Goal: Task Accomplishment & Management: Manage account settings

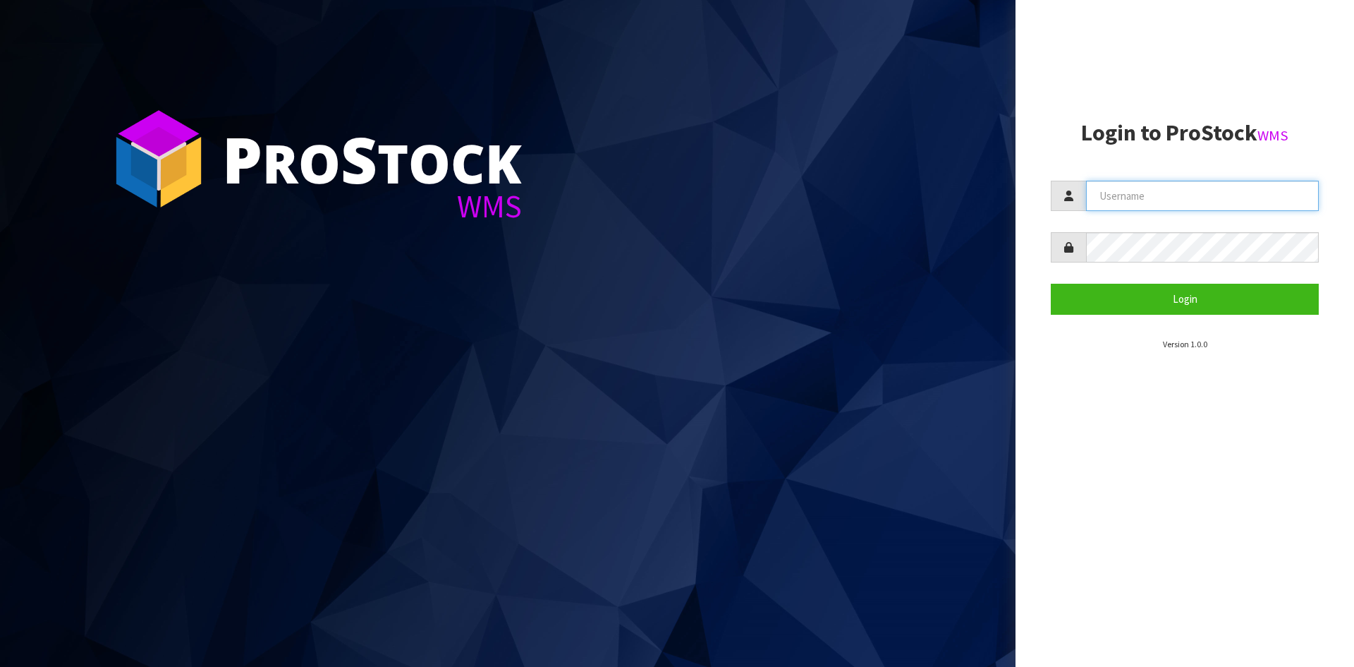
click at [1168, 197] on input "text" at bounding box center [1202, 196] width 233 height 30
type input "[PERSON_NAME][EMAIL_ADDRESS][DOMAIN_NAME]"
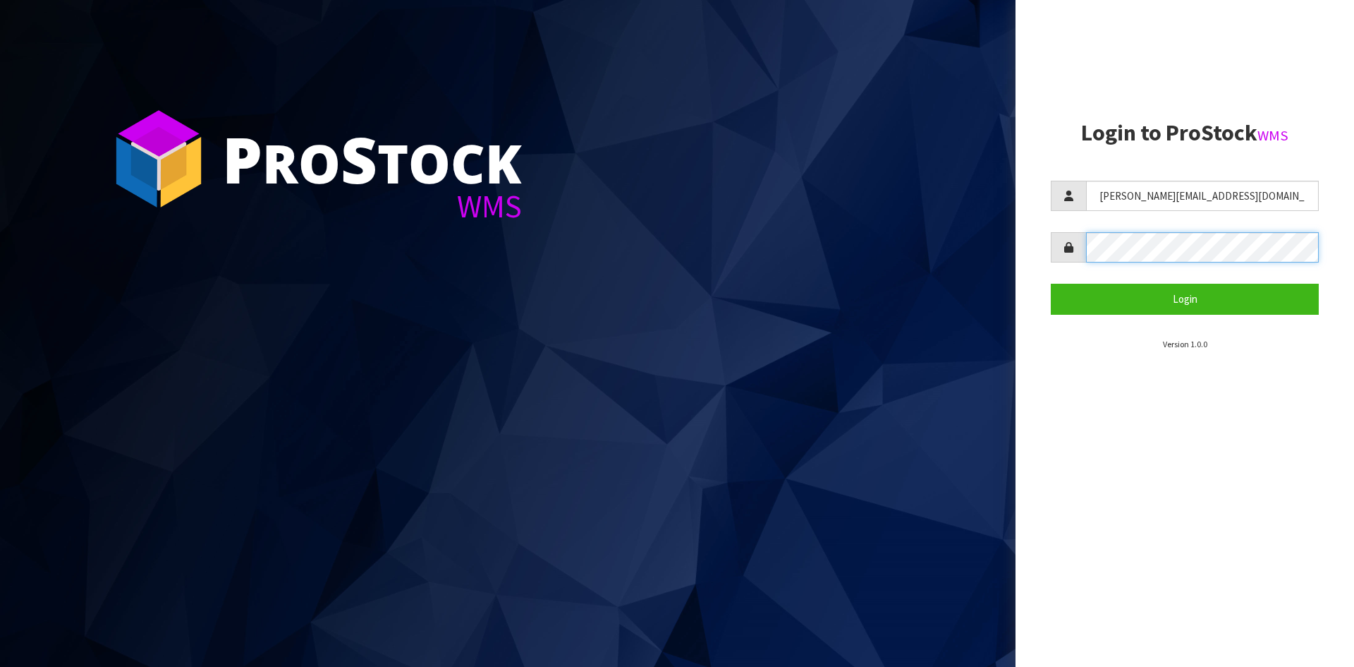
click at [1051, 284] on button "Login" at bounding box center [1185, 299] width 268 height 30
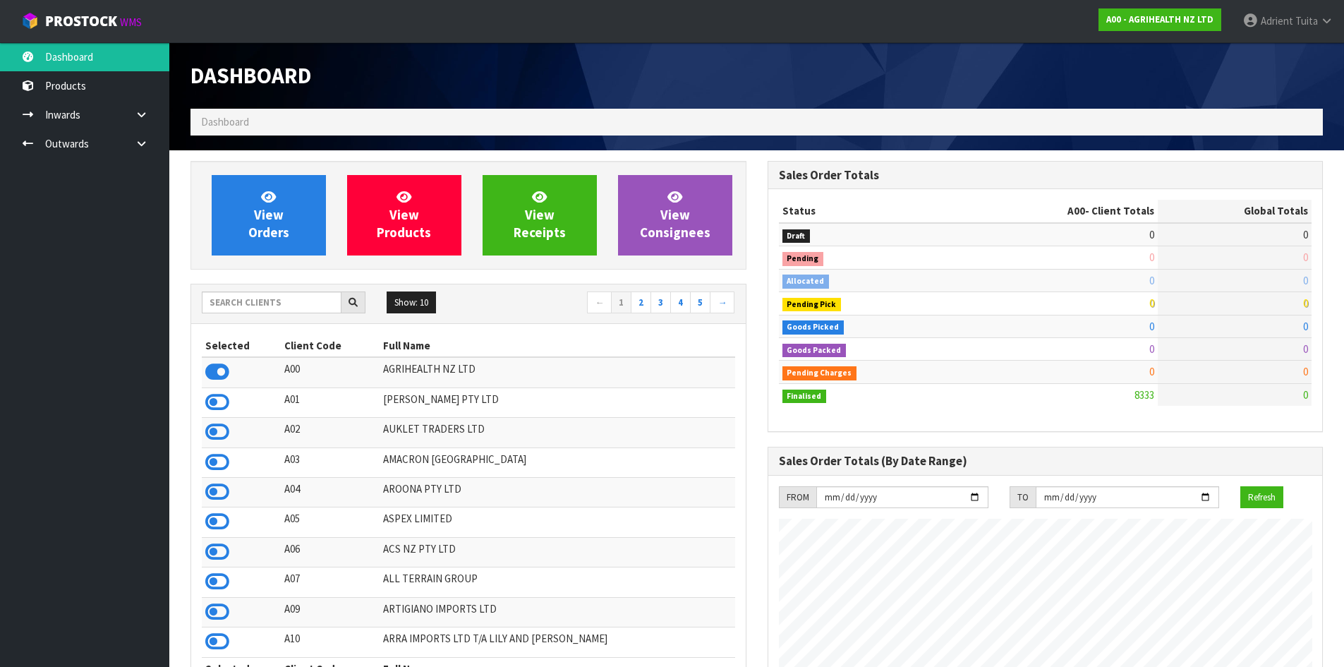
scroll to position [1069, 576]
click at [298, 309] on input "text" at bounding box center [272, 302] width 140 height 22
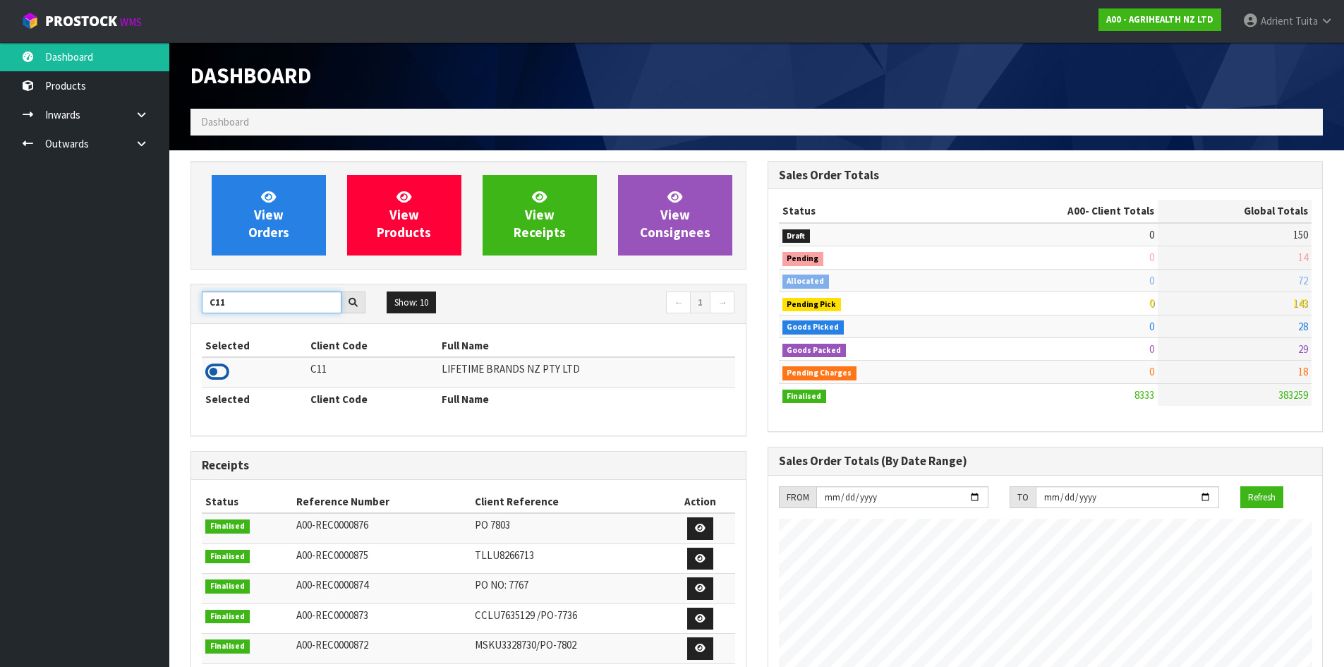
type input "C11"
click at [222, 377] on icon at bounding box center [217, 371] width 24 height 21
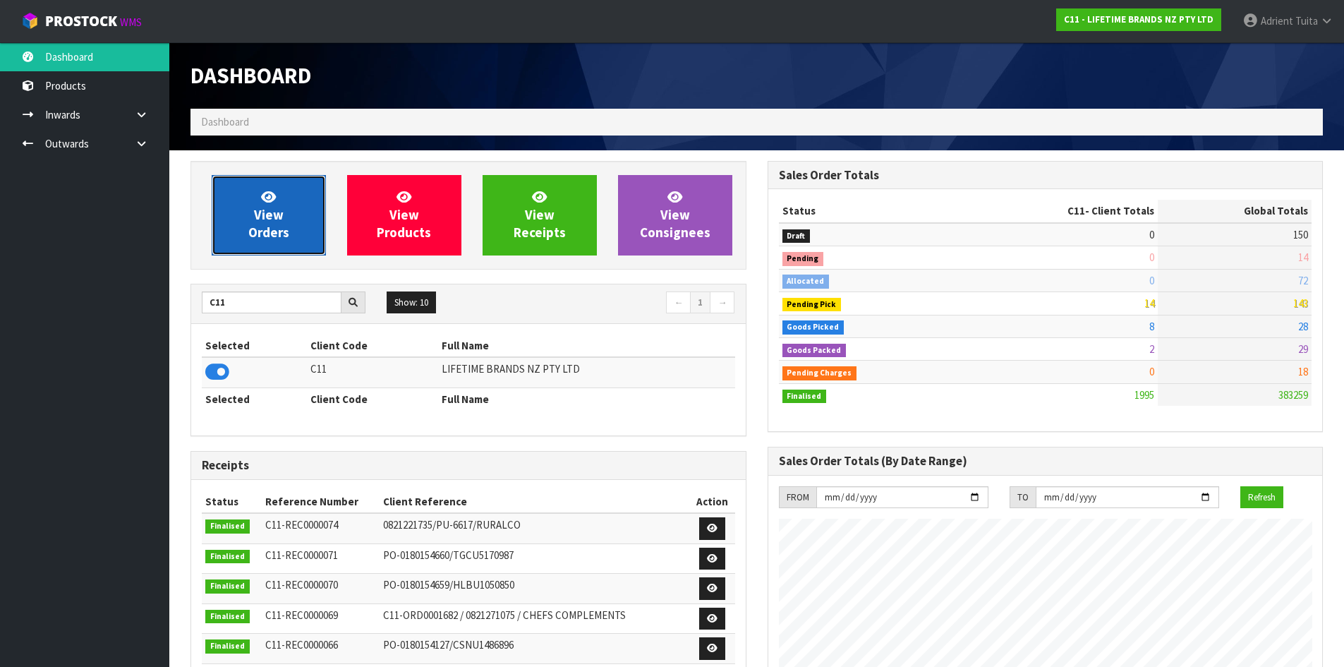
click at [242, 216] on link "View Orders" at bounding box center [269, 215] width 114 height 80
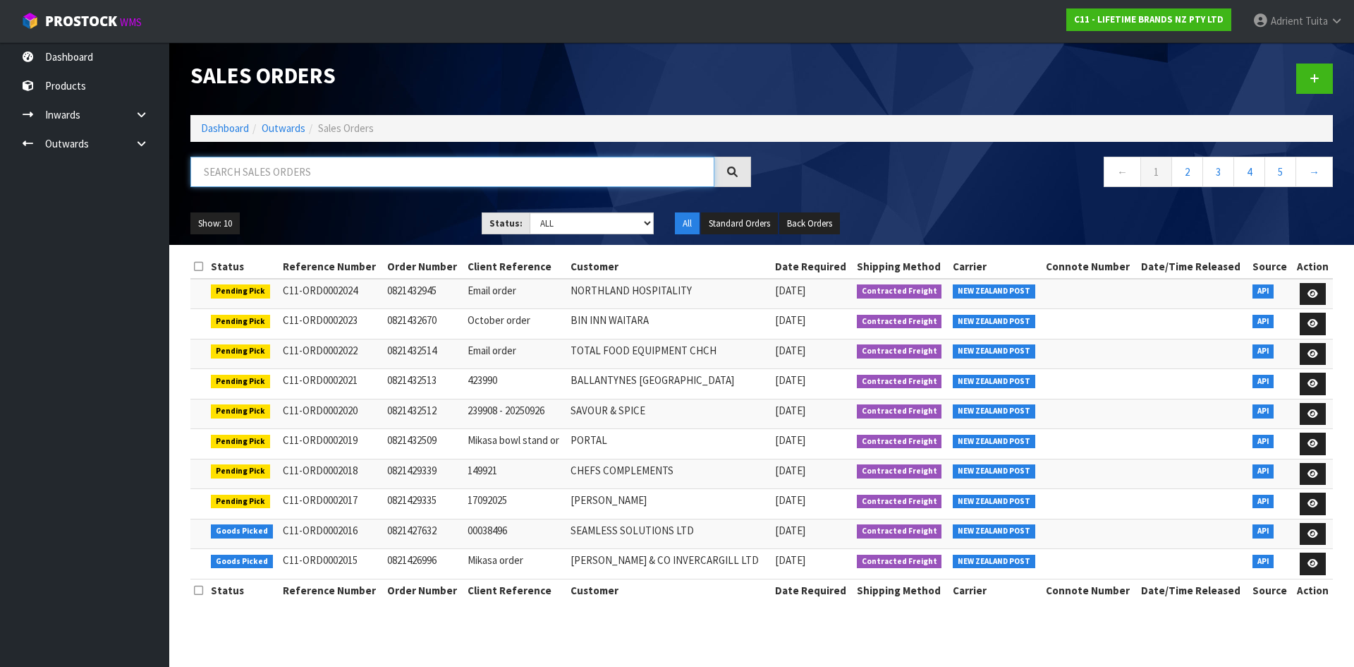
click at [258, 172] on input "text" at bounding box center [452, 172] width 524 height 30
click at [260, 159] on input "text" at bounding box center [452, 172] width 524 height 30
type input "7279"
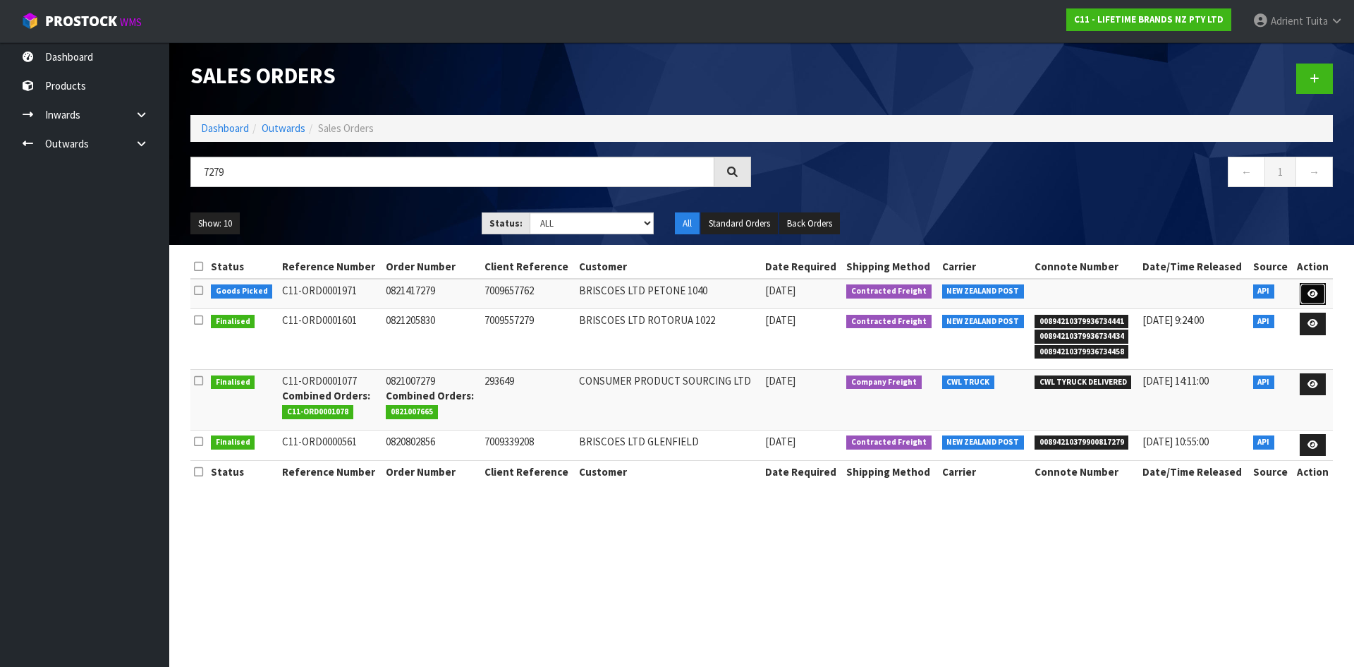
click at [1323, 295] on link at bounding box center [1313, 294] width 26 height 23
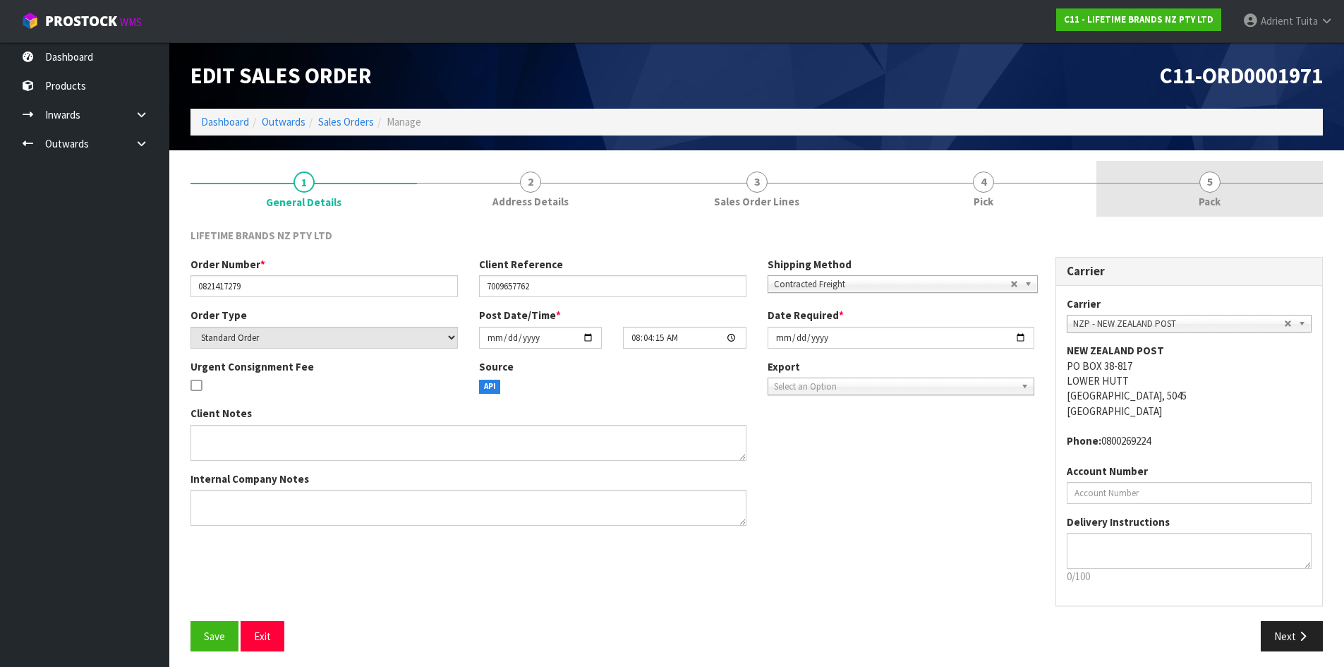
click at [1199, 198] on span "Pack" at bounding box center [1210, 201] width 22 height 15
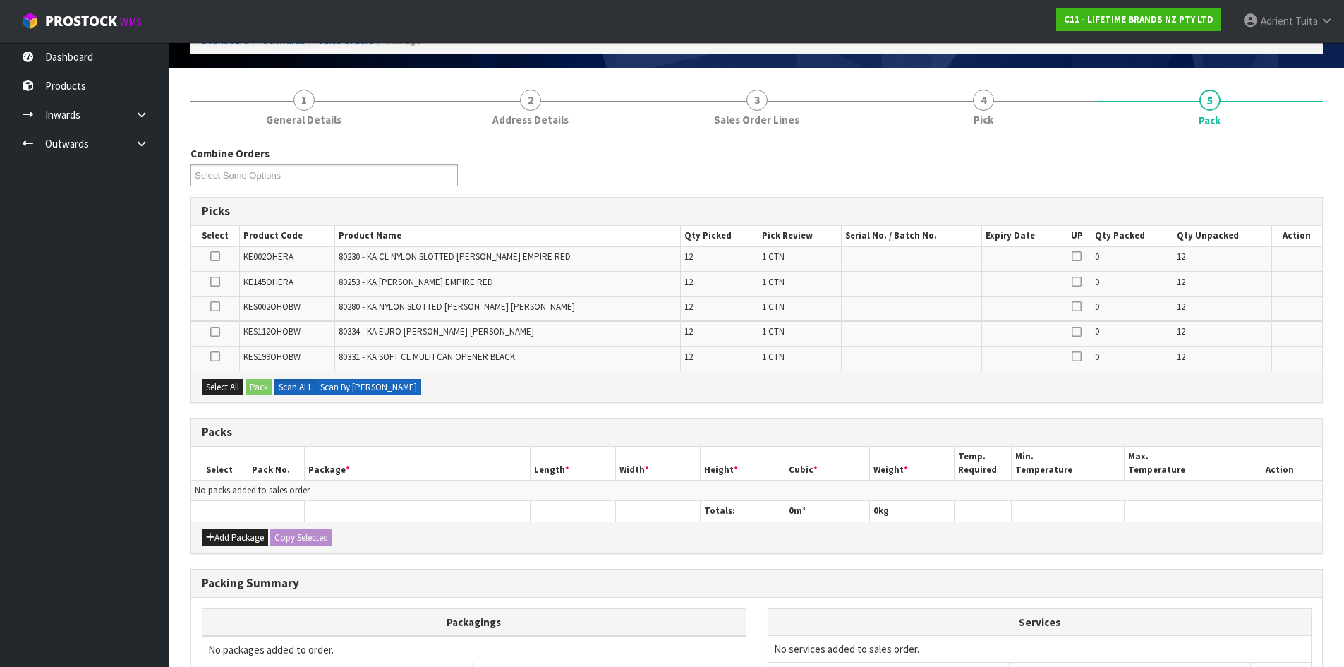
scroll to position [230, 0]
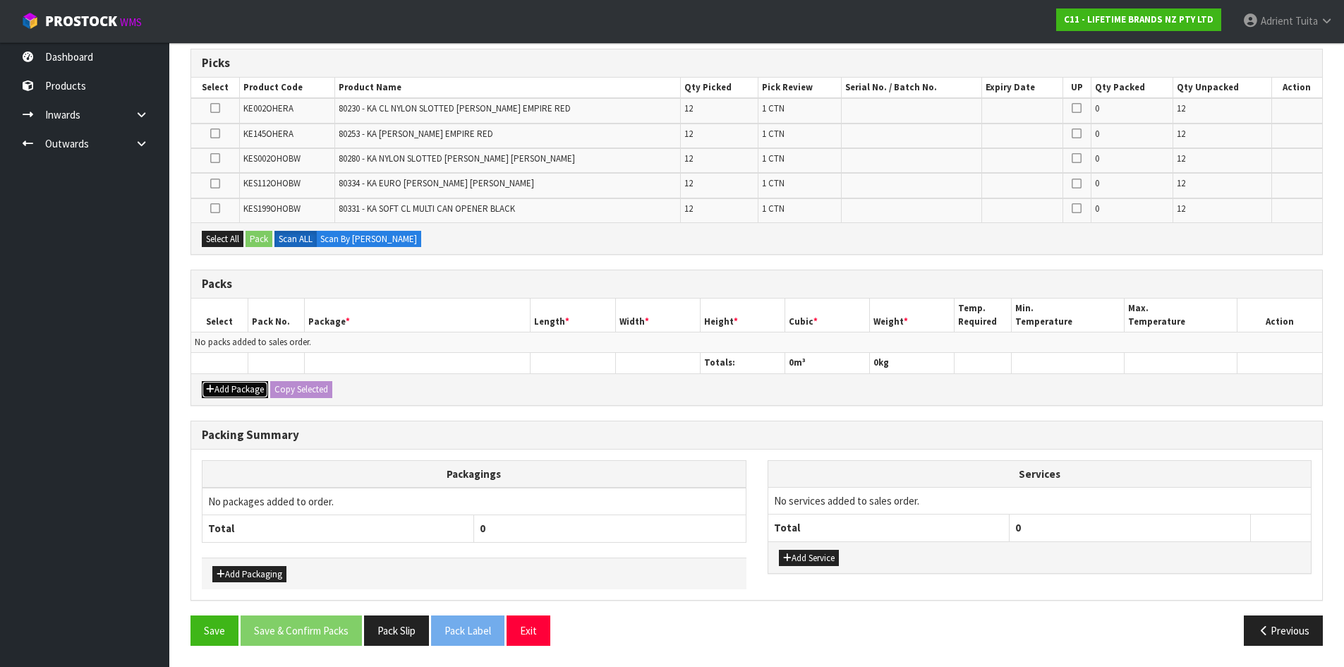
click at [218, 392] on button "Add Package" at bounding box center [235, 389] width 66 height 17
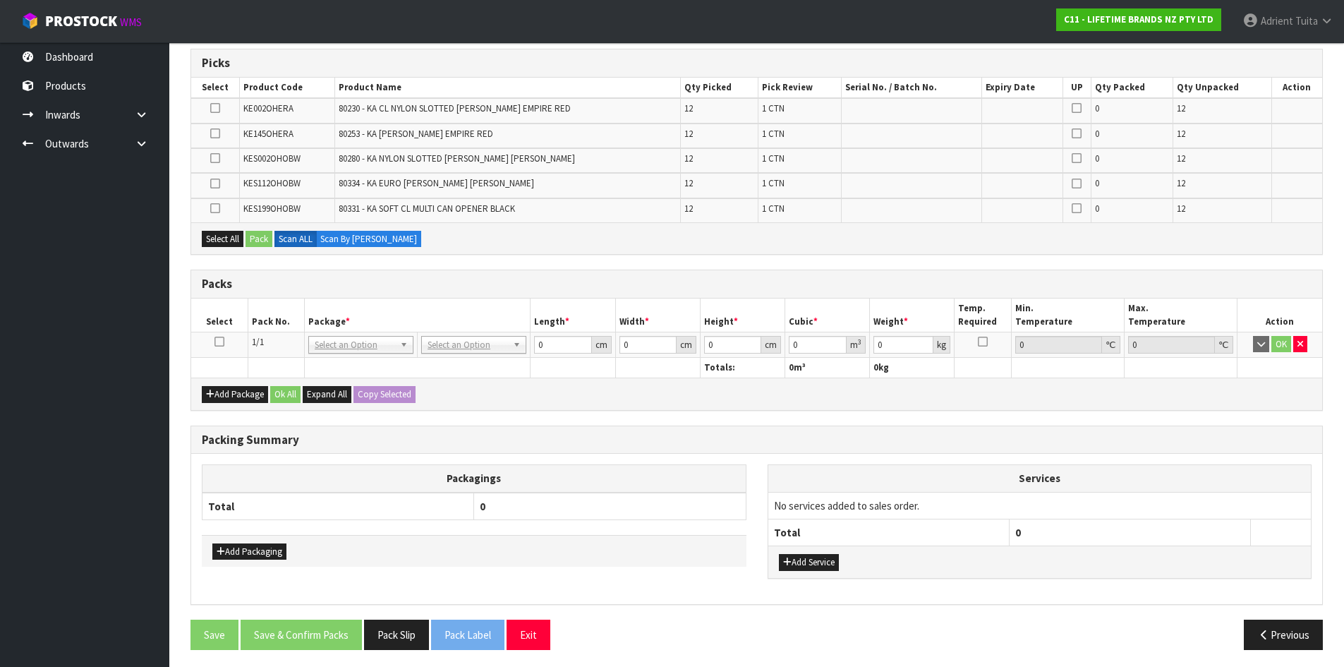
click at [218, 342] on icon at bounding box center [219, 341] width 10 height 1
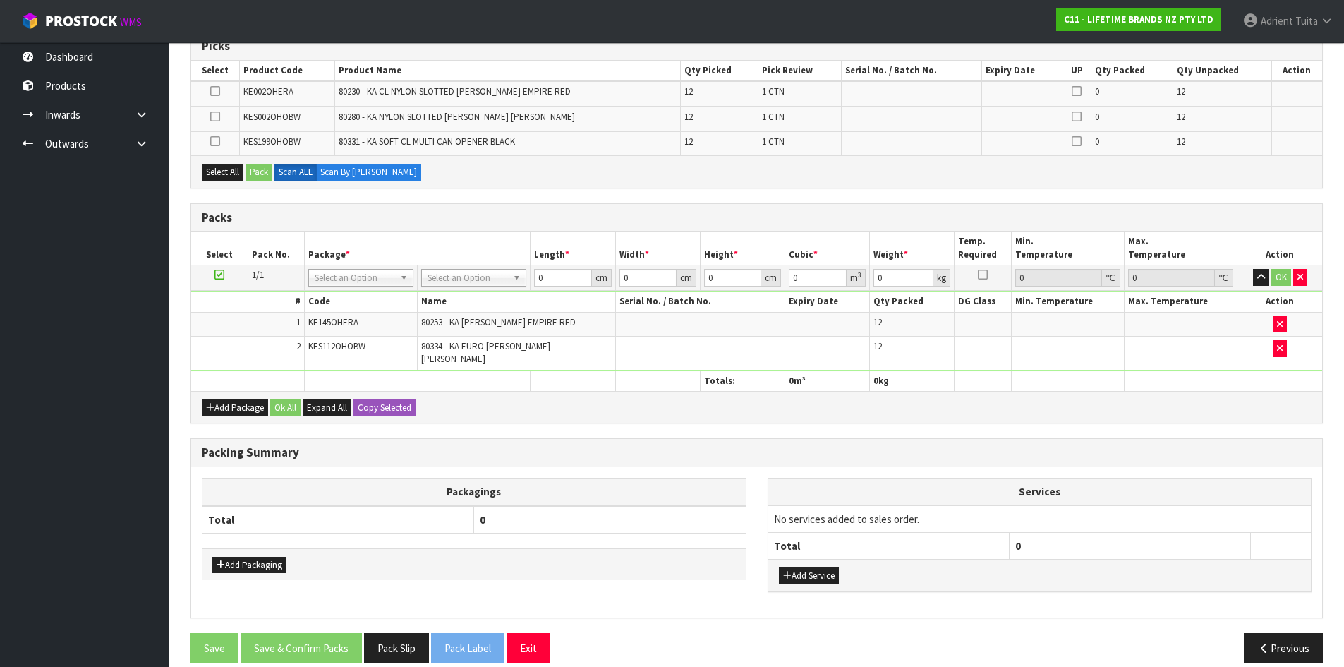
scroll to position [255, 0]
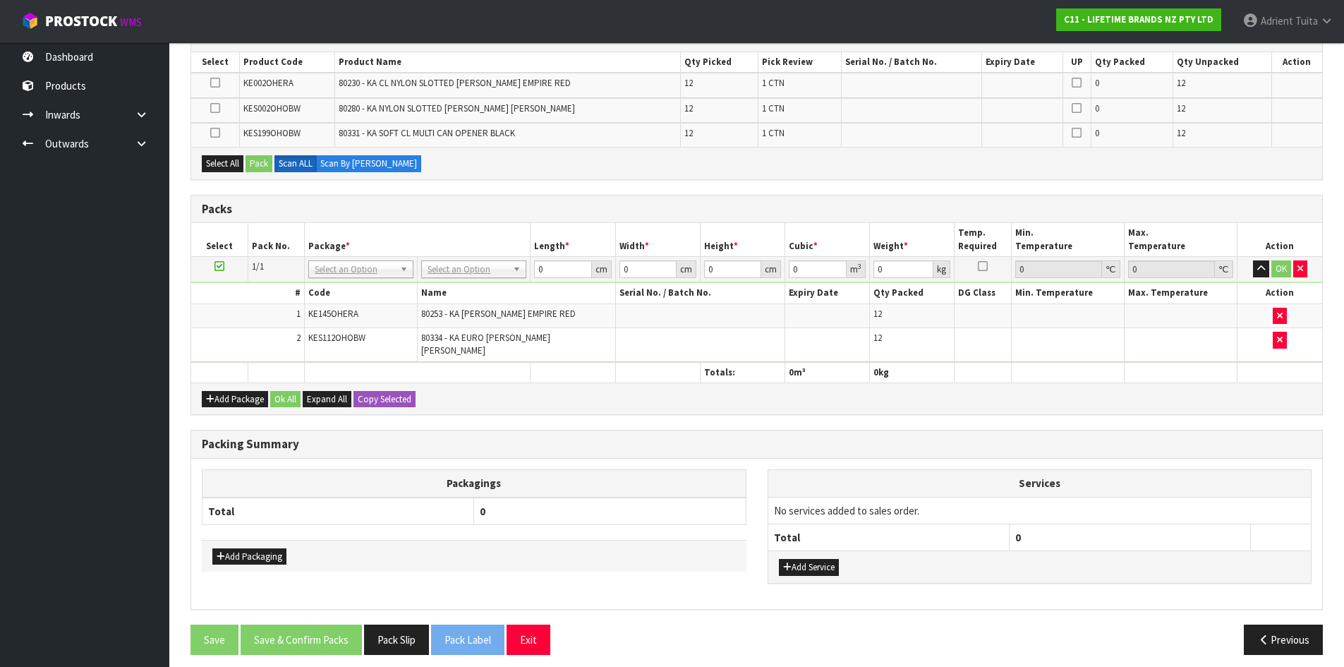
click at [554, 437] on h3 "Packing Summary" at bounding box center [757, 443] width 1110 height 13
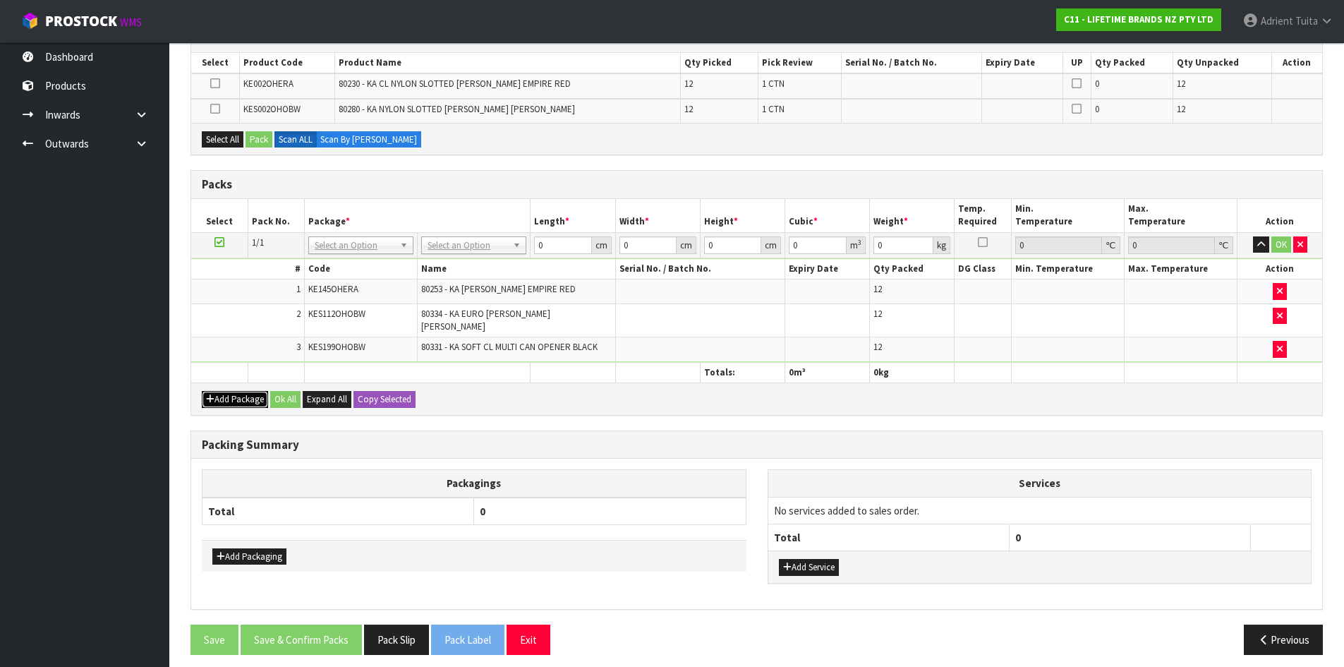
click at [233, 395] on button "Add Package" at bounding box center [235, 399] width 66 height 17
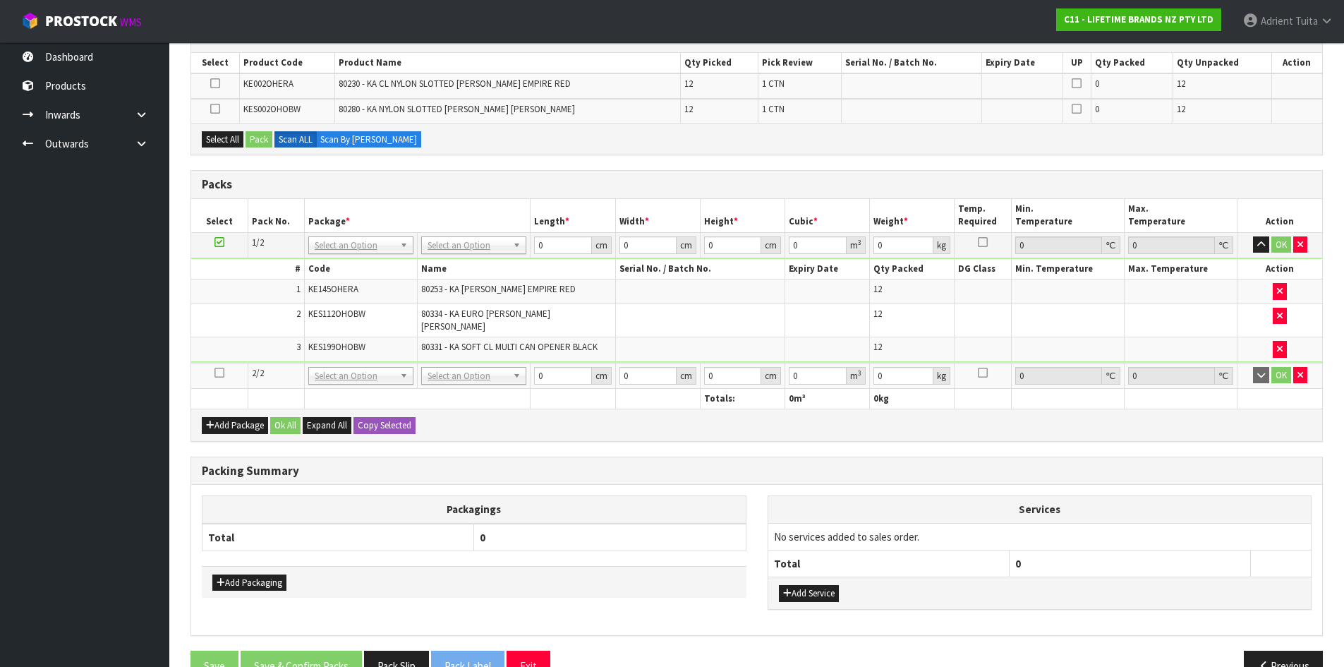
click at [221, 372] on icon at bounding box center [219, 372] width 10 height 1
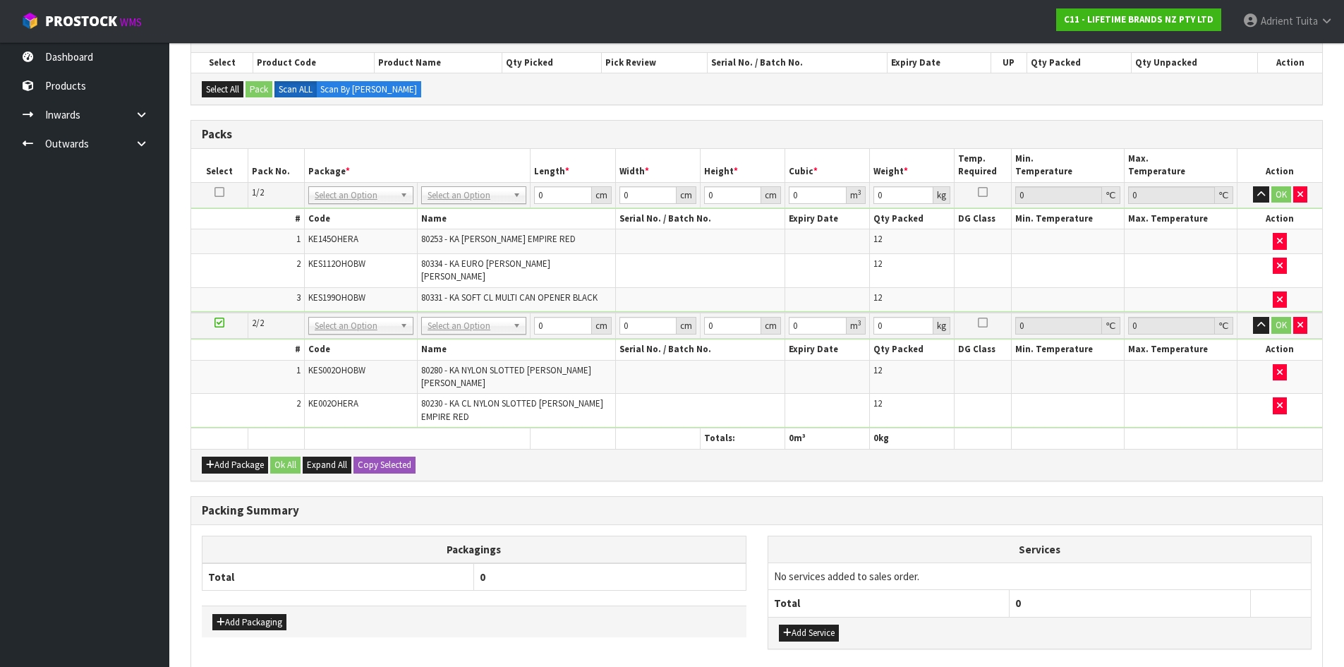
drag, startPoint x: 1091, startPoint y: 432, endPoint x: 1112, endPoint y: 443, distance: 24.0
click at [1092, 449] on div "Add Package Ok All Expand All Copy Selected" at bounding box center [756, 465] width 1131 height 32
drag, startPoint x: 476, startPoint y: 193, endPoint x: 469, endPoint y: 212, distance: 21.0
click at [469, 212] on input "text" at bounding box center [474, 215] width 98 height 18
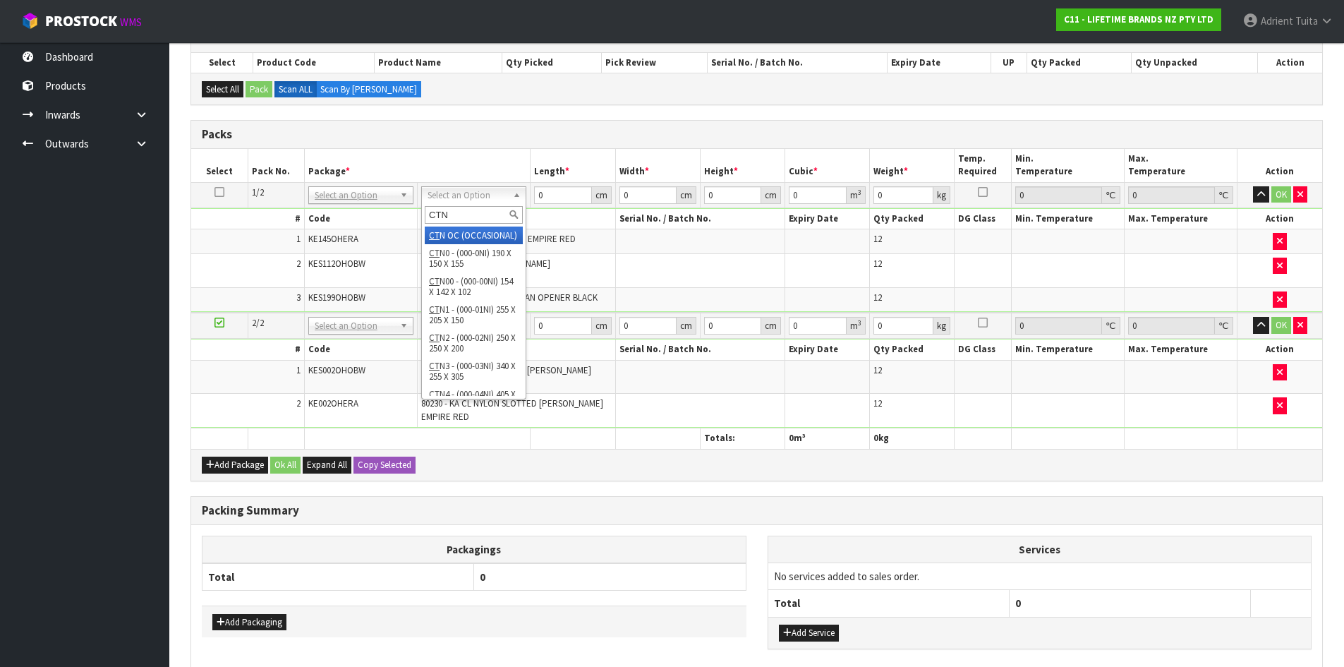
type input "CTN7"
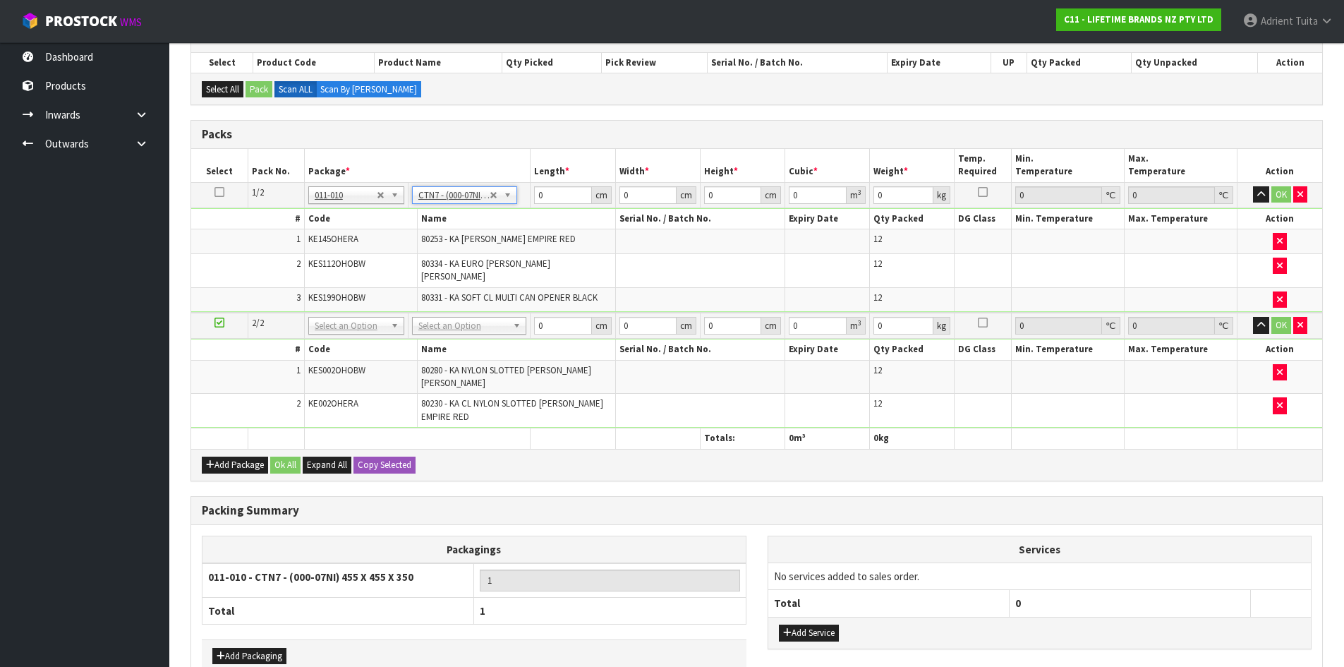
type input "45.5"
type input "35"
type input "0.072459"
type input "6.684"
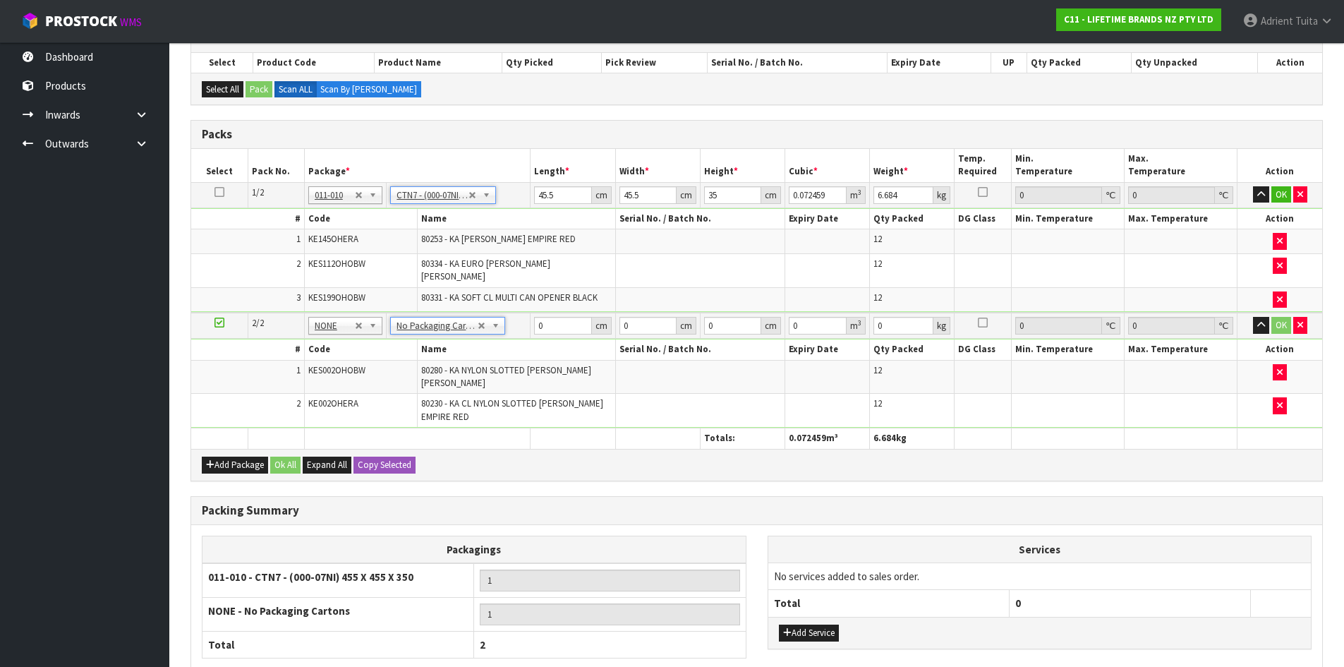
drag, startPoint x: 792, startPoint y: 601, endPoint x: 808, endPoint y: 580, distance: 26.7
click at [792, 617] on div "Add Service" at bounding box center [1039, 633] width 543 height 32
drag, startPoint x: 792, startPoint y: 616, endPoint x: 807, endPoint y: 581, distance: 37.9
click at [792, 624] on button "Add Service" at bounding box center [809, 632] width 60 height 17
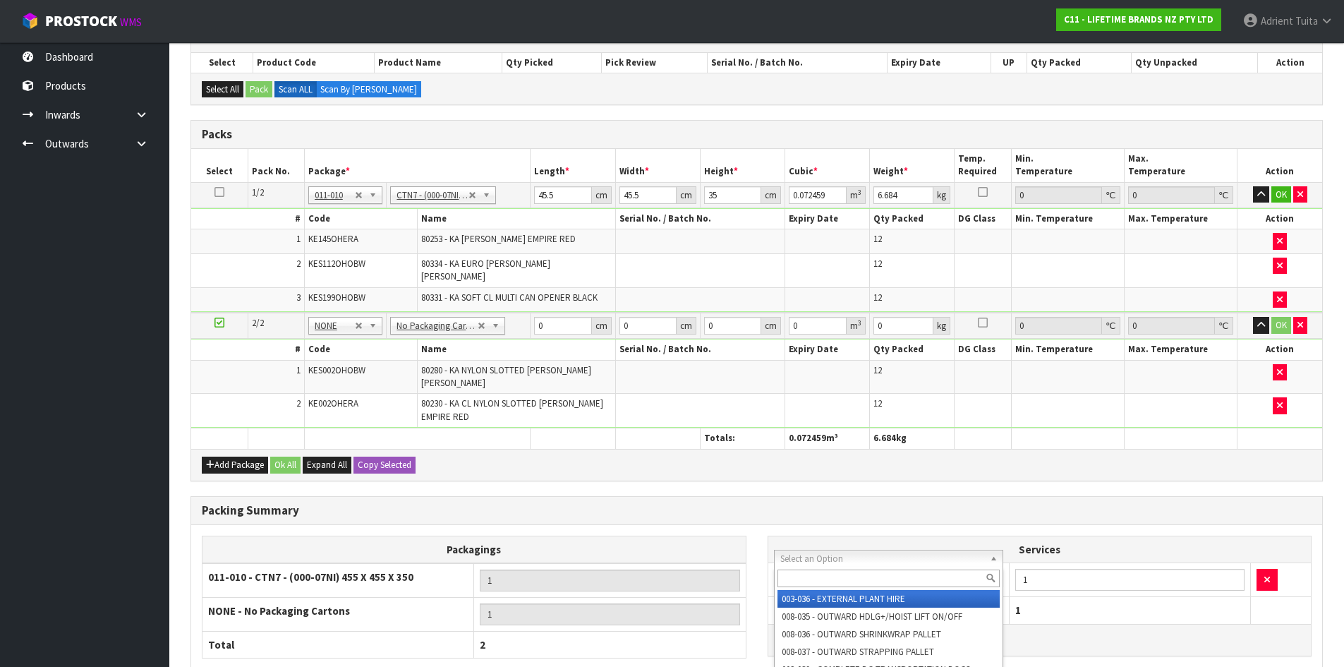
click at [819, 575] on input "text" at bounding box center [888, 578] width 223 height 18
type input "SU"
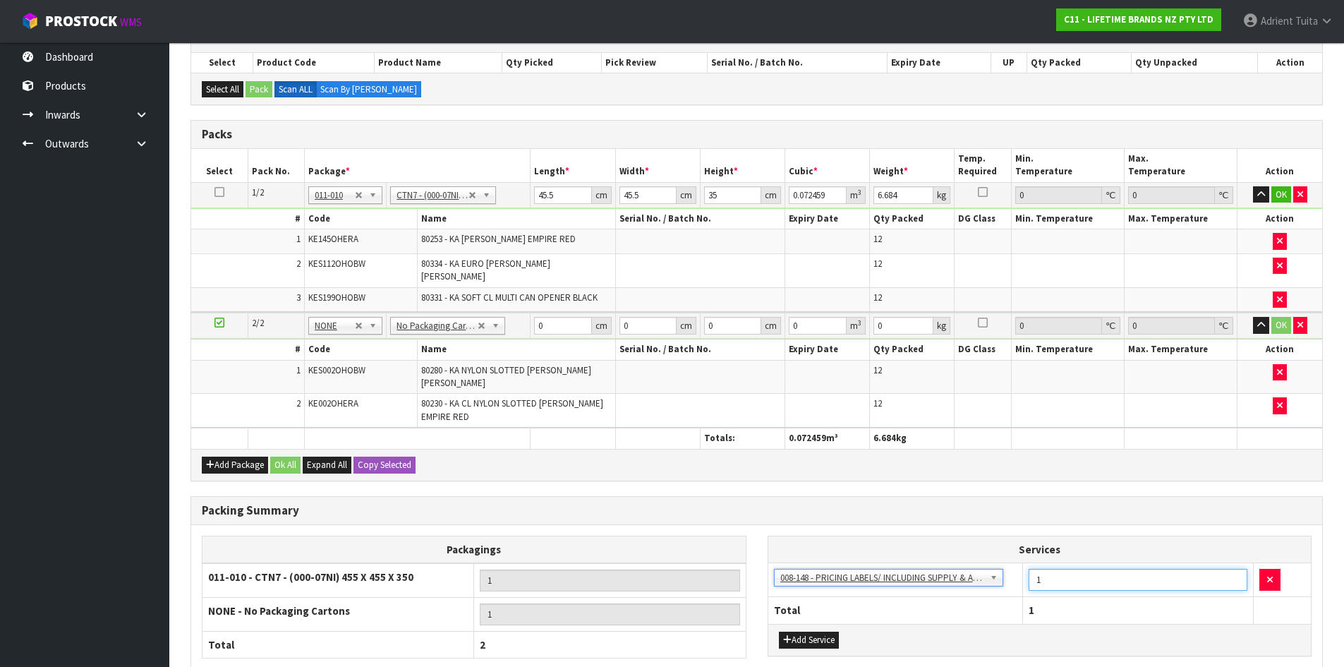
click at [1038, 569] on input "1" at bounding box center [1138, 580] width 219 height 22
click at [1050, 569] on input "1" at bounding box center [1138, 580] width 219 height 22
type input "36"
click at [542, 201] on input "45.5" at bounding box center [562, 195] width 57 height 18
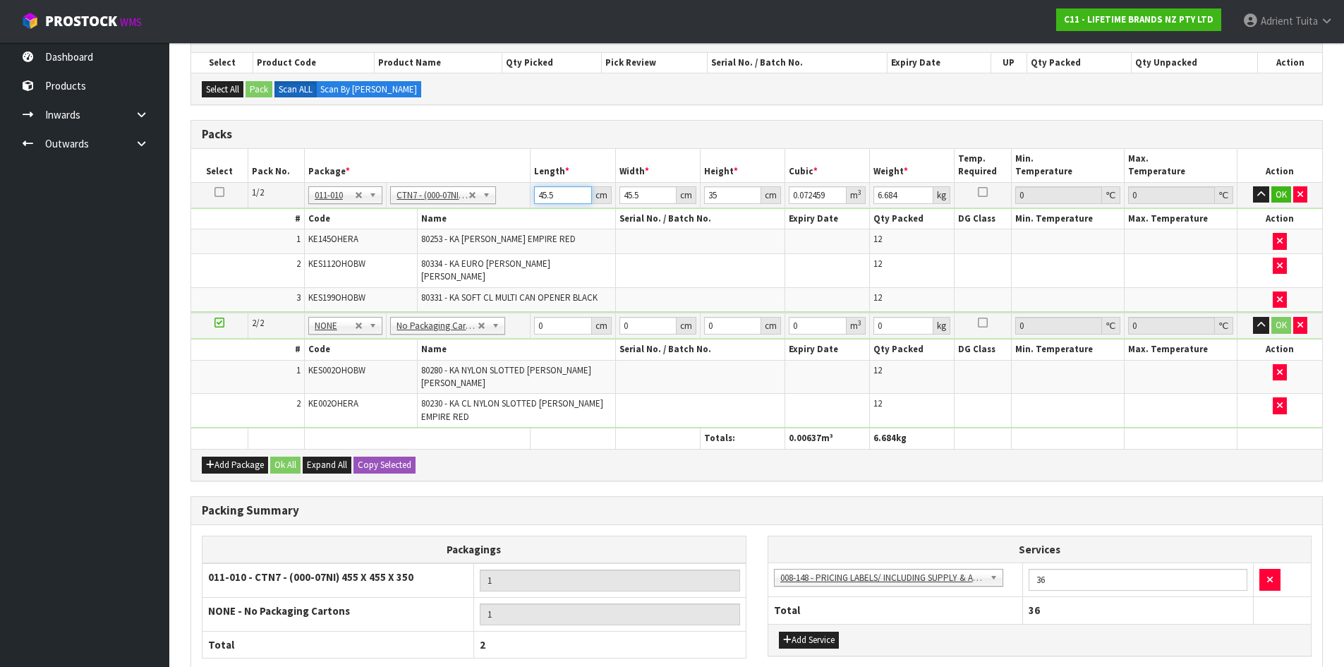
type input "4"
type input "0.00637"
type input "48"
type input "0.07644"
type input "48"
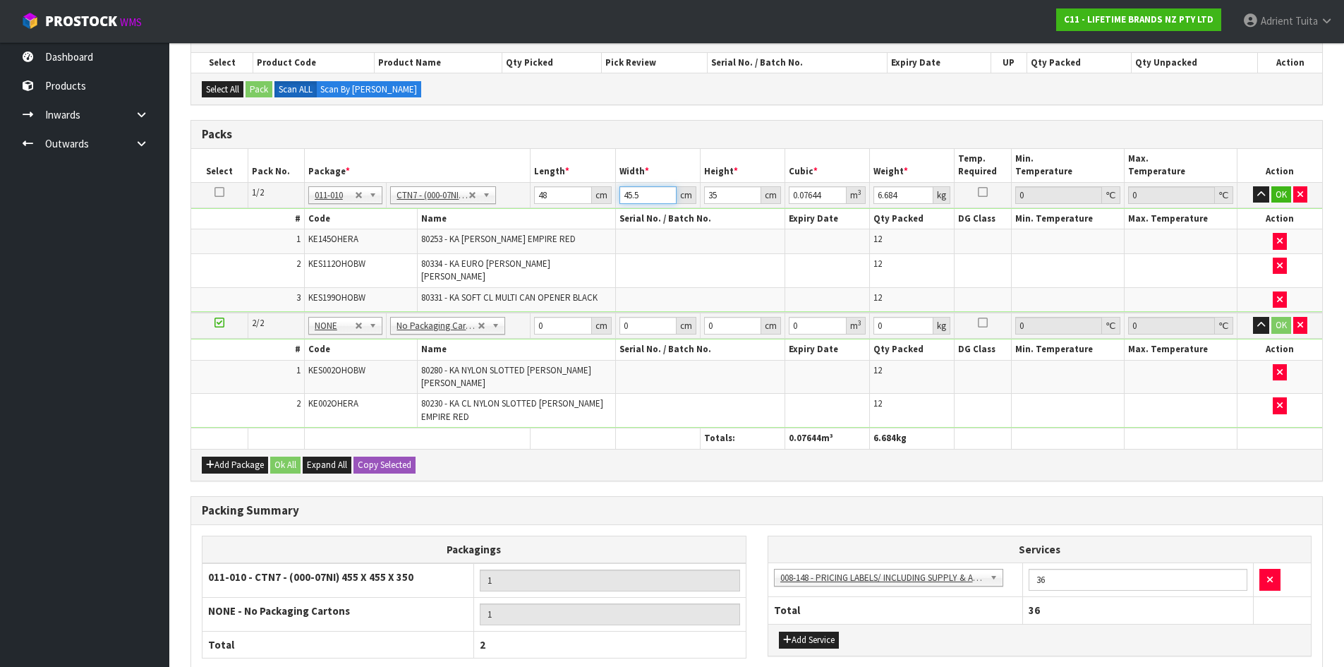
type input "4"
type input "0.00672"
type input "48"
type input "0.08064"
type input "48"
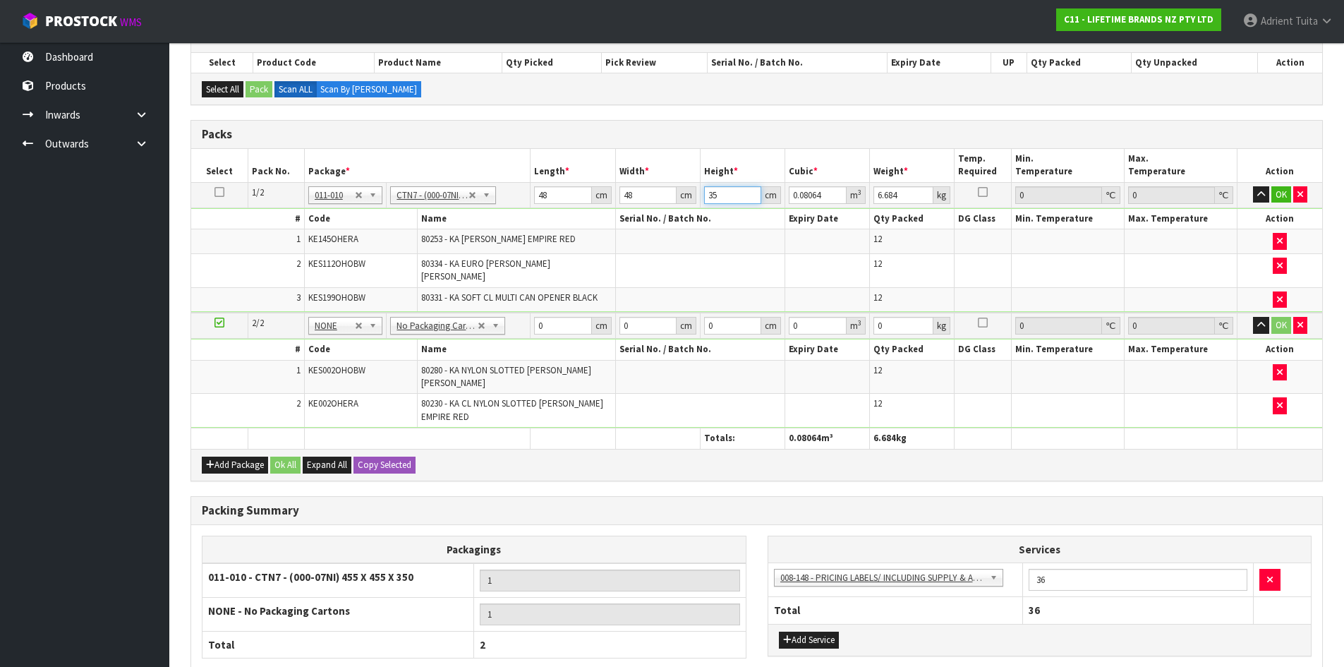
type input "3"
type input "0.006912"
type input "0"
type input "2"
type input "0.004608"
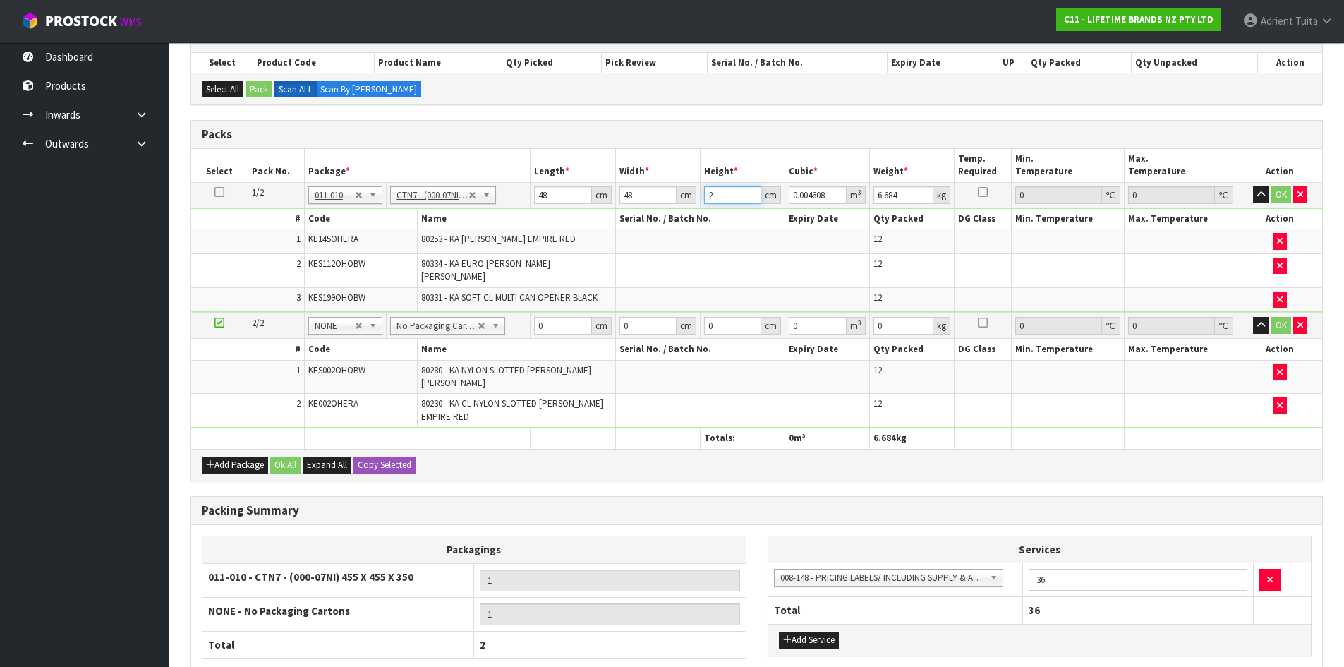
type input "22"
type input "0.050688"
type input "22"
type input "9"
click at [571, 317] on input "0" at bounding box center [562, 326] width 57 height 18
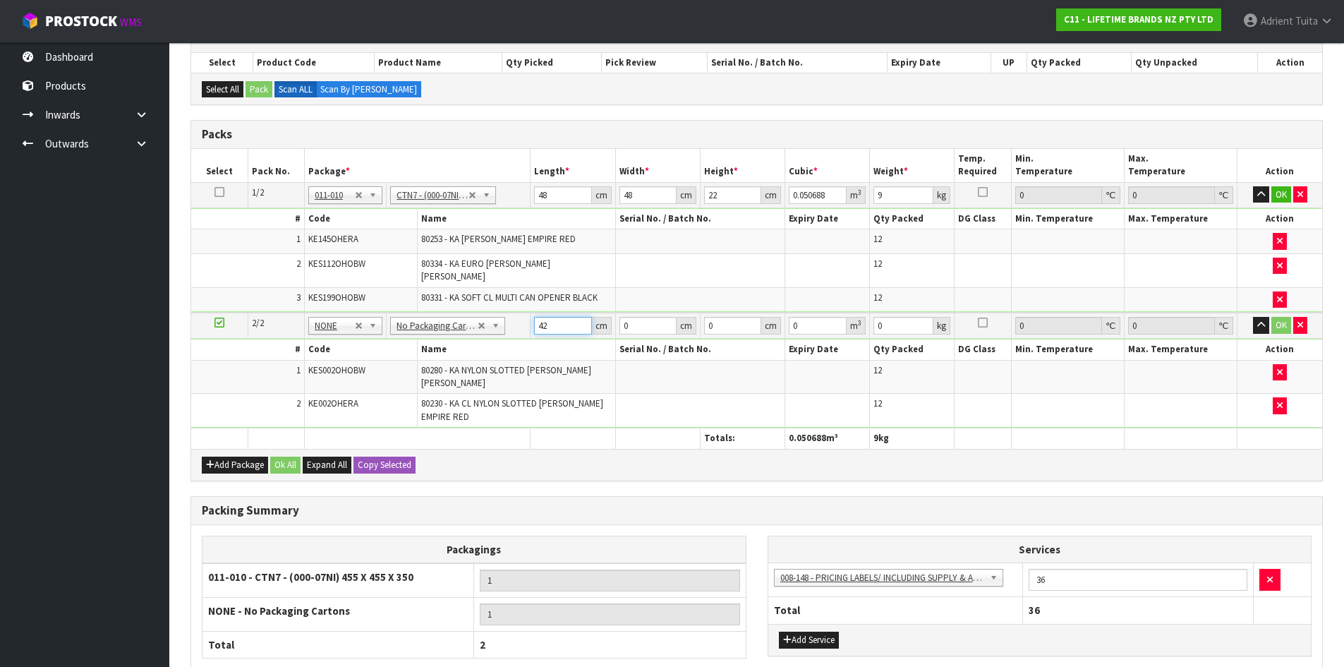
type input "42"
type input "20"
type input "4"
type input "0.00336"
type input "43"
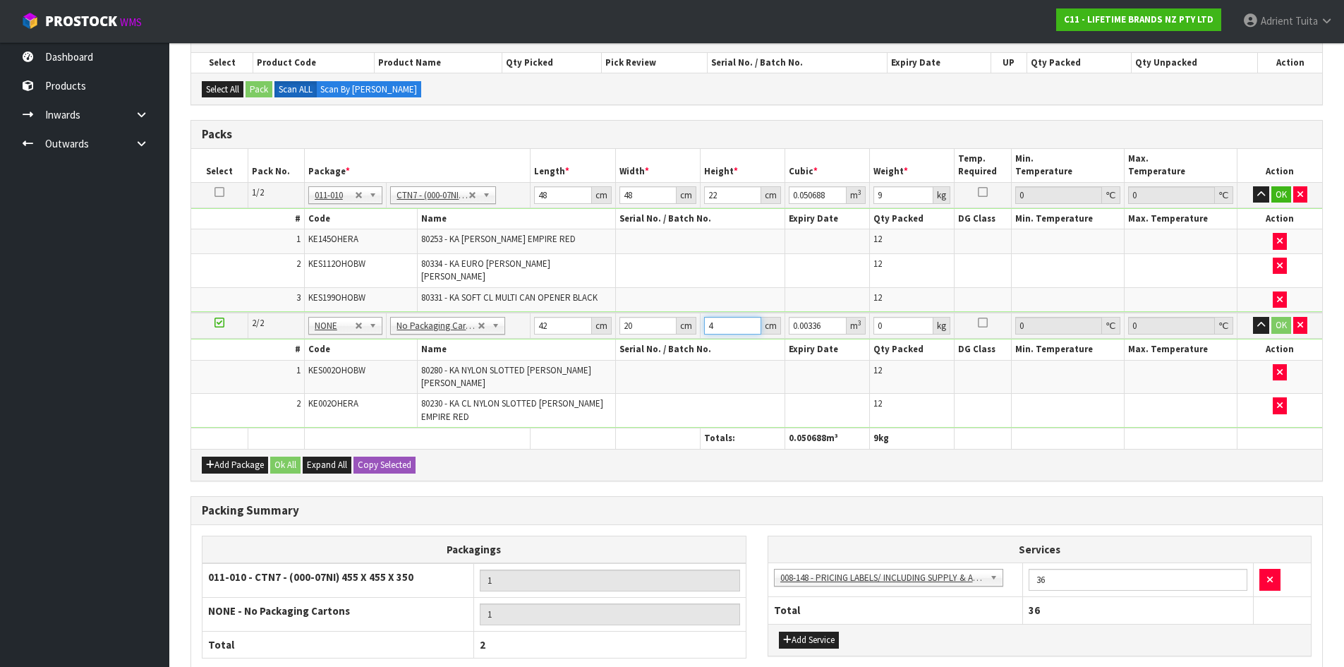
type input "0.03612"
type input "43"
type input "5"
drag, startPoint x: 1280, startPoint y: 193, endPoint x: 1254, endPoint y: 218, distance: 36.9
click at [1277, 193] on button "OK" at bounding box center [1281, 194] width 20 height 17
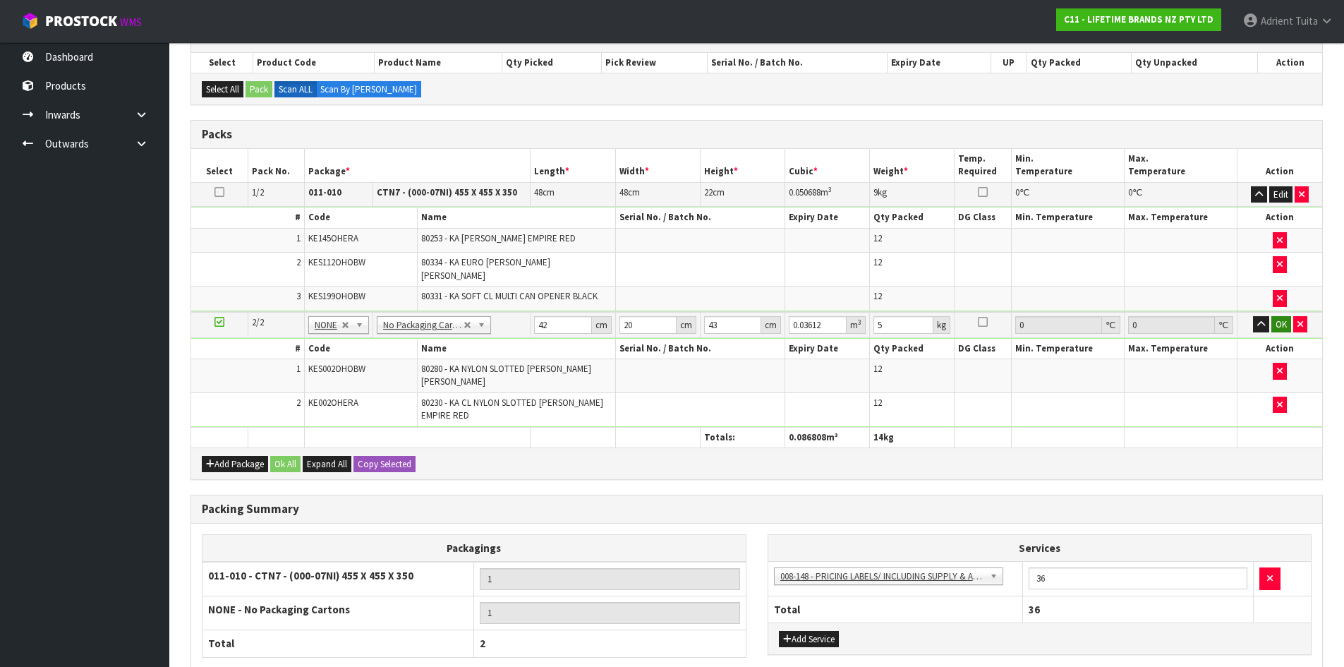
click at [1277, 312] on td "OK" at bounding box center [1279, 325] width 85 height 26
click at [1279, 316] on button "OK" at bounding box center [1281, 324] width 20 height 17
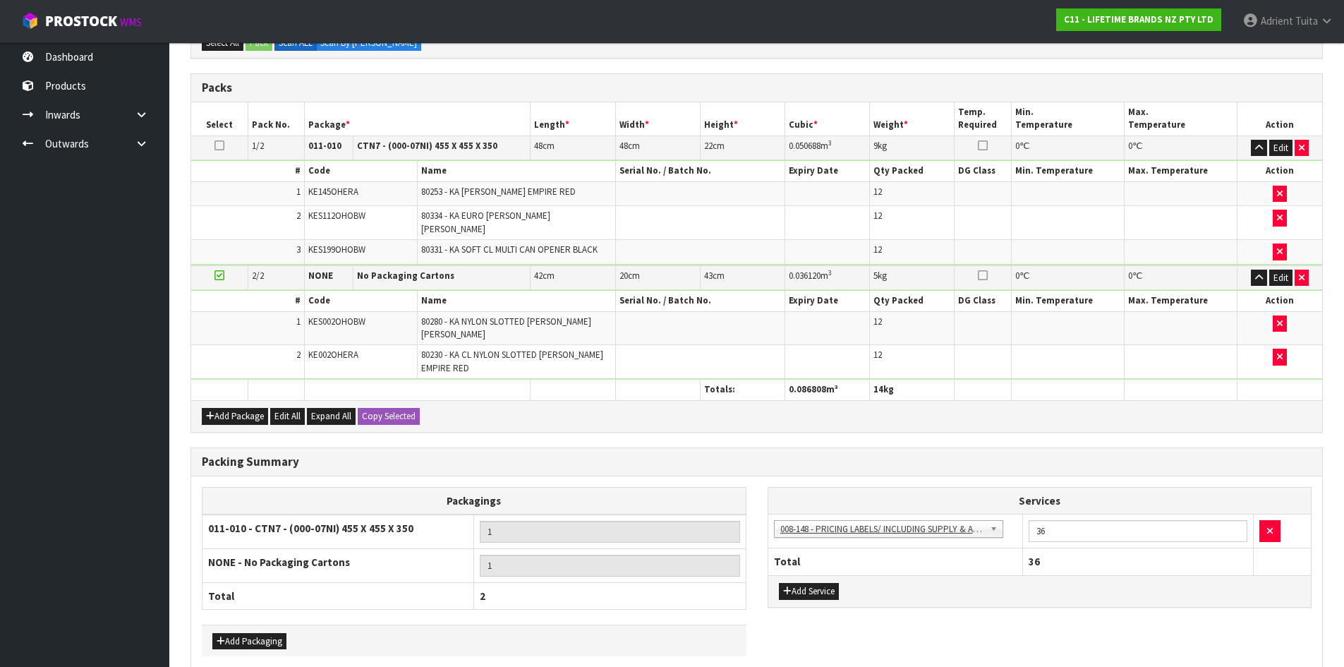
scroll to position [350, 0]
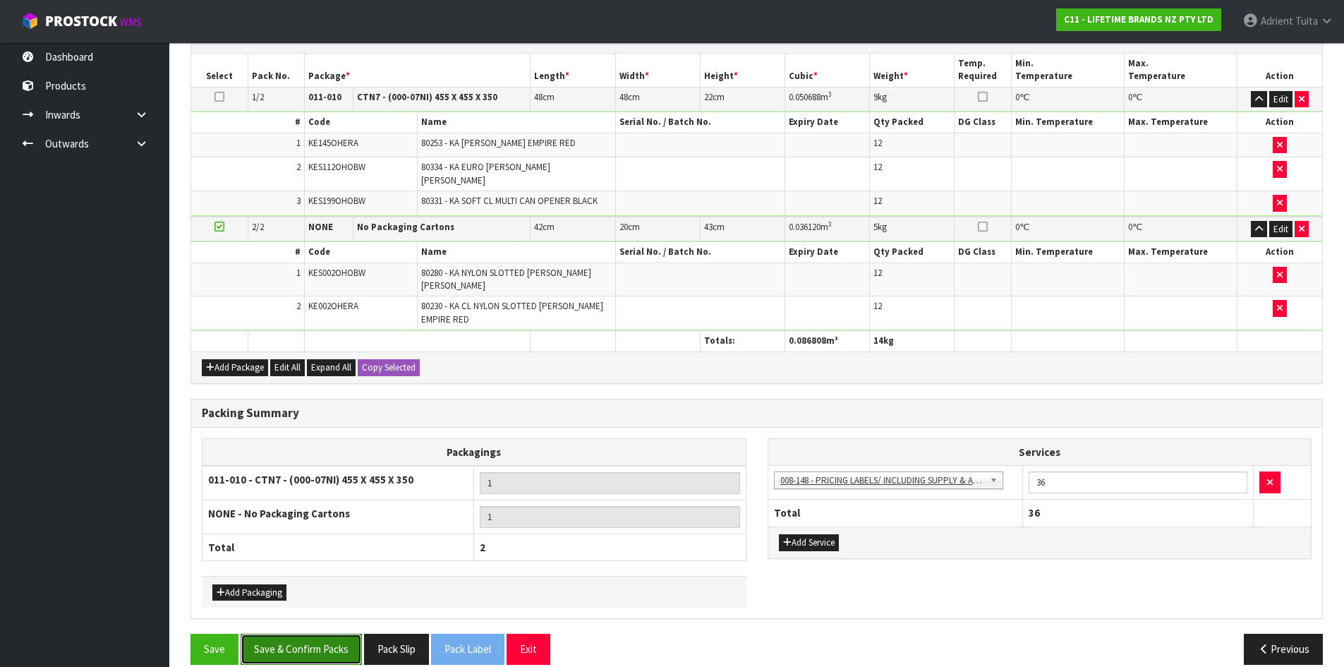
click at [311, 633] on button "Save & Confirm Packs" at bounding box center [301, 648] width 121 height 30
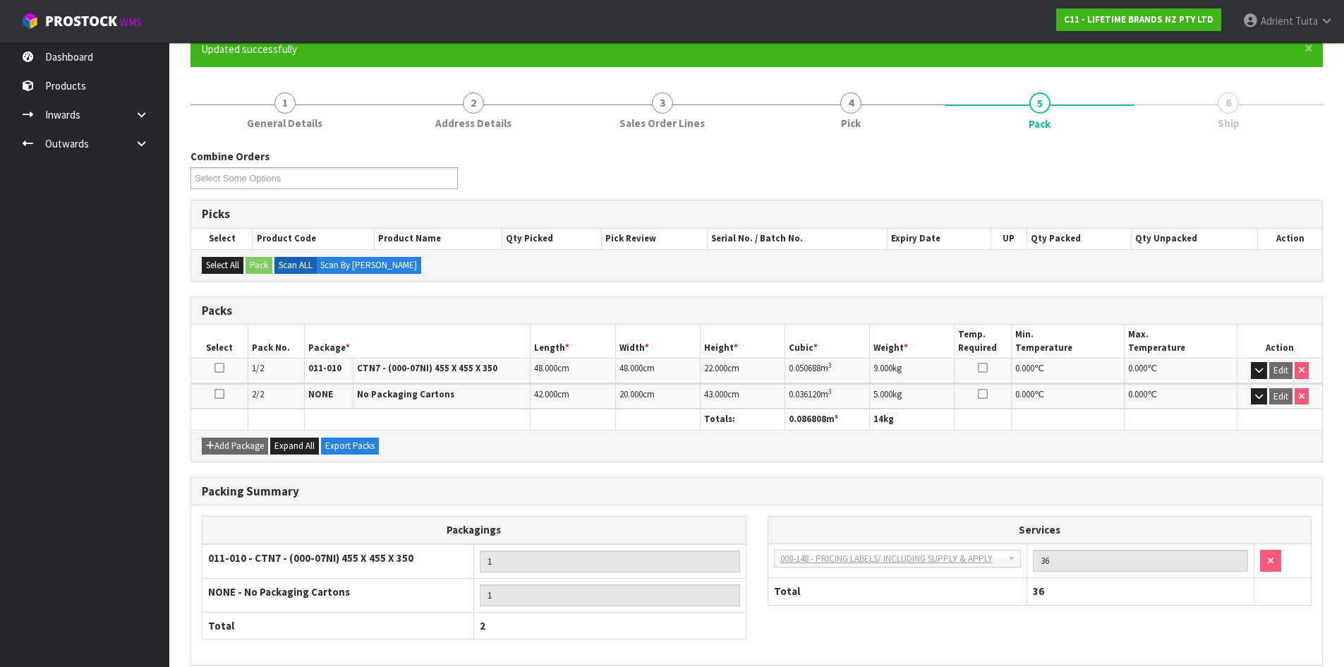
scroll to position [195, 0]
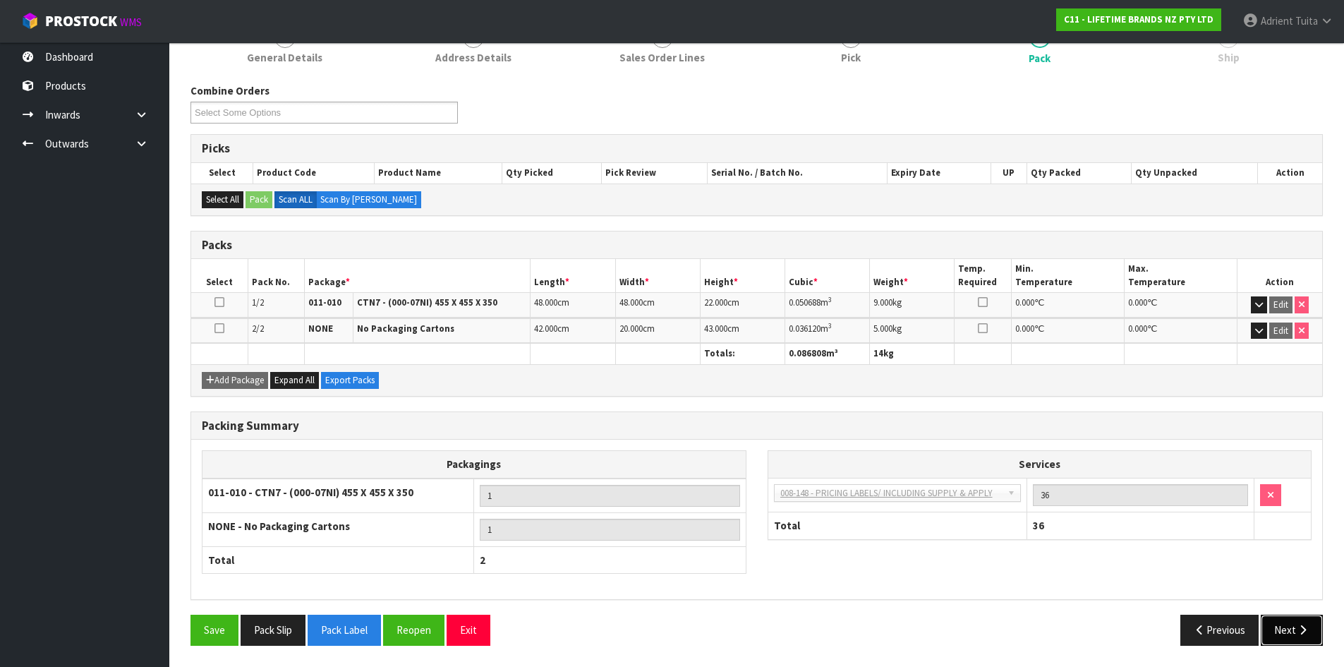
drag, startPoint x: 1262, startPoint y: 623, endPoint x: 1287, endPoint y: 614, distance: 26.1
click at [1272, 619] on button "Next" at bounding box center [1292, 629] width 62 height 30
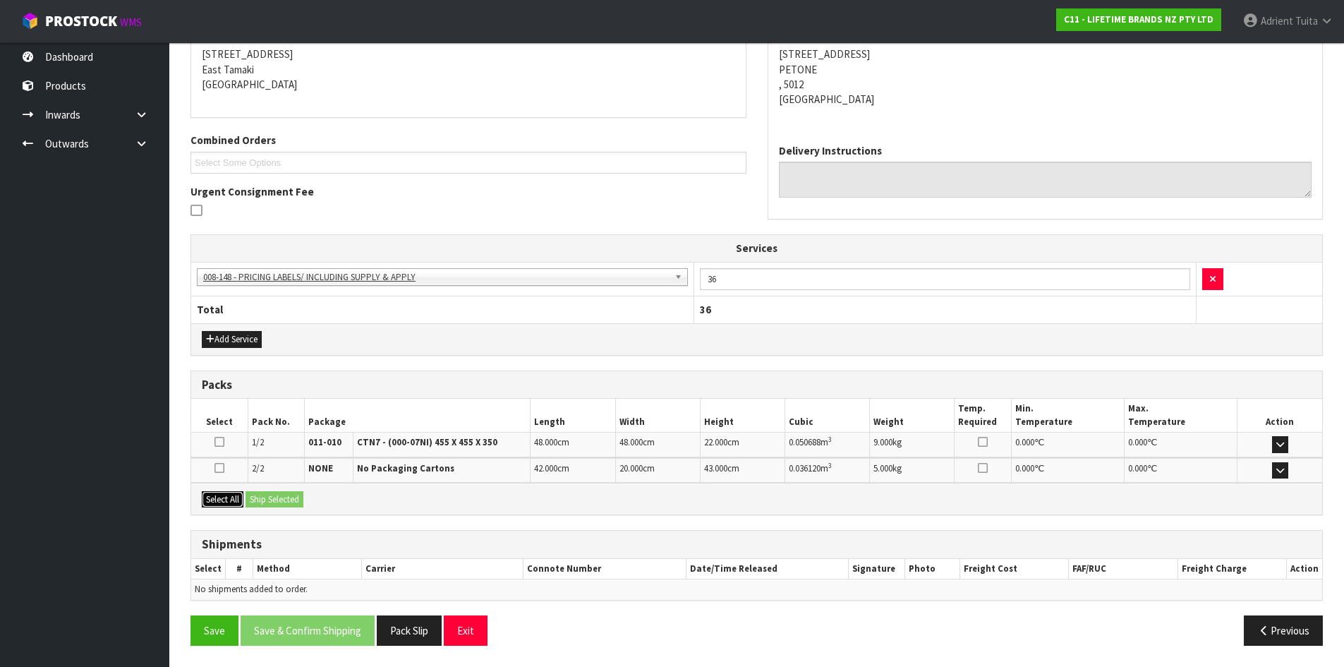
click at [231, 498] on button "Select All" at bounding box center [223, 499] width 42 height 17
click at [254, 500] on button "Ship Selected" at bounding box center [274, 499] width 58 height 17
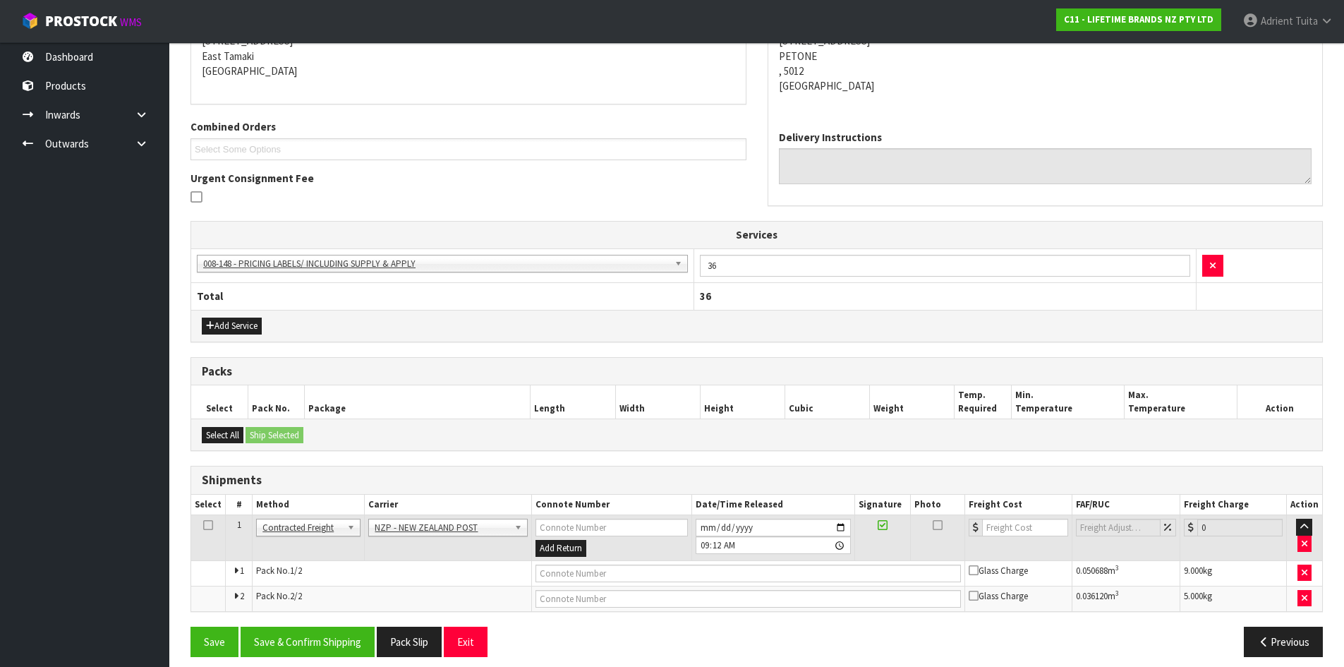
scroll to position [311, 0]
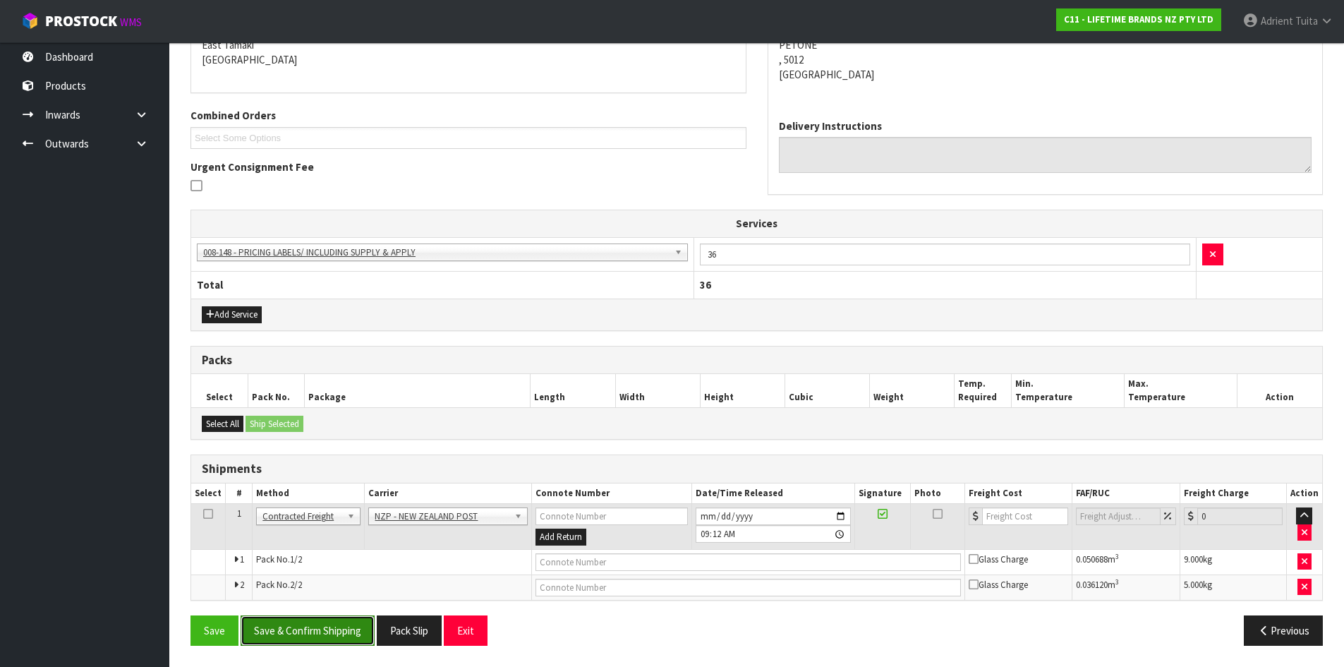
click at [334, 627] on button "Save & Confirm Shipping" at bounding box center [308, 630] width 134 height 30
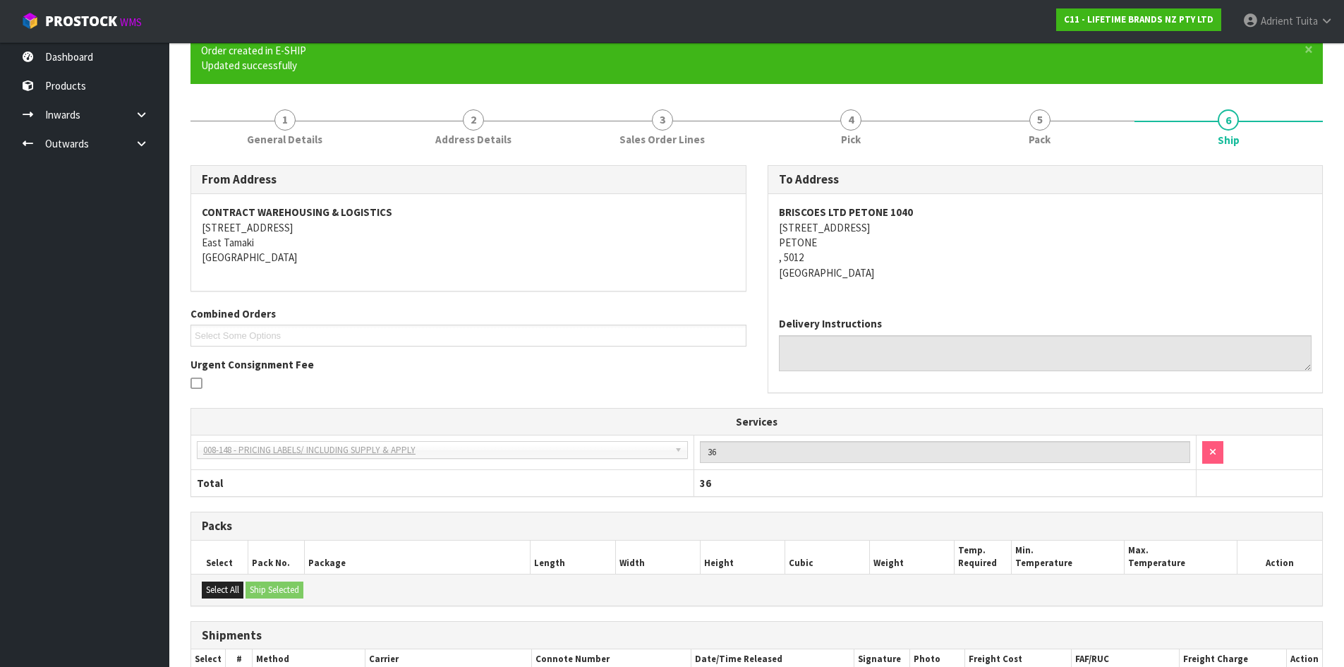
scroll to position [290, 0]
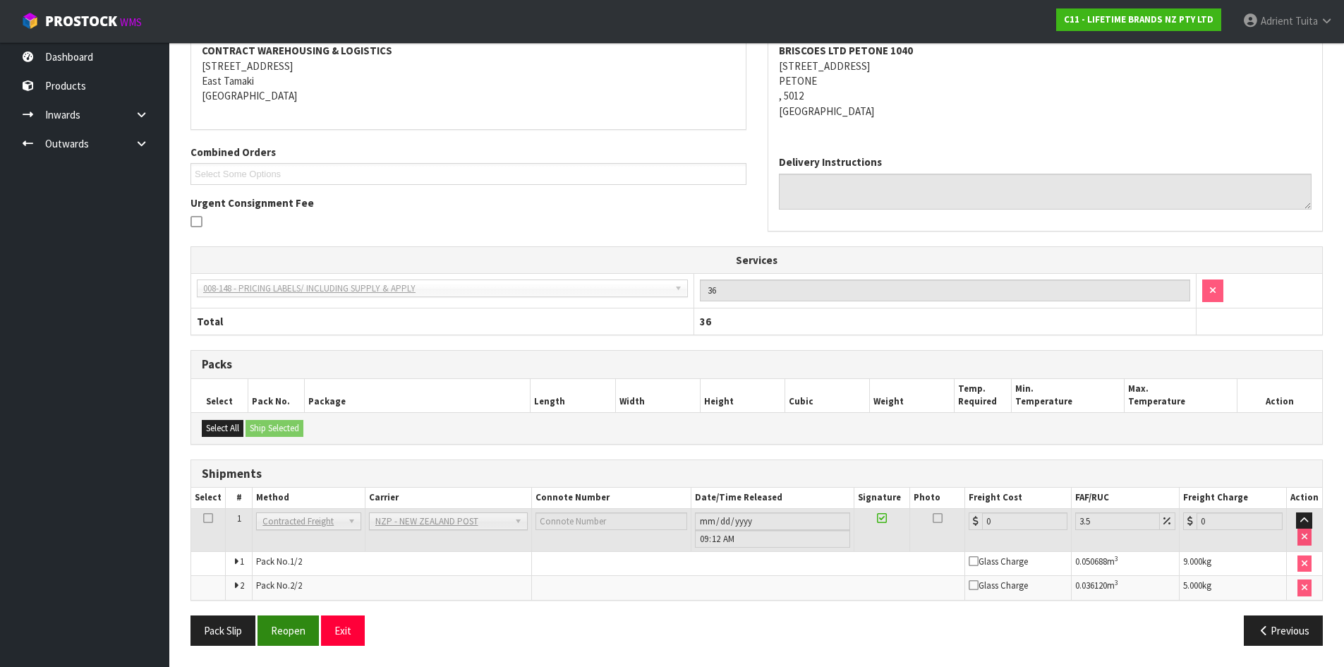
click at [276, 614] on div "From Address CONTRACT WAREHOUSING & LOGISTICS [STREET_ADDRESS] Combined Orders …" at bounding box center [756, 330] width 1132 height 653
click at [279, 629] on button "Reopen" at bounding box center [287, 630] width 61 height 30
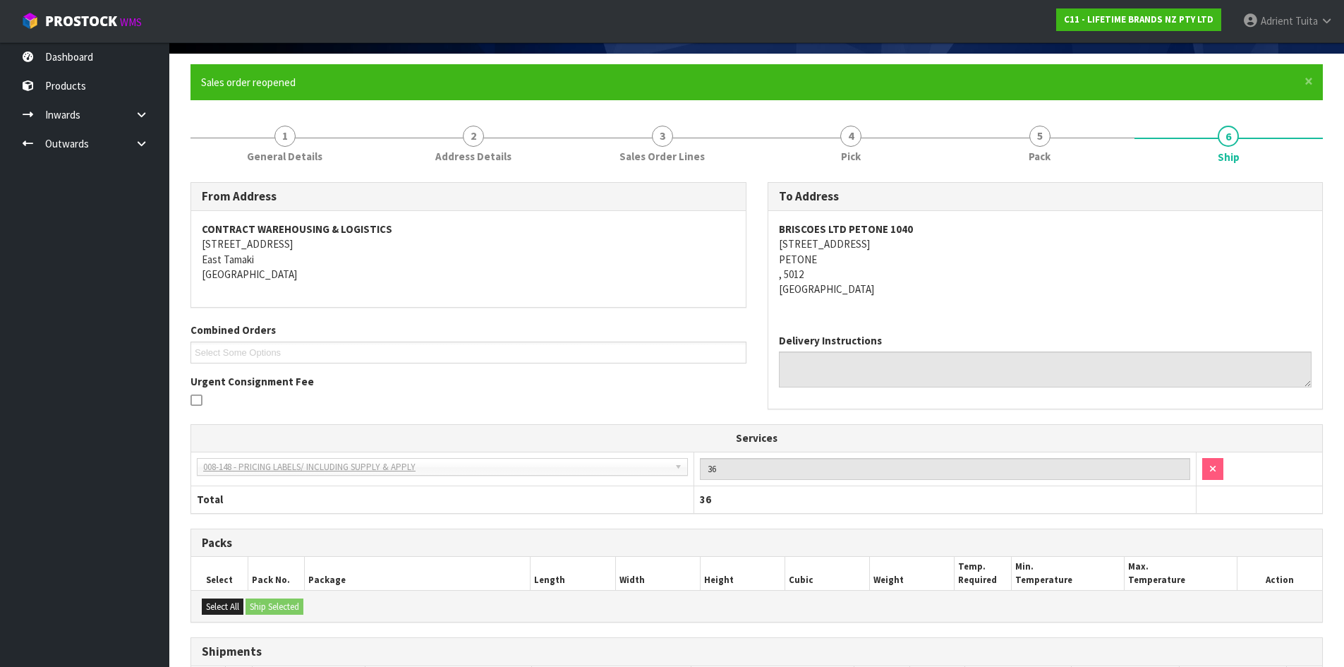
scroll to position [275, 0]
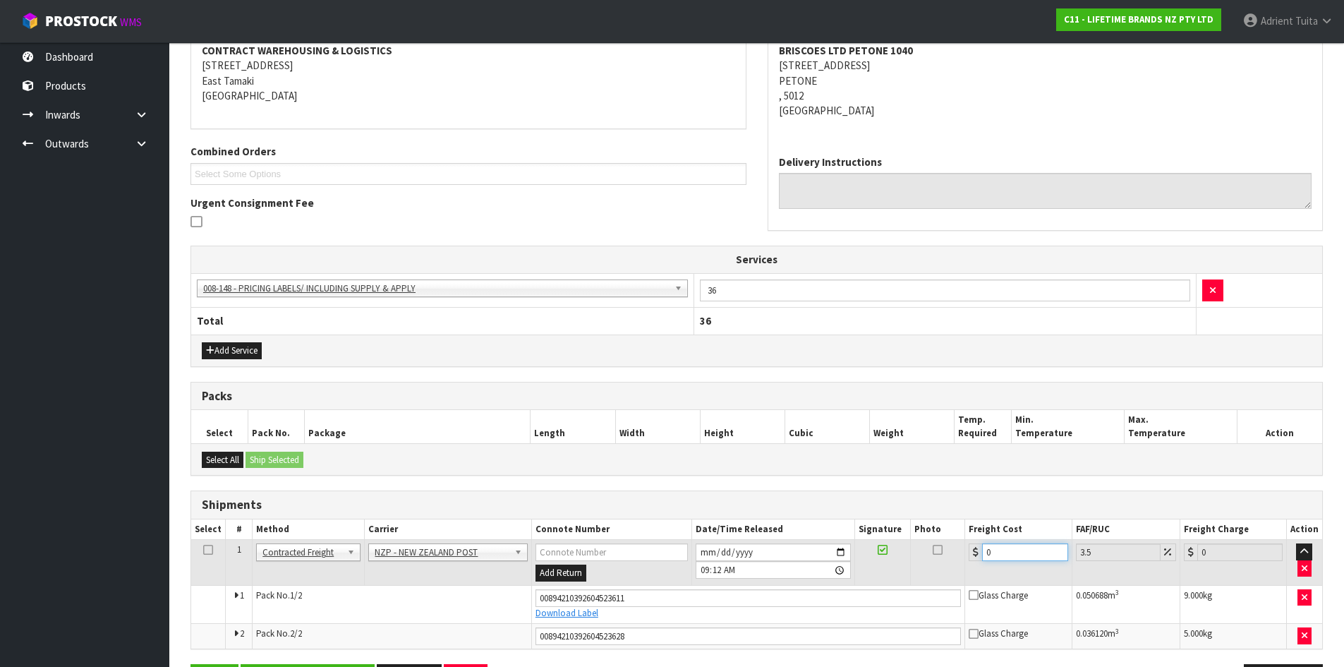
click at [1020, 559] on input "0" at bounding box center [1024, 552] width 85 height 18
type input "1"
type input "1.03"
type input "17"
type input "17.59"
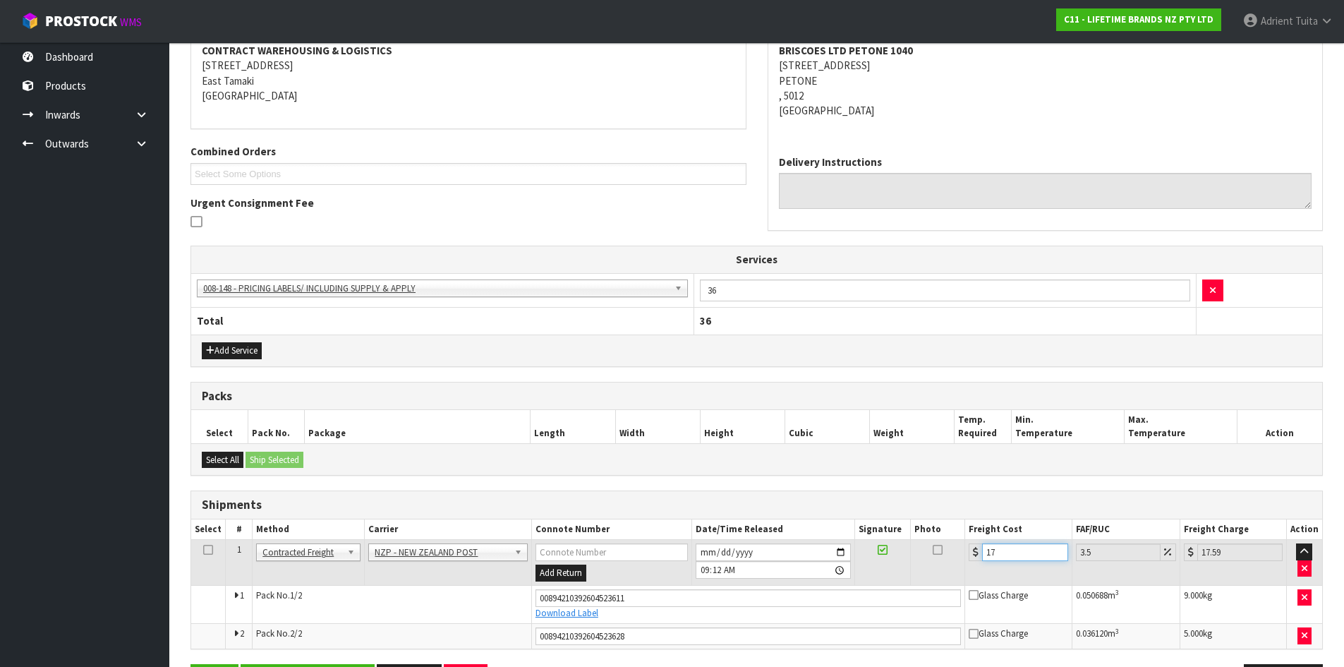
type input "17.7"
type input "18.32"
type input "17.71"
type input "18.33"
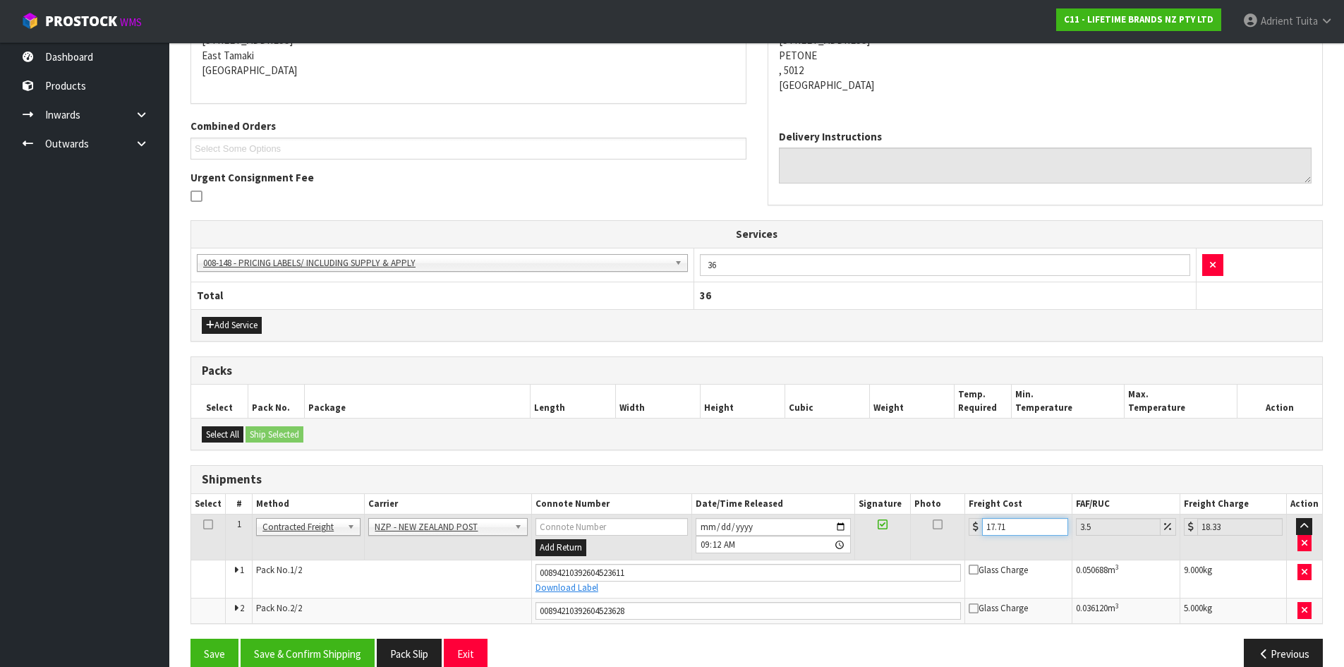
scroll to position [325, 0]
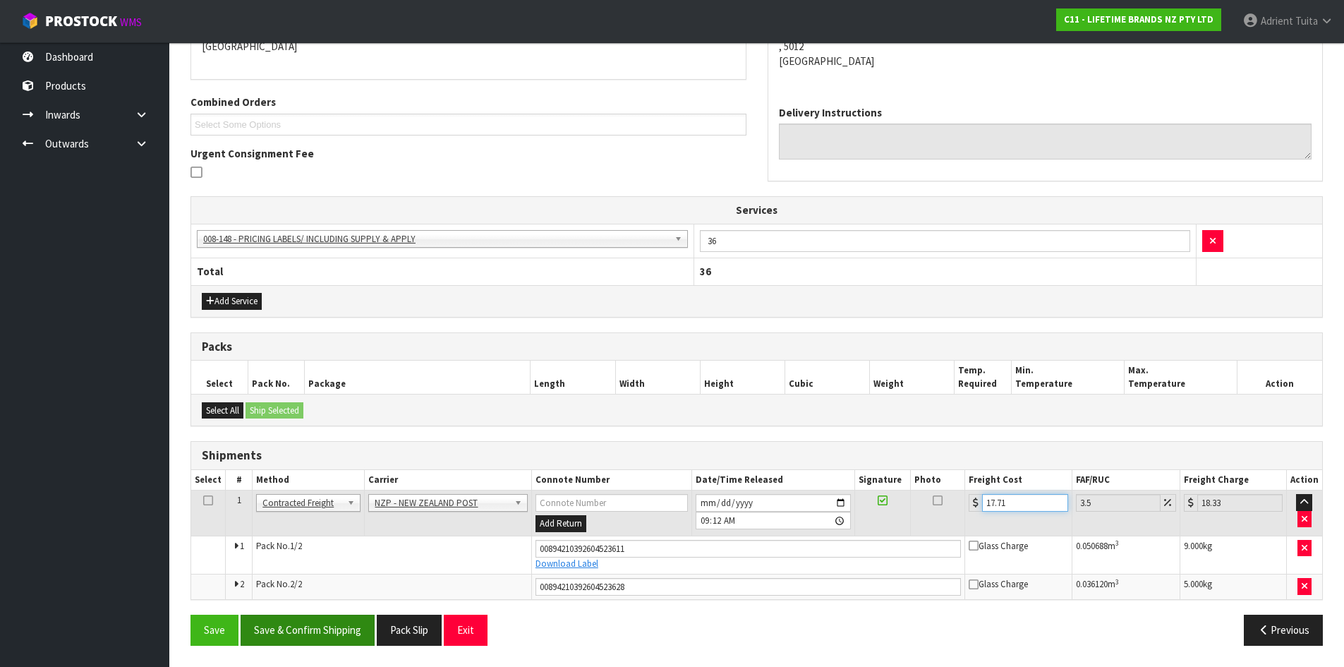
type input "17.71"
drag, startPoint x: 364, startPoint y: 617, endPoint x: 356, endPoint y: 614, distance: 9.2
click at [363, 617] on button "Save & Confirm Shipping" at bounding box center [308, 629] width 134 height 30
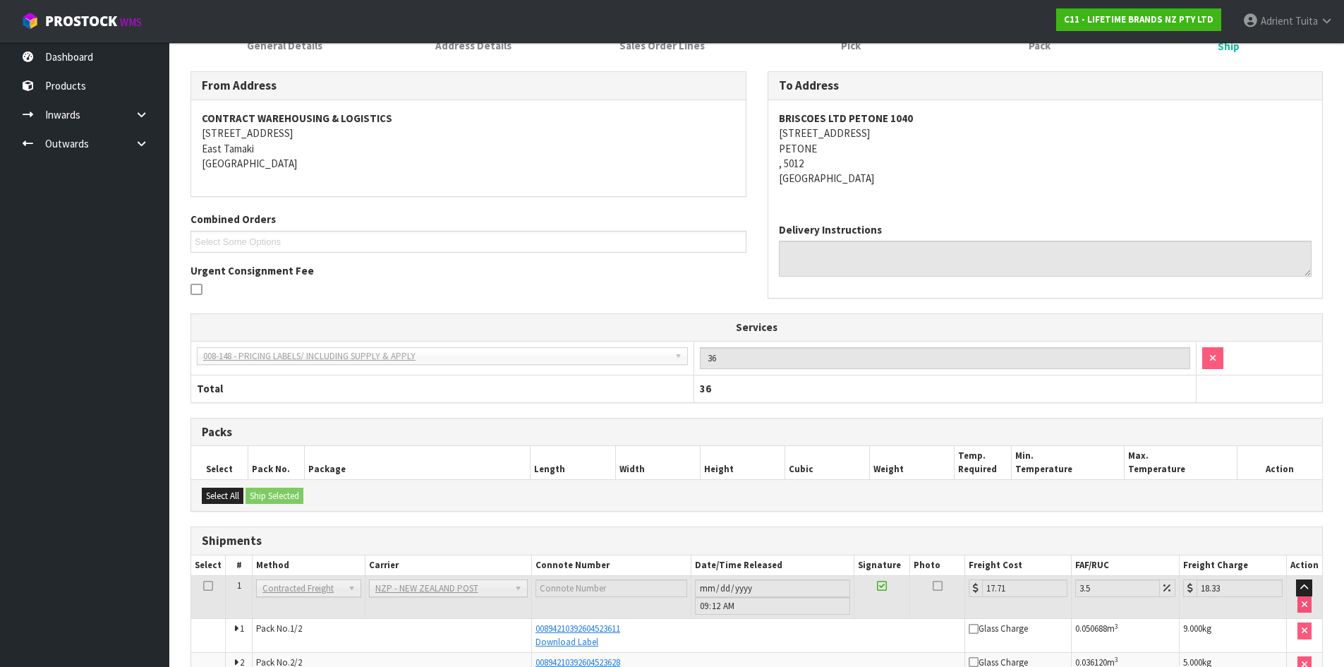
scroll to position [284, 0]
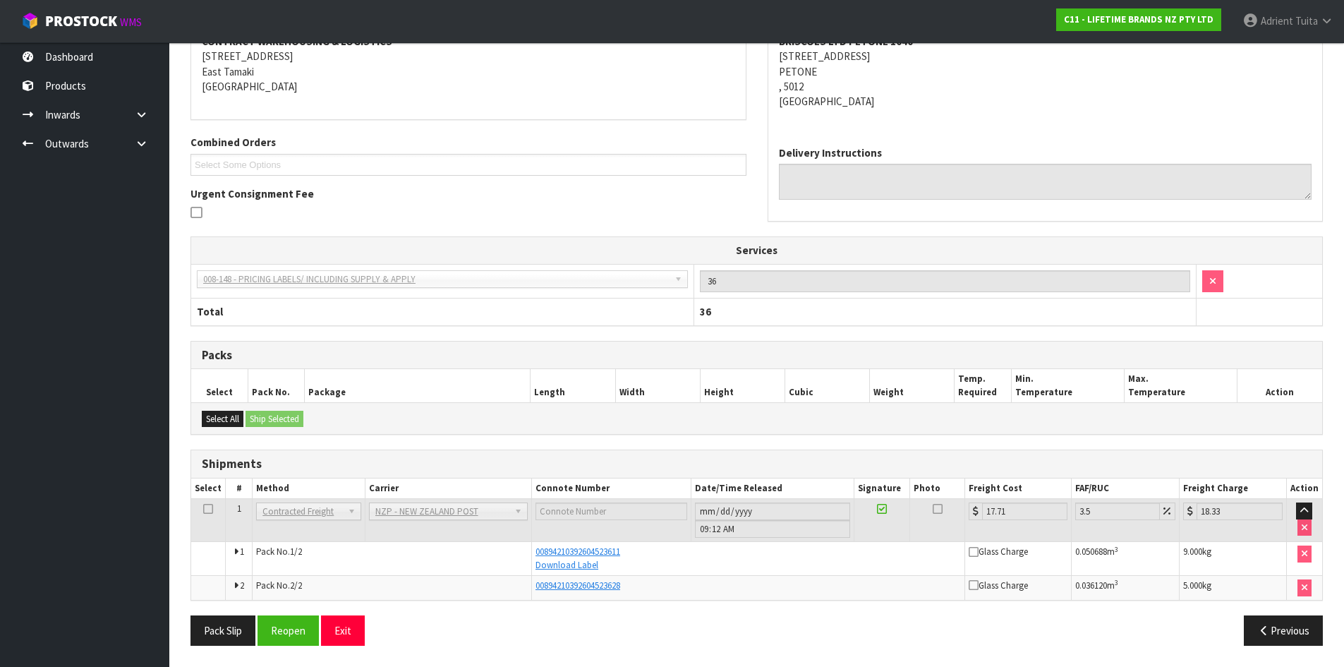
click at [224, 213] on div at bounding box center [468, 214] width 556 height 18
click at [224, 212] on div at bounding box center [468, 214] width 556 height 18
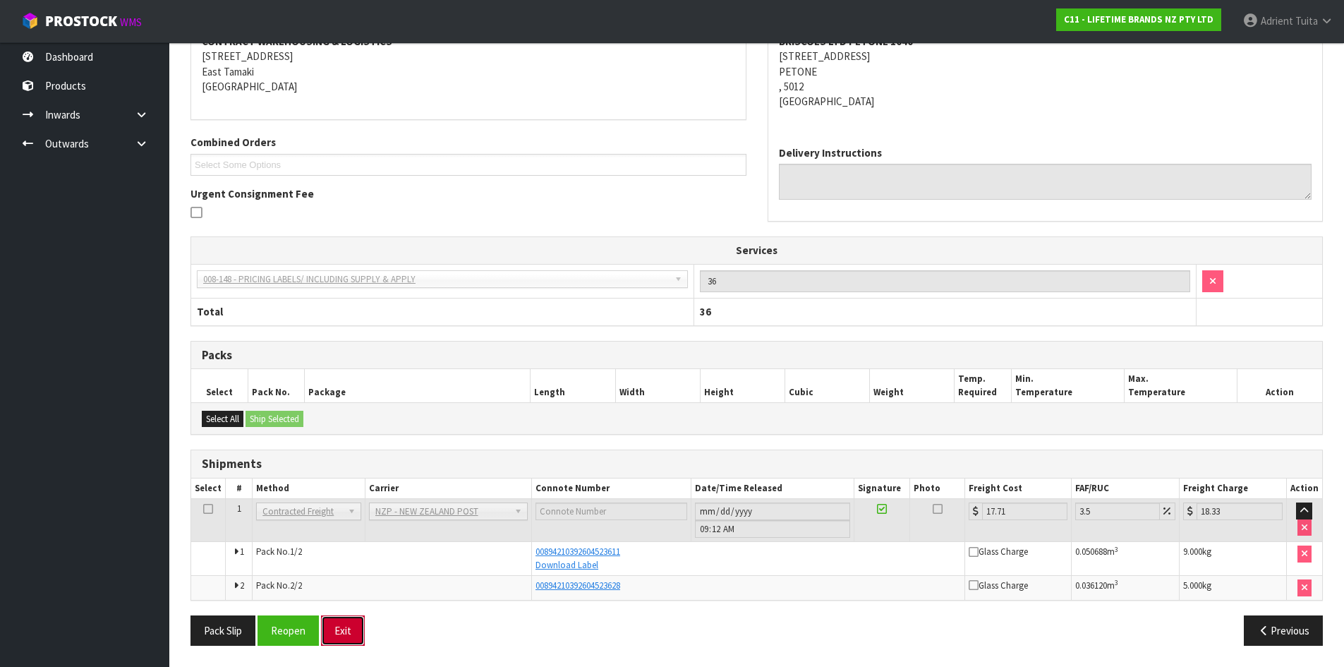
click at [358, 630] on button "Exit" at bounding box center [343, 630] width 44 height 30
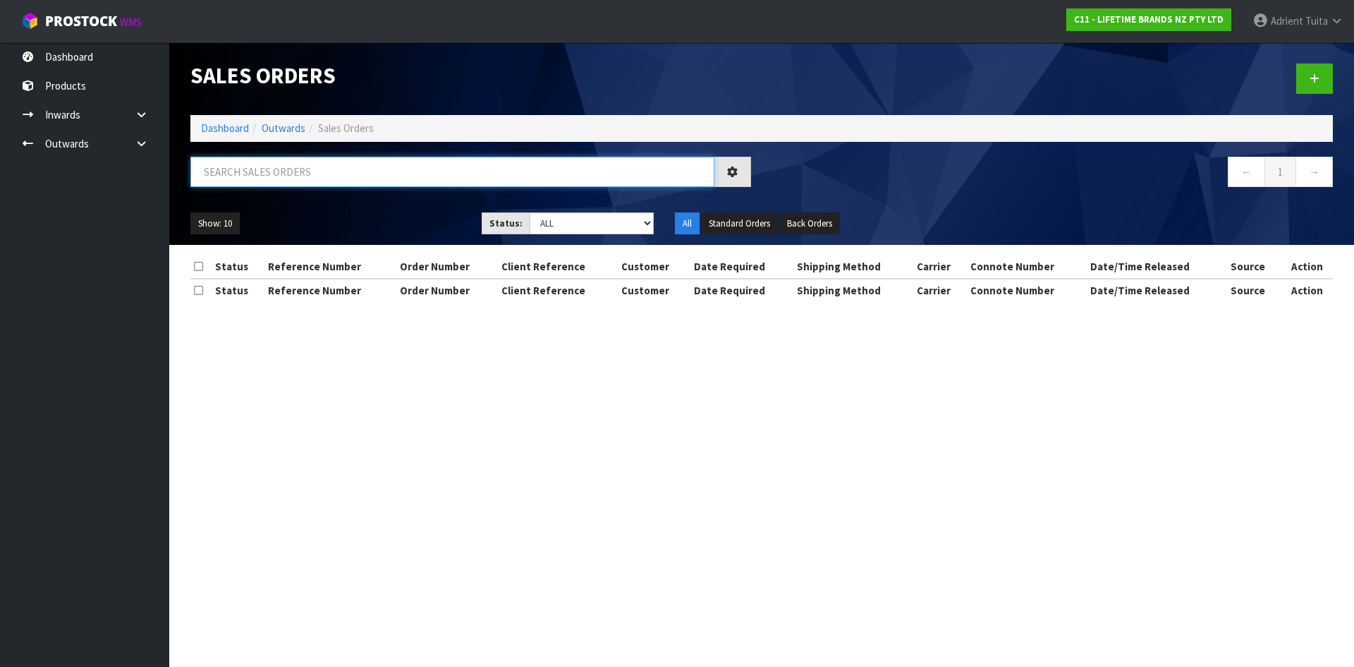
click at [250, 164] on input "text" at bounding box center [452, 172] width 524 height 30
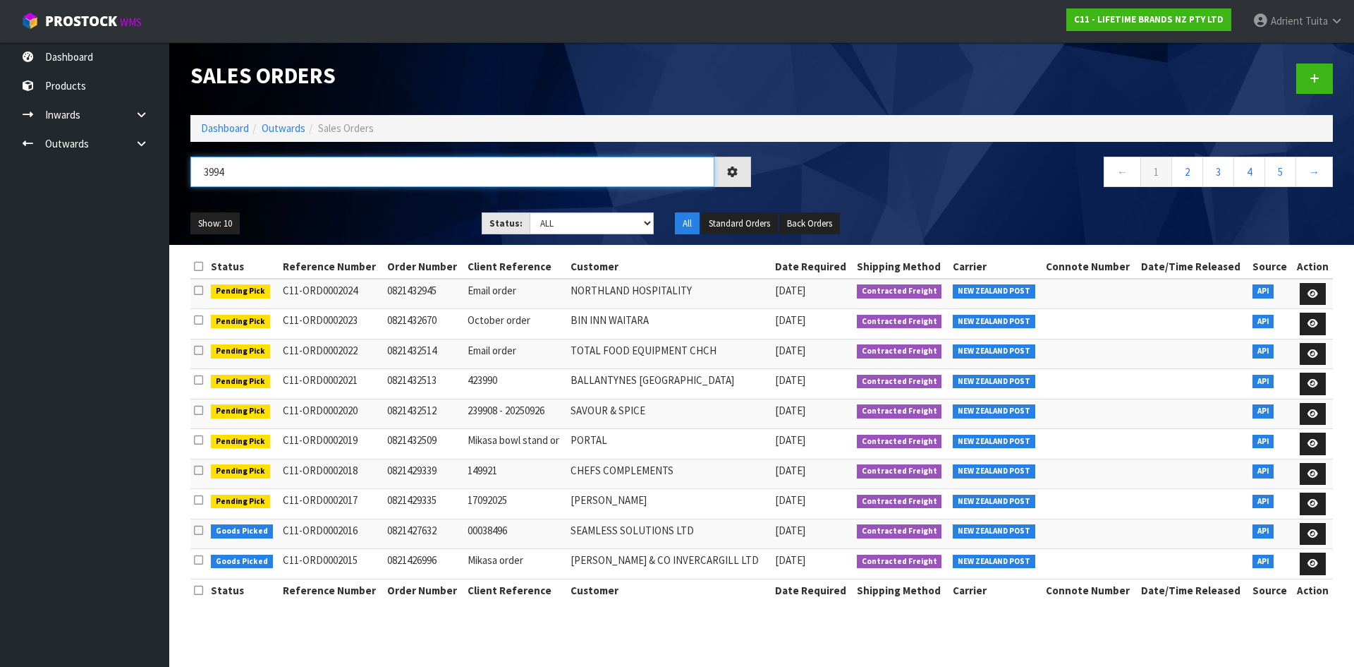
type input "3994"
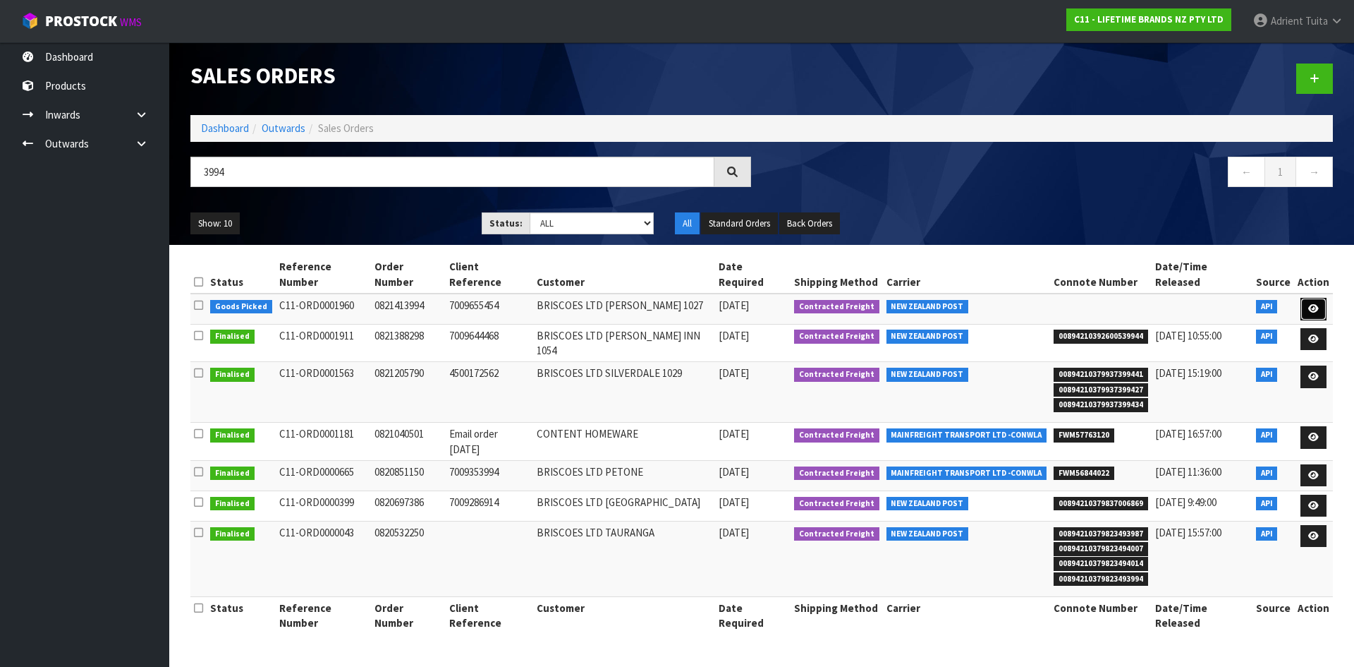
click at [1306, 298] on link at bounding box center [1314, 309] width 26 height 23
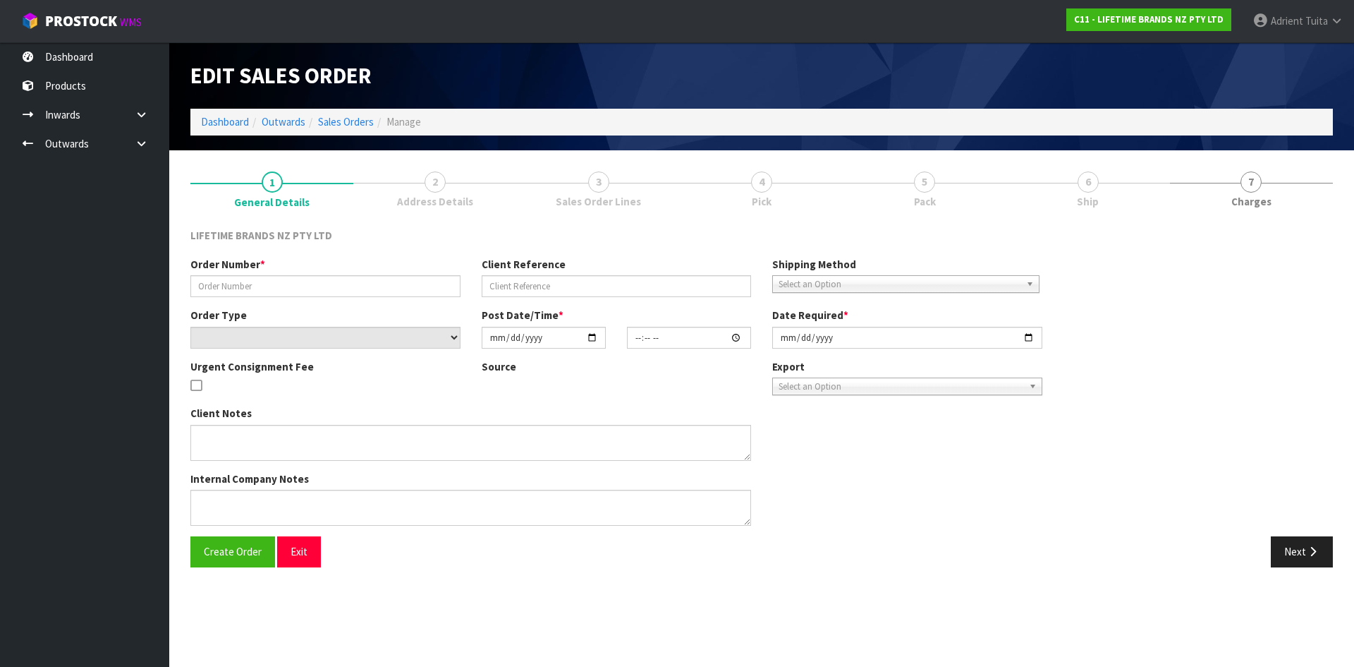
type input "0821413994"
type input "7009655454"
select select "number:0"
type input "[DATE]"
type input "15:34:20.000"
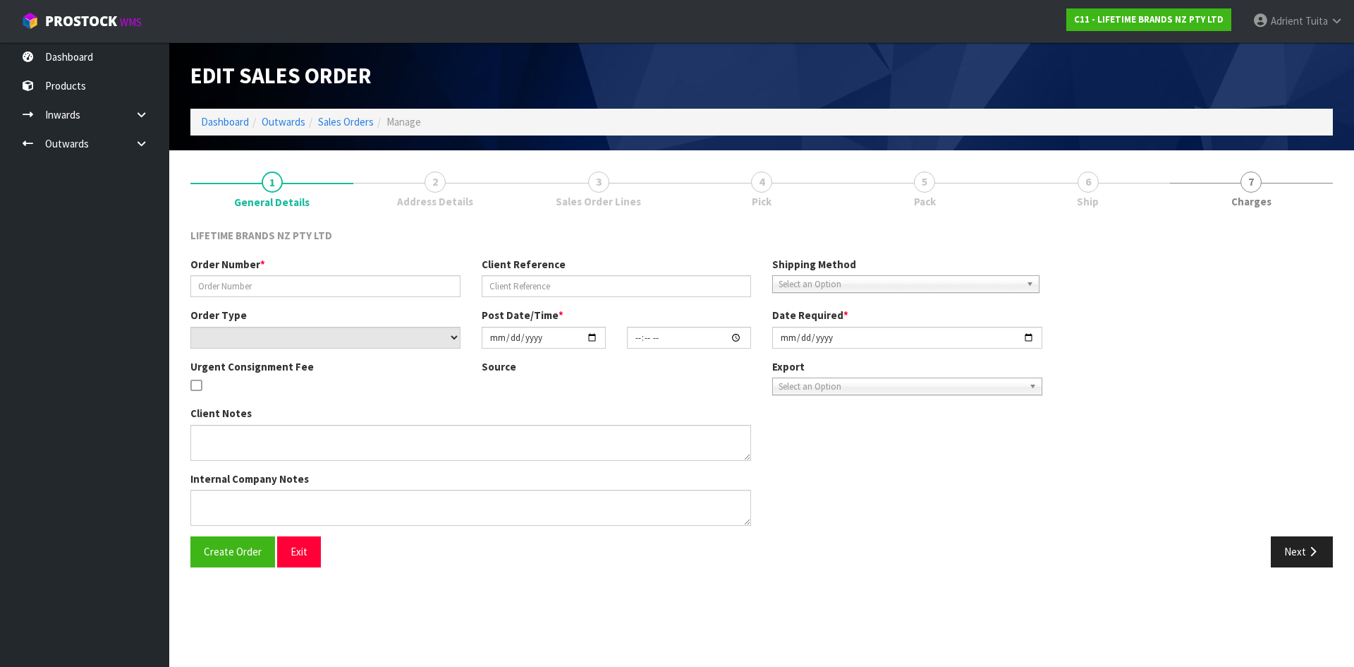
type input "[DATE]"
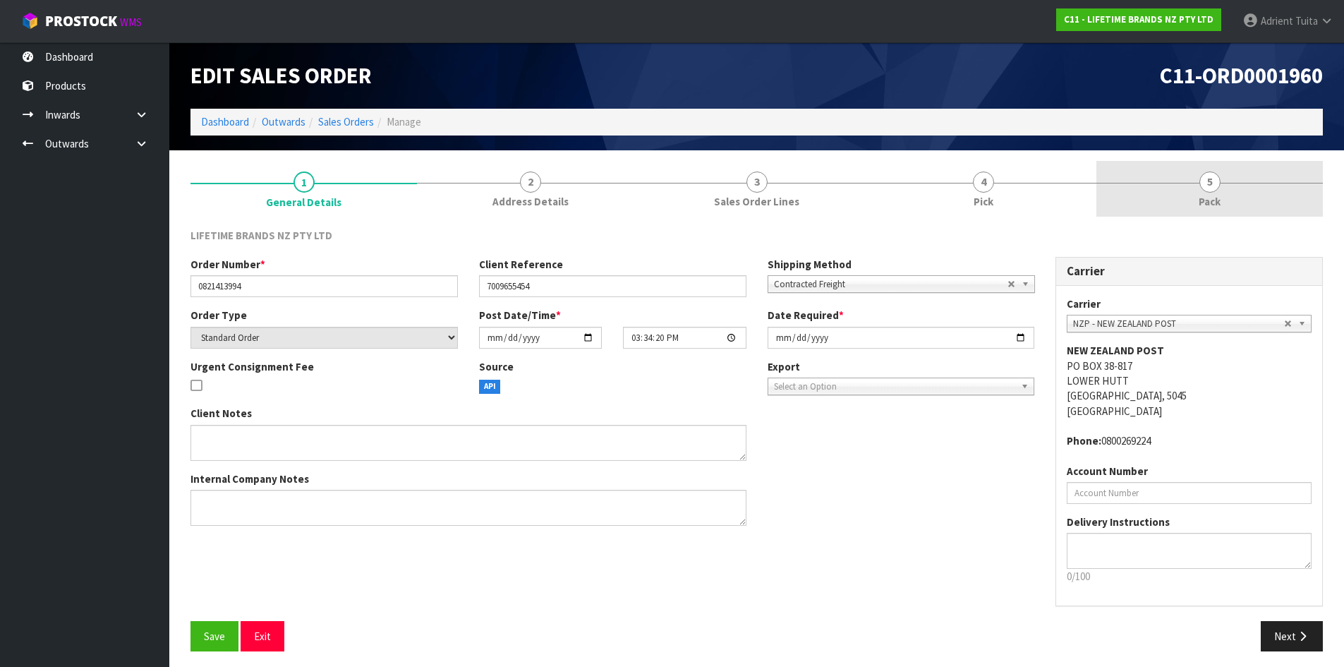
click at [1249, 192] on link "5 Pack" at bounding box center [1209, 189] width 226 height 56
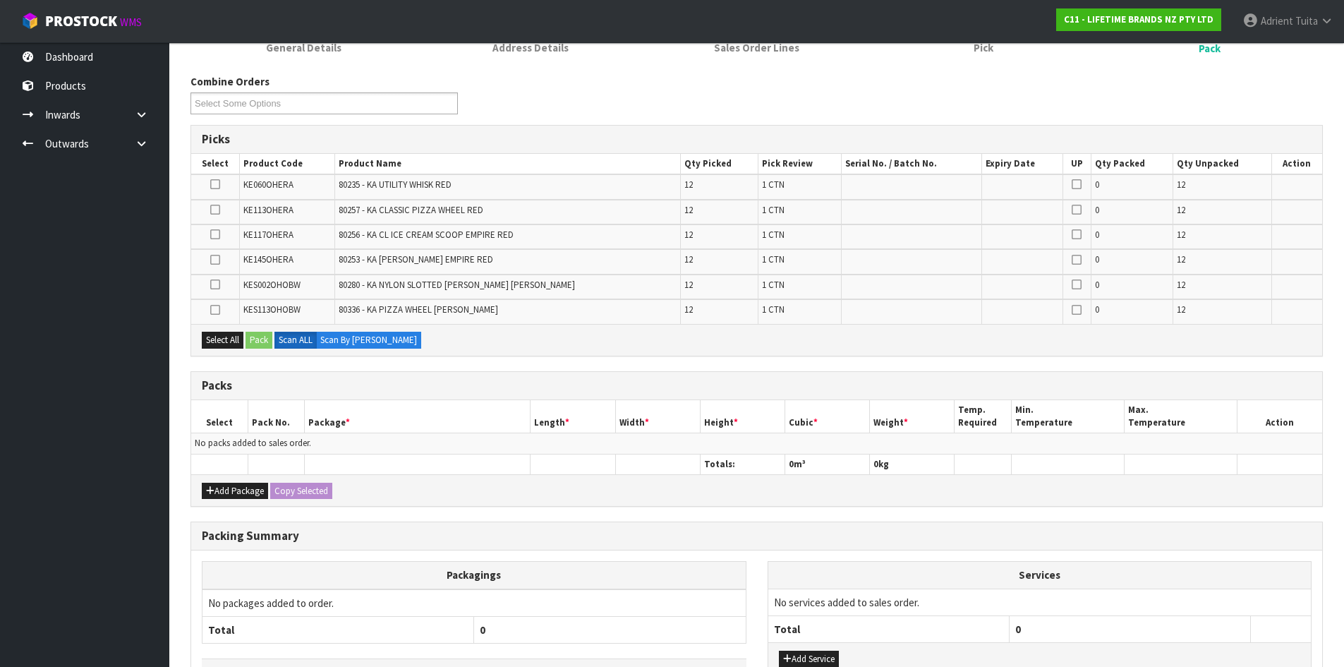
scroll to position [255, 0]
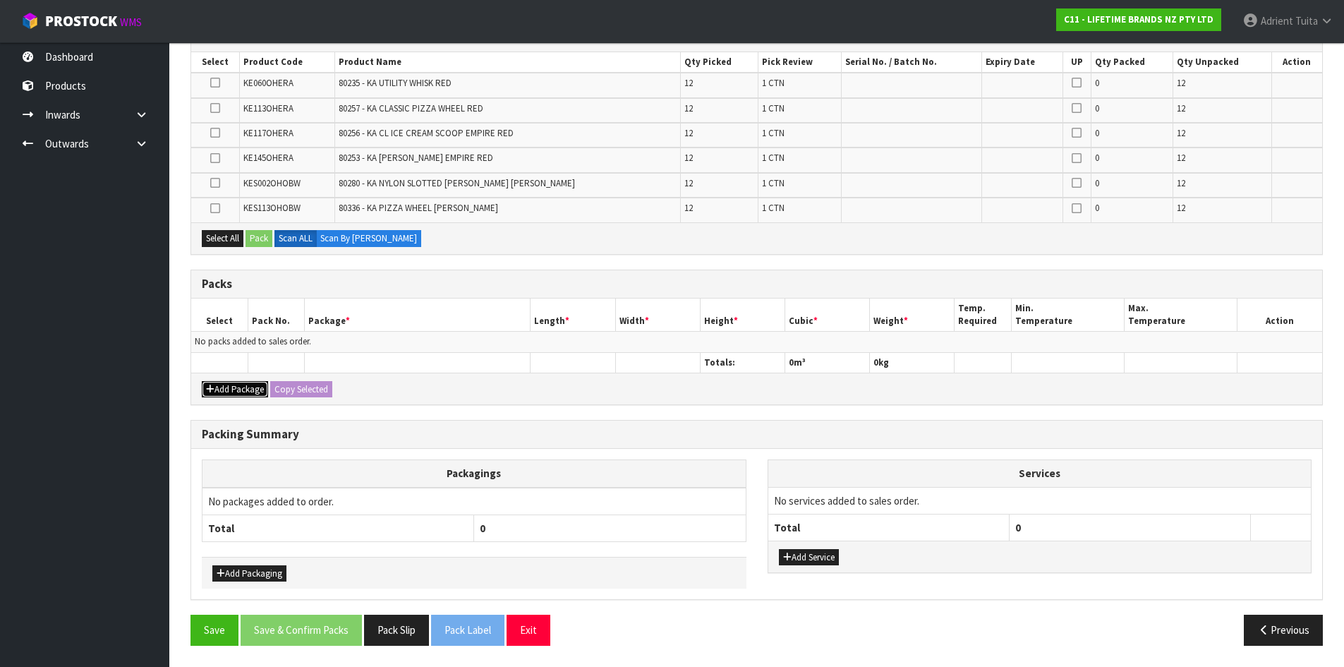
click at [217, 392] on button "Add Package" at bounding box center [235, 389] width 66 height 17
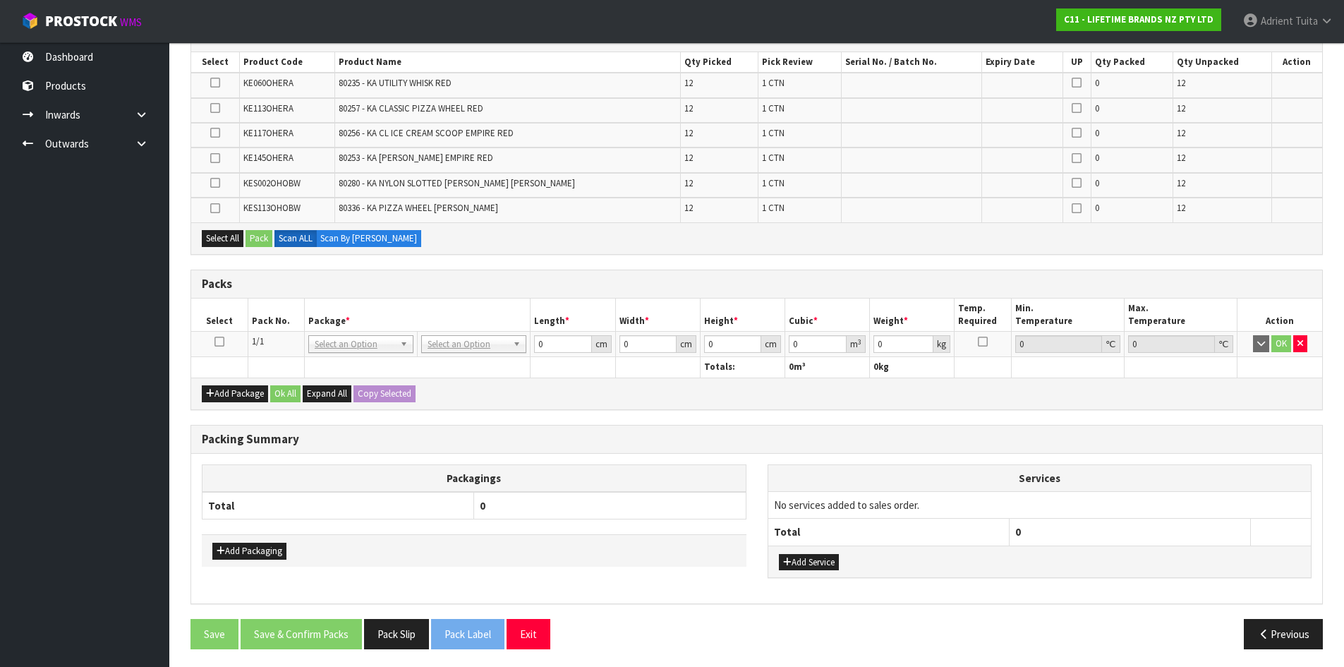
click at [219, 342] on icon at bounding box center [219, 341] width 10 height 1
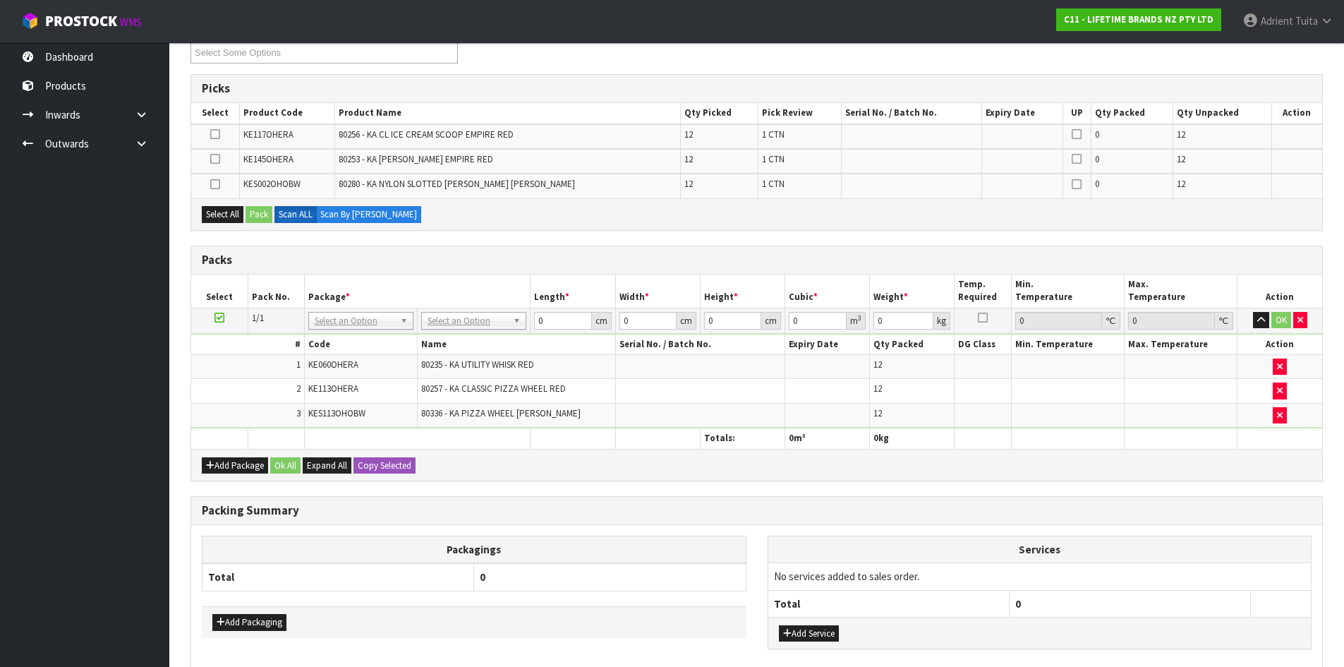
scroll to position [0, 0]
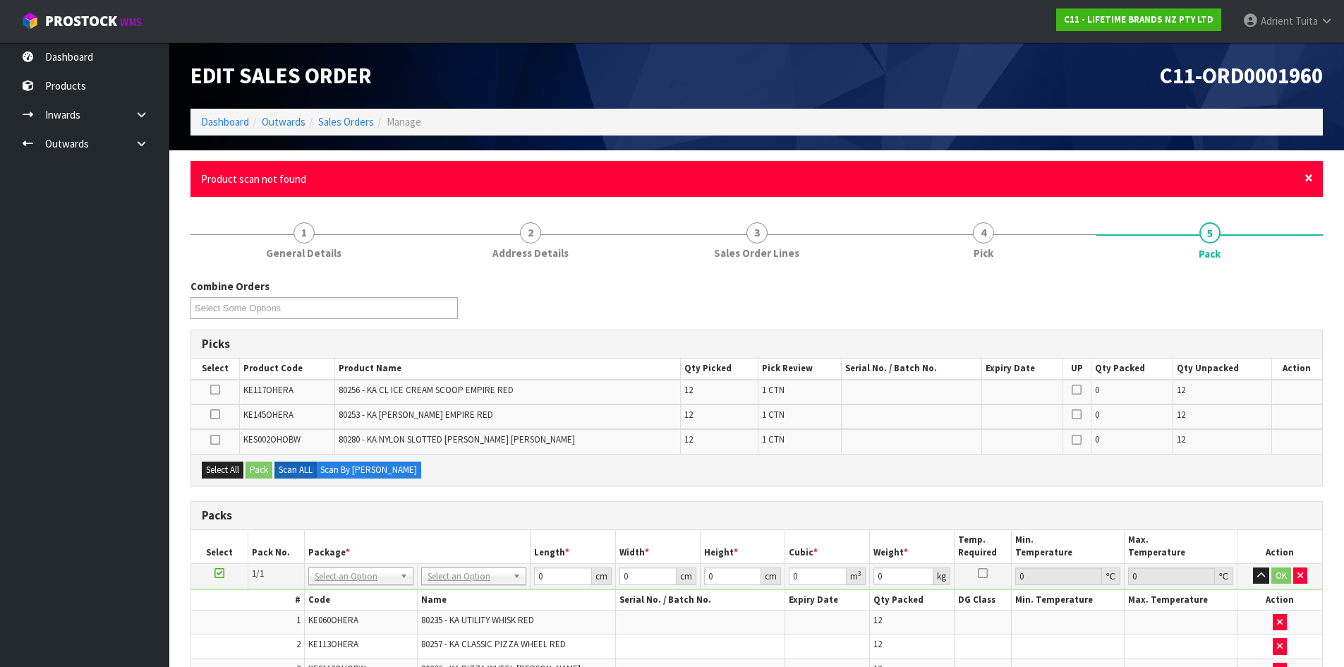
click at [1309, 176] on span "×" at bounding box center [1308, 178] width 8 height 20
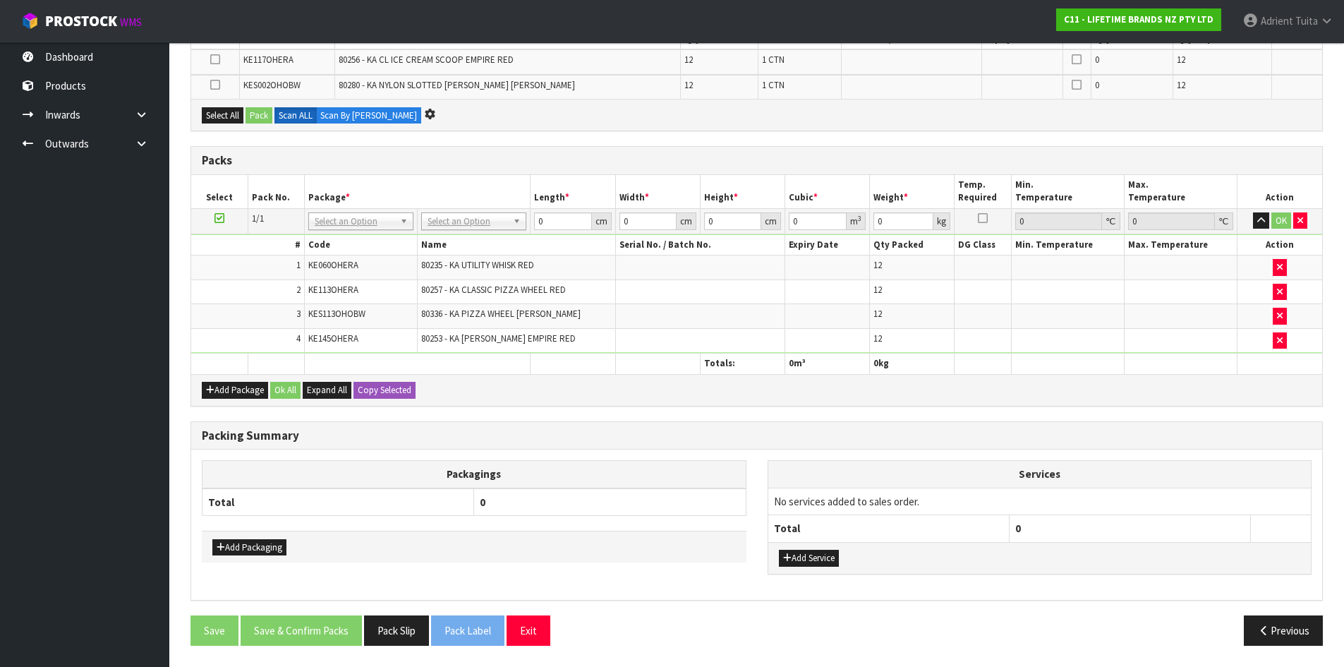
scroll to position [278, 0]
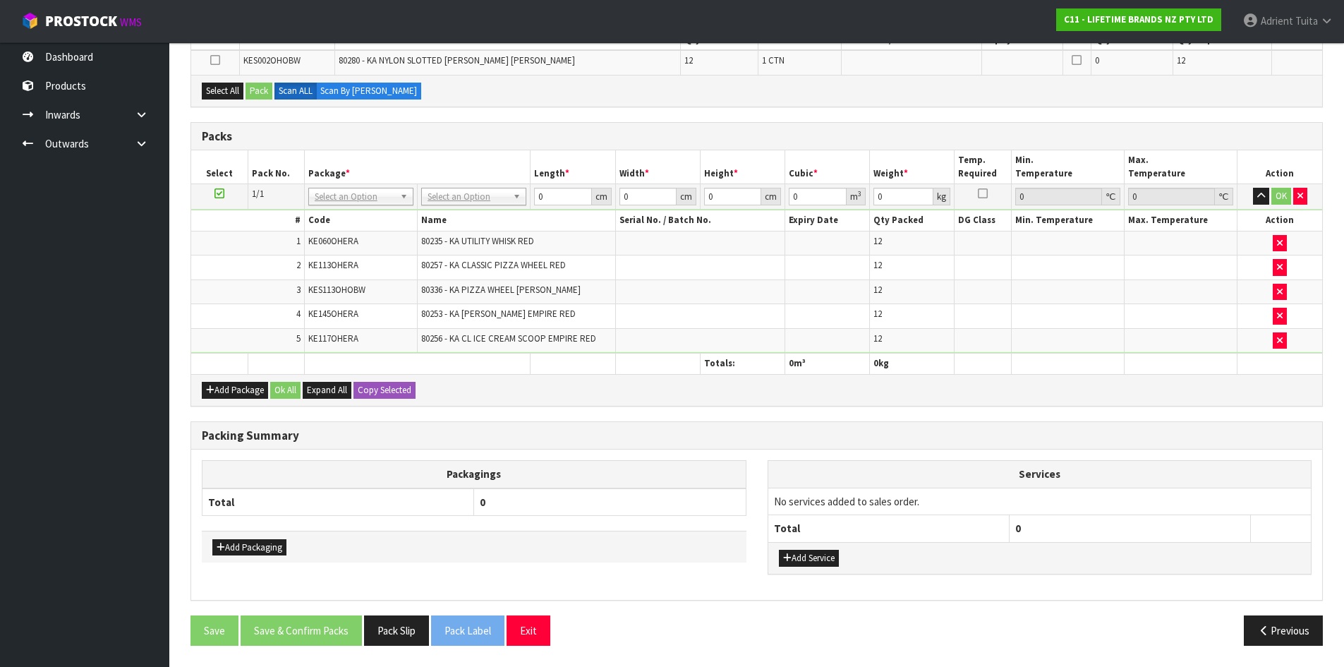
click at [224, 195] on td at bounding box center [219, 196] width 56 height 25
click at [220, 194] on icon at bounding box center [219, 193] width 10 height 1
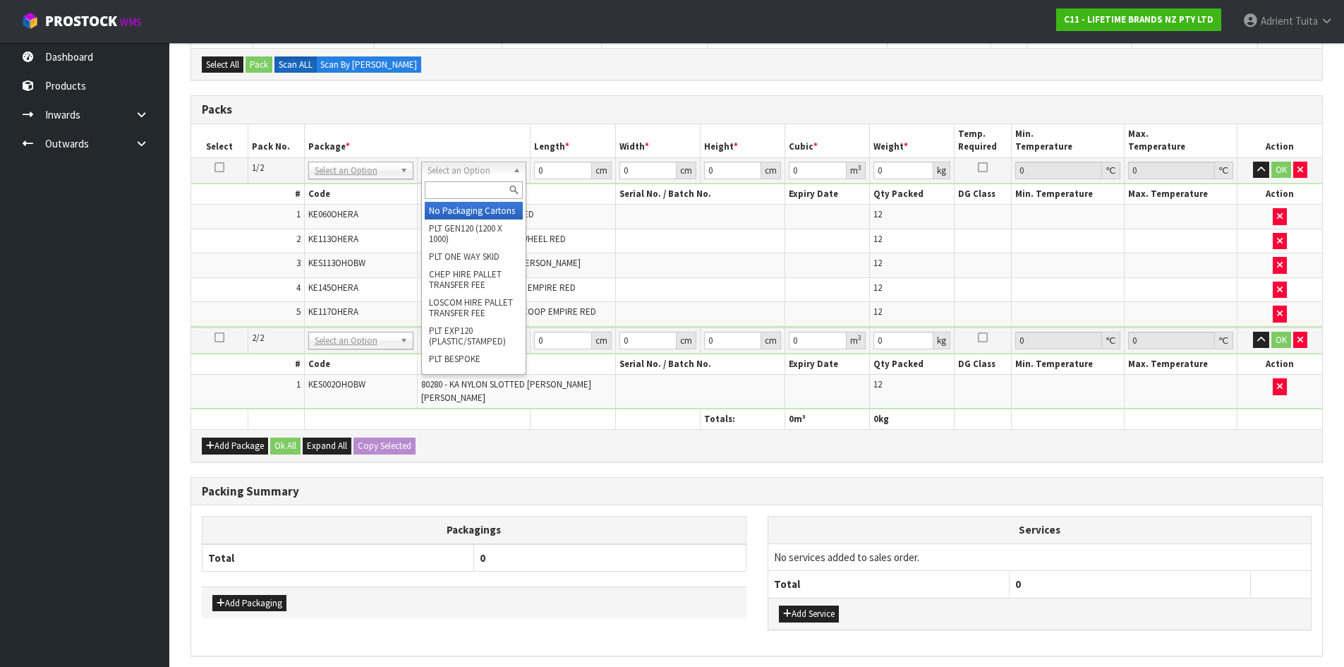
click at [440, 191] on input "text" at bounding box center [474, 190] width 98 height 18
type input "CTN9"
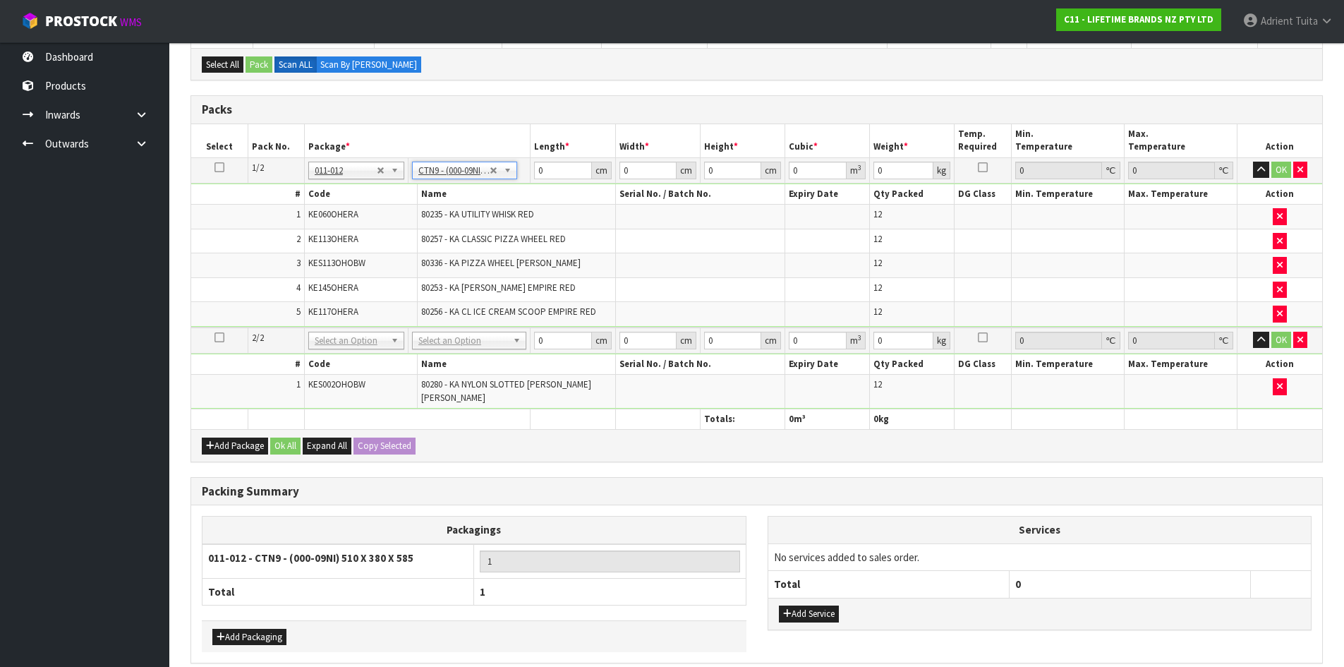
type input "51"
type input "38"
type input "58.5"
type input "0.113373"
type input "11.8"
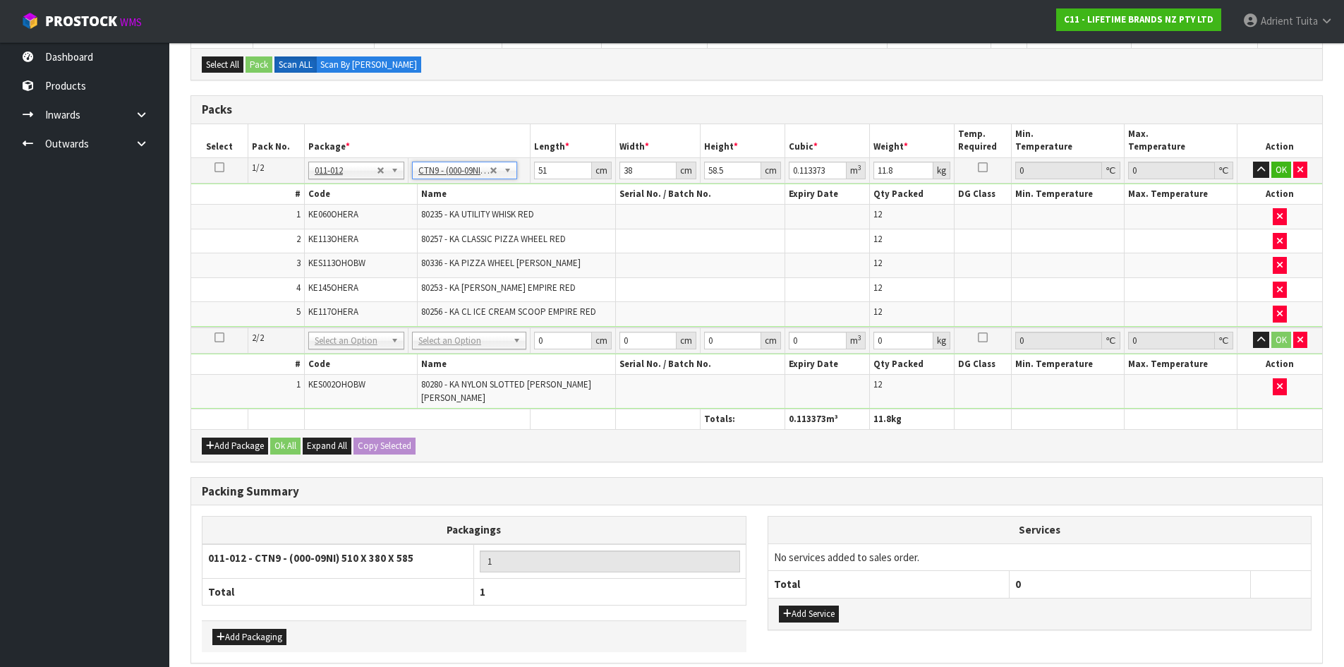
click at [461, 350] on td "No Packaging Cartons PLT GEN120 (1200 X 1000) PLT ONE WAY SKID CHEP HIRE PALLET…" at bounding box center [469, 340] width 122 height 26
drag, startPoint x: 465, startPoint y: 341, endPoint x: 454, endPoint y: 371, distance: 31.7
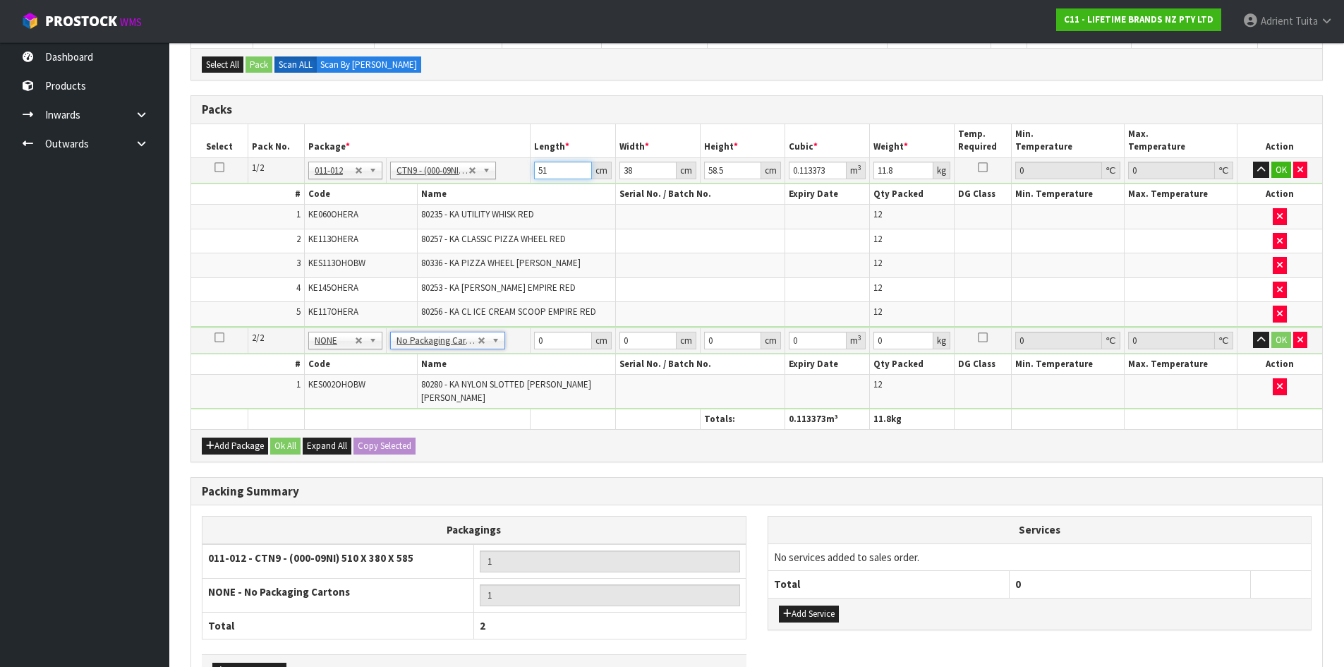
click at [557, 169] on input "51" at bounding box center [562, 171] width 57 height 18
type input "5"
type input "0.011115"
type input "0"
type input "5"
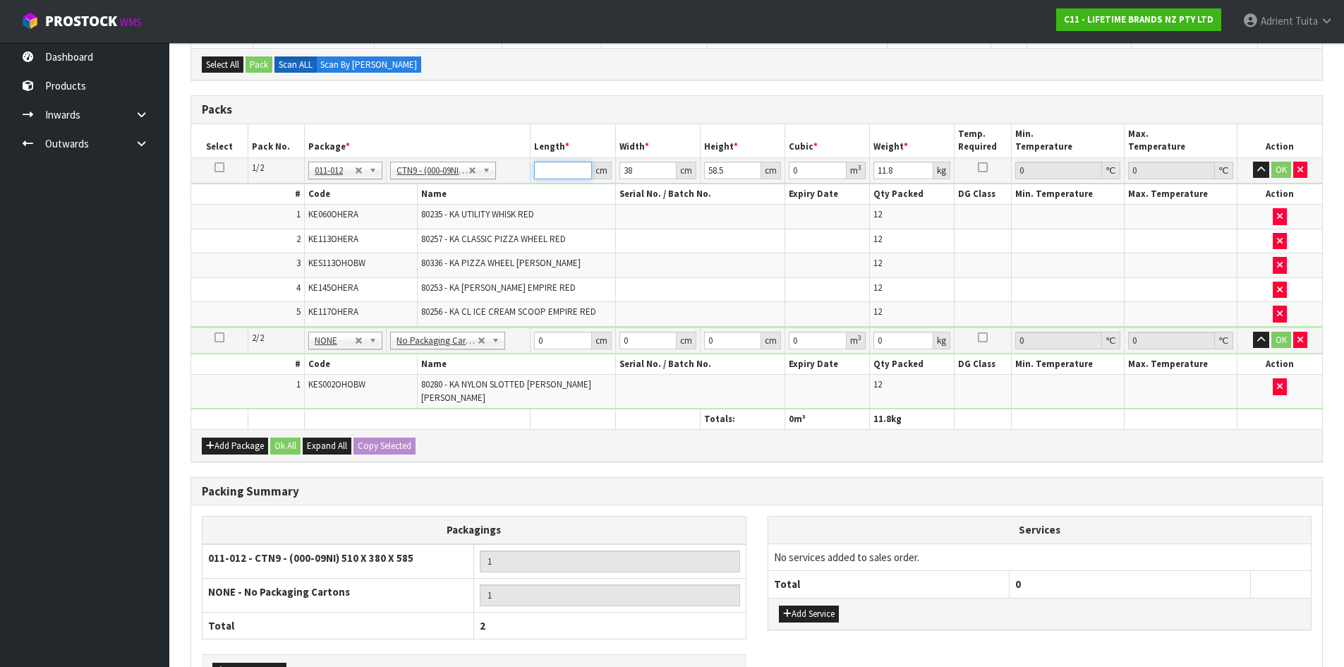
type input "0.011115"
type input "53"
type input "0.117819"
type input "53"
type input "3"
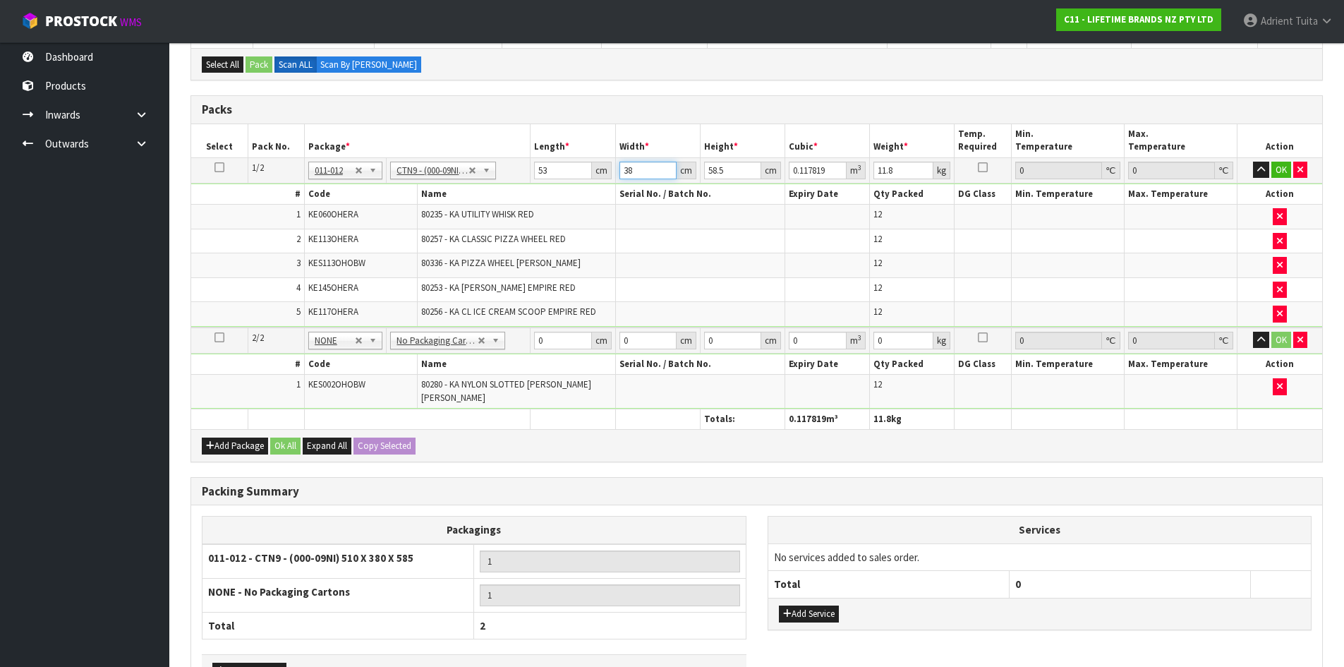
type input "0.009302"
type input "39"
type input "0.120919"
type input "39"
type input "5"
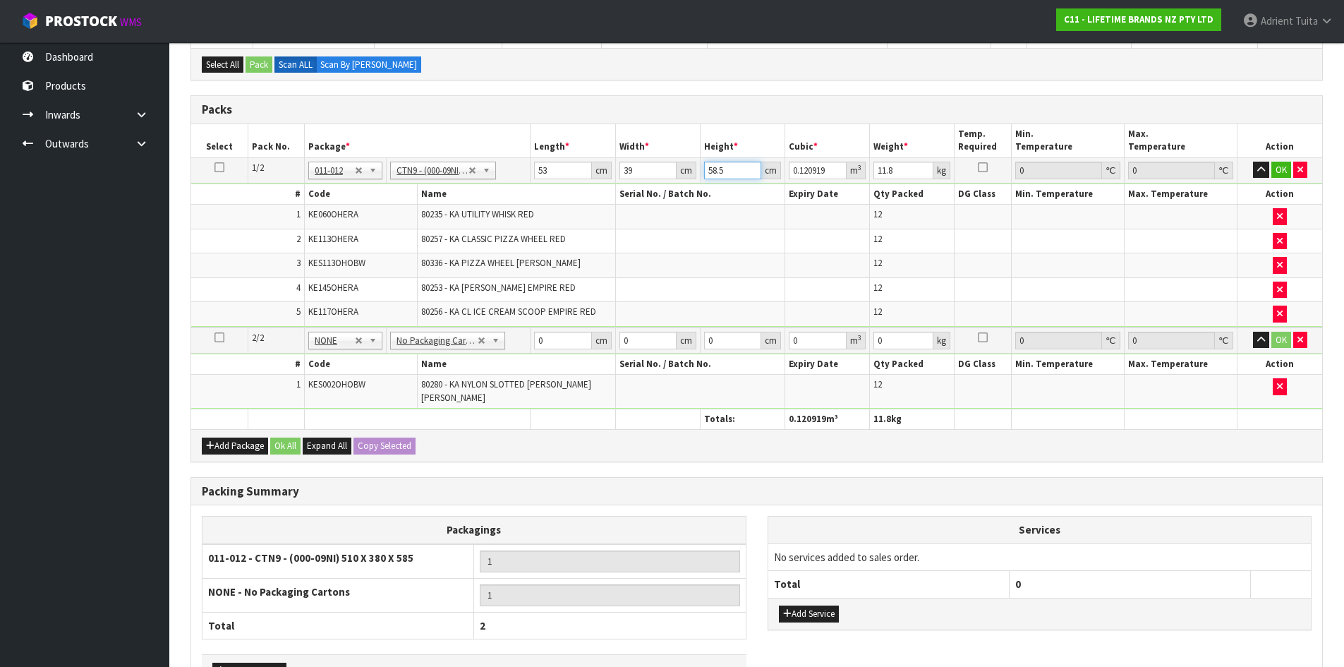
type input "0.010335"
type input "53"
type input "0.109551"
type input "53"
type input "15"
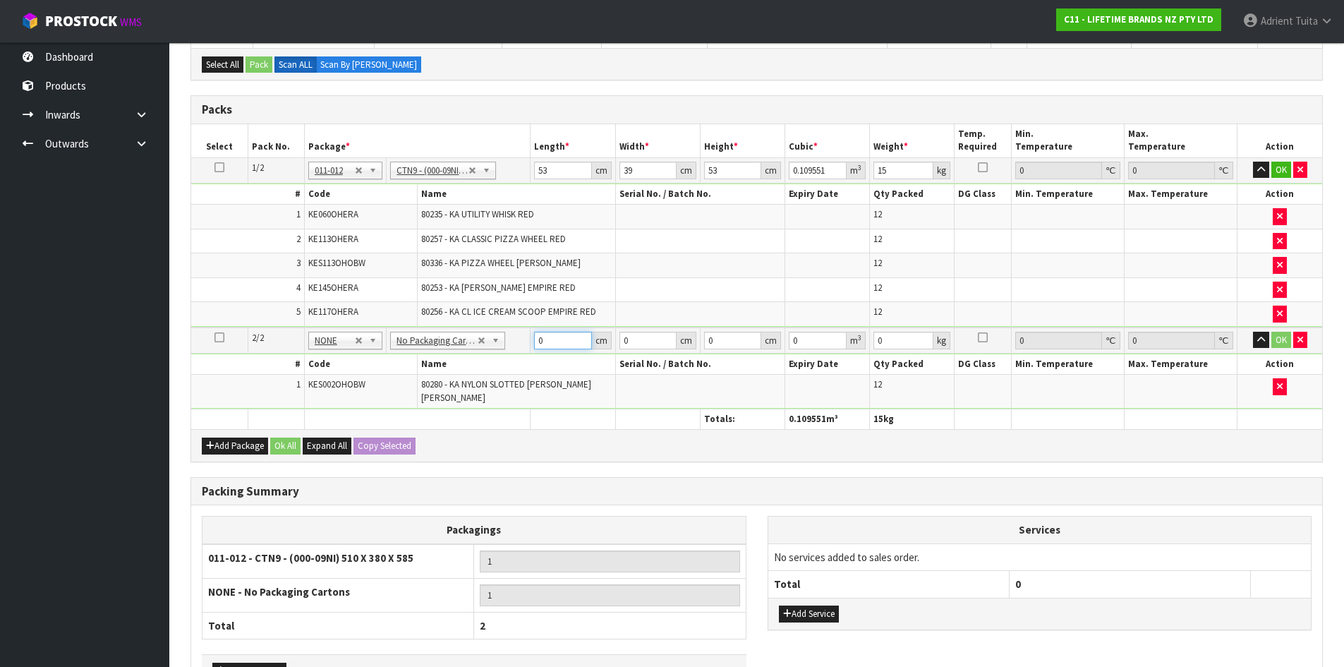
click at [547, 333] on input "0" at bounding box center [562, 341] width 57 height 18
type input "41"
type input "20"
type input "2"
type input "0.00164"
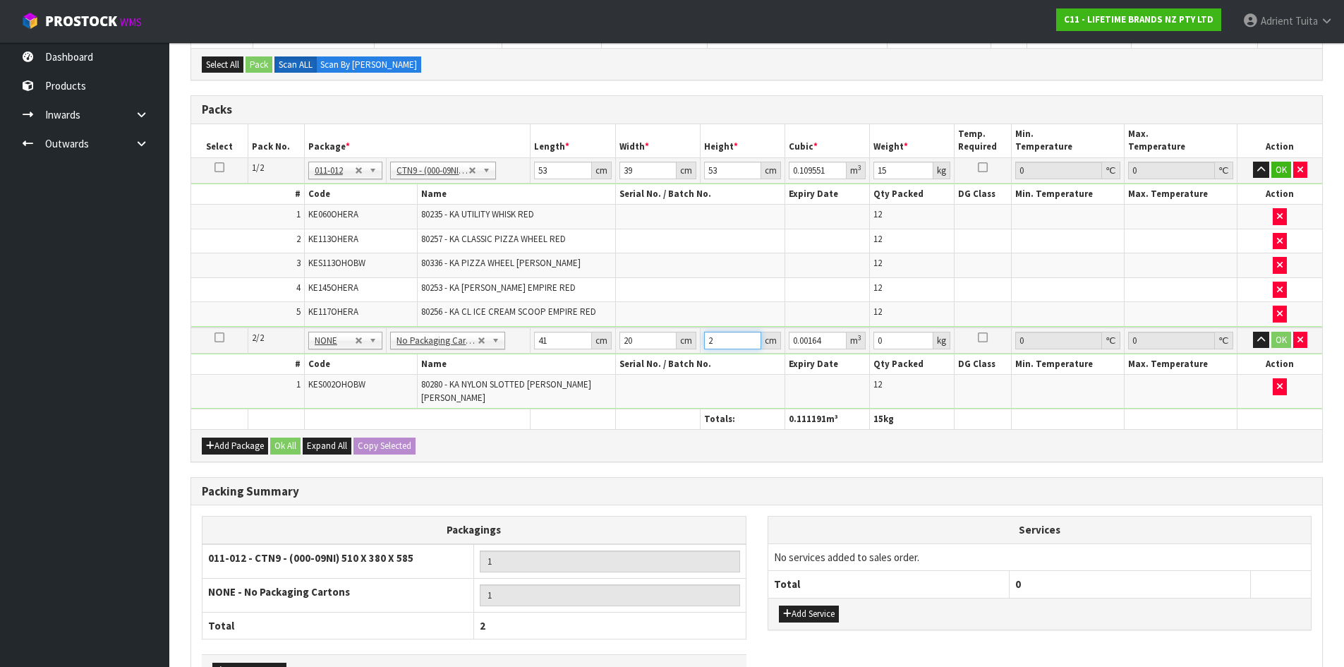
type input "22"
type input "0.01804"
type input "22"
type input "3"
click at [1280, 167] on button "OK" at bounding box center [1281, 170] width 20 height 17
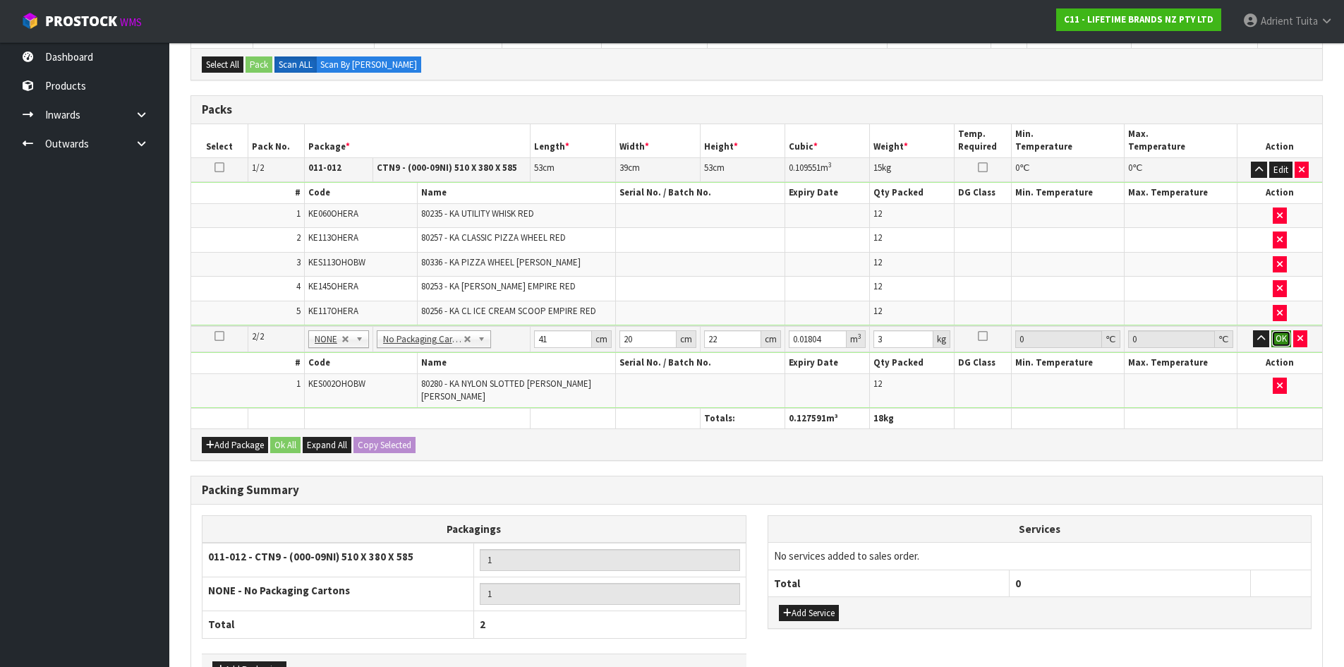
click at [1278, 335] on button "OK" at bounding box center [1281, 338] width 20 height 17
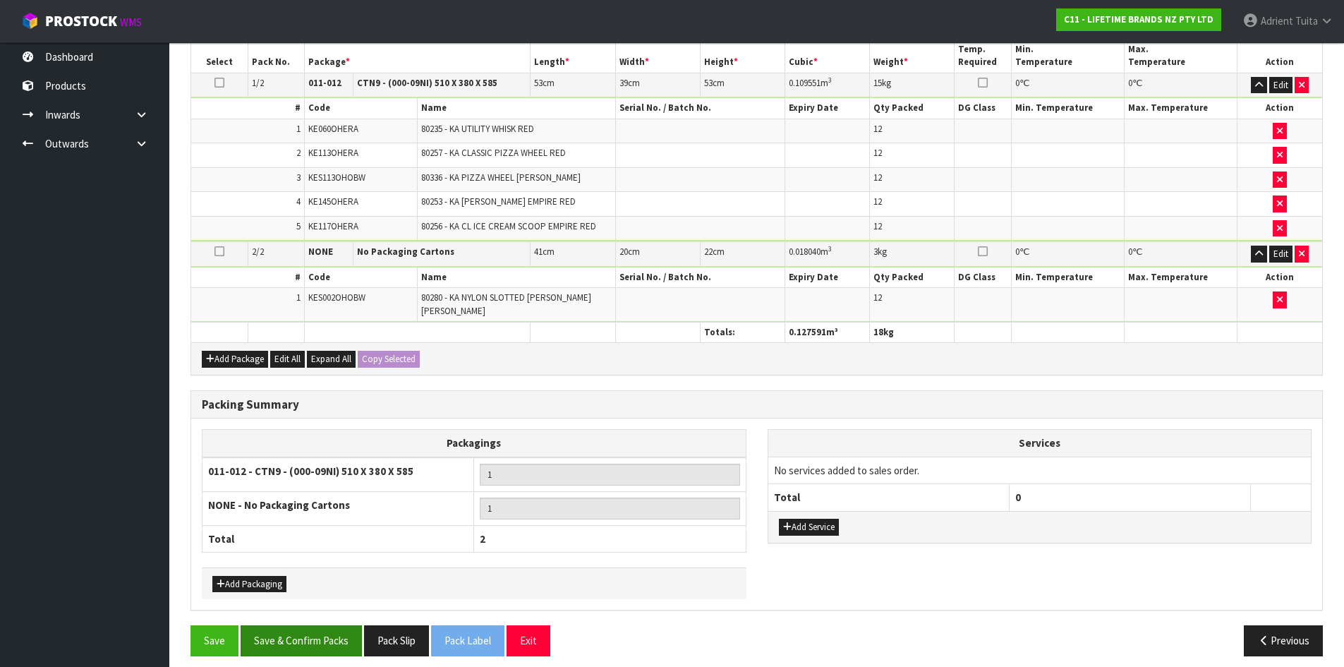
scroll to position [365, 0]
click at [339, 625] on button "Save & Confirm Packs" at bounding box center [301, 639] width 121 height 30
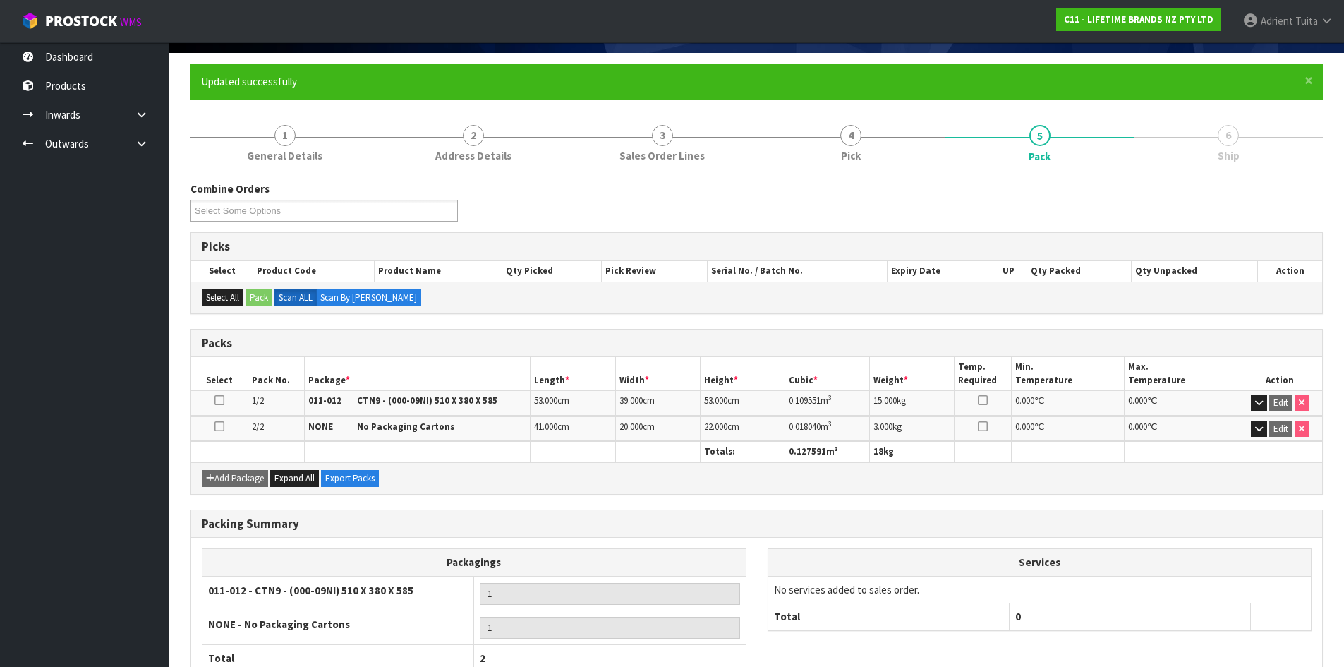
scroll to position [195, 0]
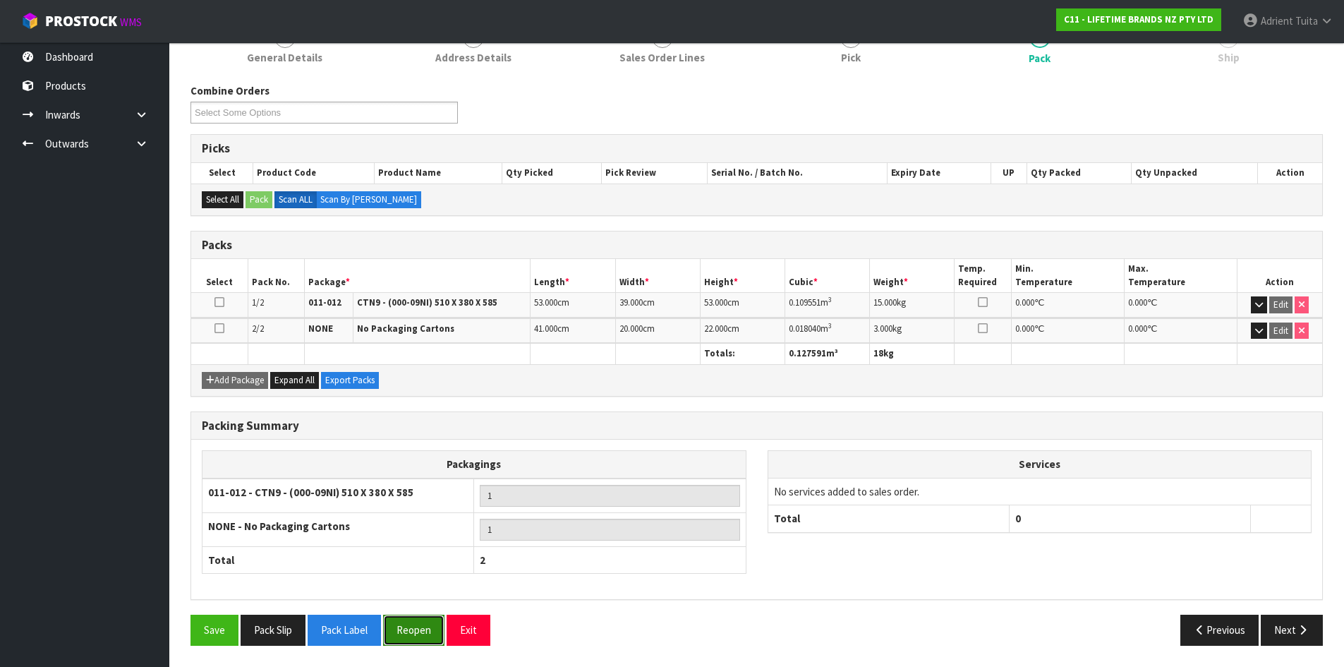
click at [404, 636] on button "Reopen" at bounding box center [413, 629] width 61 height 30
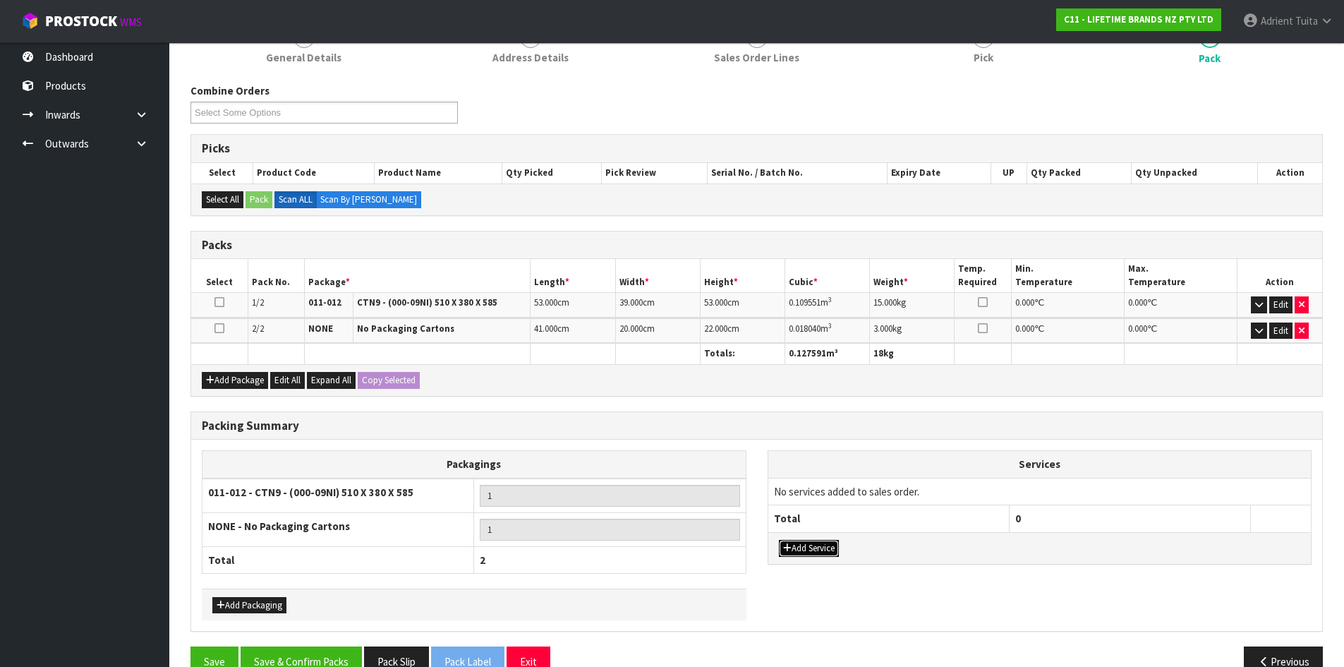
drag, startPoint x: 793, startPoint y: 552, endPoint x: 802, endPoint y: 528, distance: 25.7
click at [796, 546] on button "Add Service" at bounding box center [809, 548] width 60 height 17
drag, startPoint x: 816, startPoint y: 497, endPoint x: 817, endPoint y: 504, distance: 7.1
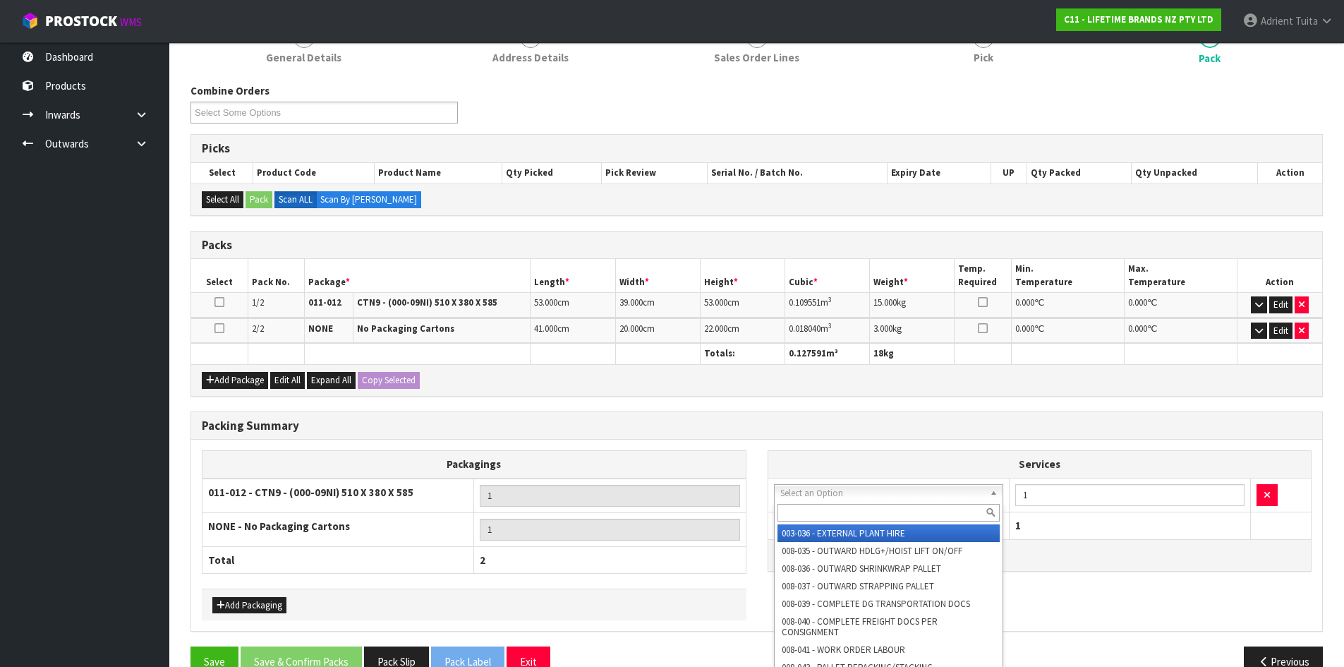
click at [817, 504] on input "text" at bounding box center [888, 513] width 223 height 18
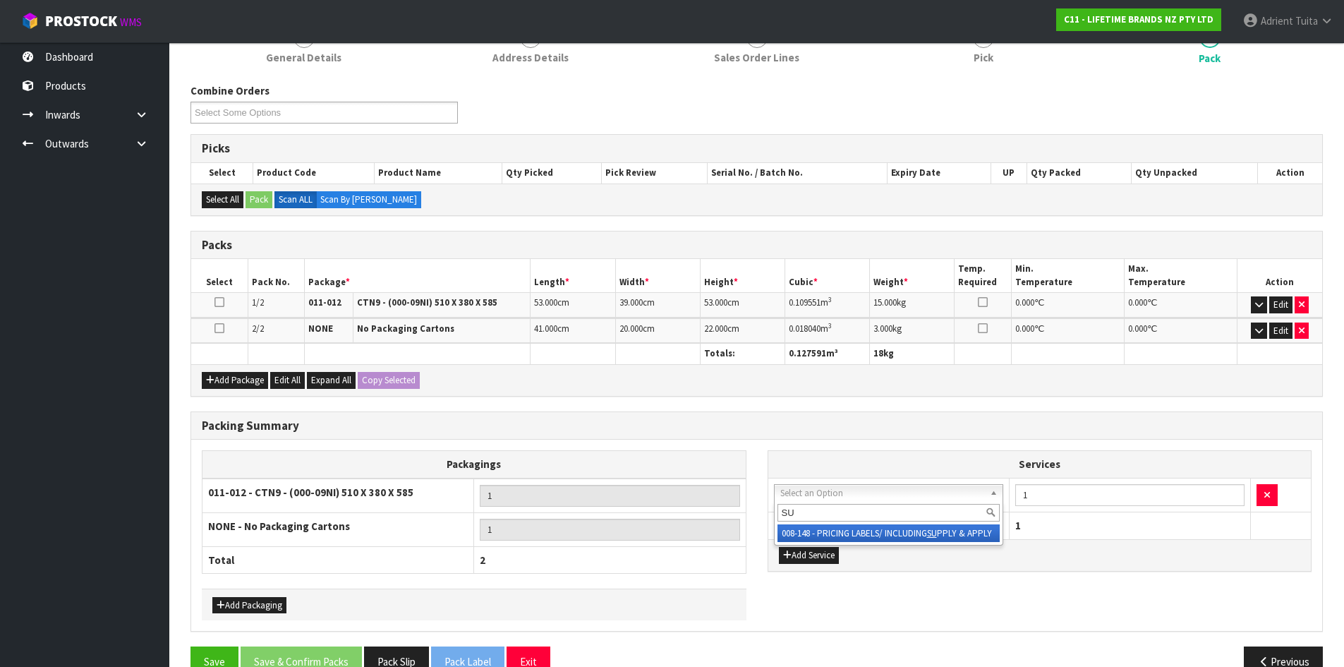
type input "SU"
drag, startPoint x: 813, startPoint y: 530, endPoint x: 980, endPoint y: 504, distance: 168.5
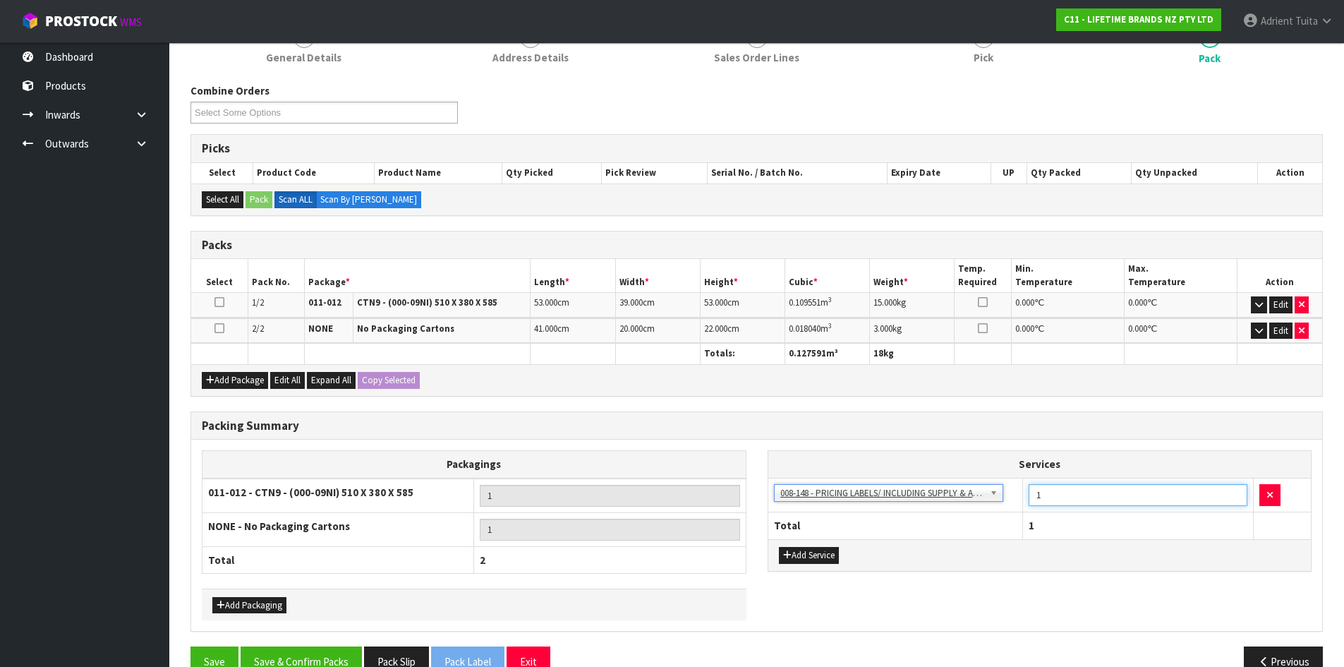
click at [1041, 492] on input "1" at bounding box center [1138, 495] width 219 height 22
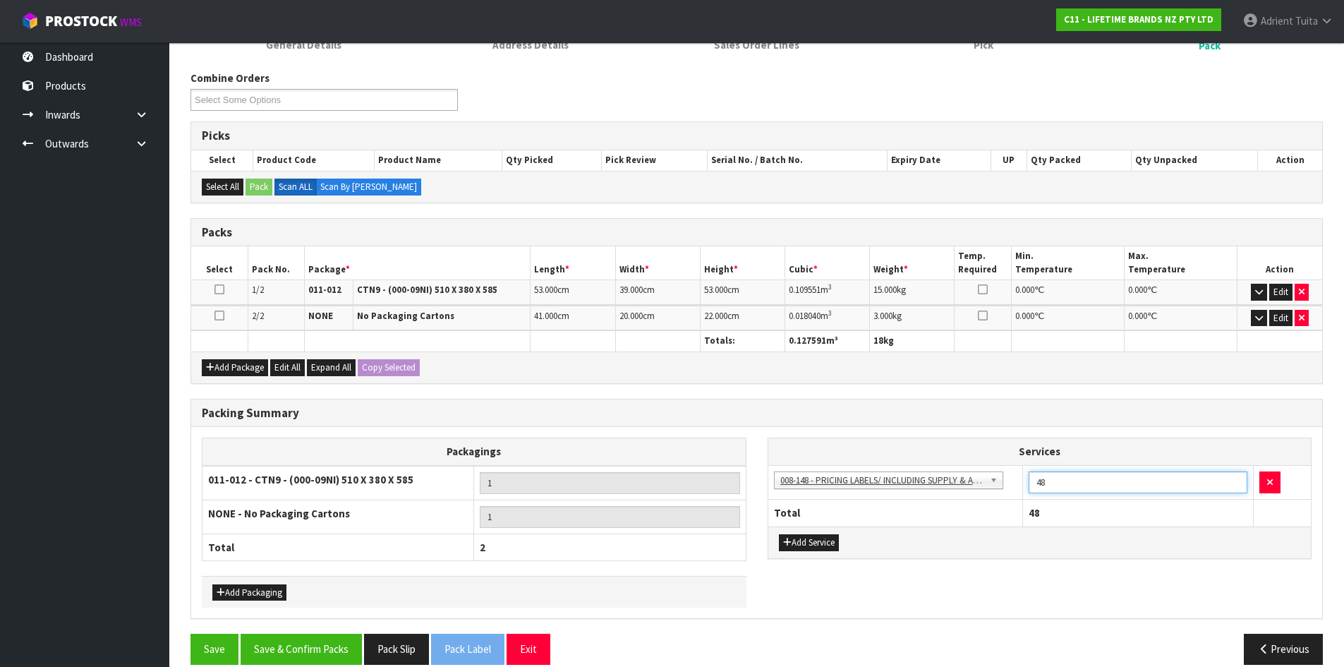
scroll to position [227, 0]
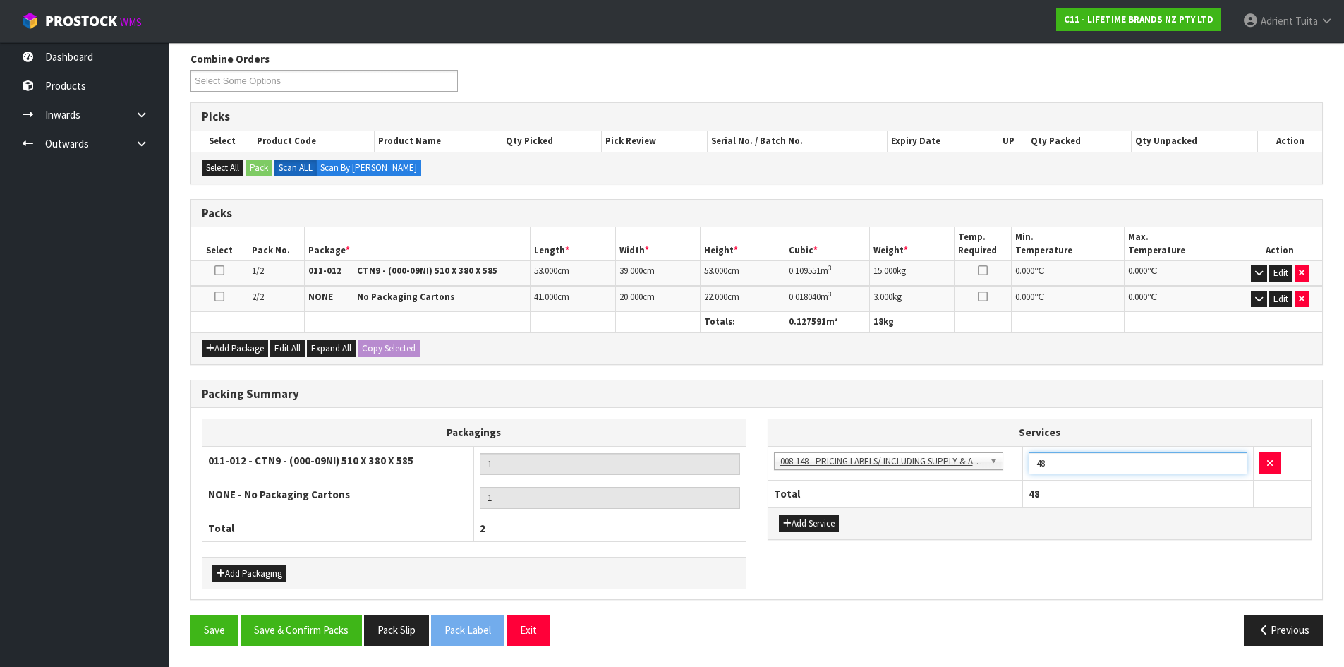
type input "48"
drag, startPoint x: 323, startPoint y: 614, endPoint x: 316, endPoint y: 625, distance: 13.3
click at [319, 618] on div "Combine Orders C11-ORD0001821 C11-ORD0001925 C11-ORD0001960 C11-ORD0001983 C11-…" at bounding box center [756, 353] width 1132 height 605
drag, startPoint x: 316, startPoint y: 625, endPoint x: 321, endPoint y: 614, distance: 12.3
click at [315, 625] on button "Save & Confirm Packs" at bounding box center [301, 629] width 121 height 30
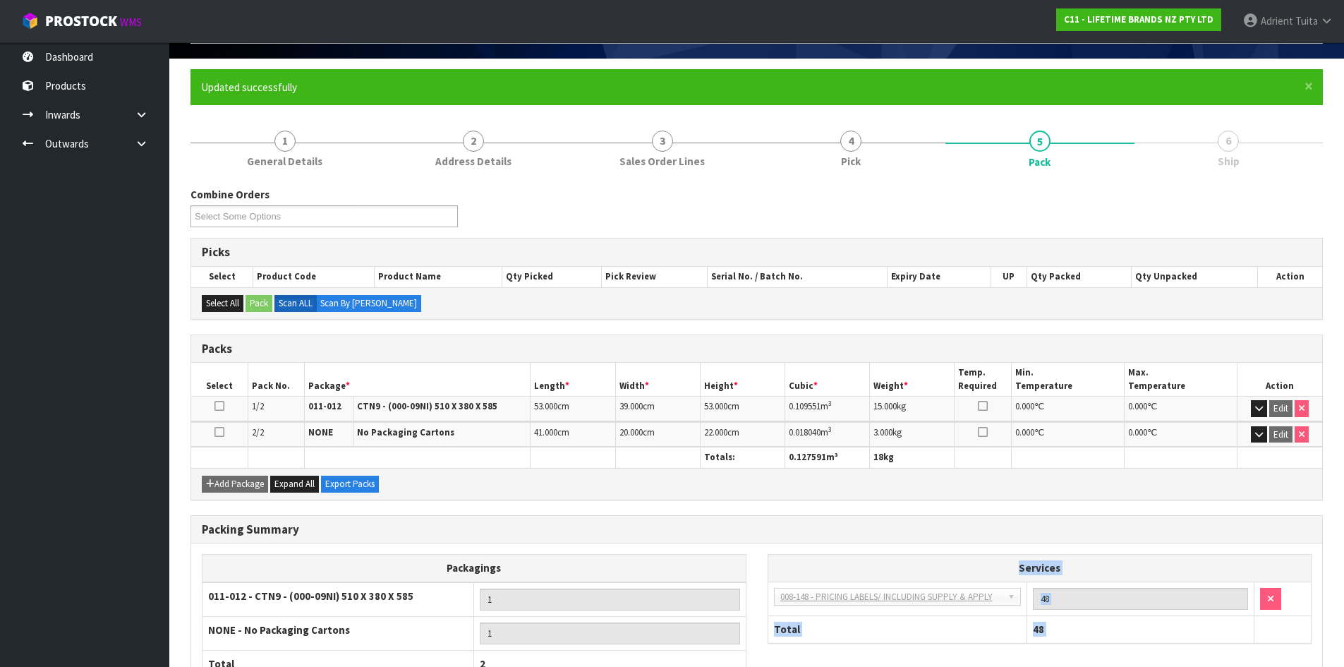
scroll to position [195, 0]
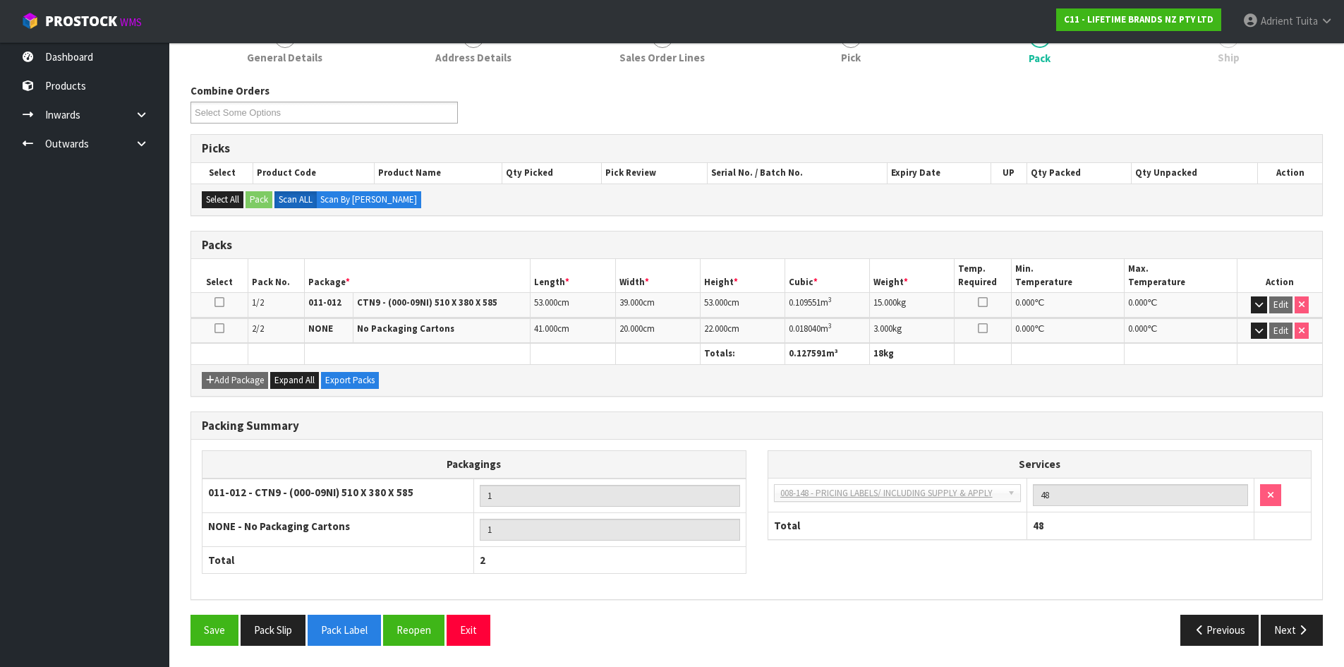
click at [628, 452] on th "Packagings" at bounding box center [474, 465] width 544 height 28
drag, startPoint x: 1309, startPoint y: 632, endPoint x: 1302, endPoint y: 615, distance: 18.6
click at [1302, 615] on button "Next" at bounding box center [1292, 629] width 62 height 30
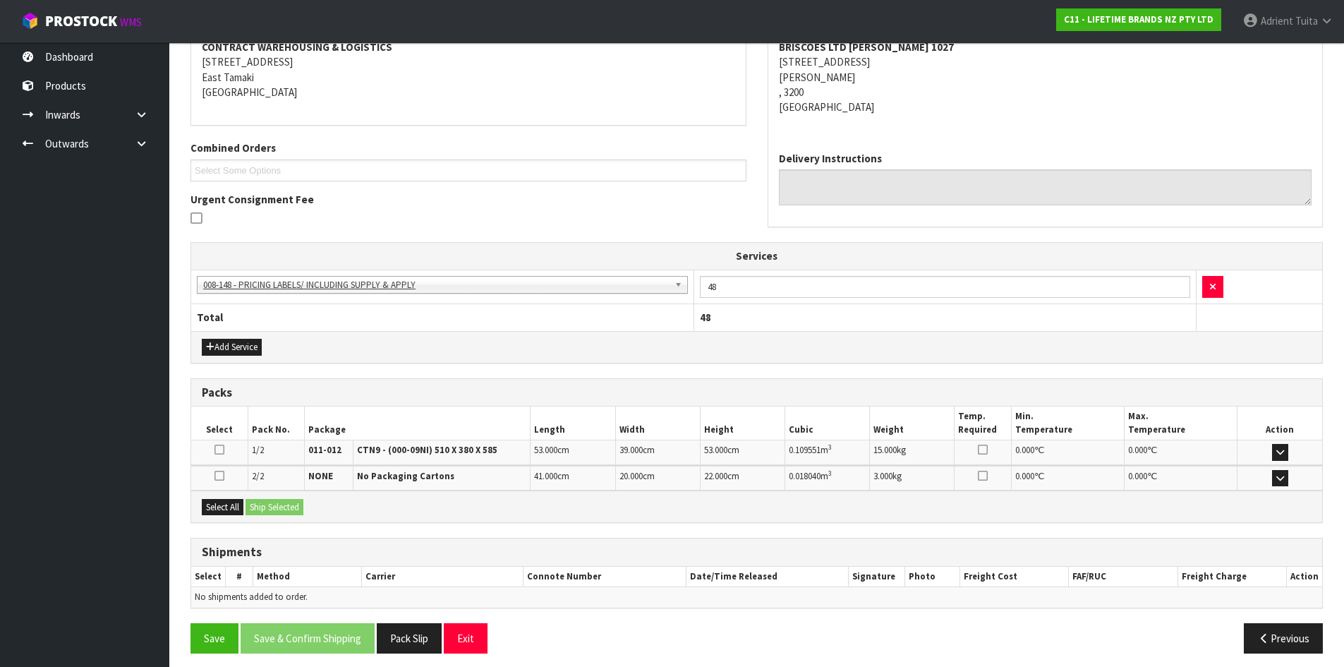
scroll to position [286, 0]
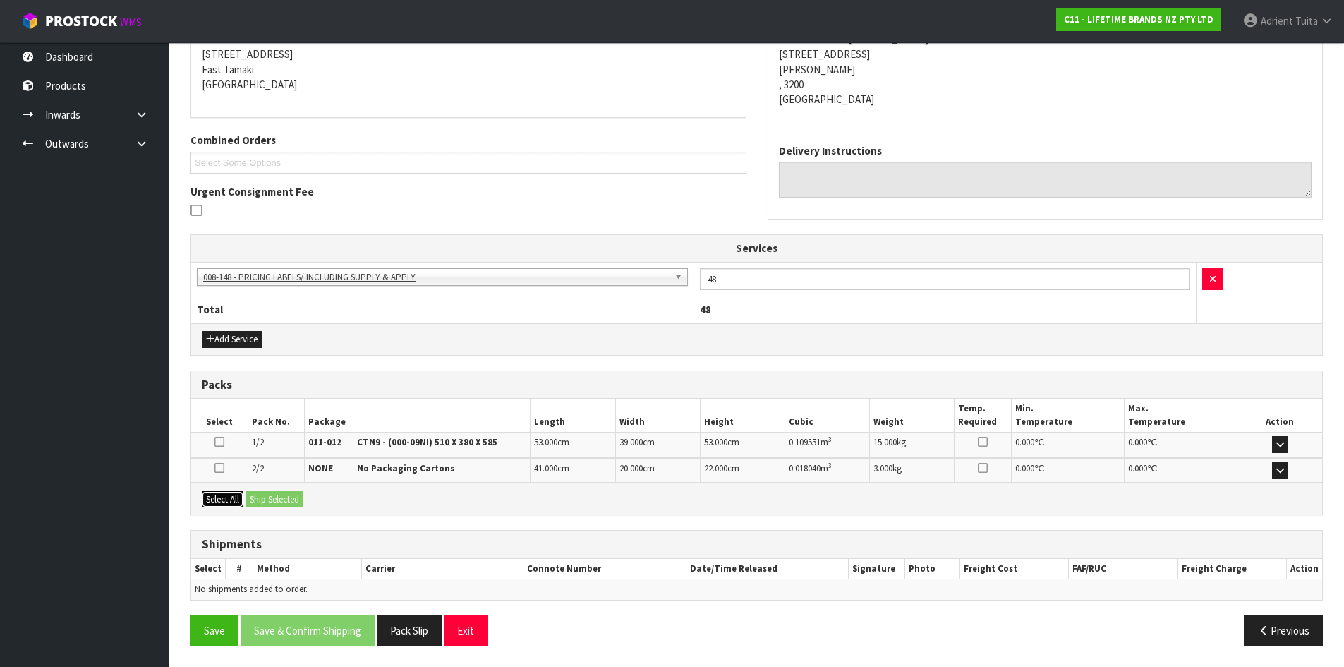
click at [252, 498] on div "Select All Ship Selected" at bounding box center [756, 499] width 1131 height 32
drag, startPoint x: 221, startPoint y: 499, endPoint x: 255, endPoint y: 494, distance: 34.3
click at [232, 497] on button "Select All" at bounding box center [223, 499] width 42 height 17
click at [257, 492] on button "Ship Selected" at bounding box center [274, 499] width 58 height 17
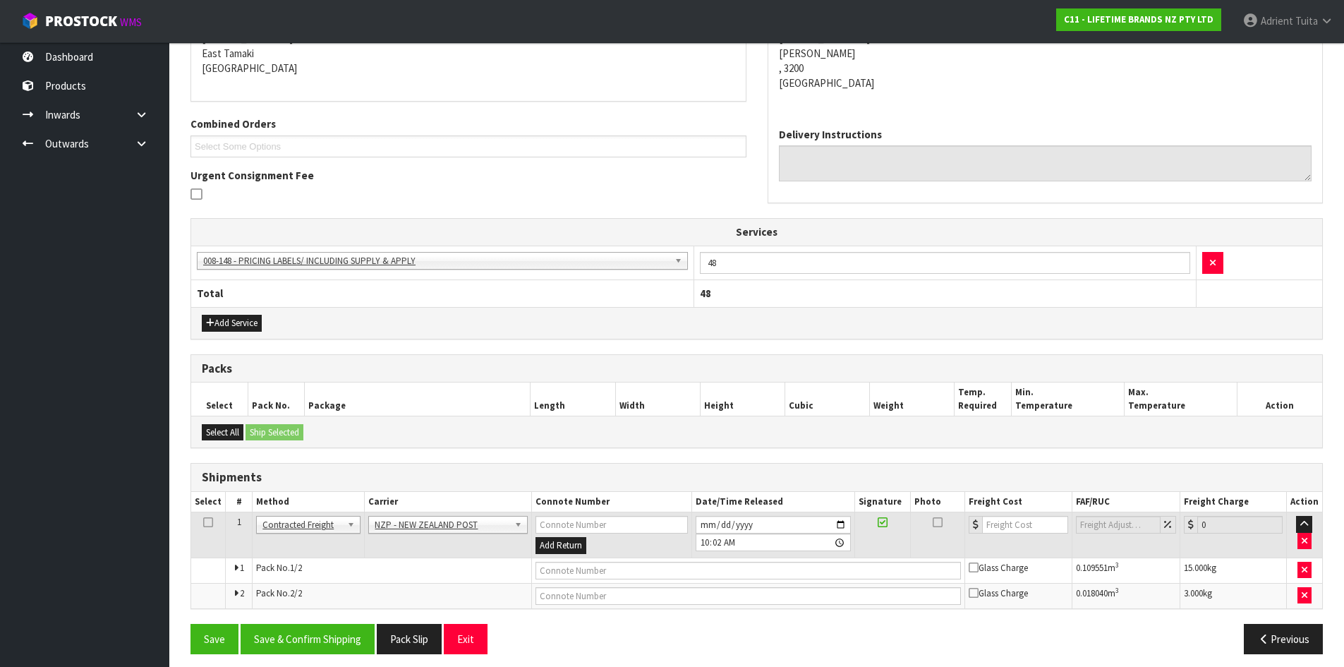
scroll to position [311, 0]
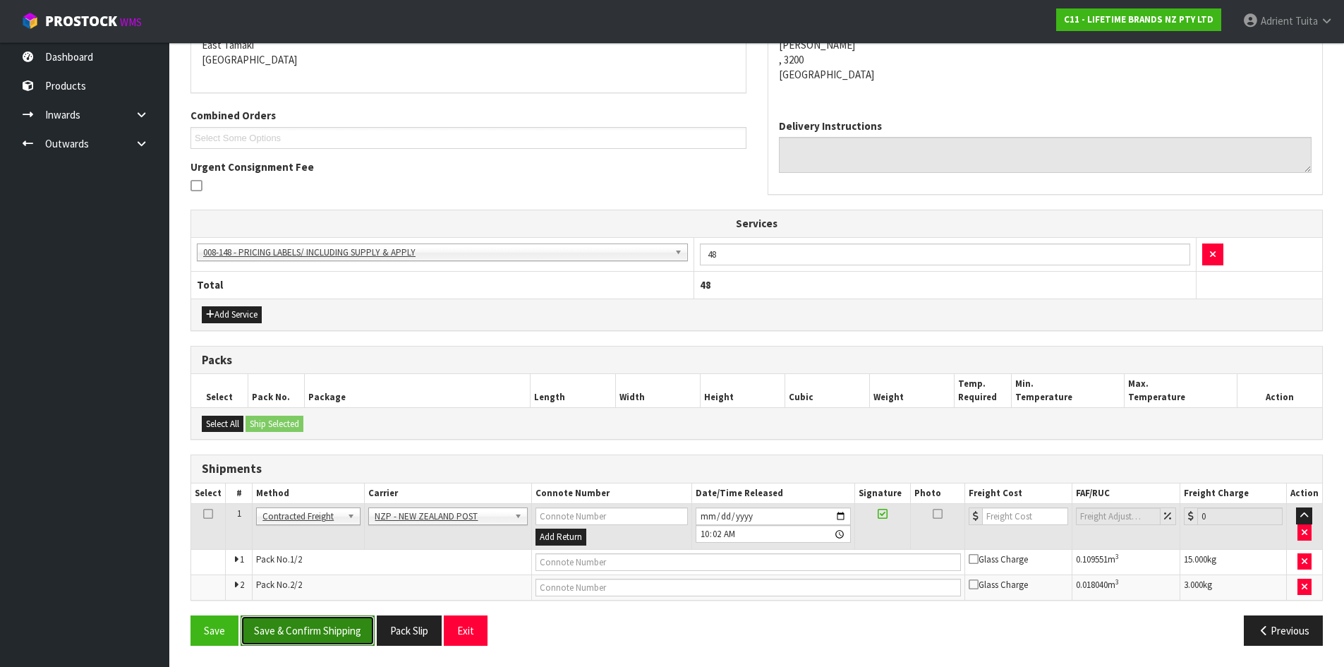
click at [308, 626] on button "Save & Confirm Shipping" at bounding box center [308, 630] width 134 height 30
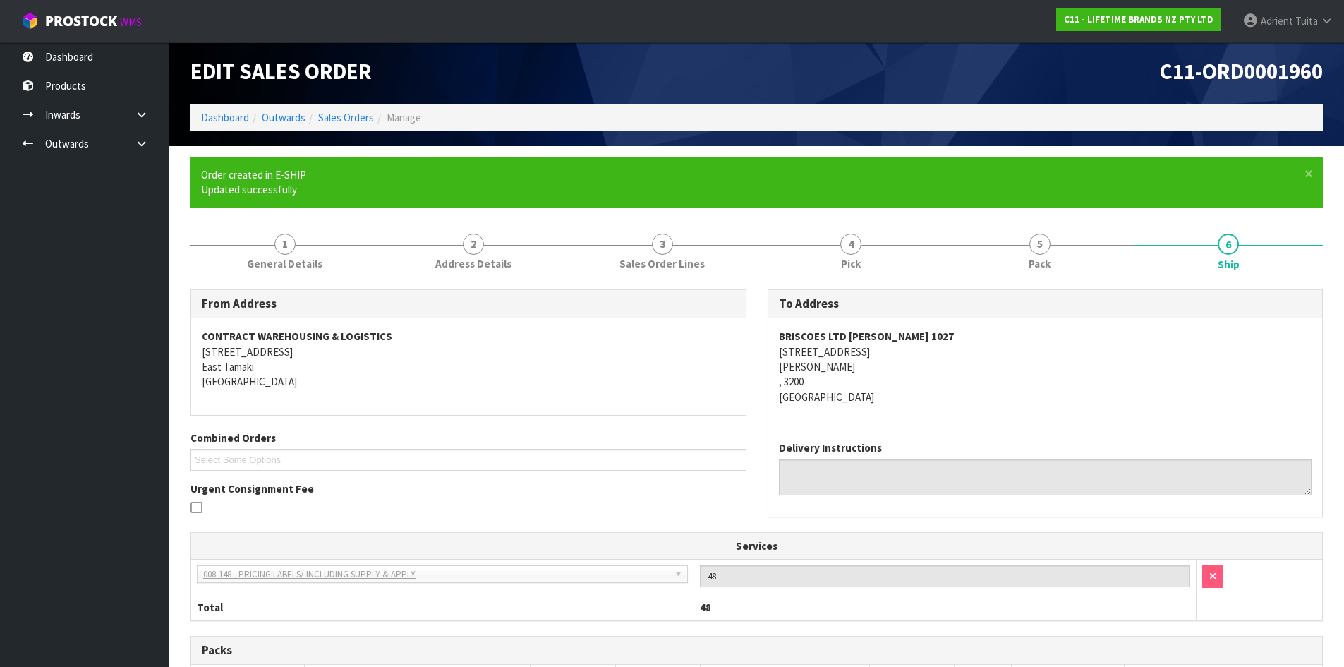
scroll to position [290, 0]
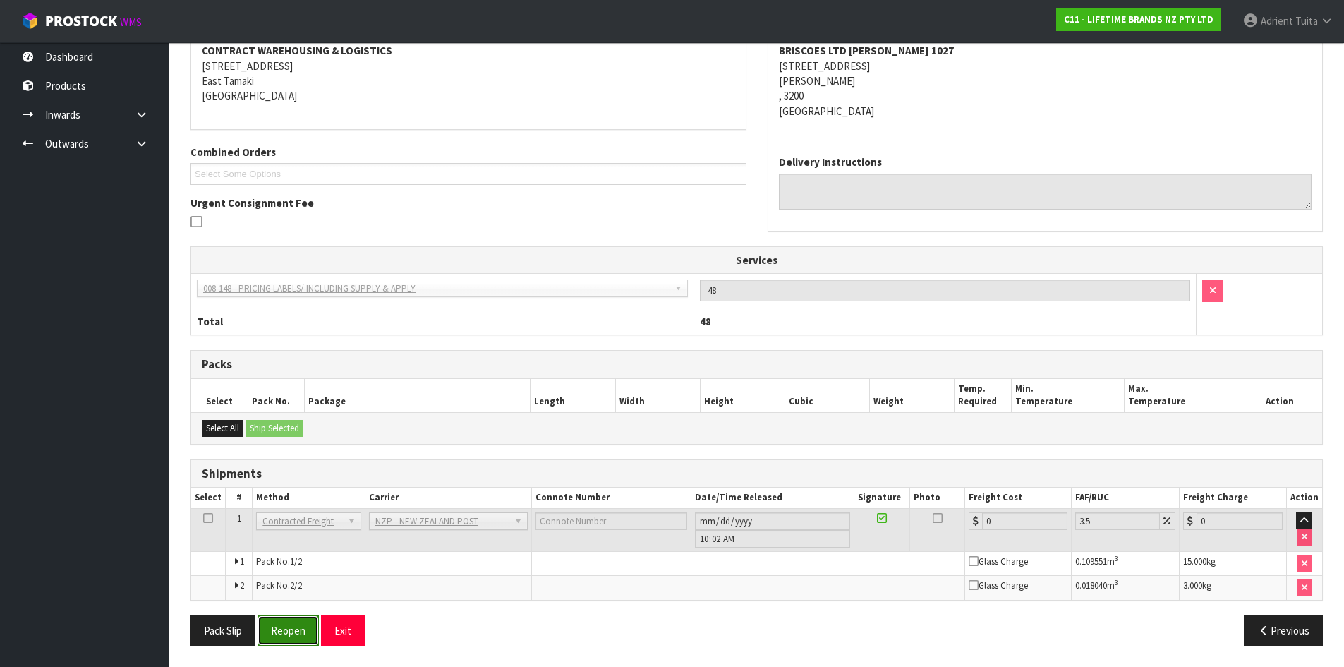
click at [292, 617] on button "Reopen" at bounding box center [287, 630] width 61 height 30
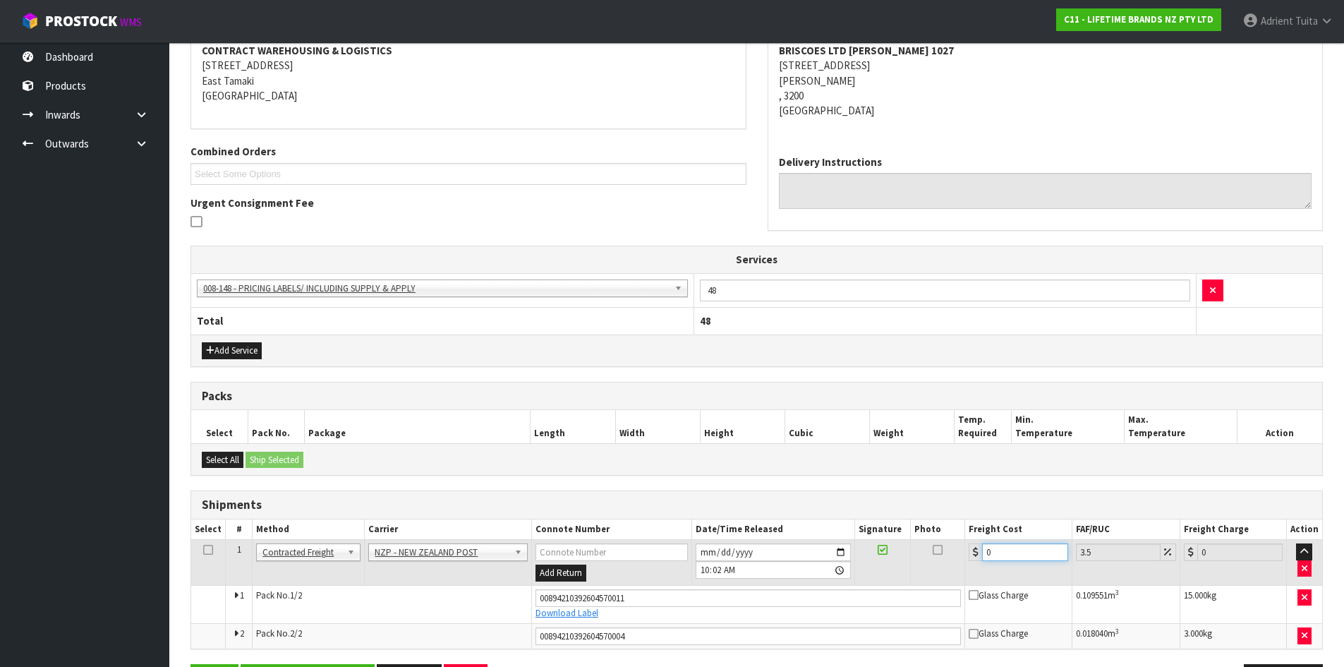
click at [1002, 547] on input "0" at bounding box center [1024, 552] width 85 height 18
type input "1"
type input "1.03"
type input "17"
type input "17.59"
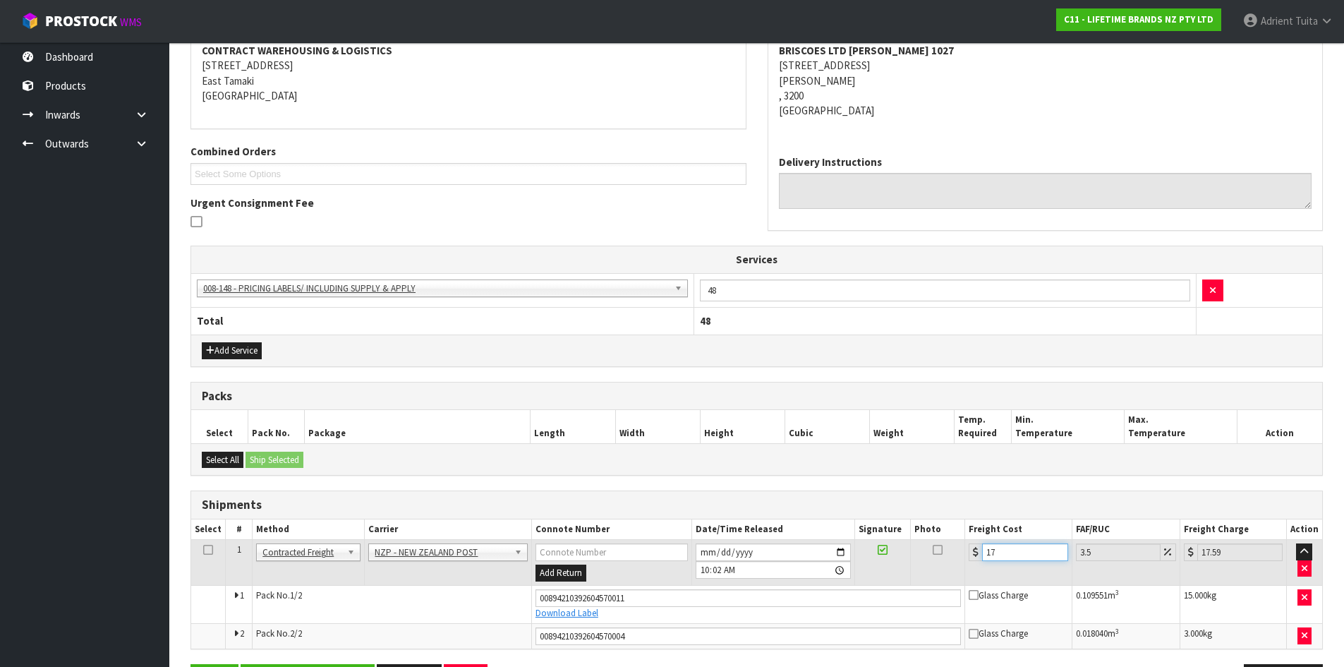
type input "17.4"
type input "18.01"
type input "17.45"
type input "18.06"
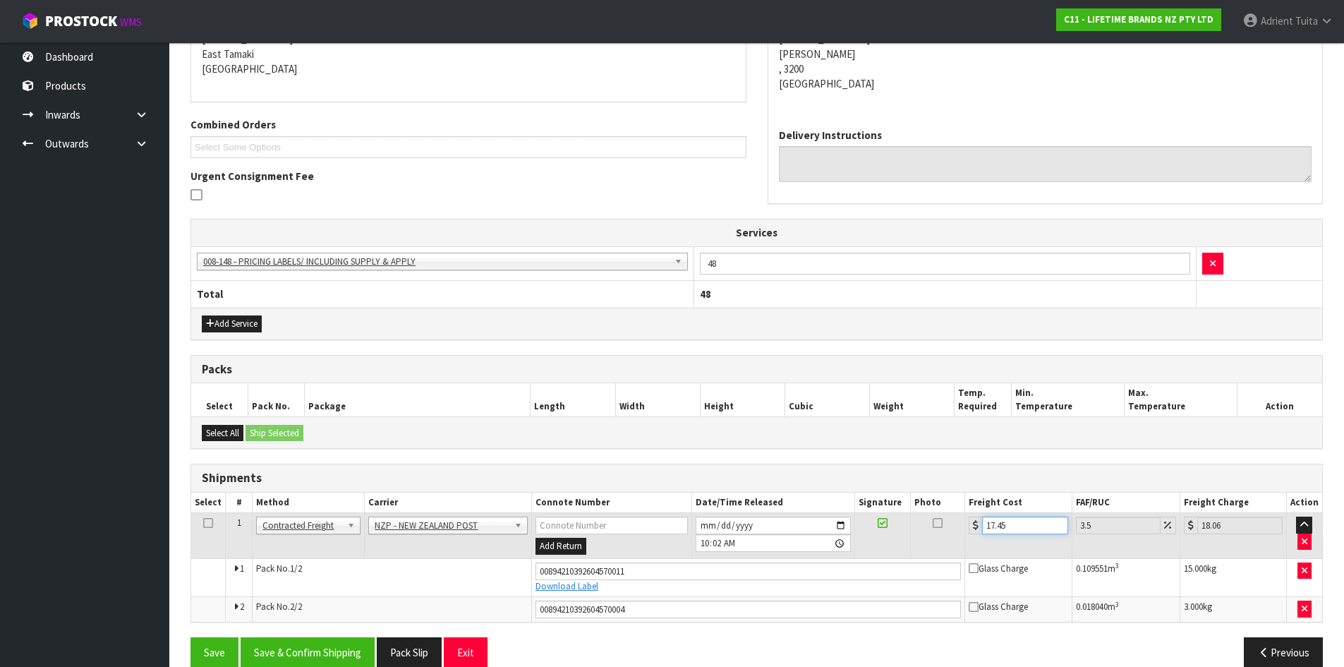
scroll to position [325, 0]
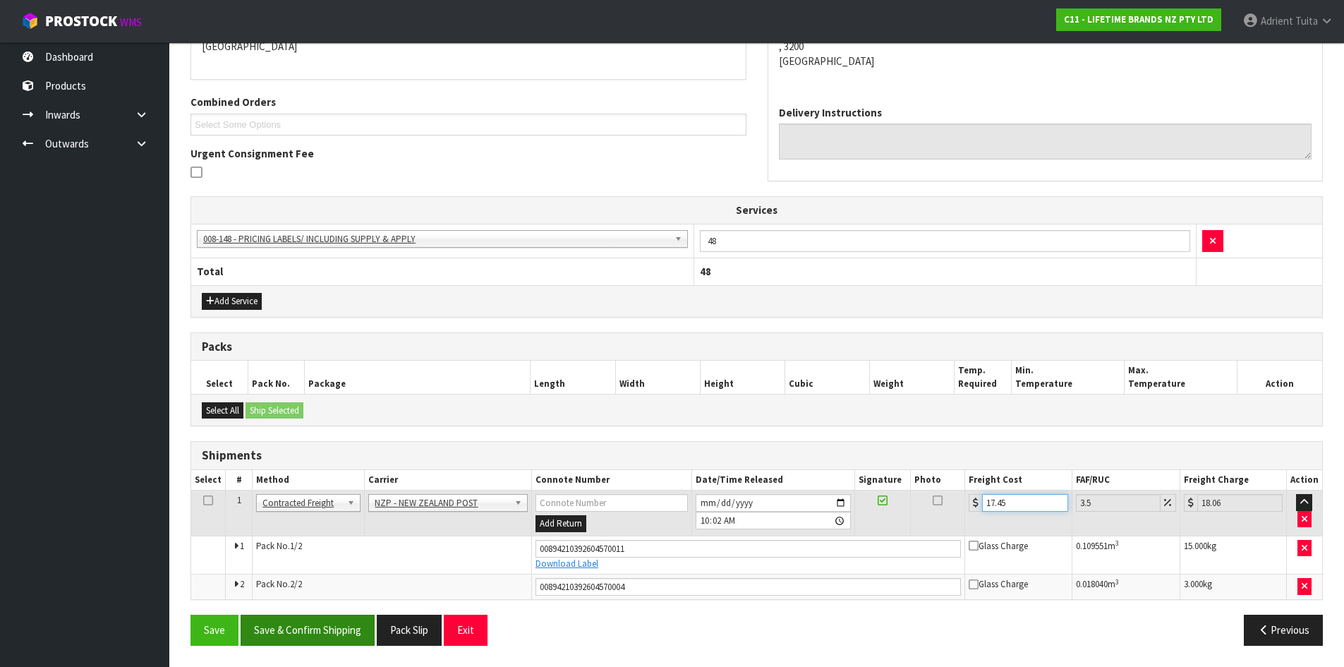
type input "17.45"
click at [285, 629] on button "Save & Confirm Shipping" at bounding box center [308, 629] width 134 height 30
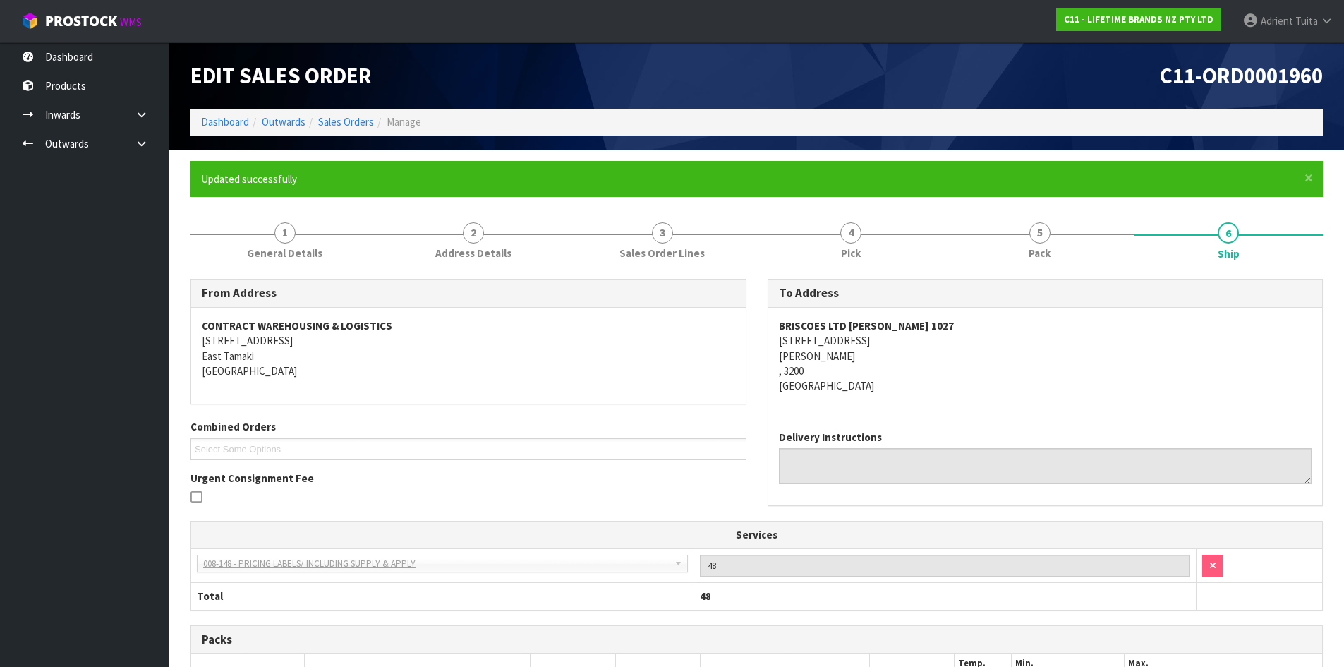
scroll to position [284, 0]
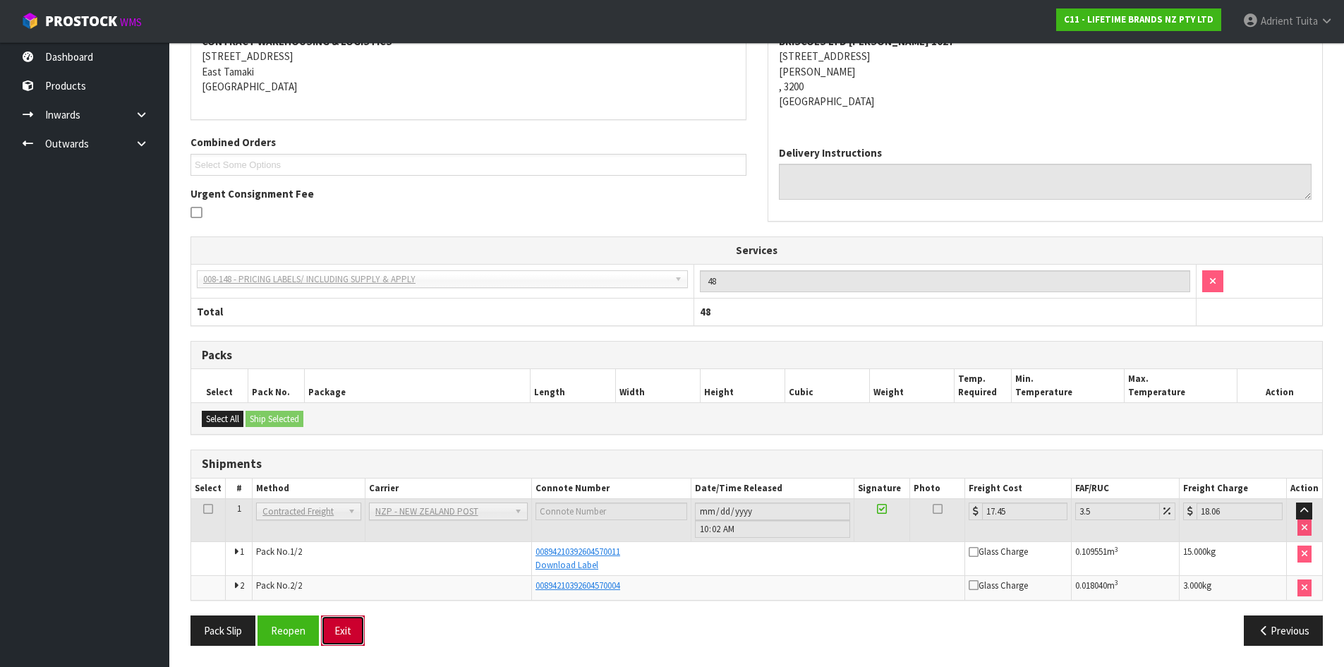
click at [346, 629] on button "Exit" at bounding box center [343, 630] width 44 height 30
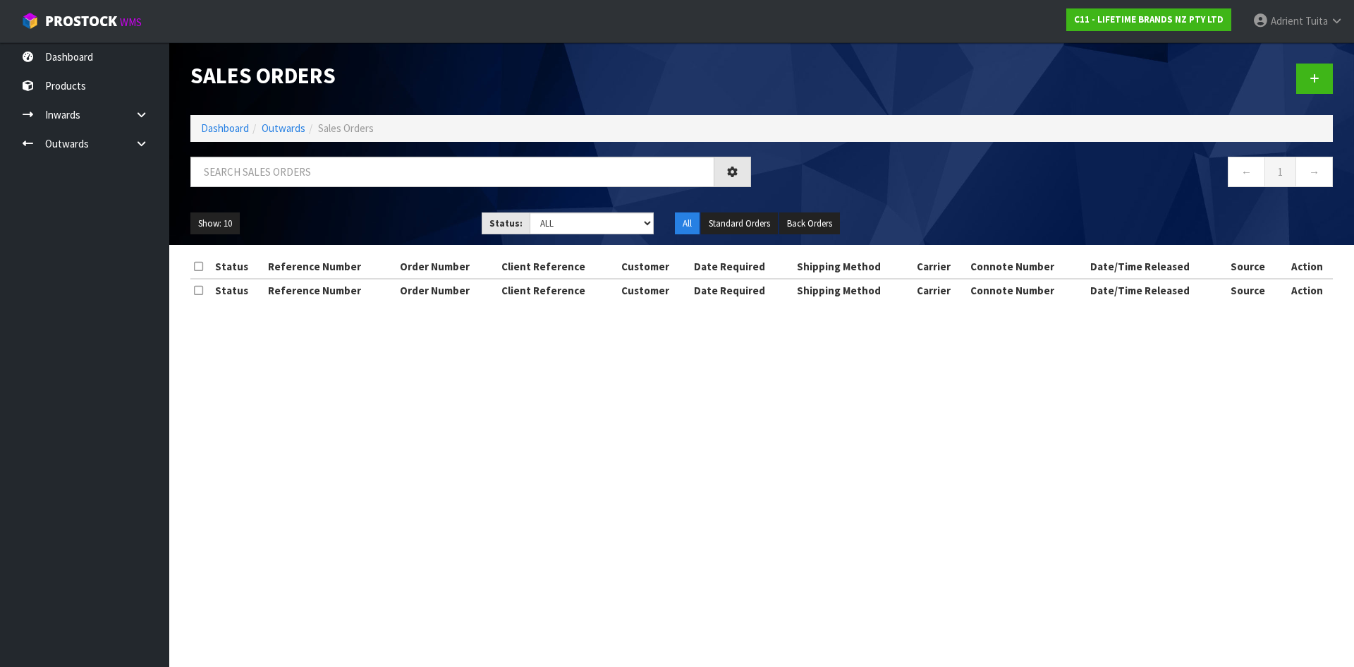
click at [229, 154] on div "Sales Orders Dashboard Outwards Sales Orders ← 1 → Show: 10 5 10 25 50 Status: …" at bounding box center [762, 143] width 1164 height 202
click at [226, 168] on input "text" at bounding box center [452, 172] width 524 height 30
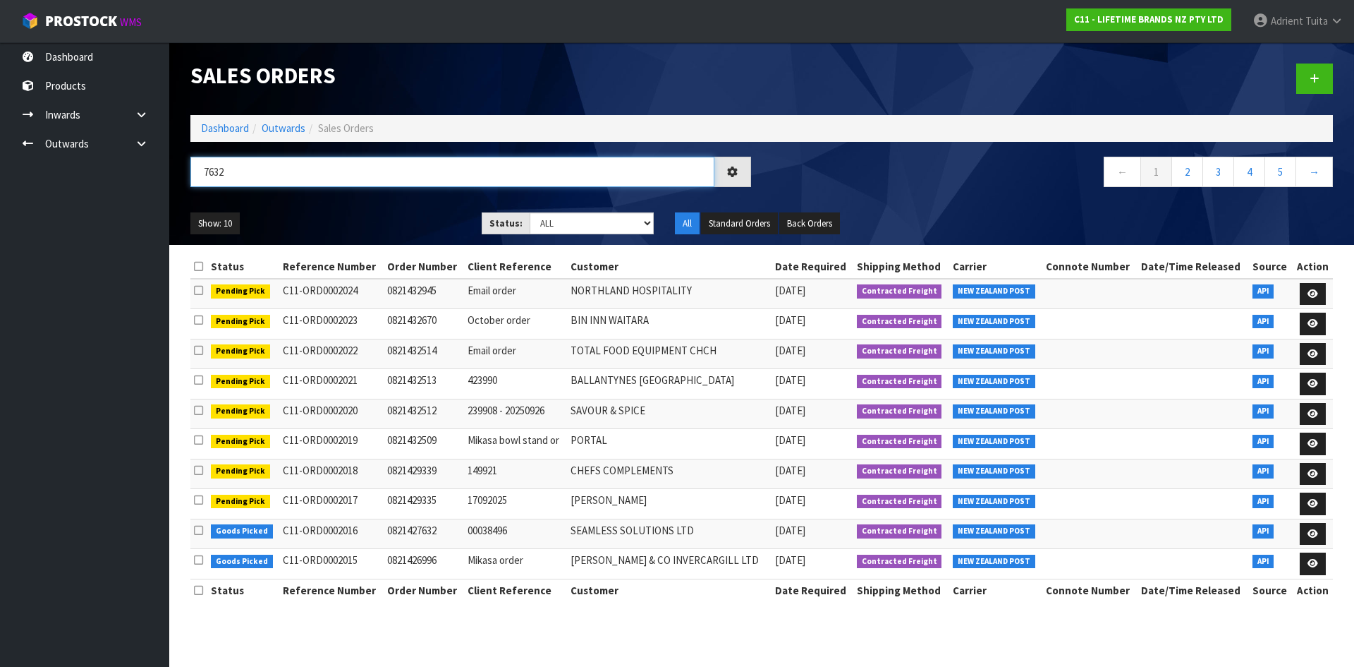
type input "7632"
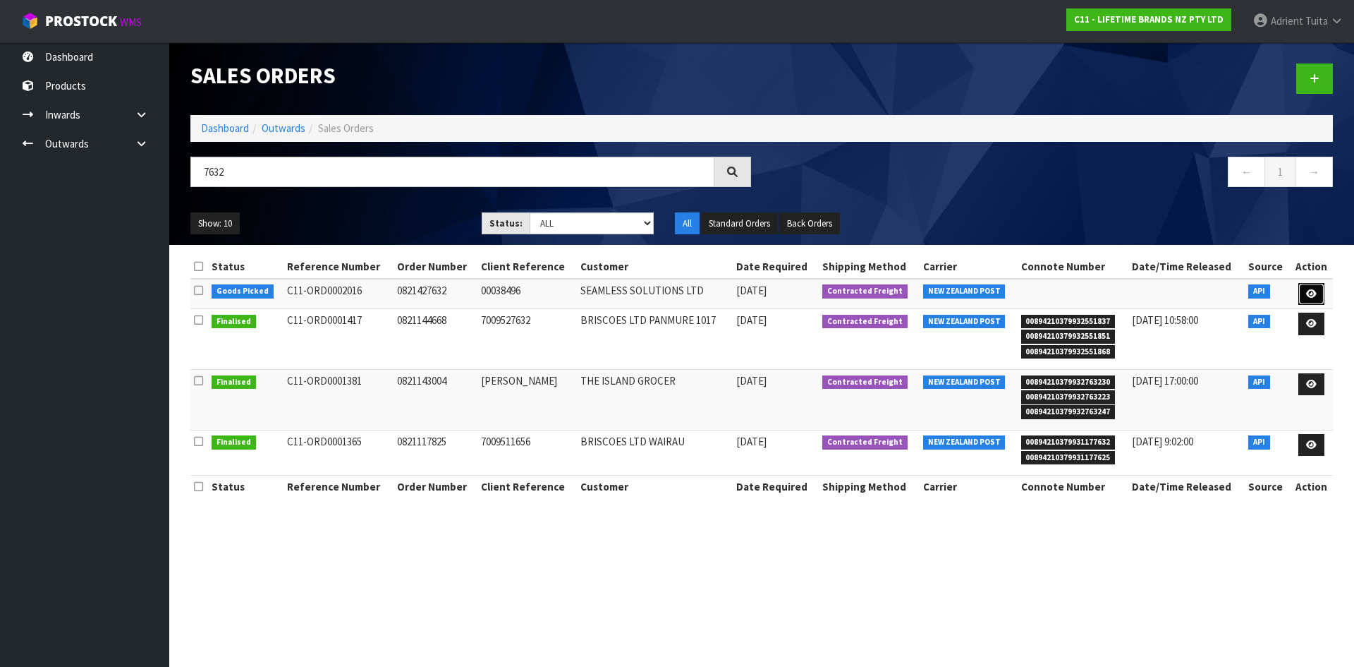
click at [1303, 293] on link at bounding box center [1312, 294] width 26 height 23
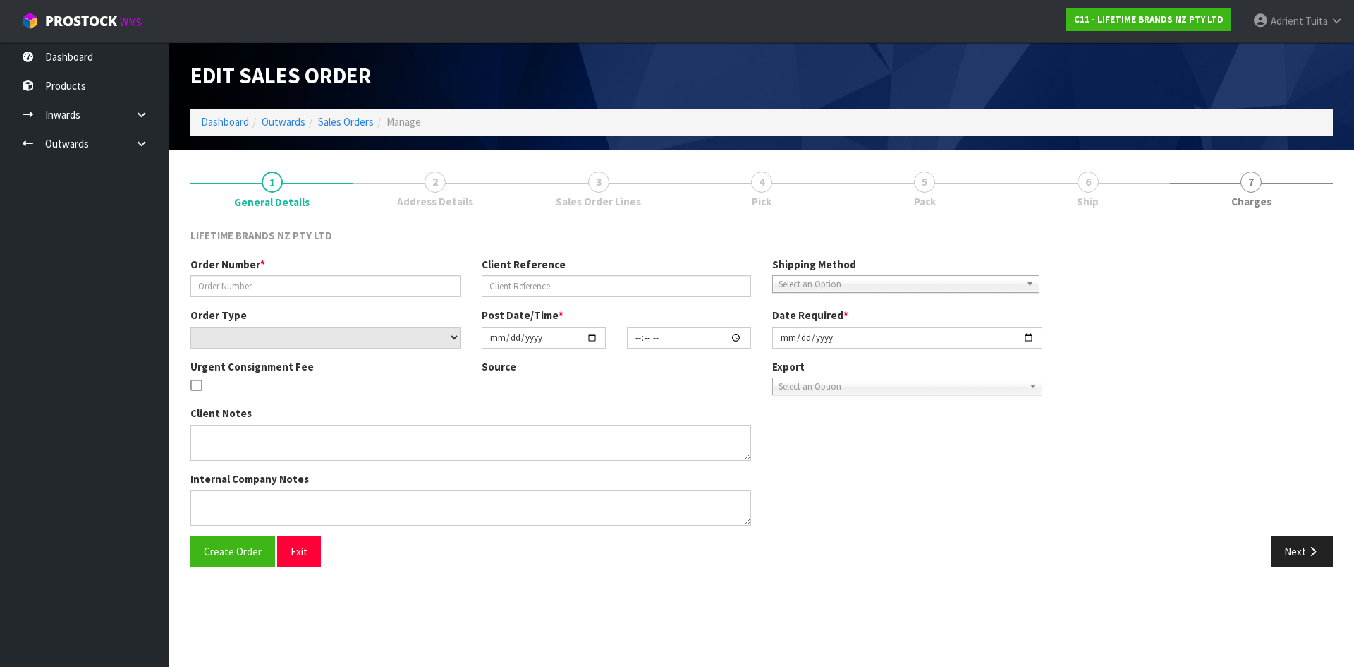
type input "0821427632"
type input "00038496"
select select "number:0"
type input "[DATE]"
type input "15:49:25.000"
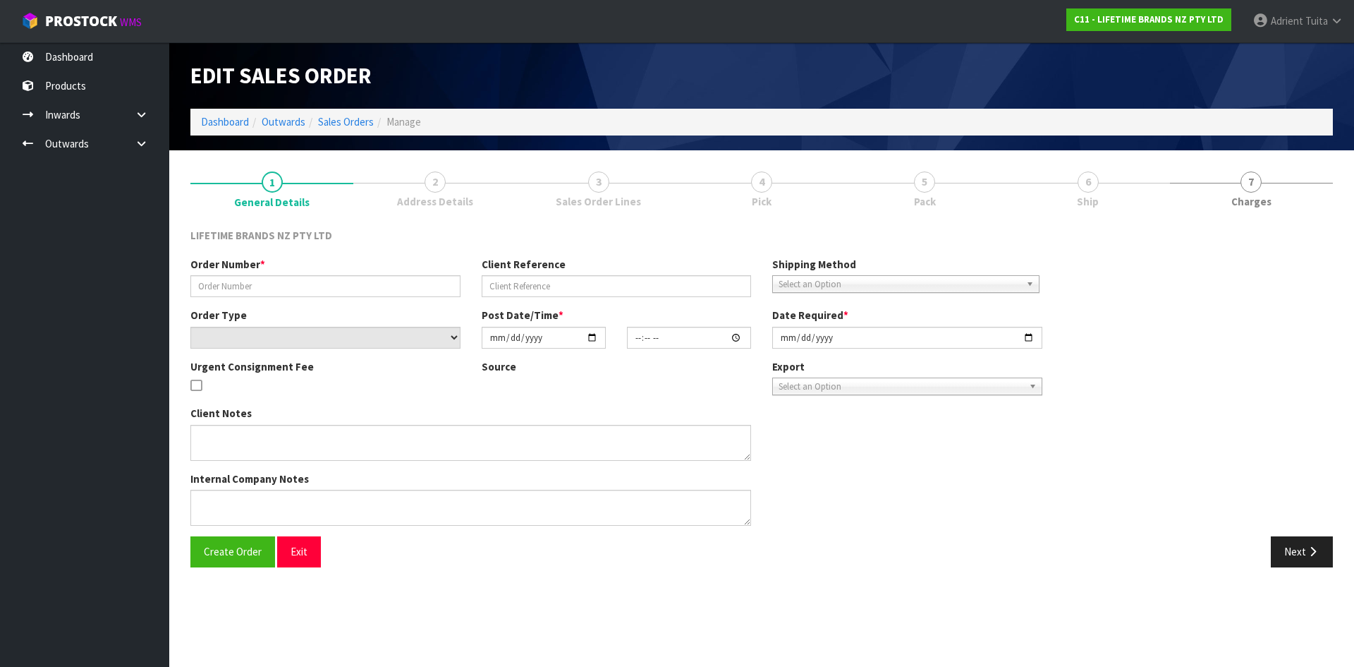
type input "[DATE]"
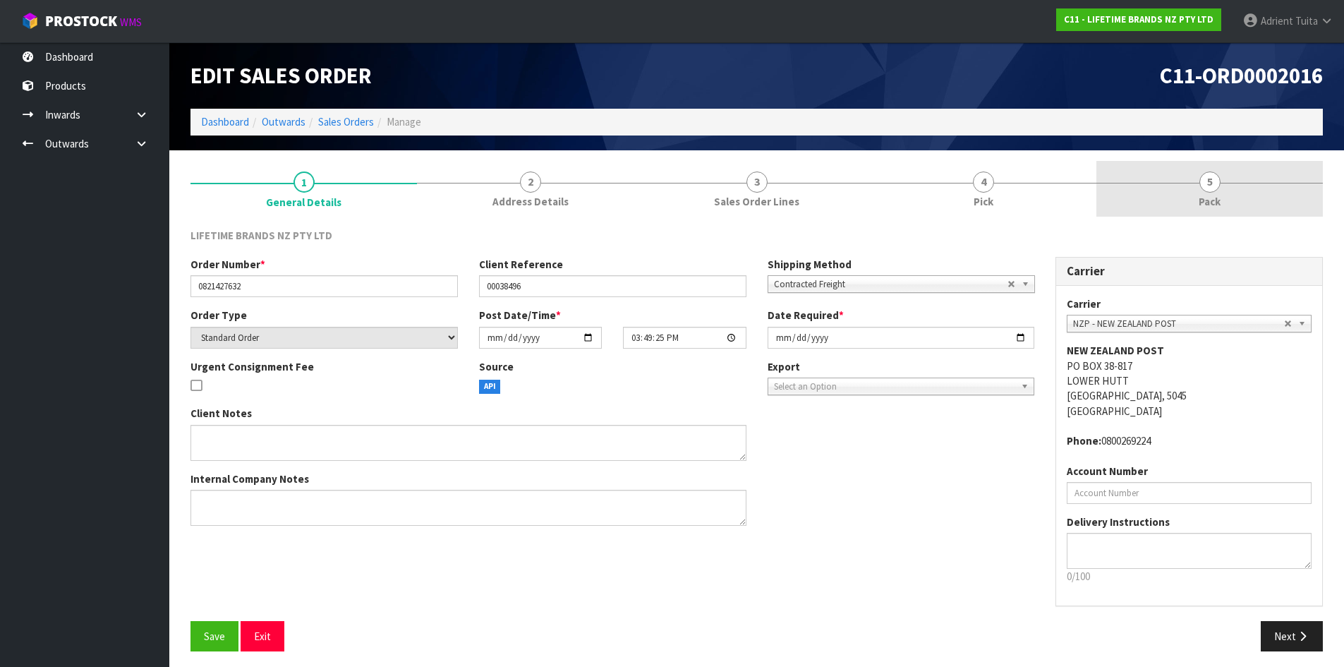
click at [1233, 201] on link "5 Pack" at bounding box center [1209, 189] width 226 height 56
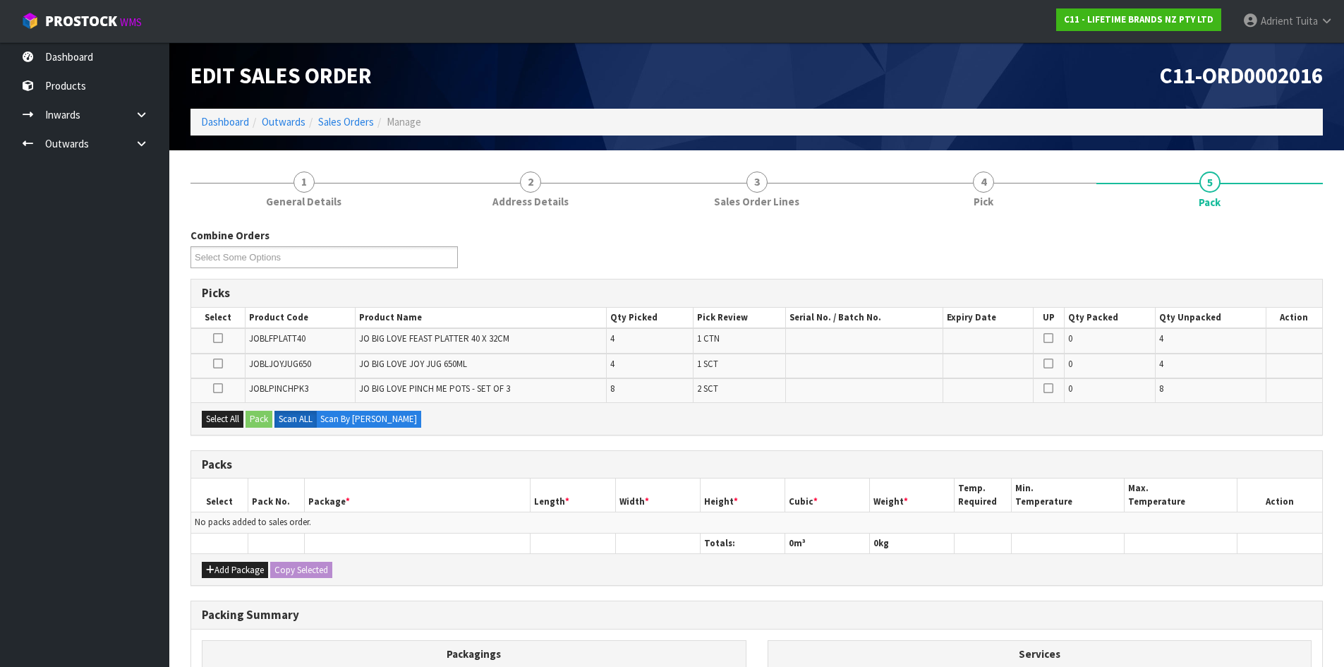
scroll to position [181, 0]
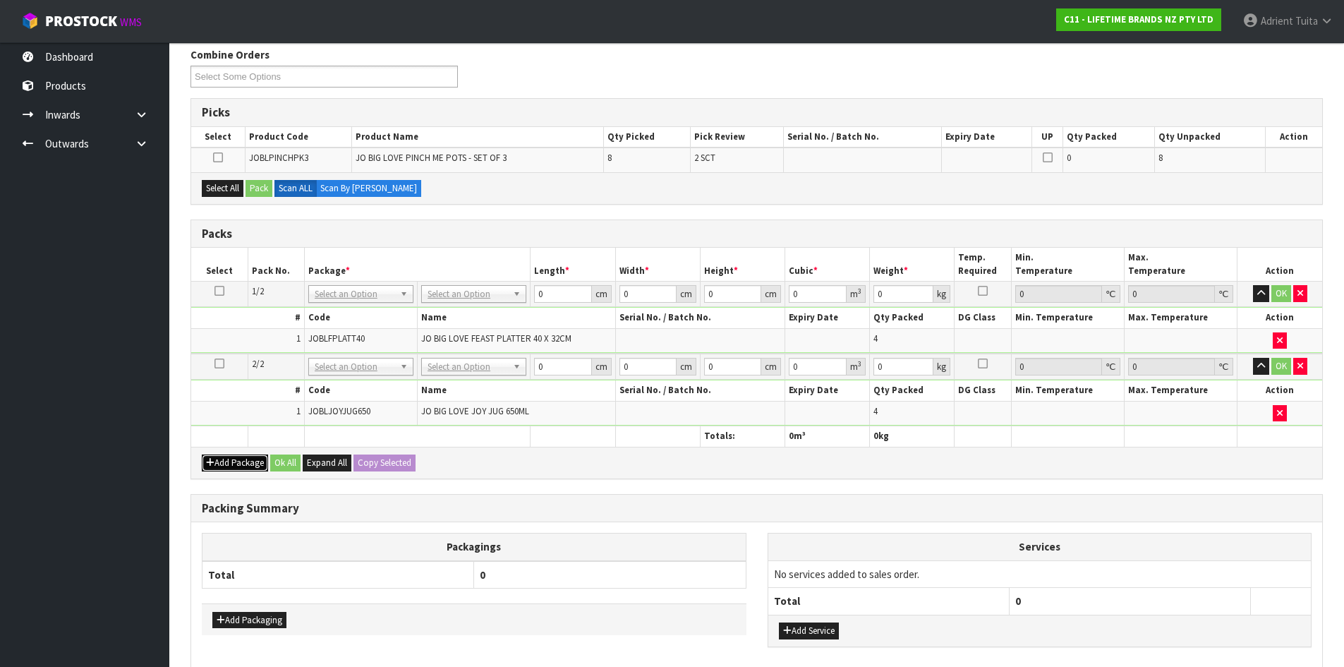
click at [219, 463] on button "Add Package" at bounding box center [235, 462] width 66 height 17
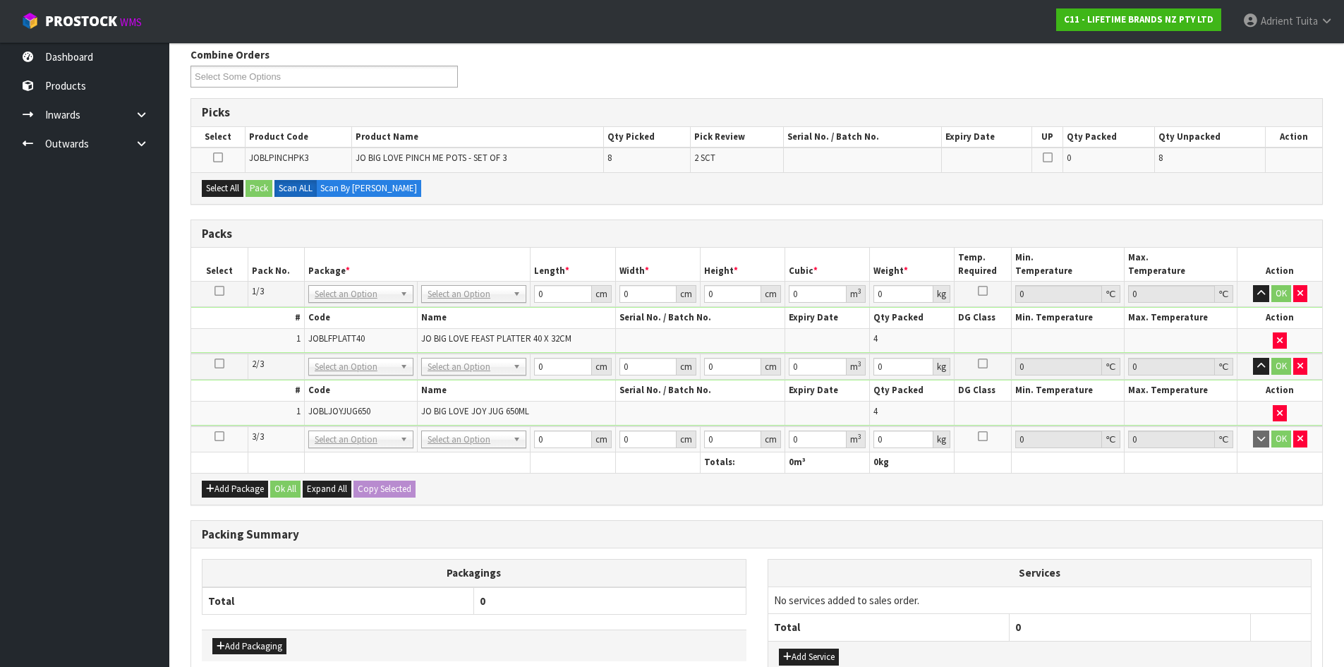
click at [223, 437] on icon at bounding box center [219, 436] width 10 height 1
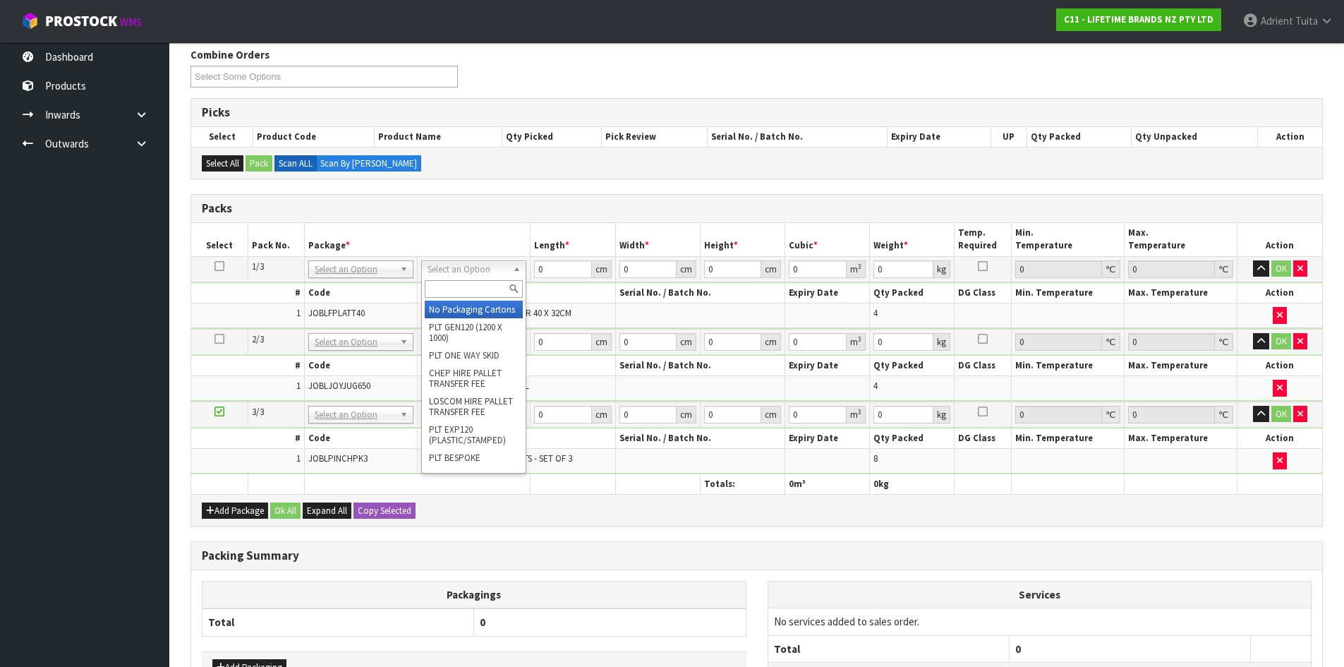
drag, startPoint x: 492, startPoint y: 269, endPoint x: 487, endPoint y: 278, distance: 10.8
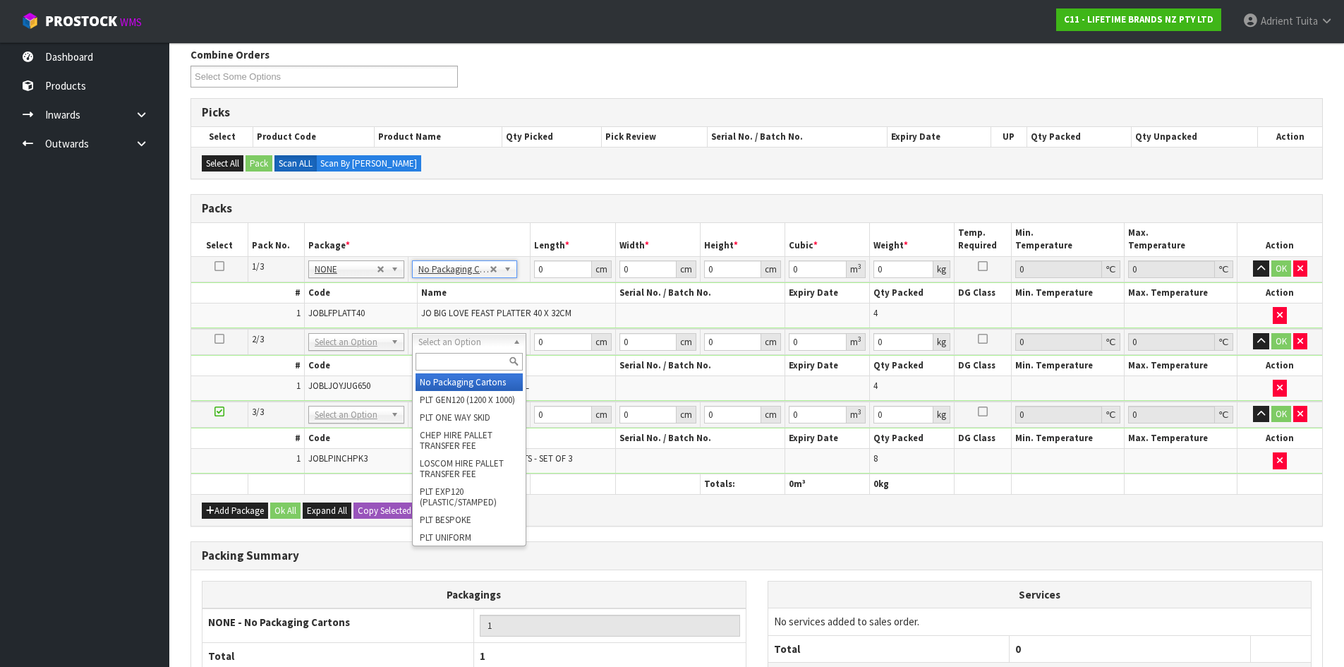
drag, startPoint x: 466, startPoint y: 377, endPoint x: 465, endPoint y: 384, distance: 7.1
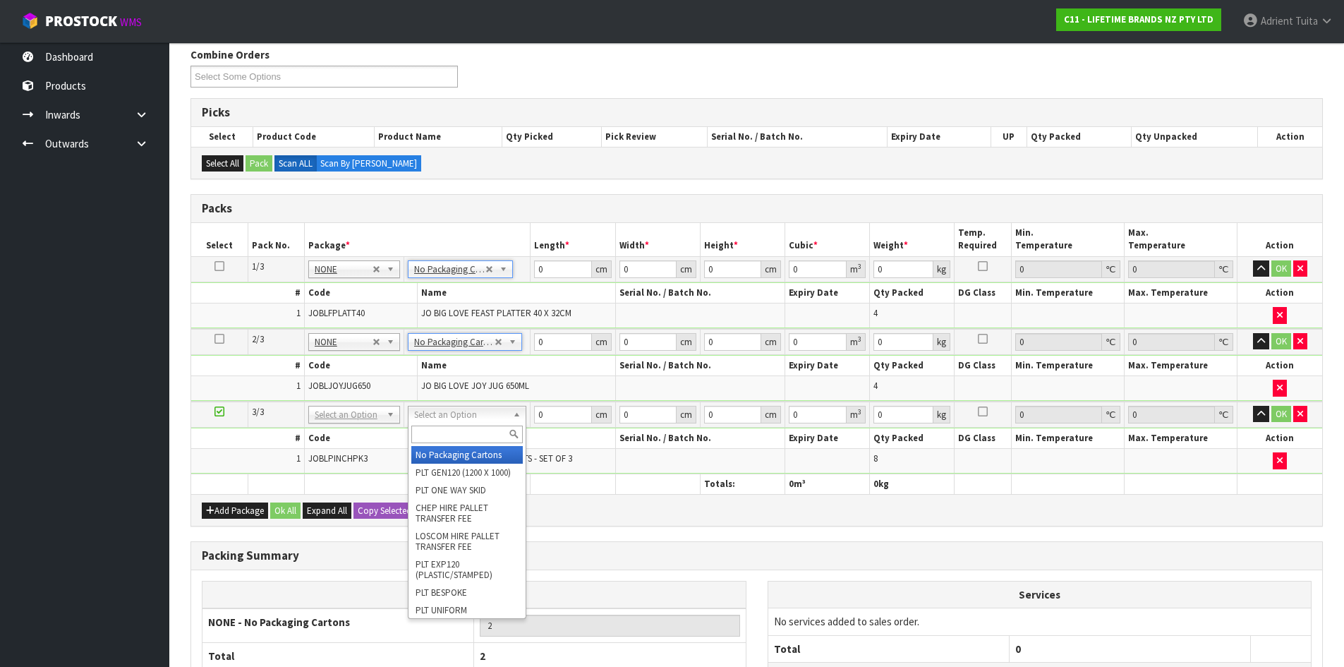
type input "3"
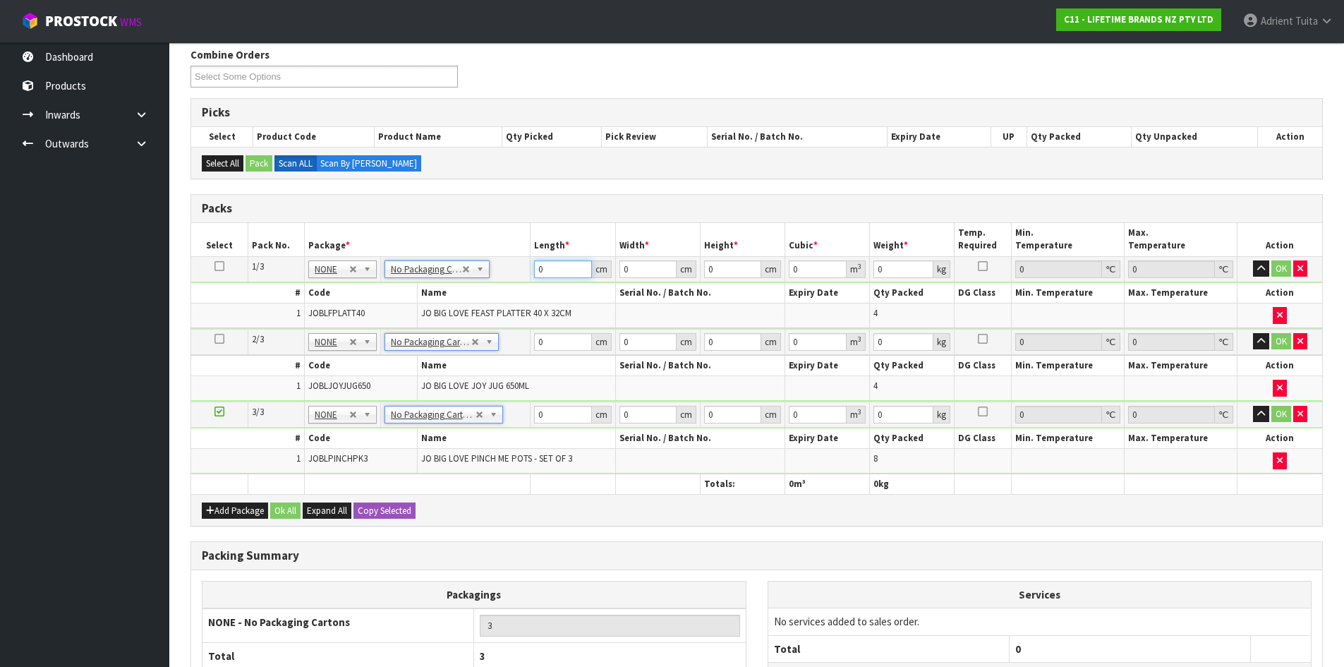
click at [555, 272] on input "0" at bounding box center [562, 269] width 57 height 18
type input "50"
type input "43"
type input "3"
type input "0.00645"
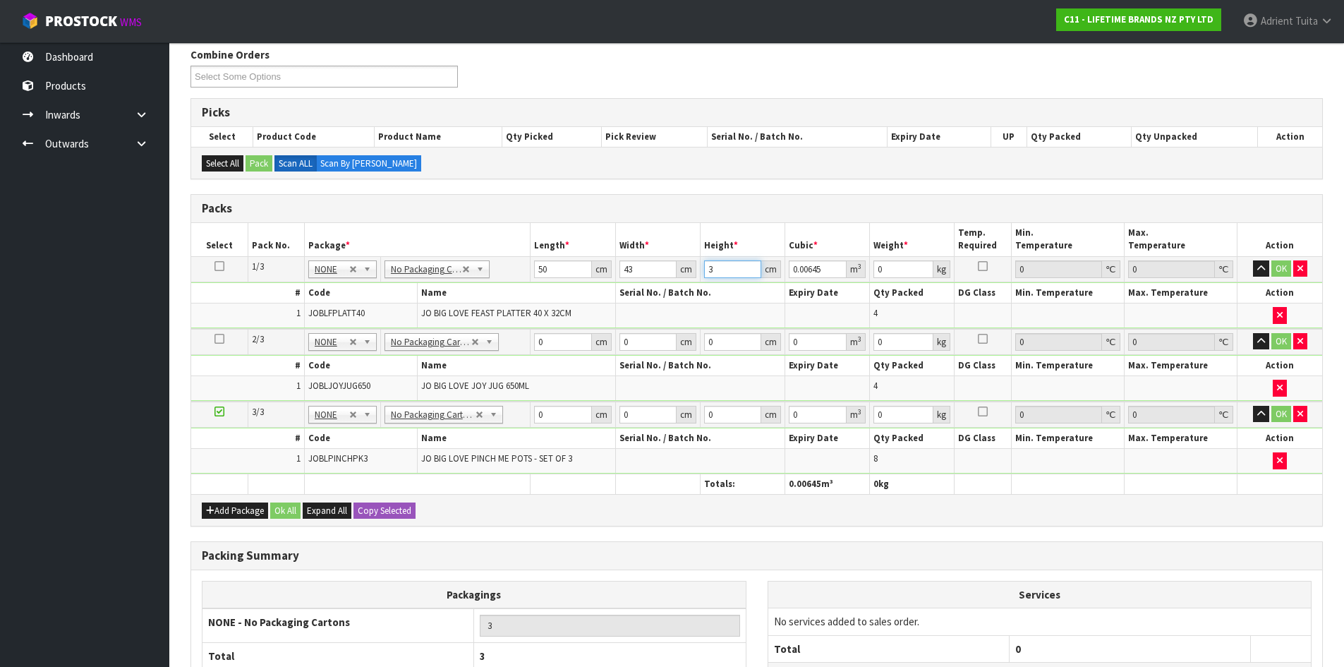
type input "31"
type input "0.06665"
type input "31"
type input "13"
click at [566, 341] on input "0" at bounding box center [562, 342] width 57 height 18
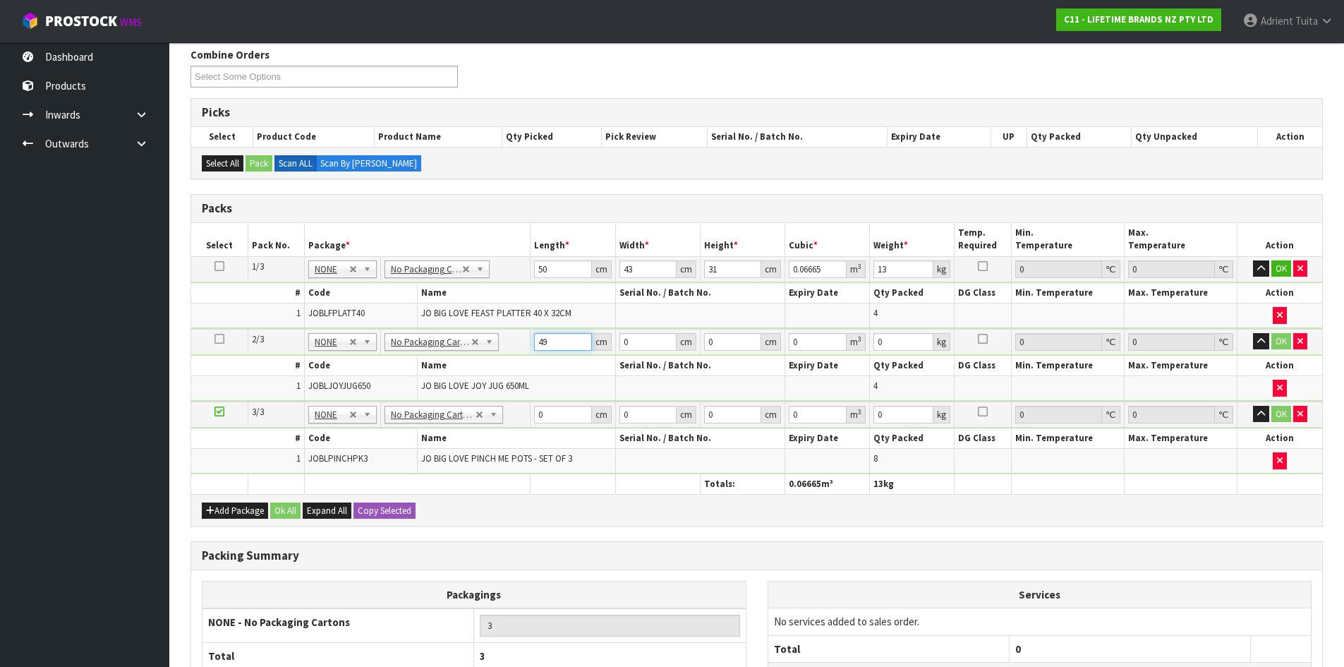
type input "49"
type input "35"
type input "1"
type input "0.001715"
type input "19"
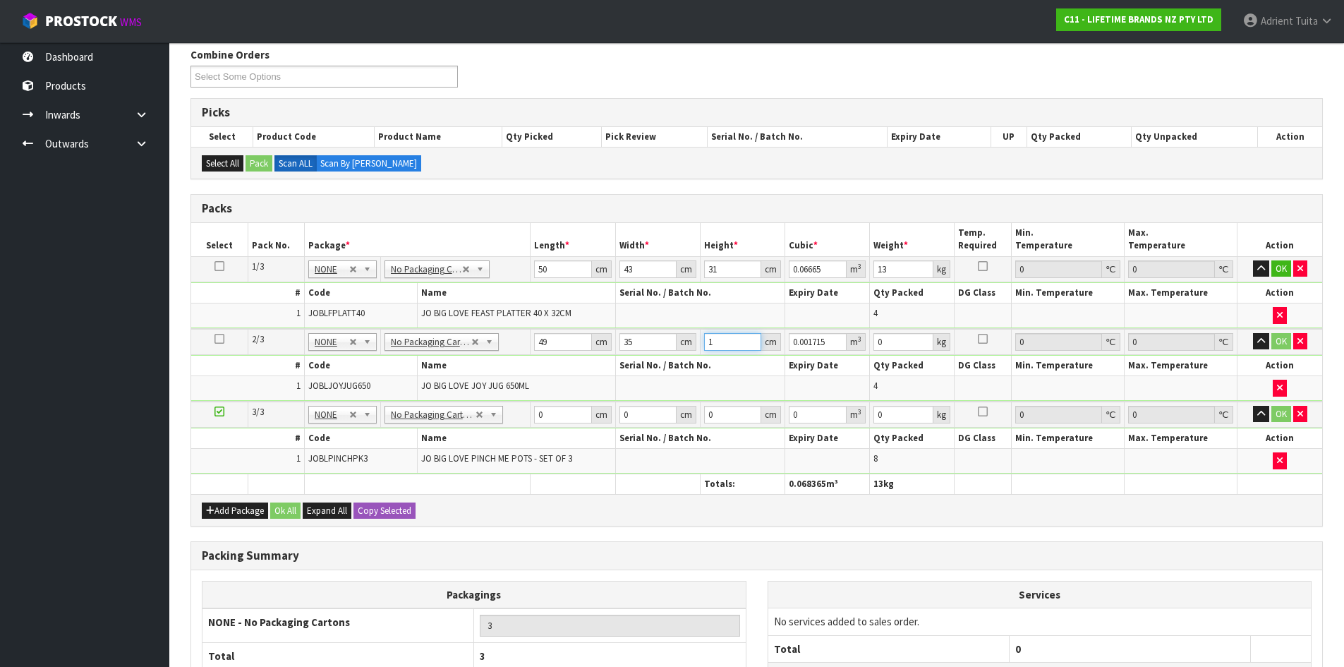
type input "0.032585"
type input "19"
type input "5"
click at [559, 415] on input "0" at bounding box center [562, 415] width 57 height 18
type input "37"
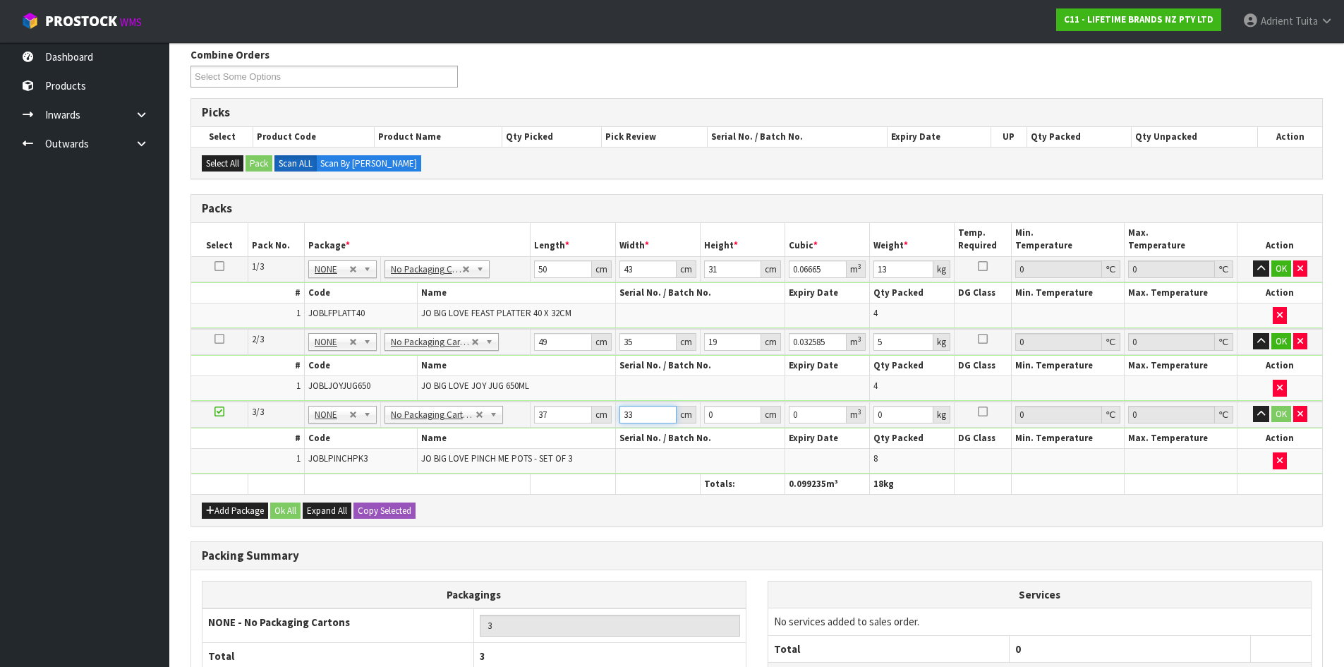
type input "33"
type input "1"
type input "0.001221"
type input "19"
type input "0.023199"
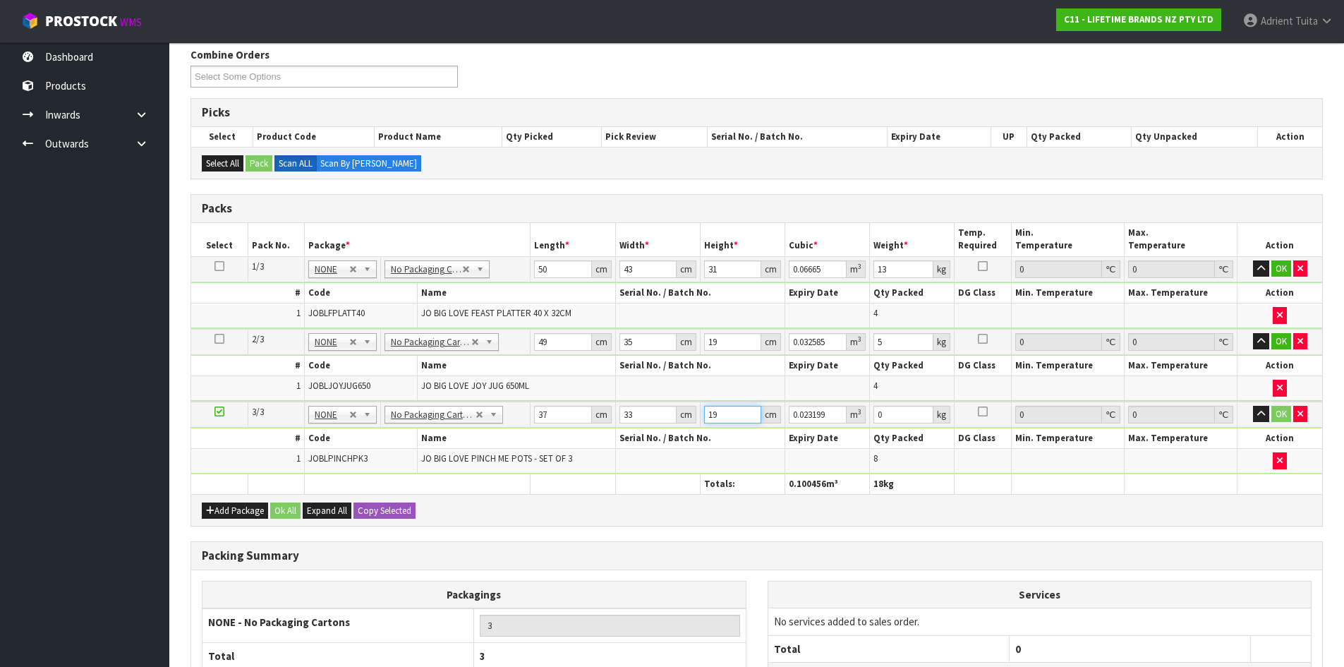
type input "19"
type input "6"
click at [1281, 267] on button "OK" at bounding box center [1281, 268] width 20 height 17
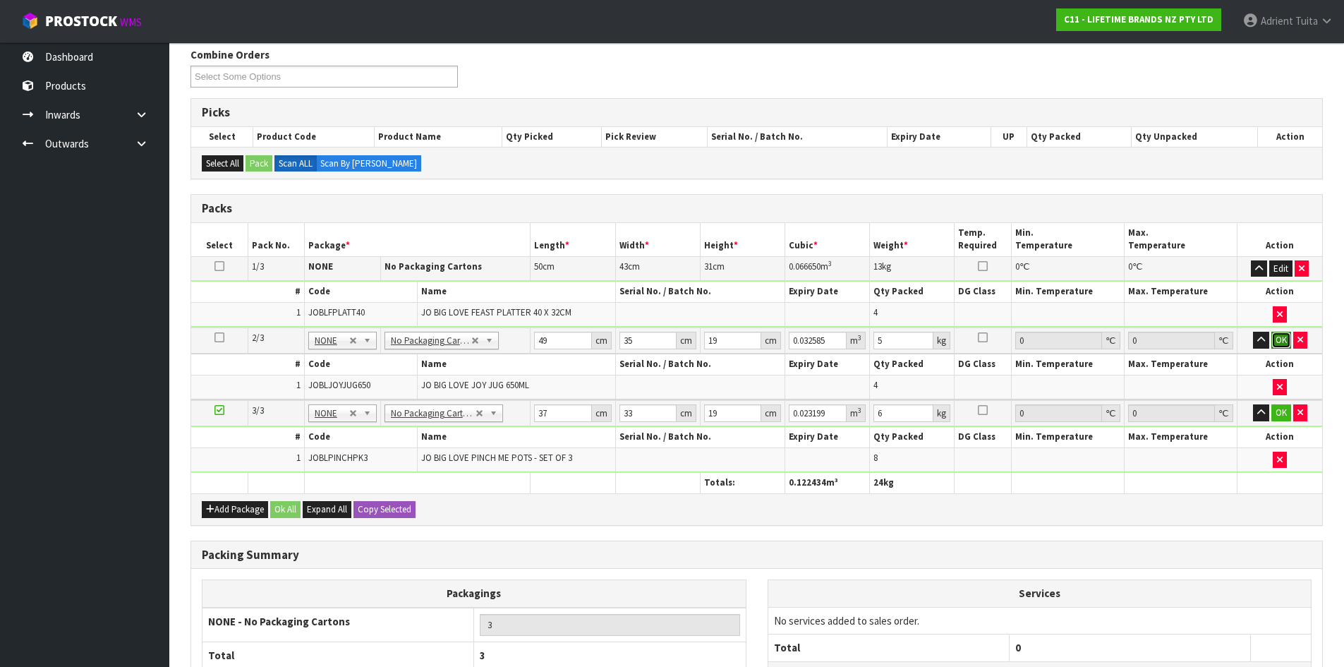
click at [1277, 346] on button "OK" at bounding box center [1281, 340] width 20 height 17
click at [1285, 414] on button "OK" at bounding box center [1281, 412] width 20 height 17
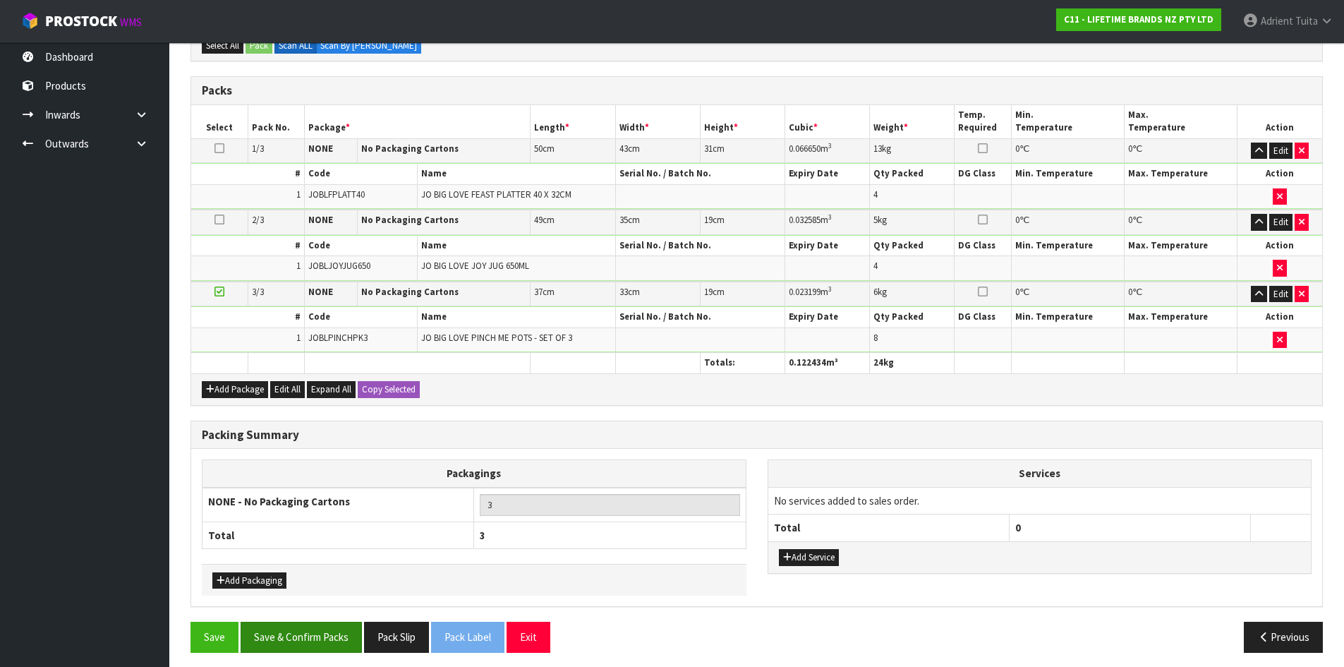
scroll to position [305, 0]
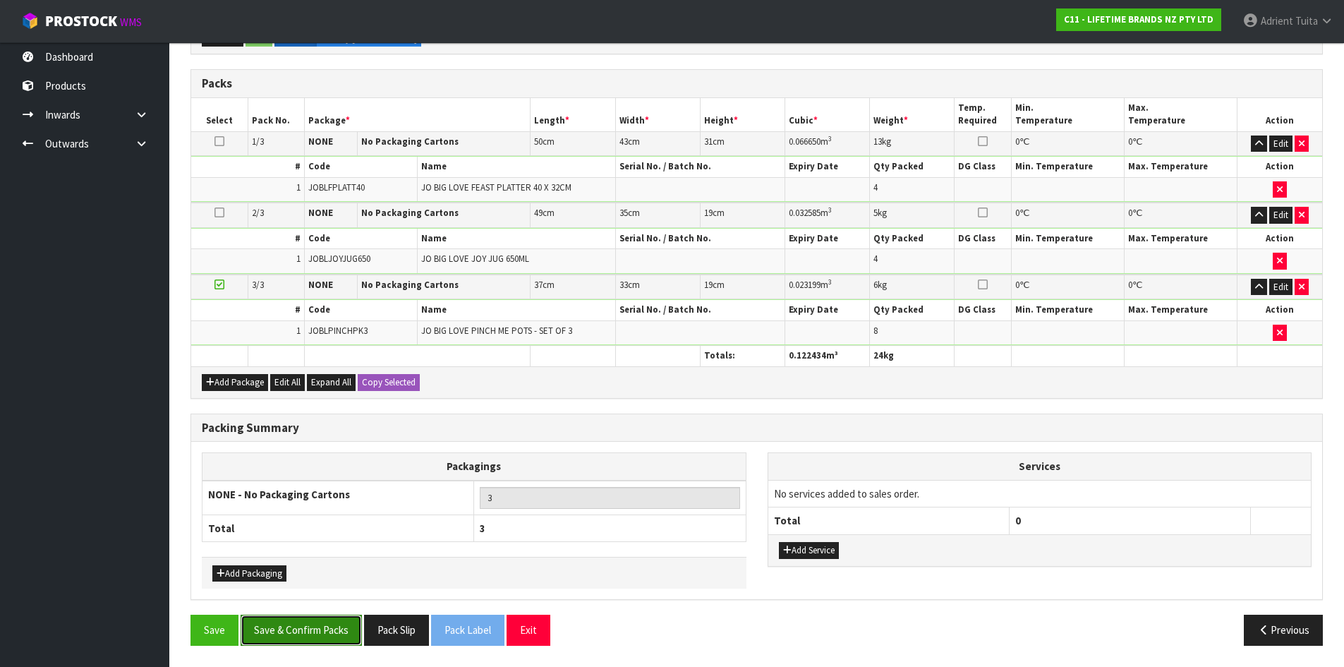
click at [279, 641] on button "Save & Confirm Packs" at bounding box center [301, 629] width 121 height 30
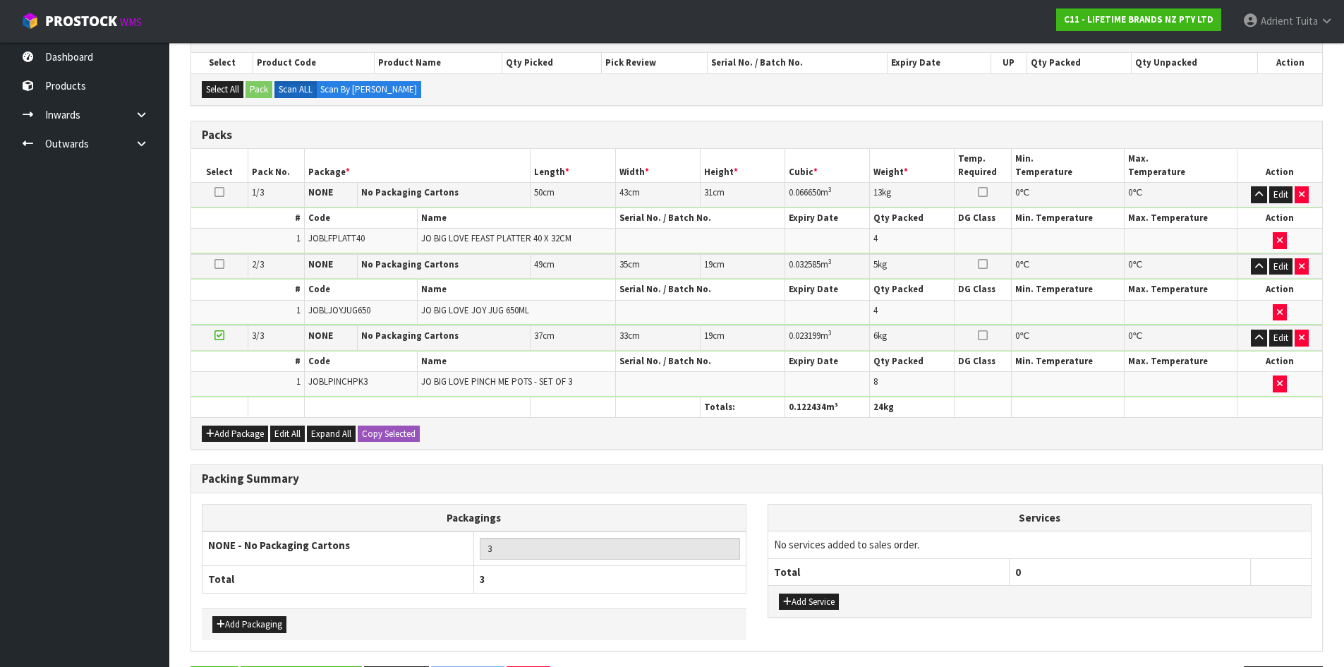
scroll to position [0, 0]
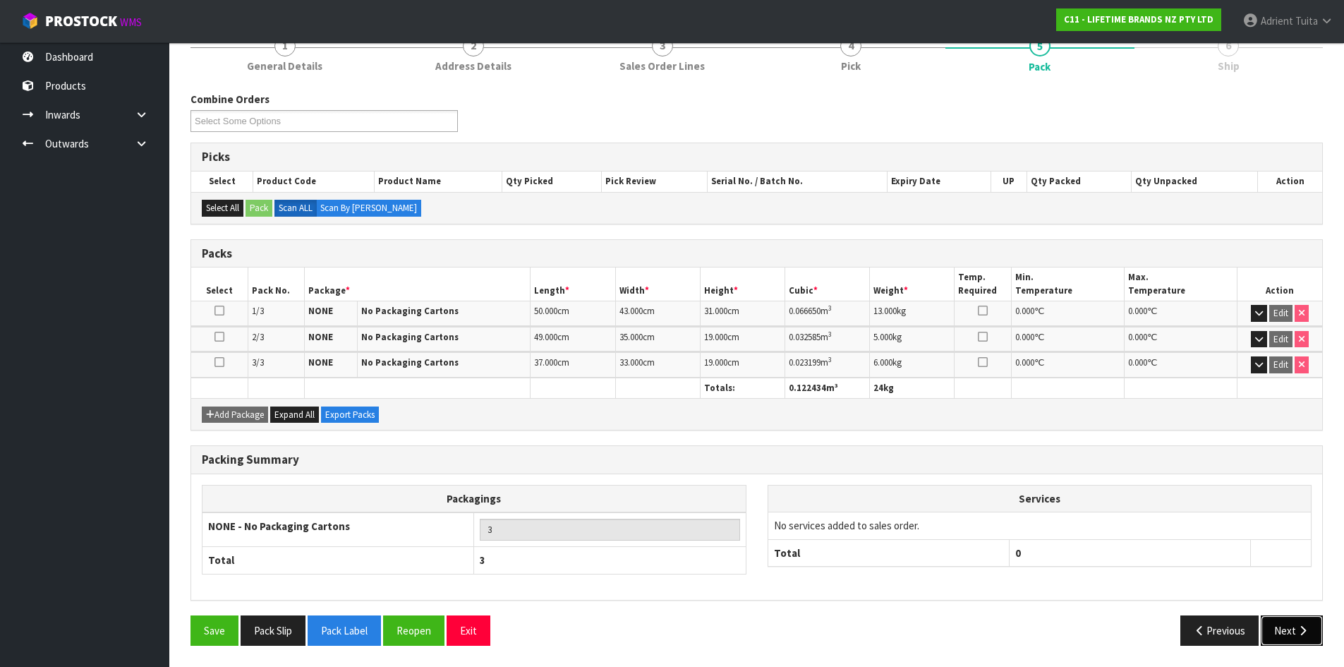
click at [1284, 641] on button "Next" at bounding box center [1292, 630] width 62 height 30
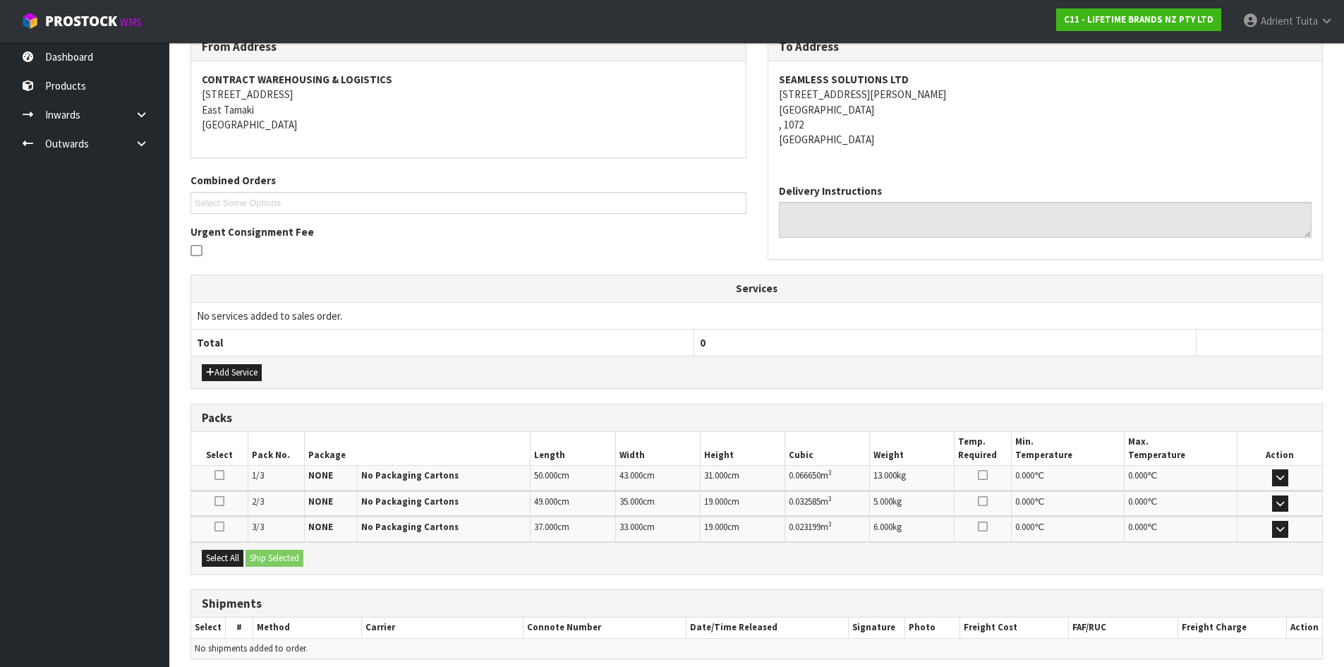
scroll to position [305, 0]
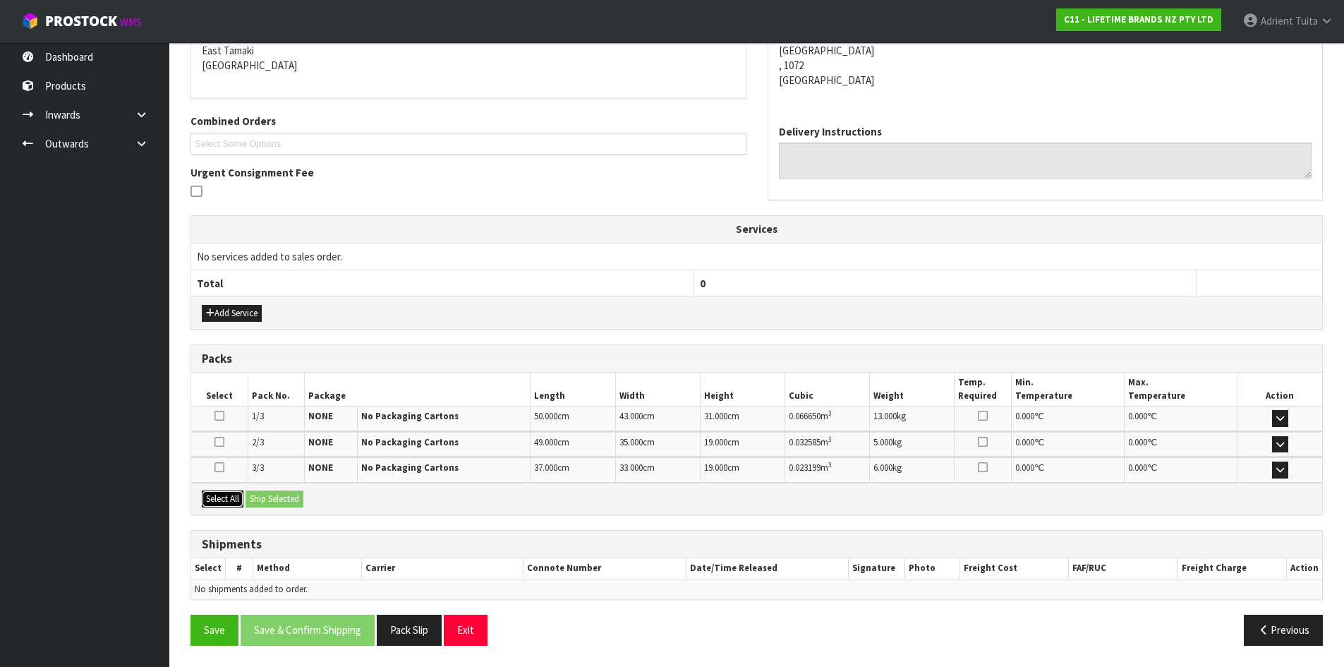
click at [225, 501] on button "Select All" at bounding box center [223, 498] width 42 height 17
drag, startPoint x: 267, startPoint y: 501, endPoint x: 279, endPoint y: 498, distance: 13.0
click at [267, 500] on button "Ship Selected" at bounding box center [274, 498] width 58 height 17
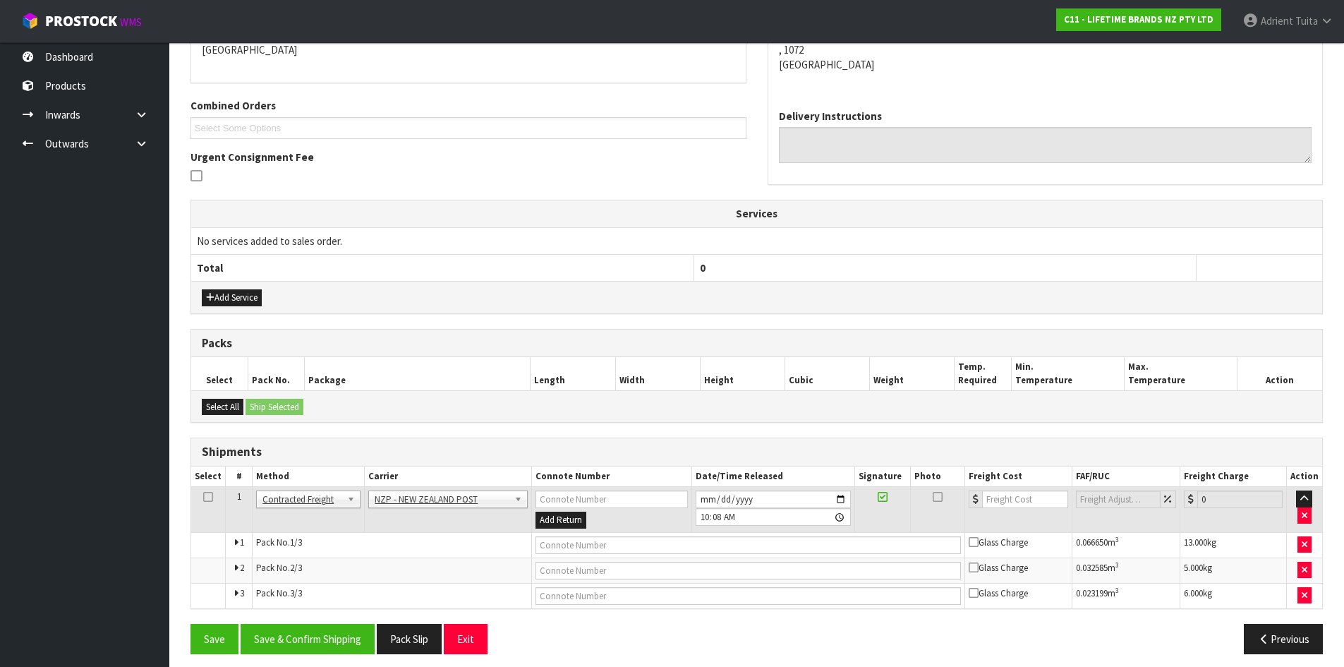
scroll to position [329, 0]
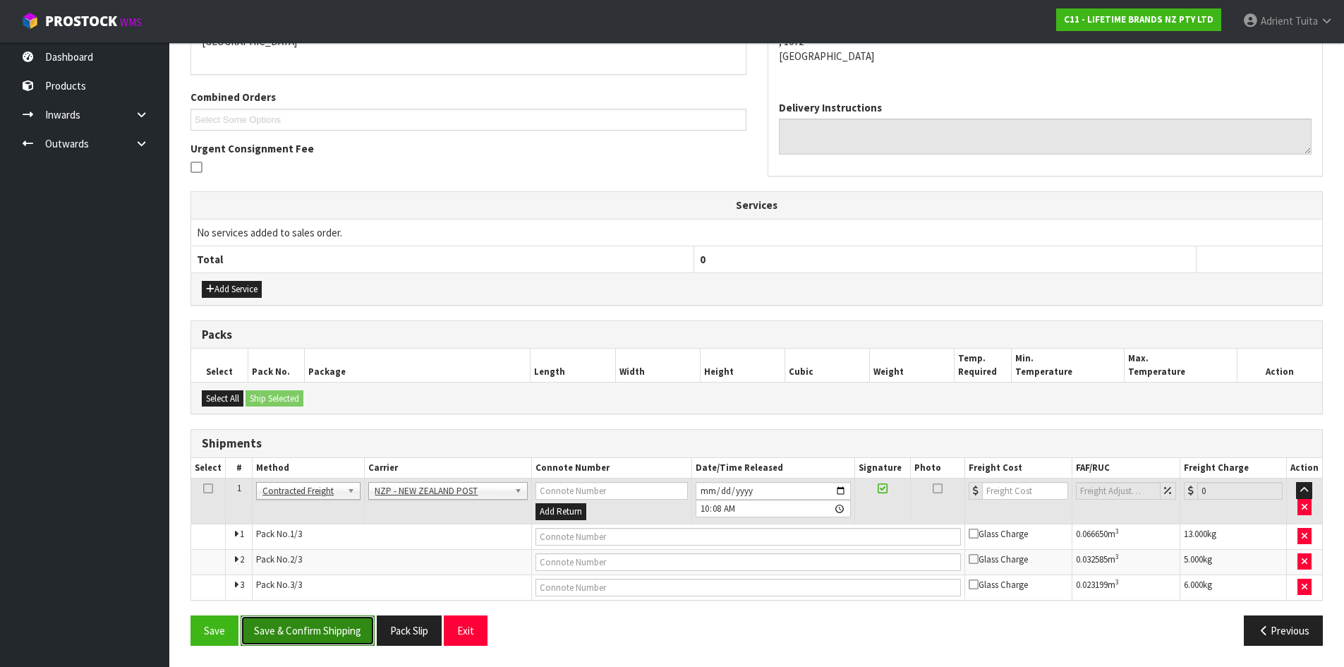
drag, startPoint x: 310, startPoint y: 637, endPoint x: 303, endPoint y: 631, distance: 9.0
click at [309, 637] on button "Save & Confirm Shipping" at bounding box center [308, 630] width 134 height 30
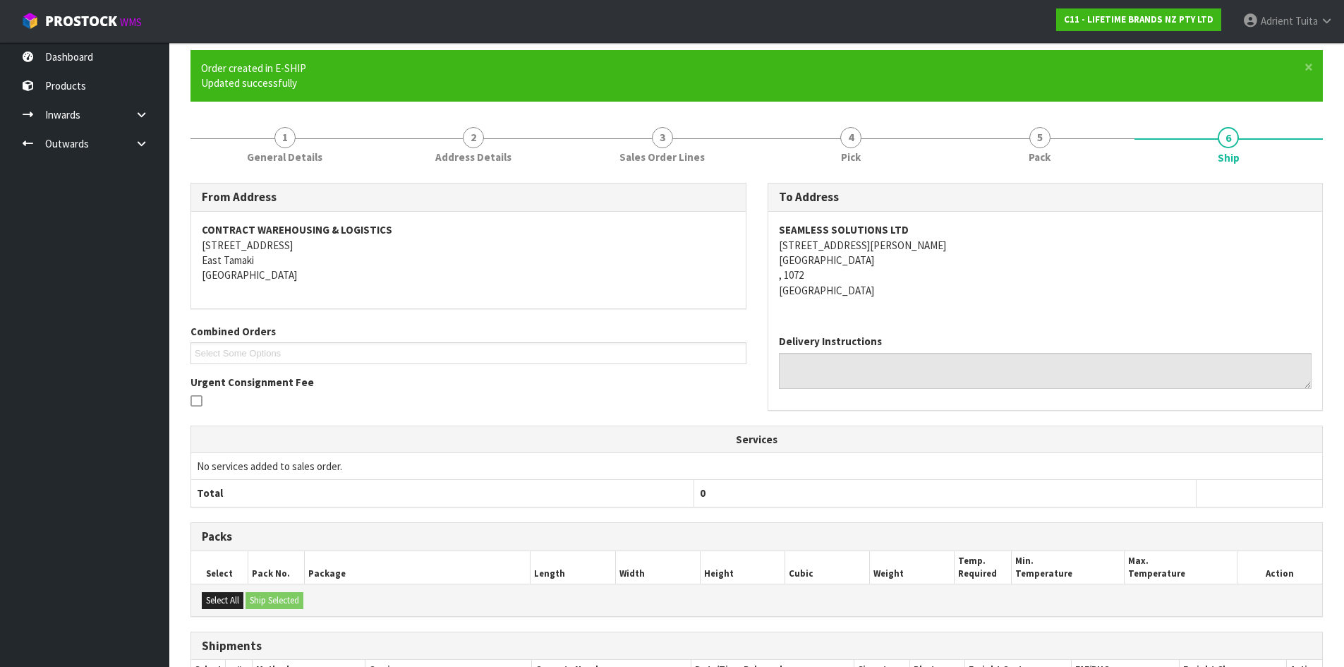
scroll to position [308, 0]
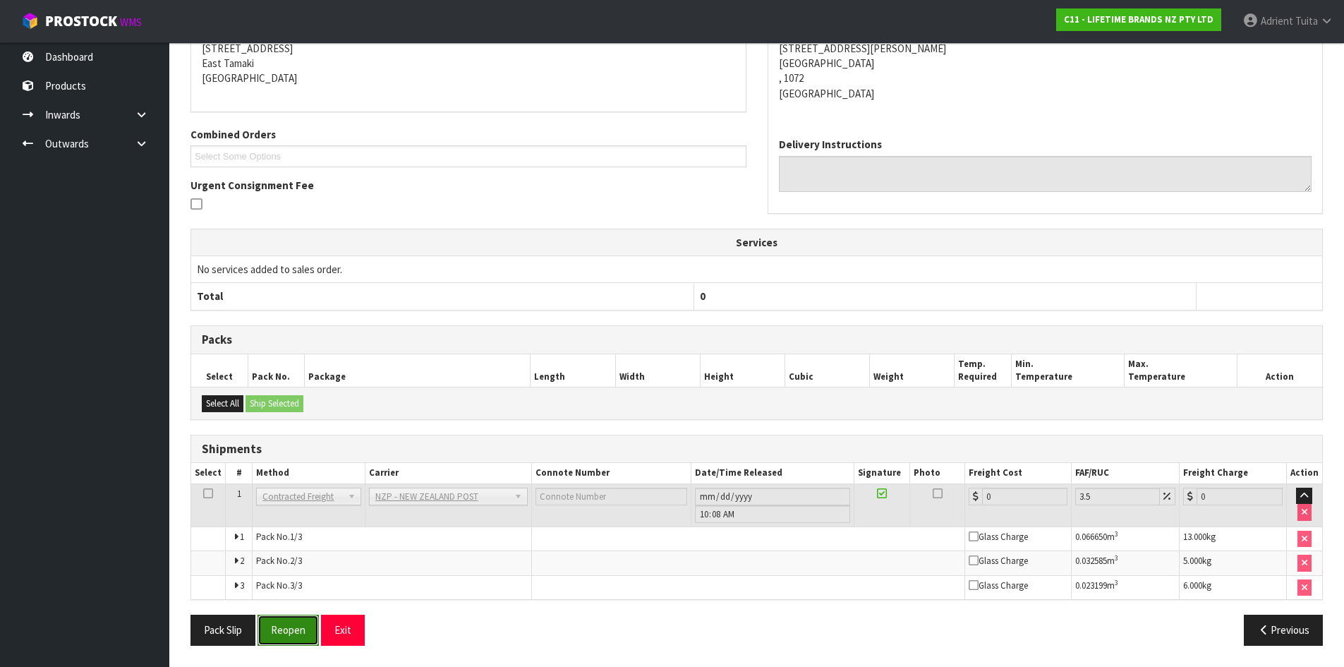
click at [296, 624] on button "Reopen" at bounding box center [287, 629] width 61 height 30
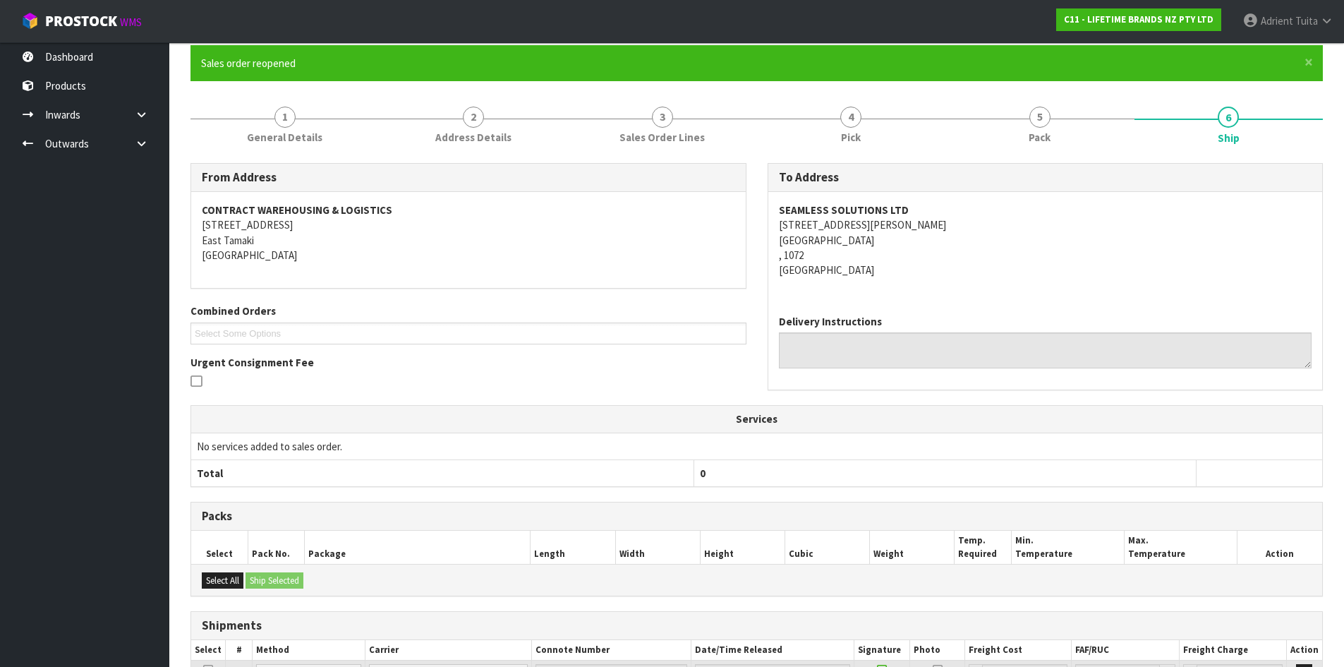
scroll to position [292, 0]
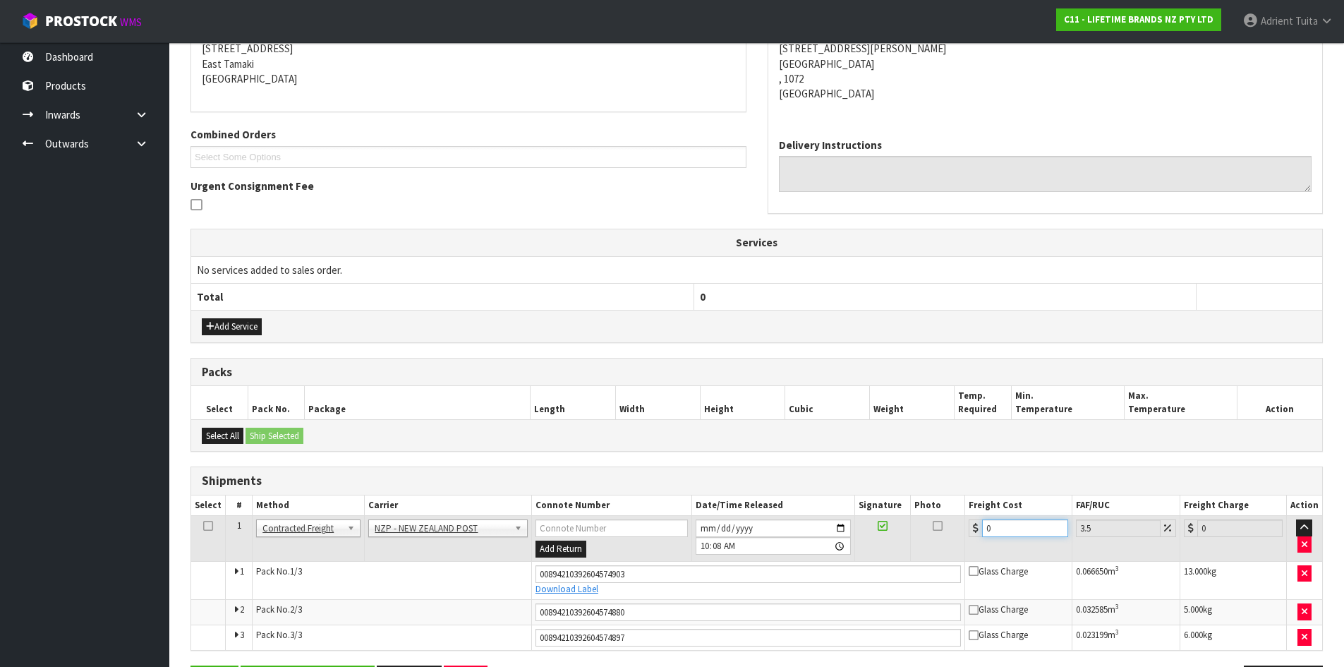
click at [1035, 535] on input "0" at bounding box center [1024, 528] width 85 height 18
type input "1"
type input "1.03"
type input "12"
type input "12.42"
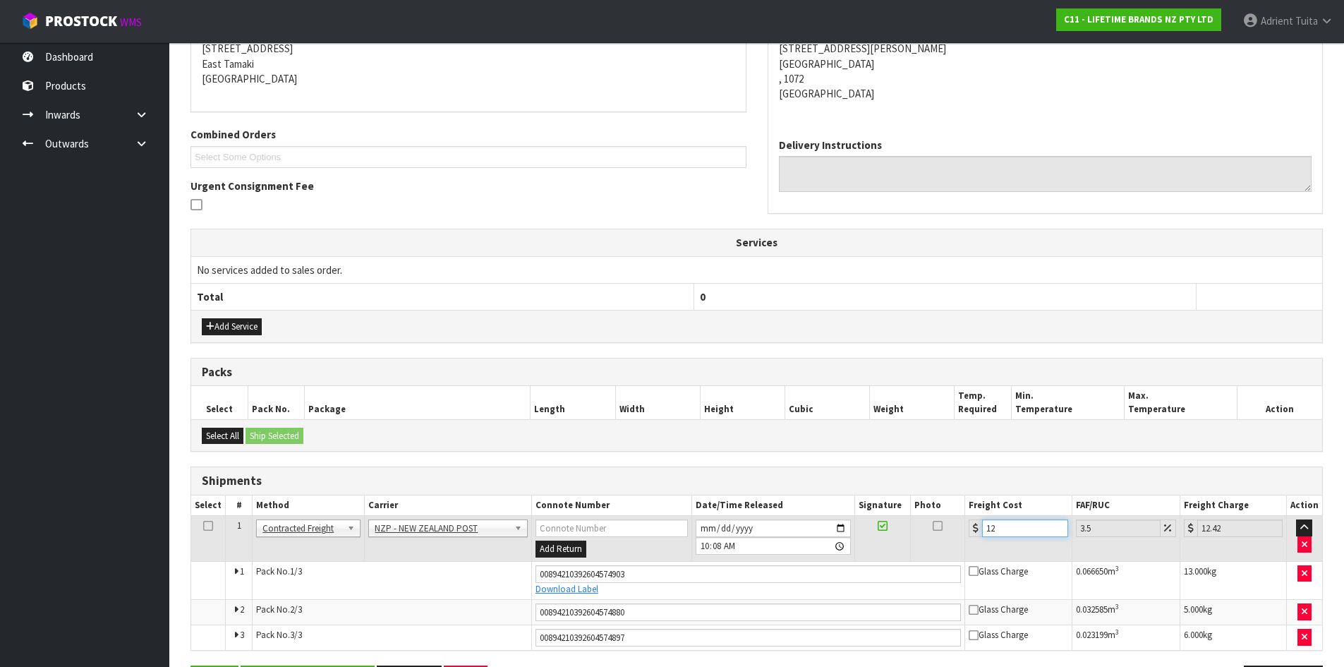
type input "12.9"
type input "13.35"
type input "12.99"
type input "13.44"
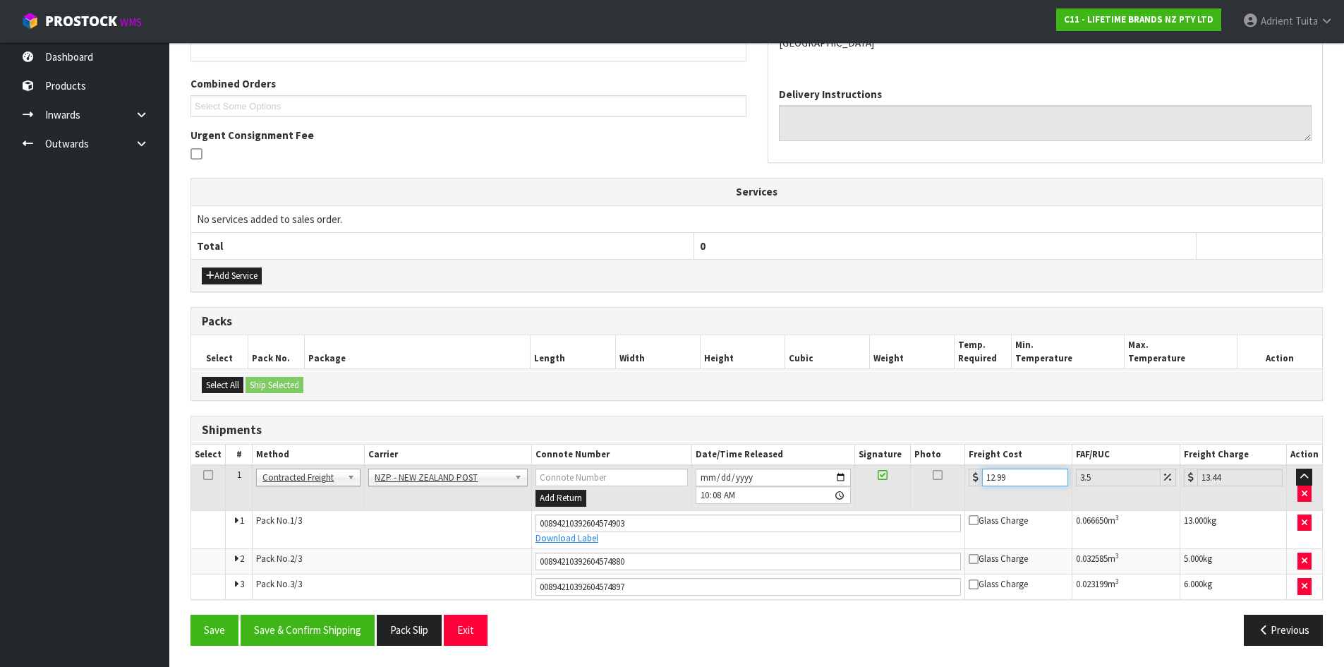
type input "12.99"
click at [299, 614] on div "From Address CONTRACT WAREHOUSING & LOGISTICS [STREET_ADDRESS] Combined Orders …" at bounding box center [756, 296] width 1132 height 720
click at [299, 616] on button "Save & Confirm Shipping" at bounding box center [308, 629] width 134 height 30
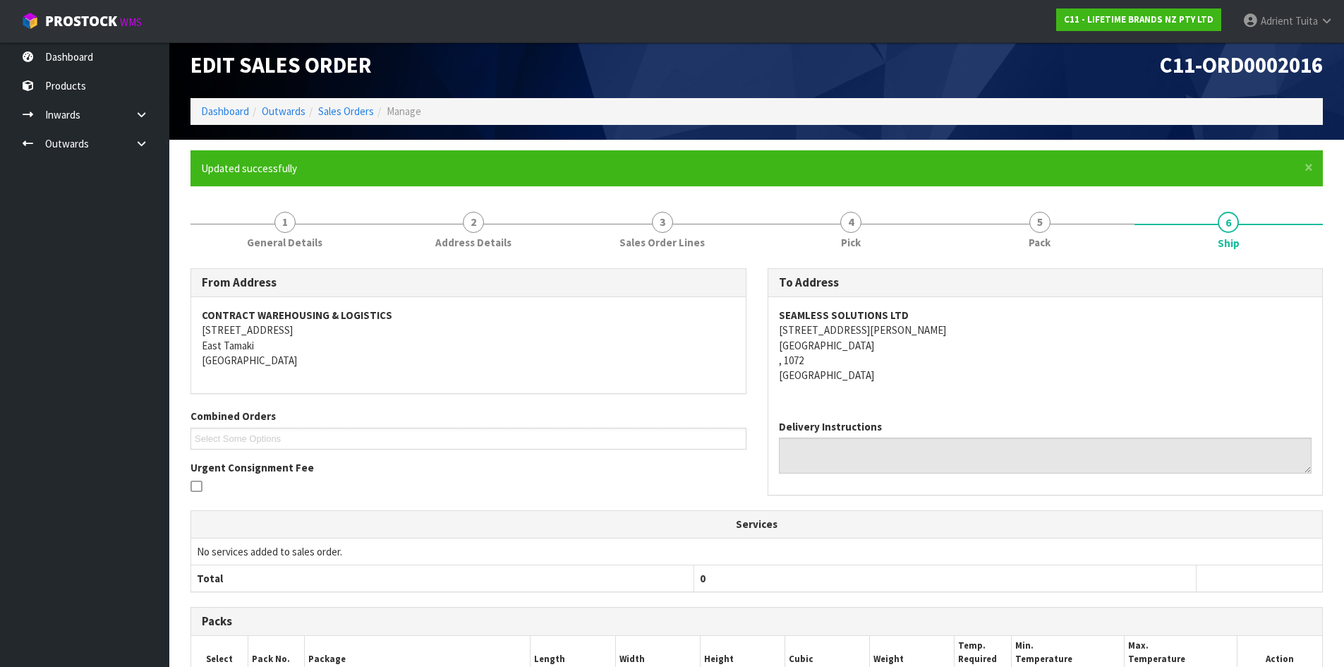
scroll to position [0, 0]
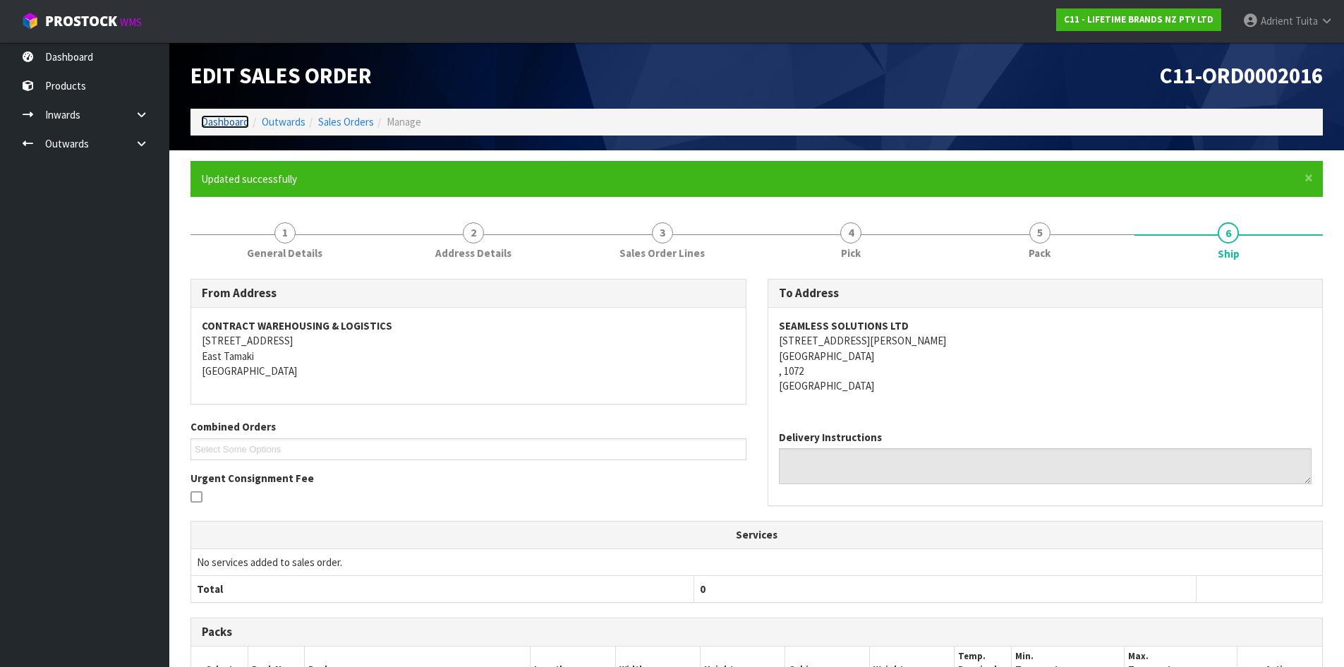
click at [218, 127] on link "Dashboard" at bounding box center [225, 121] width 48 height 13
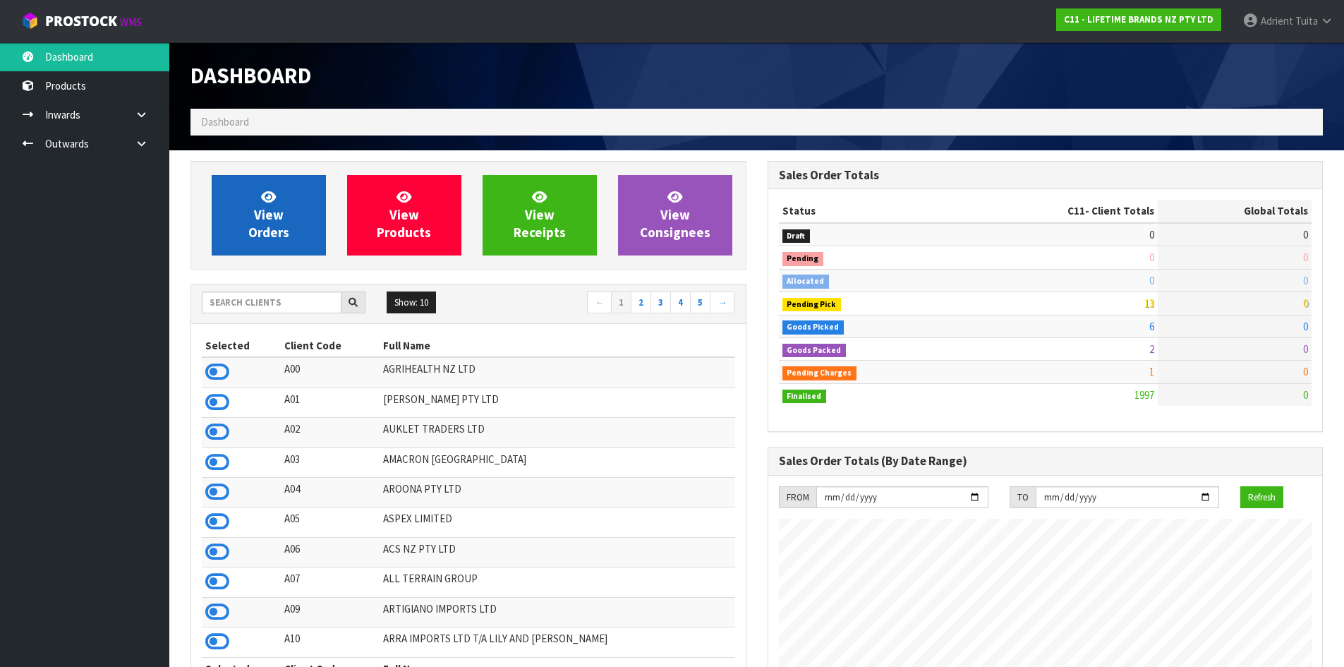
scroll to position [1069, 576]
click at [234, 193] on link "View Orders" at bounding box center [269, 215] width 114 height 80
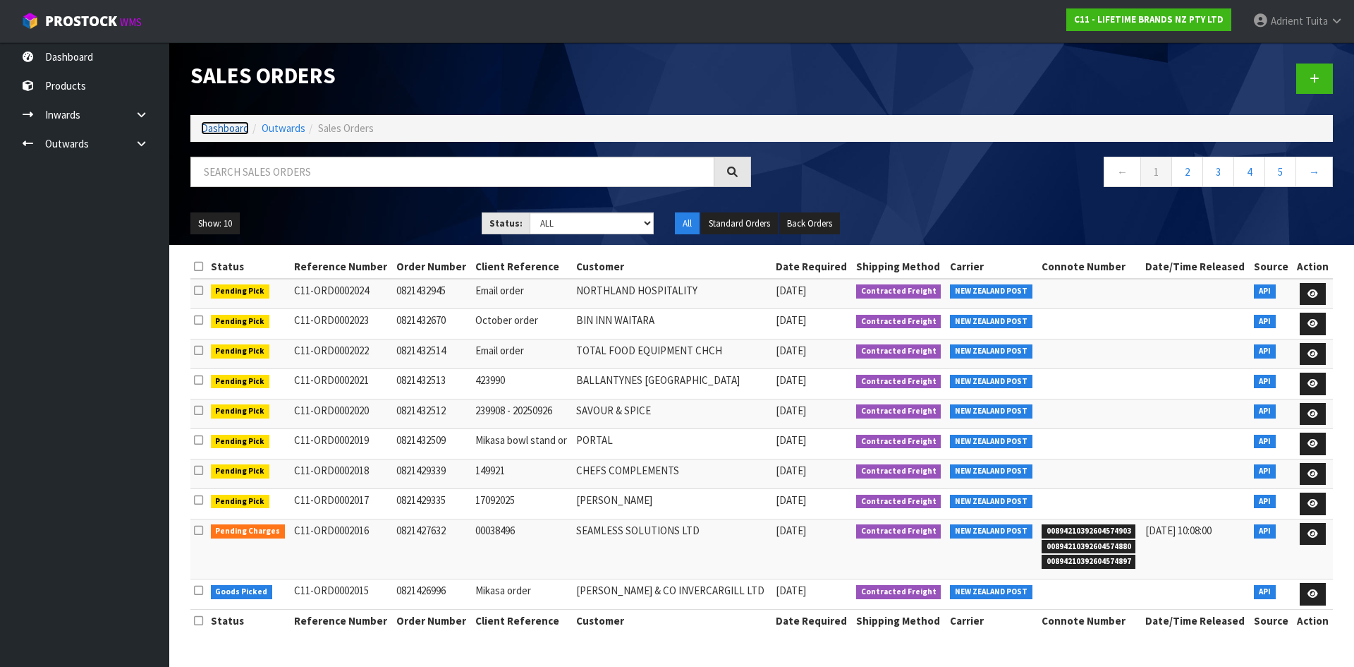
click at [226, 130] on link "Dashboard" at bounding box center [225, 127] width 48 height 13
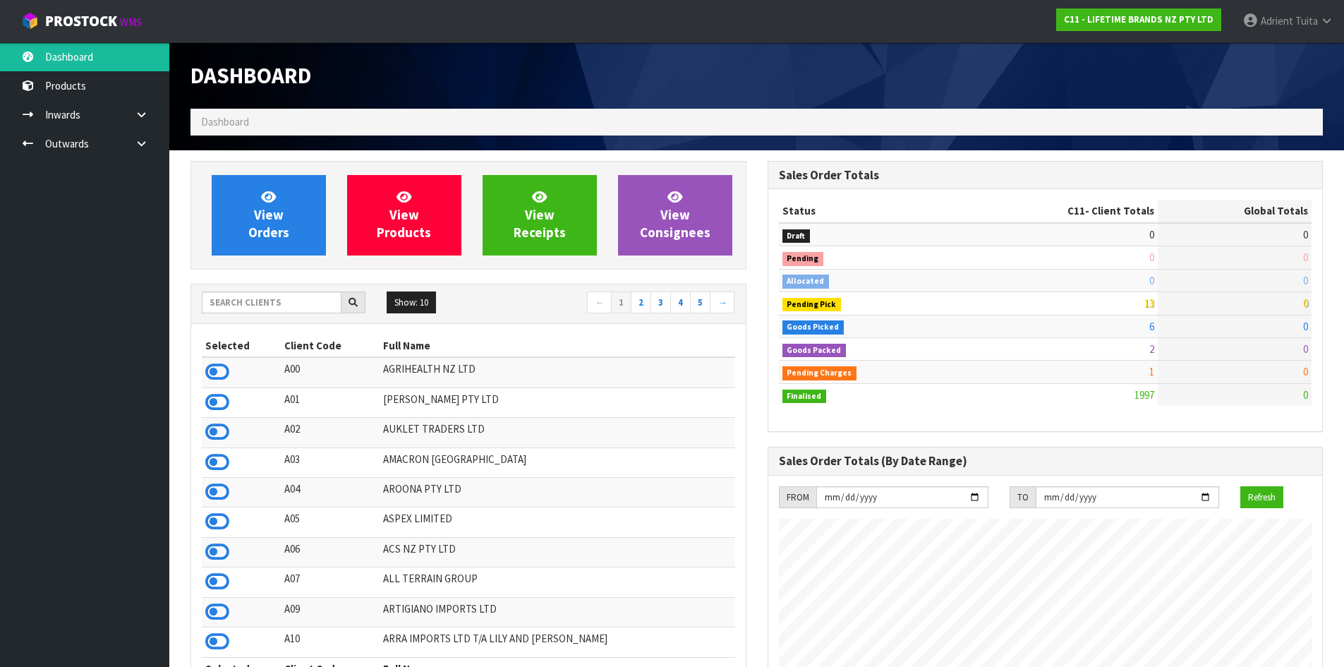
scroll to position [1069, 576]
click at [285, 227] on span "View Orders" at bounding box center [268, 214] width 41 height 53
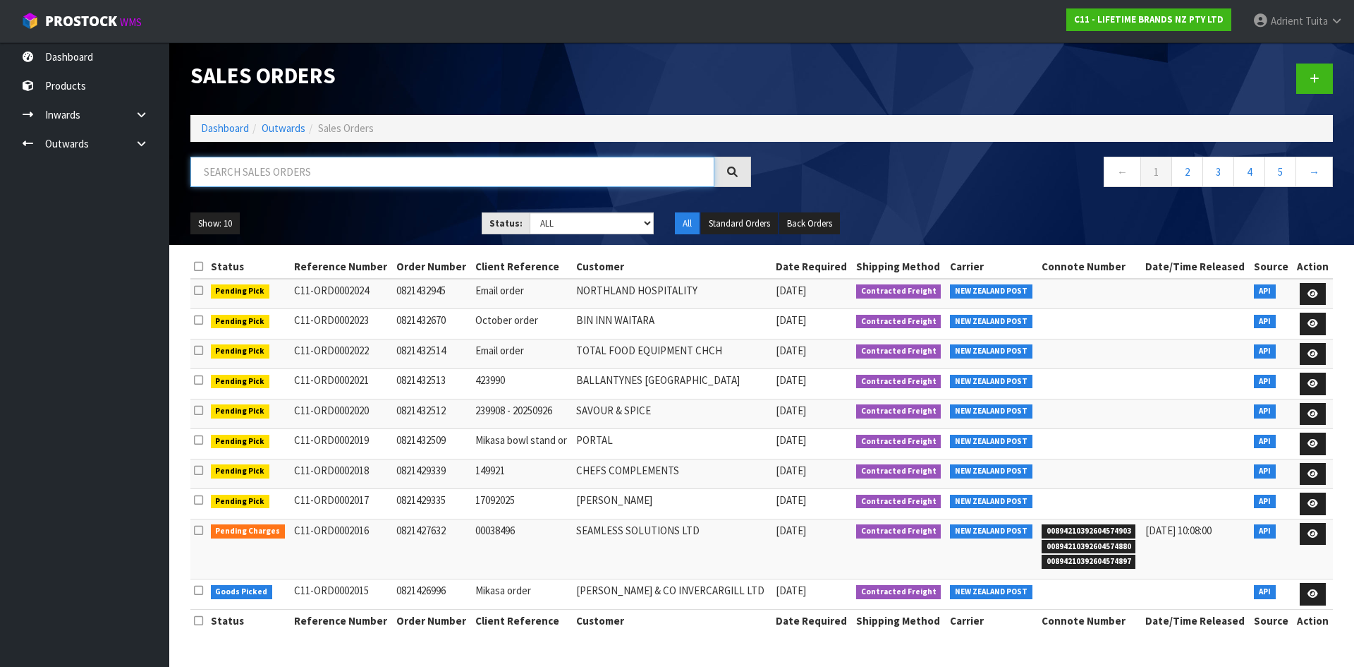
click at [290, 178] on input "text" at bounding box center [452, 172] width 524 height 30
type input "6745"
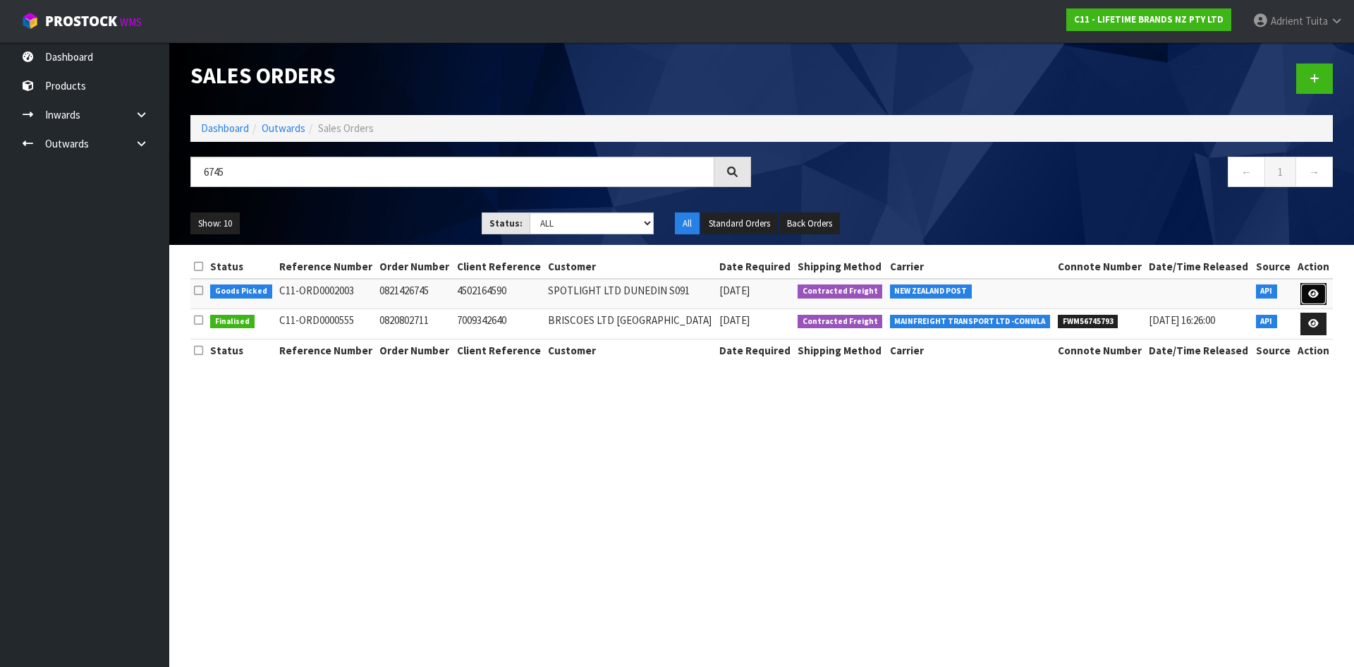
click at [1304, 291] on link at bounding box center [1314, 294] width 26 height 23
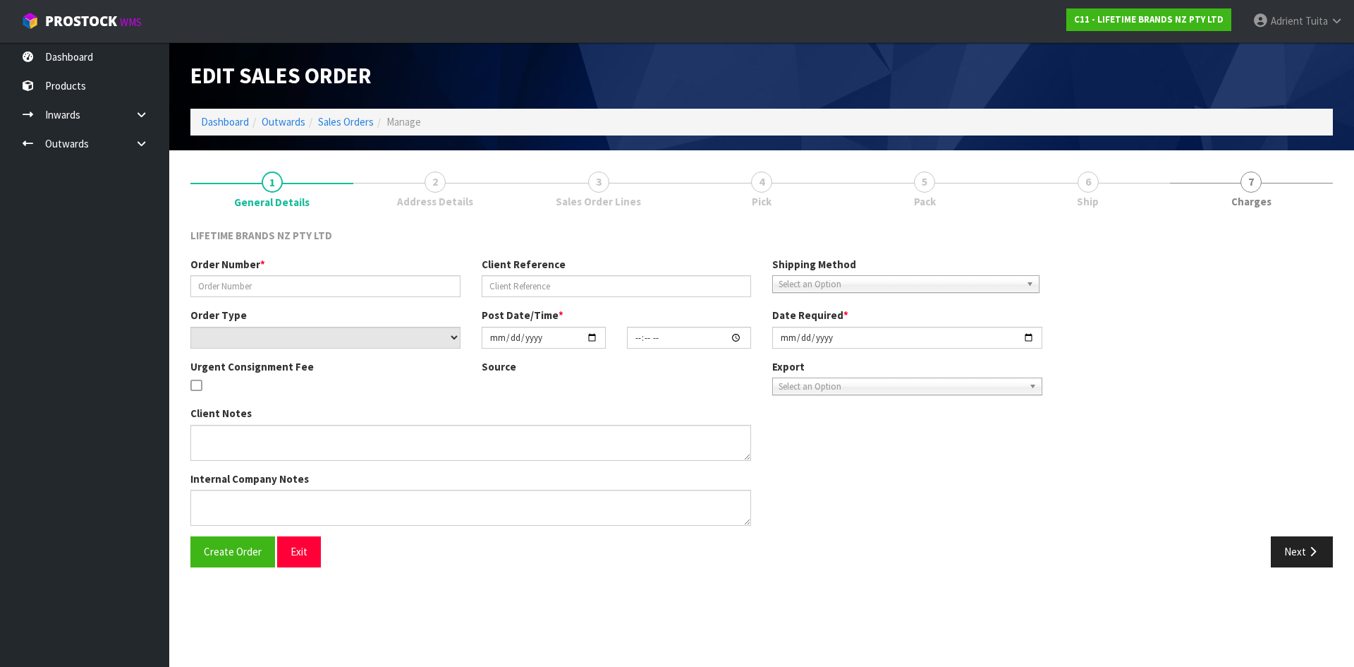
type input "0821426745"
type input "4502164590"
select select "number:0"
type input "[DATE]"
type input "09:44:19.000"
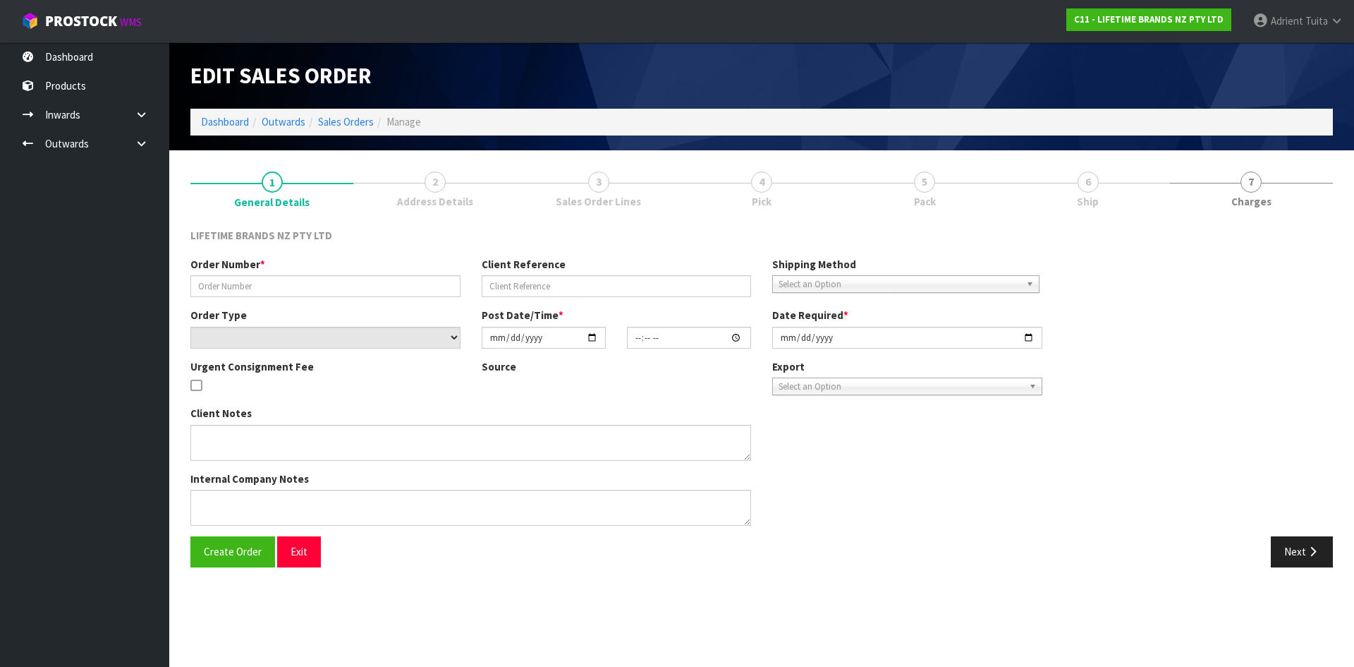
type input "[DATE]"
type textarea "PLEASE DISPATCH [DATE]-URGENT"
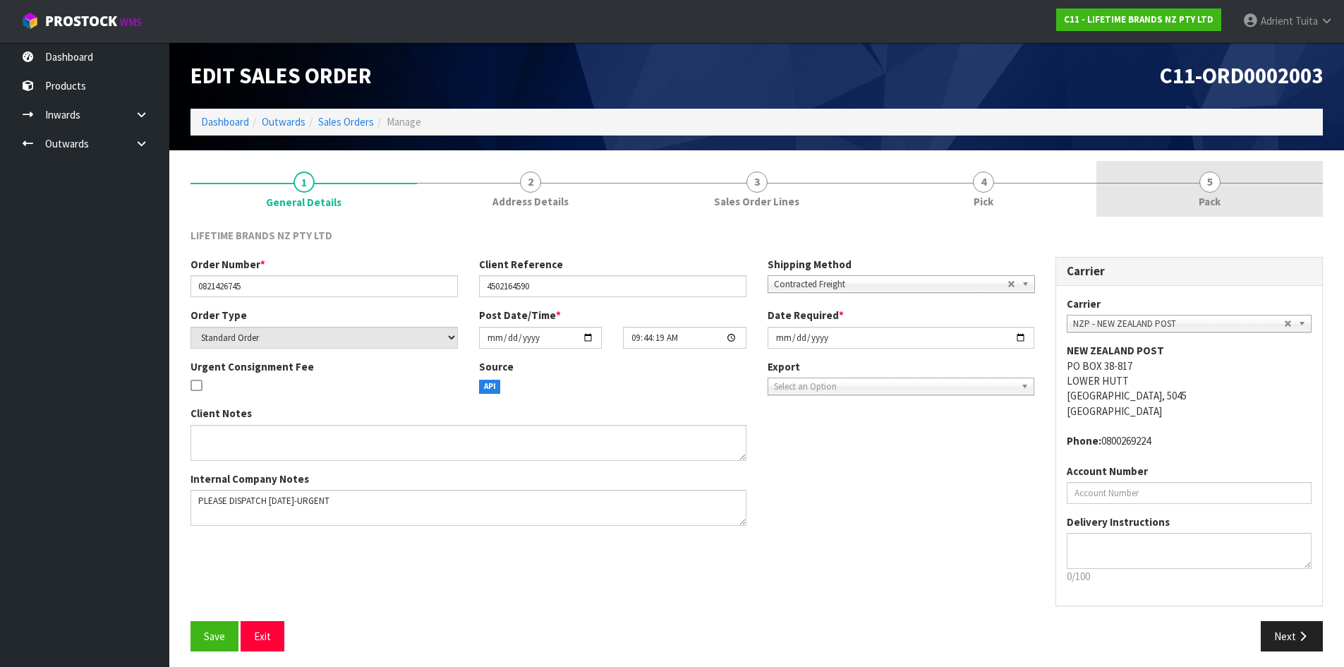
click at [1203, 200] on span "Pack" at bounding box center [1210, 201] width 22 height 15
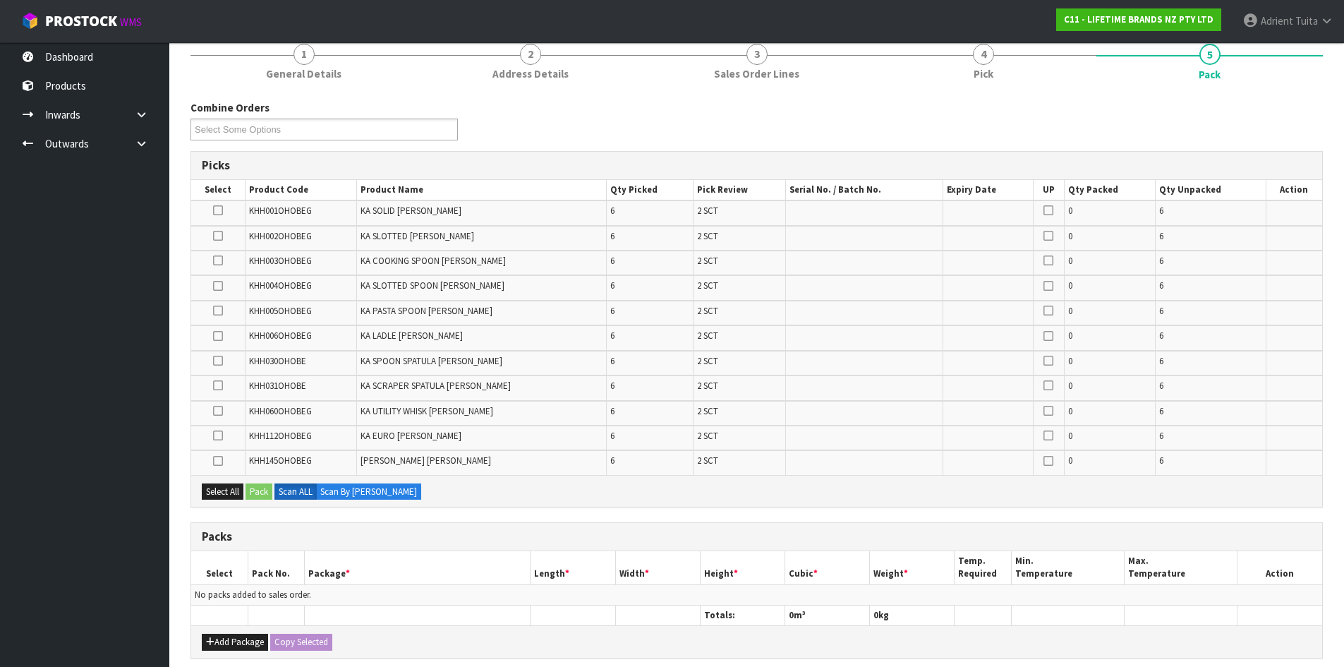
scroll to position [380, 0]
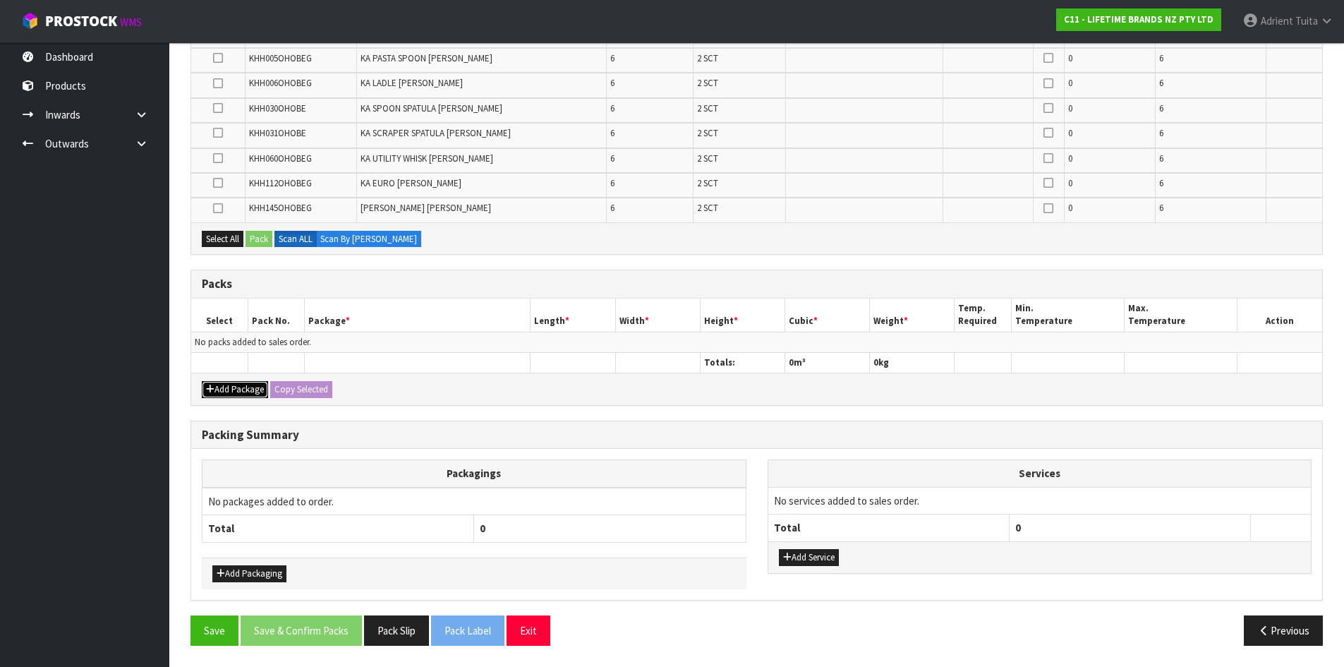
drag, startPoint x: 218, startPoint y: 392, endPoint x: 223, endPoint y: 360, distance: 32.8
click at [219, 389] on button "Add Package" at bounding box center [235, 389] width 66 height 17
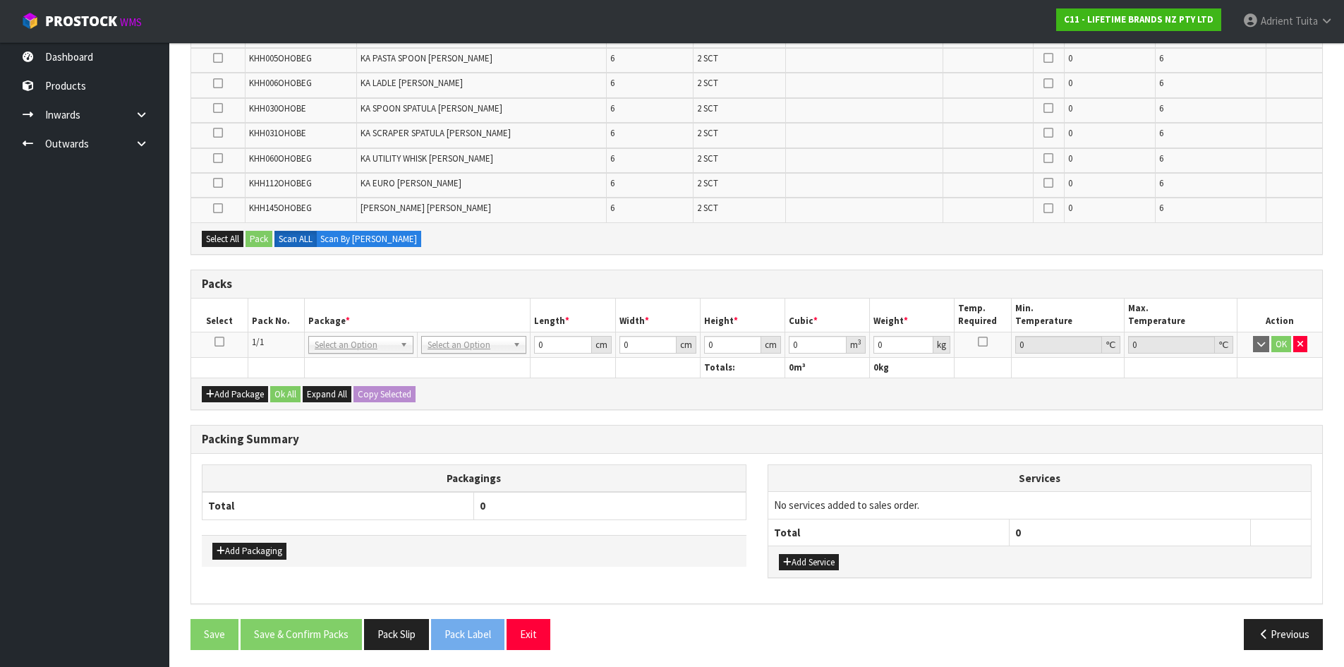
click at [220, 341] on icon at bounding box center [219, 341] width 10 height 1
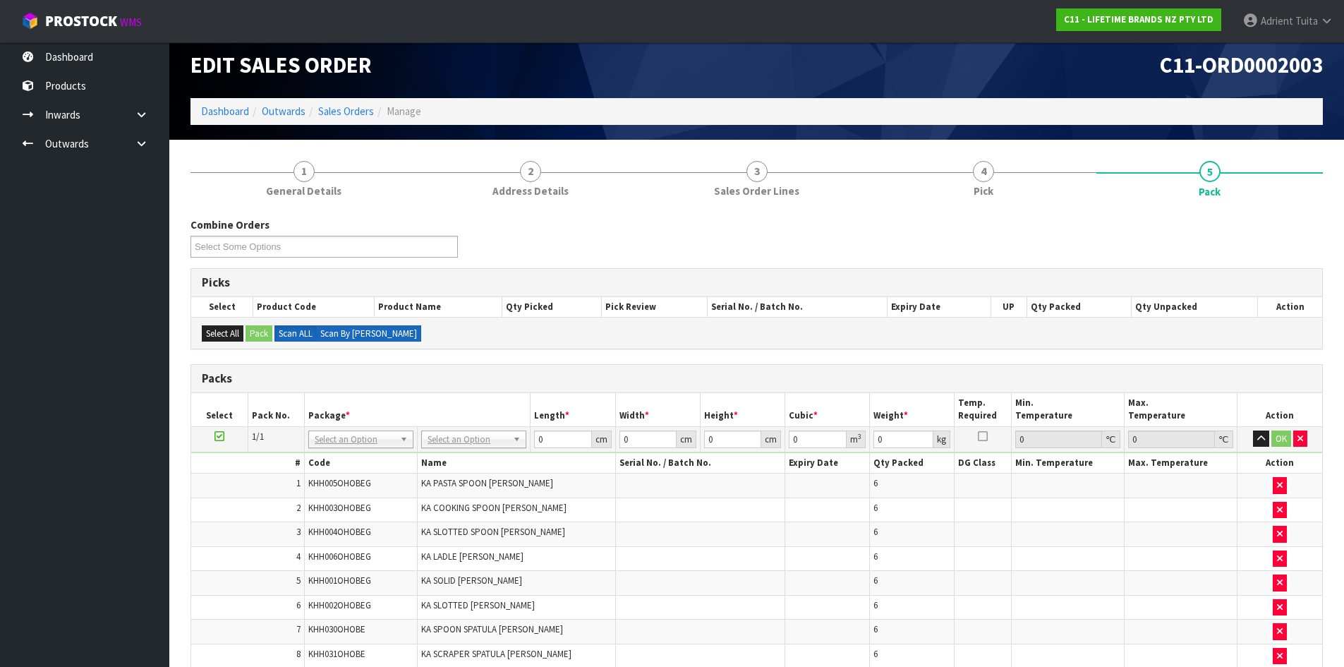
scroll to position [0, 0]
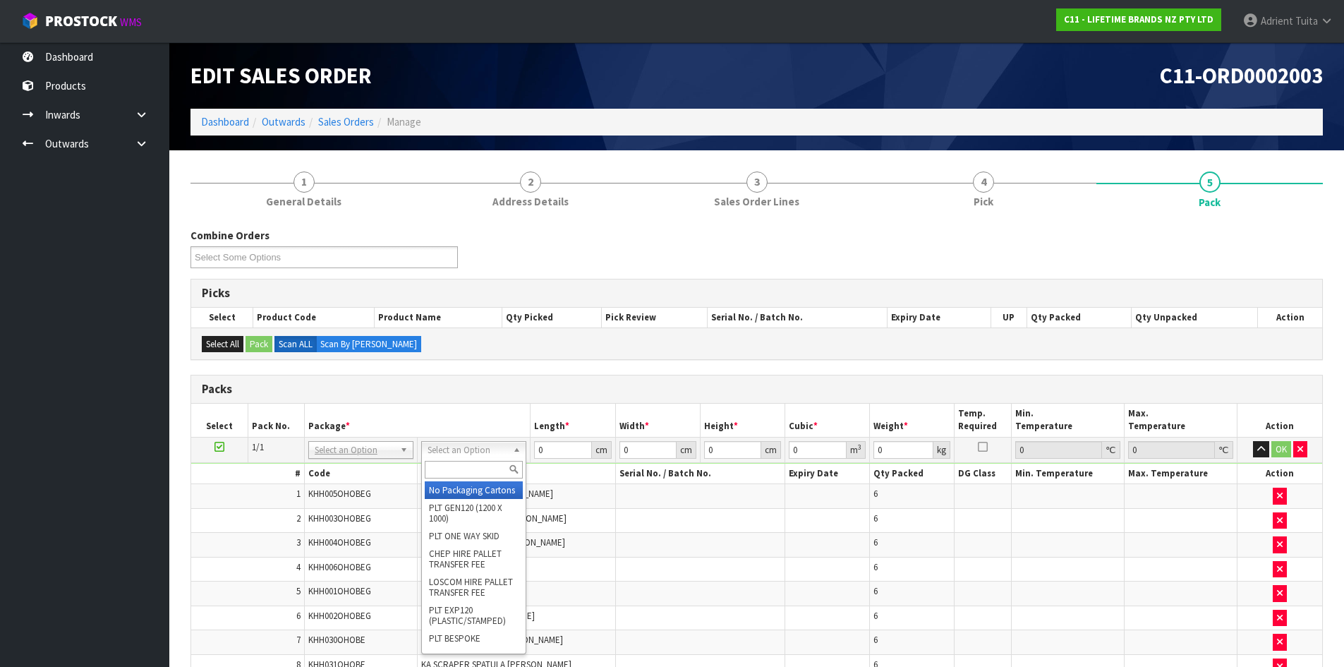
drag, startPoint x: 437, startPoint y: 451, endPoint x: 442, endPoint y: 461, distance: 11.4
click at [444, 466] on input "text" at bounding box center [474, 470] width 98 height 18
type input "CTN7"
type input "45.5"
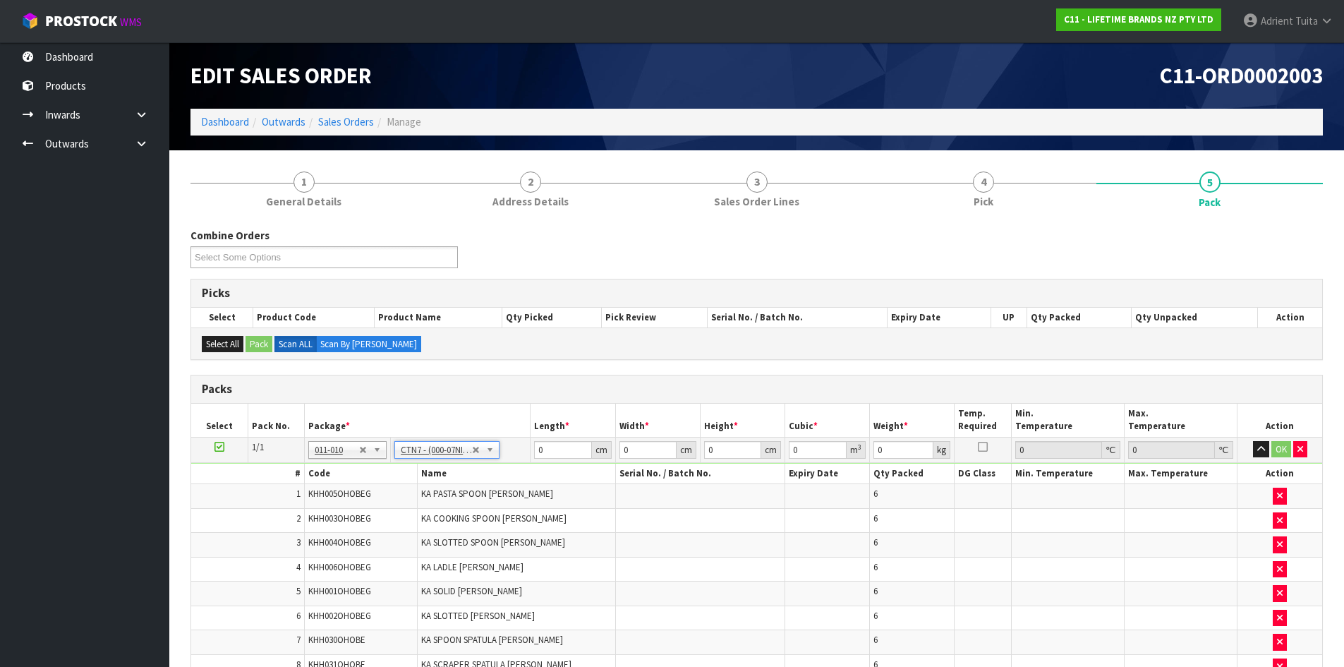
type input "35"
type input "0.072459"
type input "10.02"
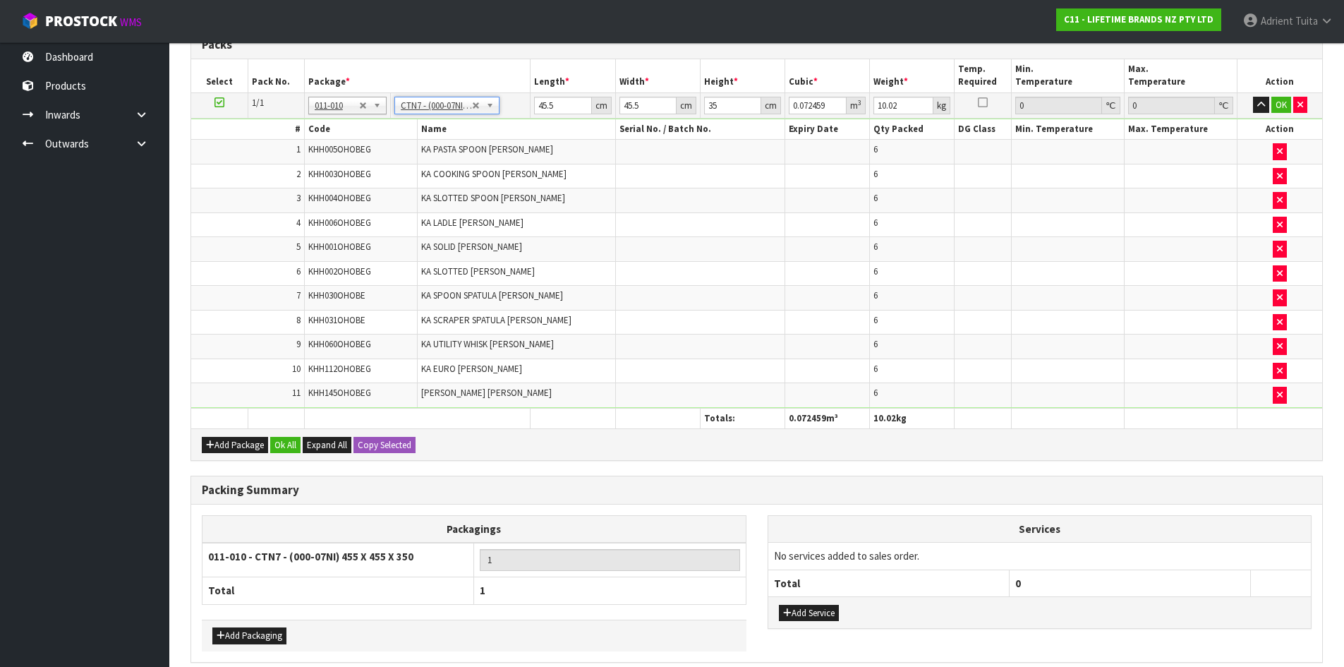
scroll to position [353, 0]
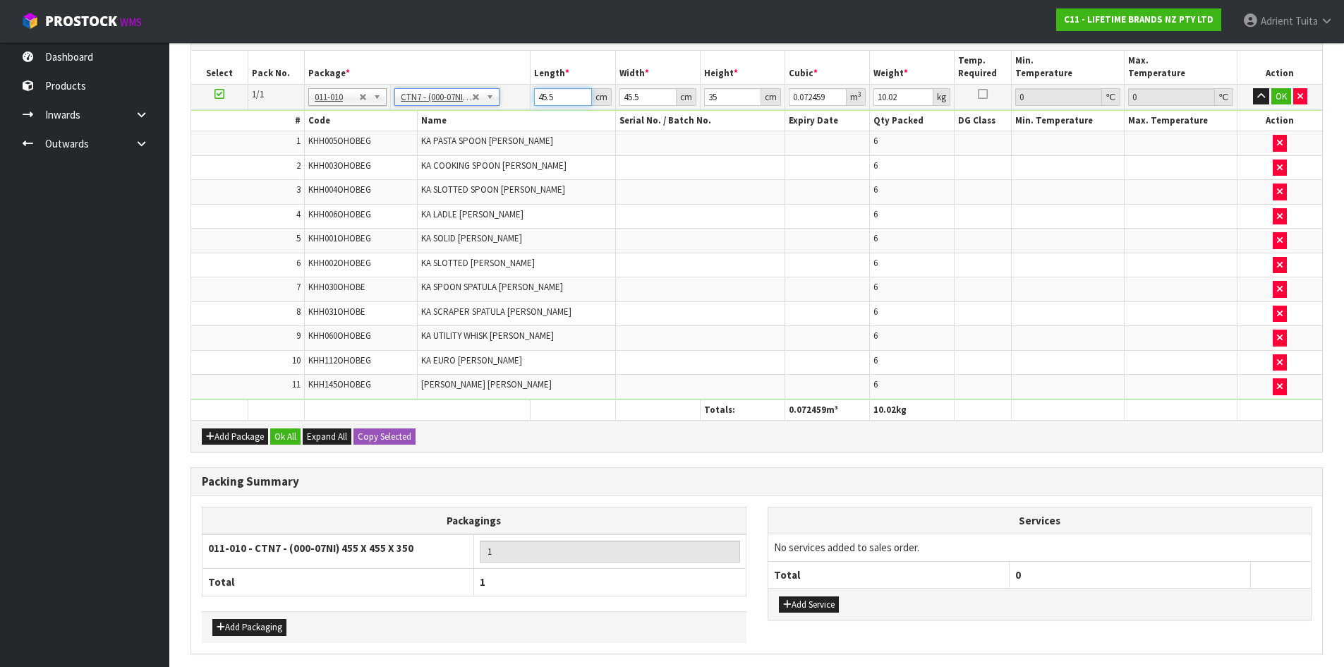
click at [548, 95] on input "45.5" at bounding box center [562, 97] width 57 height 18
type input "4"
type input "0.00637"
type input "47"
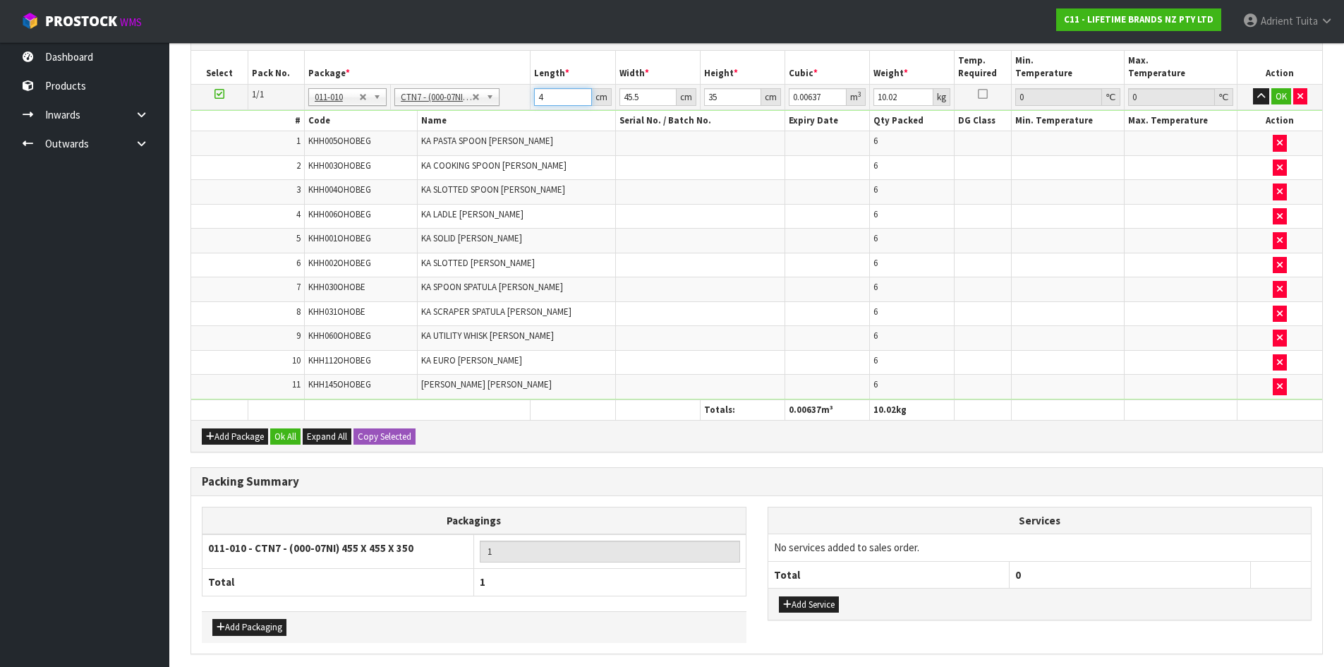
type input "0.074847"
type input "47"
type input "4"
type input "0.00658"
type input "47"
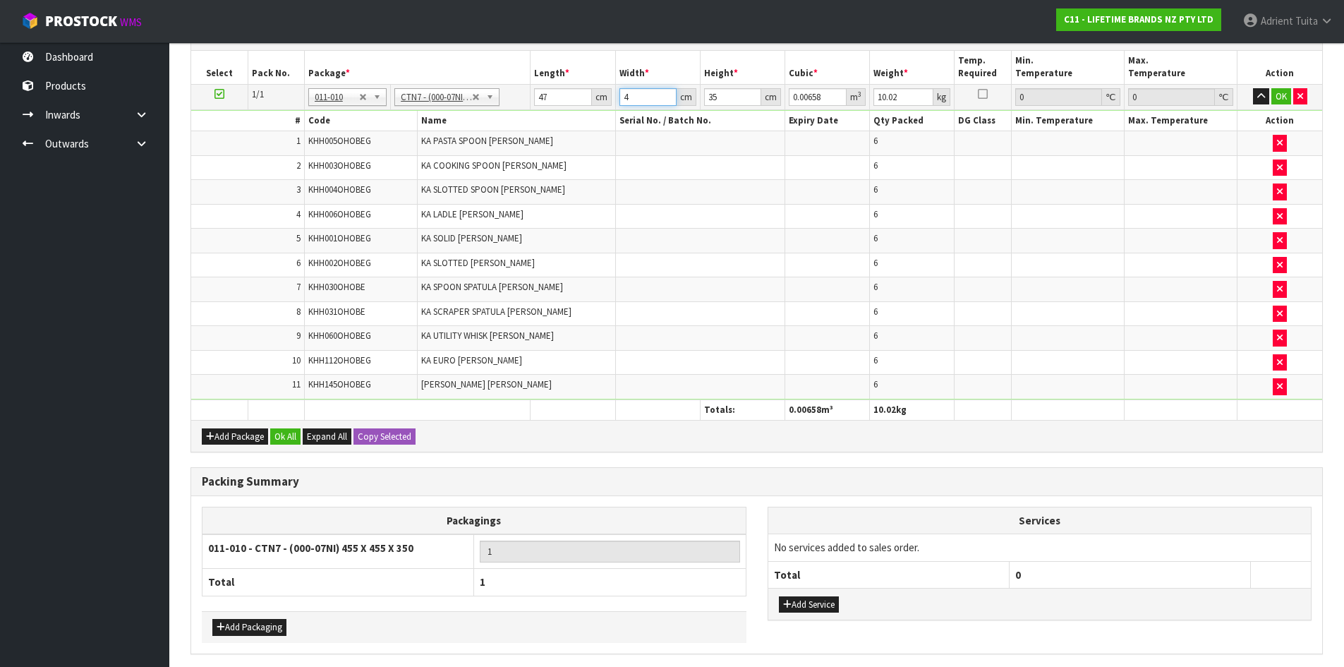
type input "0.077315"
type input "47"
type input "3"
type input "0.006627"
type input "37"
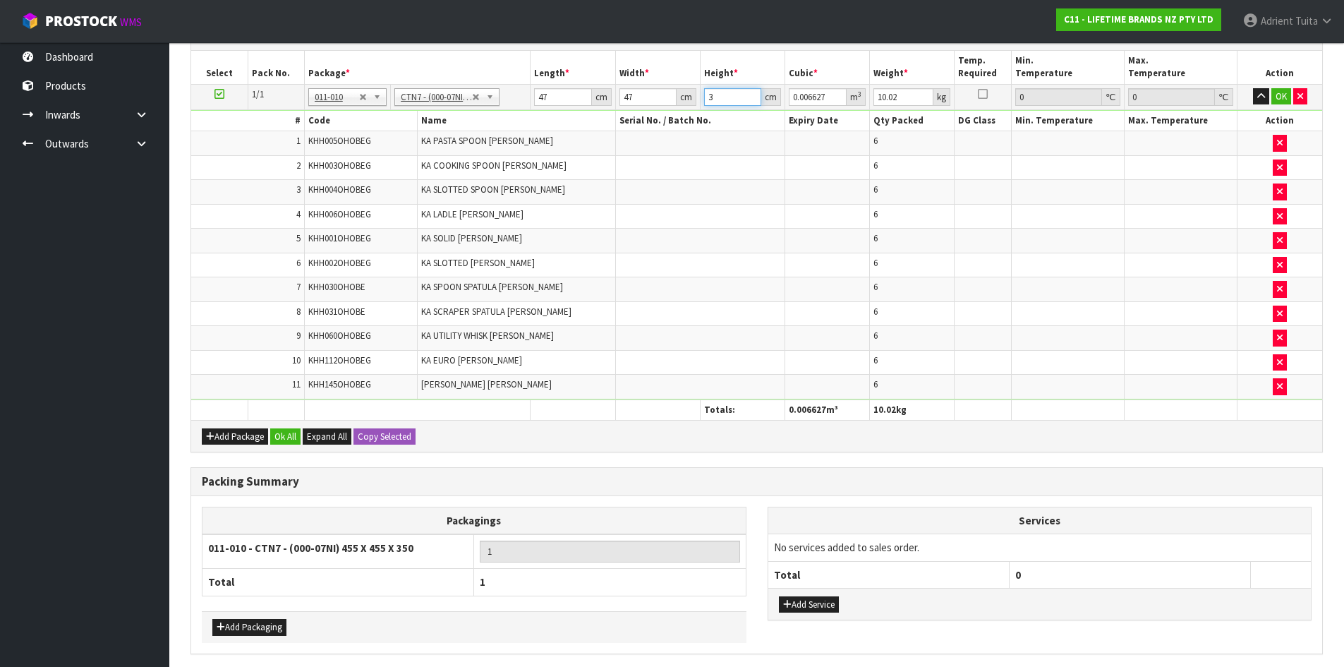
type input "0.081733"
type input "37"
type input "11"
drag, startPoint x: 1273, startPoint y: 99, endPoint x: 341, endPoint y: 217, distance: 939.9
click at [1273, 99] on button "OK" at bounding box center [1281, 96] width 20 height 17
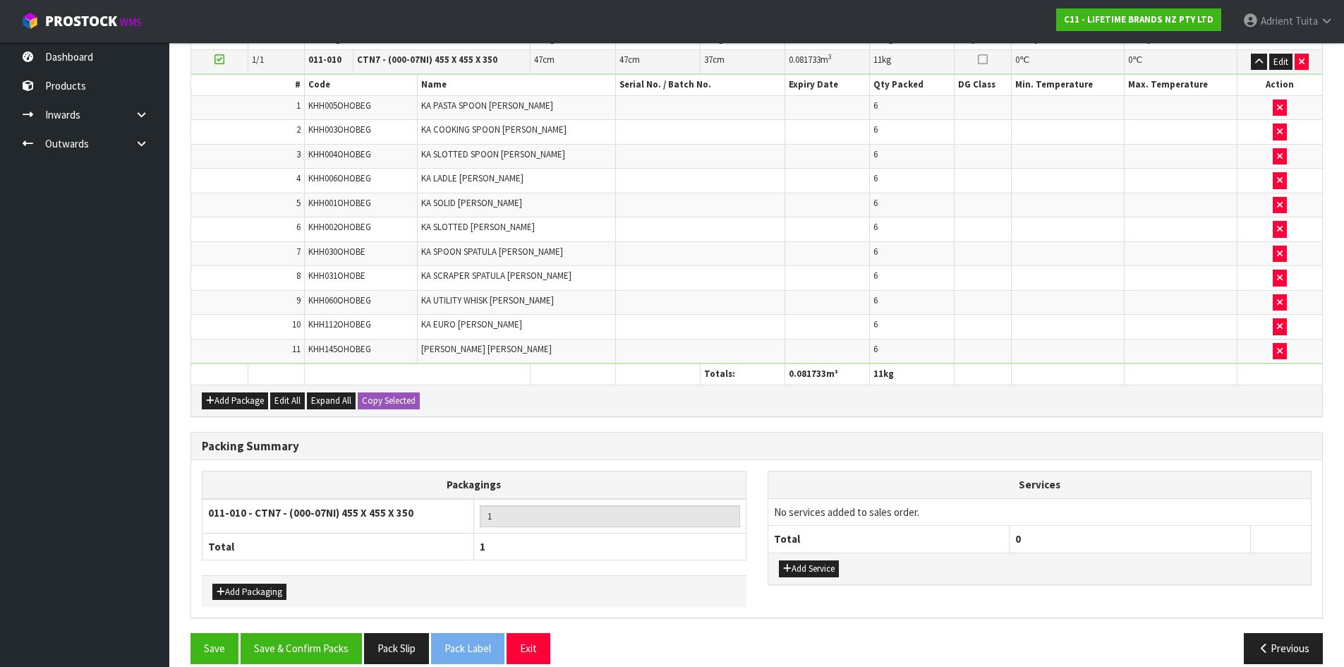
scroll to position [406, 0]
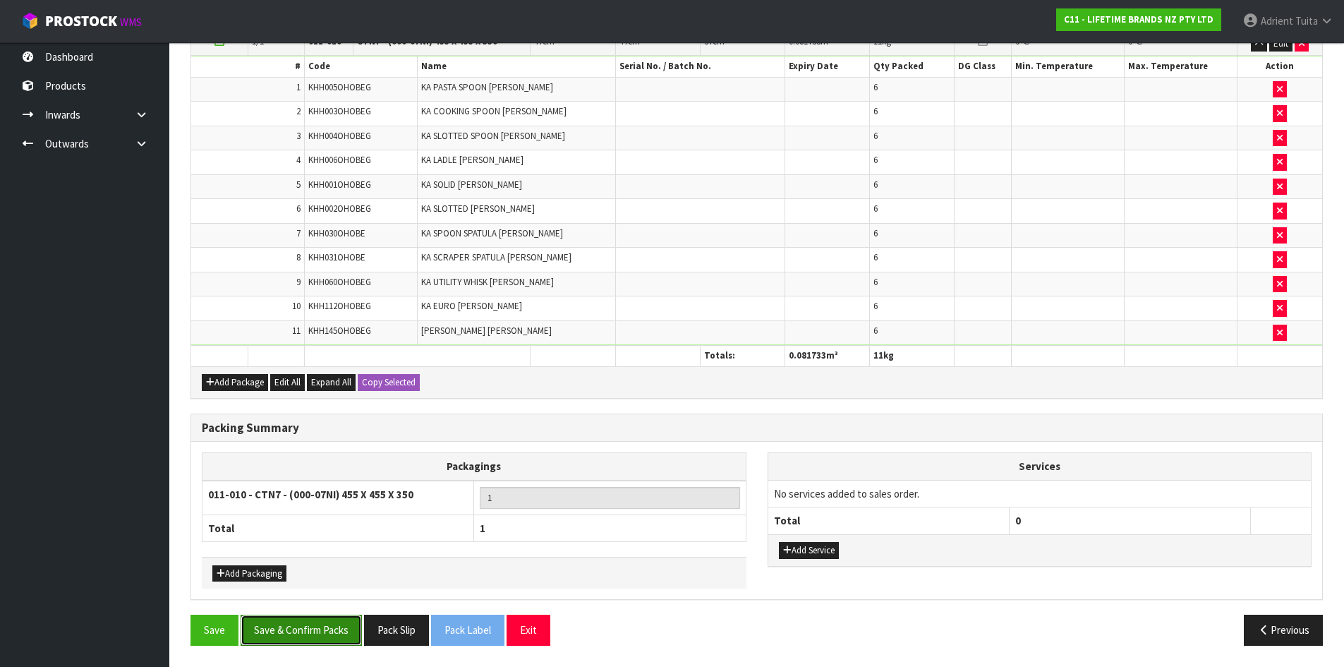
click at [281, 624] on button "Save & Confirm Packs" at bounding box center [301, 629] width 121 height 30
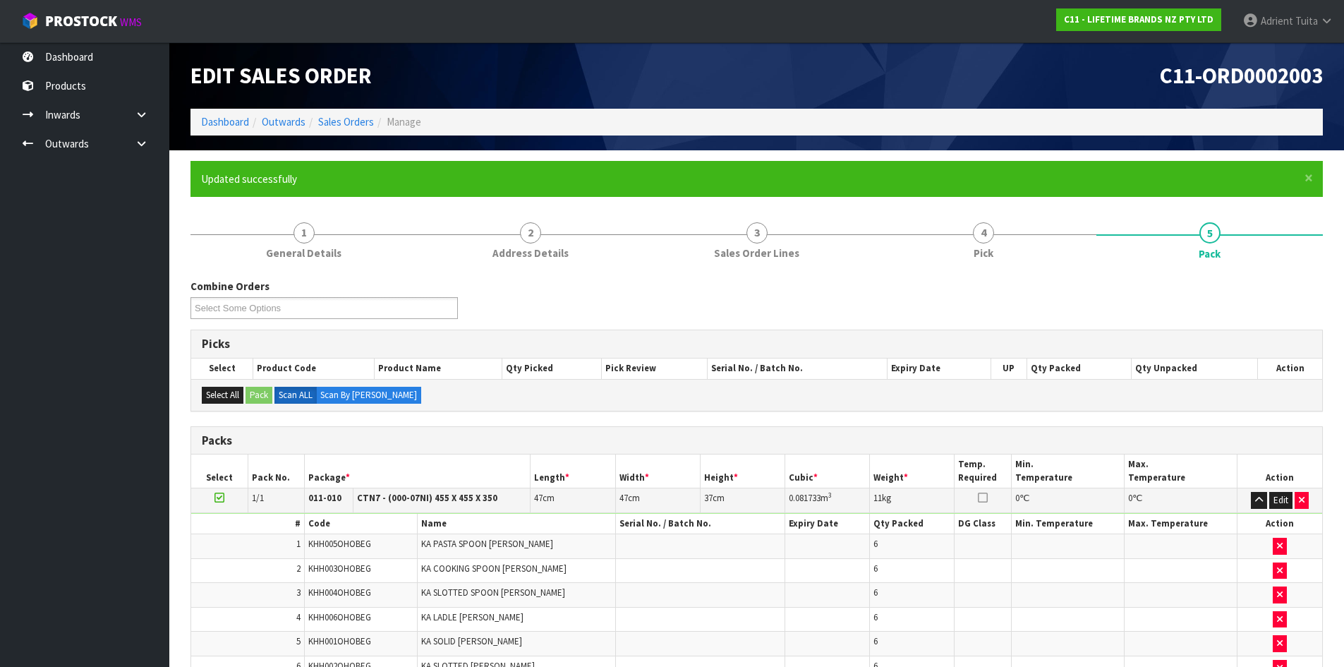
scroll to position [135, 0]
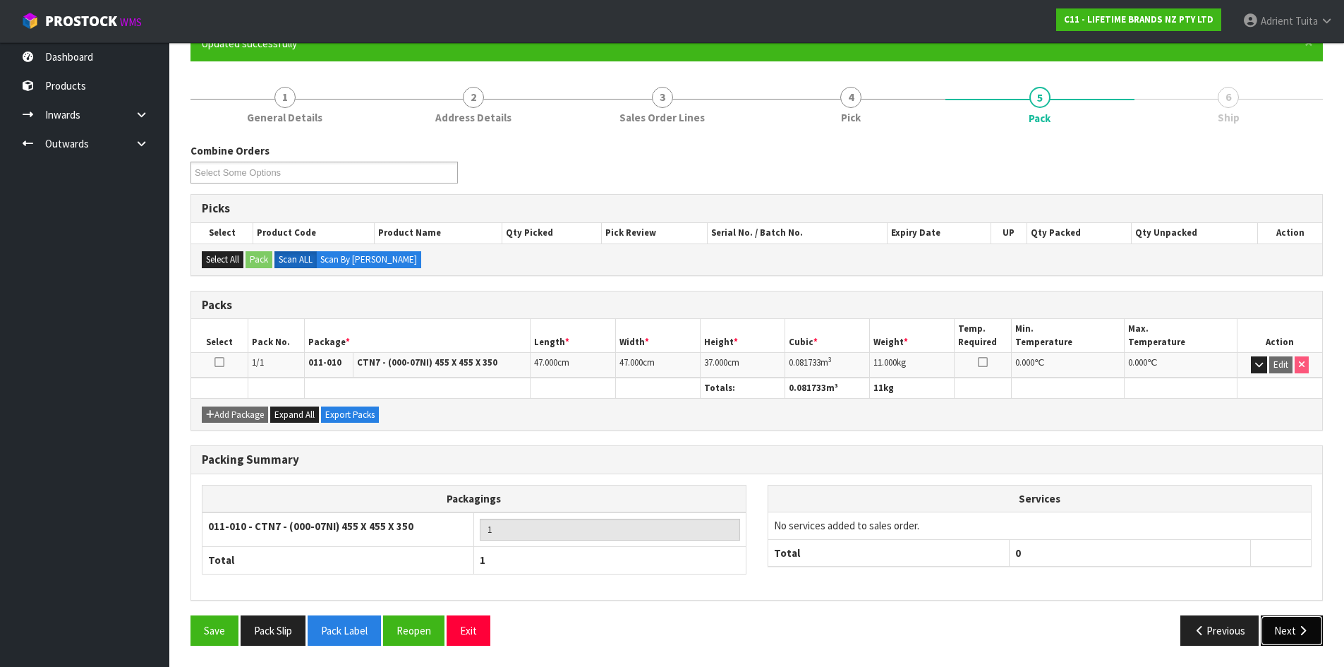
click at [1299, 624] on button "Next" at bounding box center [1292, 630] width 62 height 30
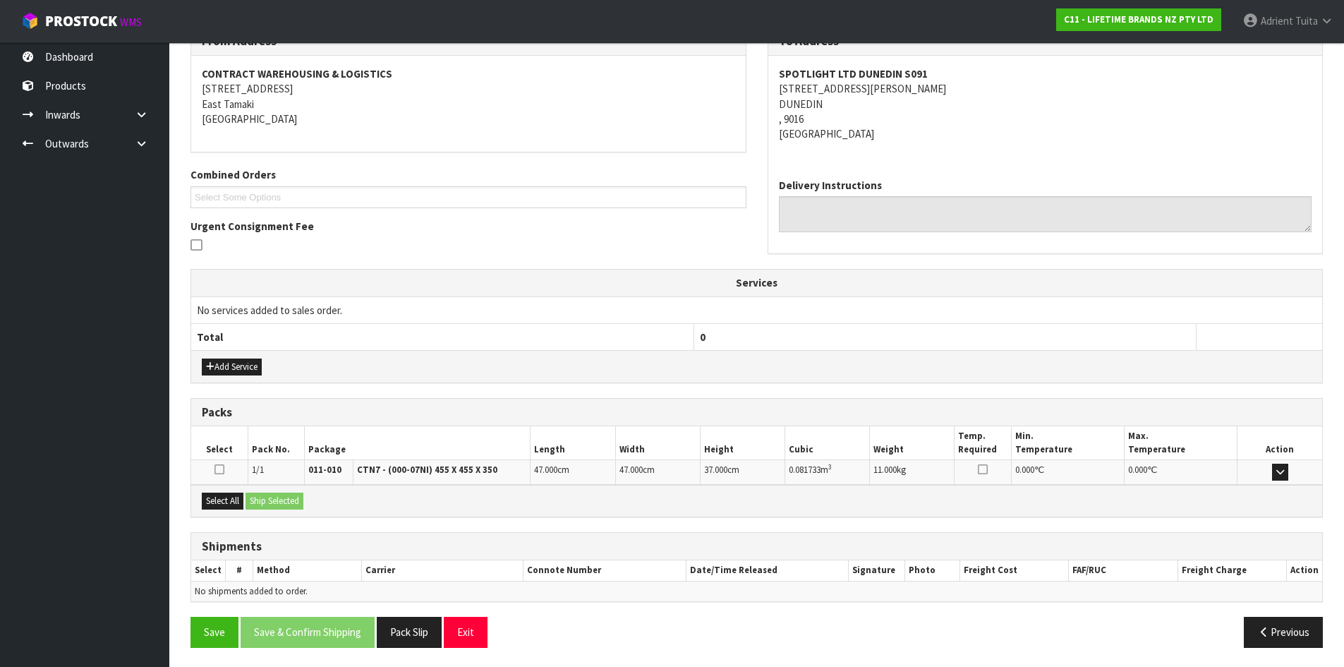
scroll to position [254, 0]
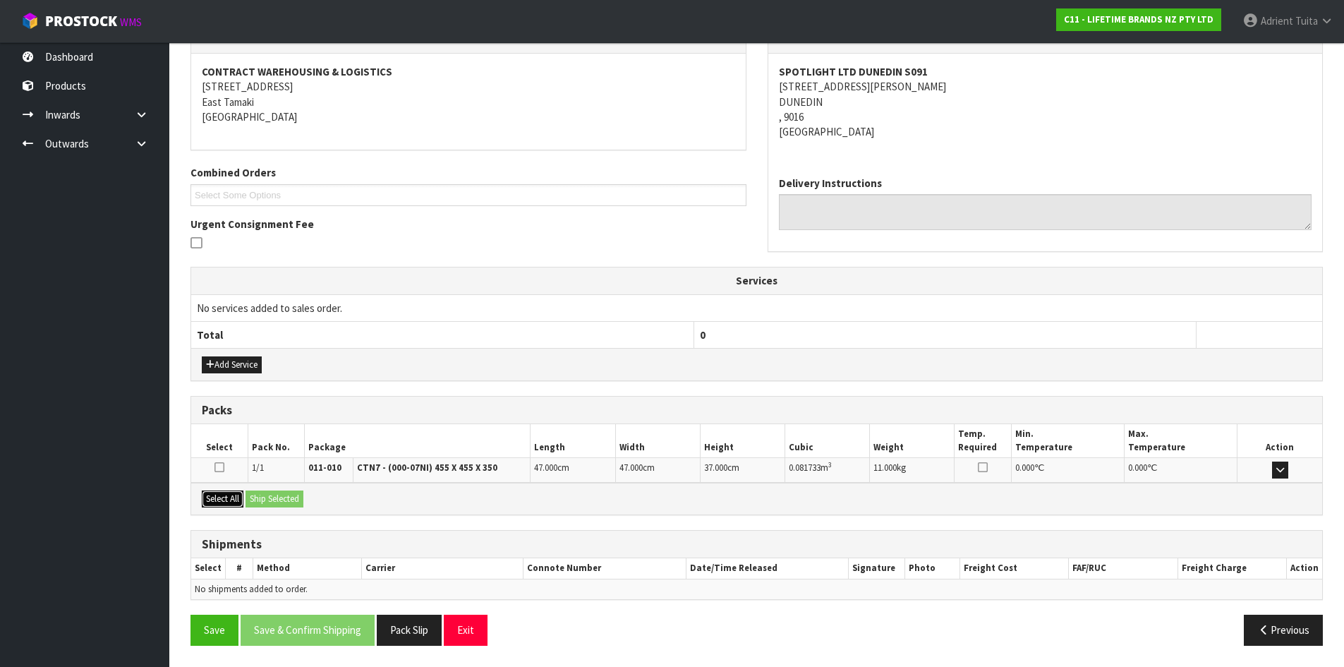
click at [226, 492] on button "Select All" at bounding box center [223, 498] width 42 height 17
click at [246, 490] on div "Select All Ship Selected" at bounding box center [756, 499] width 1131 height 32
click at [289, 504] on button "Ship Selected" at bounding box center [274, 498] width 58 height 17
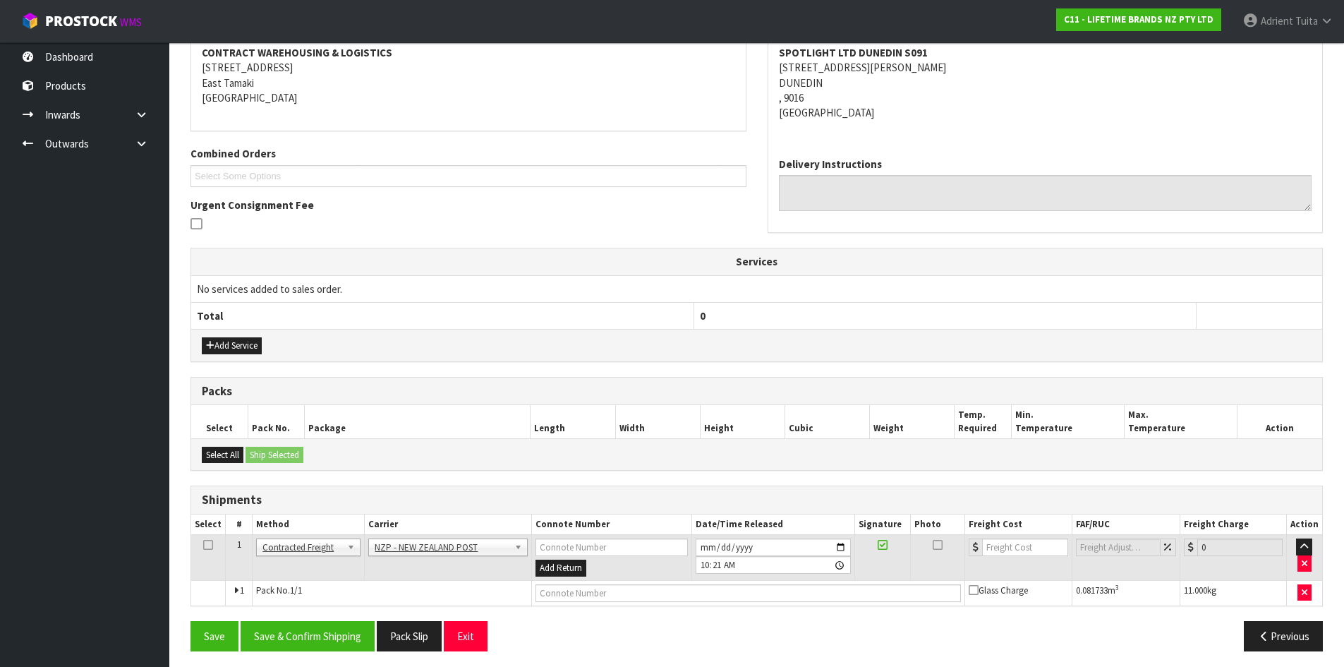
scroll to position [279, 0]
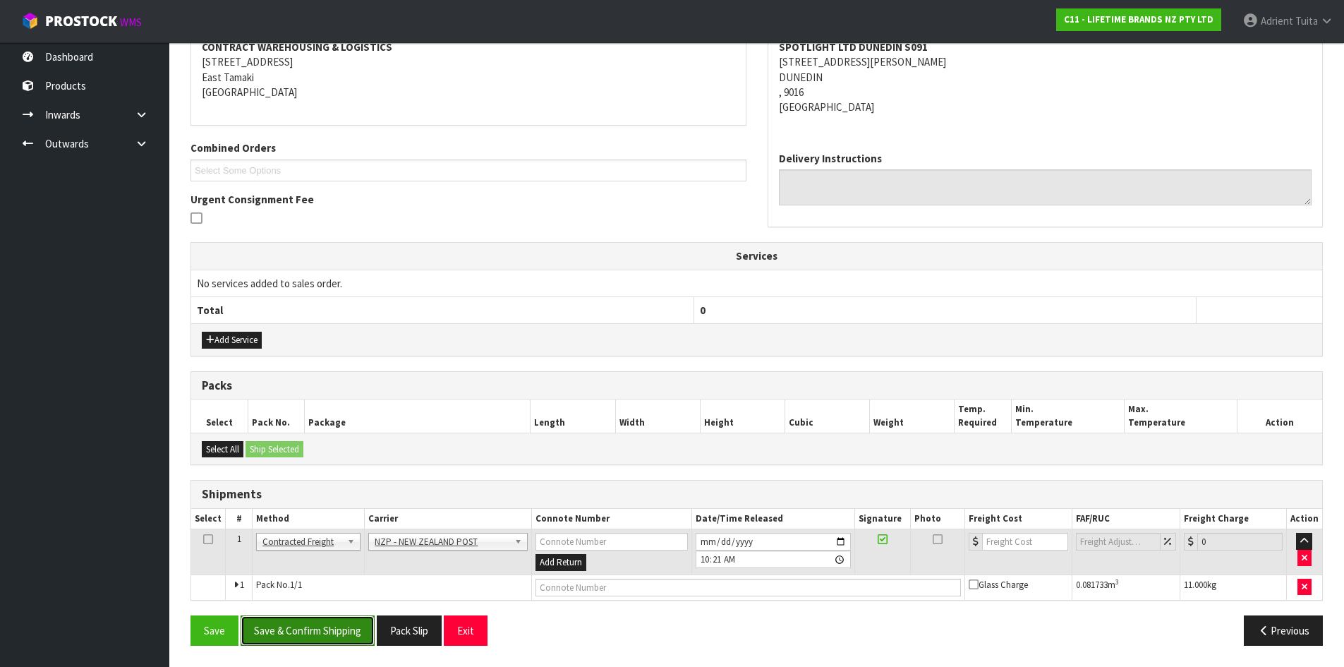
click at [308, 631] on button "Save & Confirm Shipping" at bounding box center [308, 630] width 134 height 30
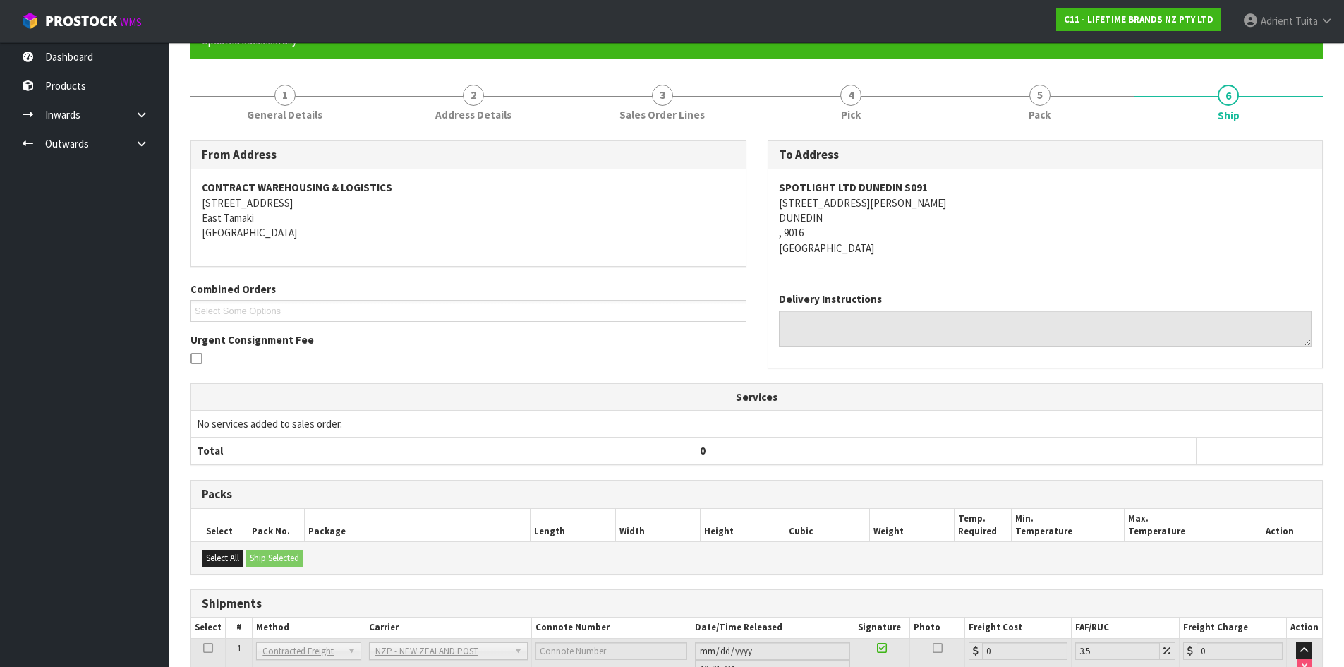
scroll to position [259, 0]
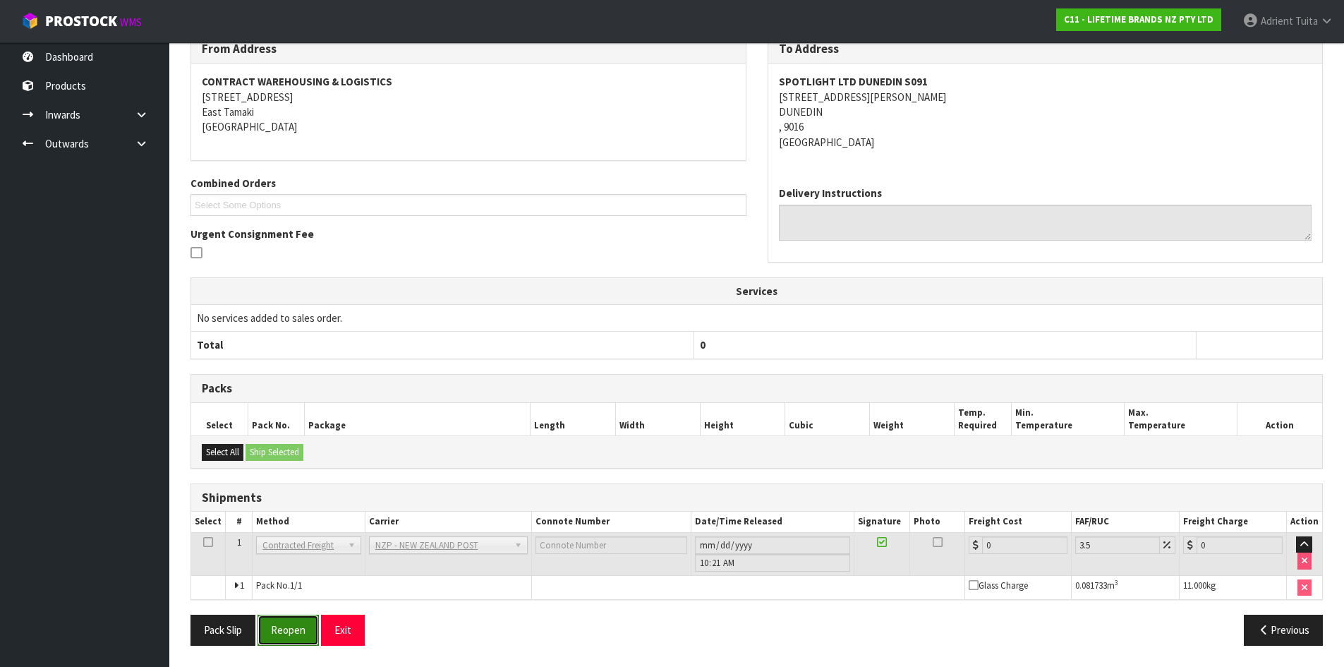
click at [298, 645] on button "Reopen" at bounding box center [287, 629] width 61 height 30
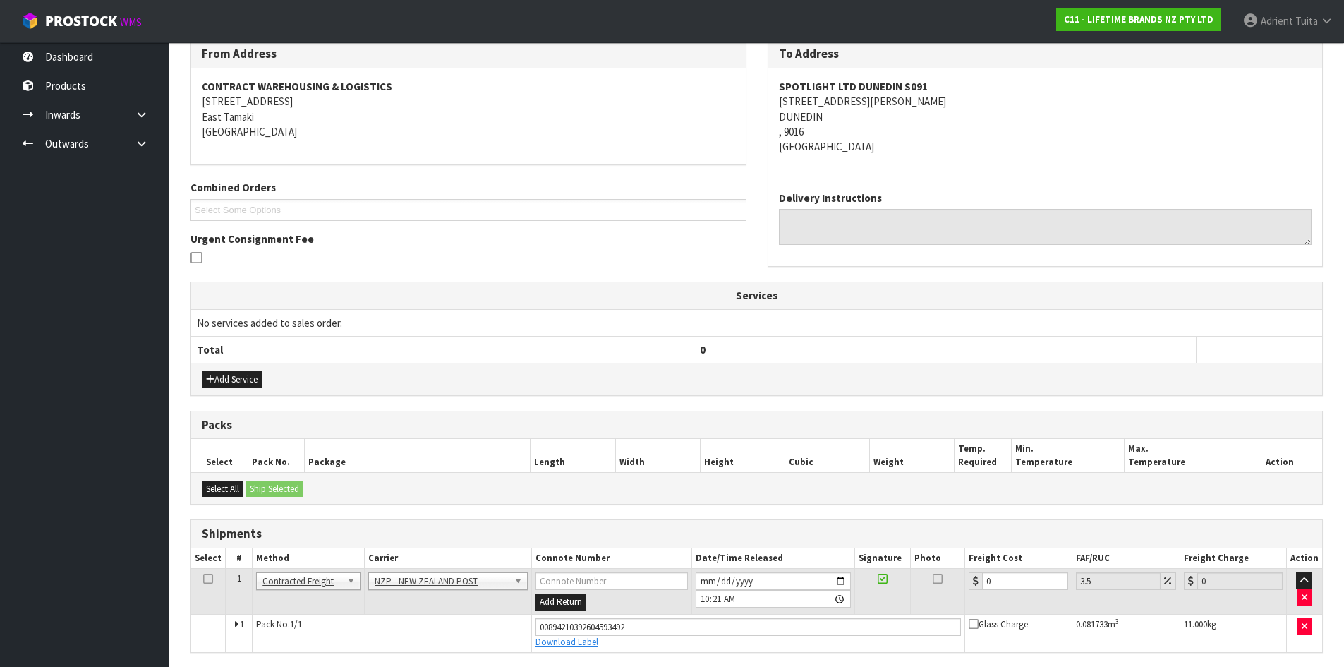
scroll to position [243, 0]
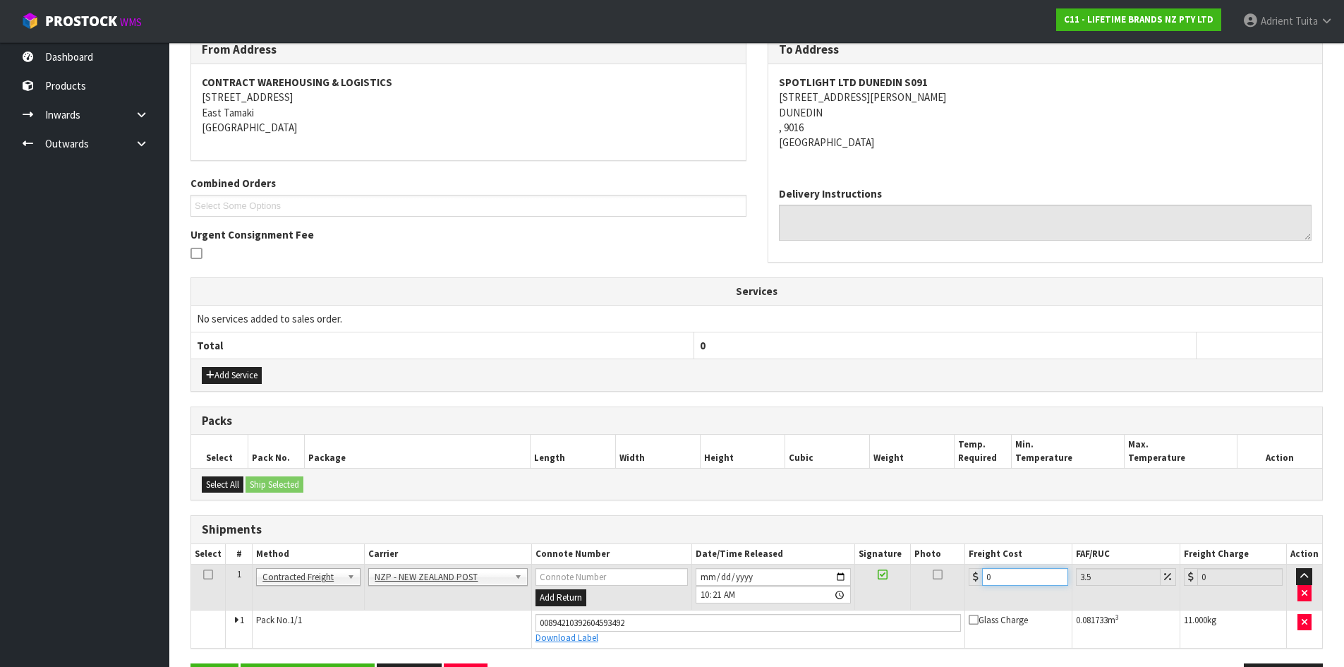
click at [1015, 575] on input "0" at bounding box center [1024, 577] width 85 height 18
type input "2"
type input "2.07"
type input "23"
type input "23.8"
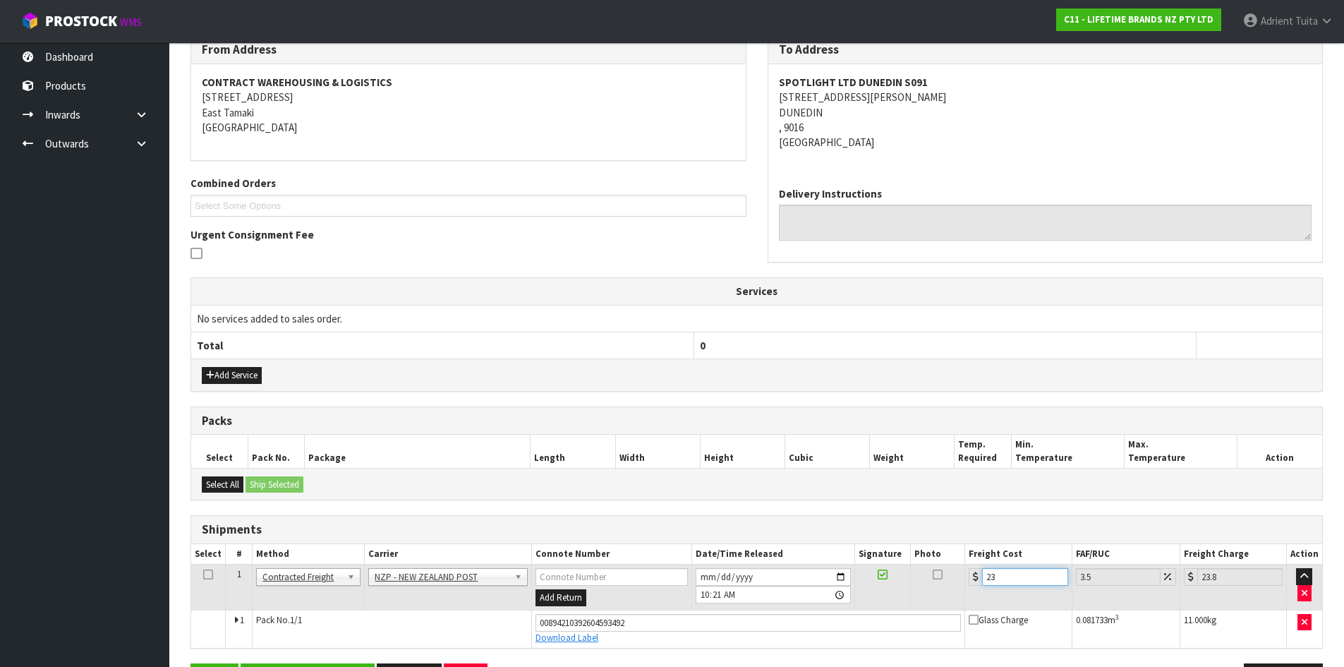
type input "23.2"
type input "24.01"
type input "23.28"
type input "24.09"
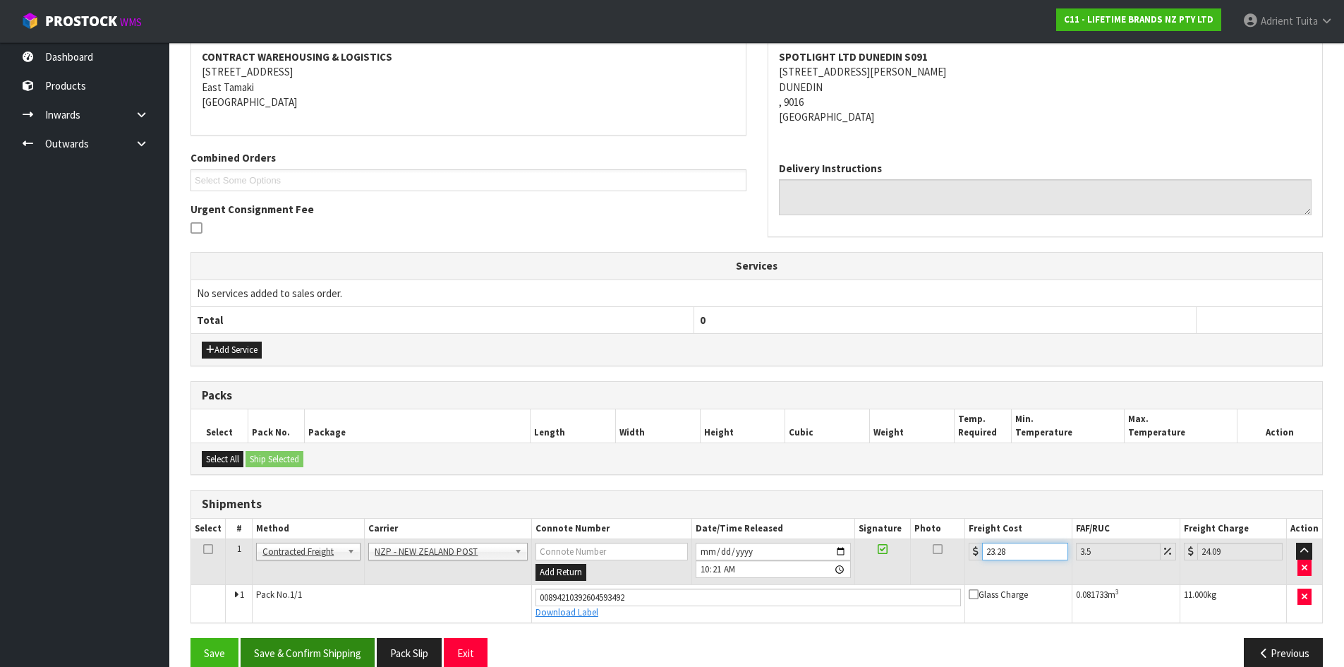
scroll to position [292, 0]
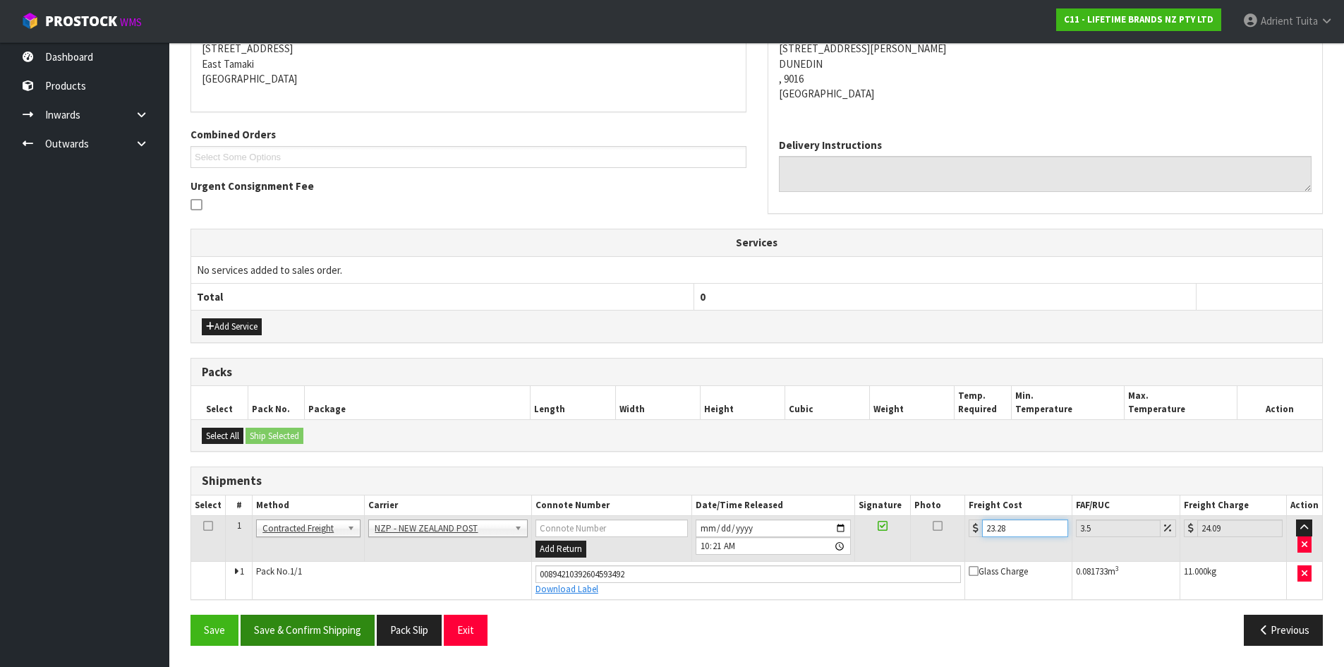
type input "23.28"
click at [287, 629] on button "Save & Confirm Shipping" at bounding box center [308, 629] width 134 height 30
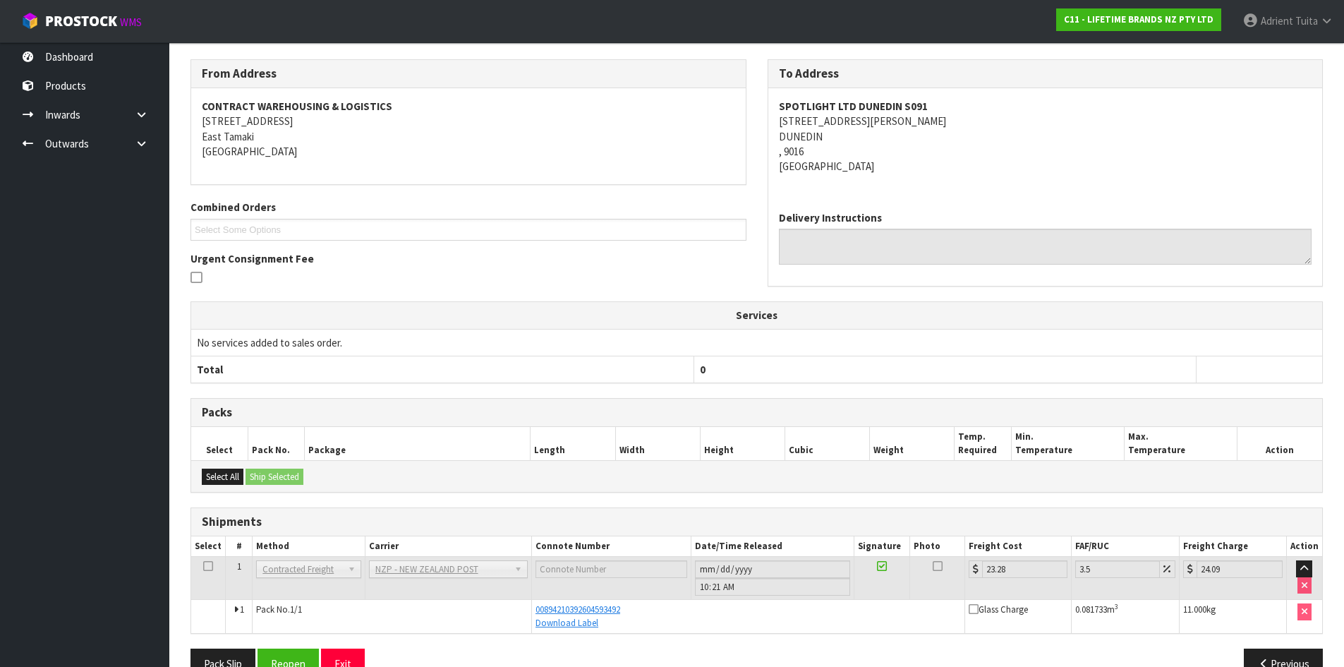
scroll to position [253, 0]
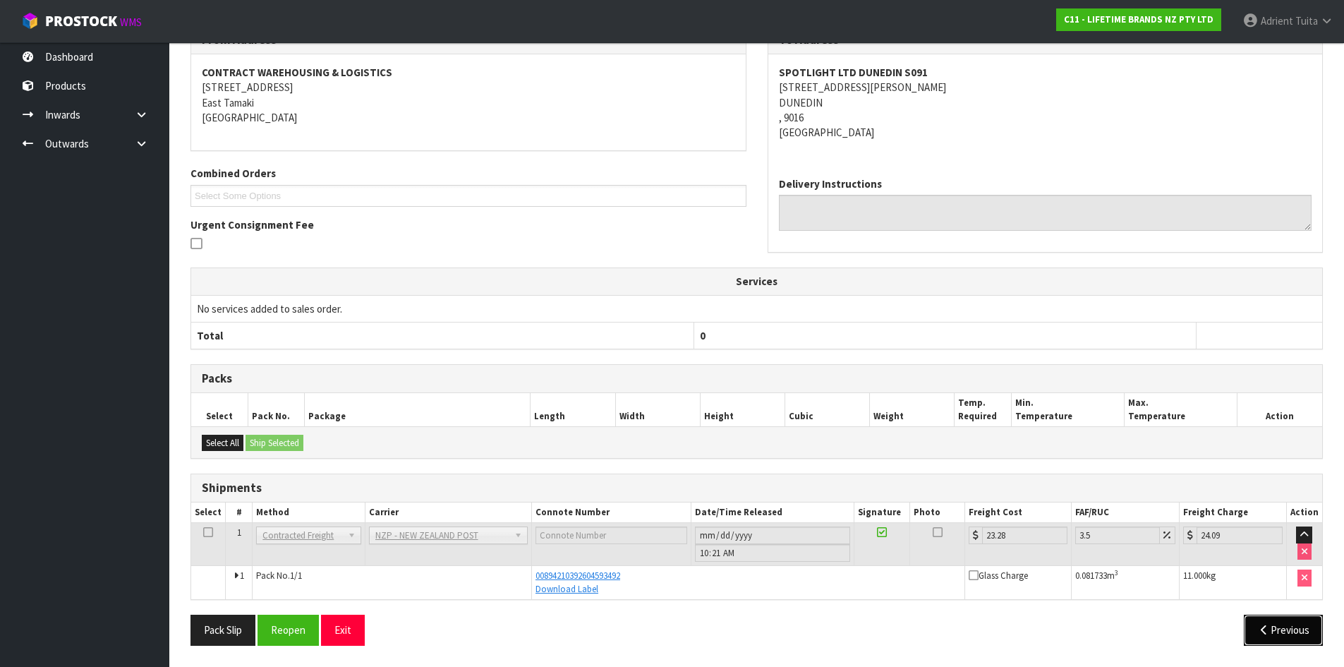
drag, startPoint x: 1303, startPoint y: 634, endPoint x: 1286, endPoint y: 631, distance: 17.3
click at [1301, 634] on button "Previous" at bounding box center [1283, 629] width 79 height 30
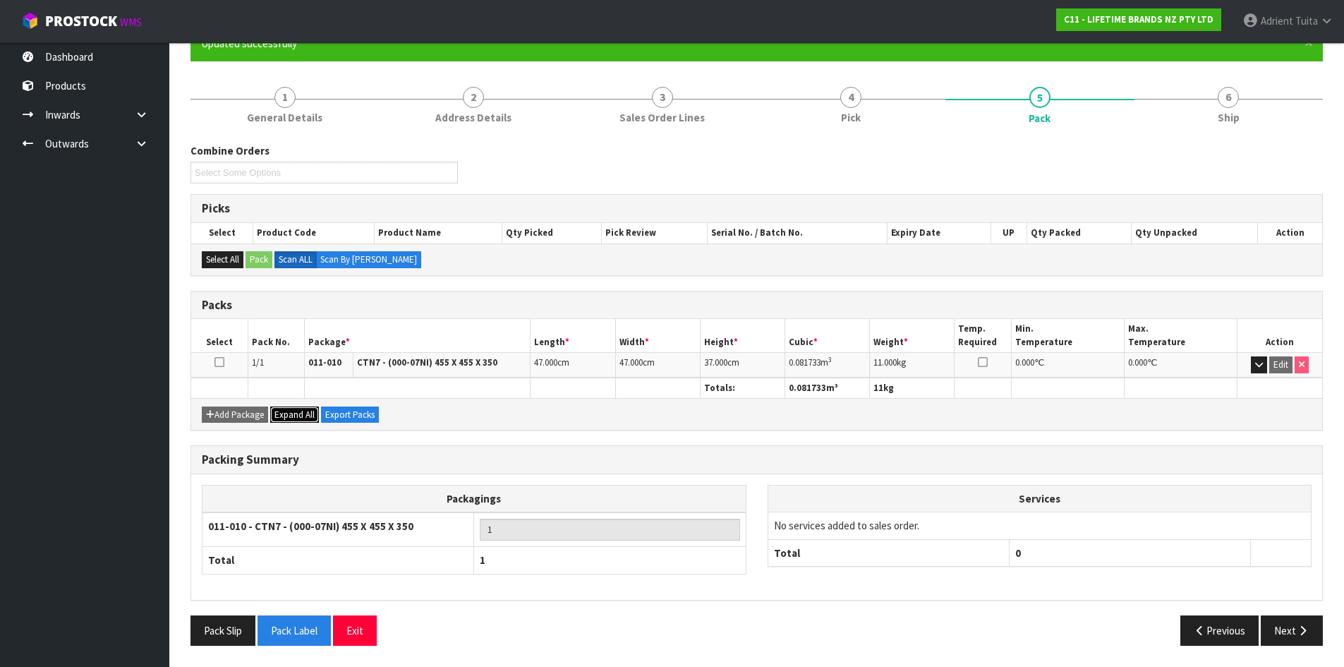
click at [297, 416] on span "Expand All" at bounding box center [294, 414] width 40 height 12
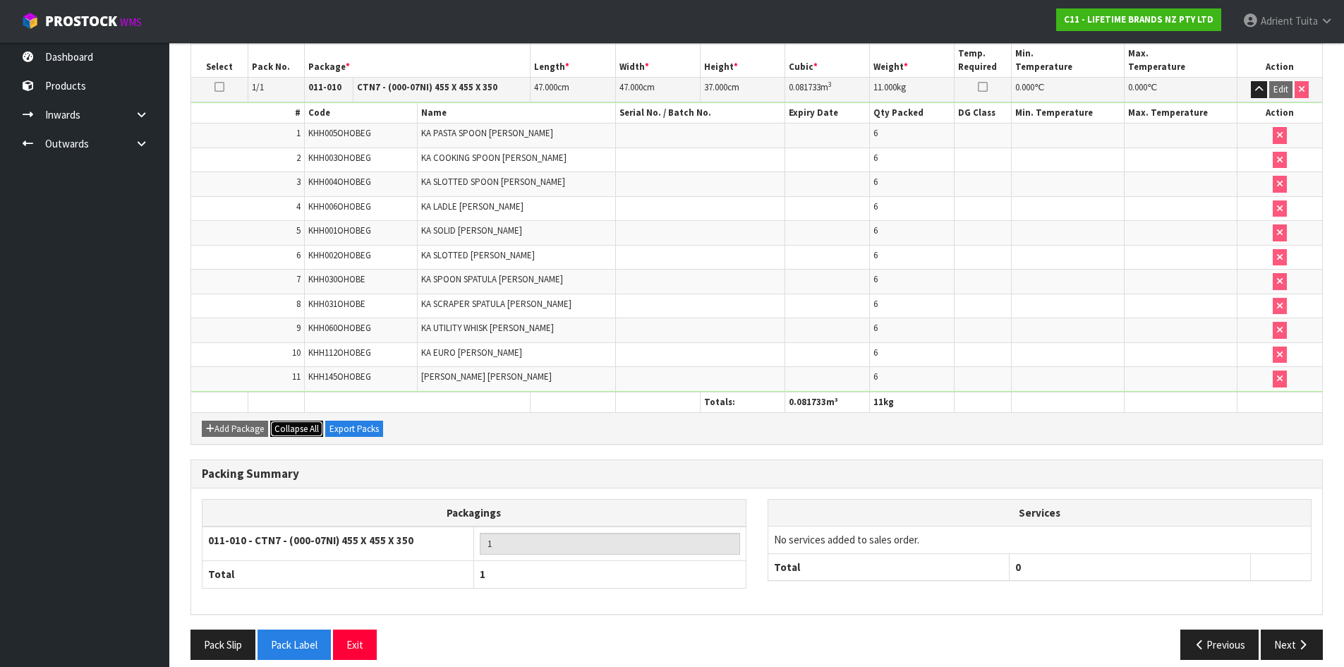
scroll to position [425, 0]
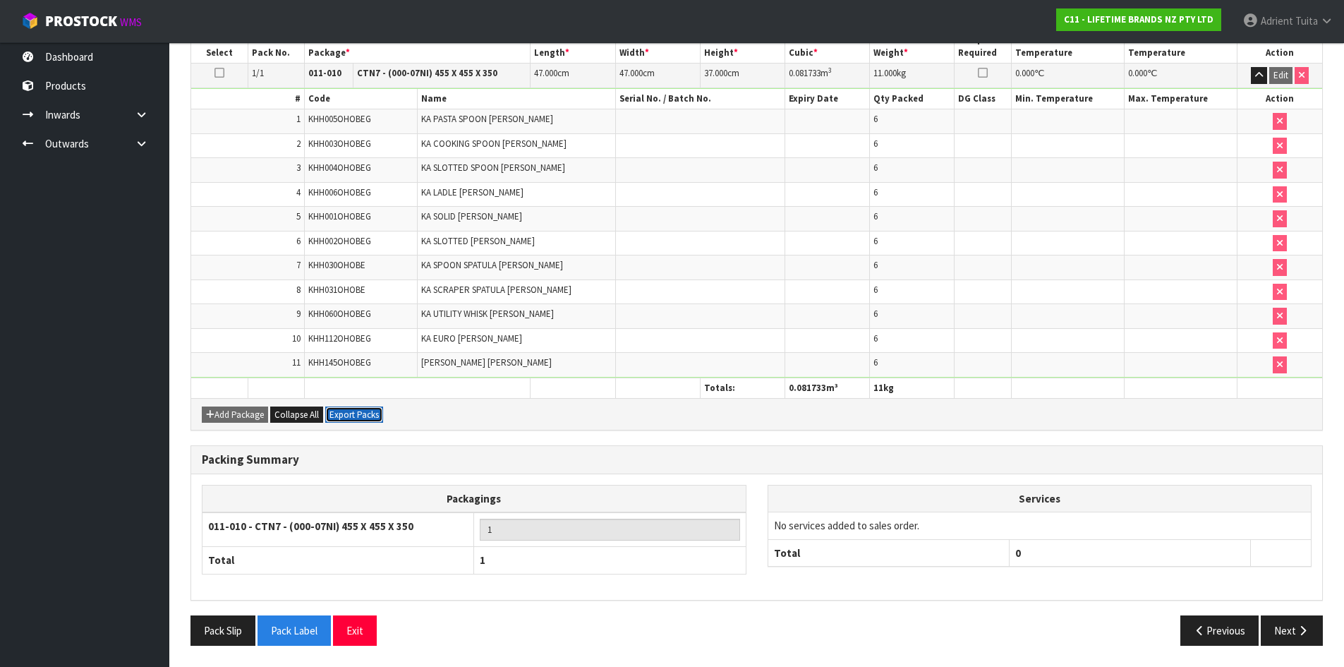
click at [344, 415] on button "Export Packs" at bounding box center [354, 414] width 58 height 17
click at [353, 414] on button "Export Packs" at bounding box center [354, 414] width 58 height 17
click at [0, 407] on ul "Dashboard Products Categories Serial Numbers Kitsets Packagings Inwards Purchas…" at bounding box center [84, 354] width 169 height 624
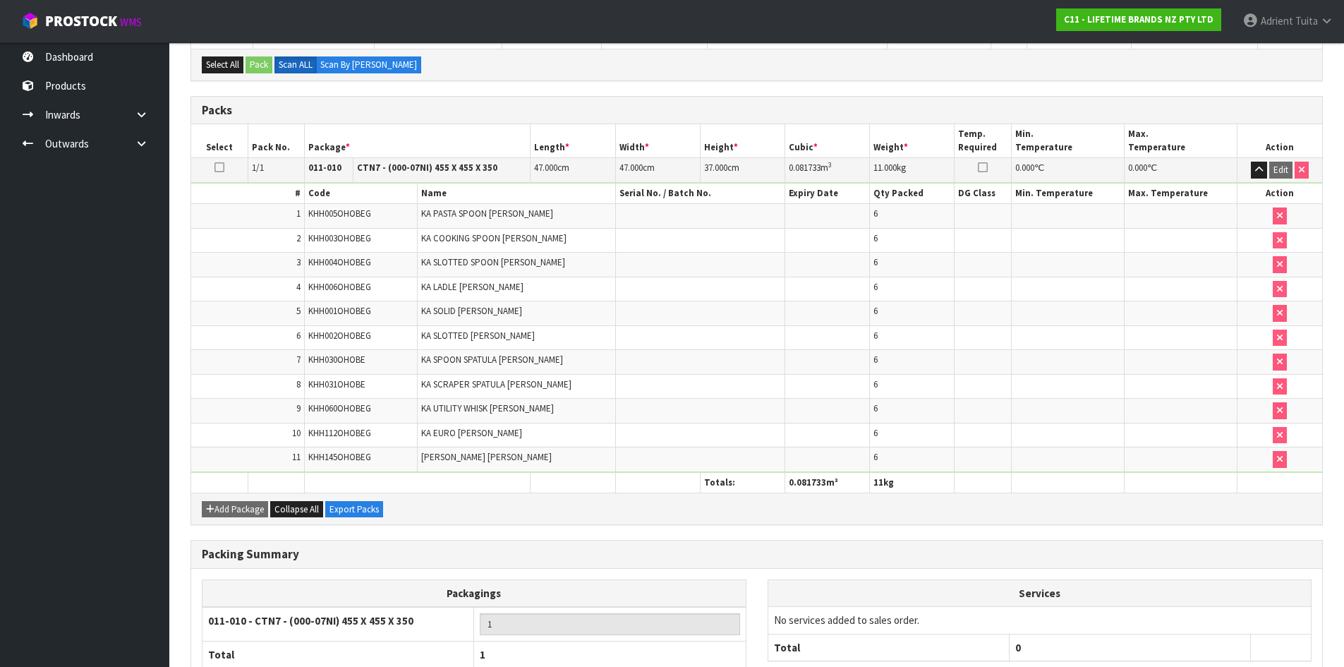
scroll to position [354, 0]
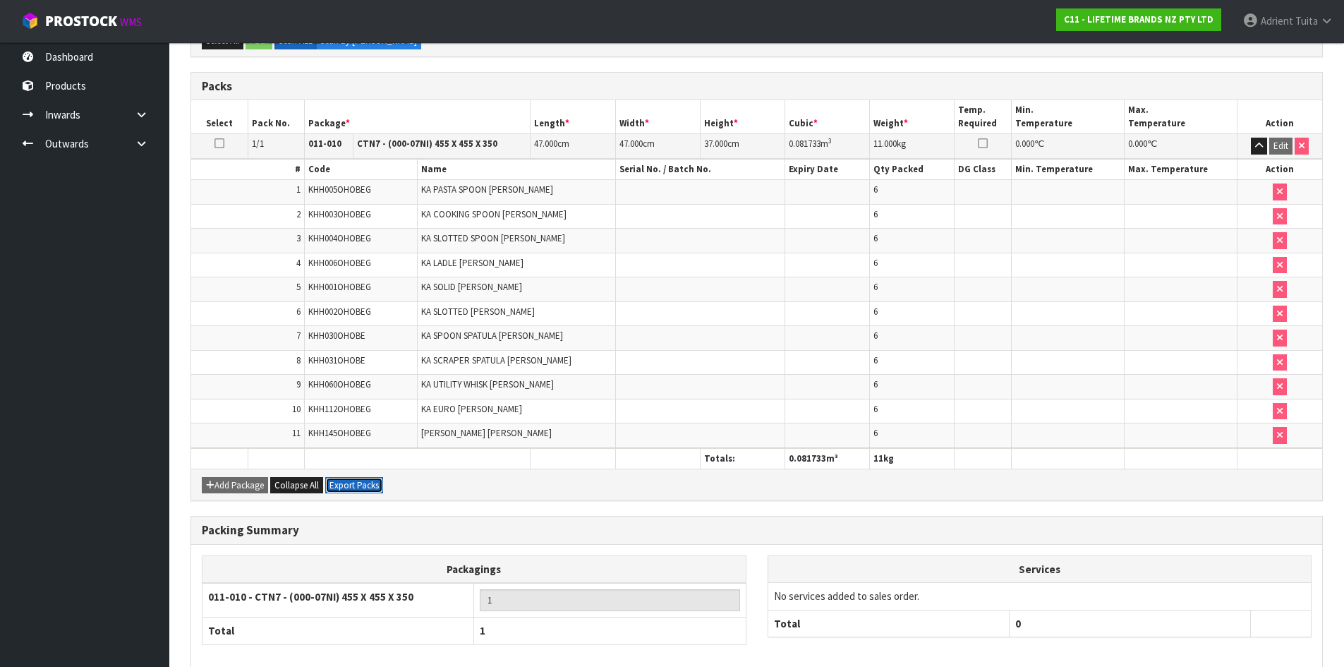
click at [359, 484] on button "Export Packs" at bounding box center [354, 485] width 58 height 17
click at [270, 360] on td "8" at bounding box center [247, 362] width 113 height 25
click at [1124, 520] on div "Packing Summary" at bounding box center [756, 530] width 1131 height 28
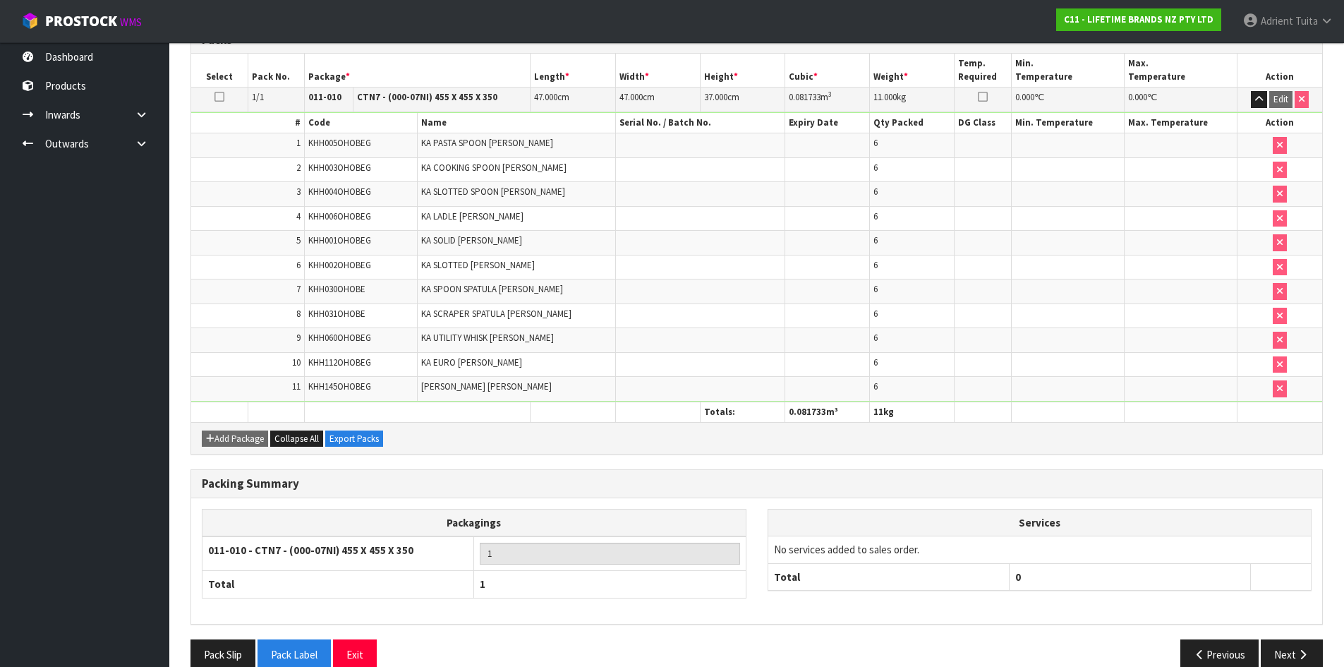
scroll to position [425, 0]
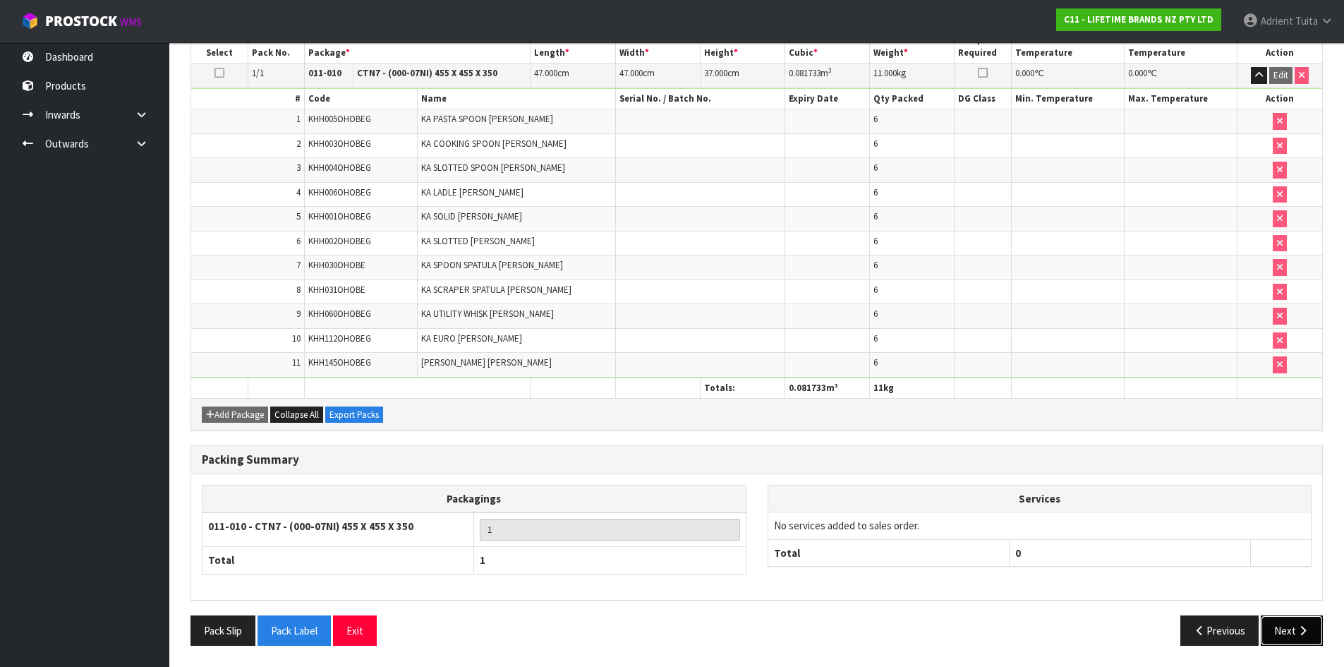
click at [1295, 622] on button "Next" at bounding box center [1292, 630] width 62 height 30
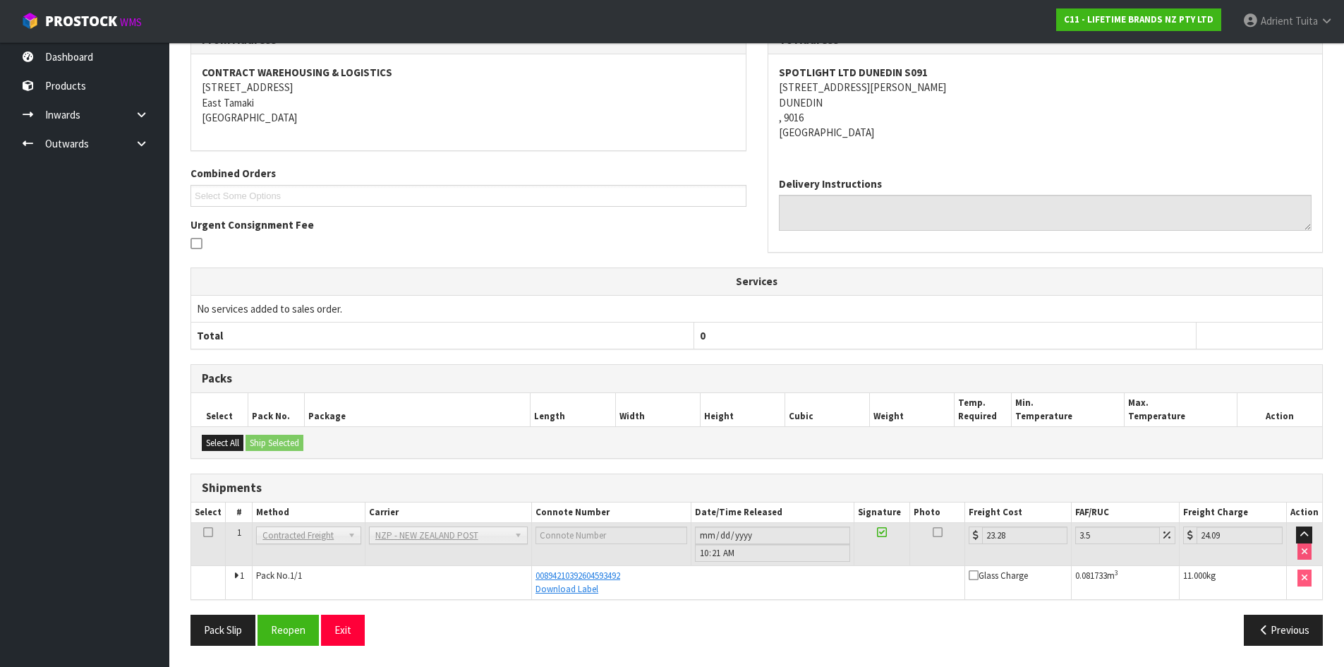
scroll to position [0, 0]
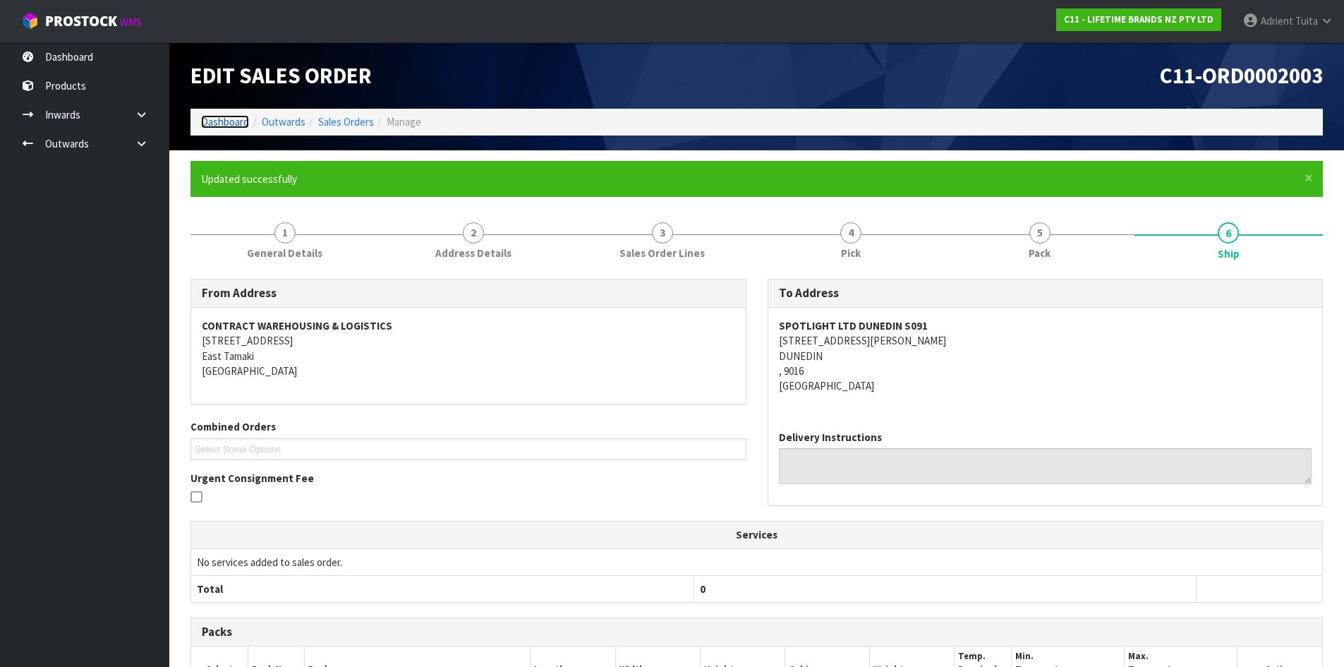
click at [204, 126] on link "Dashboard" at bounding box center [225, 121] width 48 height 13
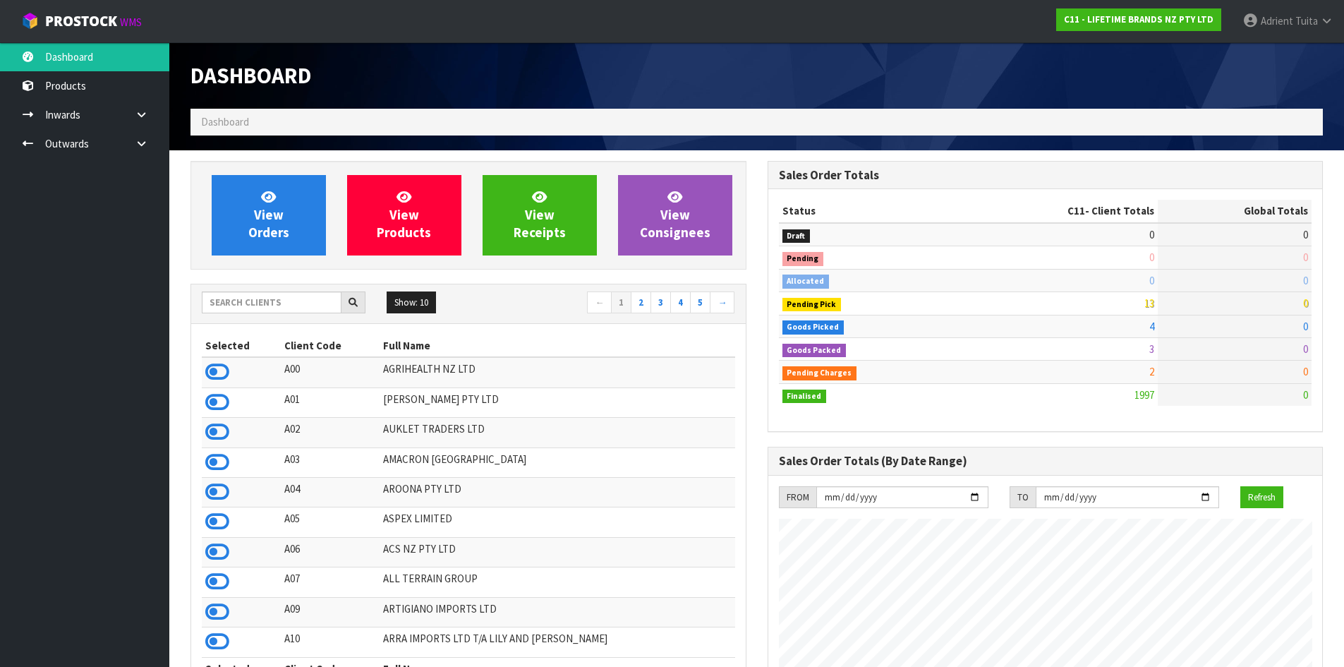
scroll to position [1069, 576]
click at [253, 236] on span "View Orders" at bounding box center [268, 214] width 41 height 53
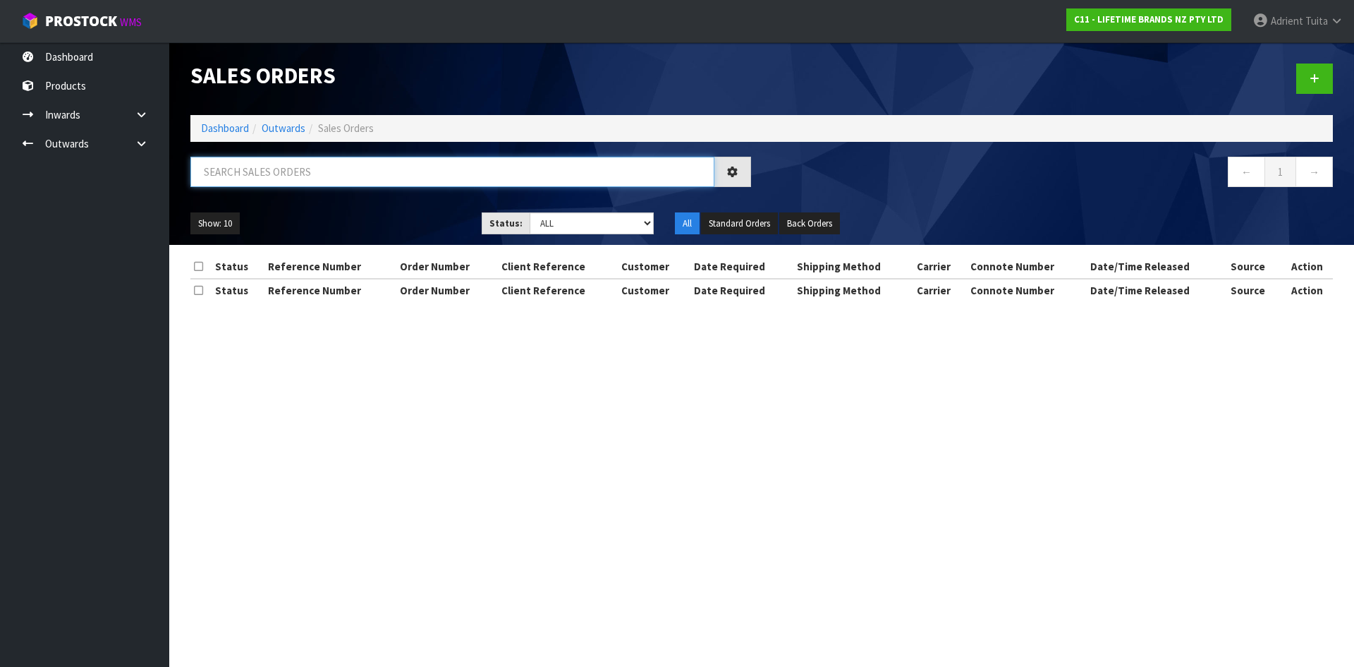
click at [265, 181] on input "text" at bounding box center [452, 172] width 524 height 30
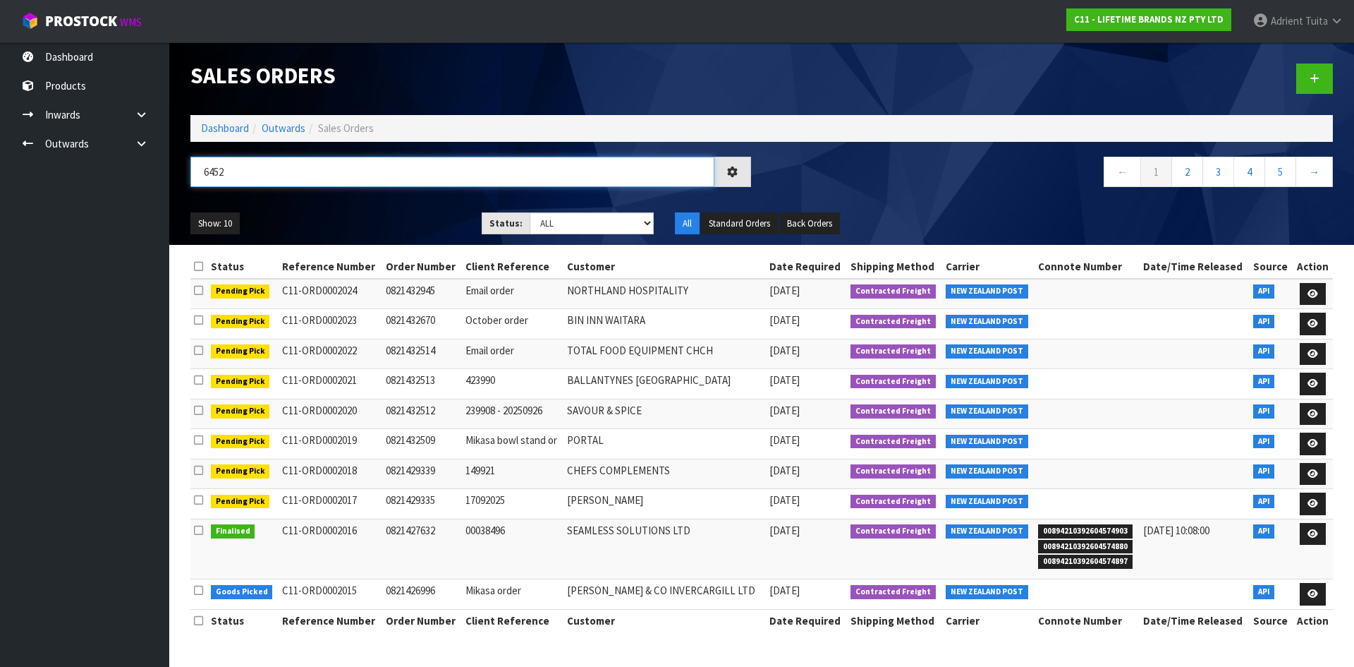
type input "6452"
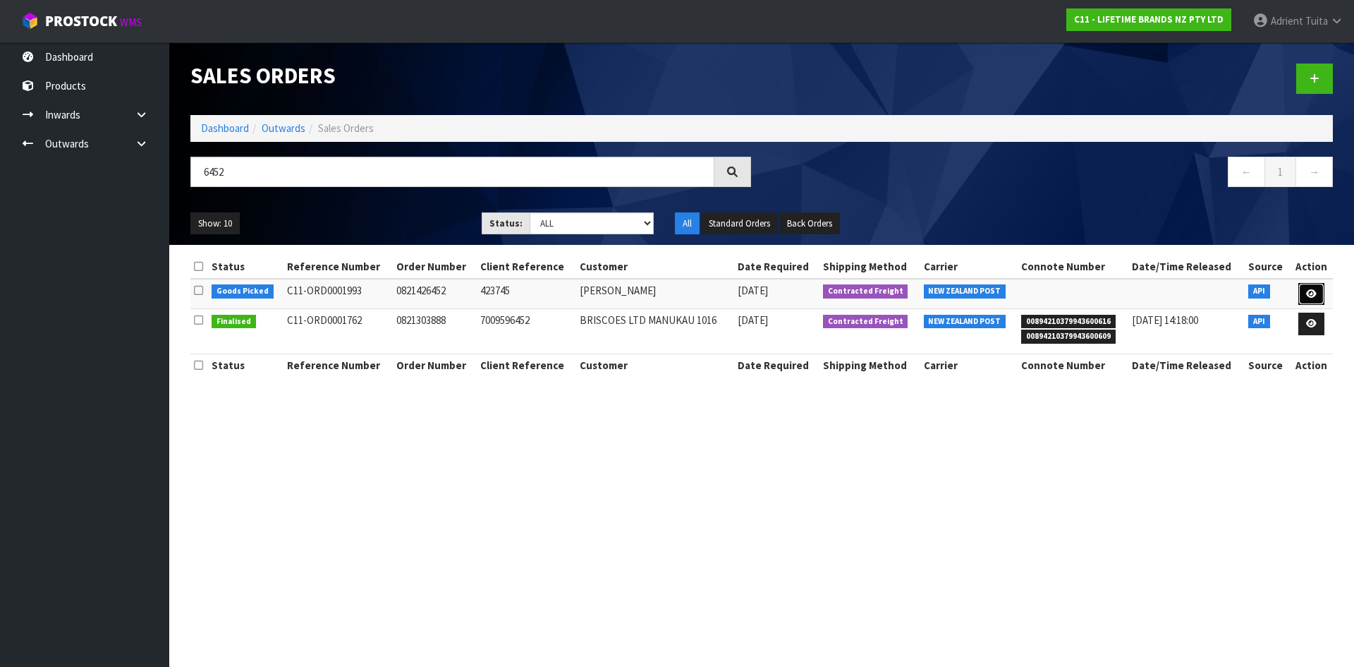
click at [1310, 291] on icon at bounding box center [1311, 293] width 11 height 9
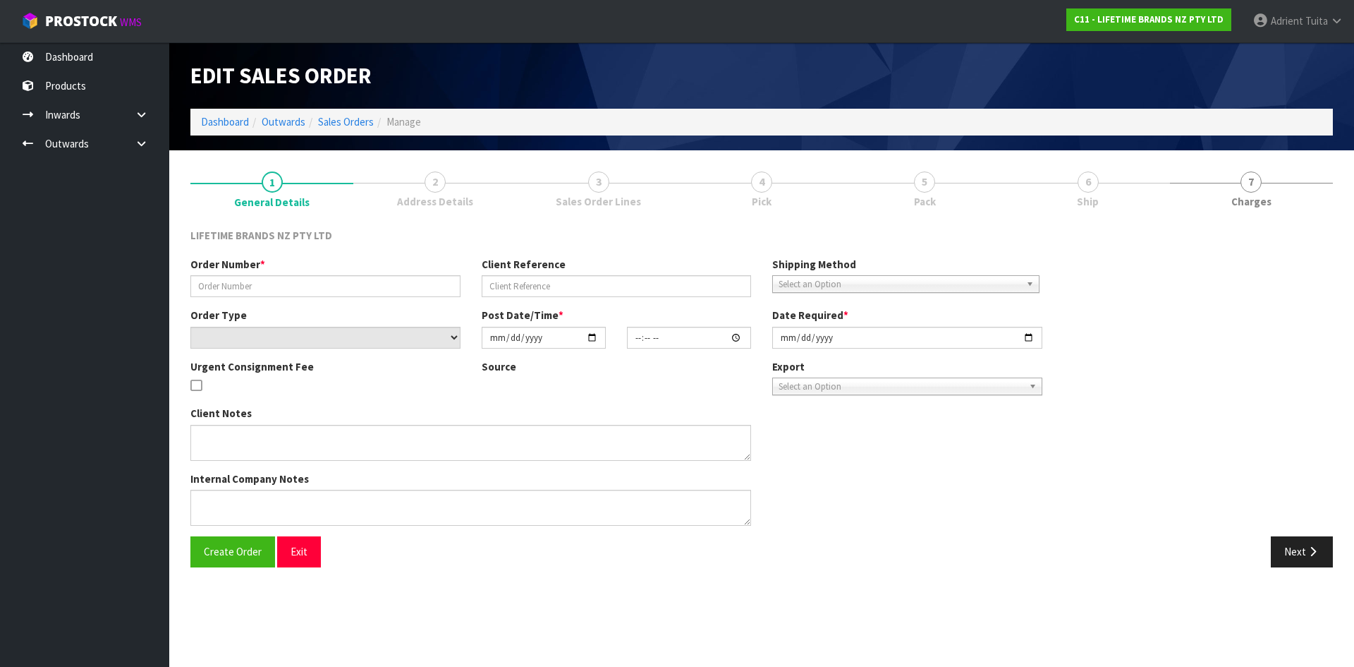
type input "0821426452"
type input "423745"
select select "number:0"
type input "[DATE]"
type input "07:54:27.000"
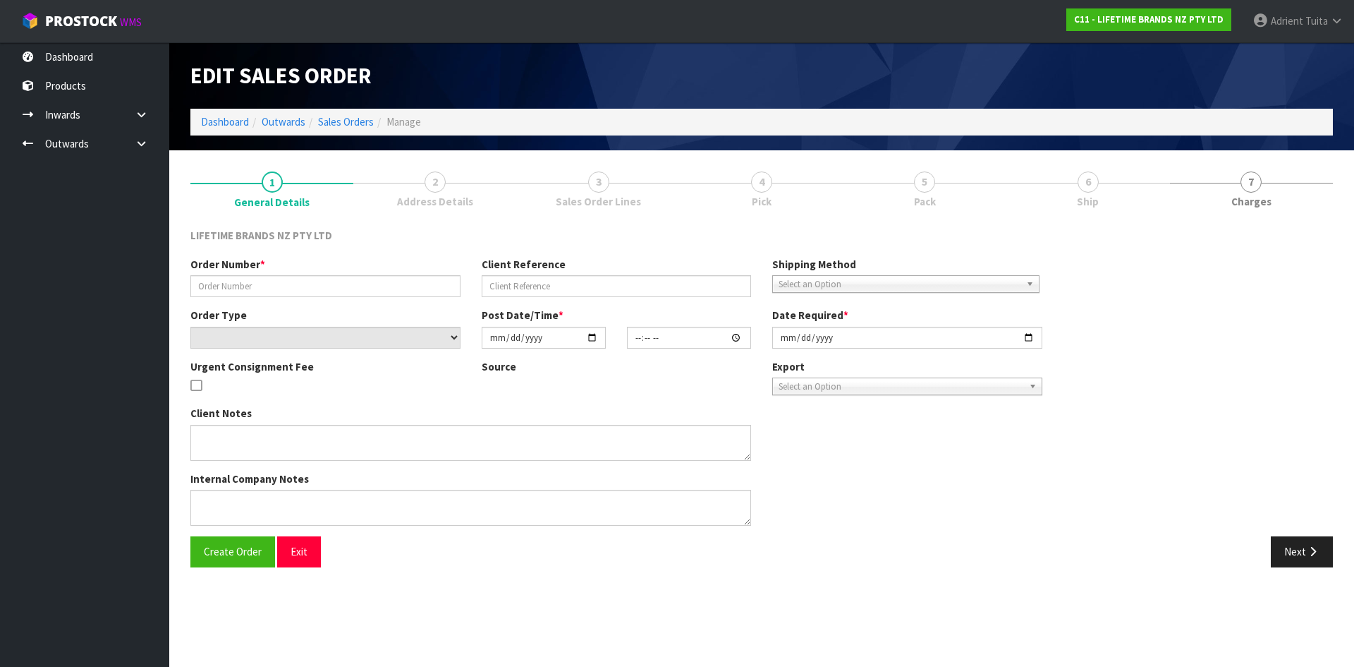
type input "[DATE]"
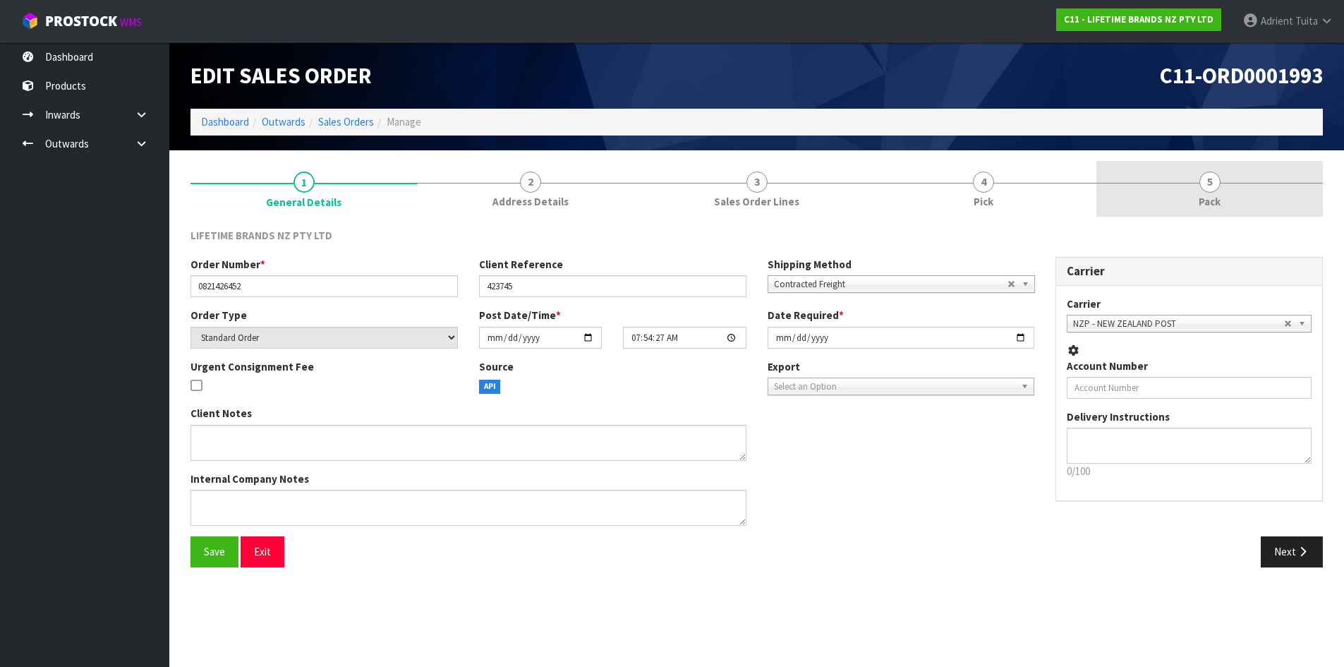
click at [1227, 191] on link "5 Pack" at bounding box center [1209, 189] width 226 height 56
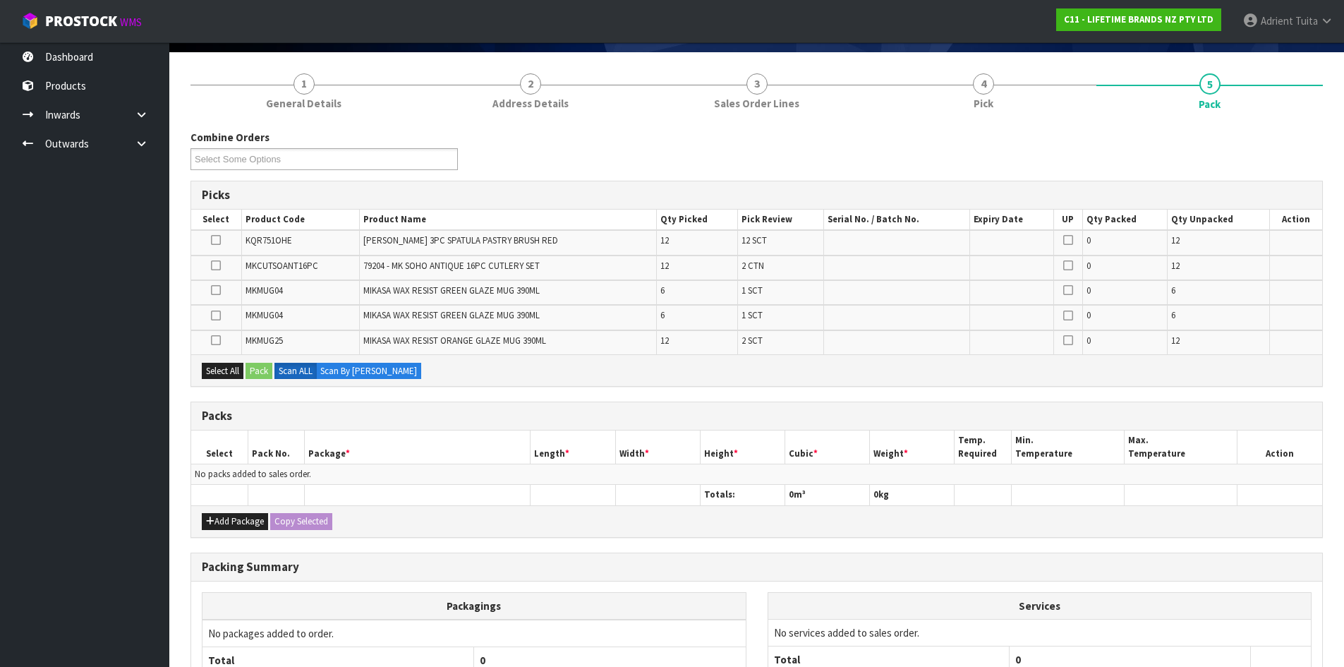
scroll to position [230, 0]
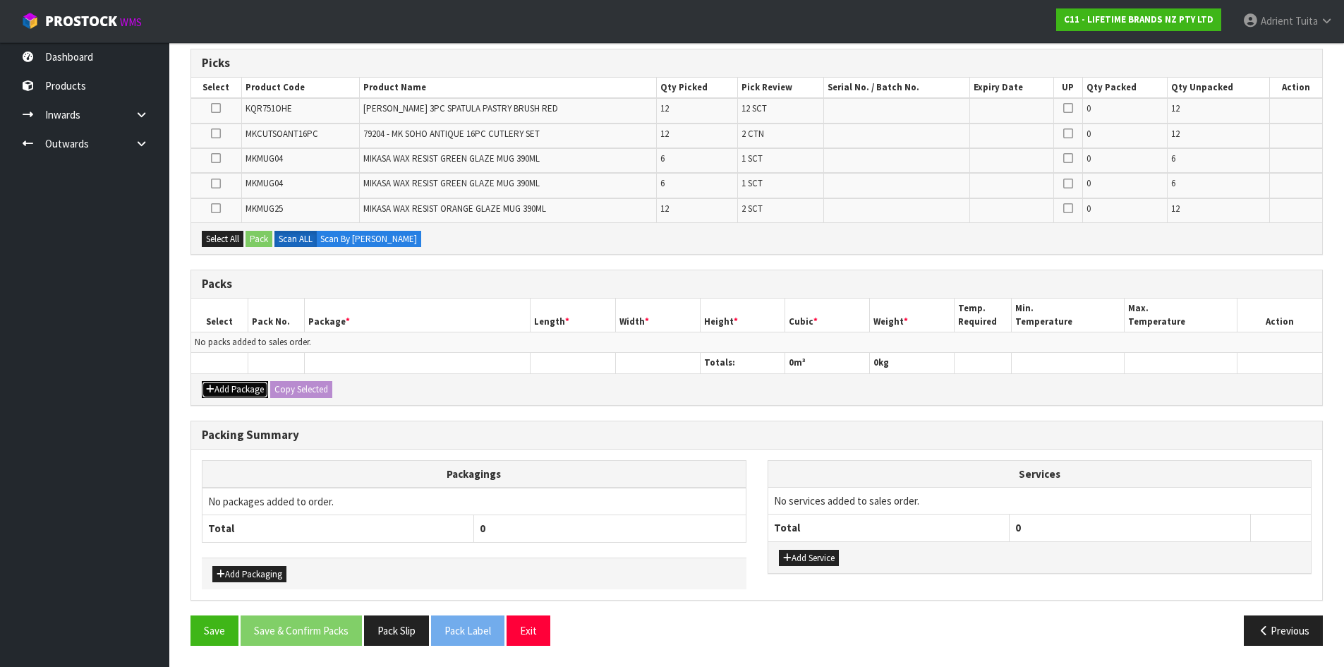
click at [219, 394] on button "Add Package" at bounding box center [235, 389] width 66 height 17
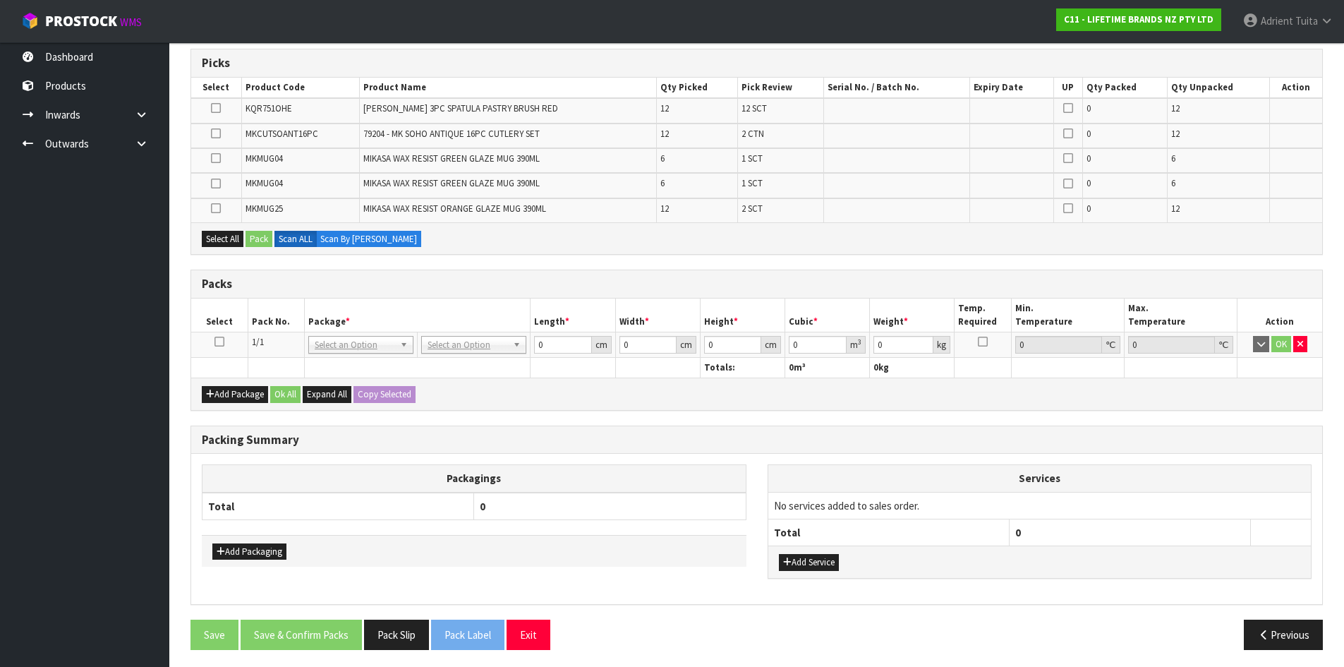
click at [215, 342] on icon at bounding box center [219, 341] width 10 height 1
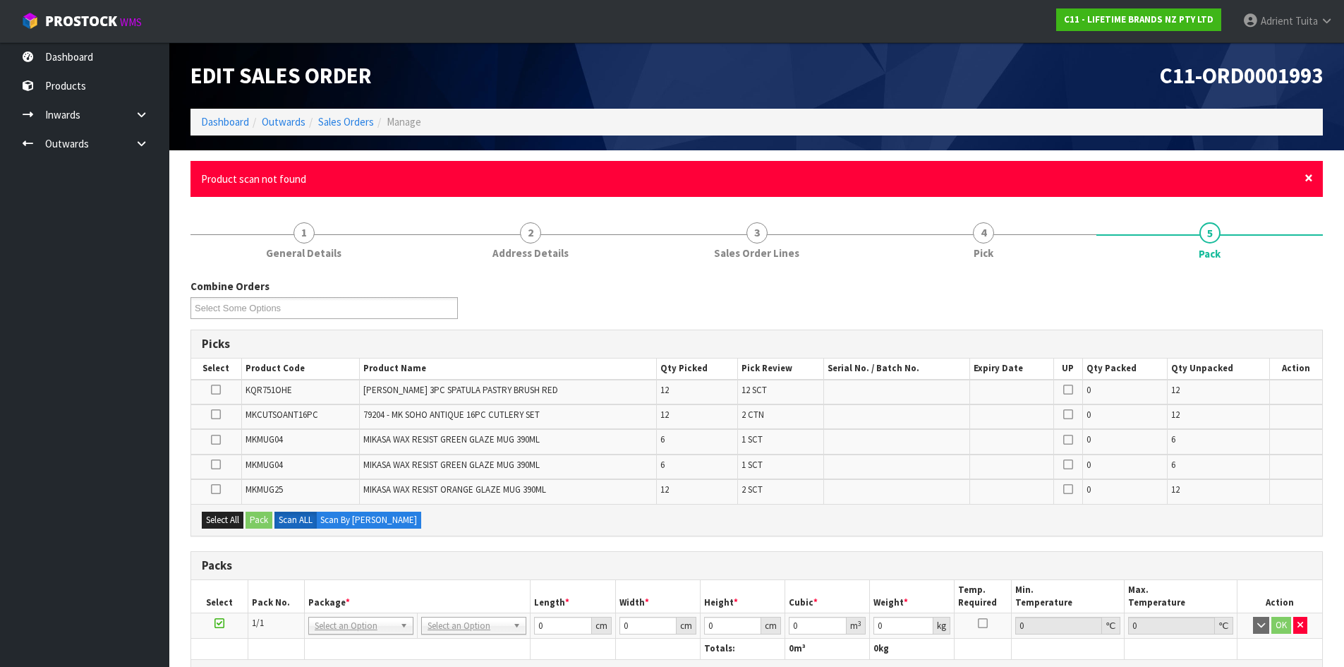
click at [1304, 183] on div "× Close Product scan not found" at bounding box center [756, 179] width 1132 height 36
click at [1308, 180] on span "×" at bounding box center [1308, 178] width 8 height 20
click at [1308, 182] on span "×" at bounding box center [1308, 178] width 8 height 20
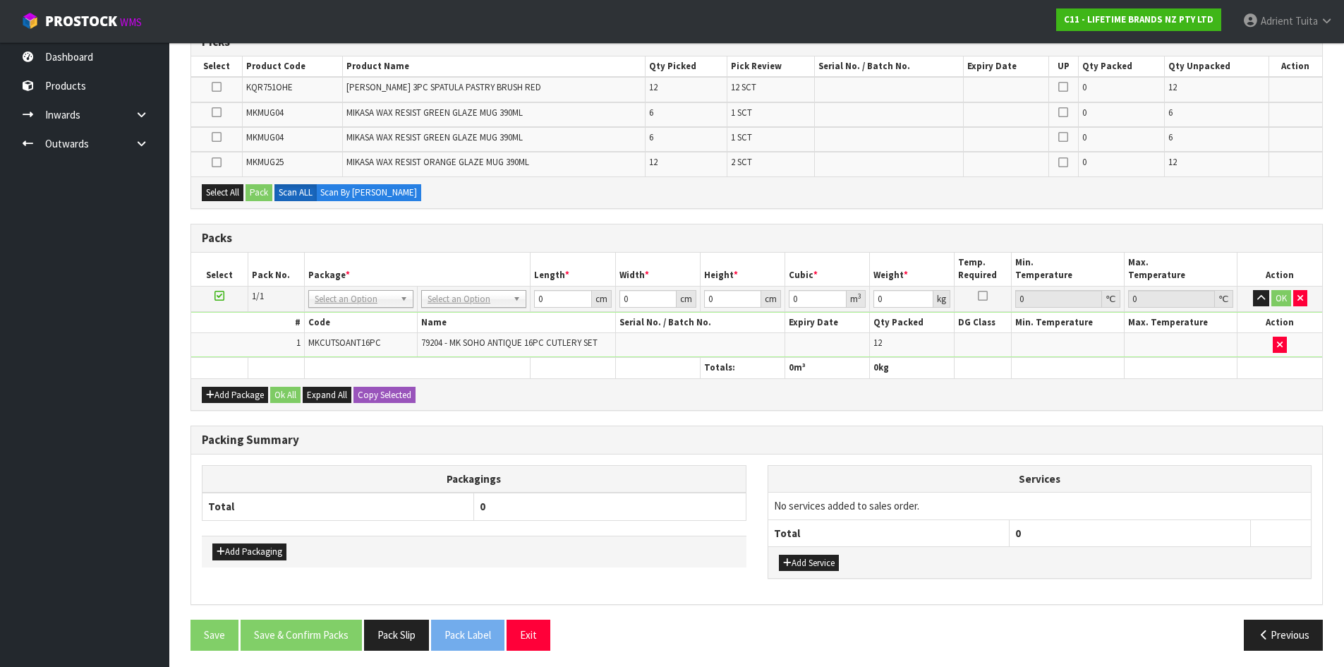
scroll to position [256, 0]
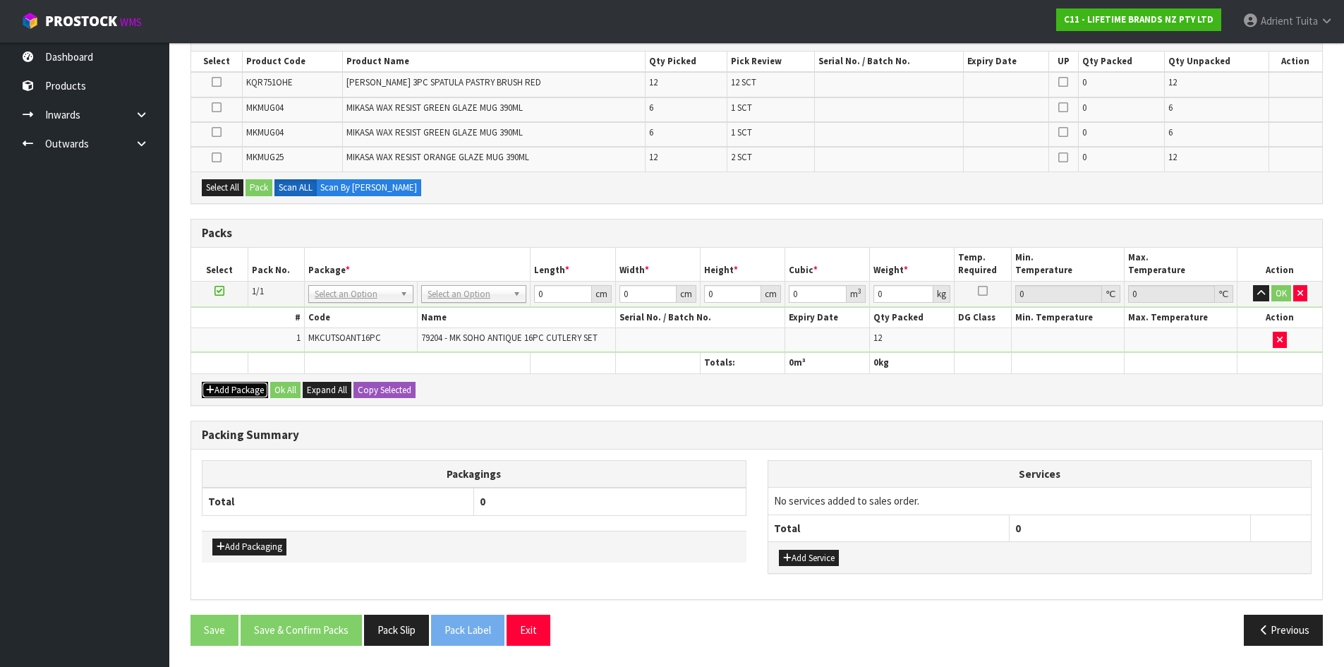
drag, startPoint x: 241, startPoint y: 393, endPoint x: 213, endPoint y: 379, distance: 31.5
click at [234, 392] on button "Add Package" at bounding box center [235, 390] width 66 height 17
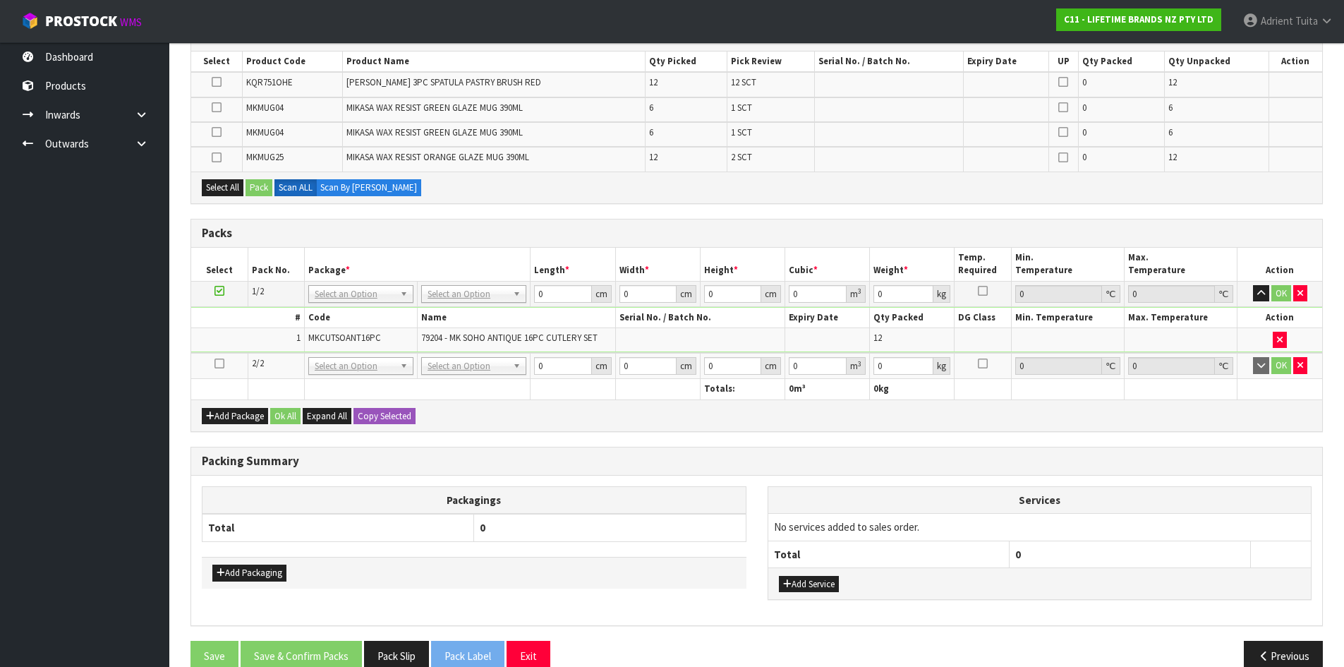
click at [210, 365] on td at bounding box center [219, 366] width 56 height 26
click at [212, 365] on td at bounding box center [219, 366] width 56 height 26
click at [216, 364] on icon at bounding box center [219, 363] width 10 height 1
click at [415, 378] on table "Select Pack No. Package * Length * Width * Height * Cubic * Weight * Temp. Requ…" at bounding box center [756, 324] width 1131 height 152
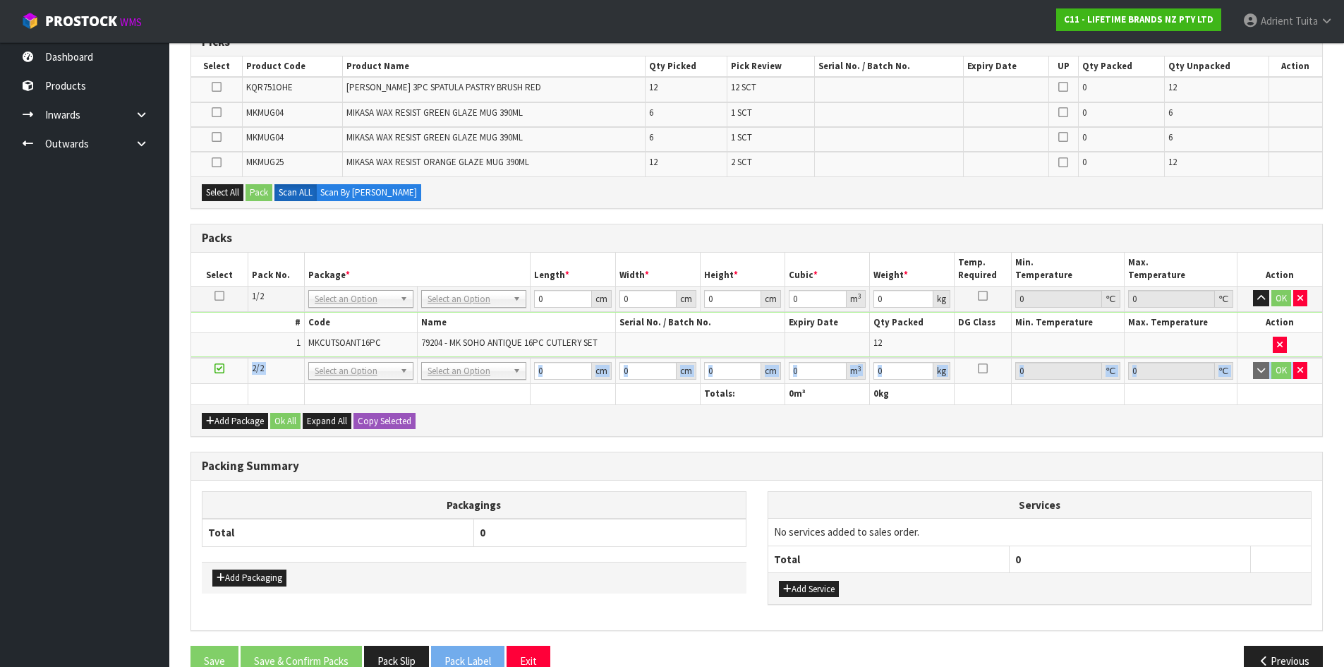
scroll to position [0, 0]
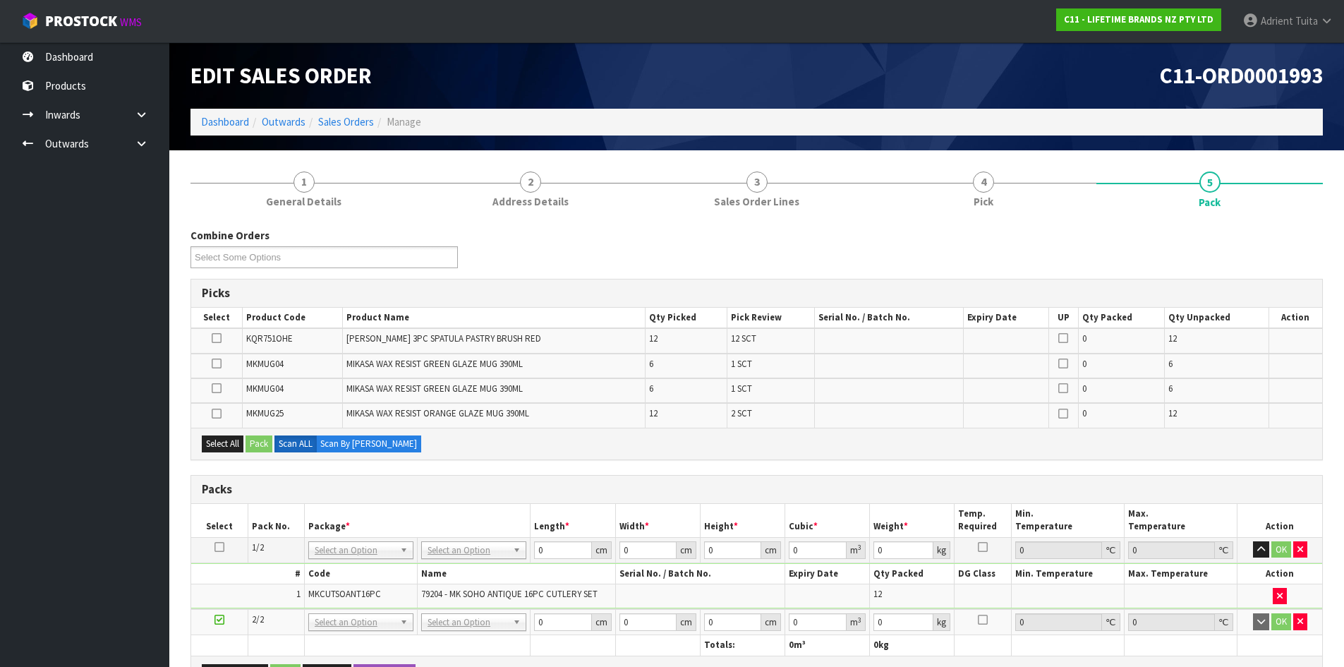
click at [1112, 586] on td at bounding box center [1067, 595] width 113 height 24
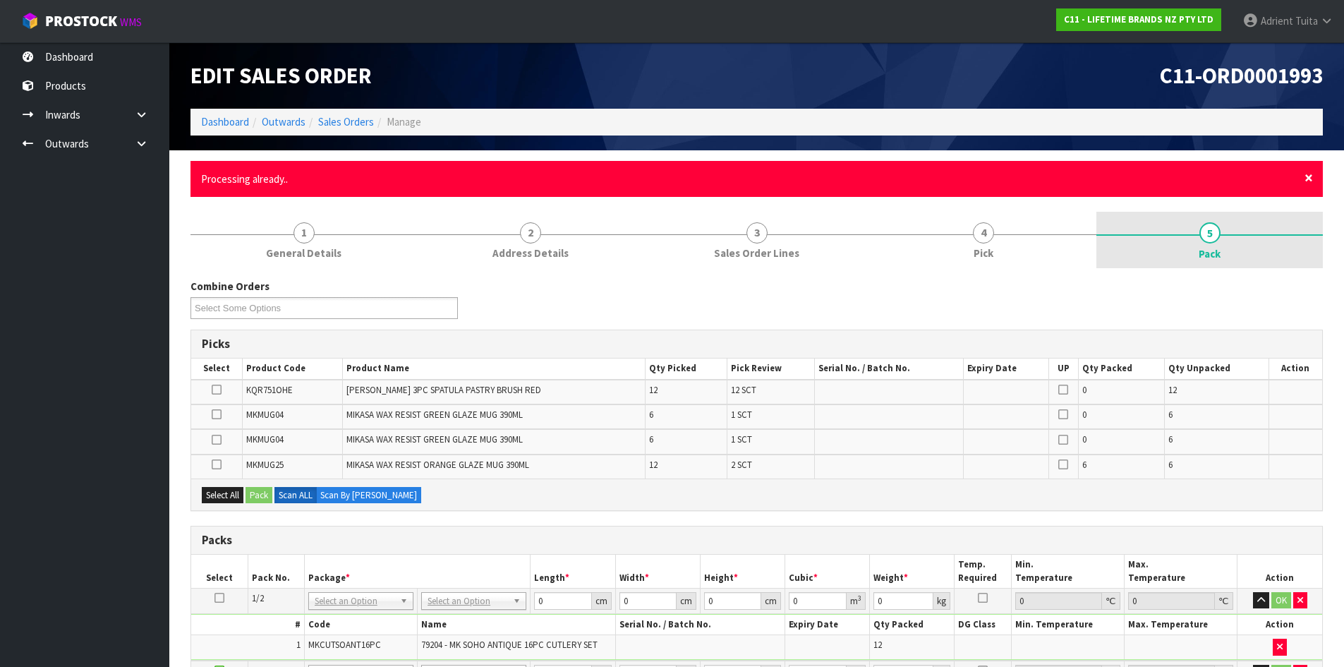
drag, startPoint x: 1308, startPoint y: 183, endPoint x: 1206, endPoint y: 208, distance: 104.7
click at [1308, 183] on span "×" at bounding box center [1308, 178] width 8 height 20
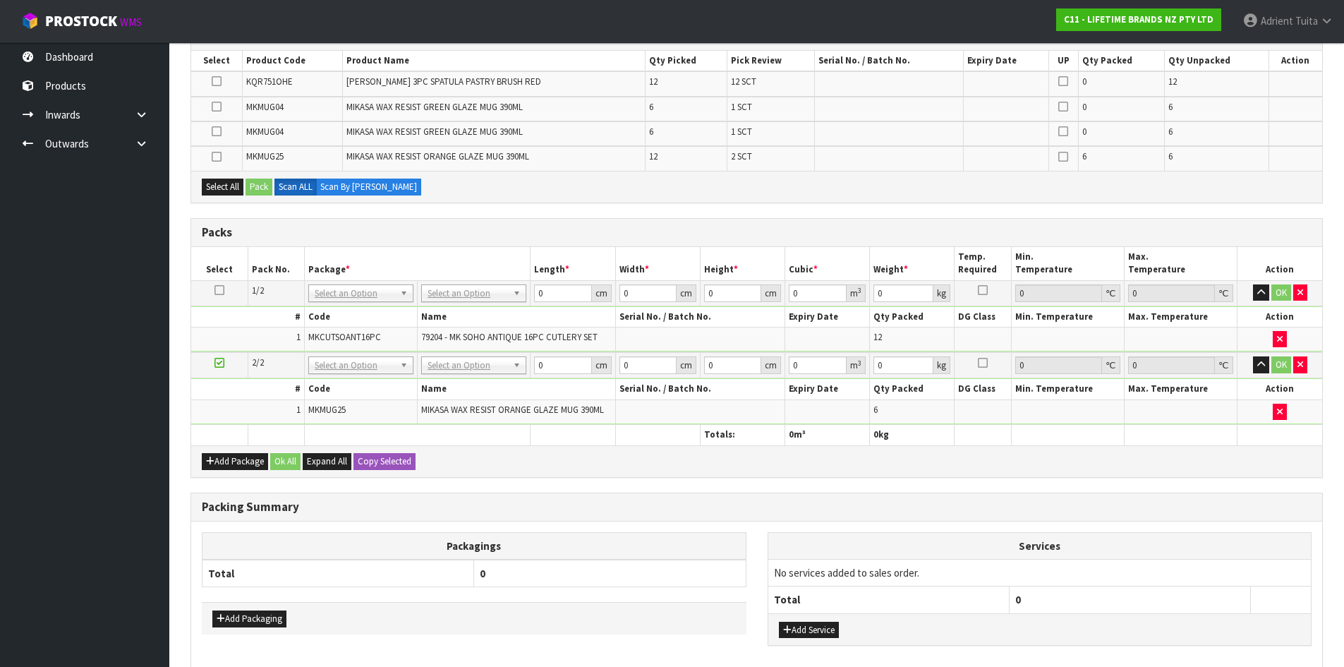
scroll to position [282, 0]
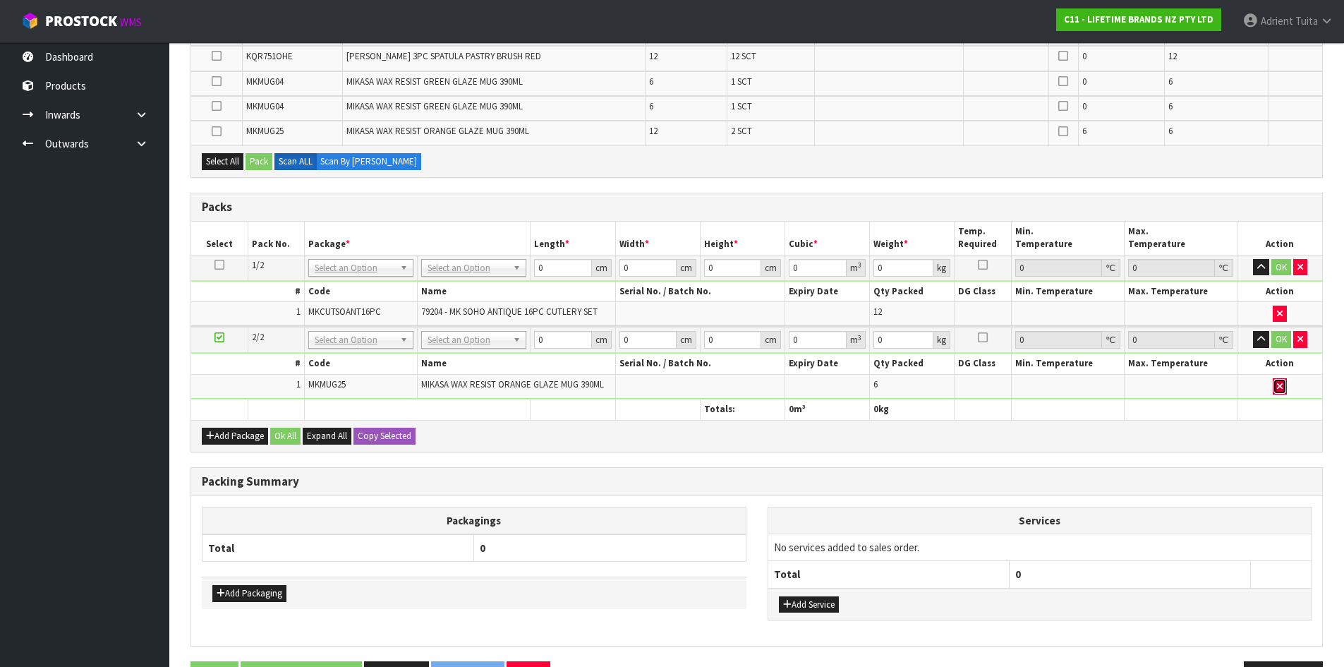
click at [1282, 390] on icon "button" at bounding box center [1280, 386] width 6 height 9
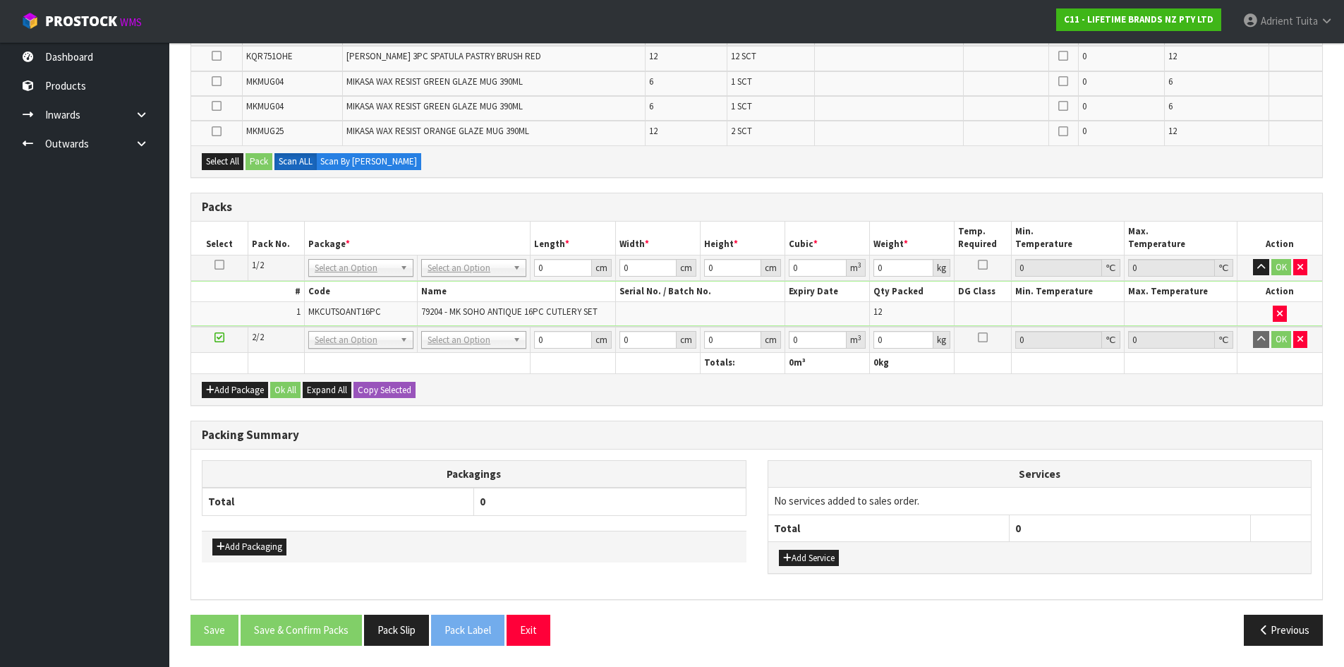
click at [880, 445] on div "Packing Summary" at bounding box center [756, 435] width 1131 height 28
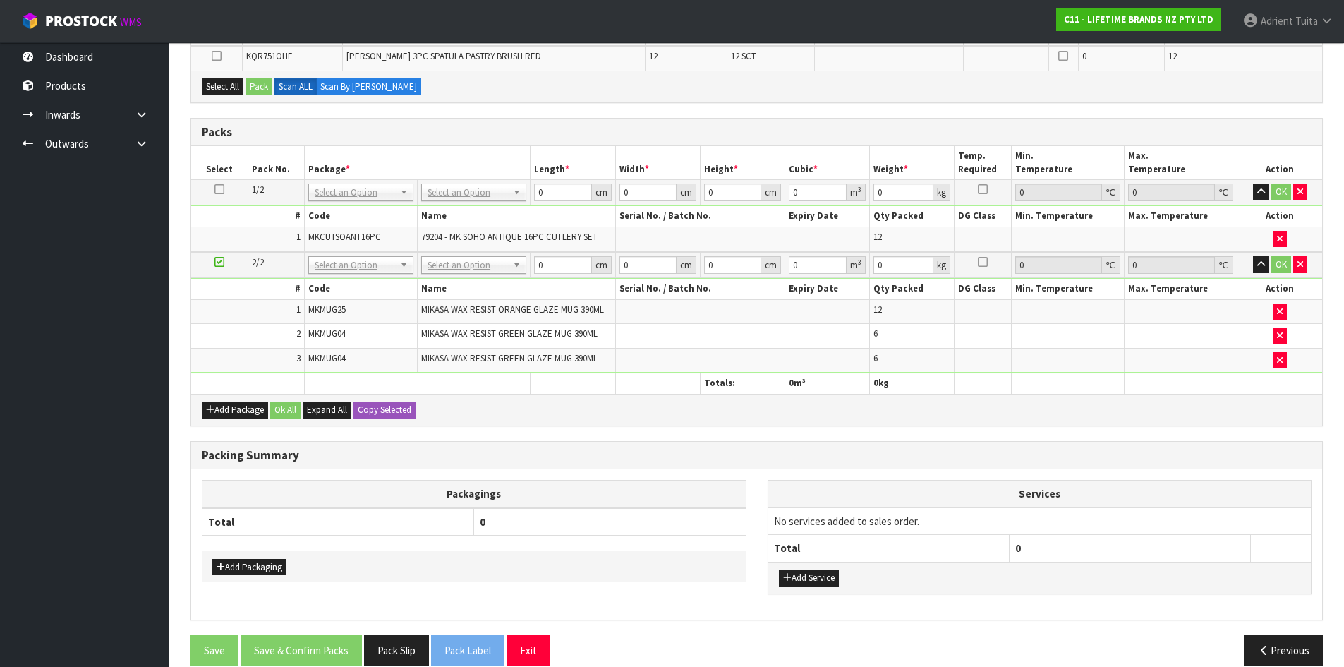
click at [210, 401] on div "Add Package Ok All Expand All Copy Selected" at bounding box center [756, 410] width 1131 height 32
click at [212, 404] on button "Add Package" at bounding box center [235, 409] width 66 height 17
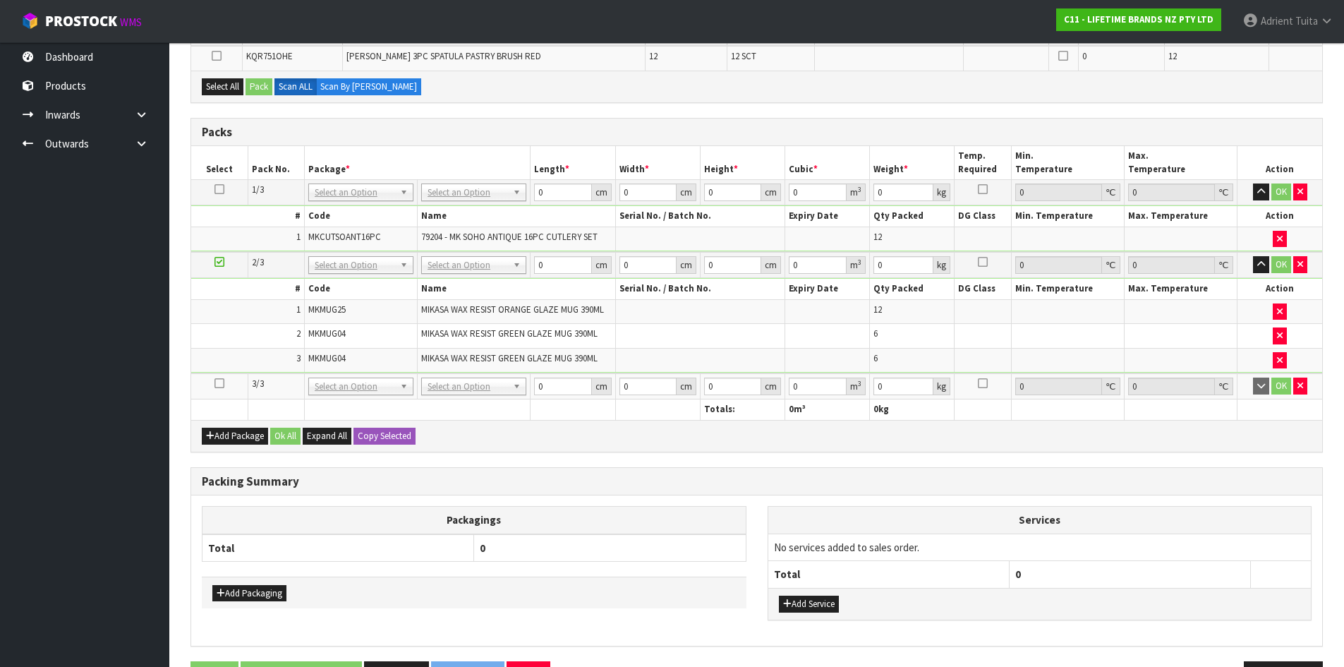
click at [219, 384] on icon at bounding box center [219, 383] width 10 height 1
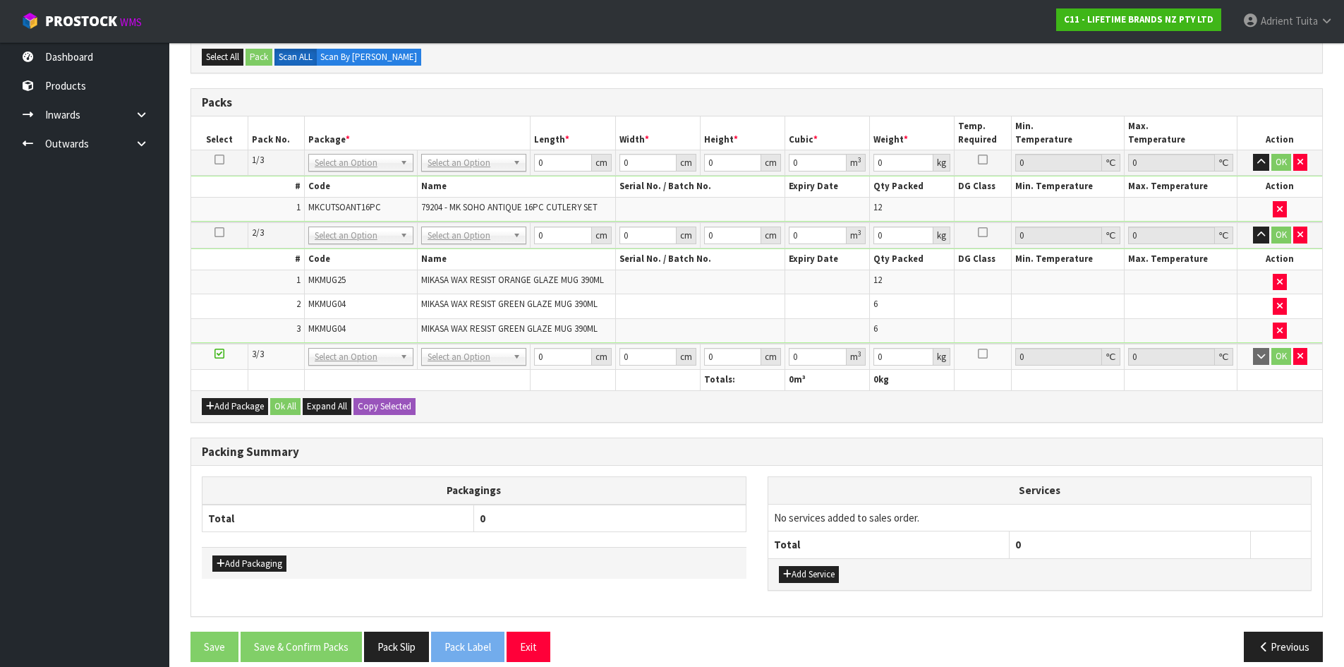
scroll to position [328, 0]
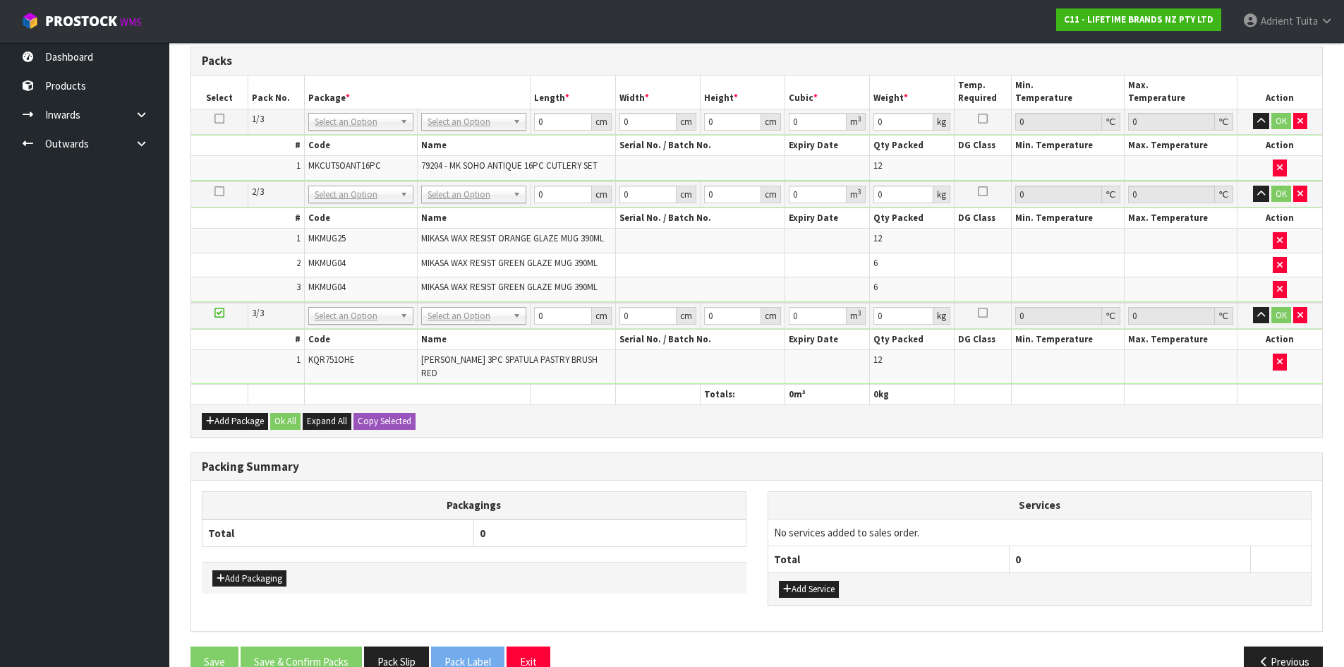
drag, startPoint x: 444, startPoint y: 124, endPoint x: 446, endPoint y: 140, distance: 16.3
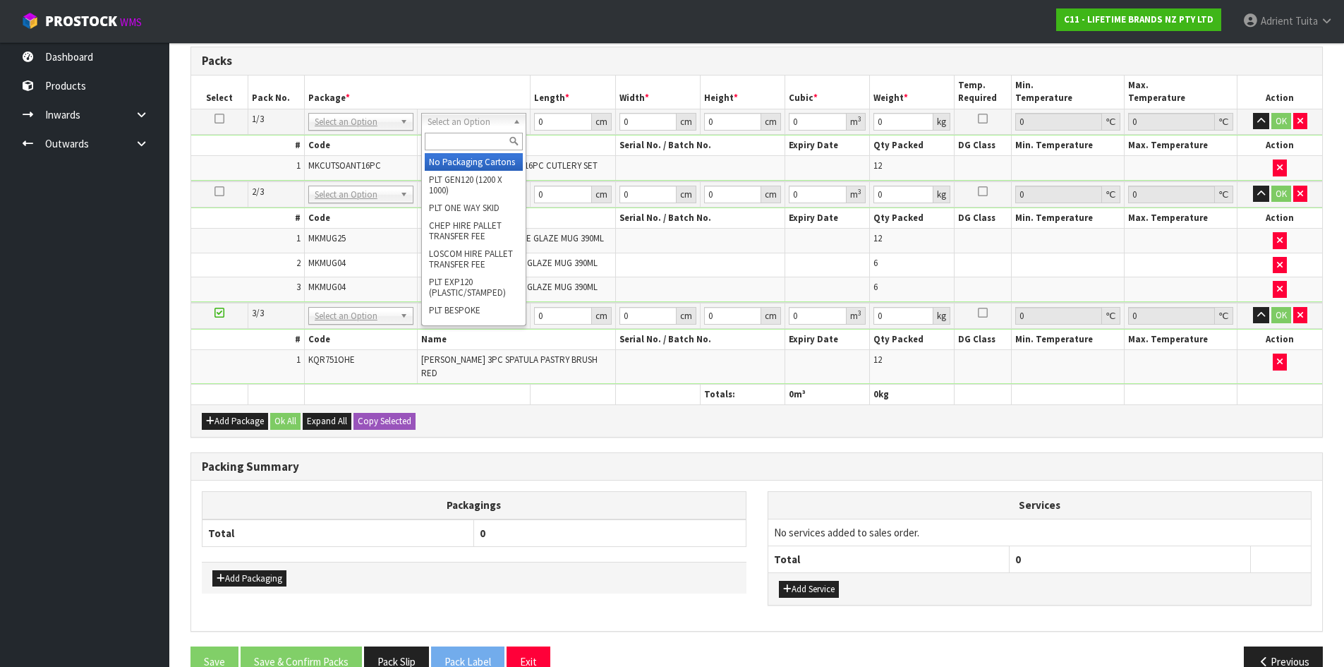
drag, startPoint x: 447, startPoint y: 158, endPoint x: 453, endPoint y: 197, distance: 39.2
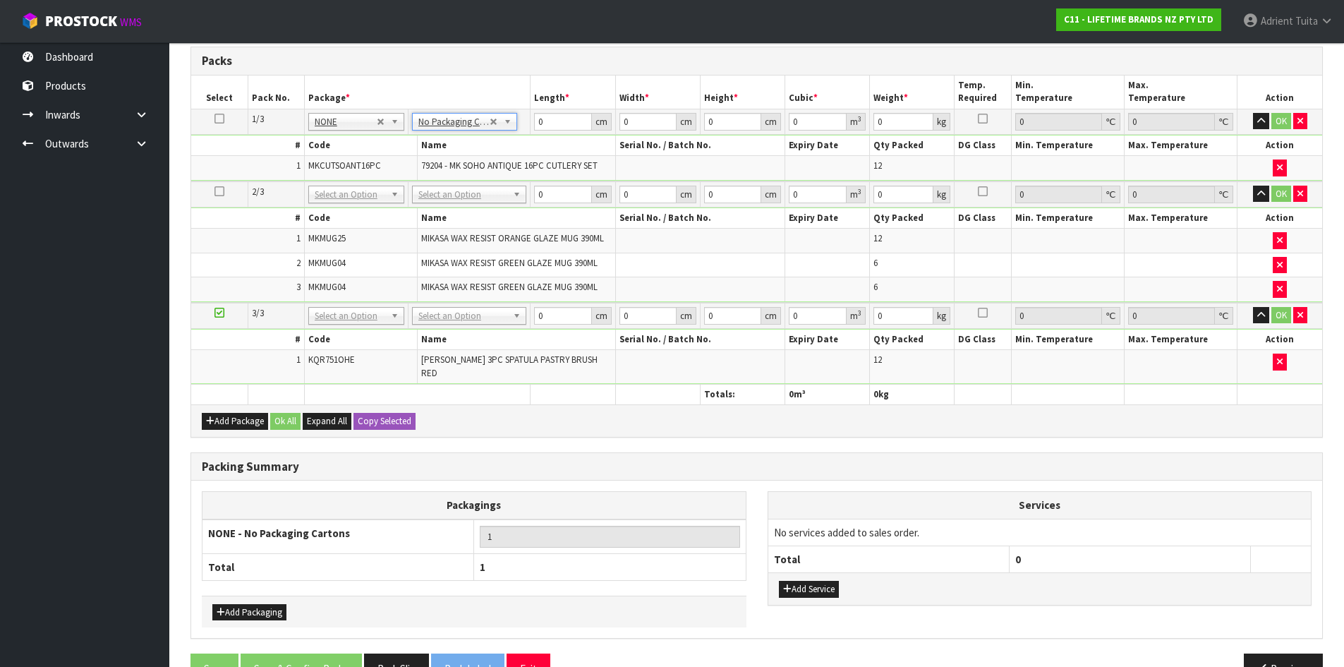
drag, startPoint x: 456, startPoint y: 196, endPoint x: 455, endPoint y: 210, distance: 13.5
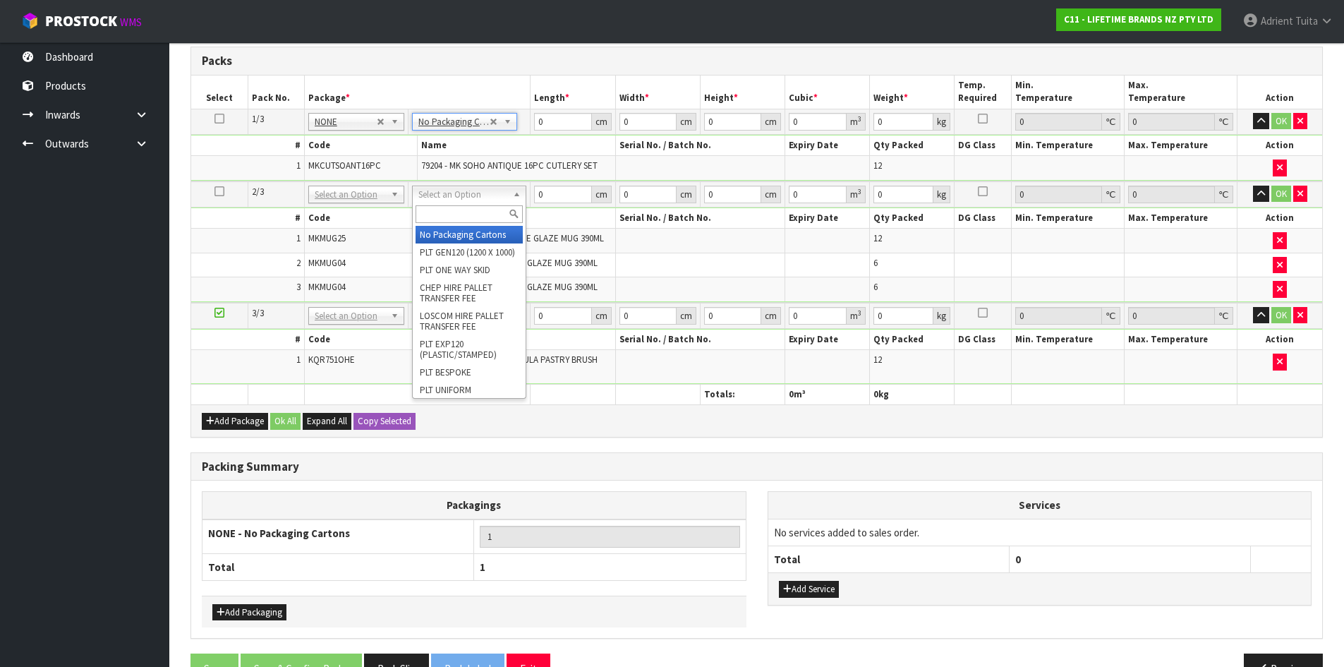
click at [455, 210] on input "text" at bounding box center [469, 214] width 107 height 18
type input "OC"
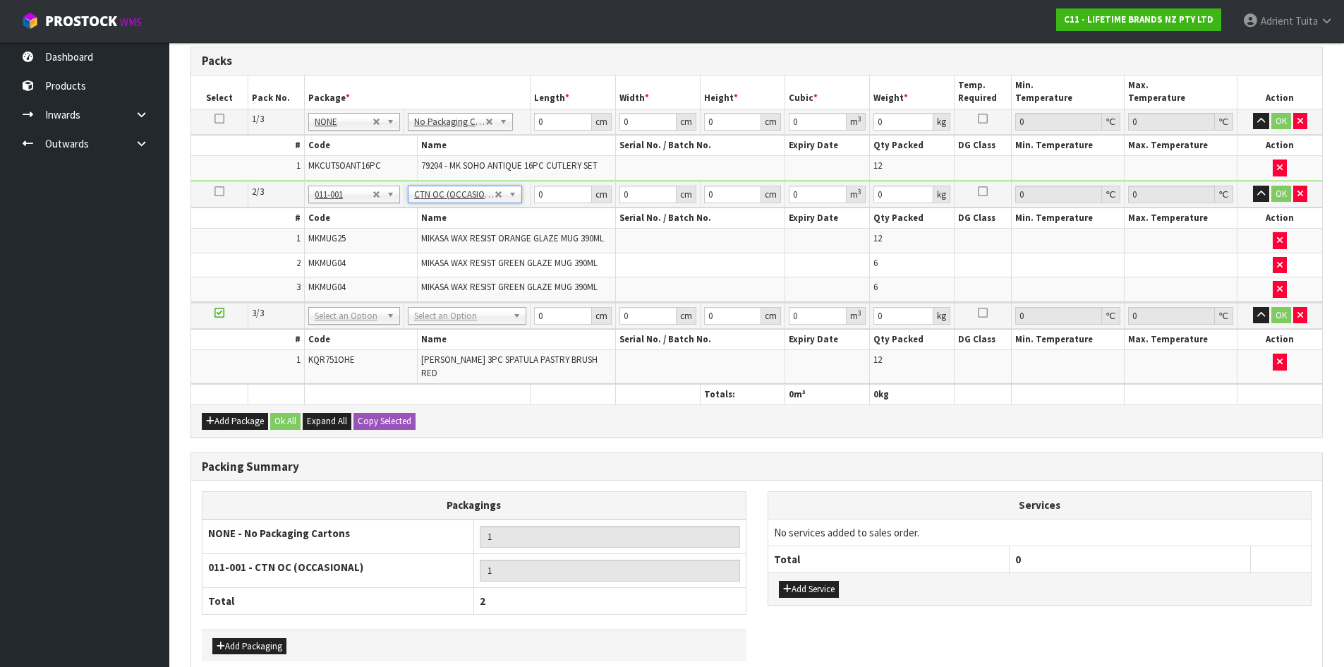
type input "6.5"
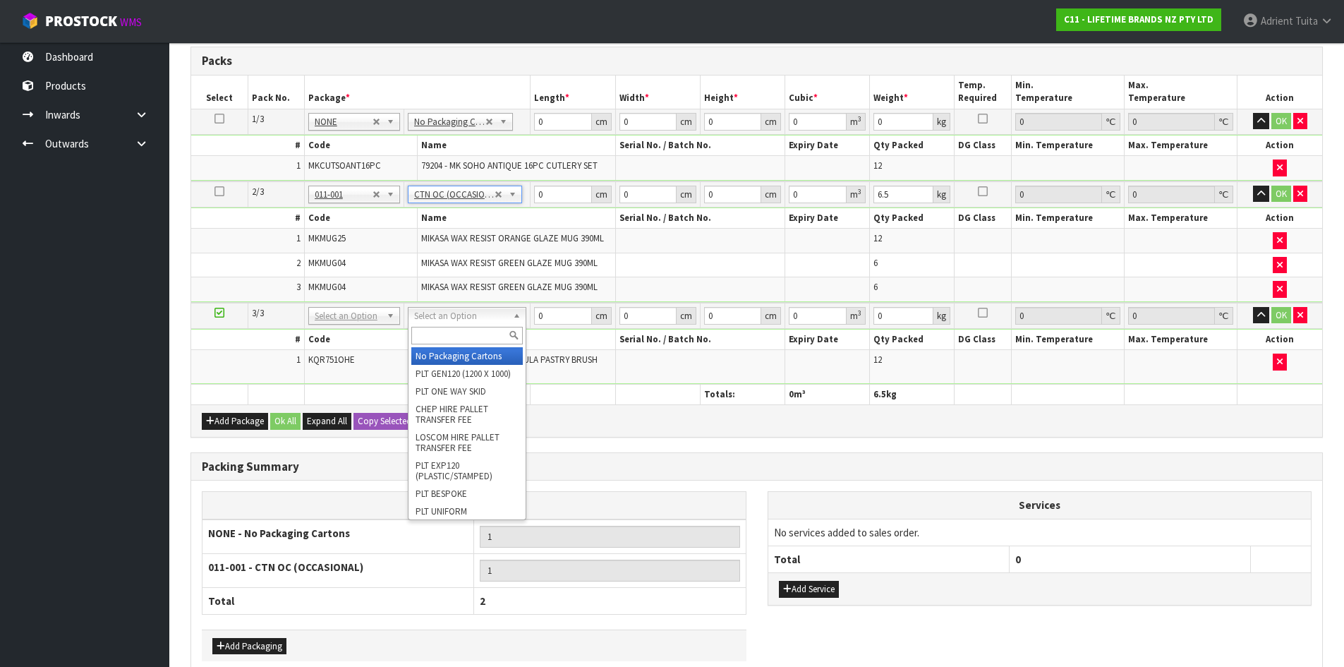
drag, startPoint x: 440, startPoint y: 321, endPoint x: 444, endPoint y: 343, distance: 22.2
click at [444, 343] on input "text" at bounding box center [466, 336] width 111 height 18
type input "CTN7"
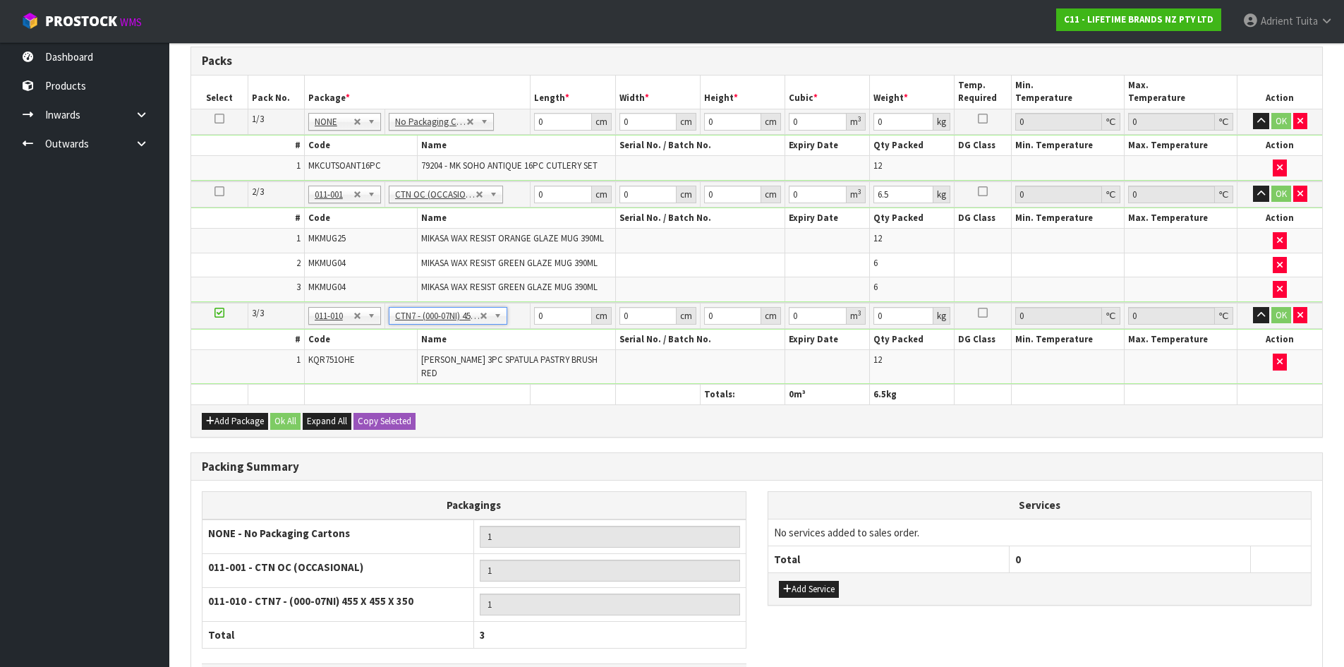
type input "45.5"
type input "35"
type input "0.072459"
type input "3.128"
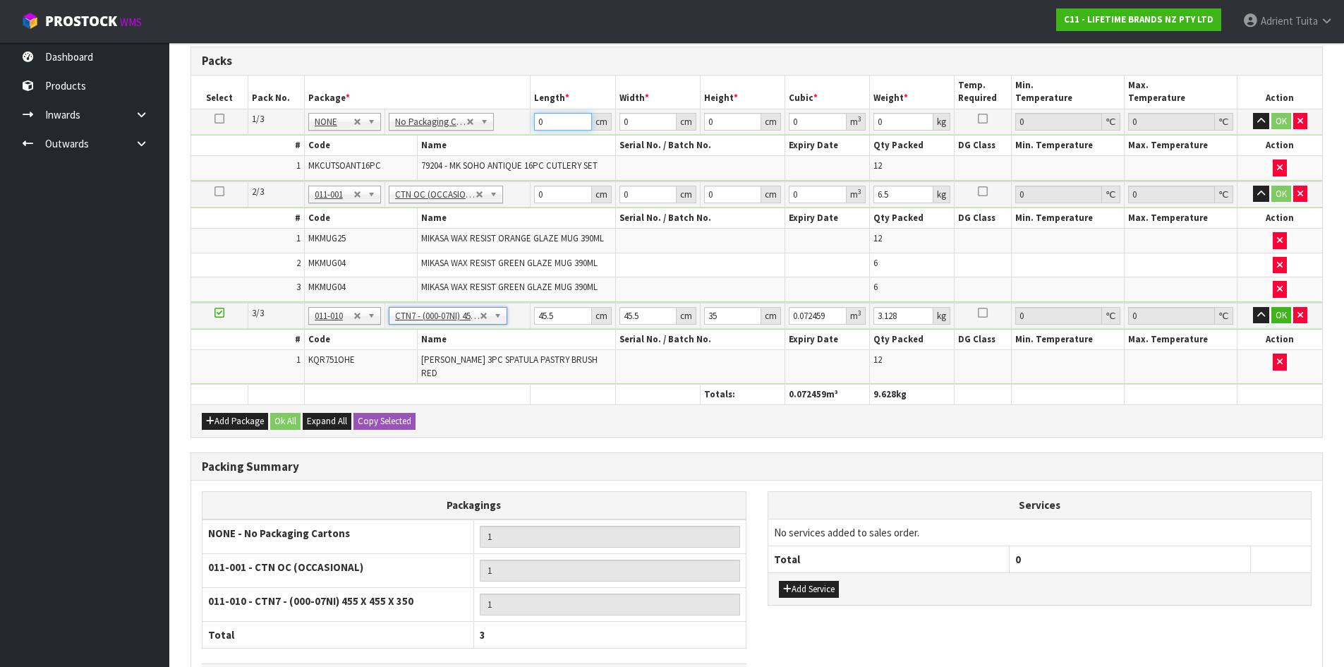
click at [569, 121] on input "0" at bounding box center [562, 122] width 57 height 18
type input "54"
type input "33"
type input "2"
type input "0.003564"
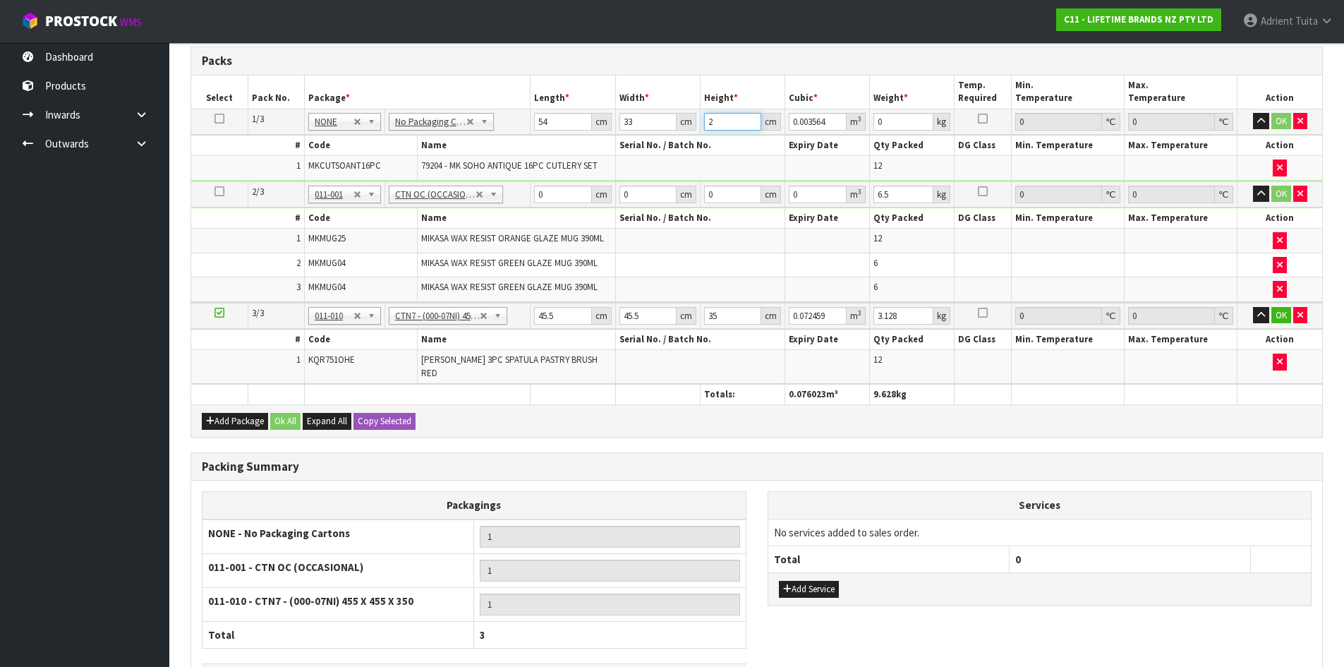
type input "24"
click at [565, 190] on input "0" at bounding box center [562, 195] width 57 height 18
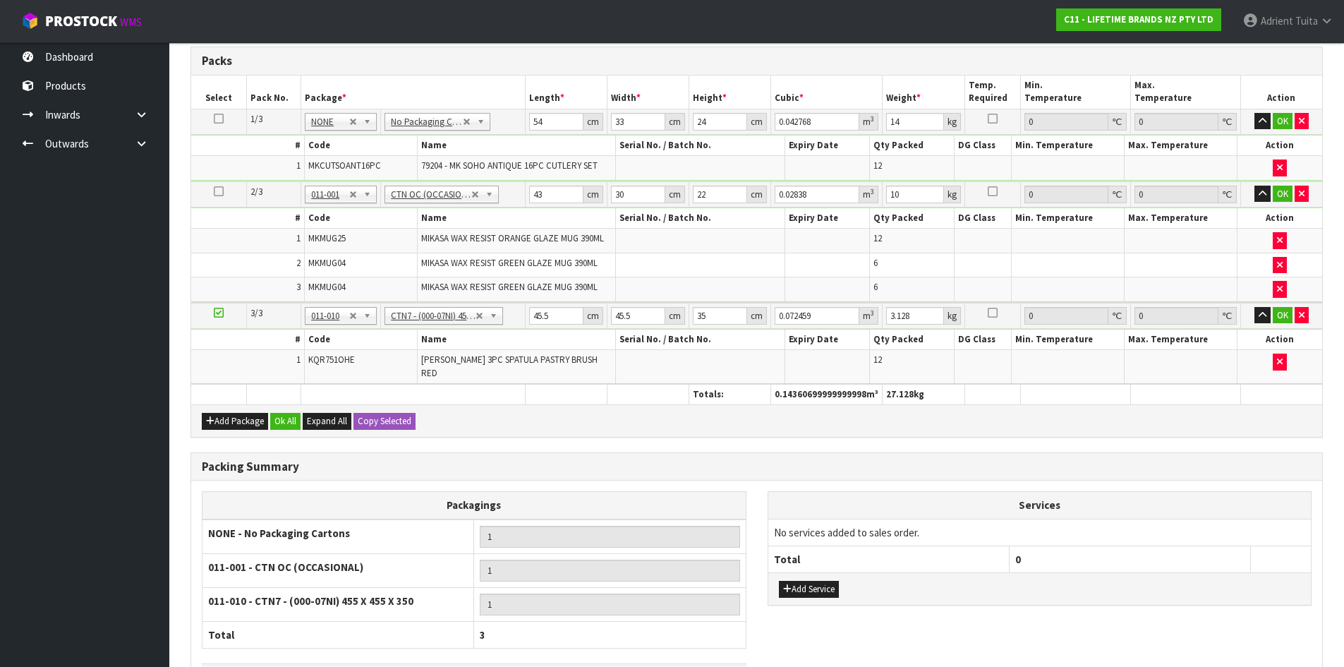
click at [541, 305] on td "45.5 cm" at bounding box center [566, 316] width 82 height 26
click at [543, 311] on input "45.5" at bounding box center [556, 316] width 54 height 18
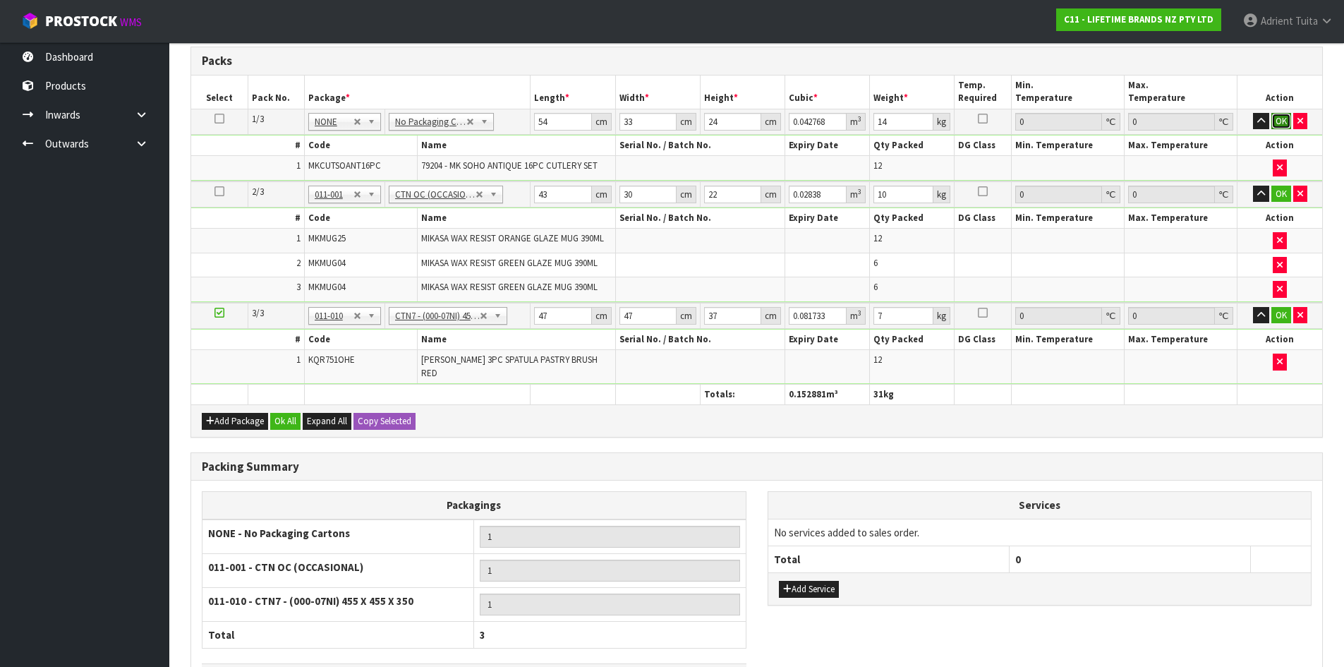
click at [1285, 120] on button "OK" at bounding box center [1281, 121] width 20 height 17
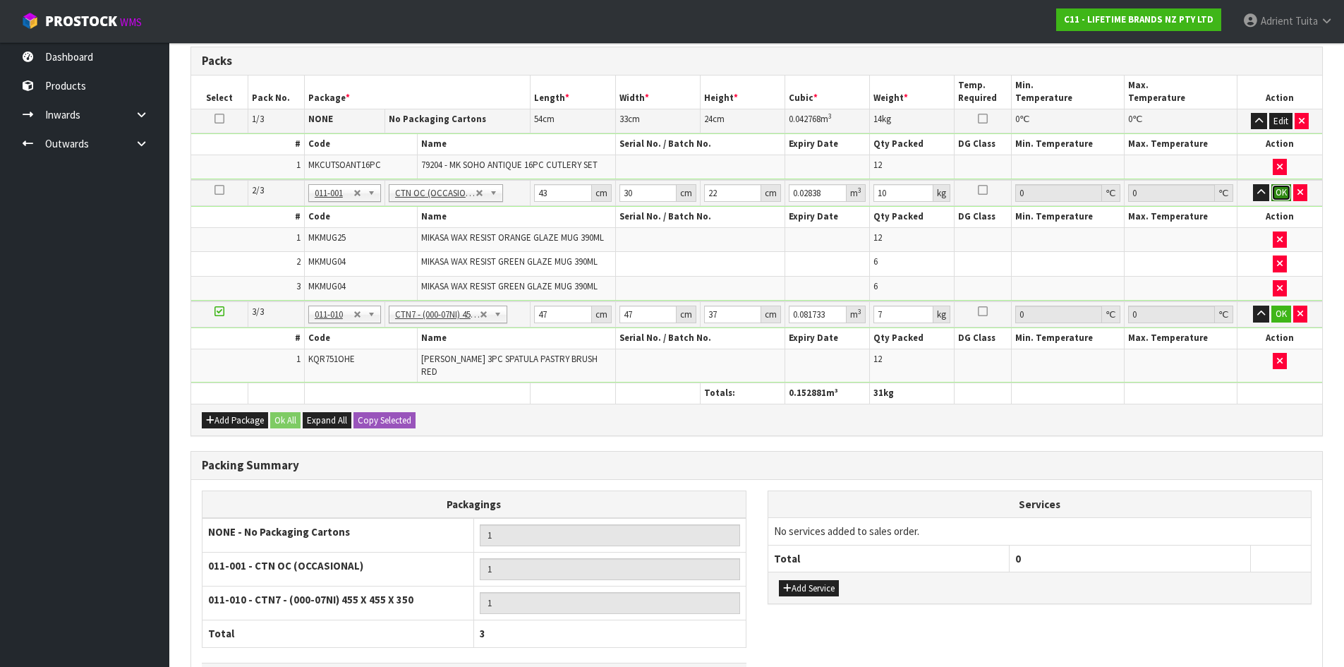
click at [1281, 198] on button "OK" at bounding box center [1281, 192] width 20 height 17
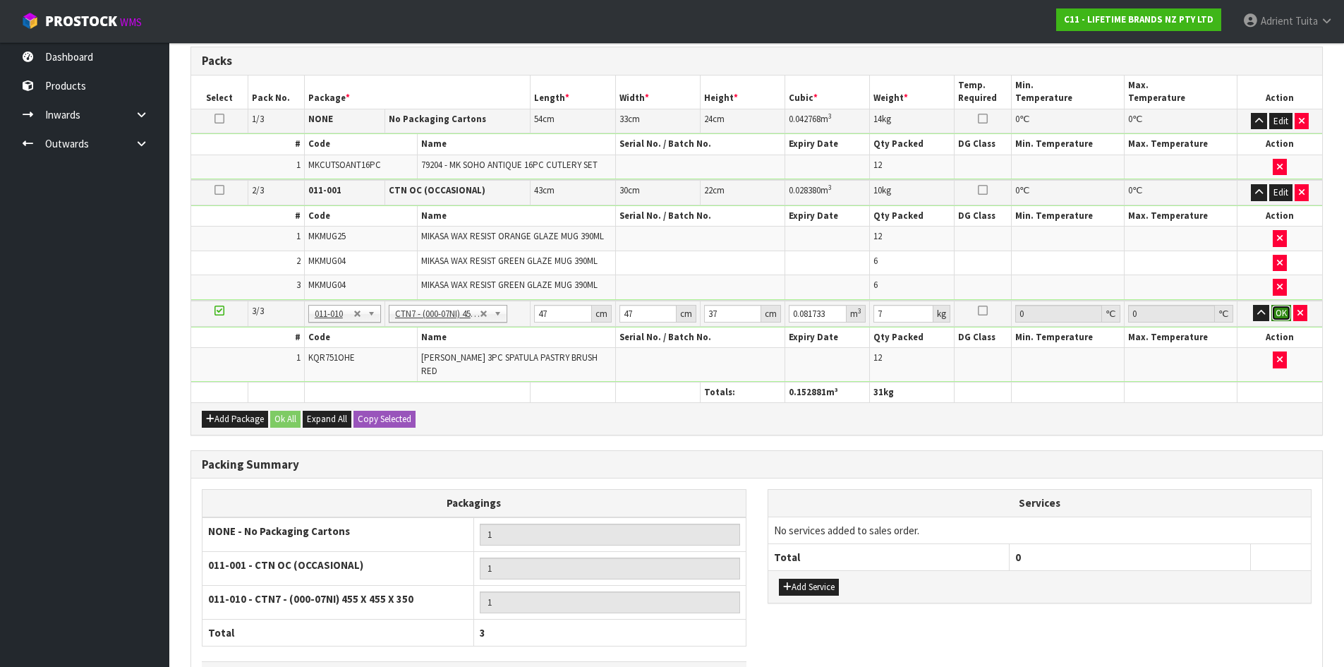
click at [1282, 315] on button "OK" at bounding box center [1281, 313] width 20 height 17
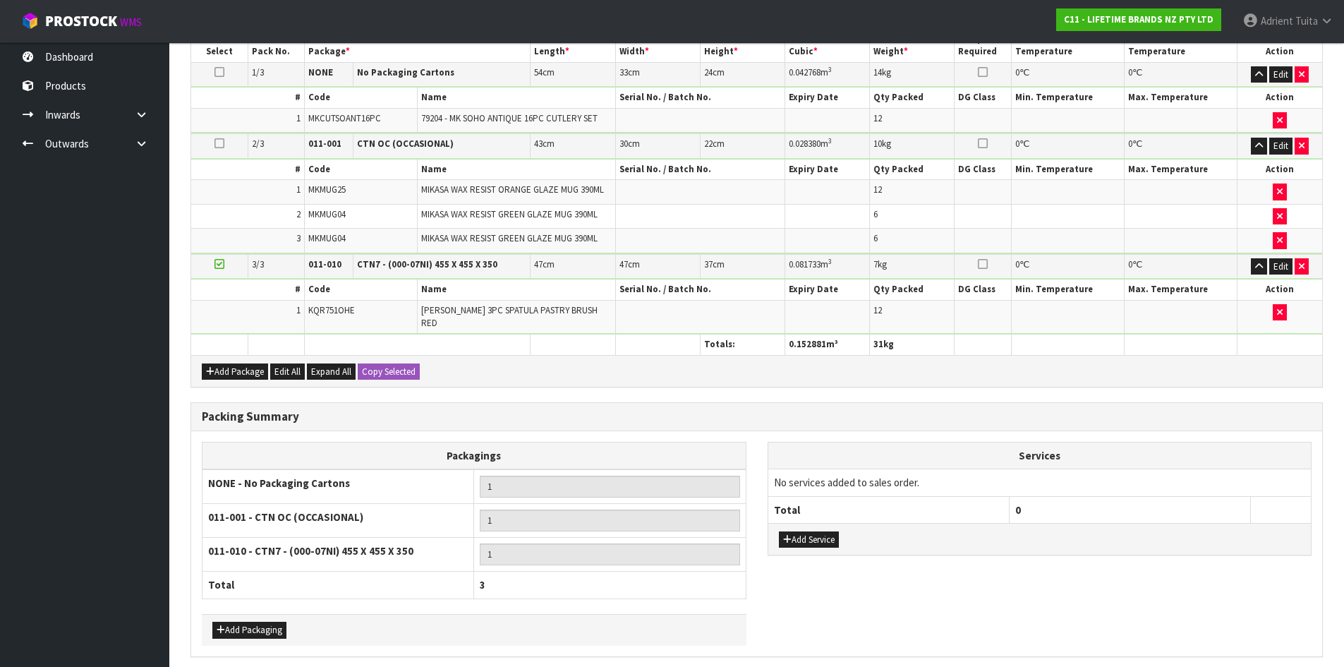
scroll to position [422, 0]
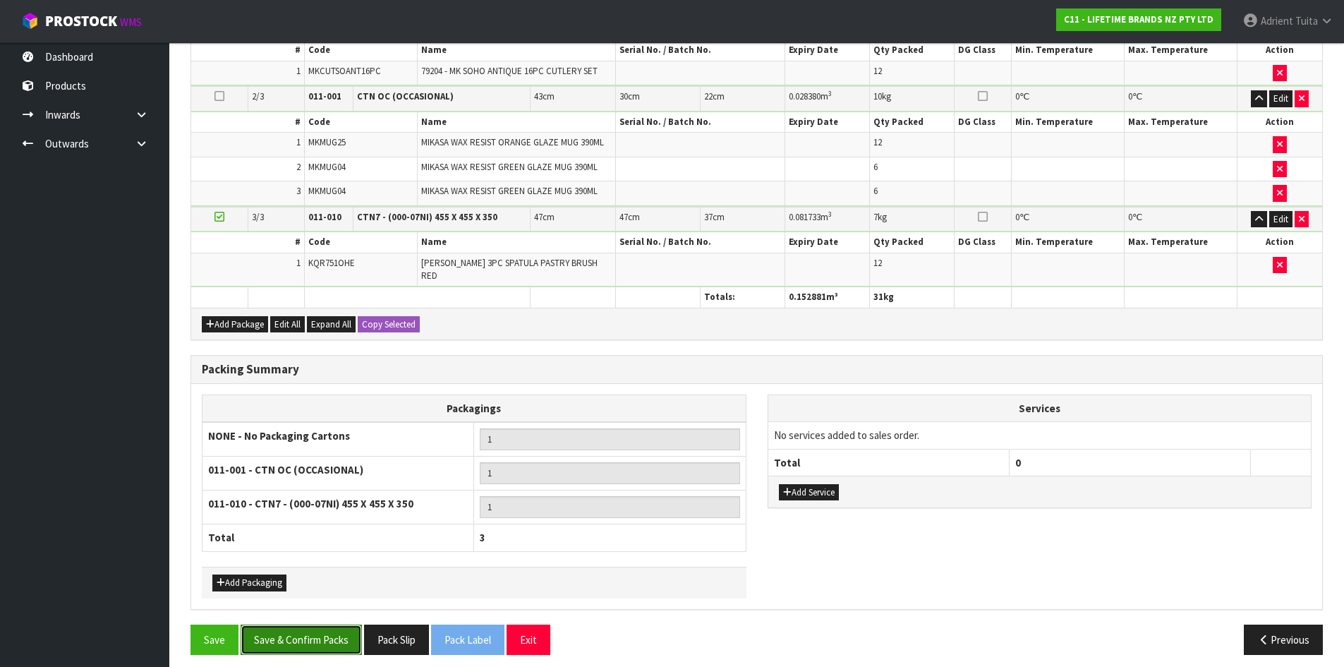
click at [342, 624] on button "Save & Confirm Packs" at bounding box center [301, 639] width 121 height 30
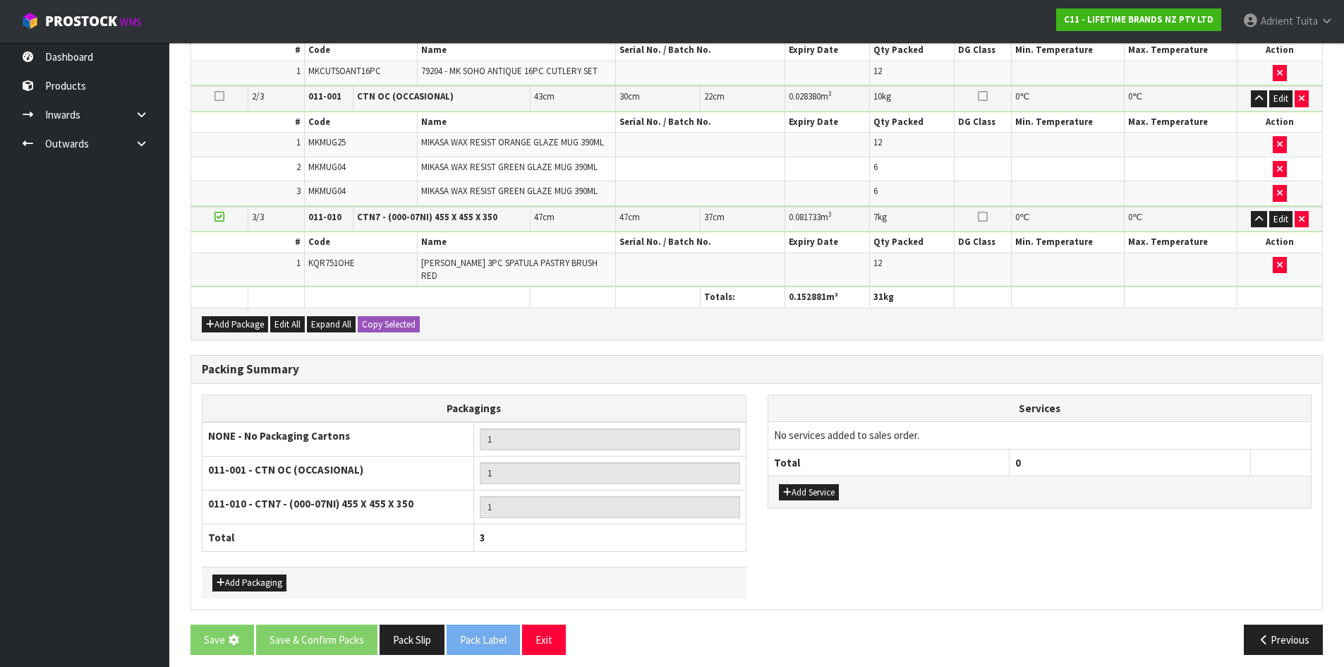
scroll to position [0, 0]
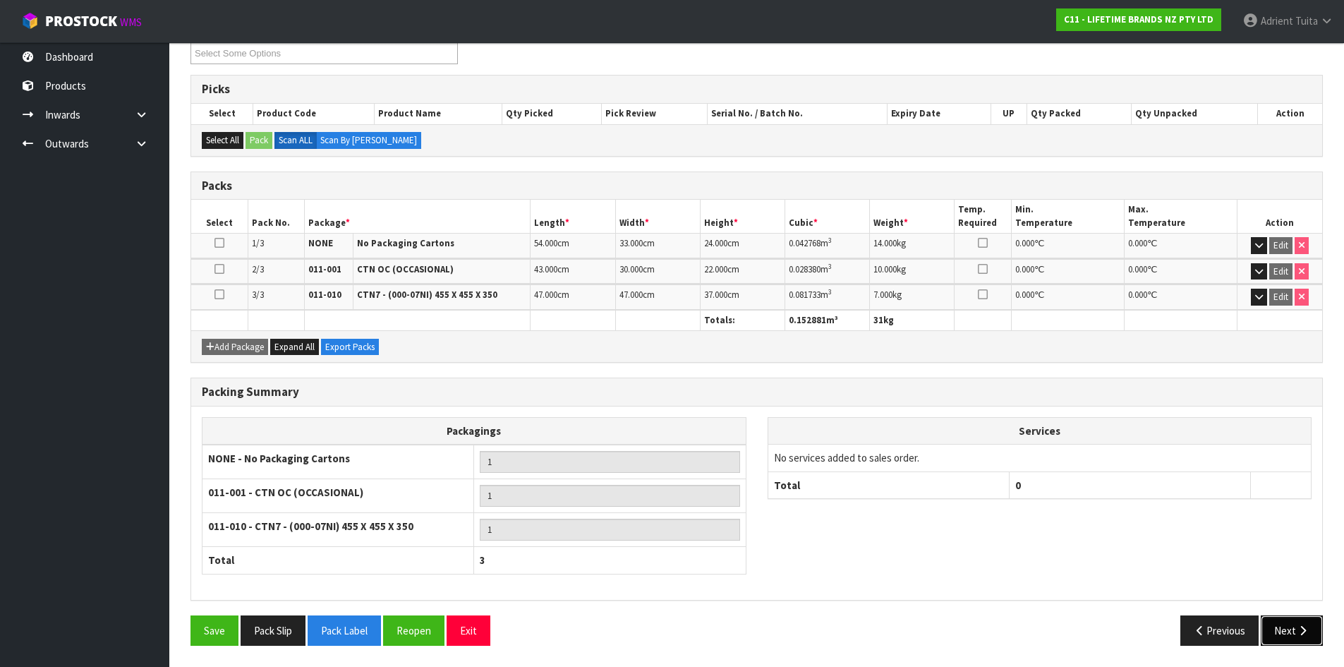
click at [1292, 626] on button "Next" at bounding box center [1292, 630] width 62 height 30
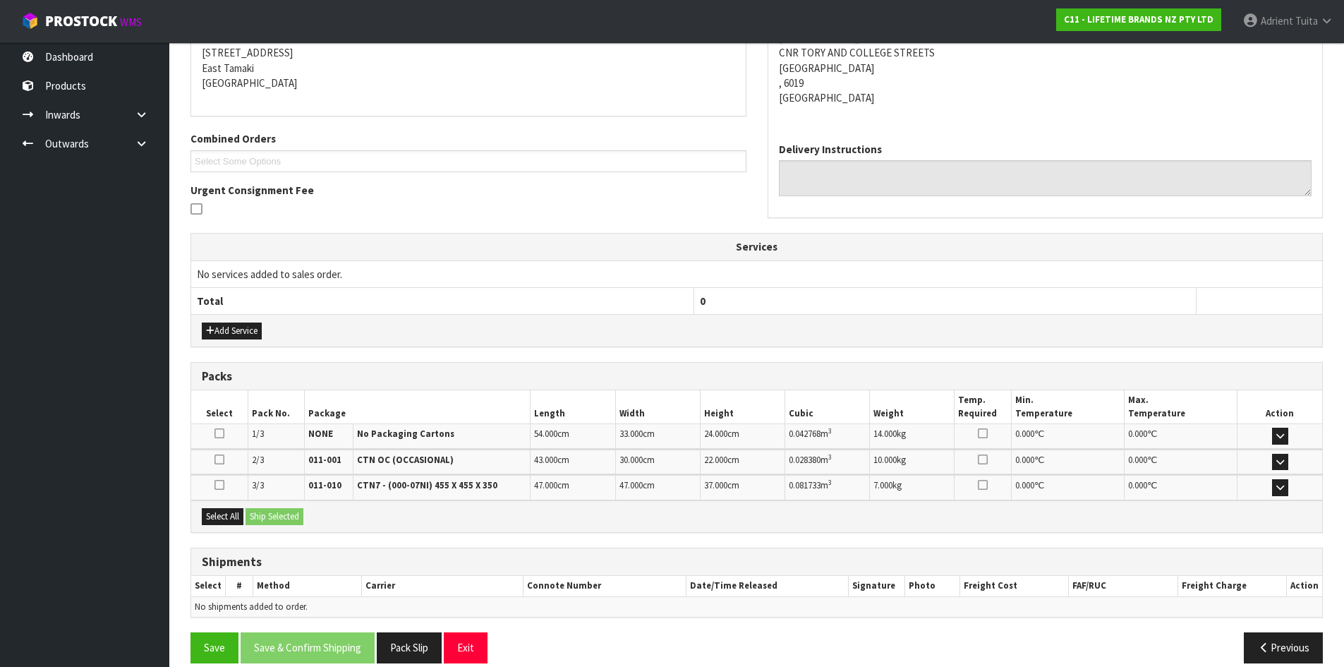
scroll to position [305, 0]
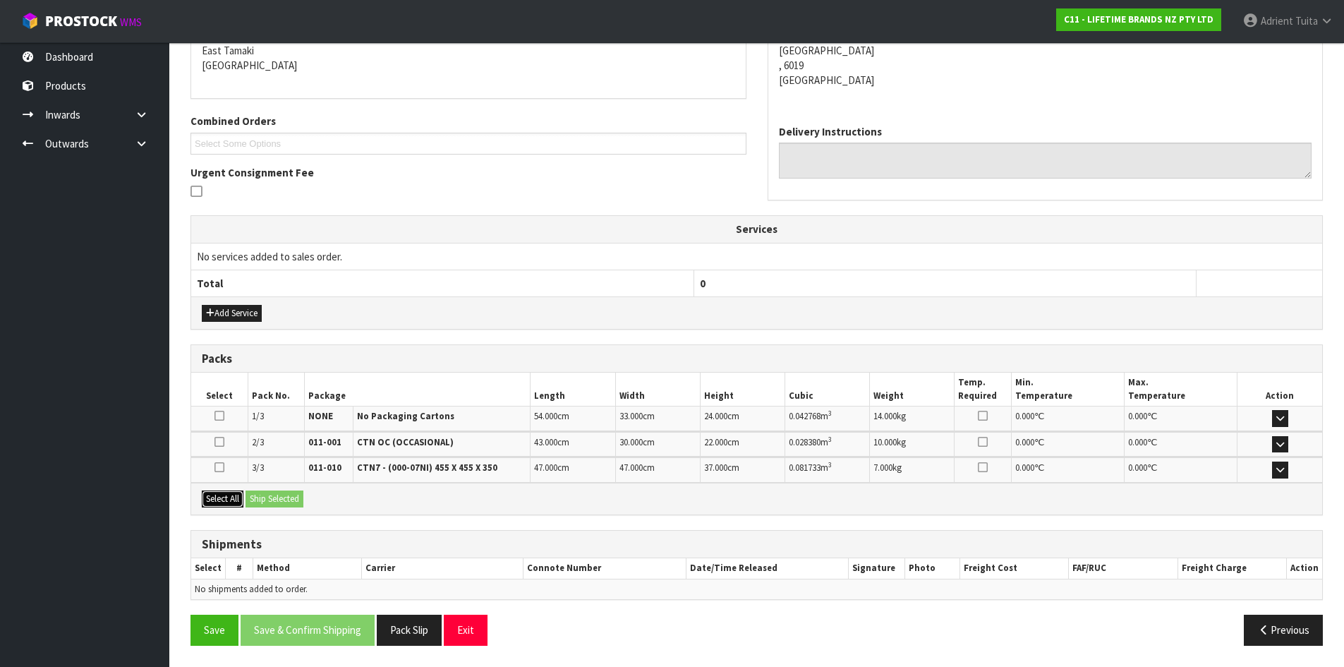
drag, startPoint x: 208, startPoint y: 501, endPoint x: 238, endPoint y: 498, distance: 29.8
click at [214, 501] on button "Select All" at bounding box center [223, 498] width 42 height 17
drag, startPoint x: 238, startPoint y: 498, endPoint x: 260, endPoint y: 497, distance: 22.6
click at [240, 498] on button "Select All" at bounding box center [223, 498] width 42 height 17
click at [260, 497] on button "Ship Selected" at bounding box center [274, 498] width 58 height 17
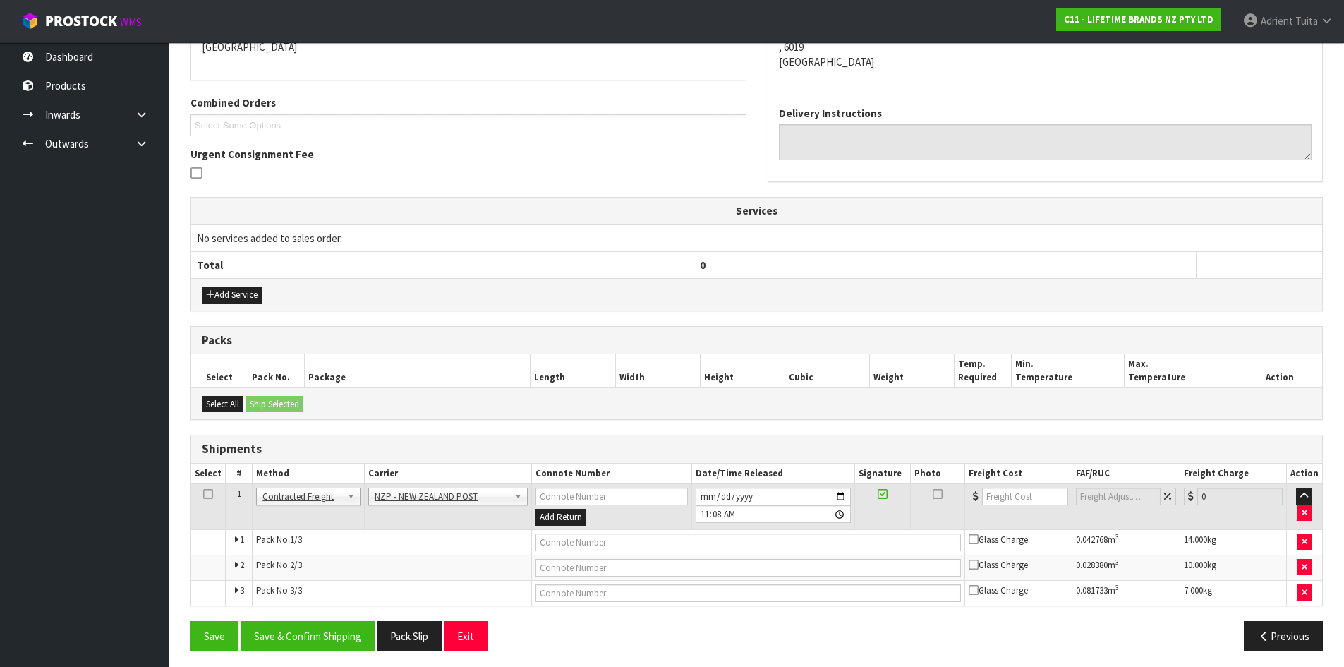
scroll to position [329, 0]
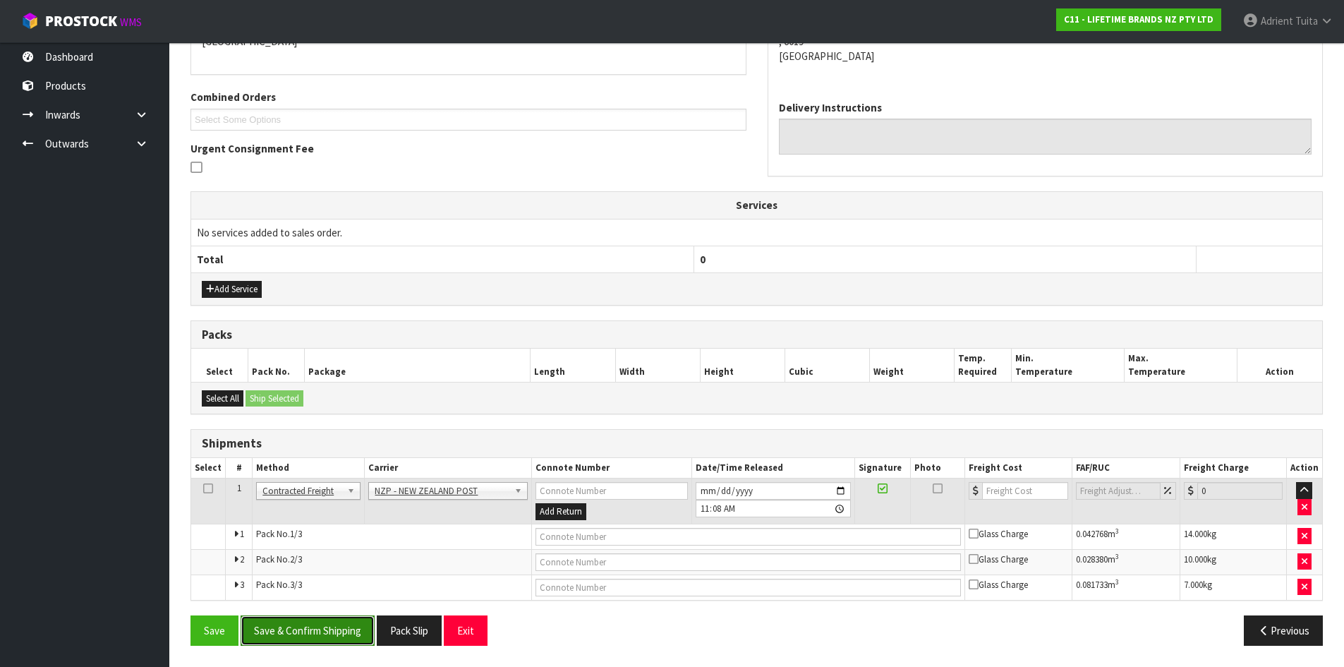
click at [325, 643] on button "Save & Confirm Shipping" at bounding box center [308, 630] width 134 height 30
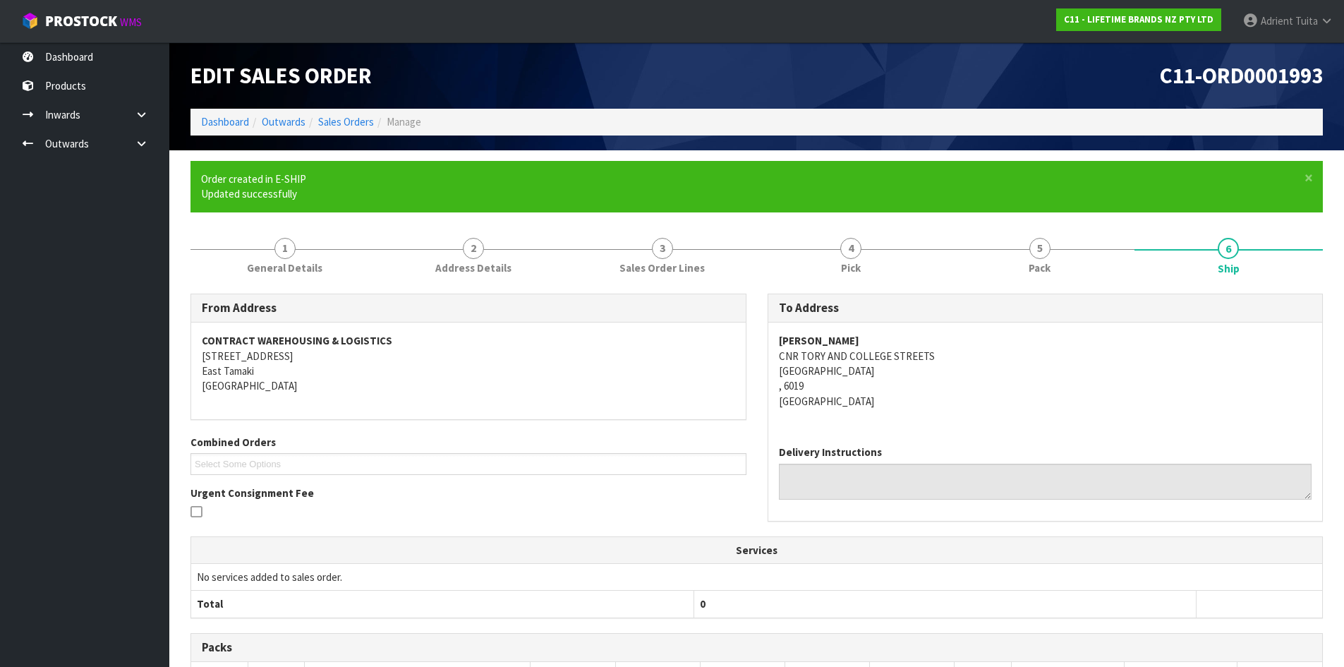
click at [859, 344] on strong "[PERSON_NAME]" at bounding box center [819, 340] width 80 height 13
copy strong "[PERSON_NAME]"
click at [837, 360] on address "[PERSON_NAME] [GEOGRAPHIC_DATA] CNR TORY AND [GEOGRAPHIC_DATA] [GEOGRAPHIC_DATA]" at bounding box center [1045, 370] width 533 height 75
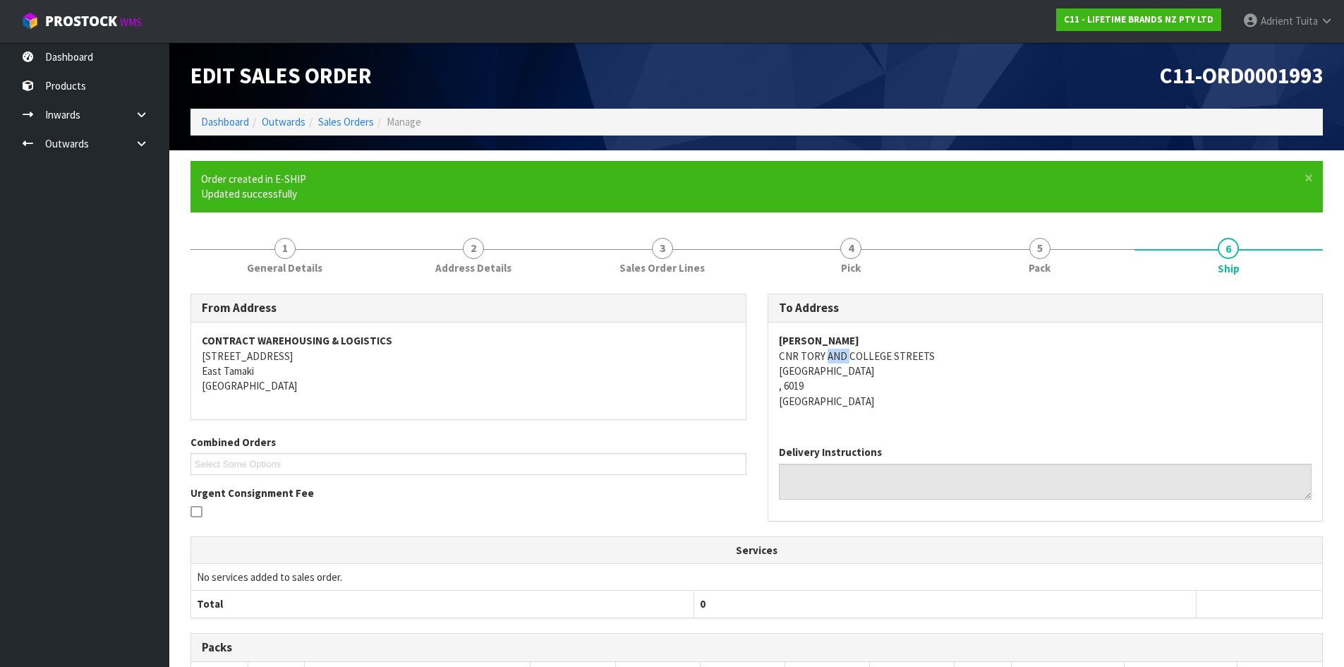
click at [837, 360] on address "[PERSON_NAME] [GEOGRAPHIC_DATA] CNR TORY AND [GEOGRAPHIC_DATA] [GEOGRAPHIC_DATA]" at bounding box center [1045, 370] width 533 height 75
click at [813, 344] on strong "[PERSON_NAME]" at bounding box center [819, 340] width 80 height 13
drag, startPoint x: 772, startPoint y: 339, endPoint x: 952, endPoint y: 334, distance: 179.3
click at [952, 334] on div "[PERSON_NAME] [GEOGRAPHIC_DATA] CNR TORY AND [GEOGRAPHIC_DATA] [GEOGRAPHIC_DATA]" at bounding box center [1045, 377] width 554 height 111
copy strong "[PERSON_NAME]"
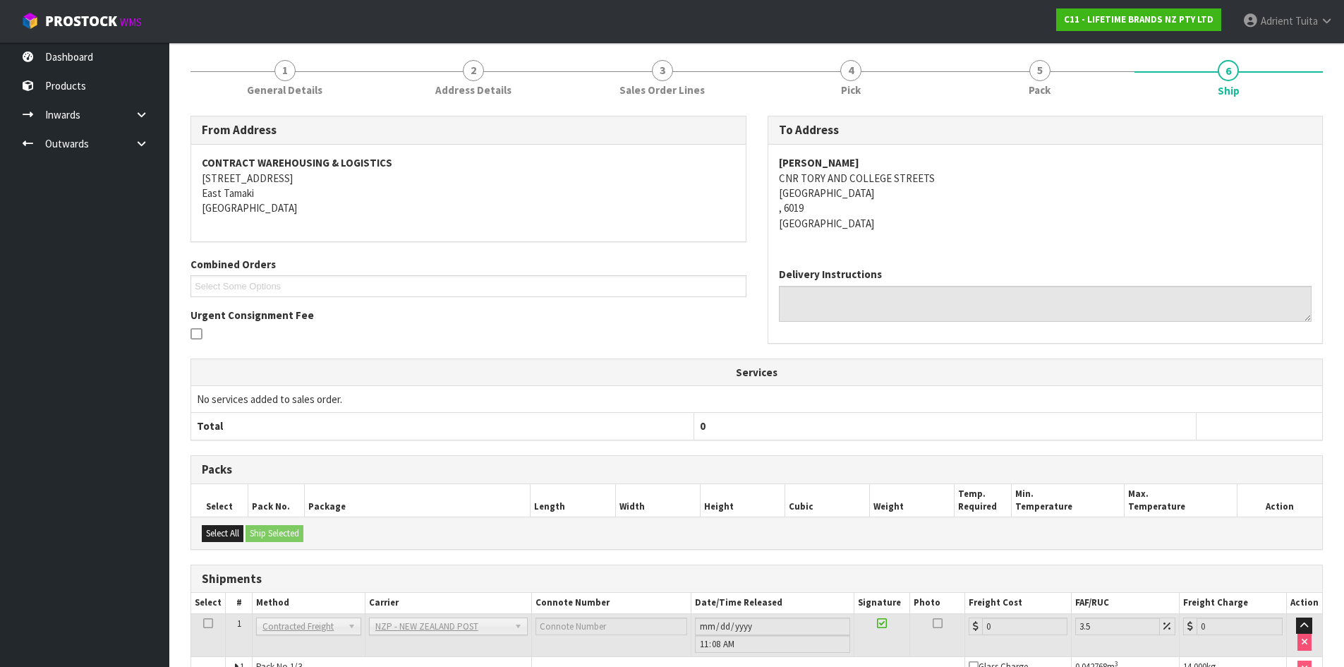
scroll to position [308, 0]
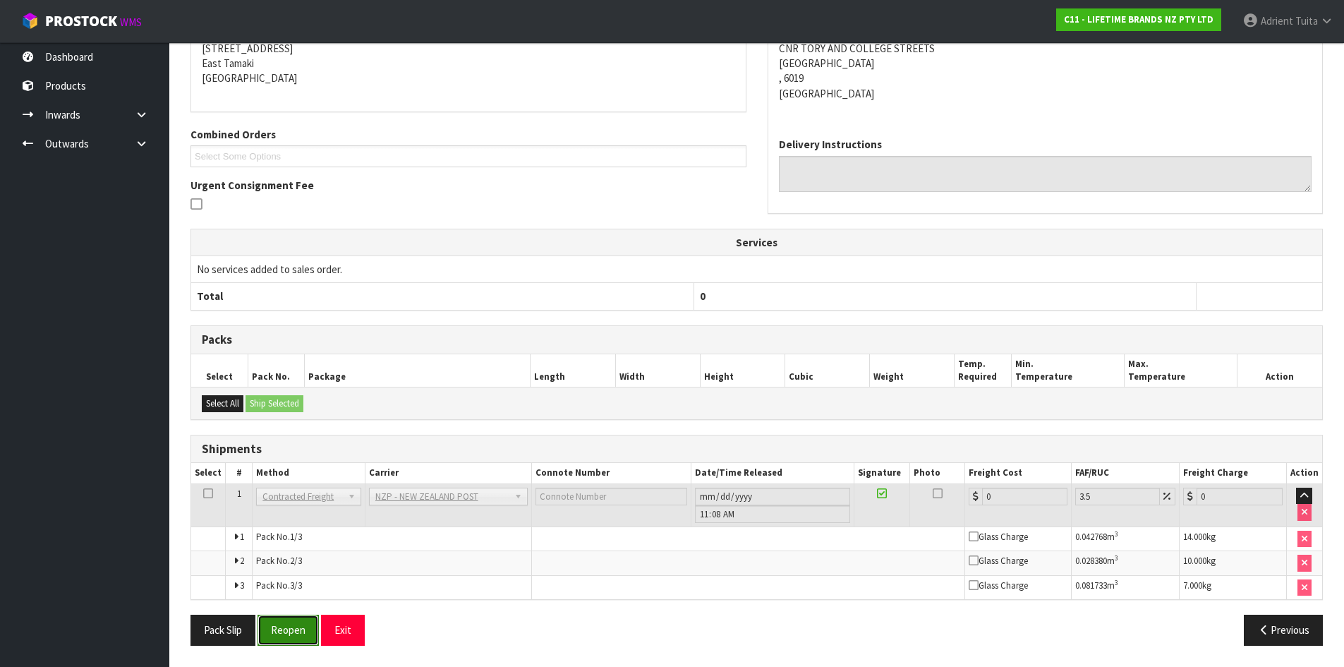
click at [279, 629] on button "Reopen" at bounding box center [287, 629] width 61 height 30
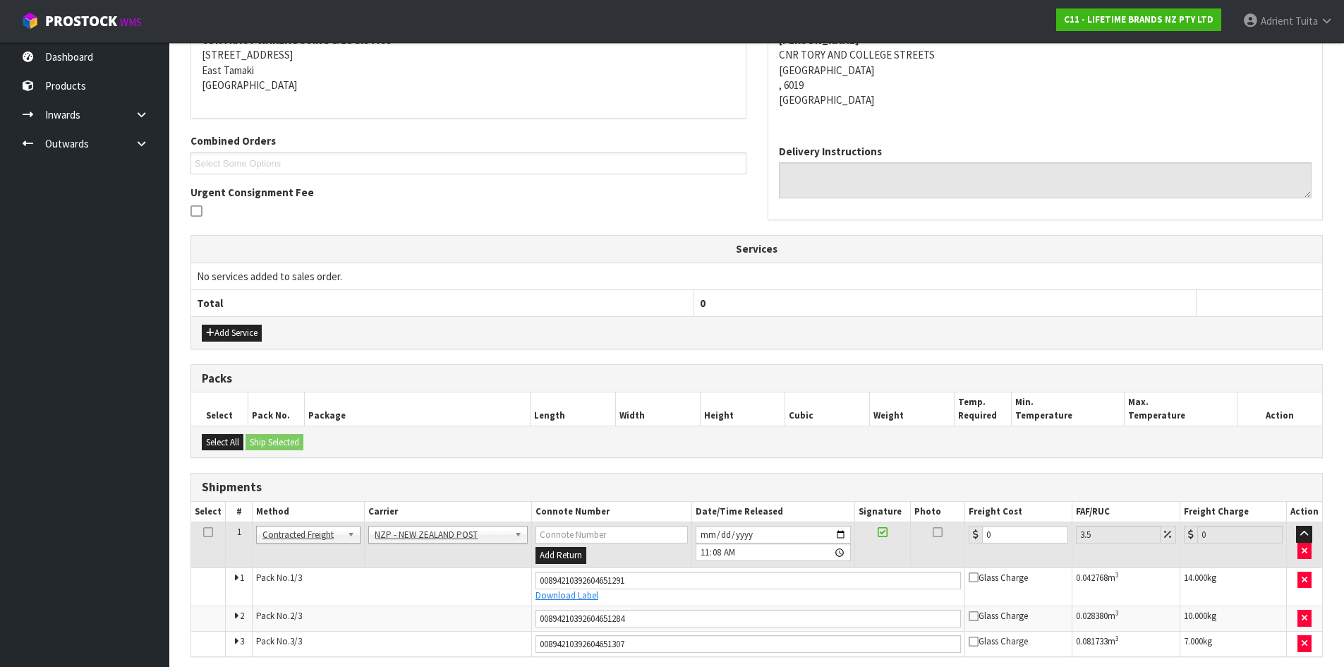
scroll to position [292, 0]
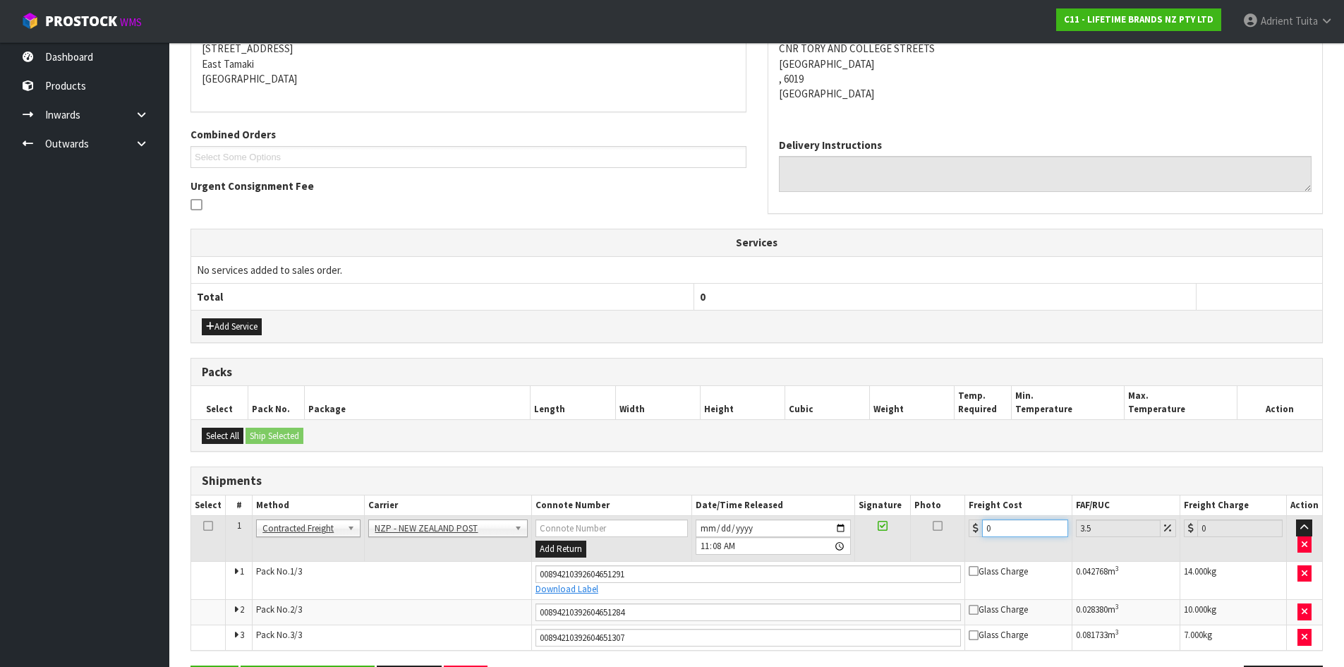
click at [1024, 536] on input "0" at bounding box center [1024, 528] width 85 height 18
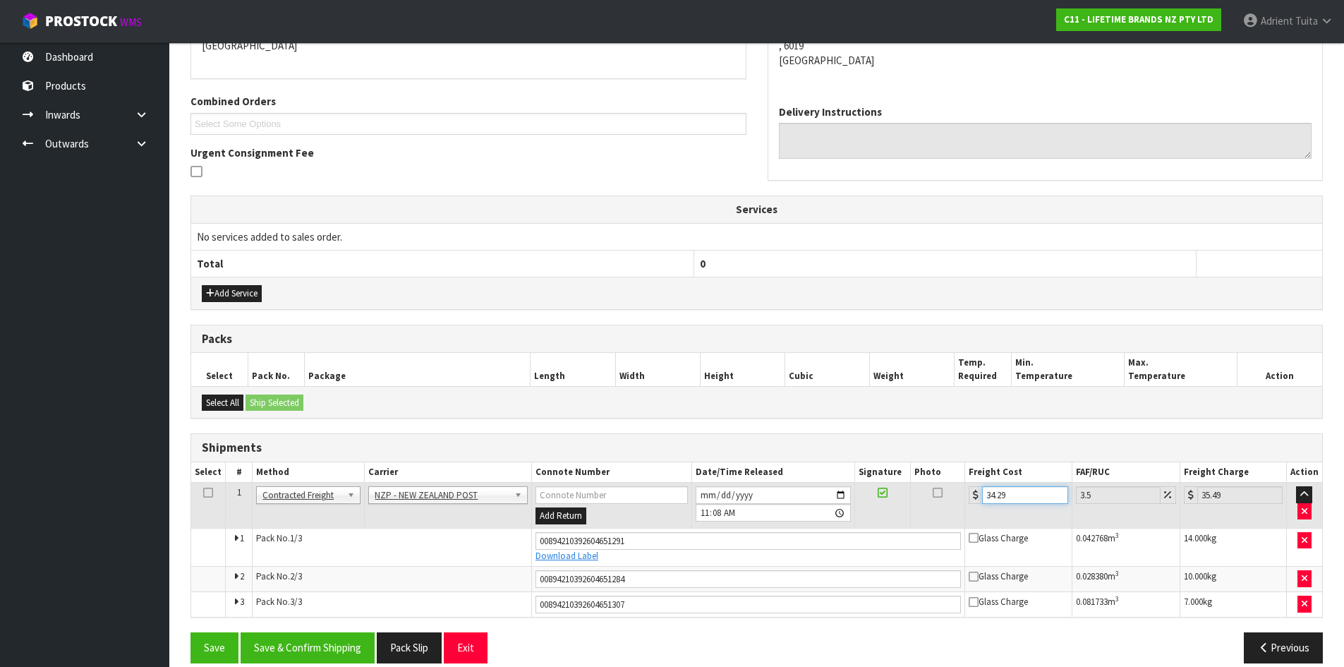
scroll to position [343, 0]
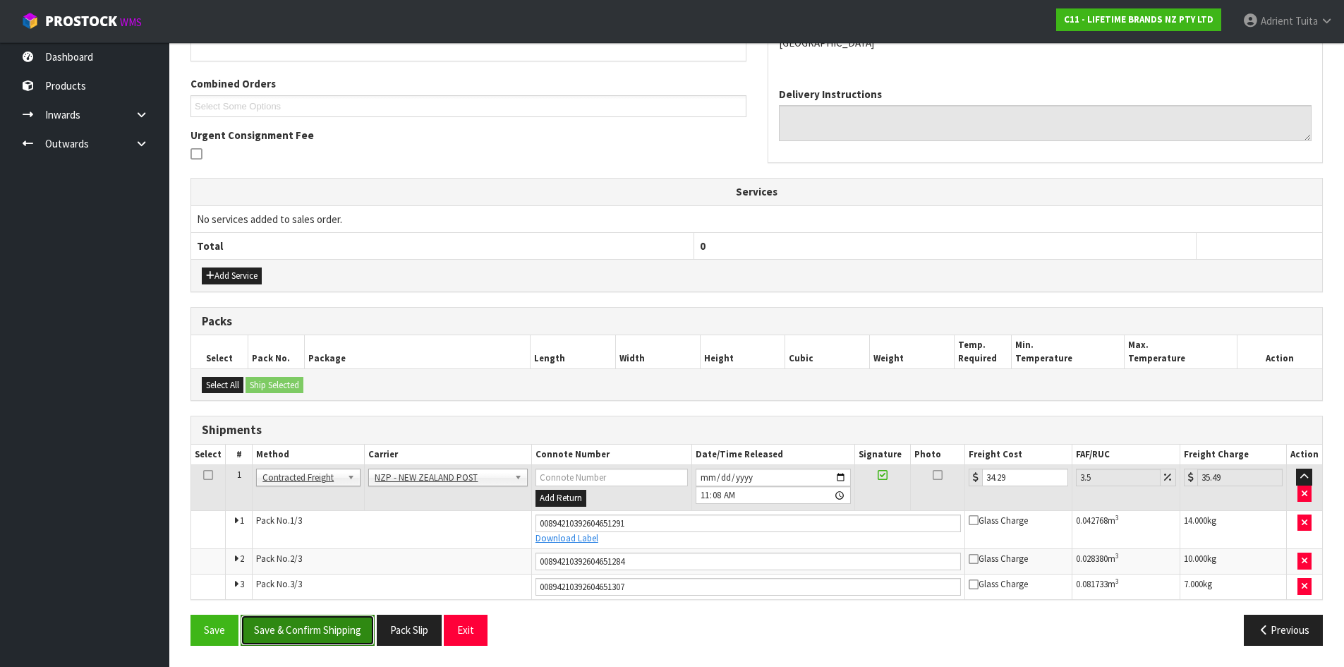
click at [283, 621] on button "Save & Confirm Shipping" at bounding box center [308, 629] width 134 height 30
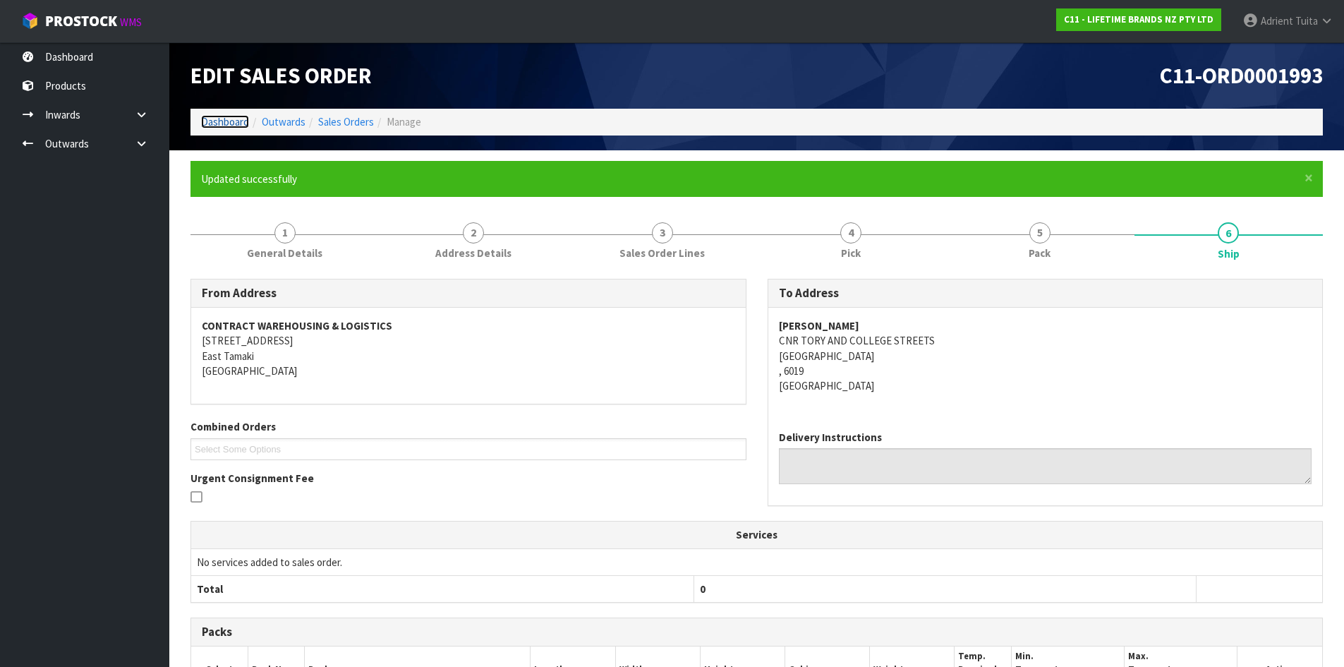
click at [224, 116] on link "Dashboard" at bounding box center [225, 121] width 48 height 13
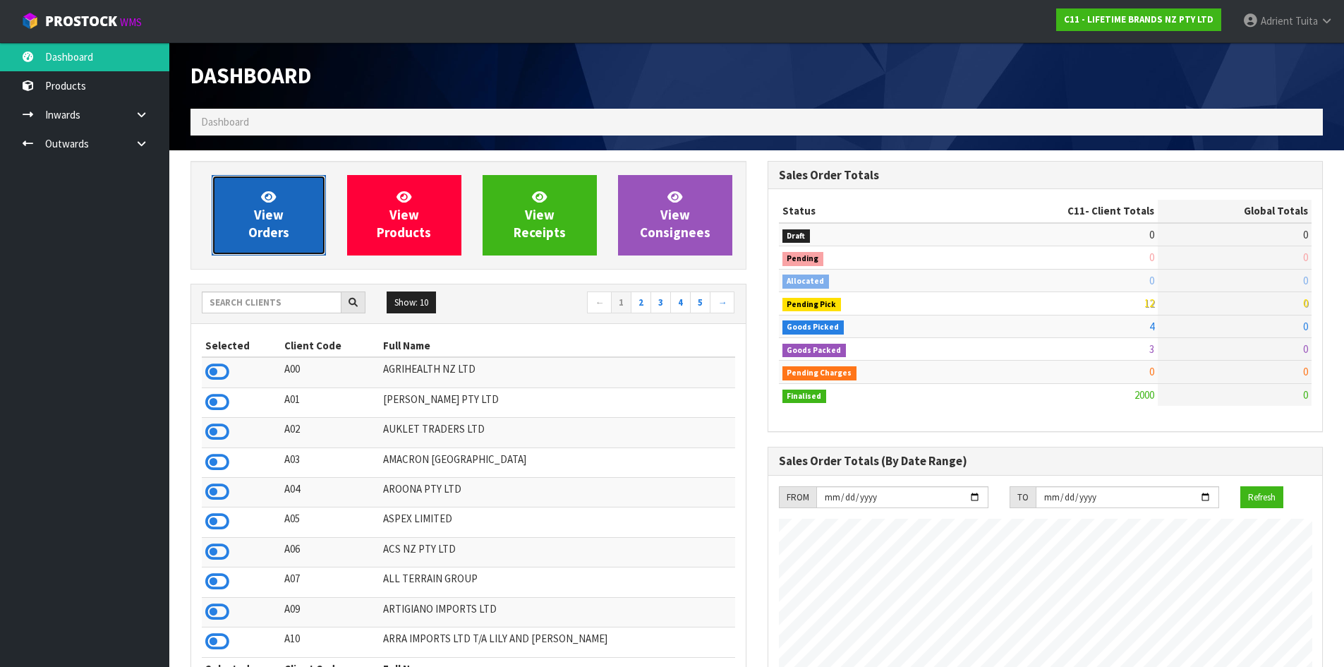
scroll to position [1069, 576]
click at [262, 188] on link "View Orders" at bounding box center [269, 215] width 114 height 80
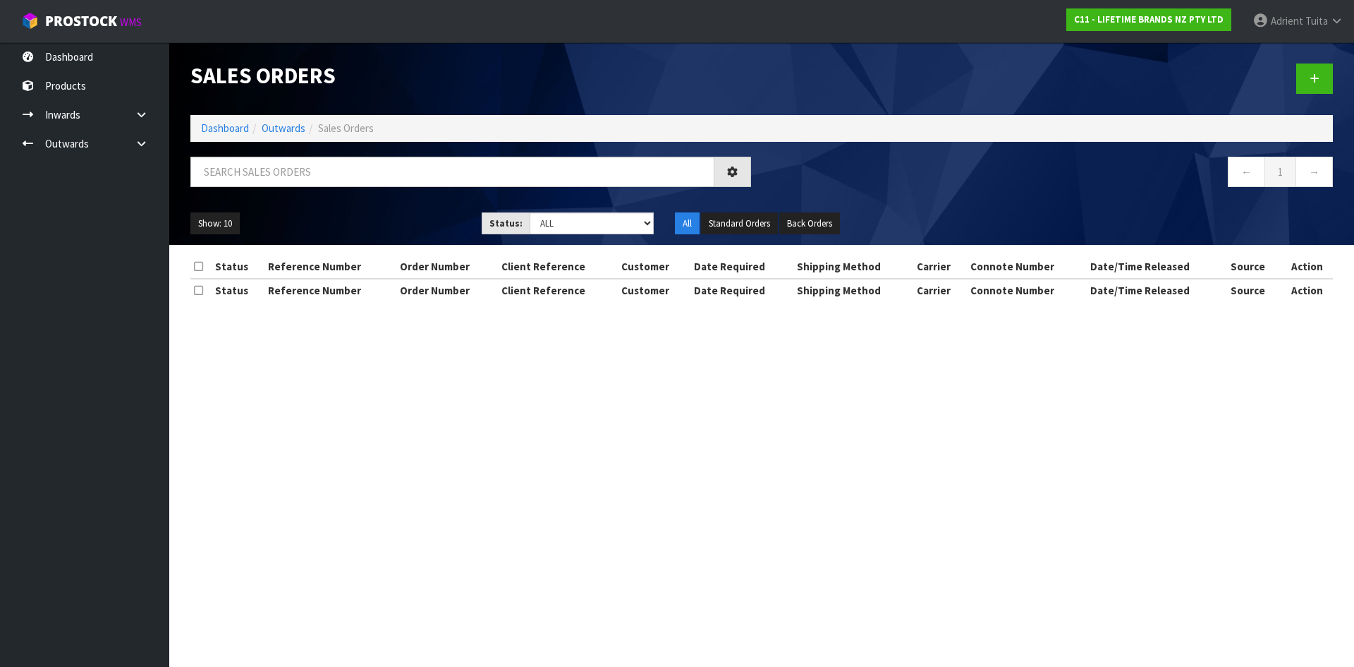
click at [241, 121] on li "Dashboard" at bounding box center [225, 128] width 48 height 15
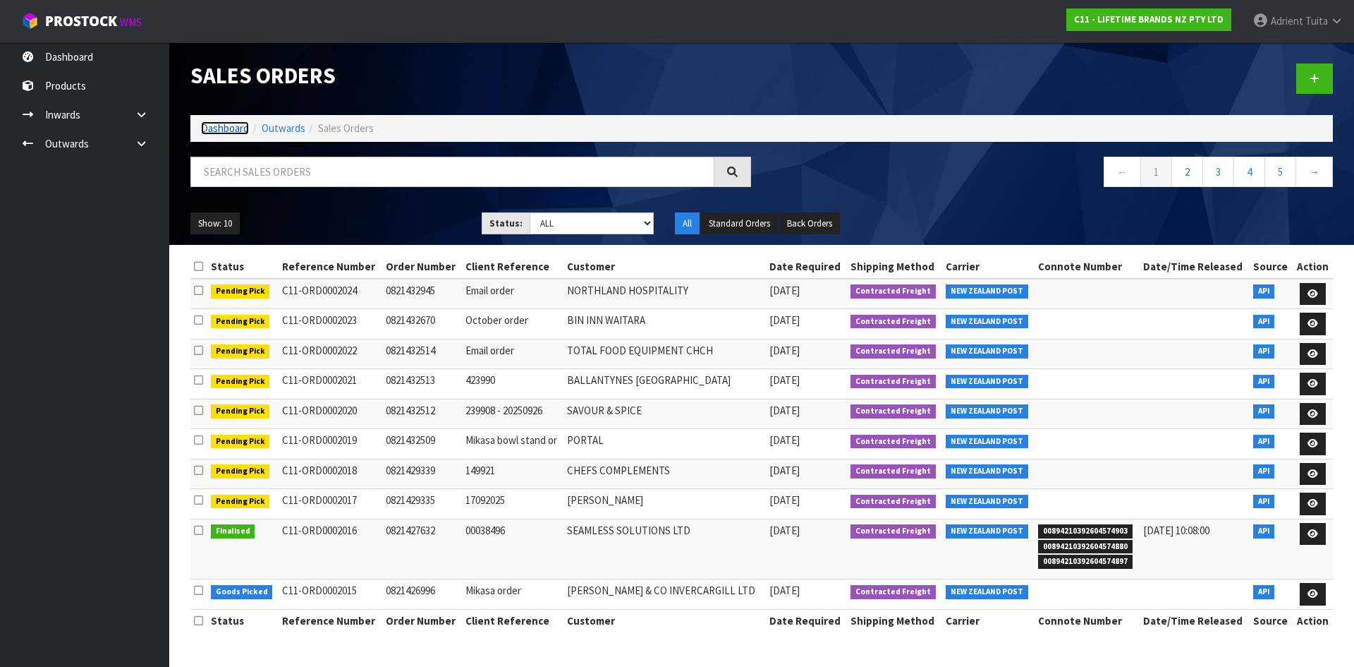
click at [243, 123] on link "Dashboard" at bounding box center [225, 127] width 48 height 13
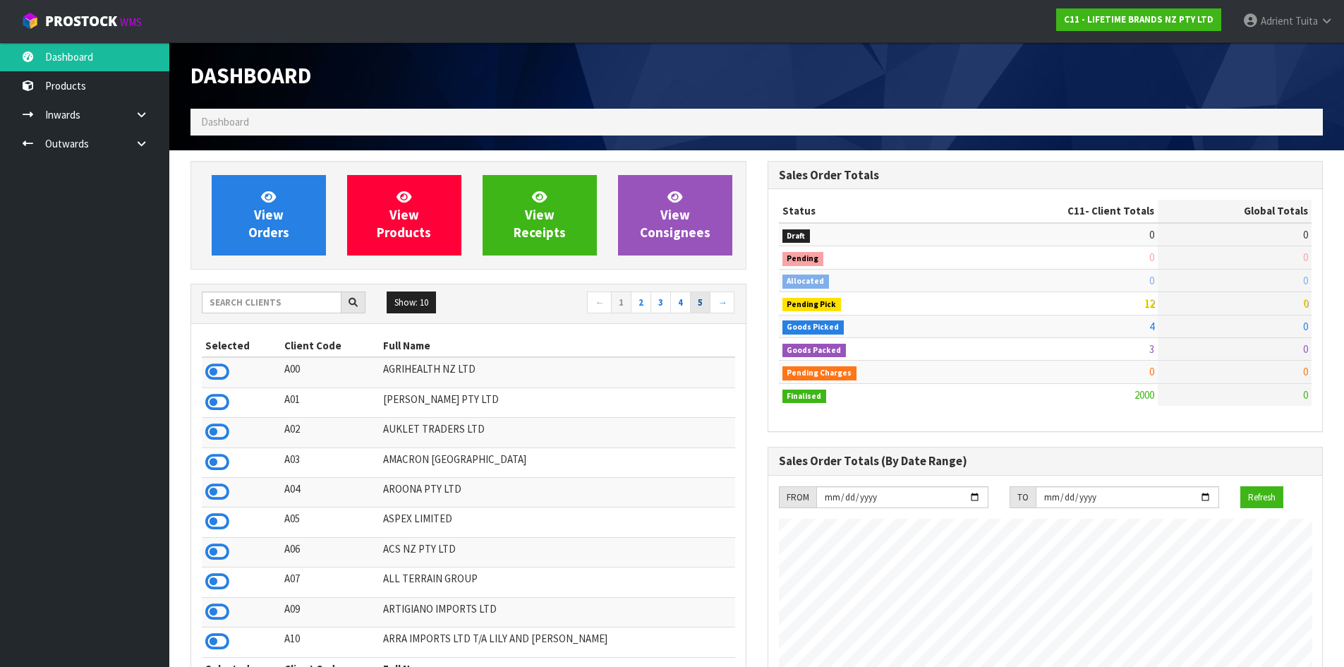
scroll to position [1069, 576]
click at [289, 222] on link "View Orders" at bounding box center [269, 215] width 114 height 80
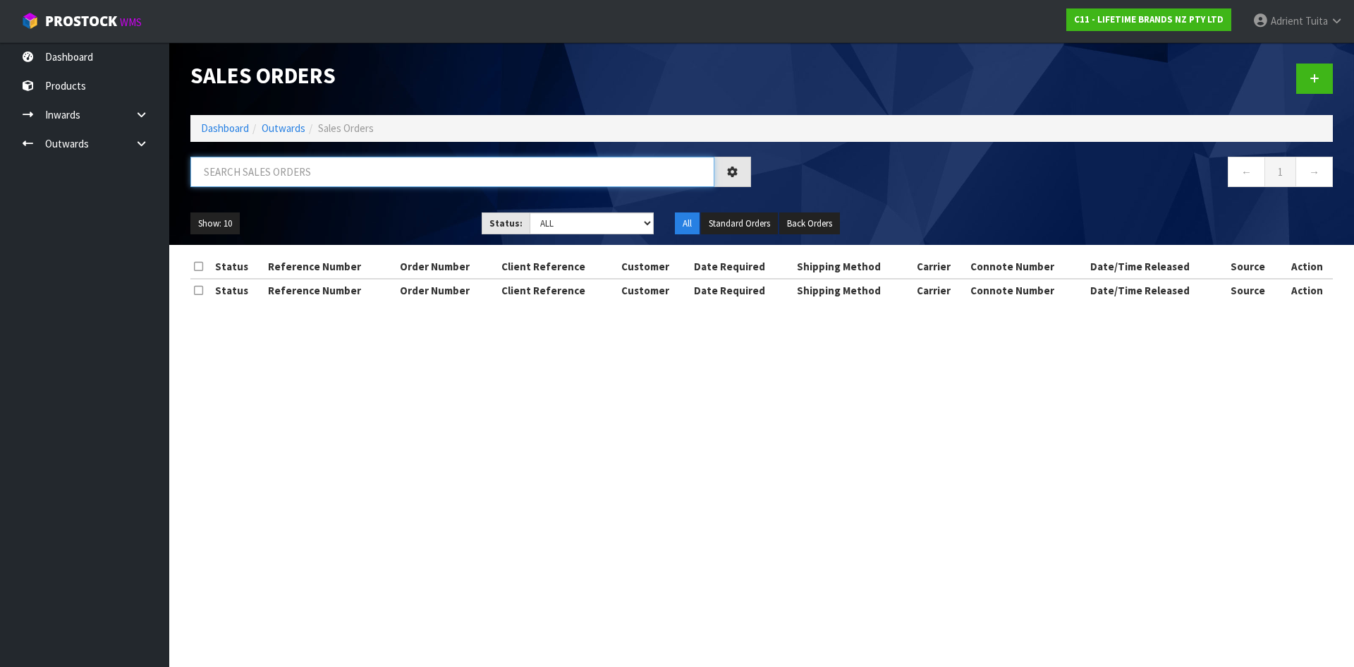
click at [319, 179] on input "text" at bounding box center [452, 172] width 524 height 30
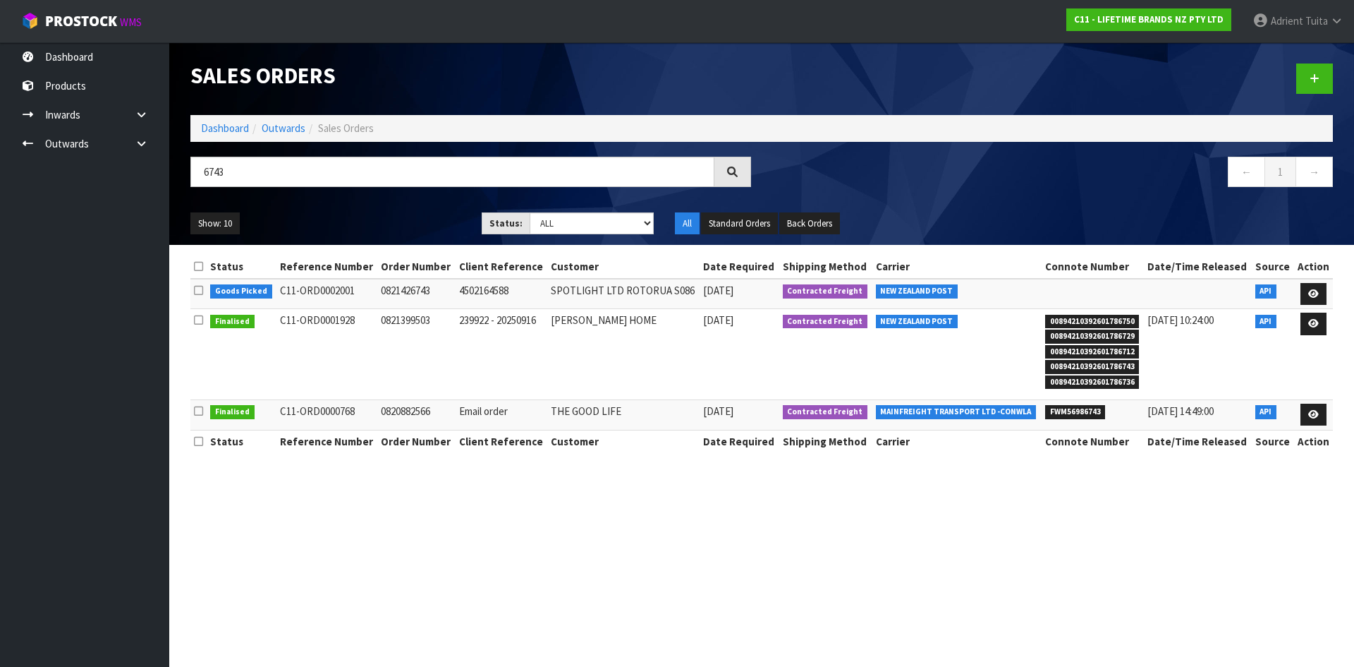
click at [614, 296] on td "SPOTLIGHT LTD ROTORUA S086" at bounding box center [623, 294] width 152 height 30
copy tr "SPOTLIGHT LTD ROTORUA S086"
click at [366, 172] on input "6743" at bounding box center [452, 172] width 524 height 30
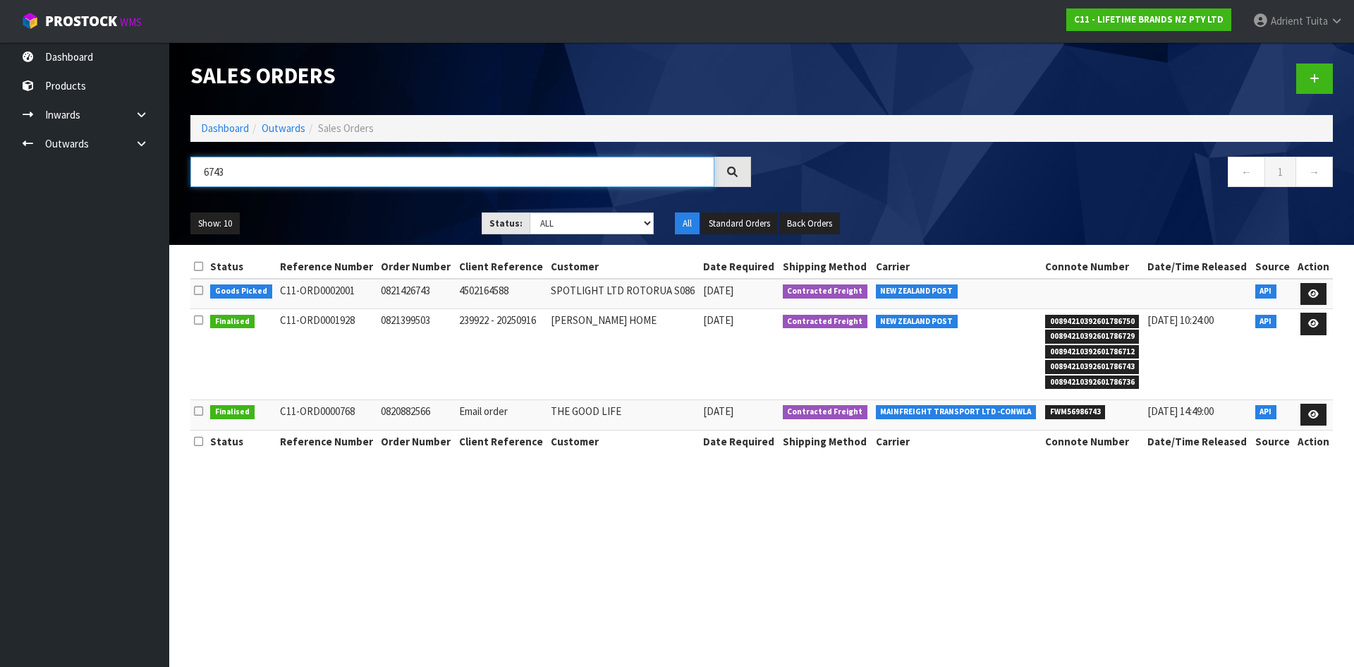
click at [366, 172] on input "6743" at bounding box center [452, 172] width 524 height 30
paste input "SPOTLIGHT LTD ROTORUA S086"
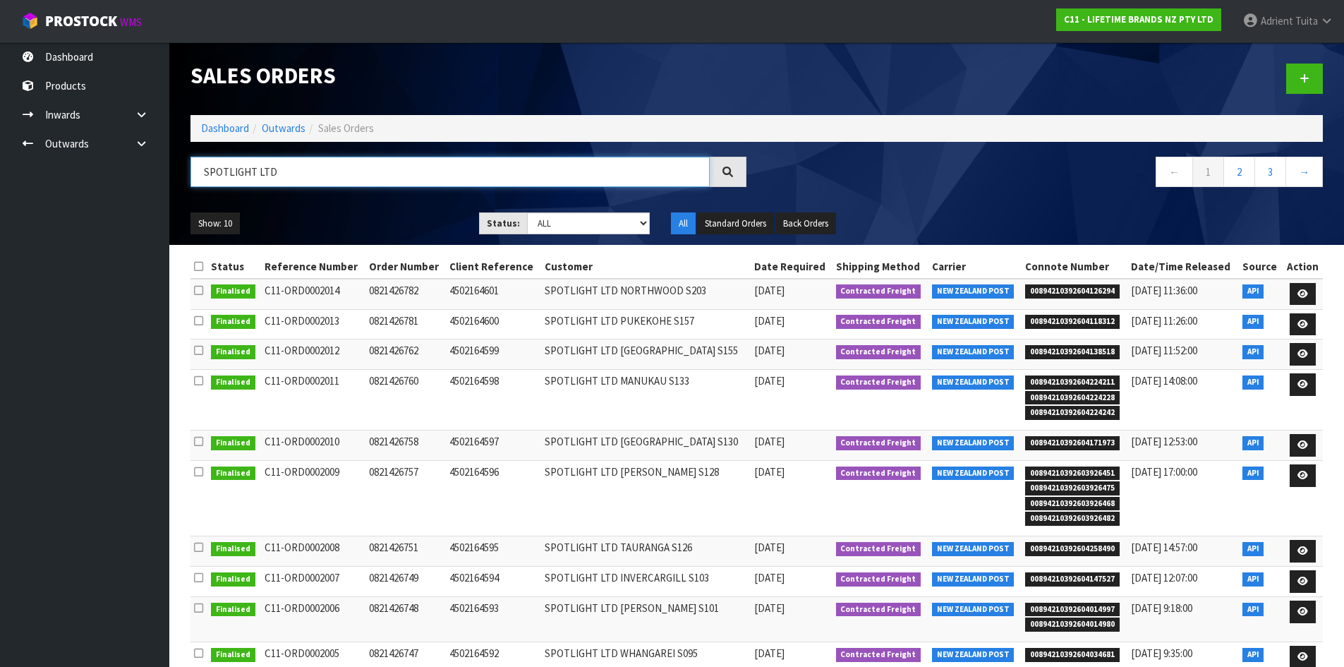
click at [278, 168] on input "SPOTLIGHT LTD" at bounding box center [449, 172] width 519 height 30
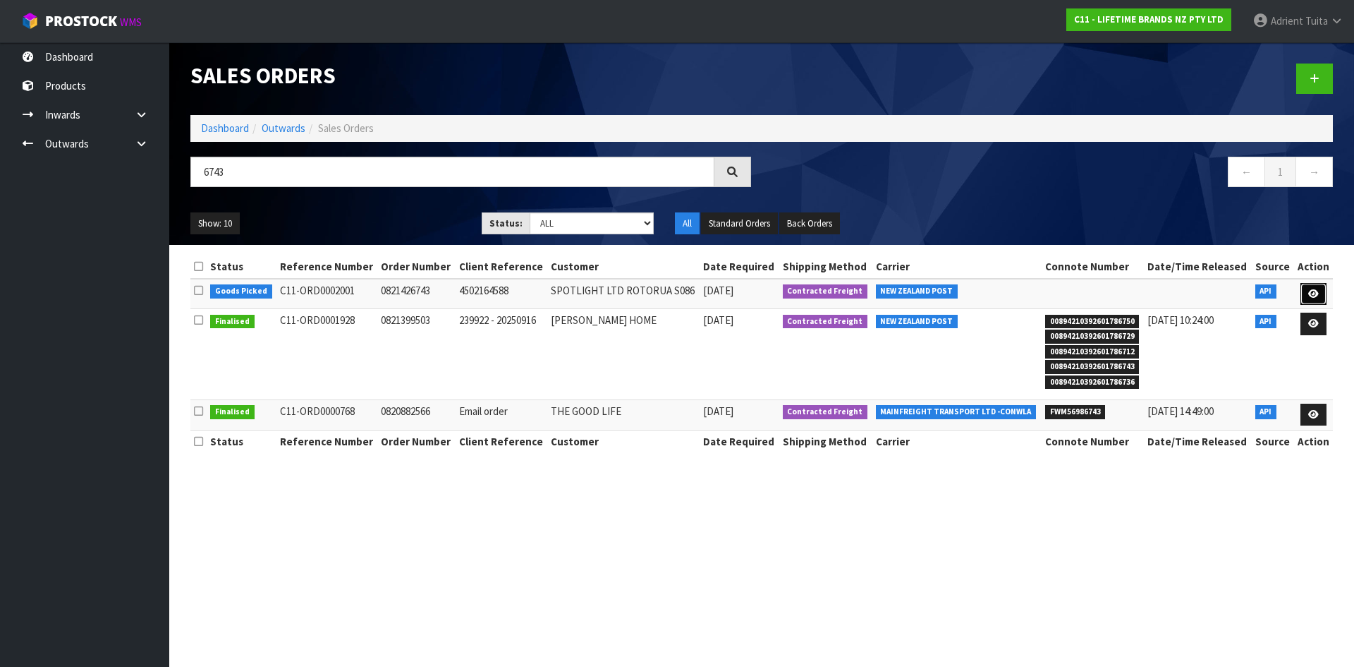
click at [1311, 291] on icon at bounding box center [1314, 293] width 11 height 9
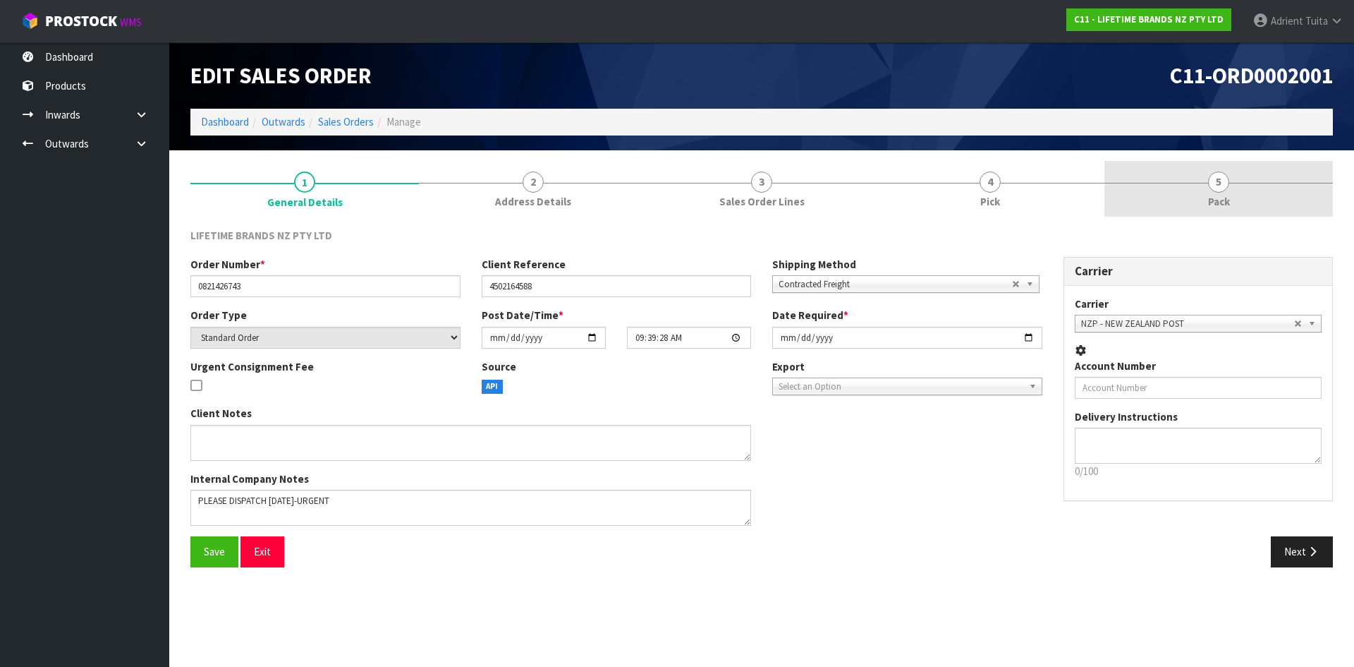
click at [1207, 189] on link "5 Pack" at bounding box center [1219, 189] width 229 height 56
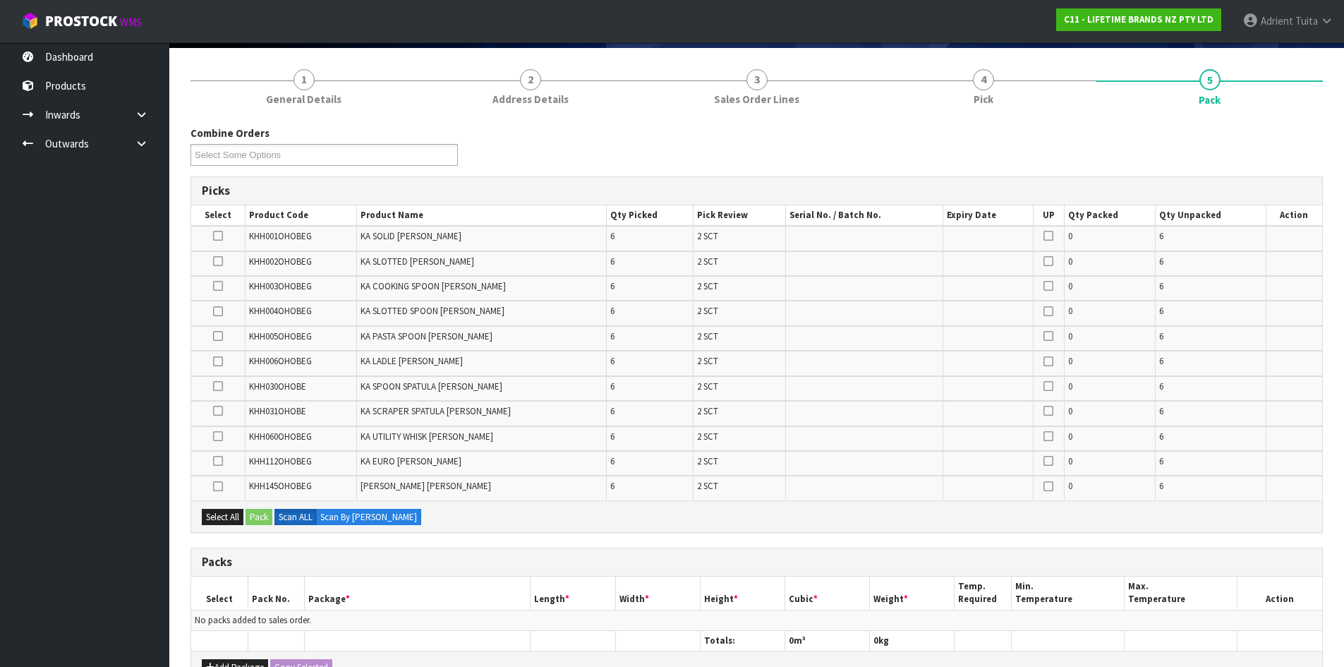
scroll to position [380, 0]
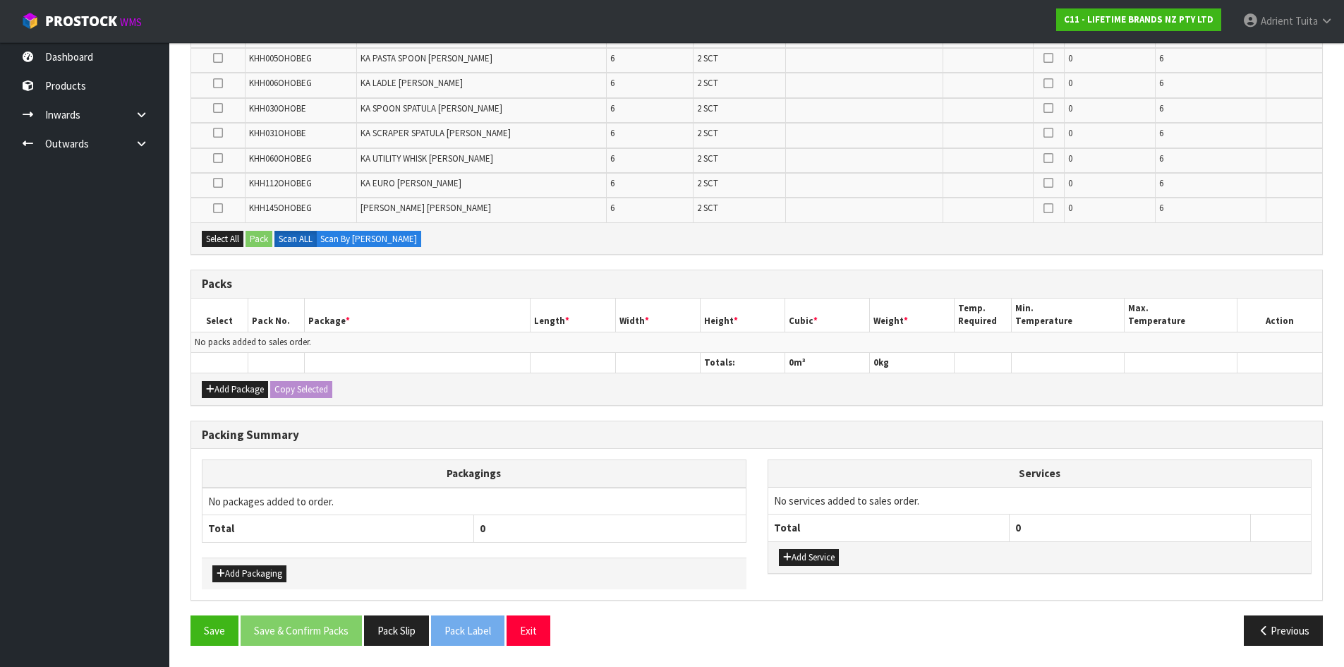
click at [224, 375] on div "Add Package Copy Selected" at bounding box center [756, 388] width 1131 height 32
click at [220, 382] on button "Add Package" at bounding box center [235, 389] width 66 height 17
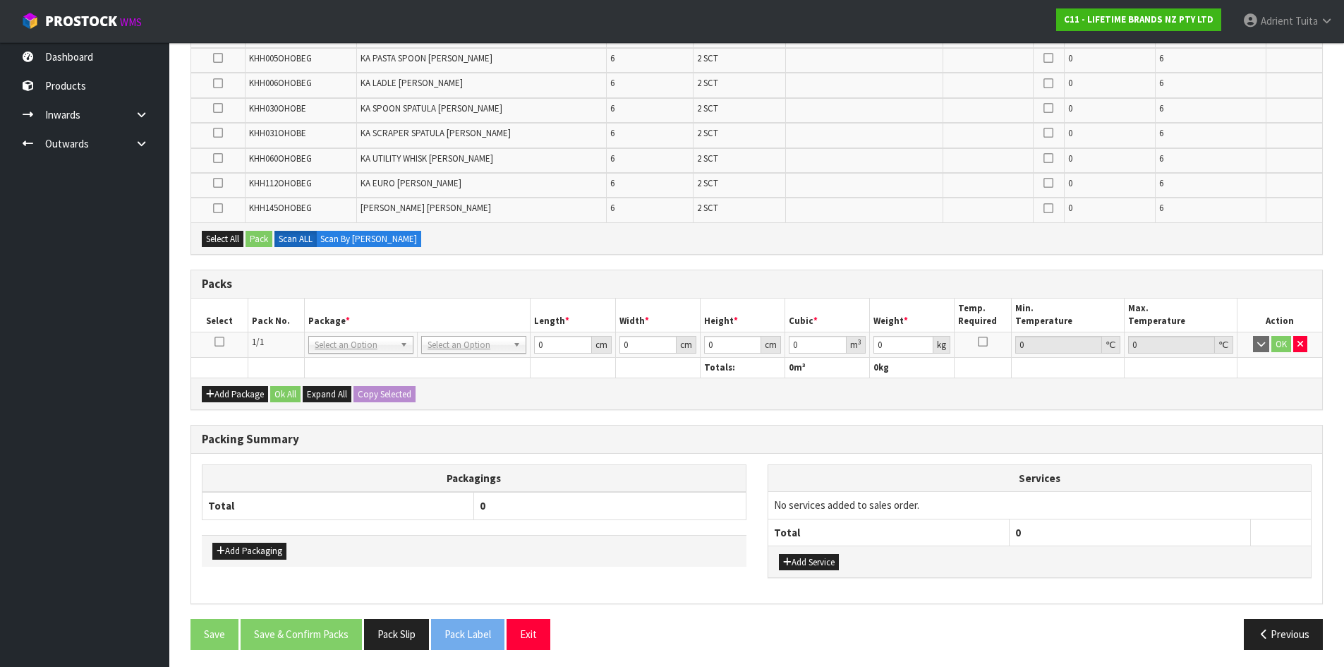
click at [213, 339] on td at bounding box center [219, 344] width 56 height 25
click at [217, 342] on icon at bounding box center [219, 341] width 10 height 1
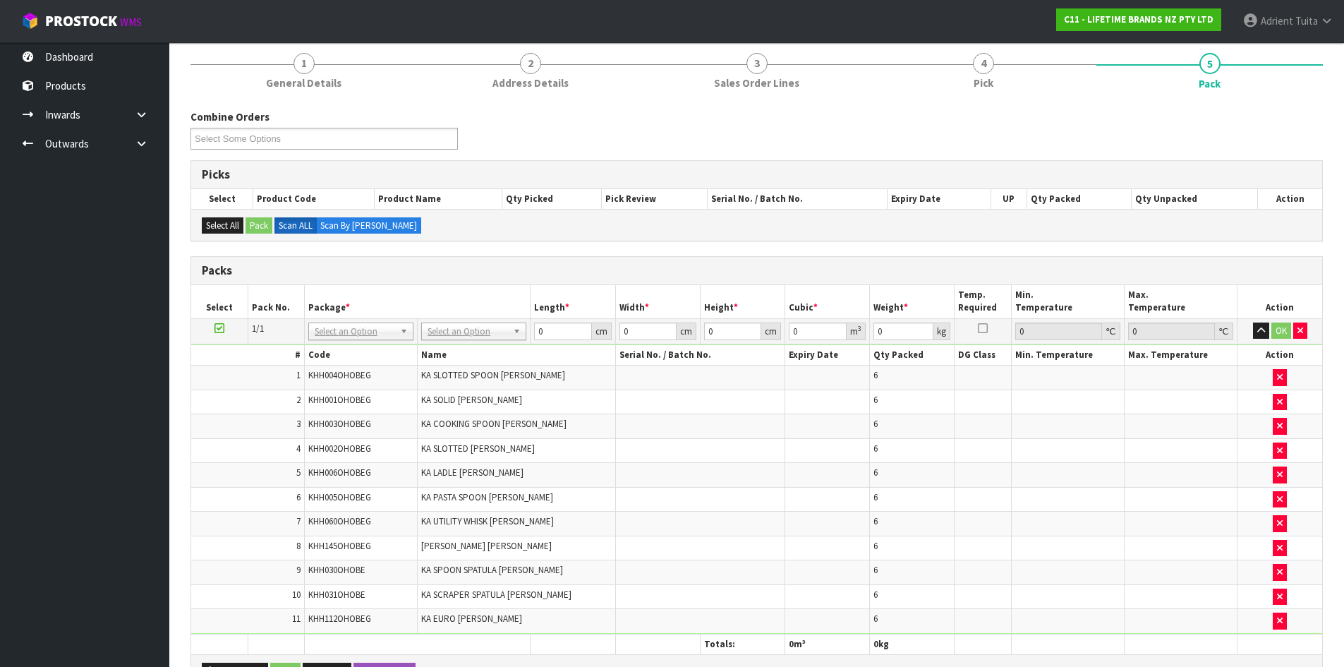
scroll to position [117, 0]
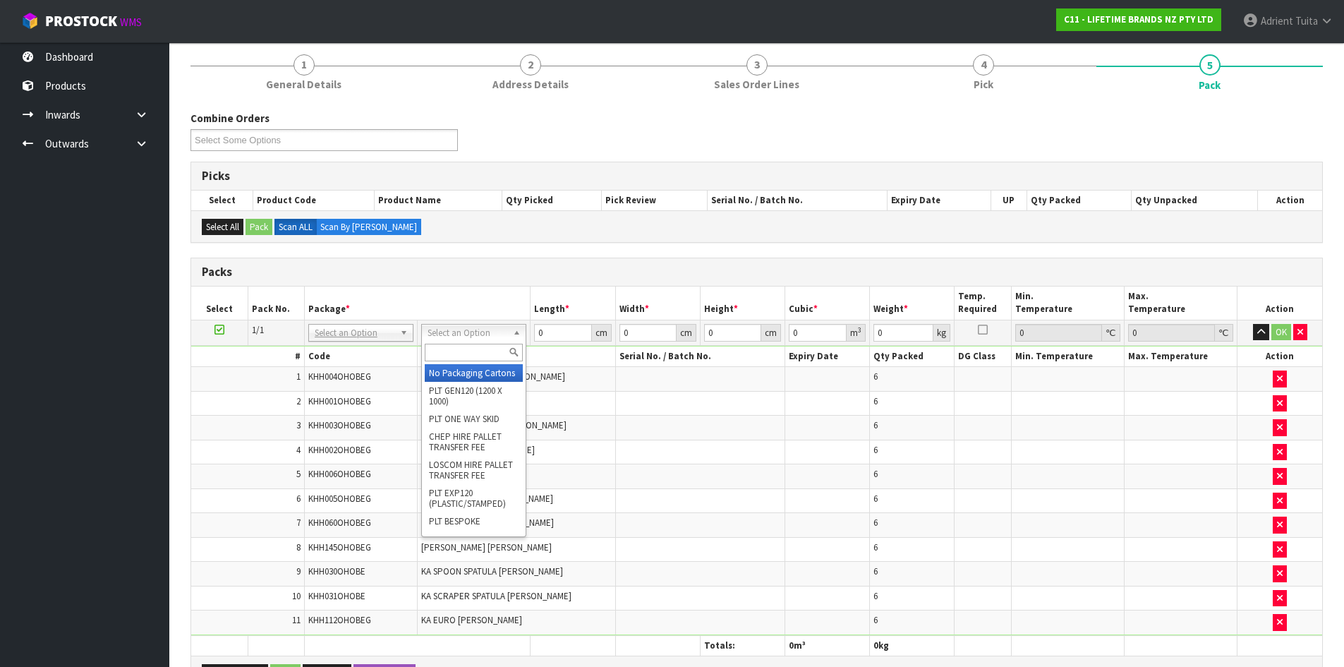
drag, startPoint x: 498, startPoint y: 336, endPoint x: 496, endPoint y: 346, distance: 10.1
click at [496, 346] on input "text" at bounding box center [474, 353] width 98 height 18
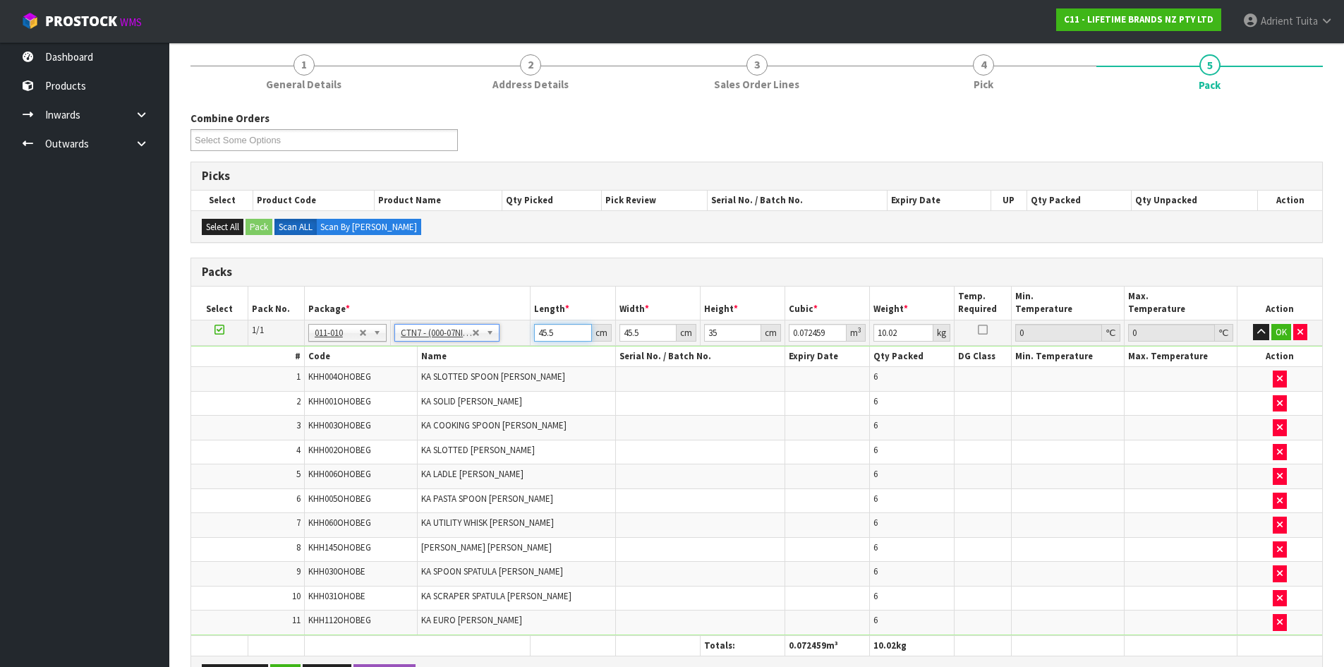
click at [550, 337] on input "45.5" at bounding box center [562, 333] width 57 height 18
click at [1282, 331] on button "OK" at bounding box center [1281, 332] width 20 height 17
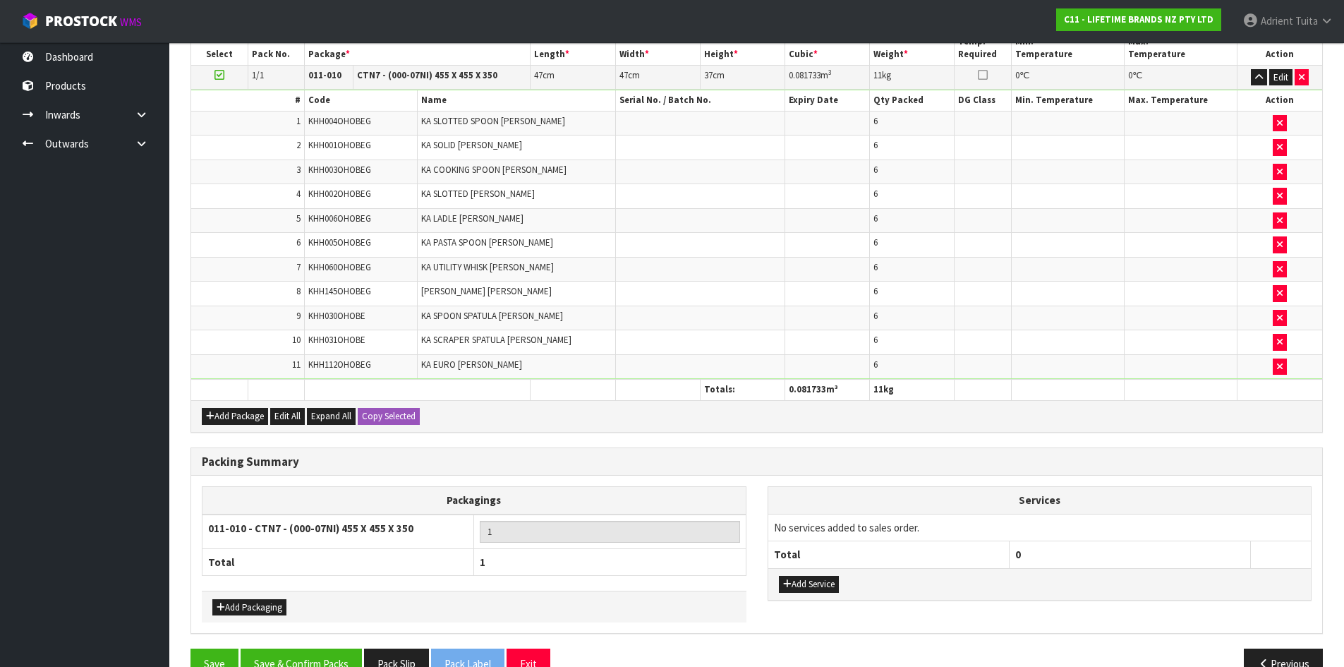
scroll to position [406, 0]
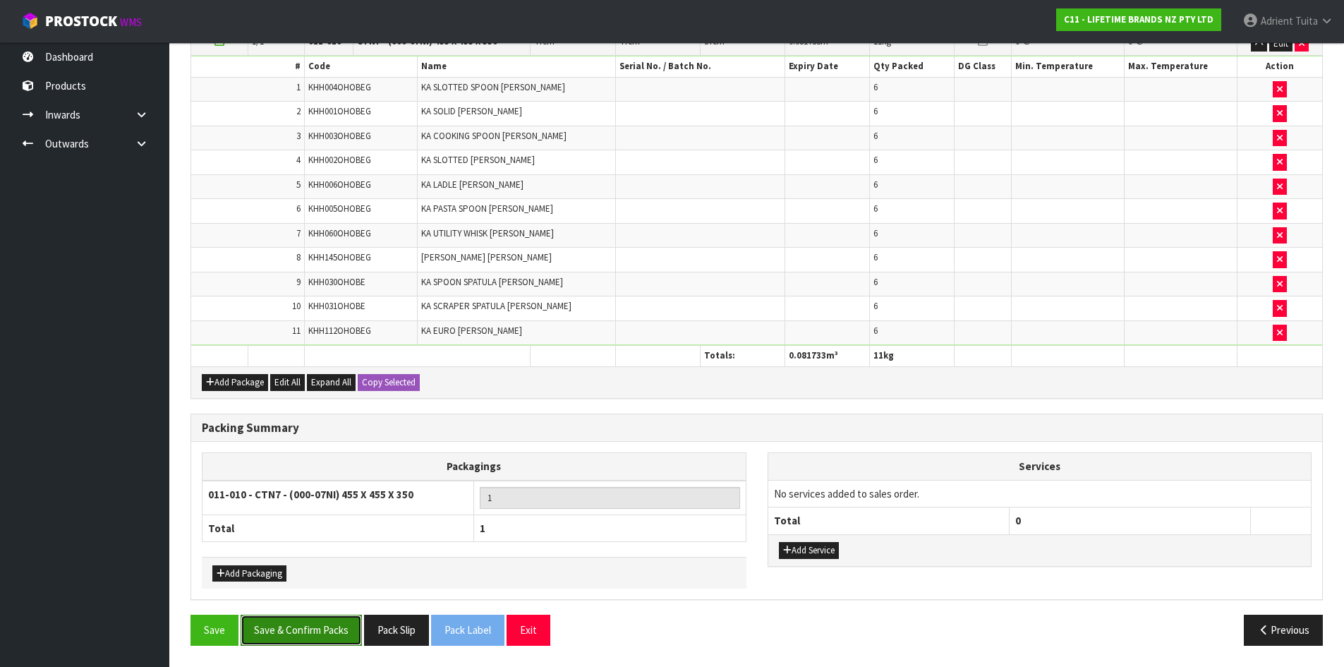
click at [327, 622] on button "Save & Confirm Packs" at bounding box center [301, 629] width 121 height 30
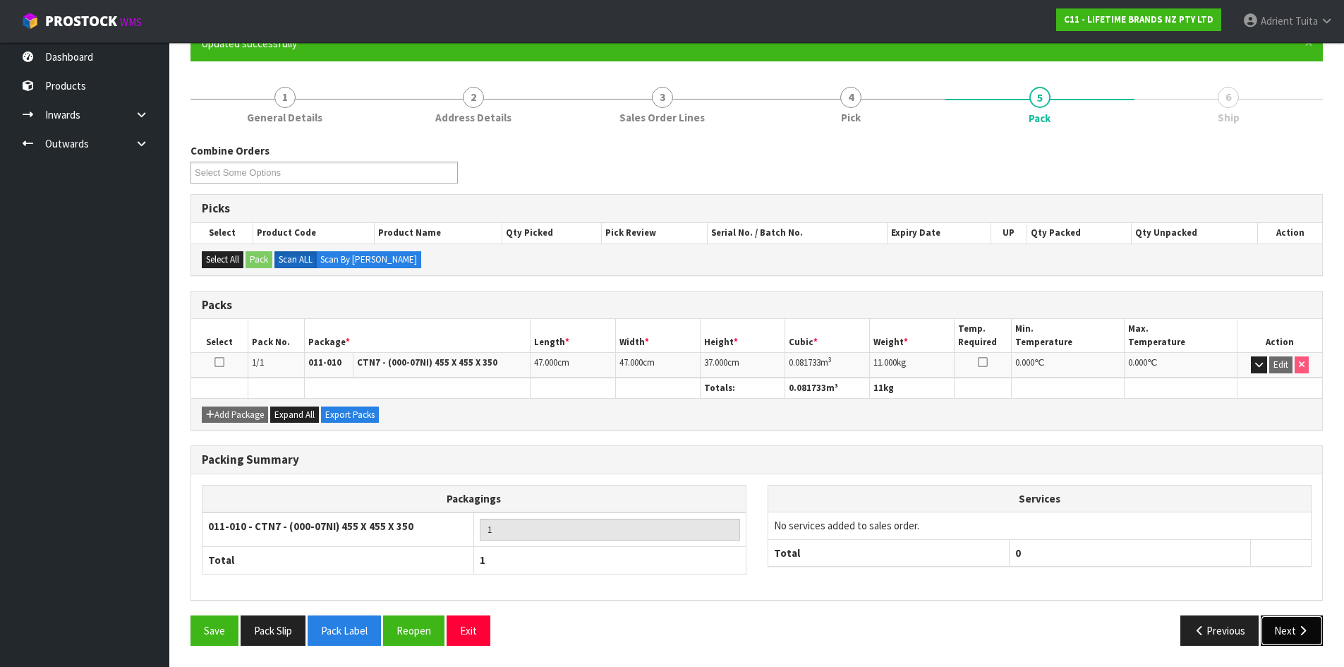
click at [1287, 622] on button "Next" at bounding box center [1292, 630] width 62 height 30
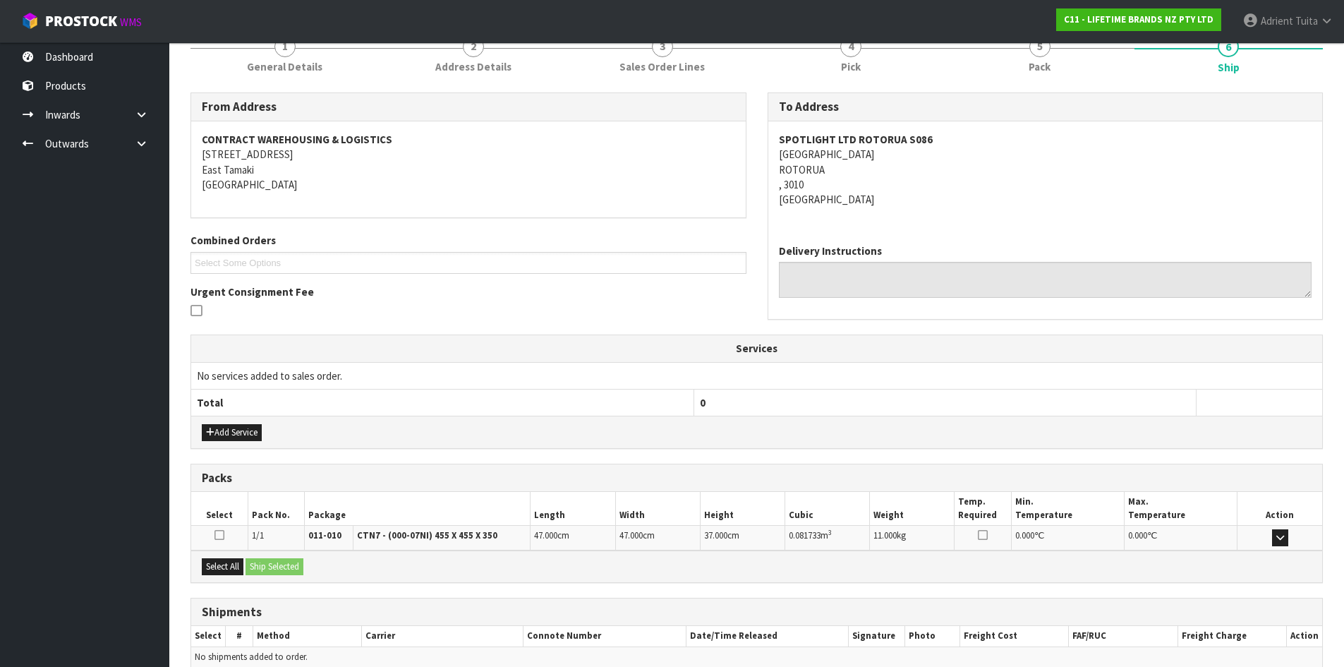
scroll to position [254, 0]
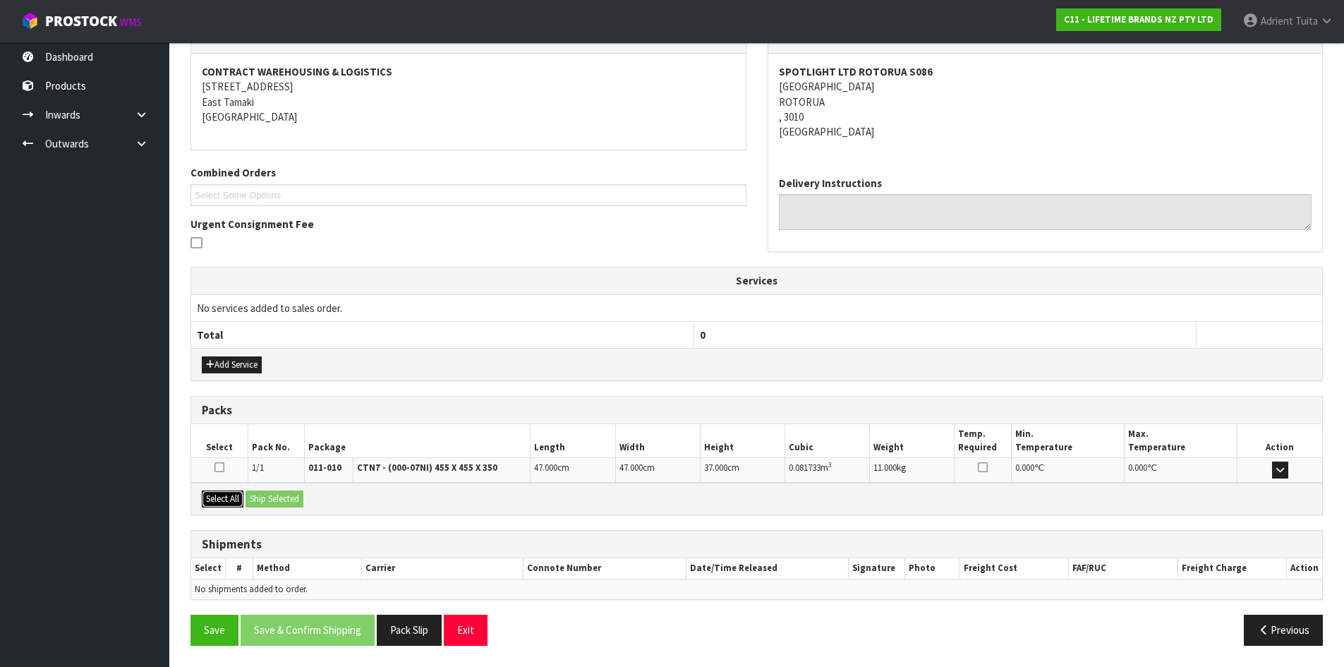
click at [208, 502] on button "Select All" at bounding box center [223, 498] width 42 height 17
click at [259, 495] on button "Ship Selected" at bounding box center [274, 498] width 58 height 17
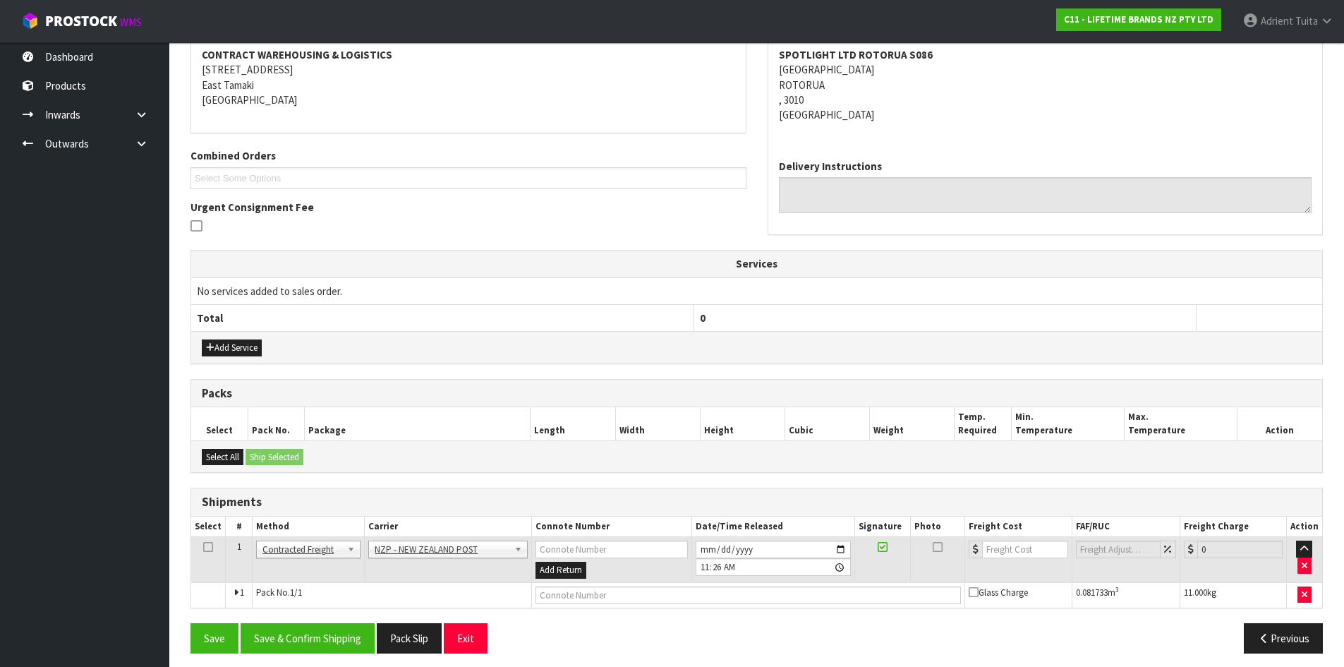
scroll to position [279, 0]
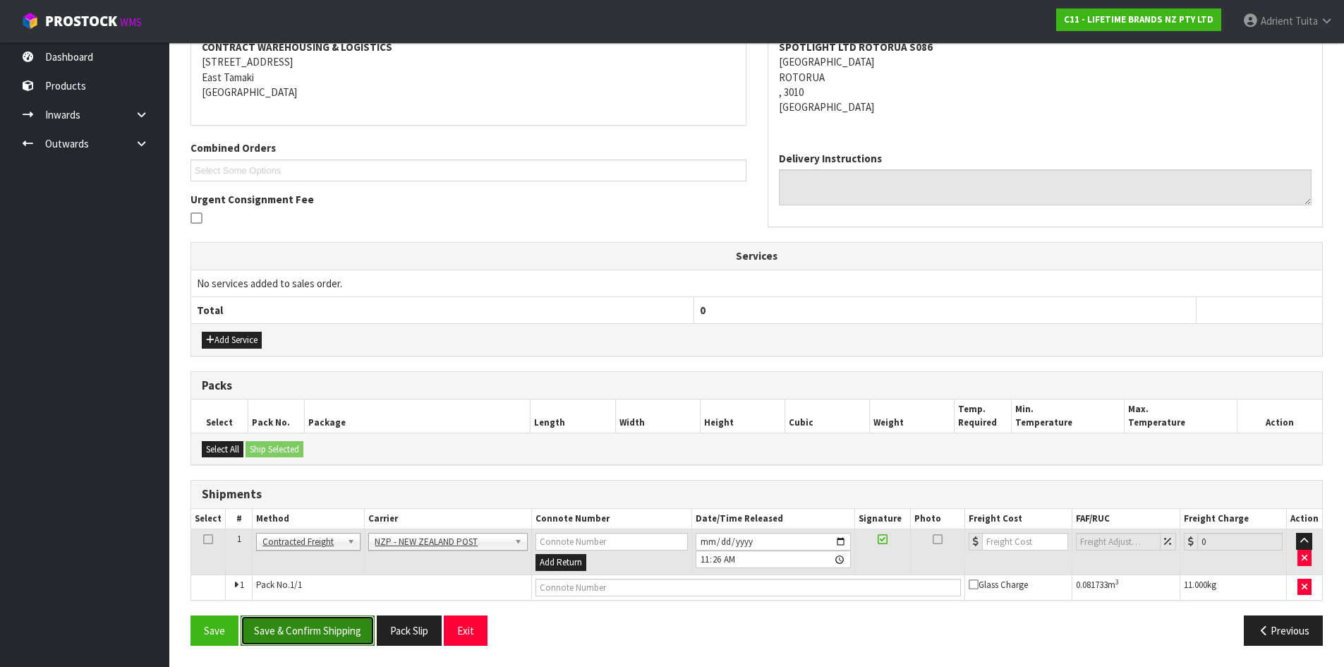
click at [339, 632] on button "Save & Confirm Shipping" at bounding box center [308, 630] width 134 height 30
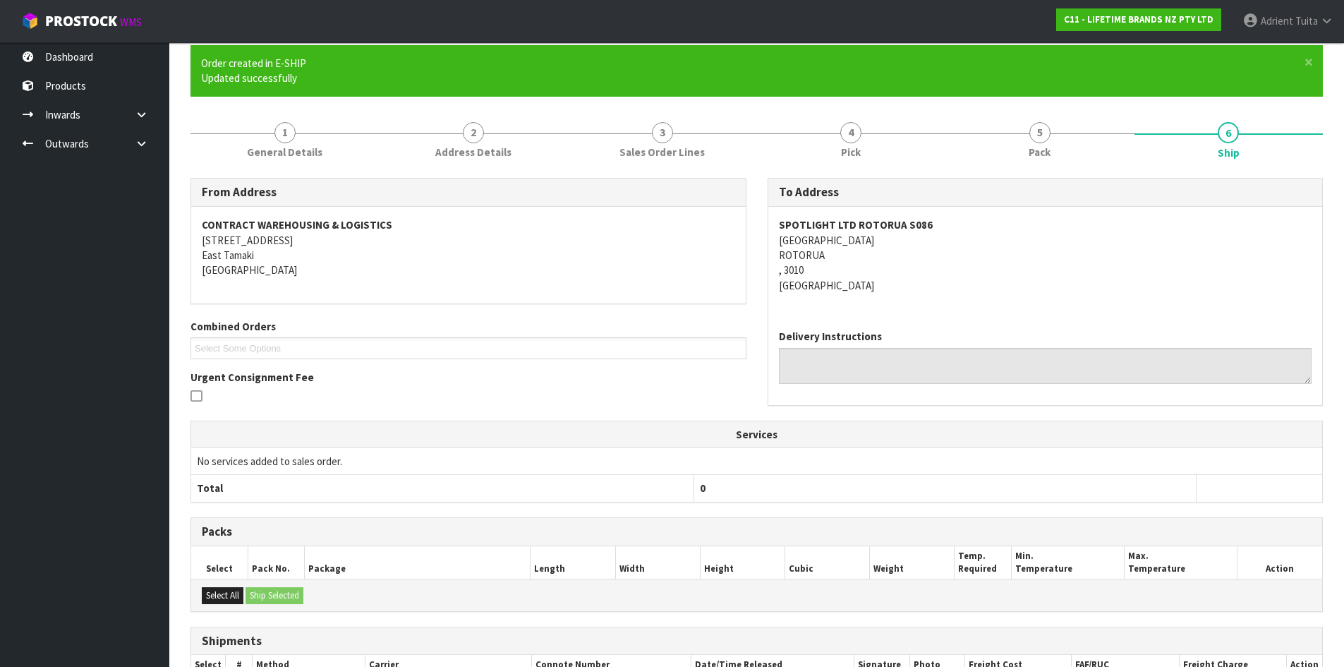
scroll to position [259, 0]
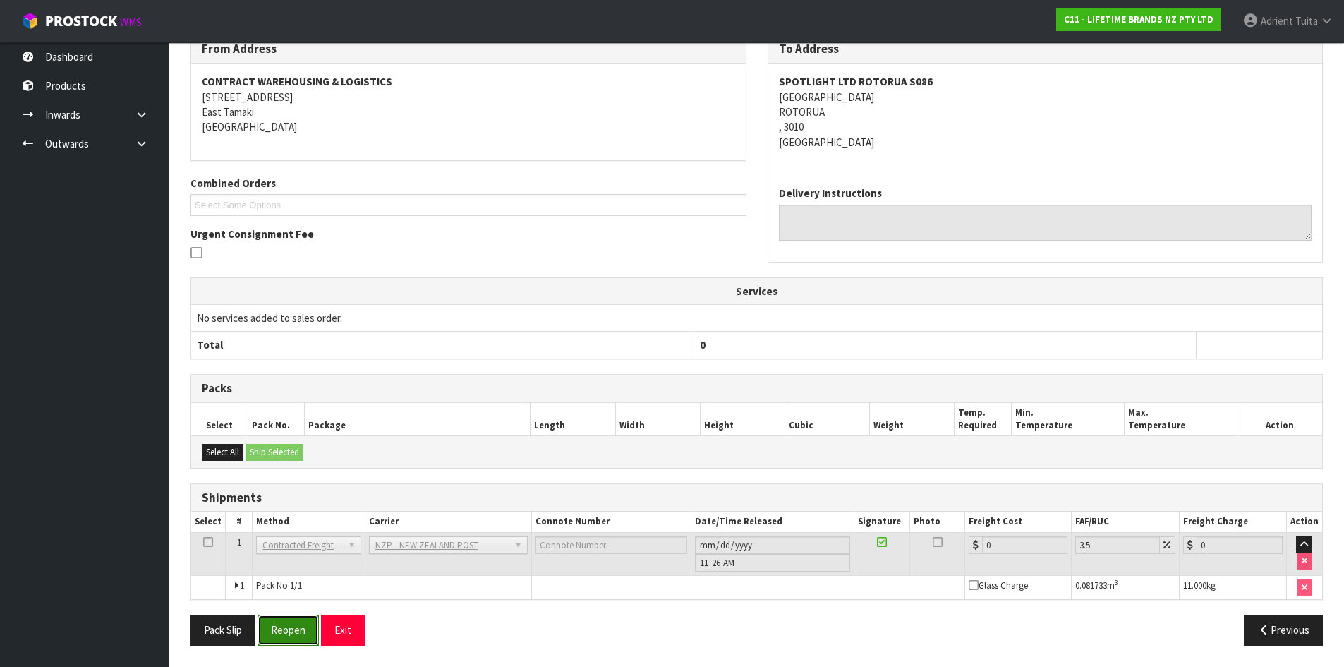
click at [285, 631] on button "Reopen" at bounding box center [287, 629] width 61 height 30
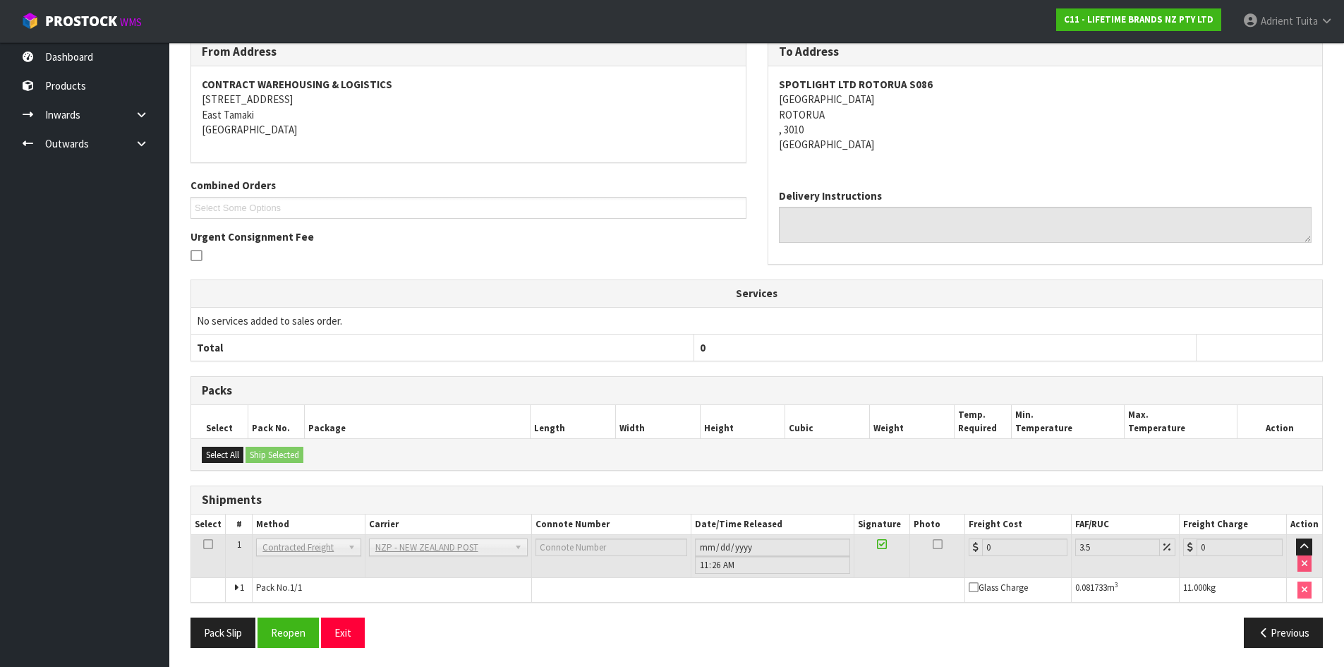
scroll to position [243, 0]
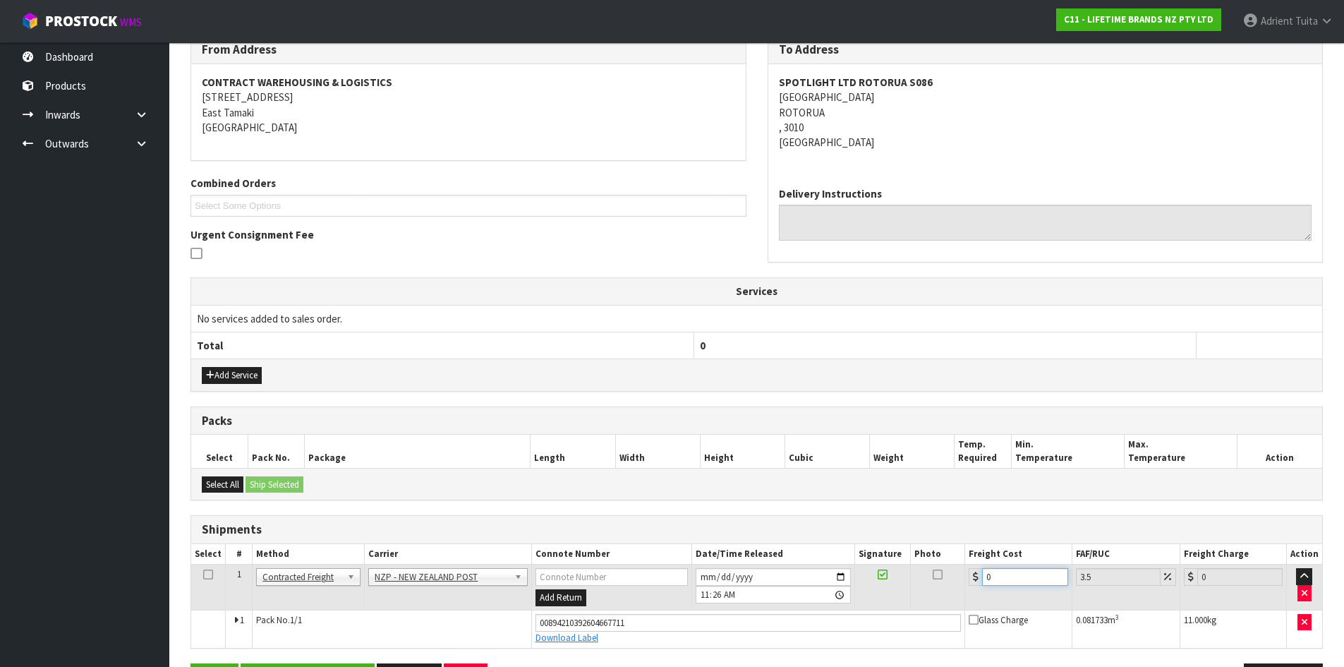
click at [994, 579] on input "0" at bounding box center [1024, 577] width 85 height 18
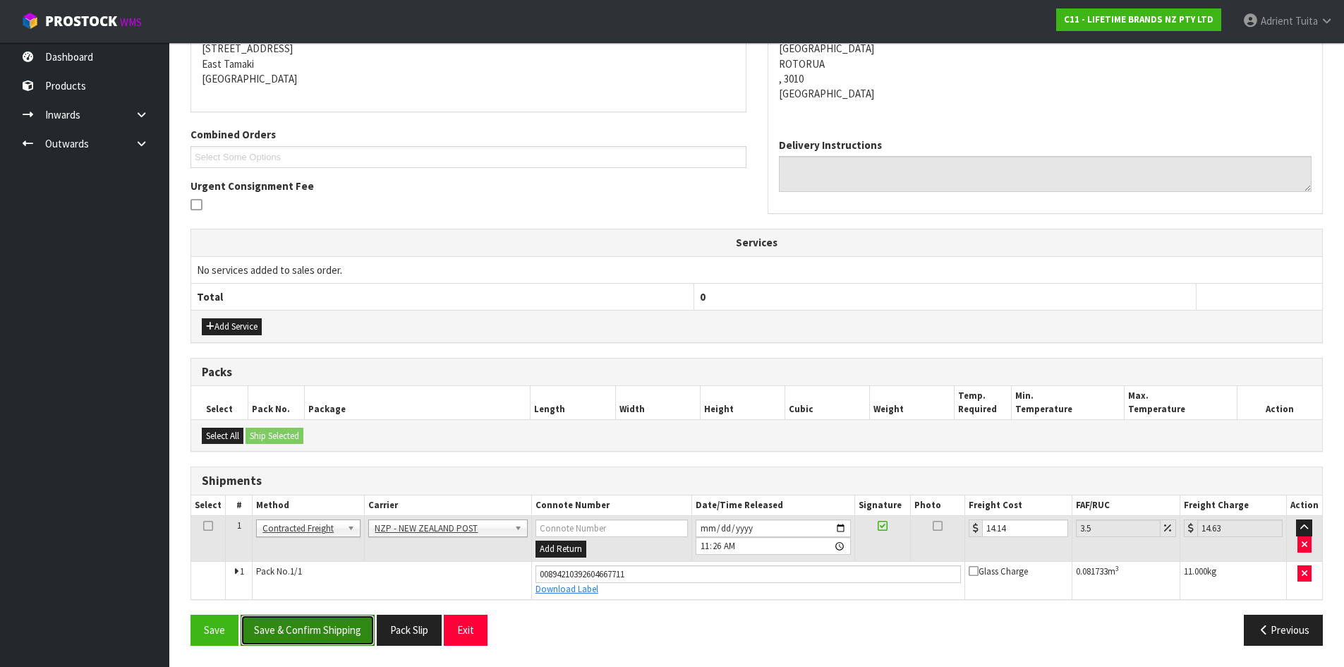
click at [262, 619] on button "Save & Confirm Shipping" at bounding box center [308, 629] width 134 height 30
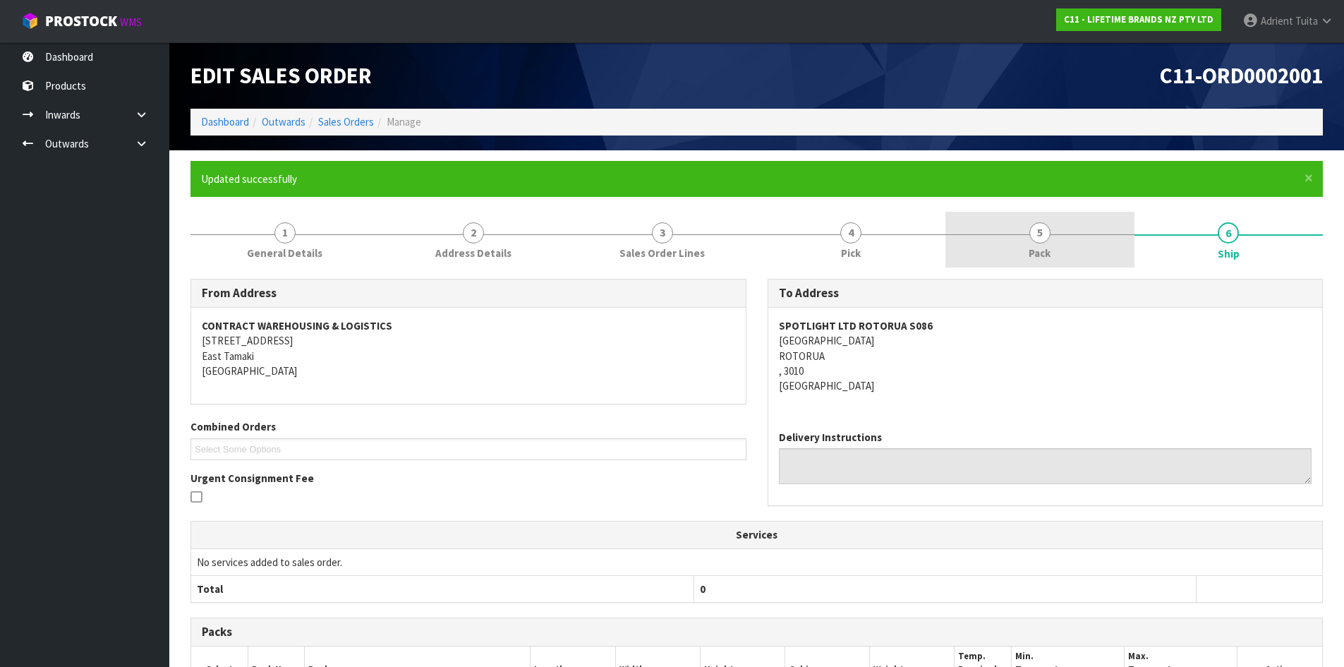
click at [1108, 257] on link "5 Pack" at bounding box center [1039, 240] width 189 height 56
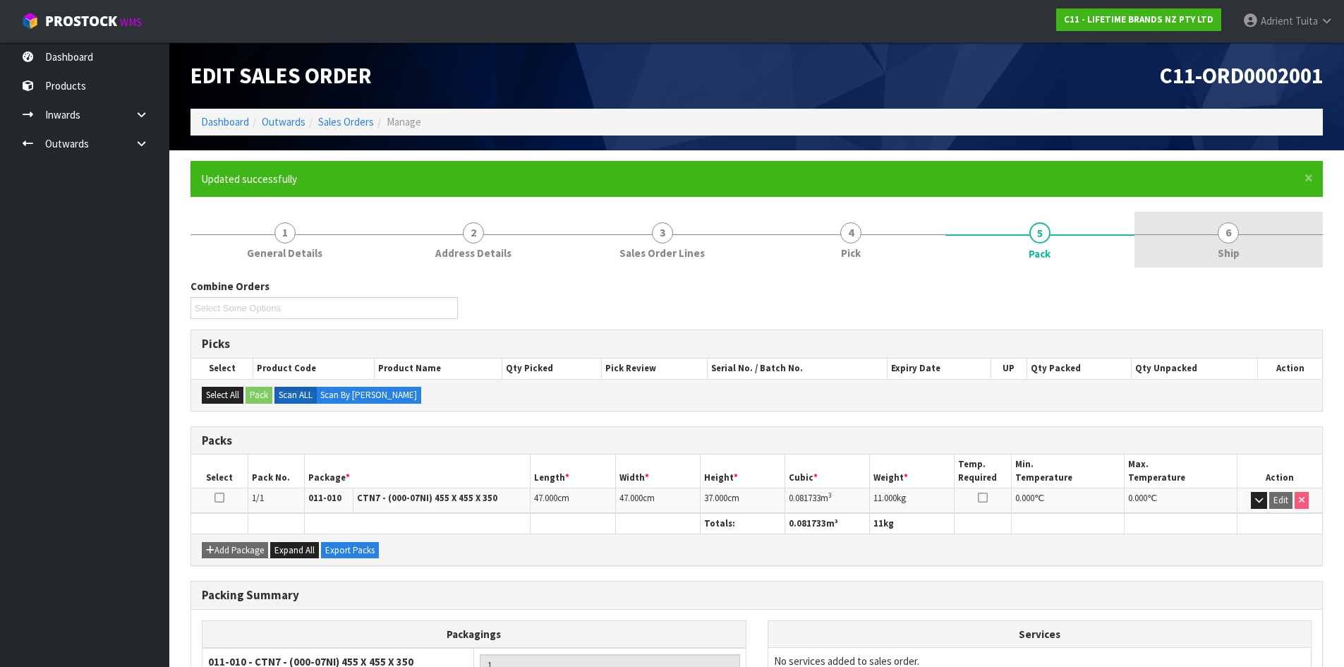
click at [1239, 250] on span "Ship" at bounding box center [1229, 252] width 22 height 15
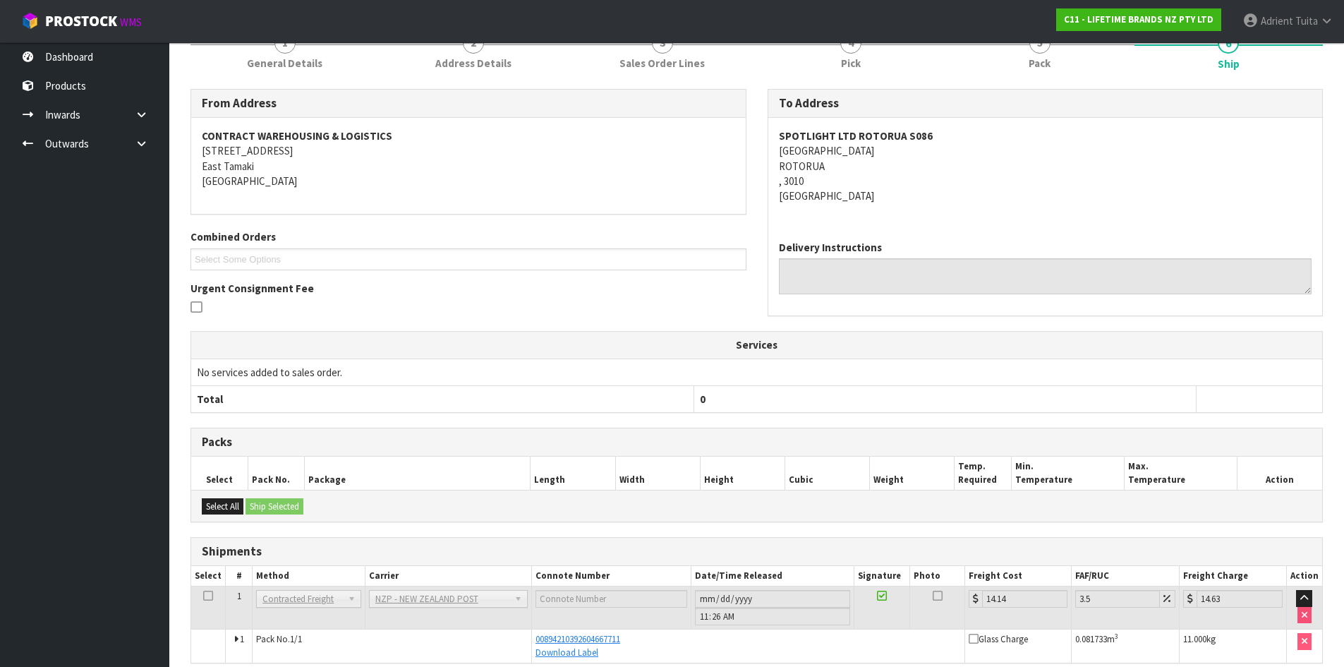
scroll to position [253, 0]
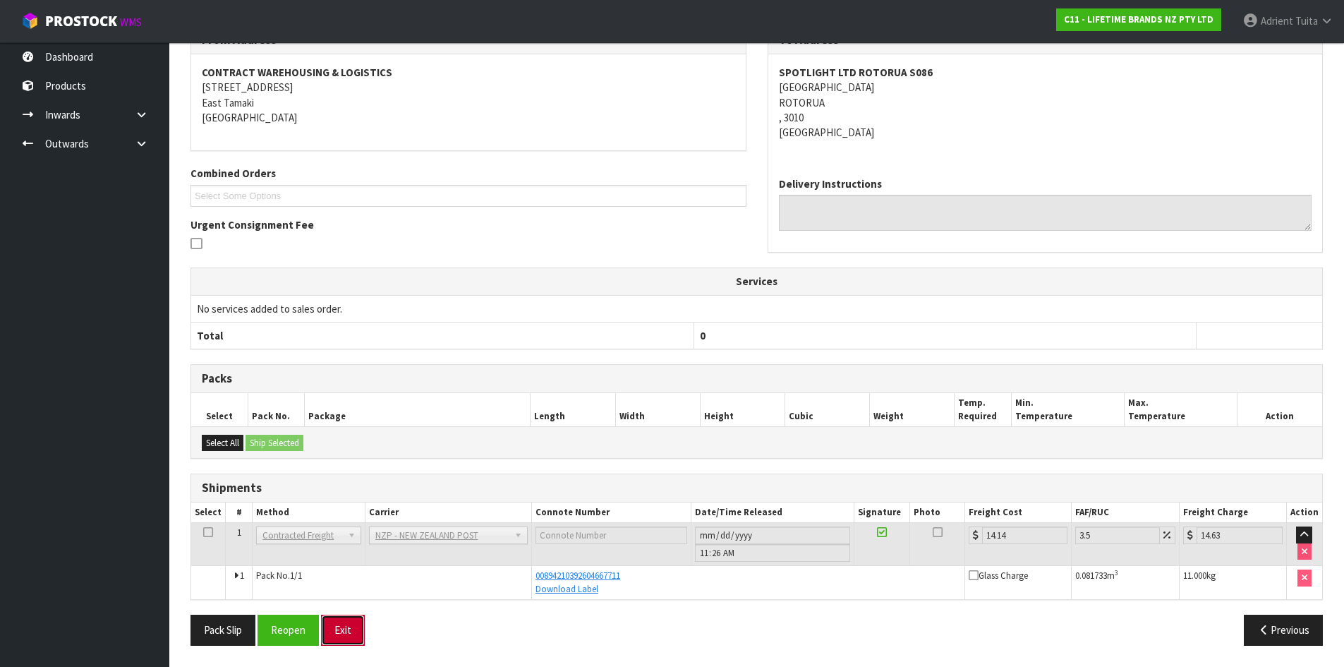
click at [342, 623] on button "Exit" at bounding box center [343, 629] width 44 height 30
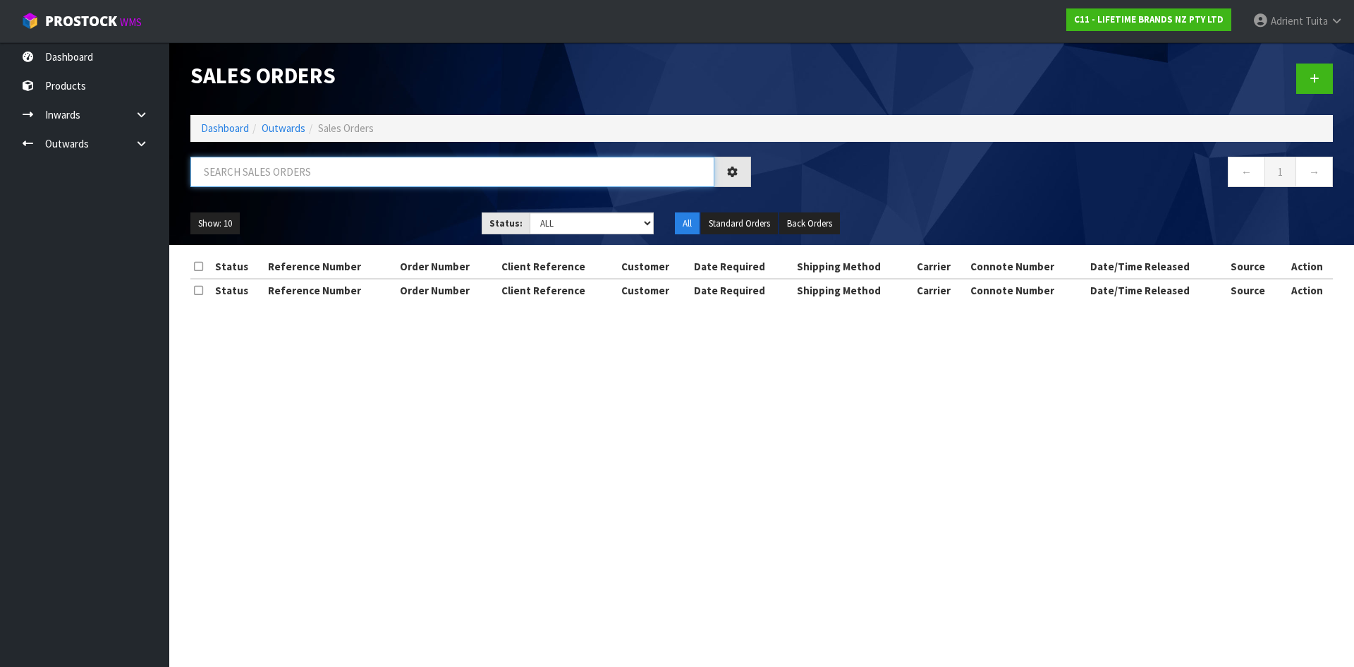
click at [274, 173] on input "text" at bounding box center [452, 172] width 524 height 30
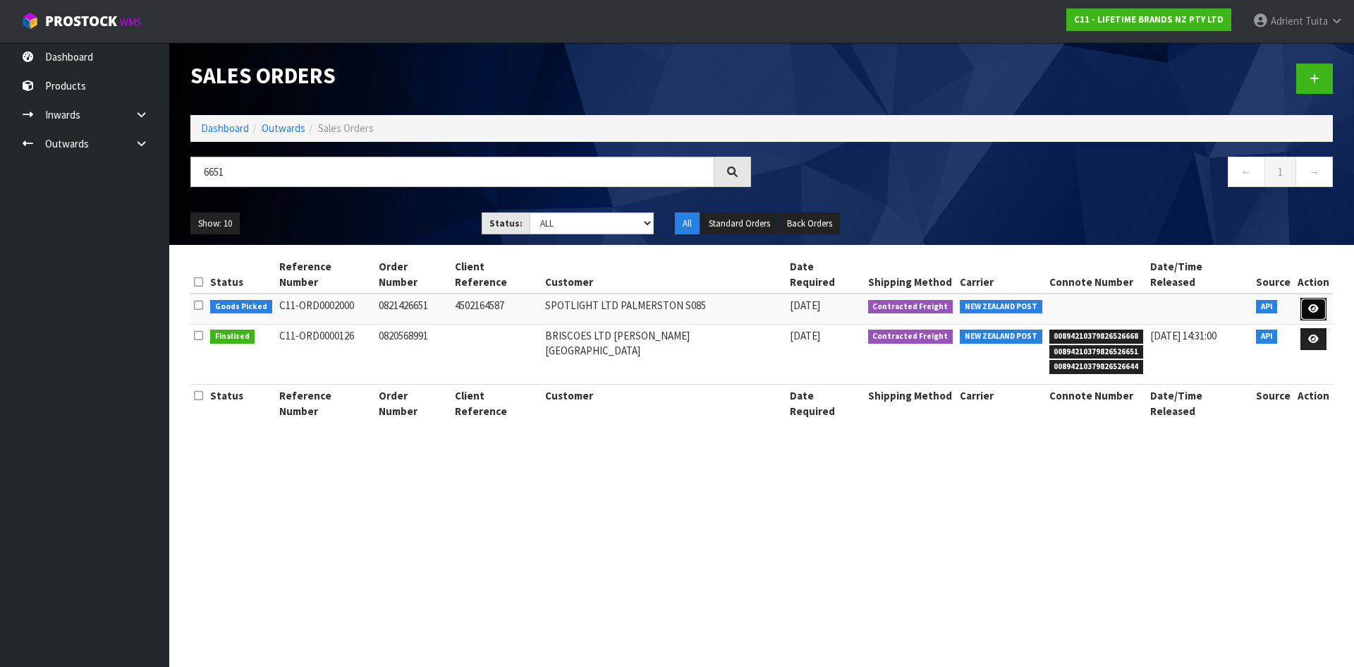
click at [1304, 298] on link at bounding box center [1314, 309] width 26 height 23
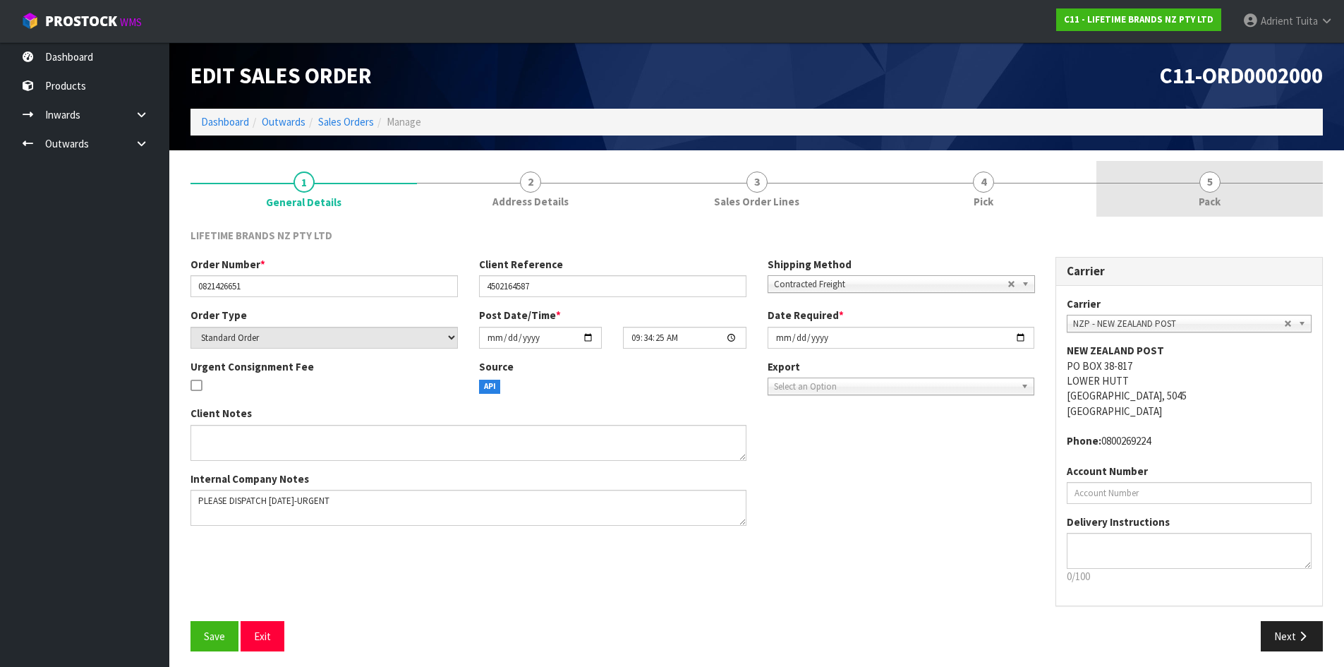
click at [1200, 207] on span "Pack" at bounding box center [1210, 201] width 22 height 15
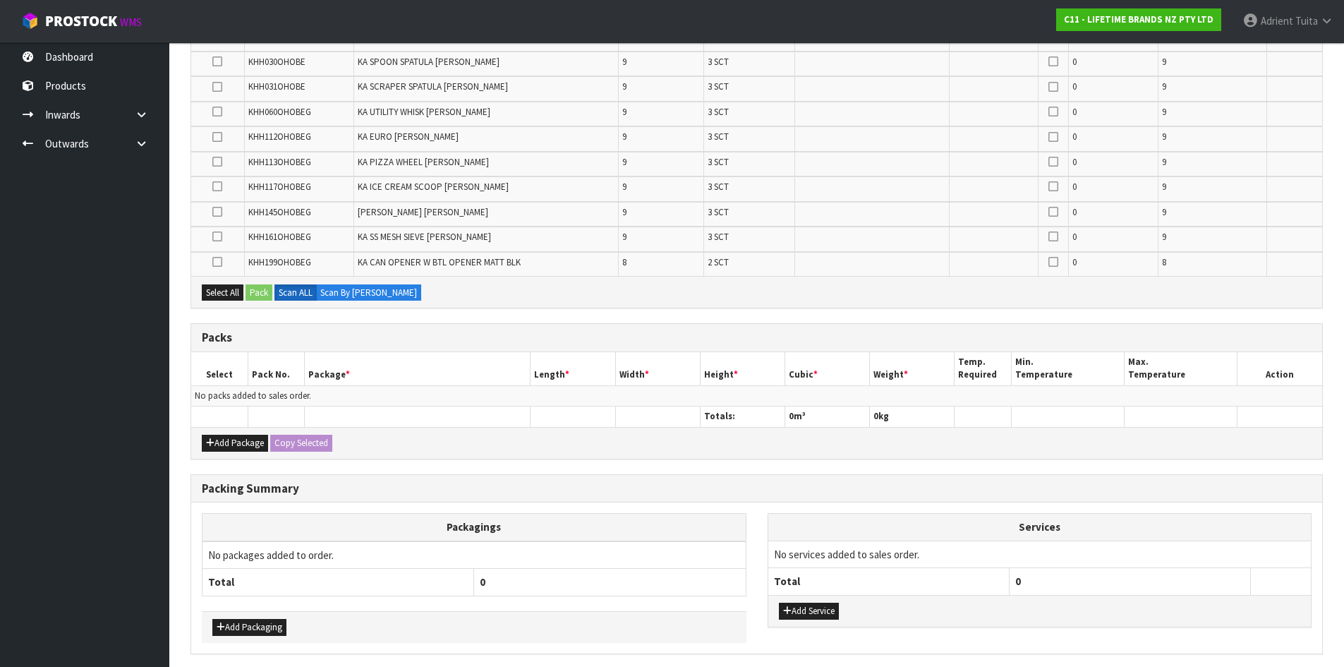
scroll to position [555, 0]
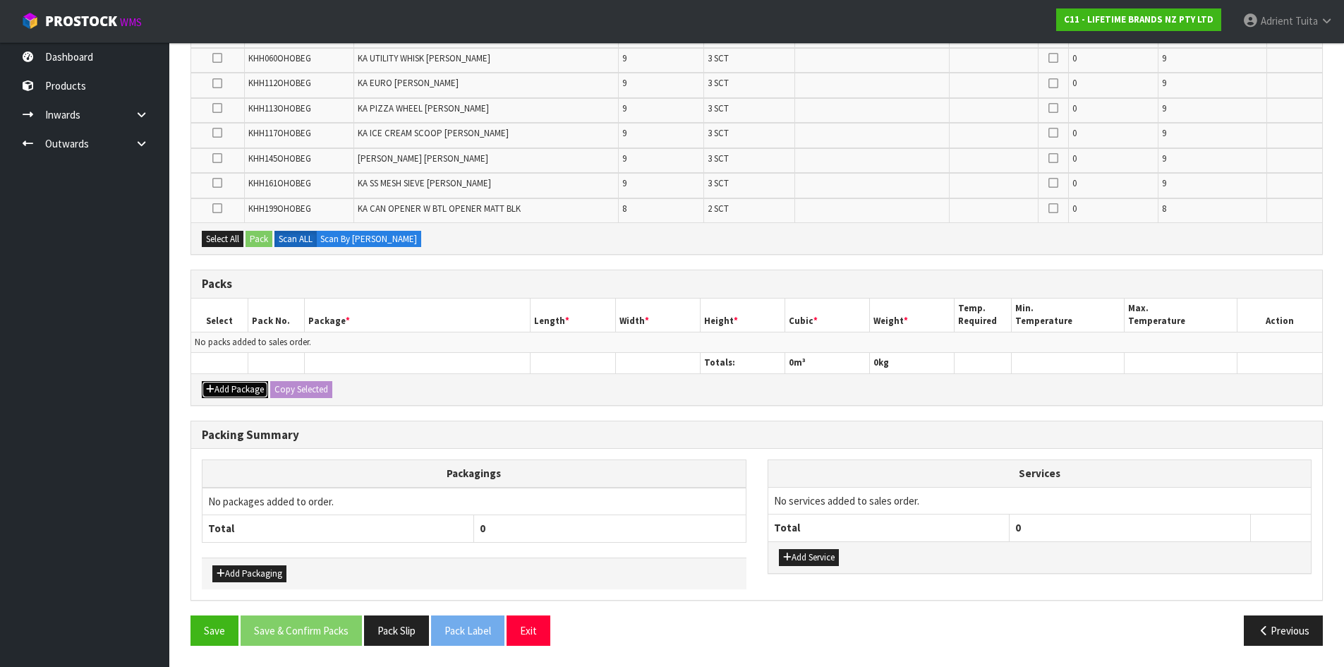
drag, startPoint x: 223, startPoint y: 387, endPoint x: 219, endPoint y: 375, distance: 12.5
click at [223, 386] on button "Add Package" at bounding box center [235, 389] width 66 height 17
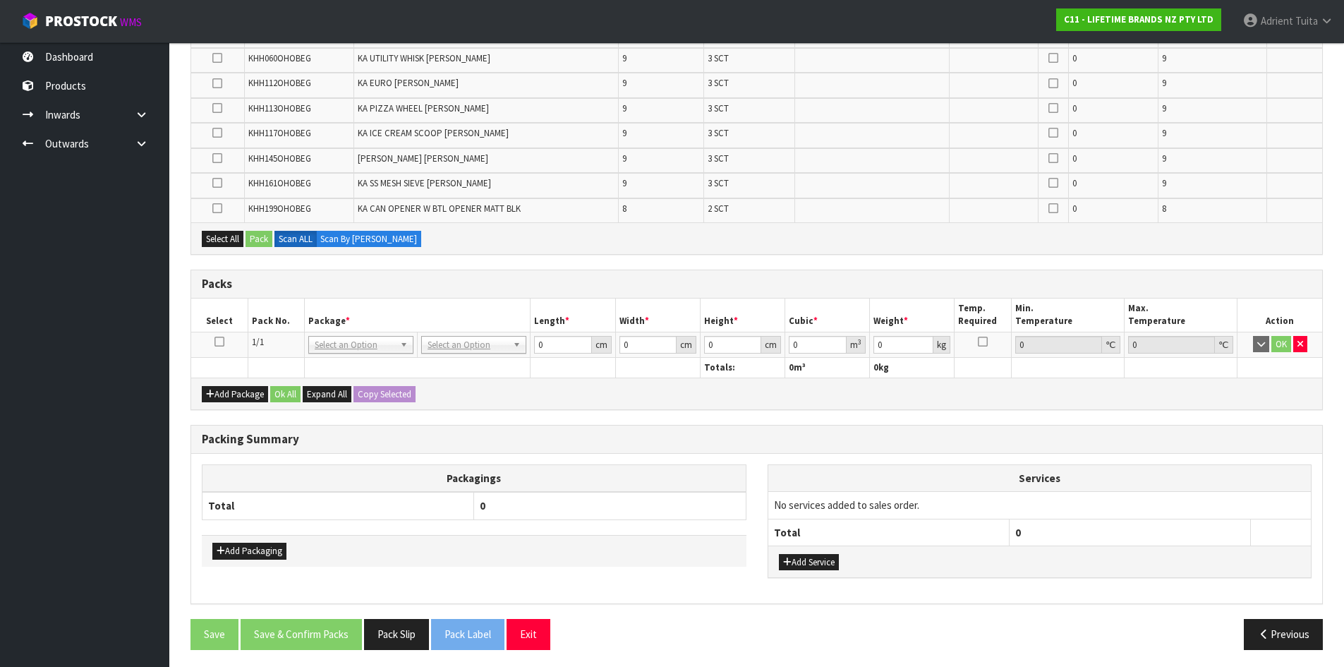
click at [223, 342] on icon at bounding box center [219, 341] width 10 height 1
click at [1303, 348] on button "button" at bounding box center [1300, 344] width 14 height 17
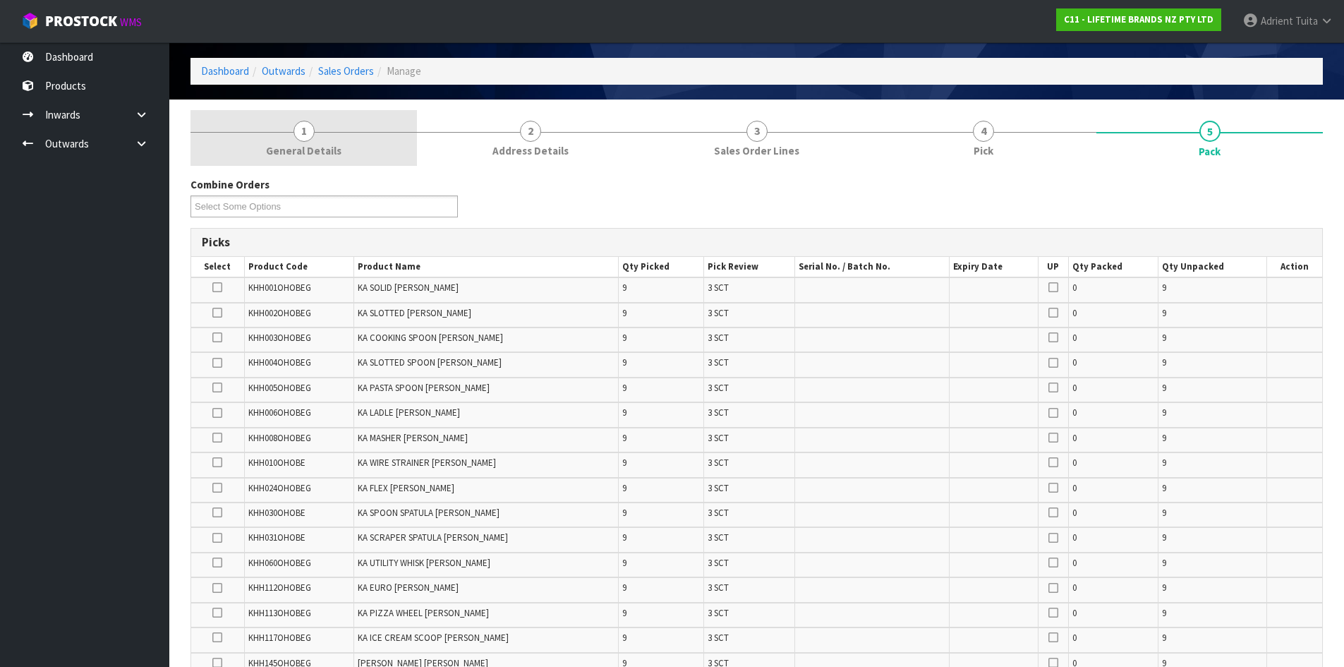
scroll to position [0, 0]
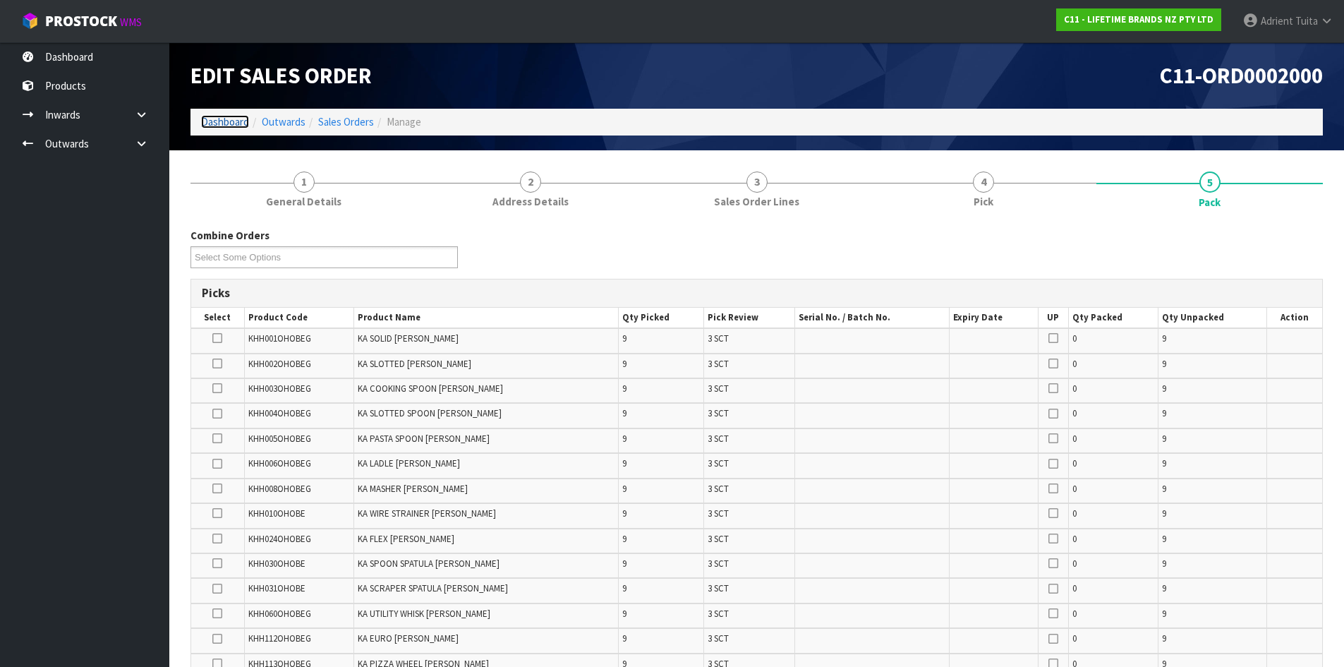
click at [233, 116] on link "Dashboard" at bounding box center [225, 121] width 48 height 13
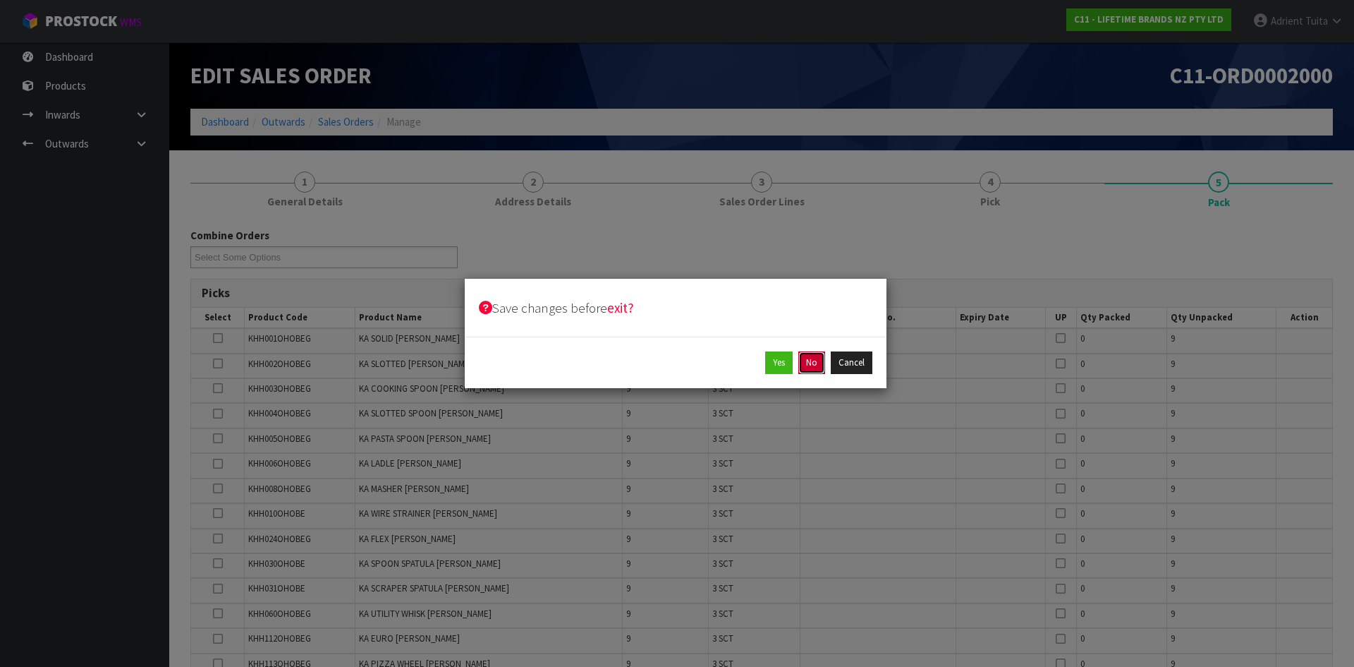
click at [816, 360] on button "No" at bounding box center [812, 362] width 27 height 23
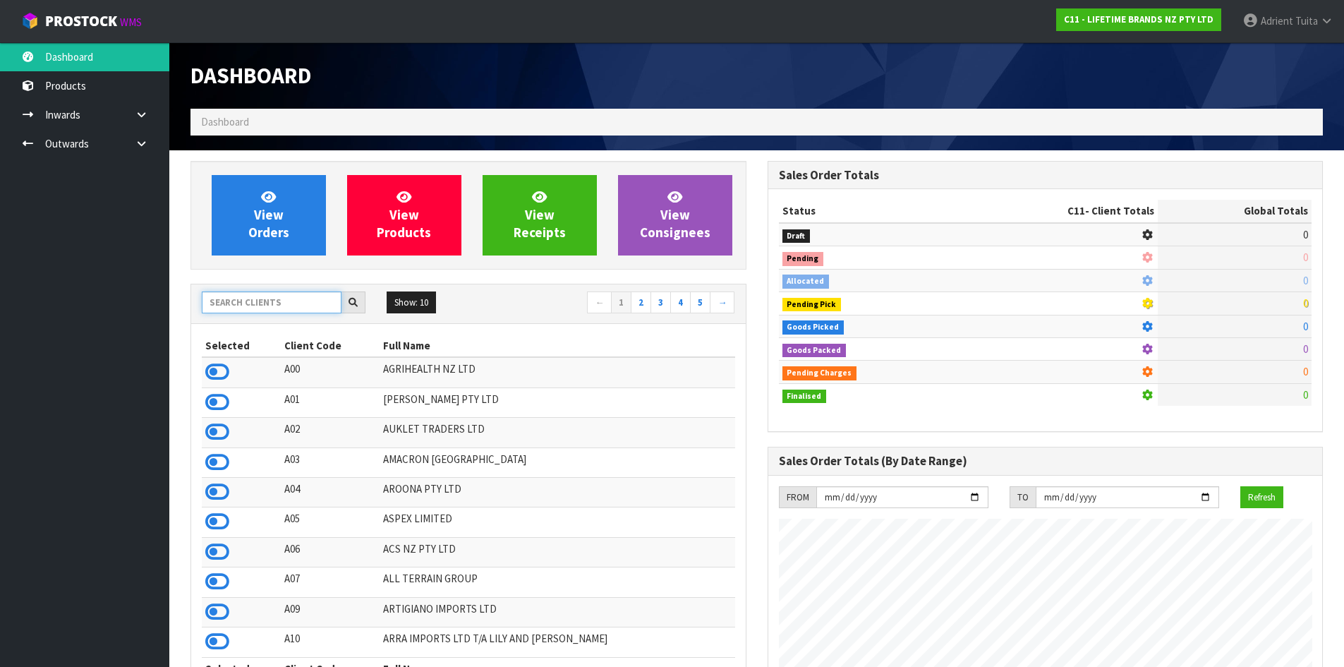
click at [284, 307] on input "text" at bounding box center [272, 302] width 140 height 22
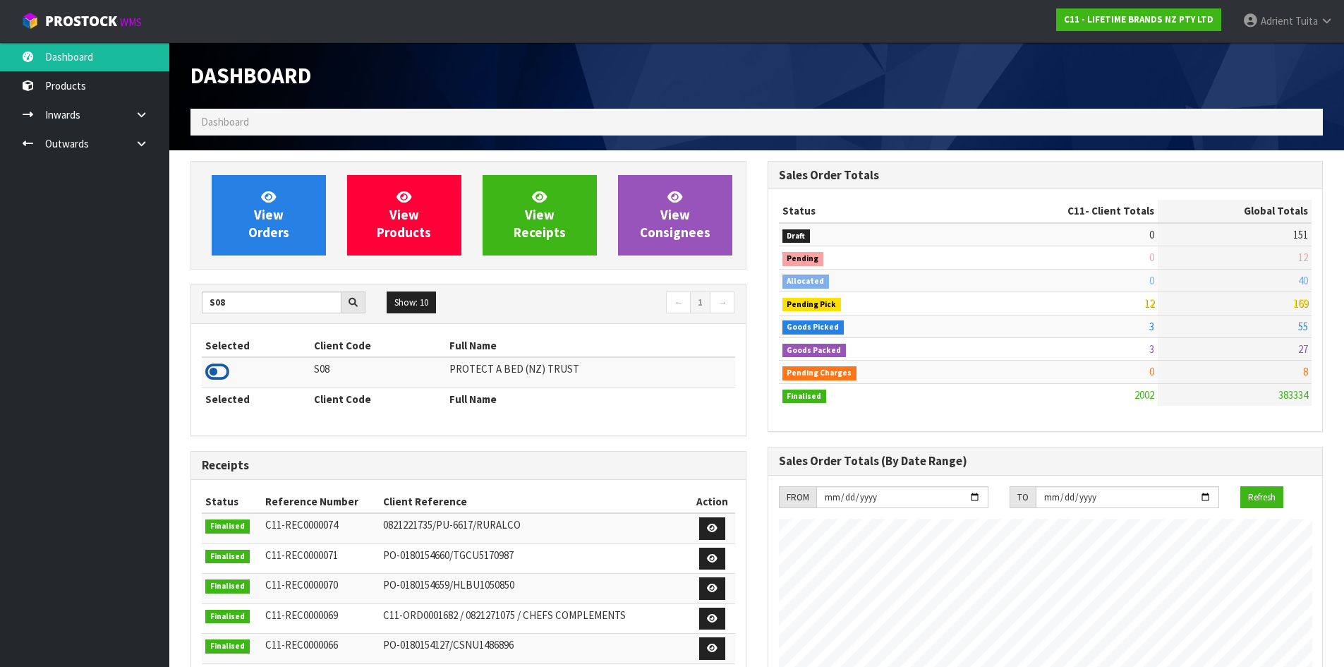
click at [219, 374] on icon at bounding box center [217, 371] width 24 height 21
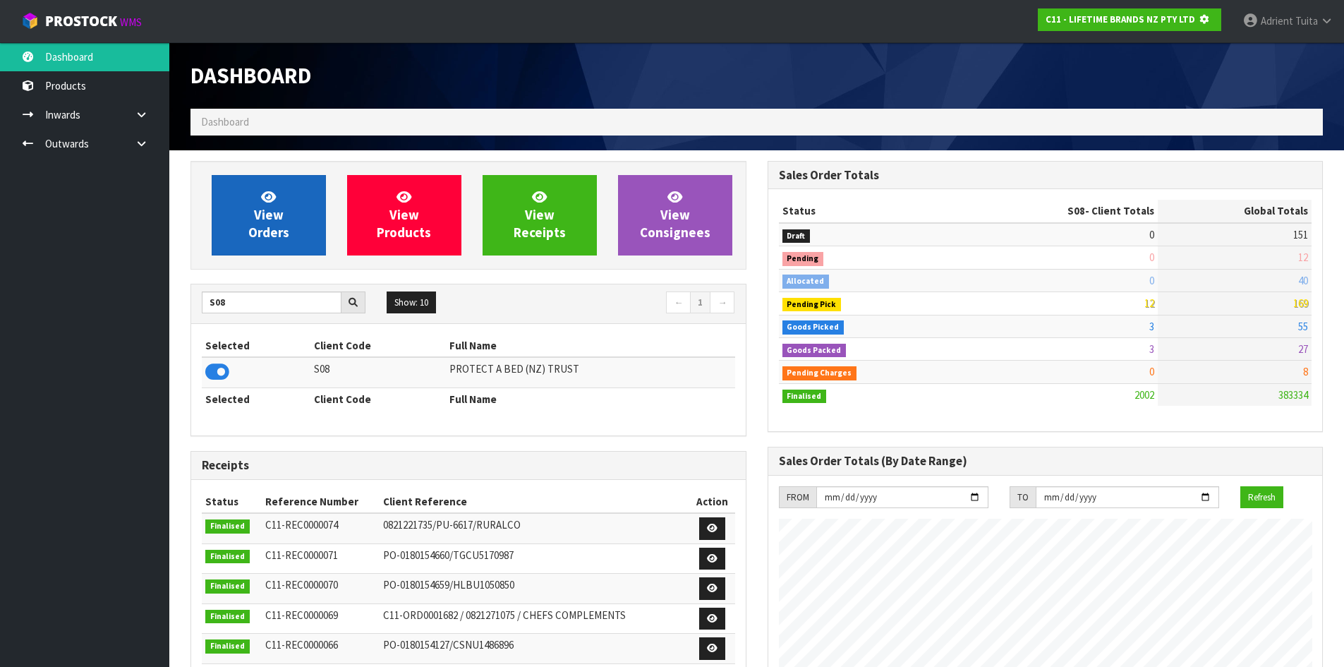
scroll to position [704571, 704873]
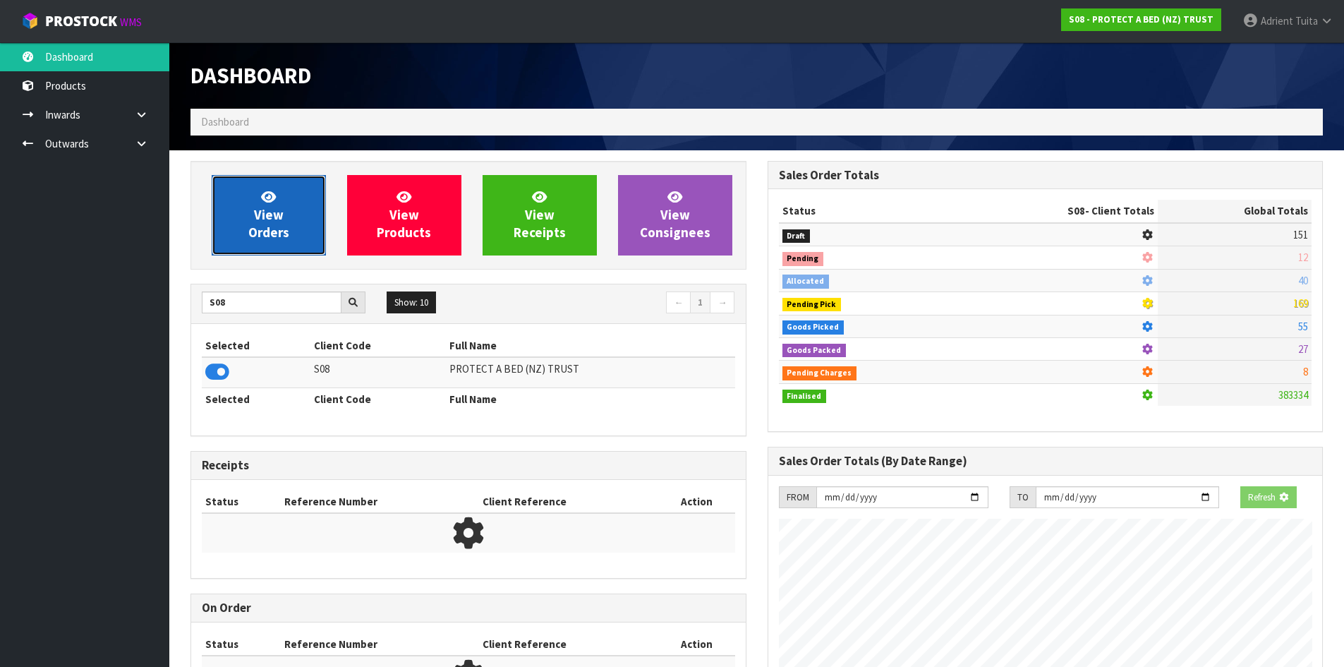
click at [245, 223] on link "View Orders" at bounding box center [269, 215] width 114 height 80
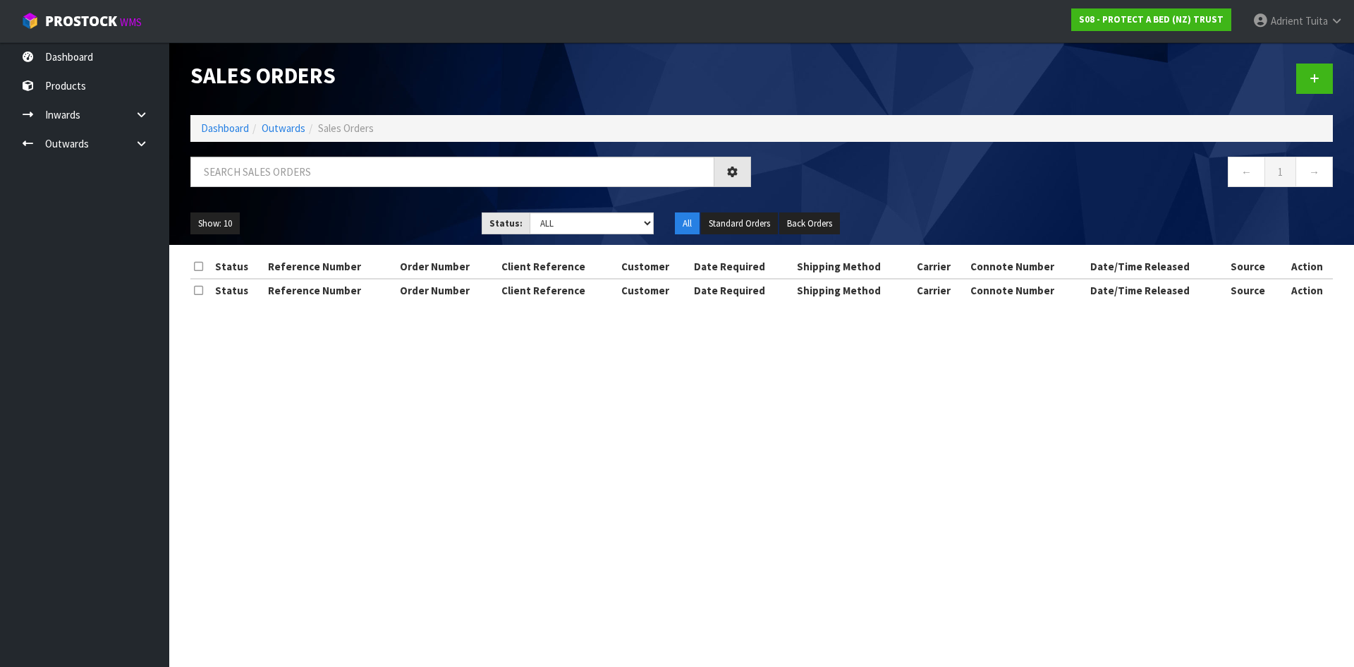
click at [288, 147] on div "Sales Orders Dashboard Outwards Sales Orders ← 1 → Show: 10 5 10 25 50 Status: …" at bounding box center [762, 143] width 1164 height 202
click at [288, 155] on div "Sales Orders Dashboard Outwards Sales Orders ← 1 → Show: 10 5 10 25 50 Status: …" at bounding box center [762, 143] width 1164 height 202
click at [291, 181] on input "text" at bounding box center [452, 172] width 524 height 30
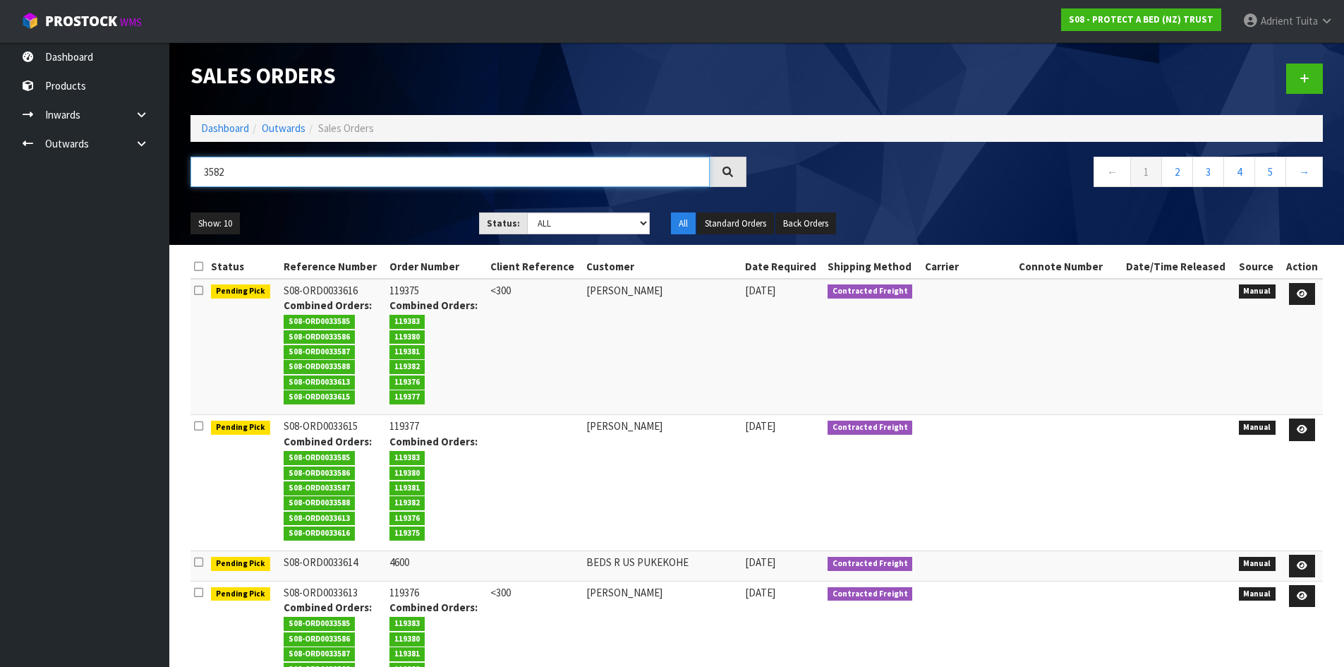
click at [333, 166] on input "3582" at bounding box center [449, 172] width 519 height 30
click at [334, 166] on input "3582" at bounding box center [449, 172] width 519 height 30
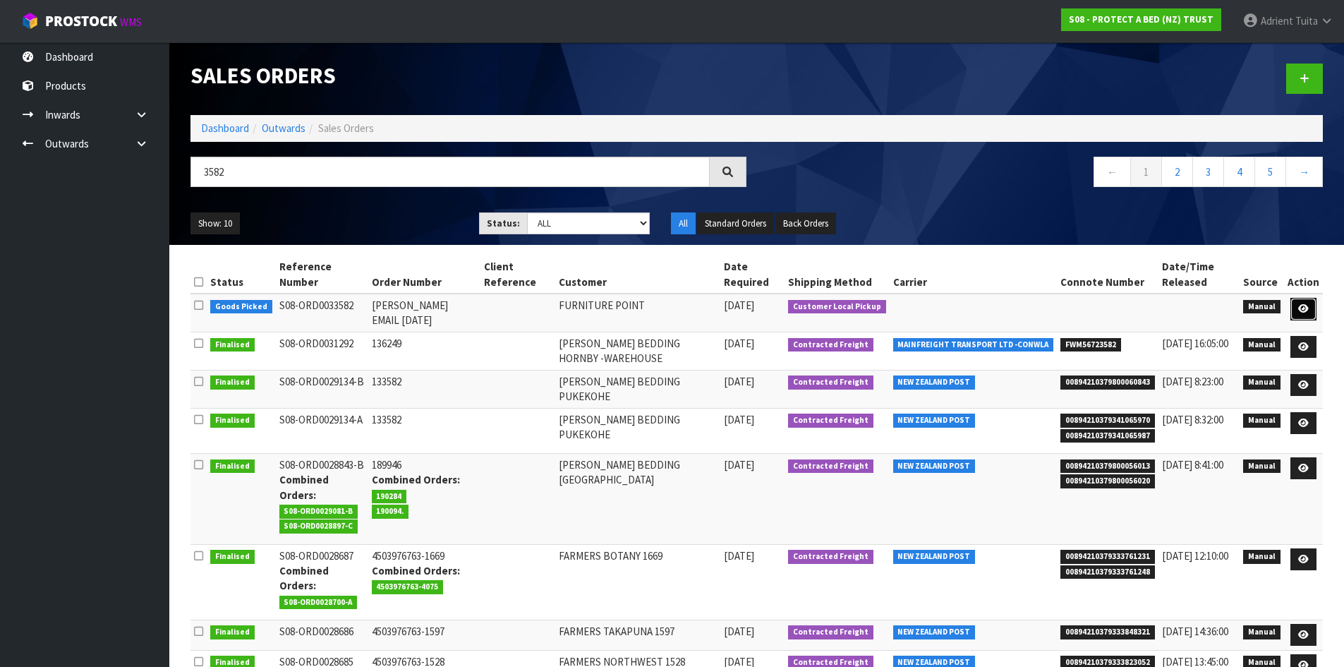
click at [1305, 310] on icon at bounding box center [1303, 308] width 11 height 9
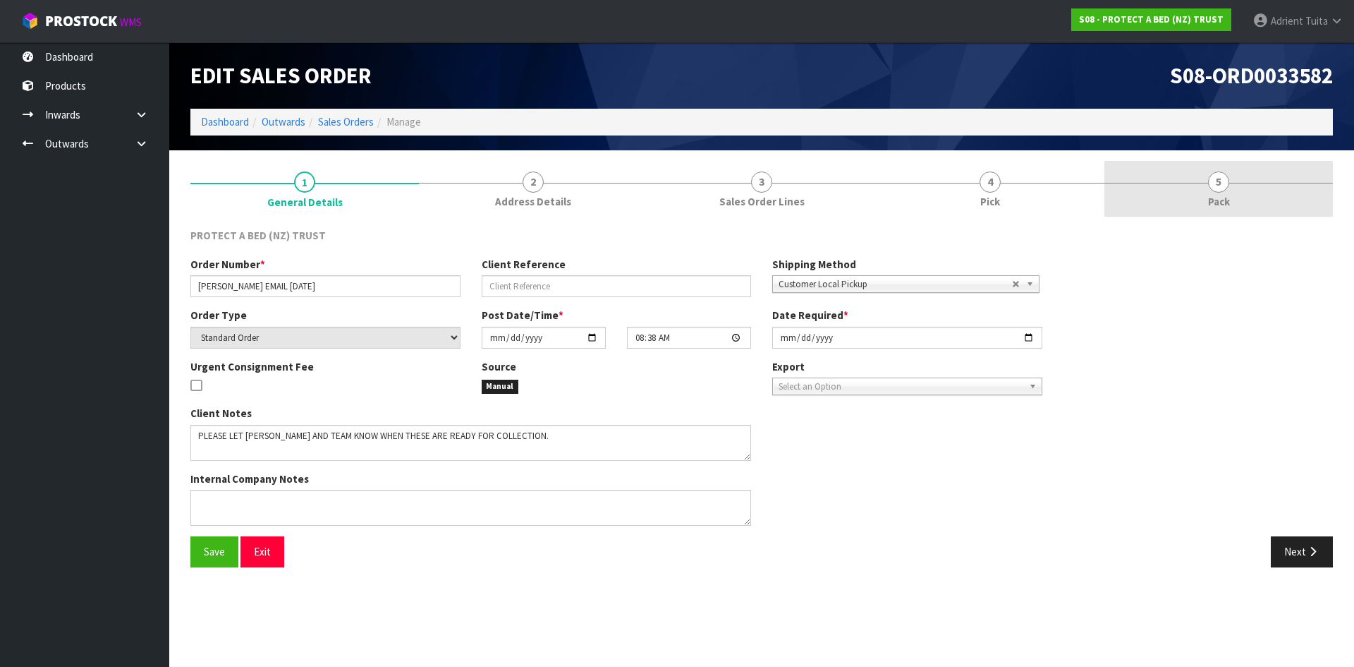
click at [1249, 187] on link "5 Pack" at bounding box center [1219, 189] width 229 height 56
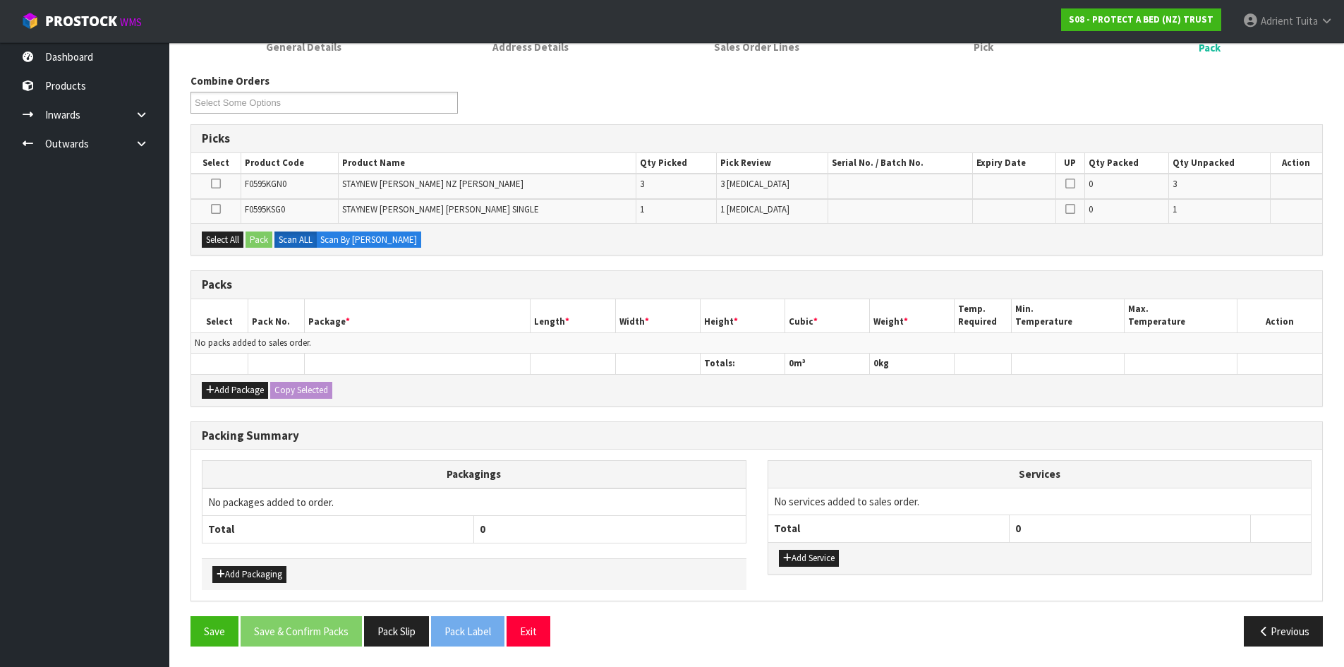
scroll to position [155, 0]
click at [214, 396] on button "Add Package" at bounding box center [235, 389] width 66 height 17
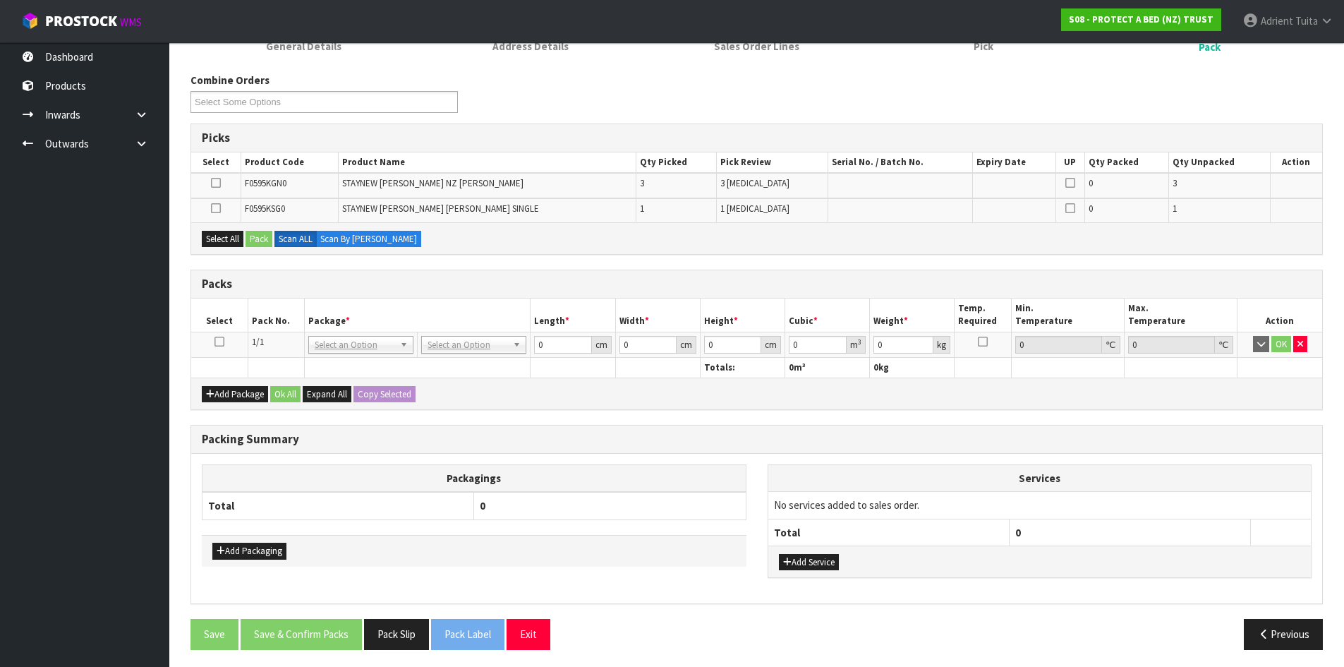
click at [219, 342] on icon at bounding box center [219, 341] width 10 height 1
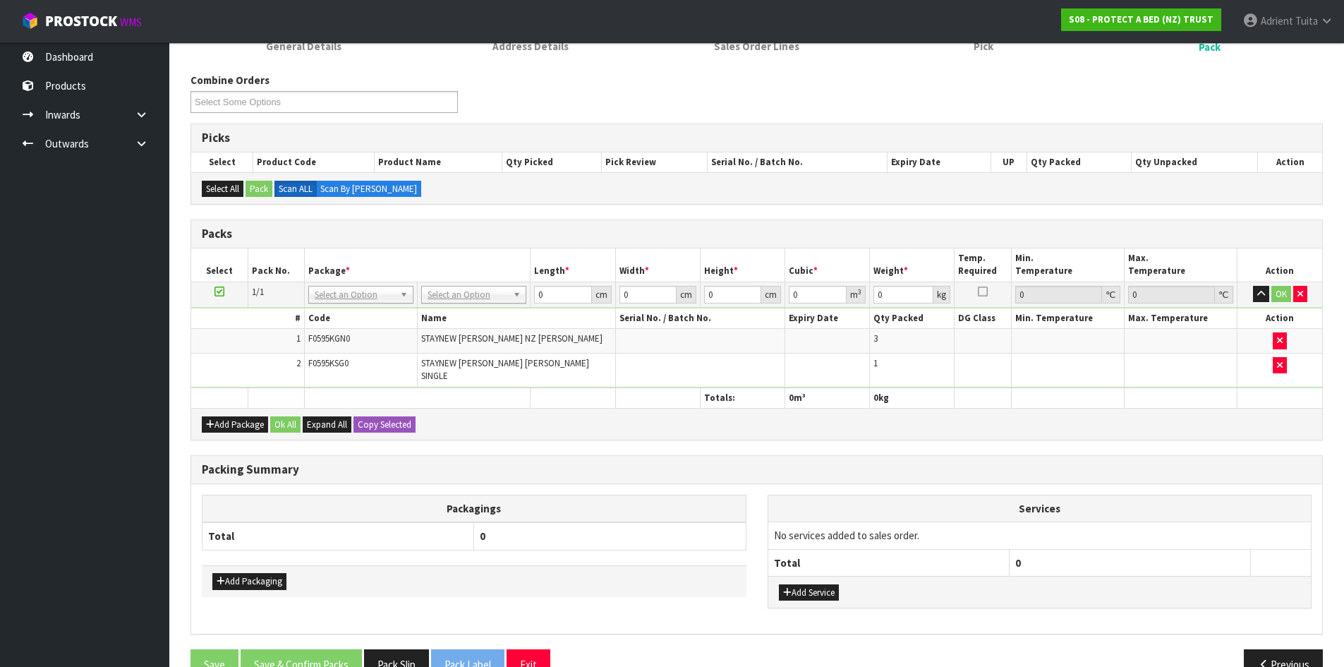
click at [477, 305] on td "No Packaging Cartons PLT GEN120 (1200 X 1000) PLT ONE WAY SKID CHEP HIRE PALLET…" at bounding box center [474, 293] width 113 height 25
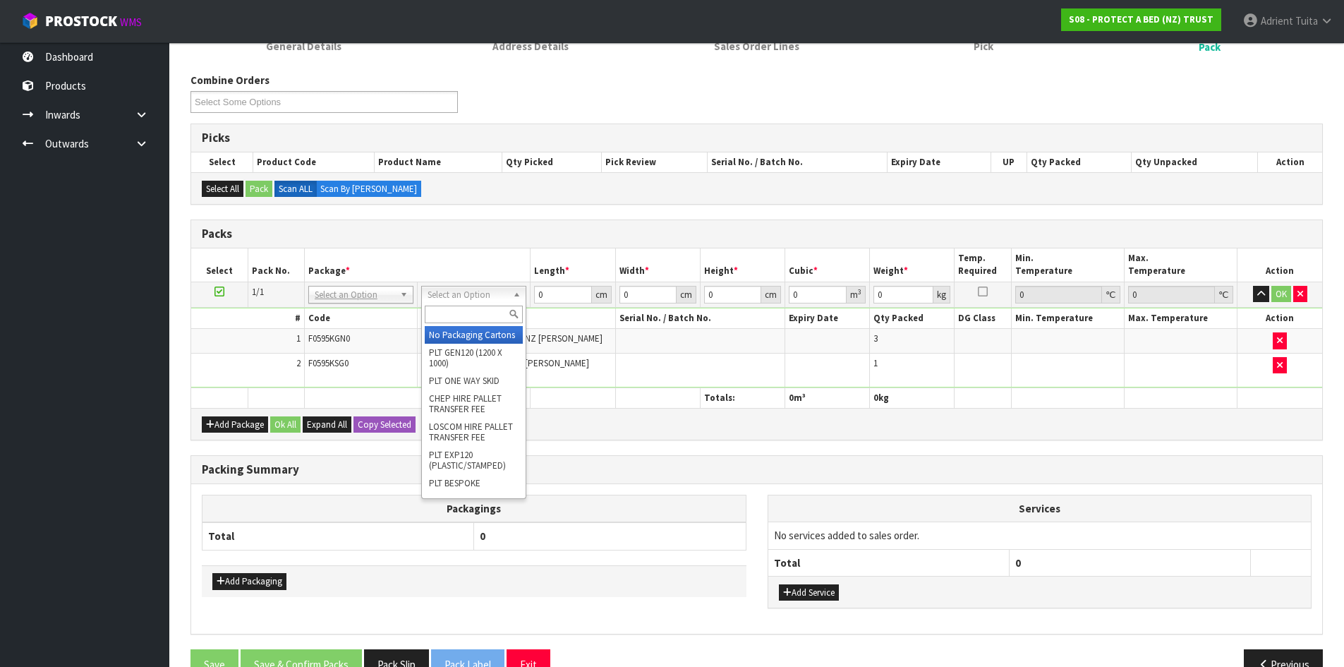
click at [480, 303] on div at bounding box center [474, 314] width 104 height 23
click at [475, 322] on input "text" at bounding box center [474, 314] width 98 height 18
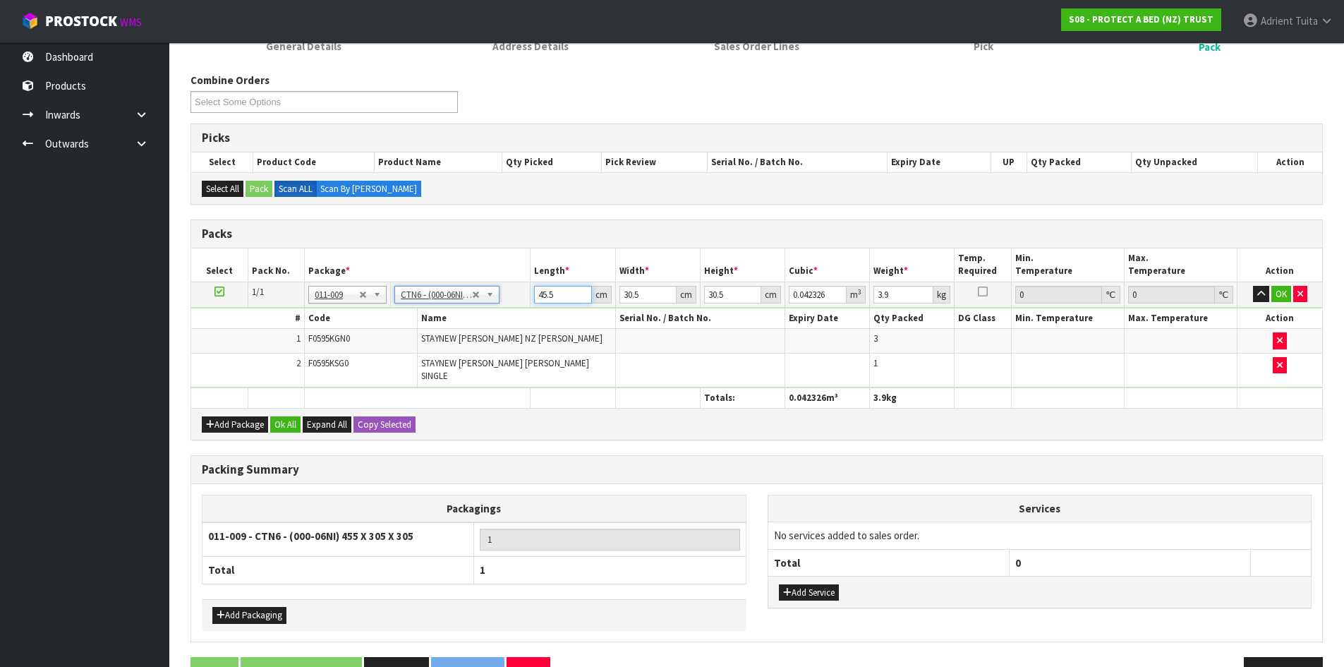
click at [538, 298] on input "45.5" at bounding box center [562, 295] width 57 height 18
drag, startPoint x: 1277, startPoint y: 295, endPoint x: 622, endPoint y: 352, distance: 657.8
click at [1275, 295] on button "OK" at bounding box center [1281, 294] width 20 height 17
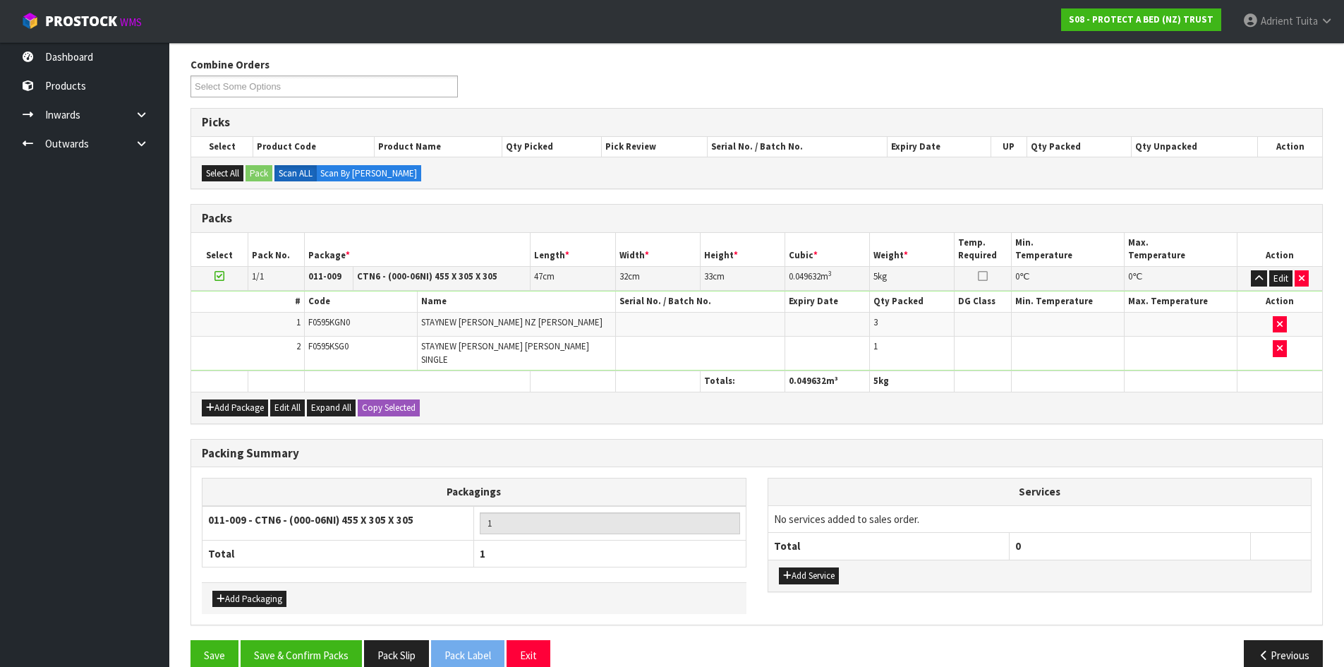
scroll to position [186, 0]
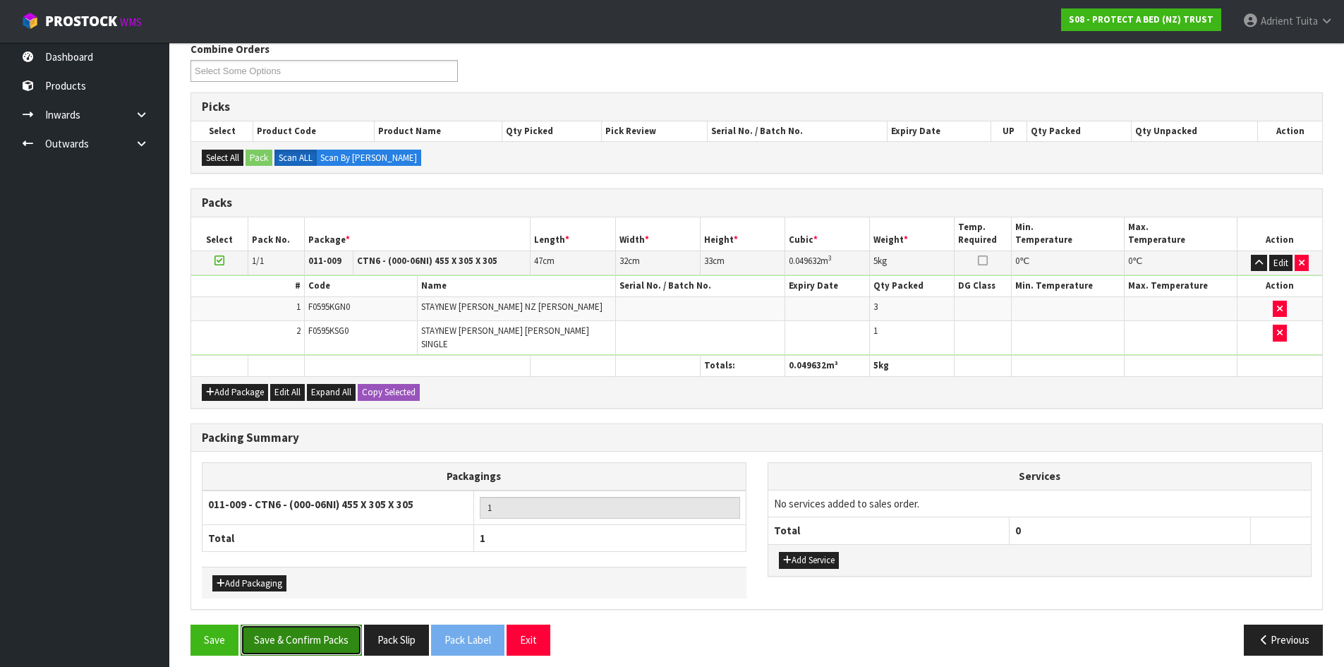
click at [333, 624] on button "Save & Confirm Packs" at bounding box center [301, 639] width 121 height 30
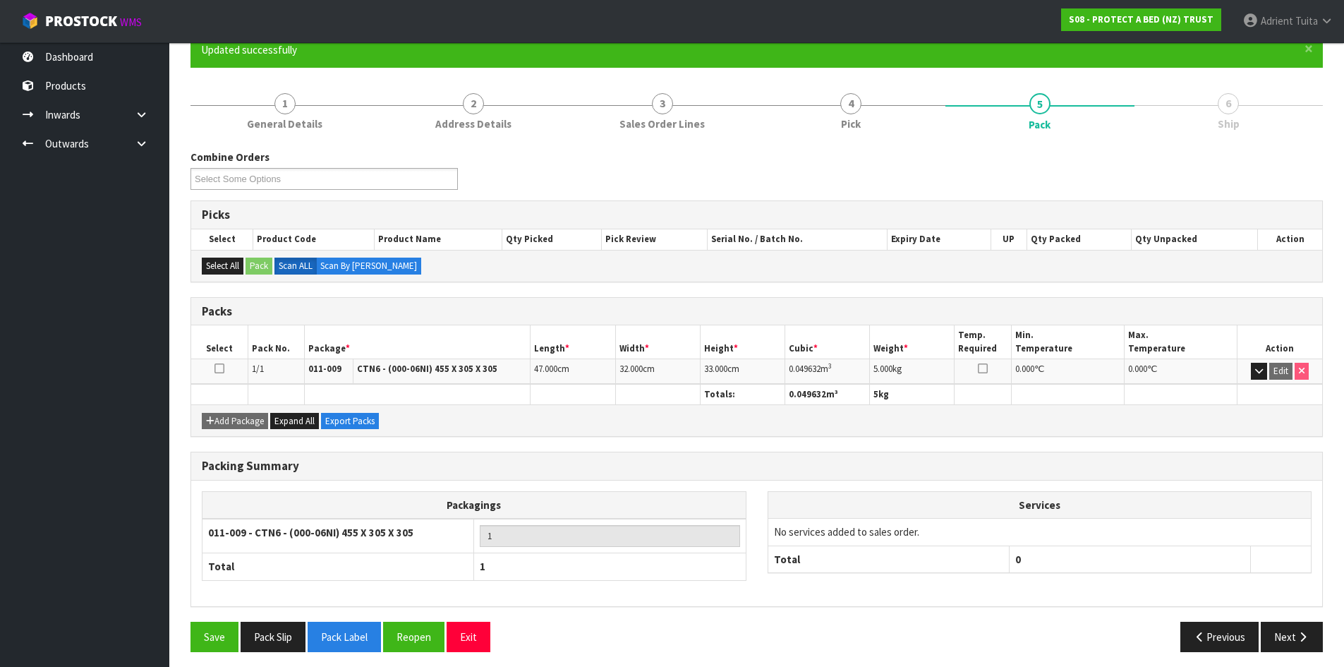
scroll to position [135, 0]
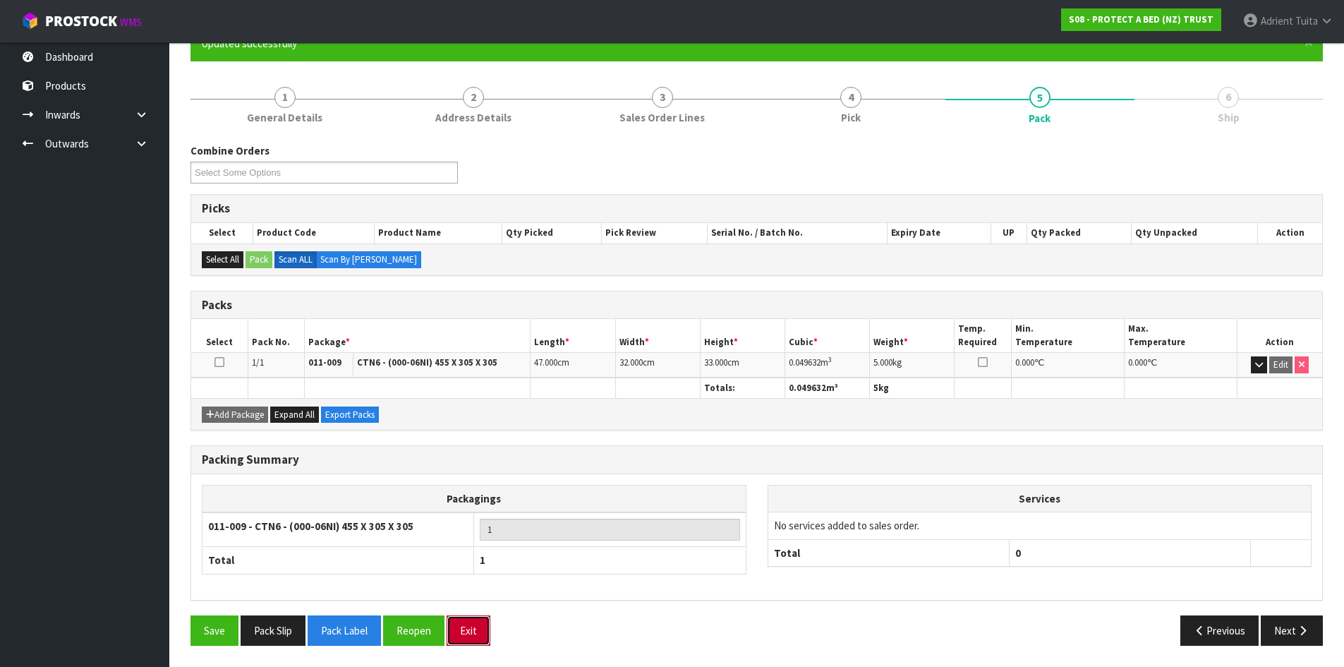
click at [470, 630] on button "Exit" at bounding box center [469, 630] width 44 height 30
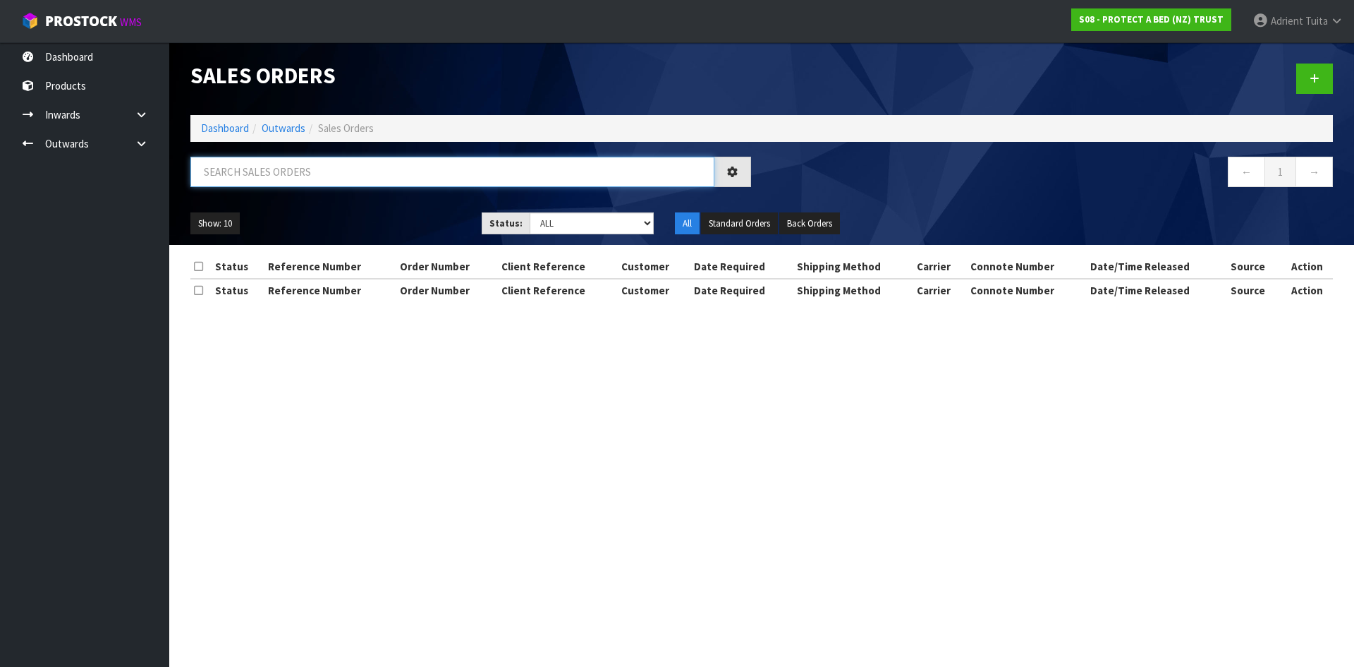
click at [312, 178] on input "text" at bounding box center [452, 172] width 524 height 30
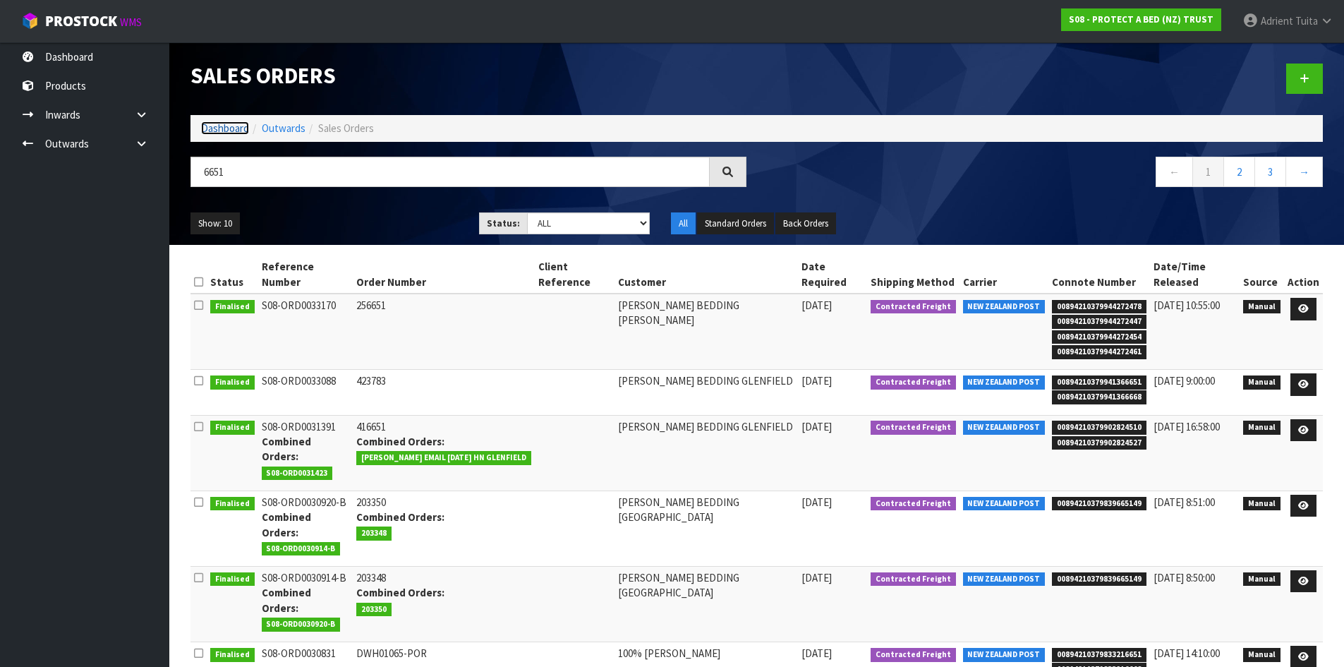
click at [227, 129] on link "Dashboard" at bounding box center [225, 127] width 48 height 13
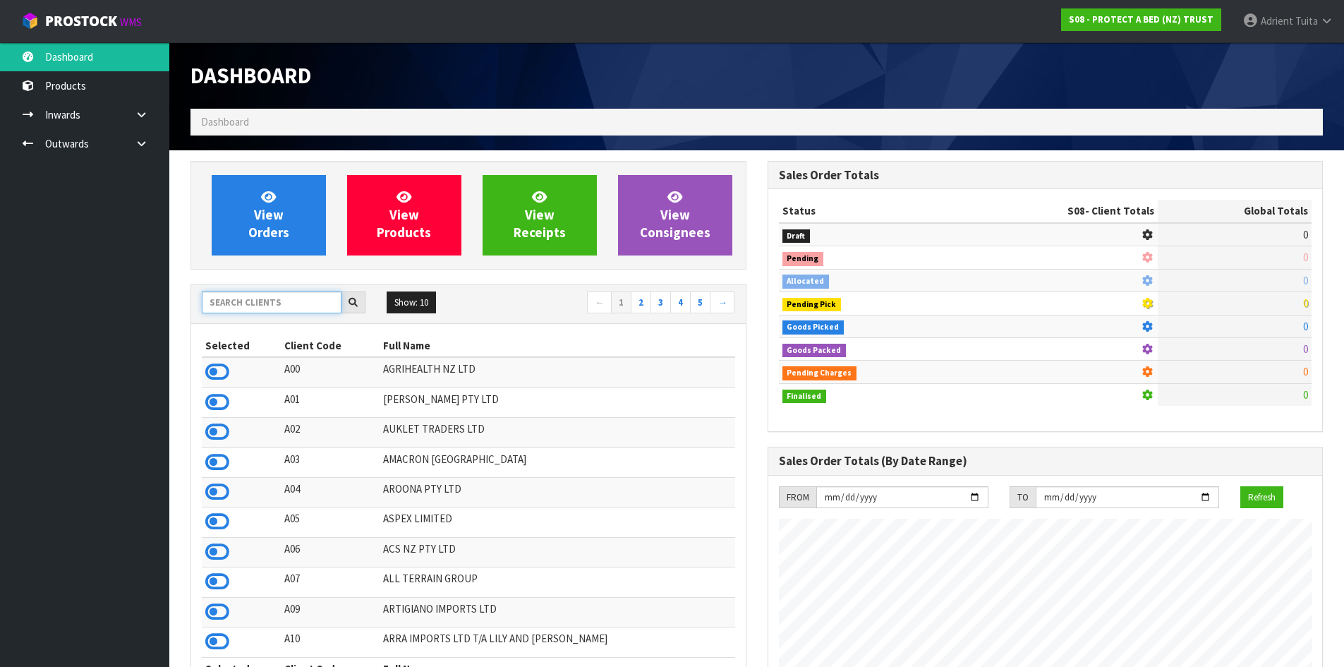
click at [251, 305] on input "text" at bounding box center [272, 302] width 140 height 22
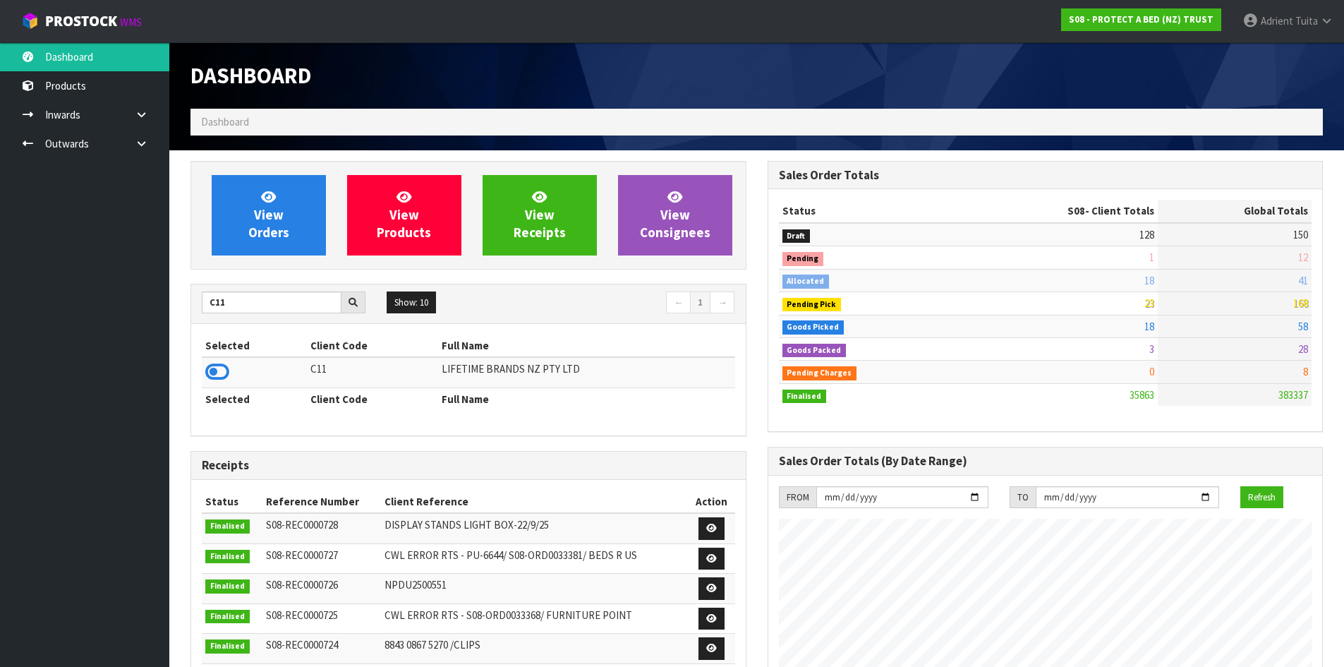
click at [218, 368] on icon at bounding box center [217, 371] width 24 height 21
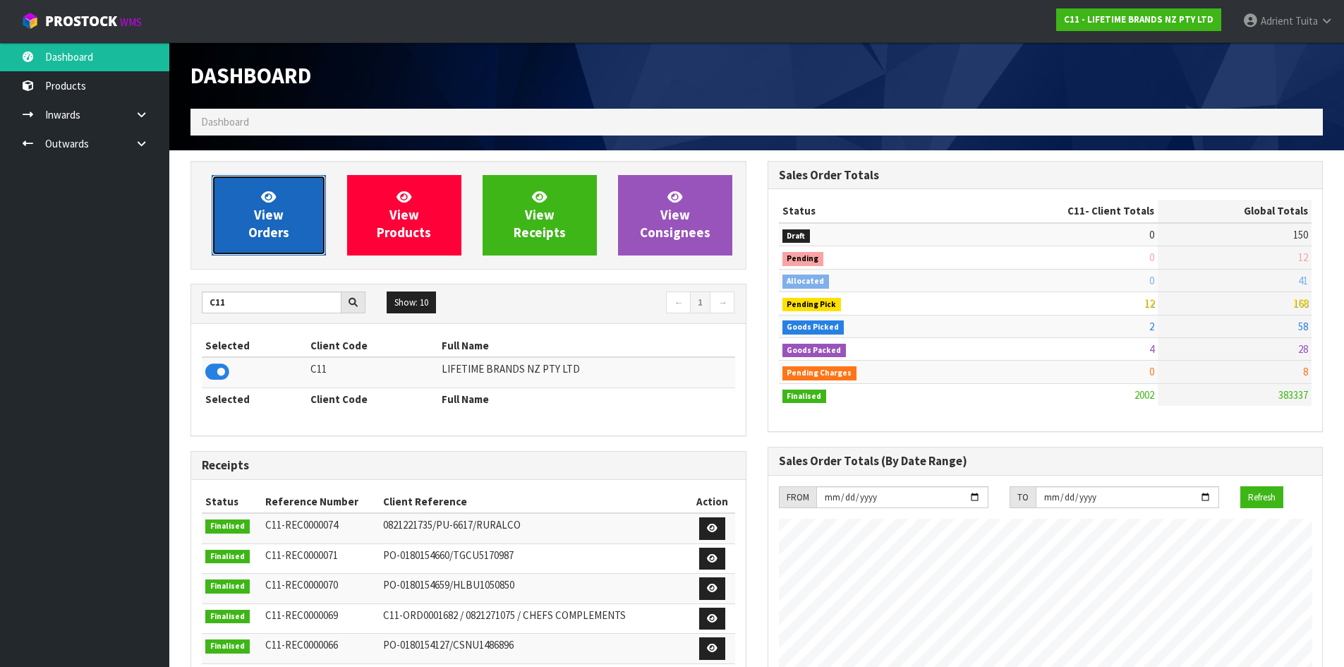
click at [234, 214] on link "View Orders" at bounding box center [269, 215] width 114 height 80
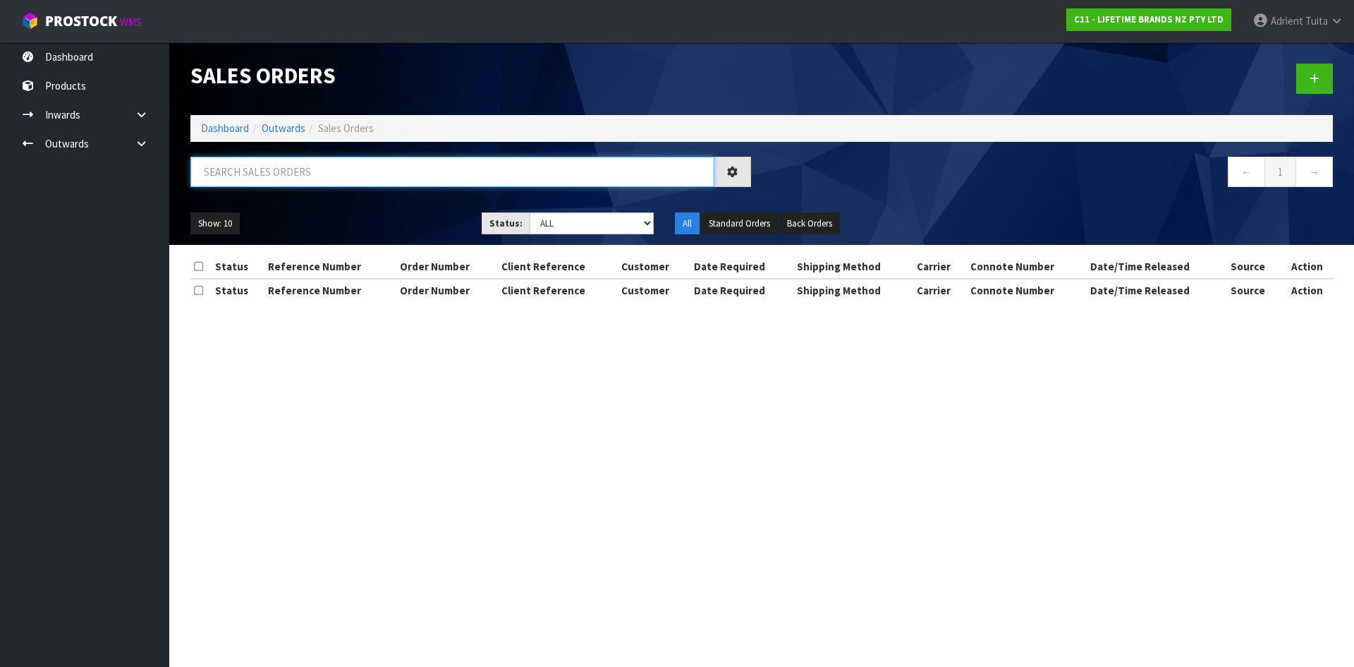
click at [260, 173] on input "text" at bounding box center [452, 172] width 524 height 30
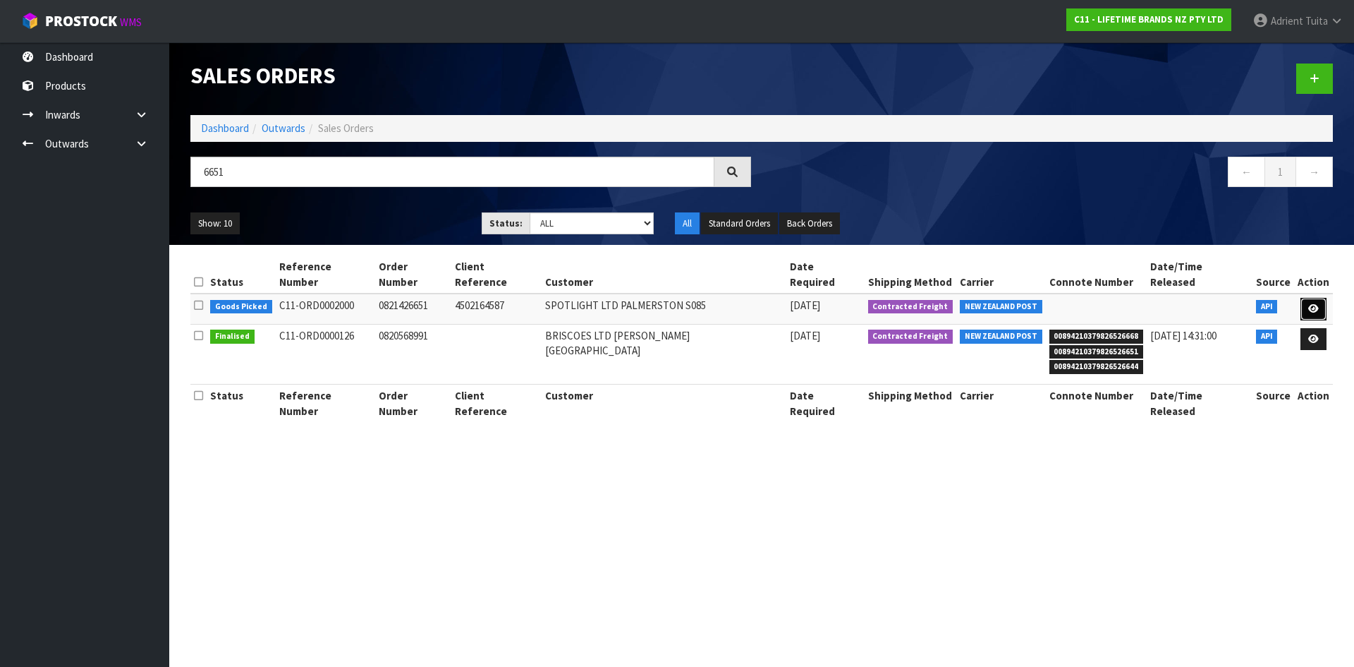
click at [1314, 304] on icon at bounding box center [1314, 308] width 11 height 9
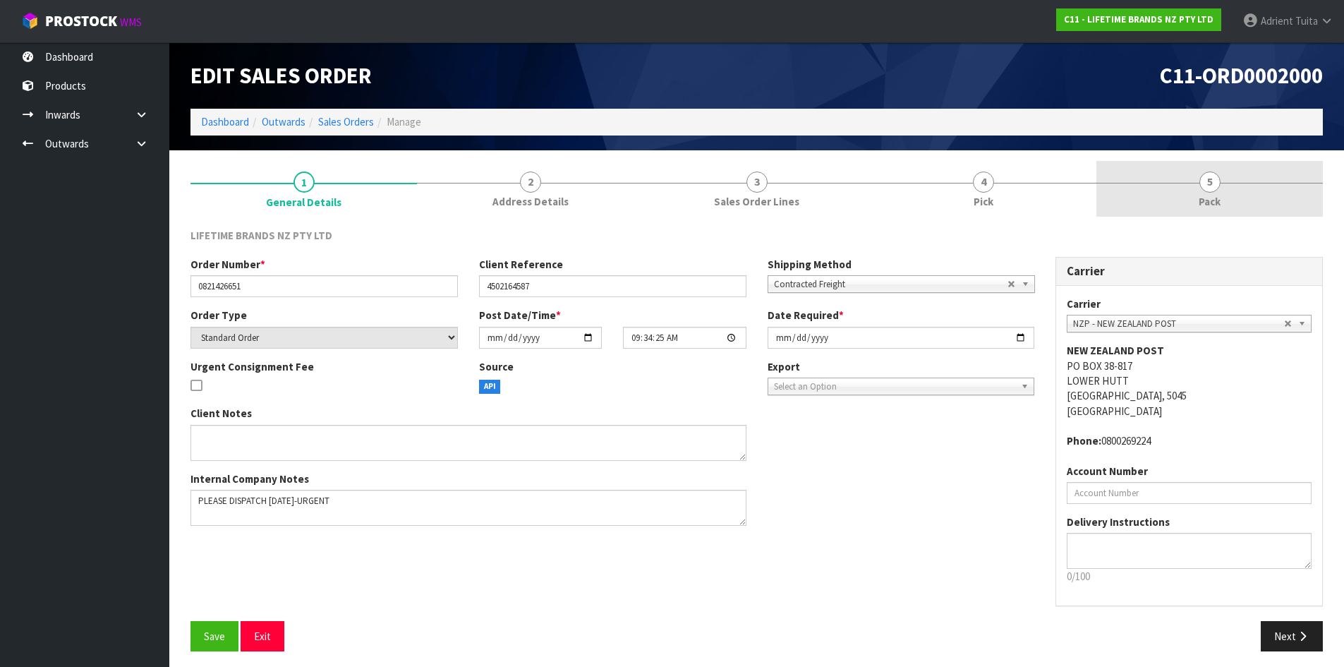
click at [1273, 190] on link "5 Pack" at bounding box center [1209, 189] width 226 height 56
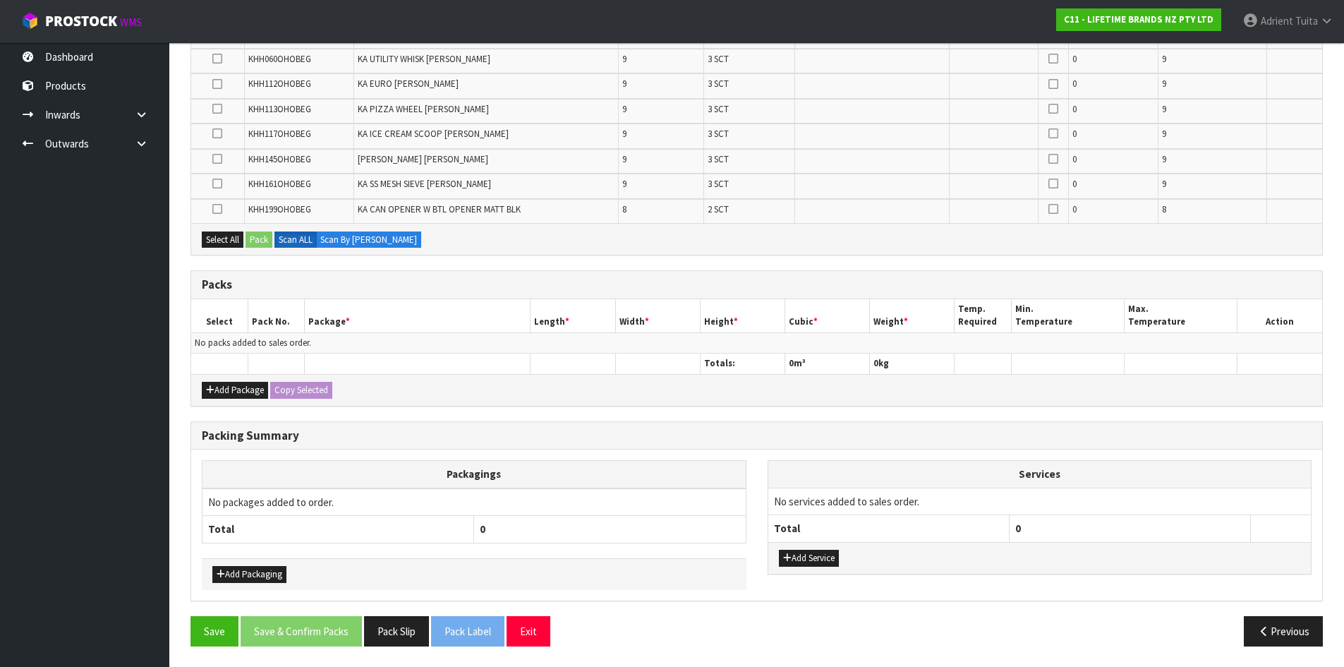
scroll to position [555, 0]
click at [214, 392] on button "Add Package" at bounding box center [235, 389] width 66 height 17
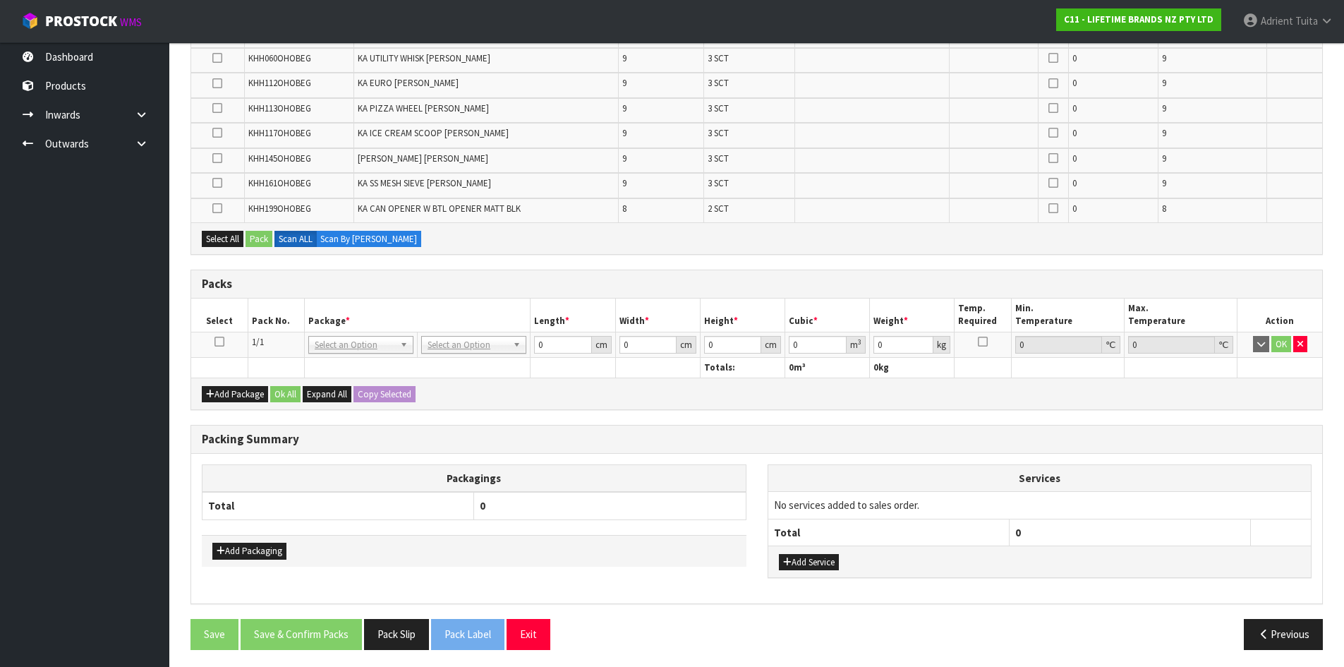
click at [219, 342] on icon at bounding box center [219, 341] width 10 height 1
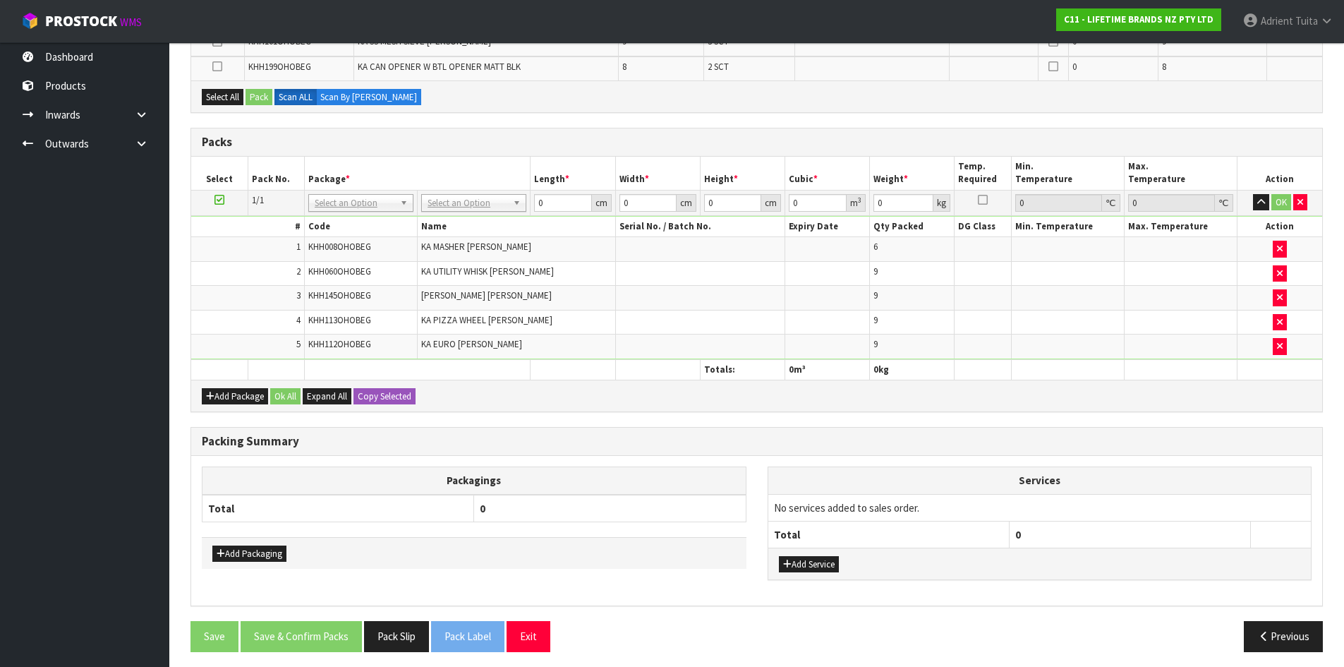
scroll to position [603, 0]
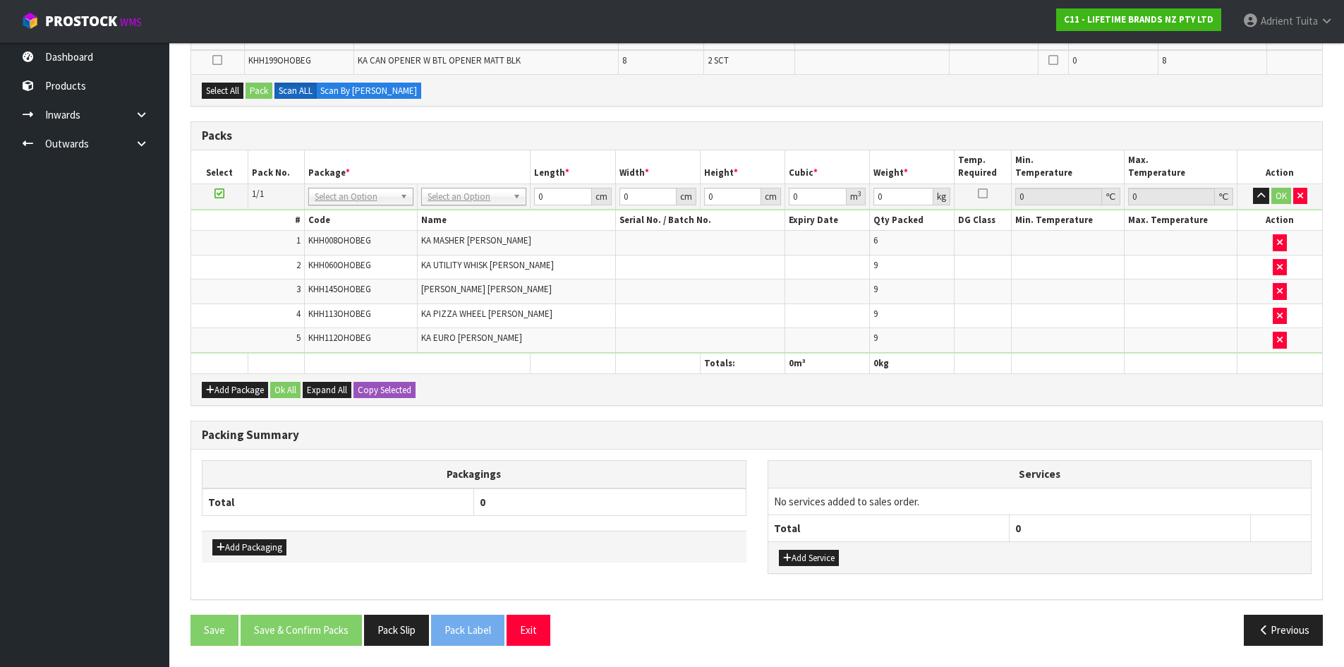
click at [599, 428] on h3 "Packing Summary" at bounding box center [757, 434] width 1110 height 13
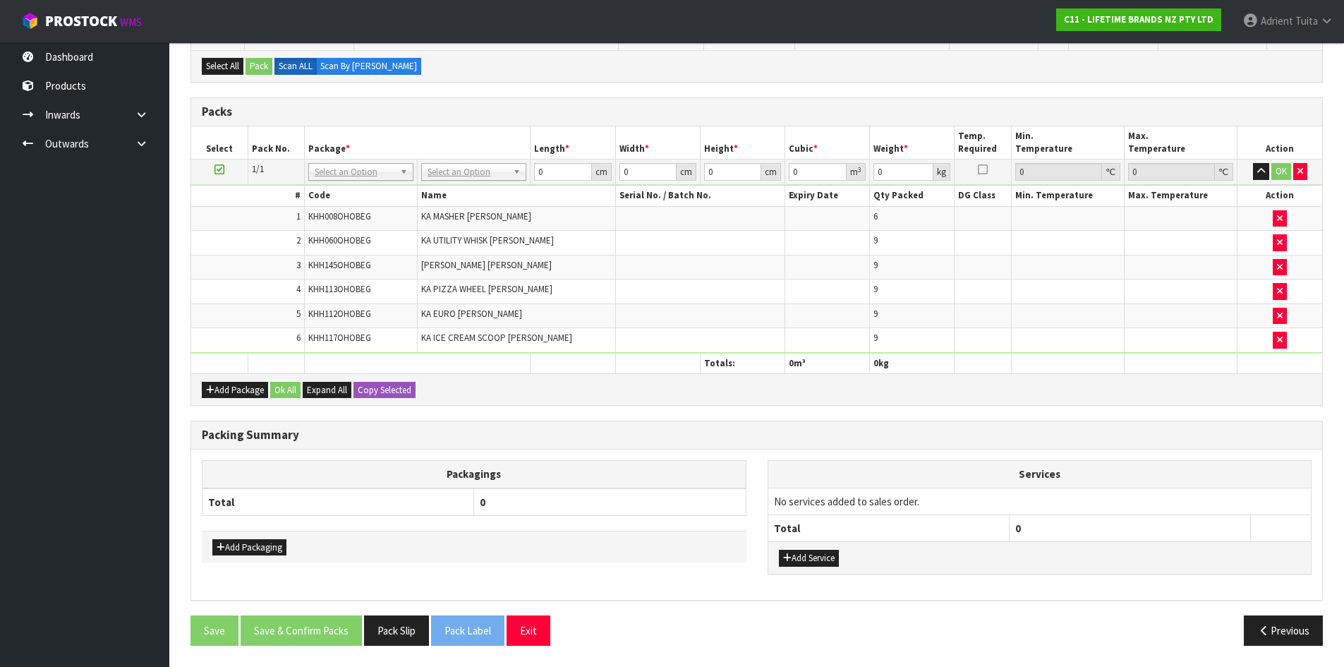
scroll to position [578, 0]
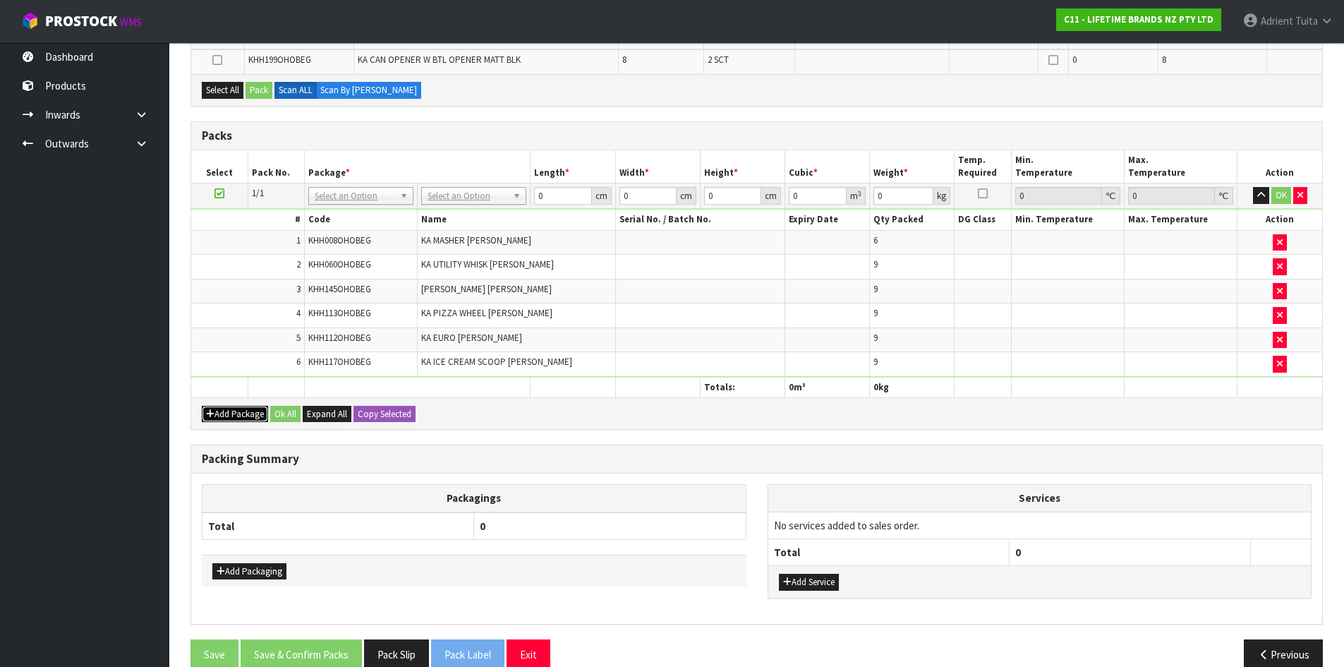
click at [227, 416] on button "Add Package" at bounding box center [235, 414] width 66 height 17
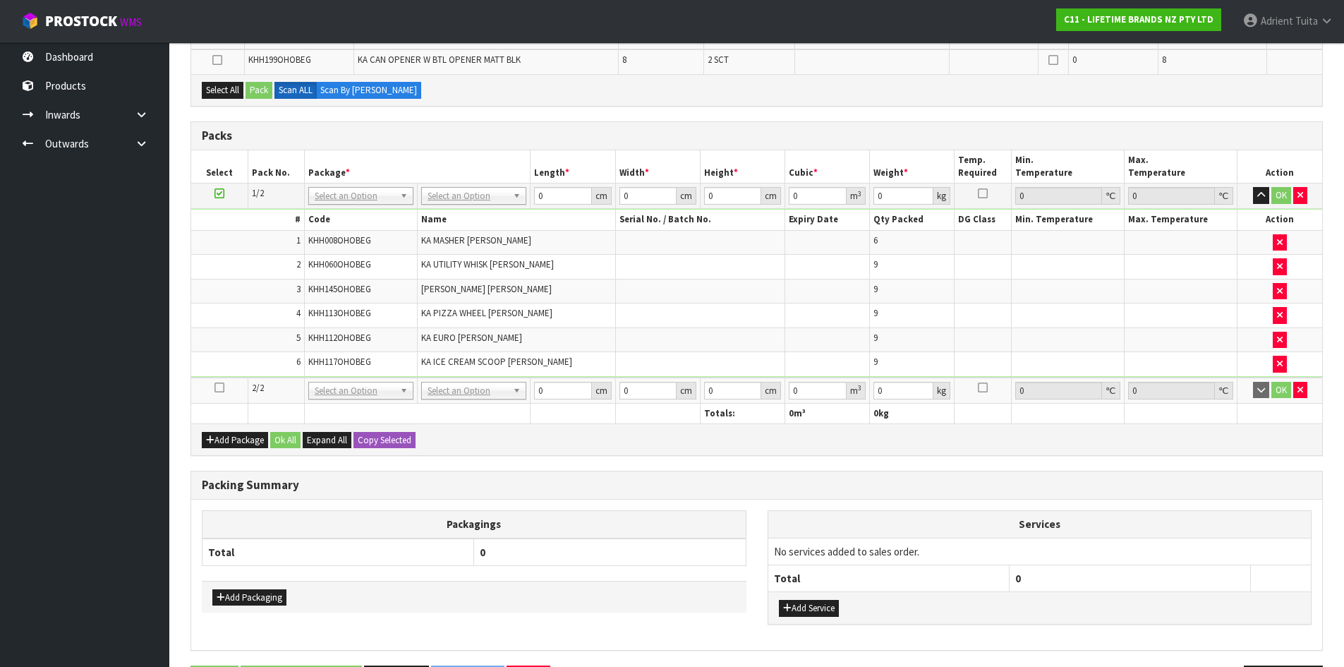
click at [213, 381] on td at bounding box center [219, 390] width 56 height 26
click at [221, 387] on icon at bounding box center [219, 387] width 10 height 1
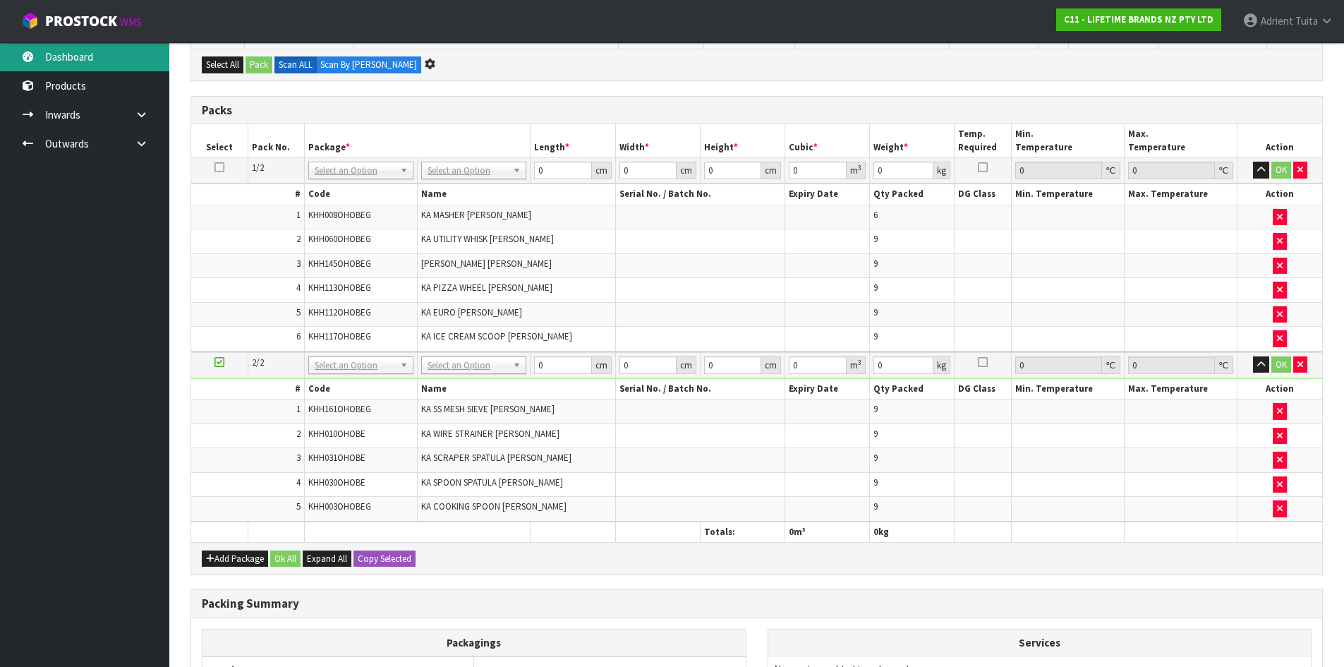
scroll to position [0, 0]
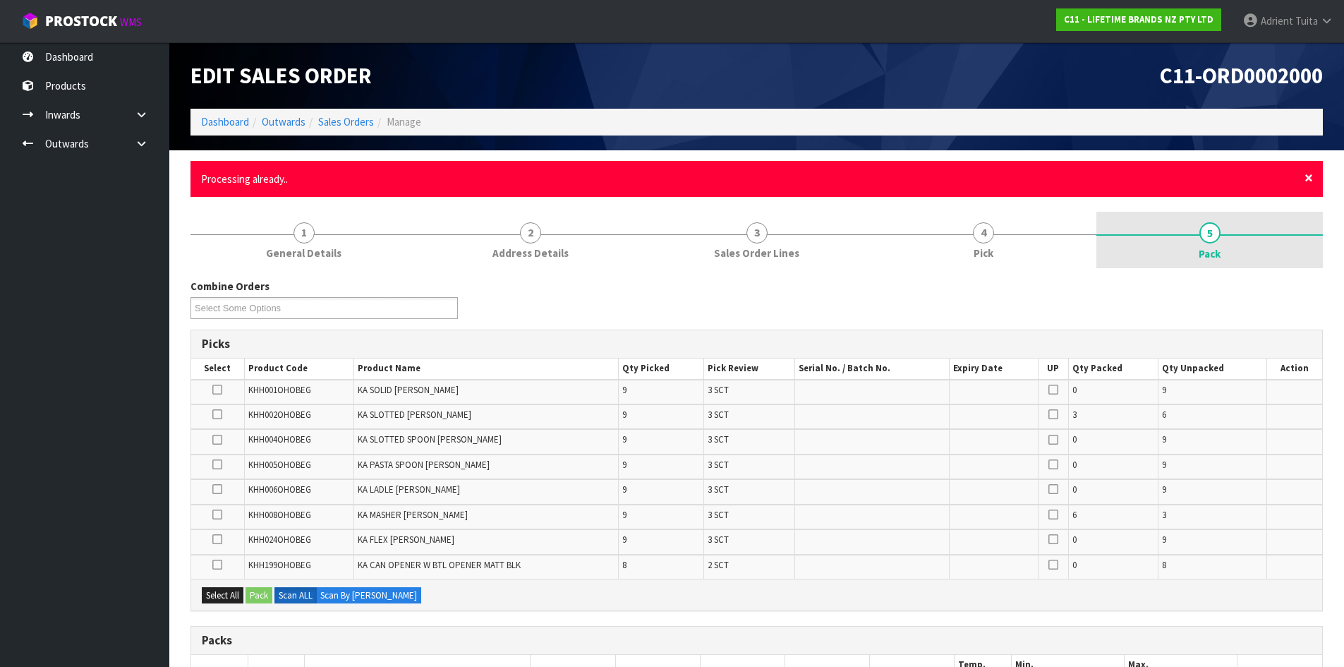
click at [1307, 176] on span "×" at bounding box center [1308, 178] width 8 height 20
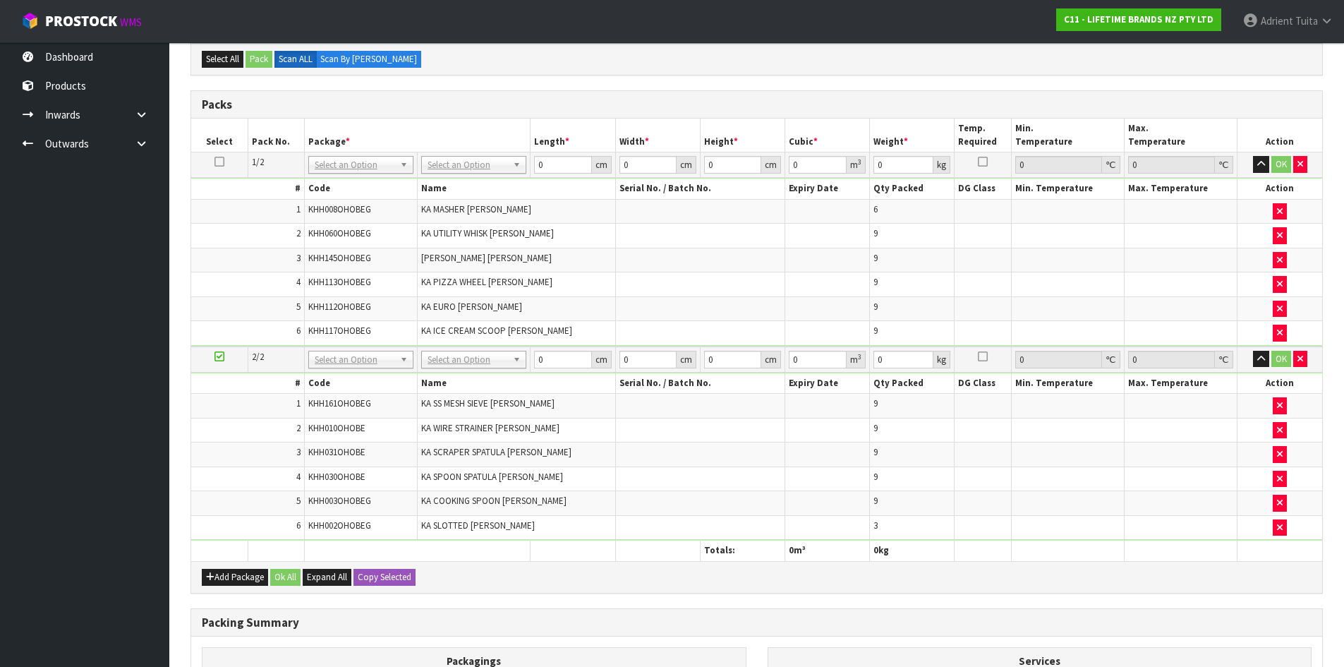
scroll to position [494, 0]
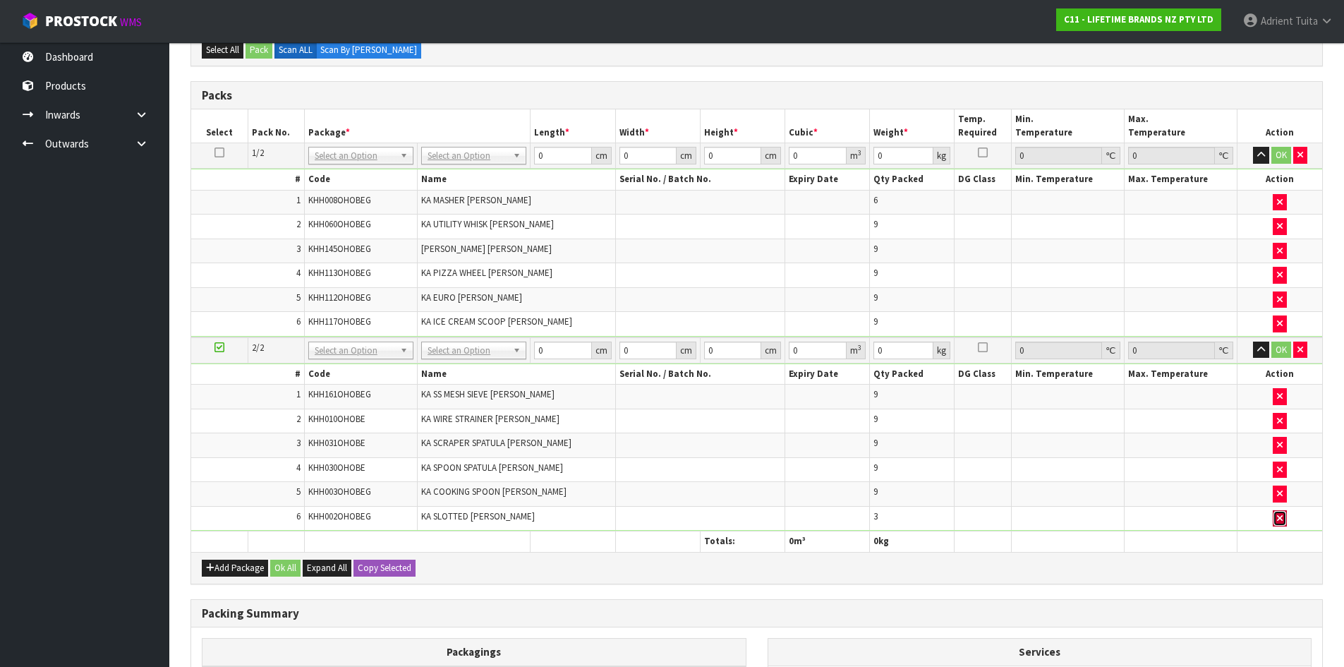
click at [1283, 521] on icon "button" at bounding box center [1280, 518] width 6 height 9
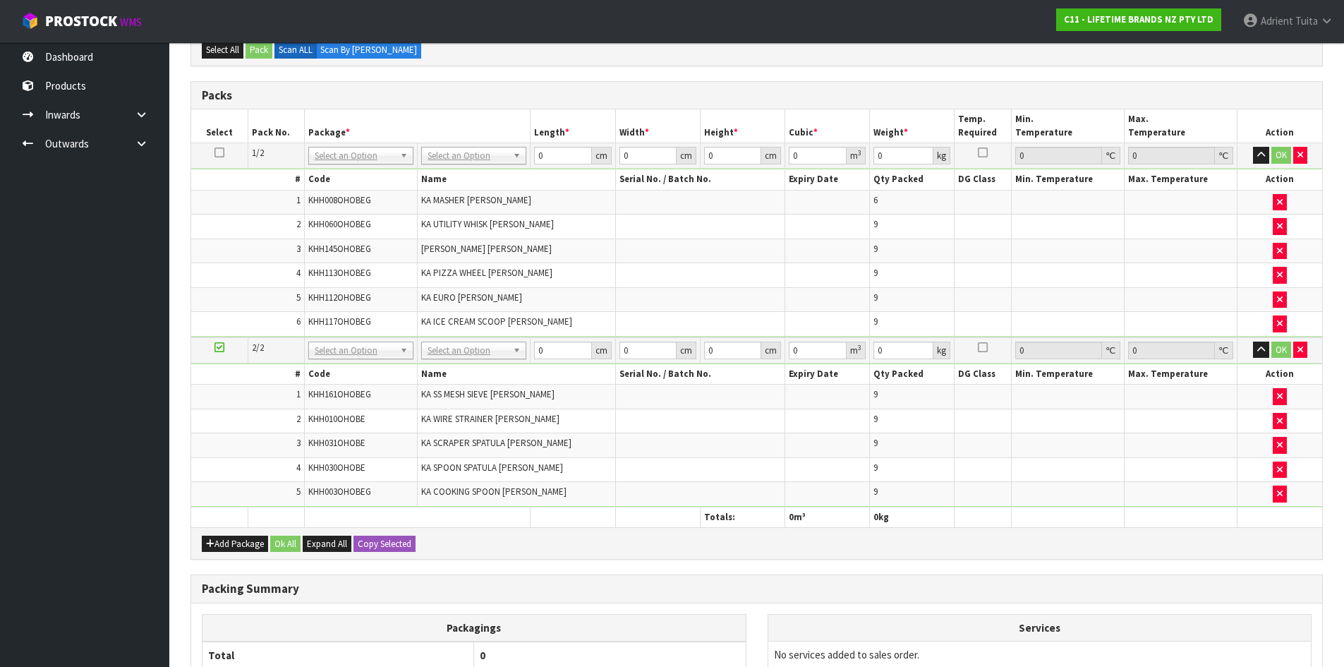
click at [1068, 497] on td at bounding box center [1067, 494] width 113 height 24
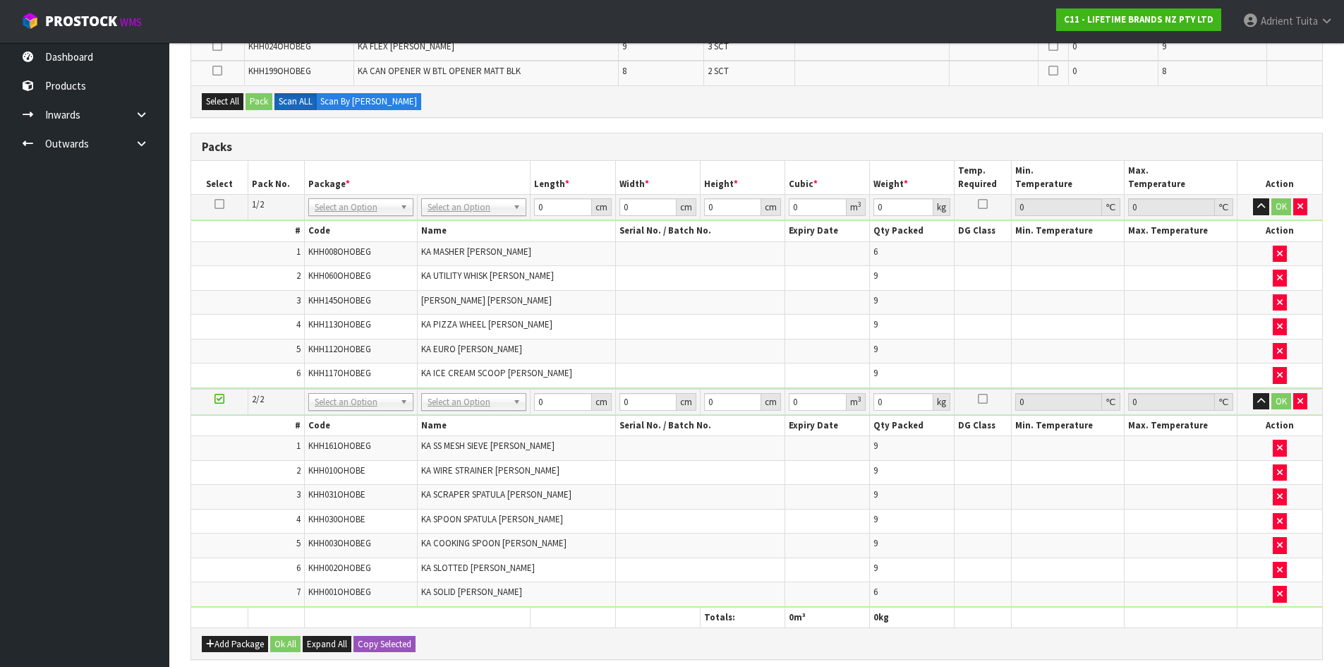
scroll to position [0, 0]
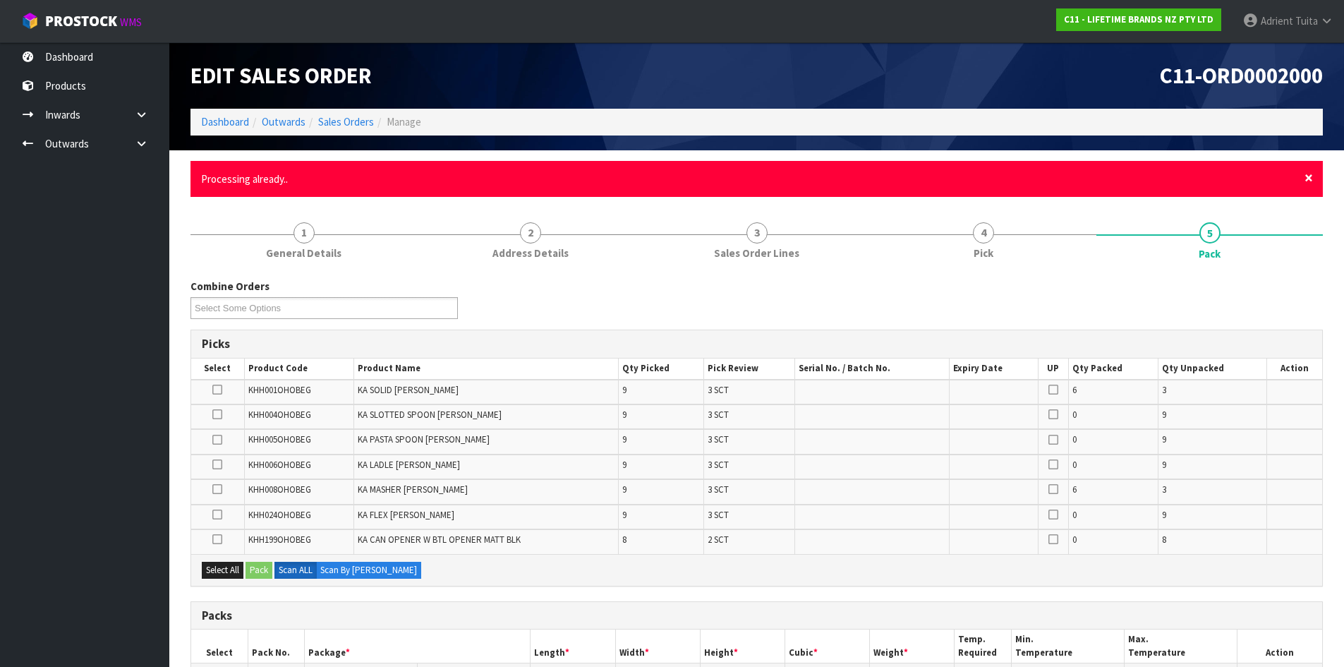
click at [1305, 178] on span "×" at bounding box center [1308, 178] width 8 height 20
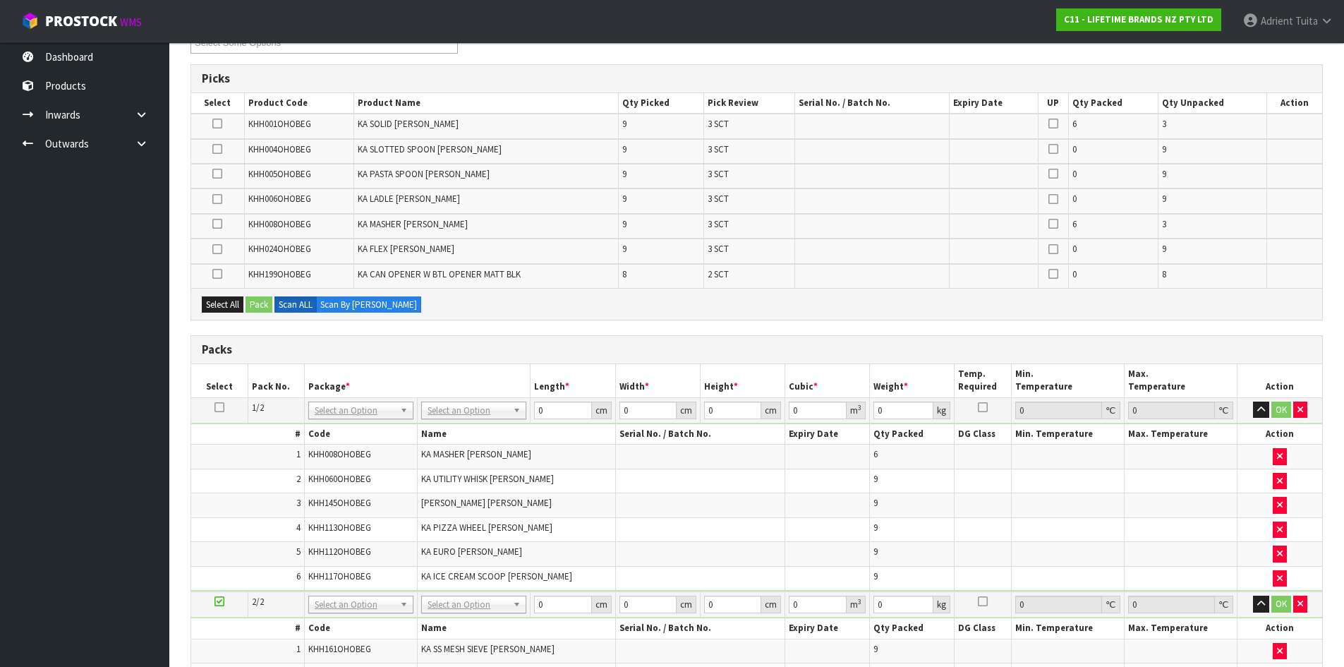
scroll to position [564, 0]
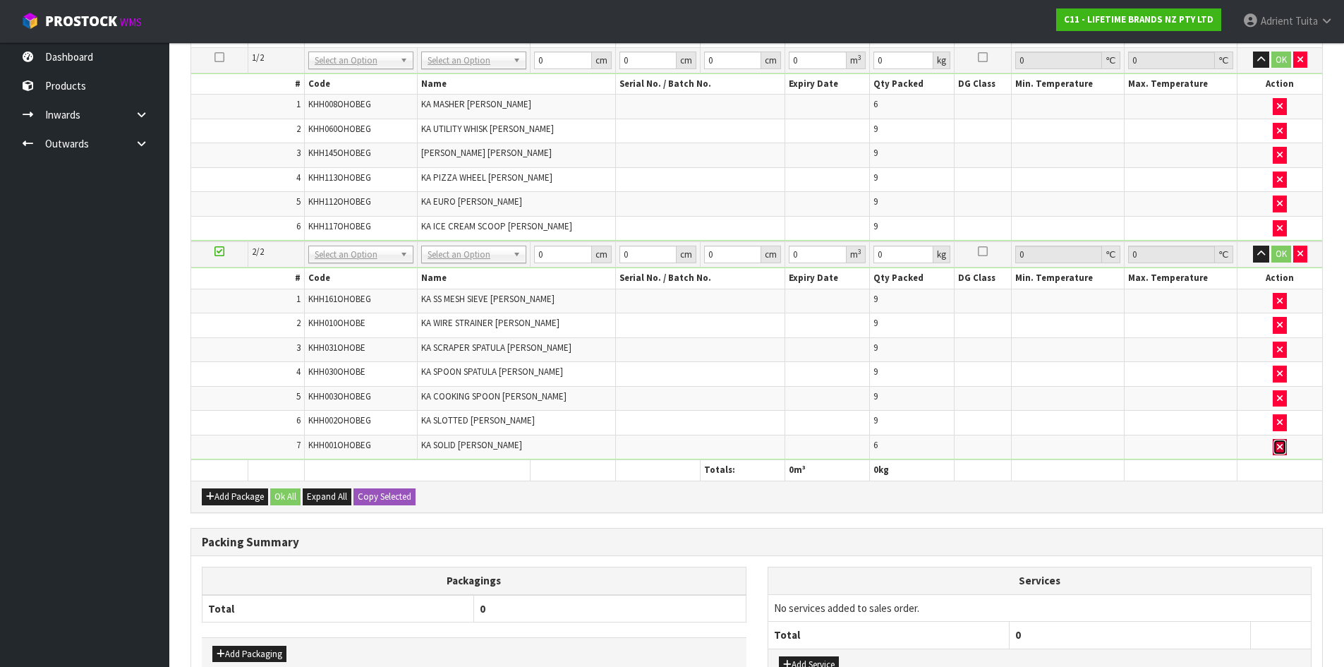
click at [1274, 447] on button "button" at bounding box center [1280, 447] width 14 height 17
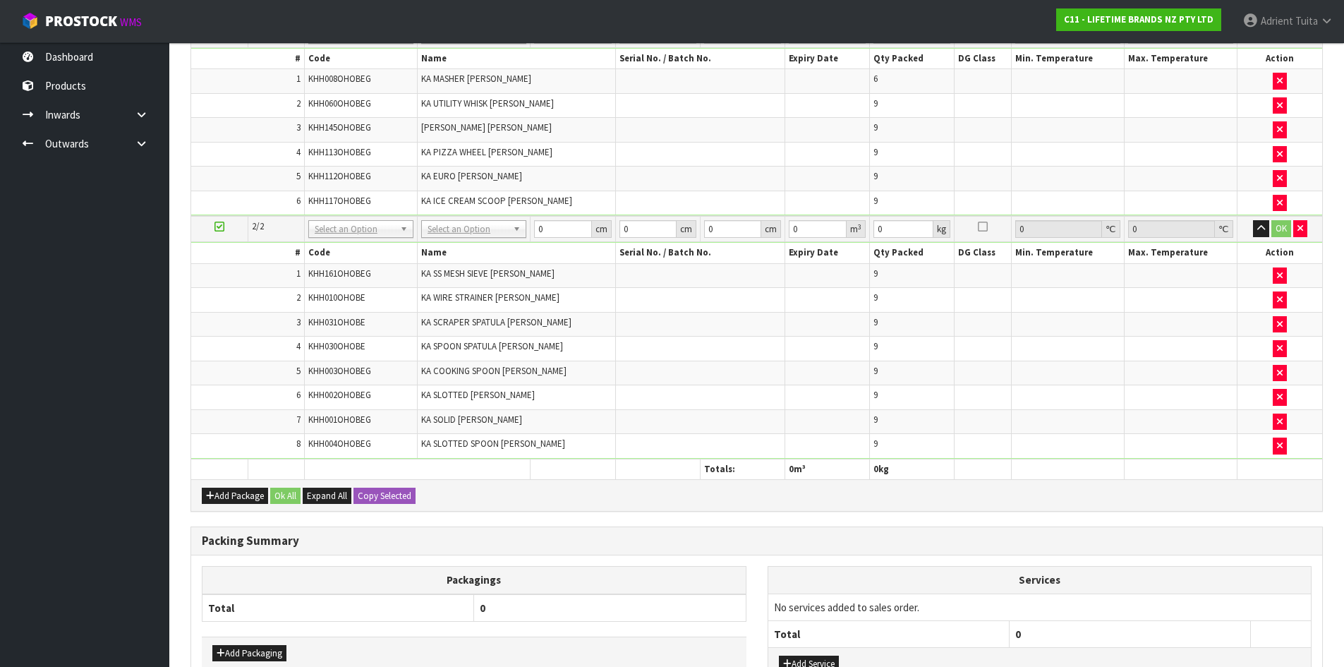
scroll to position [514, 0]
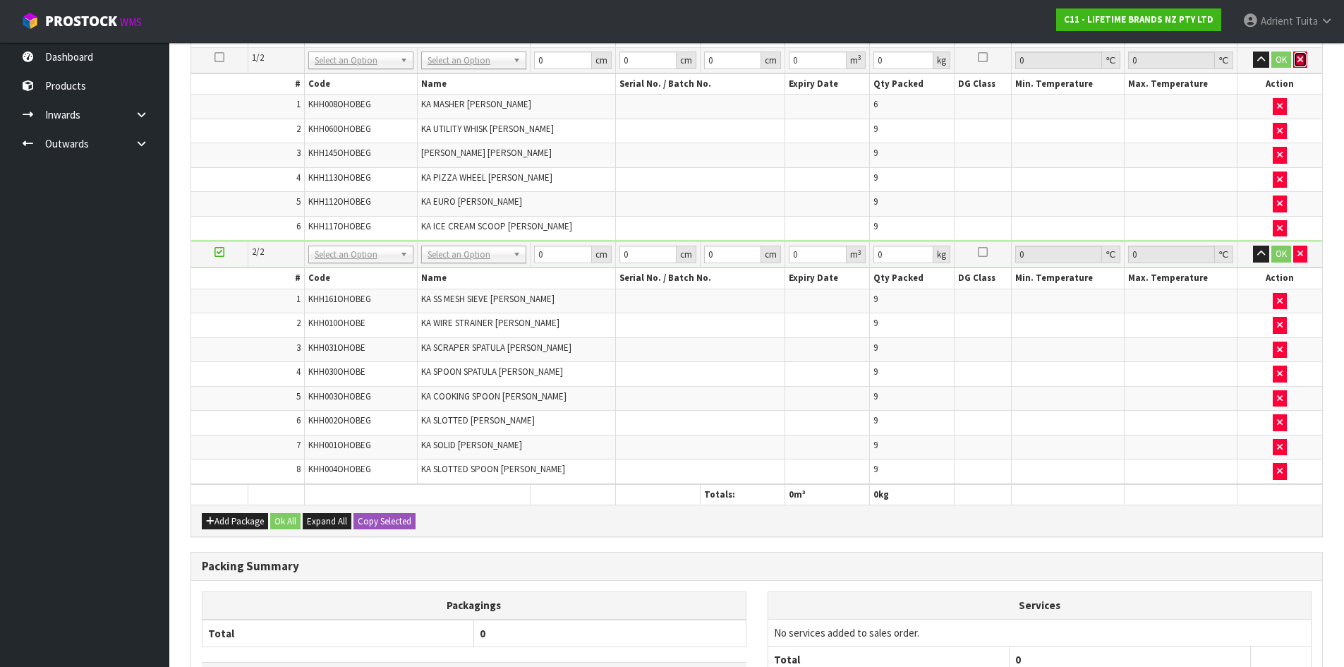
click at [1299, 63] on icon "button" at bounding box center [1300, 59] width 6 height 9
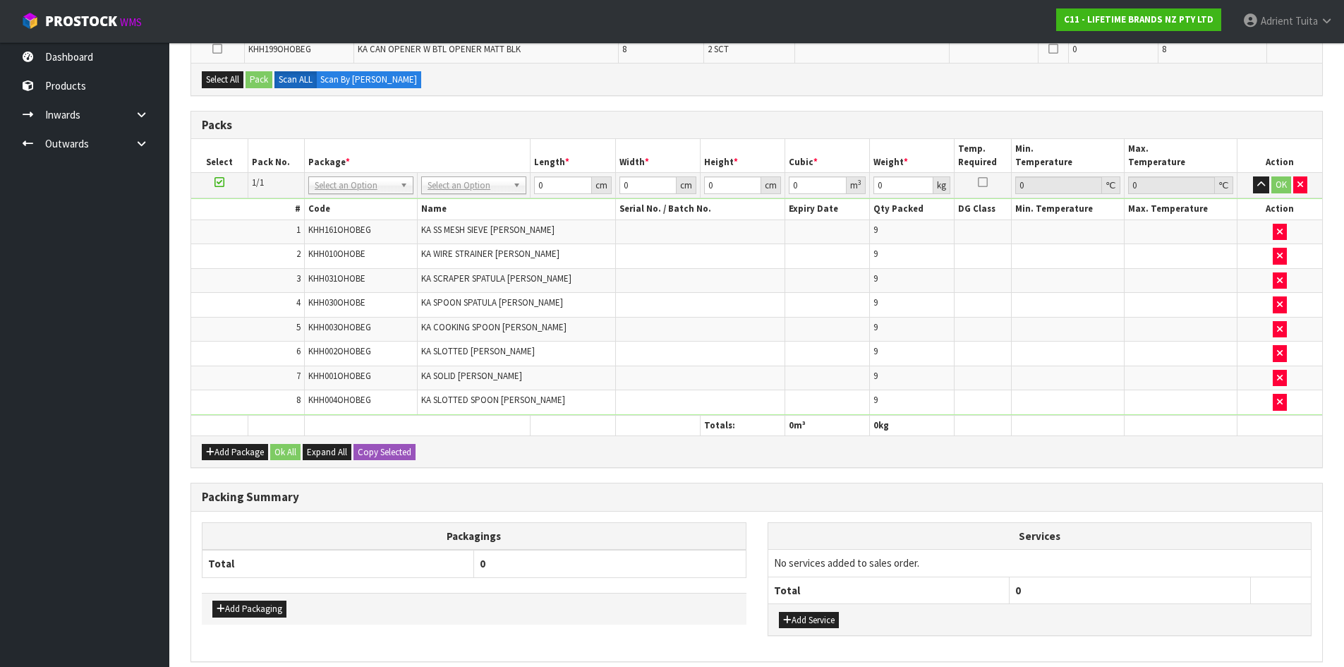
scroll to position [576, 0]
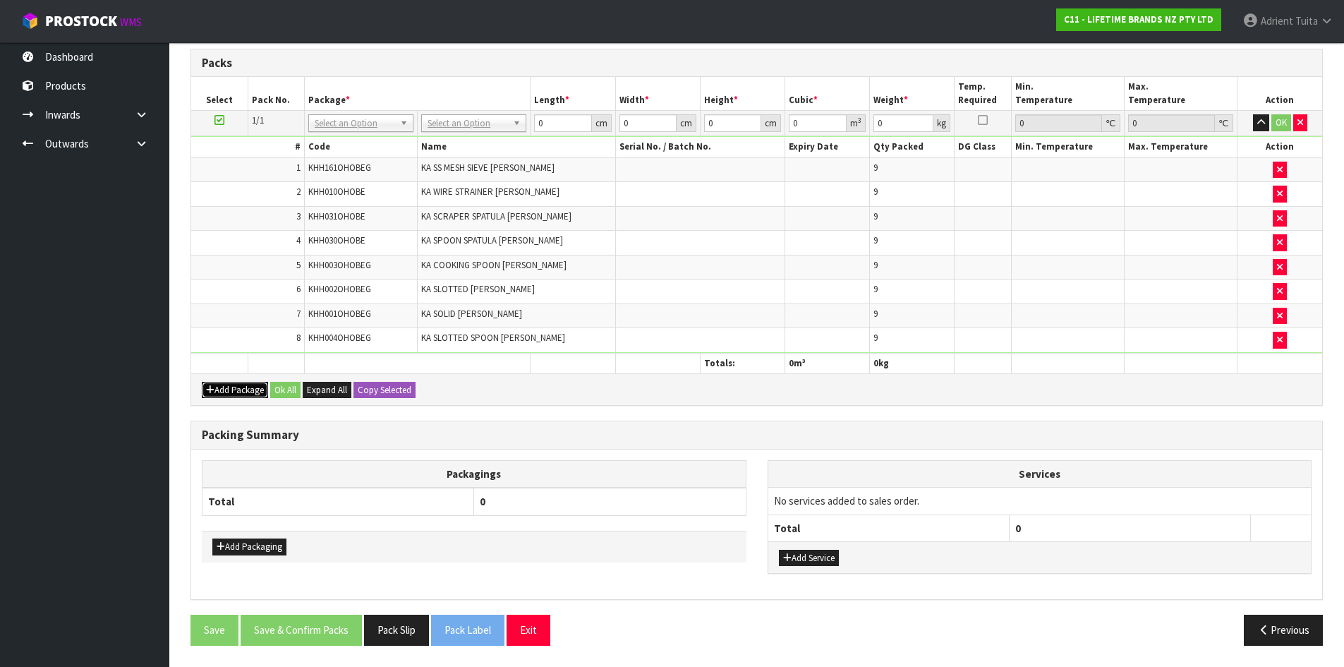
click at [243, 389] on button "Add Package" at bounding box center [235, 390] width 66 height 17
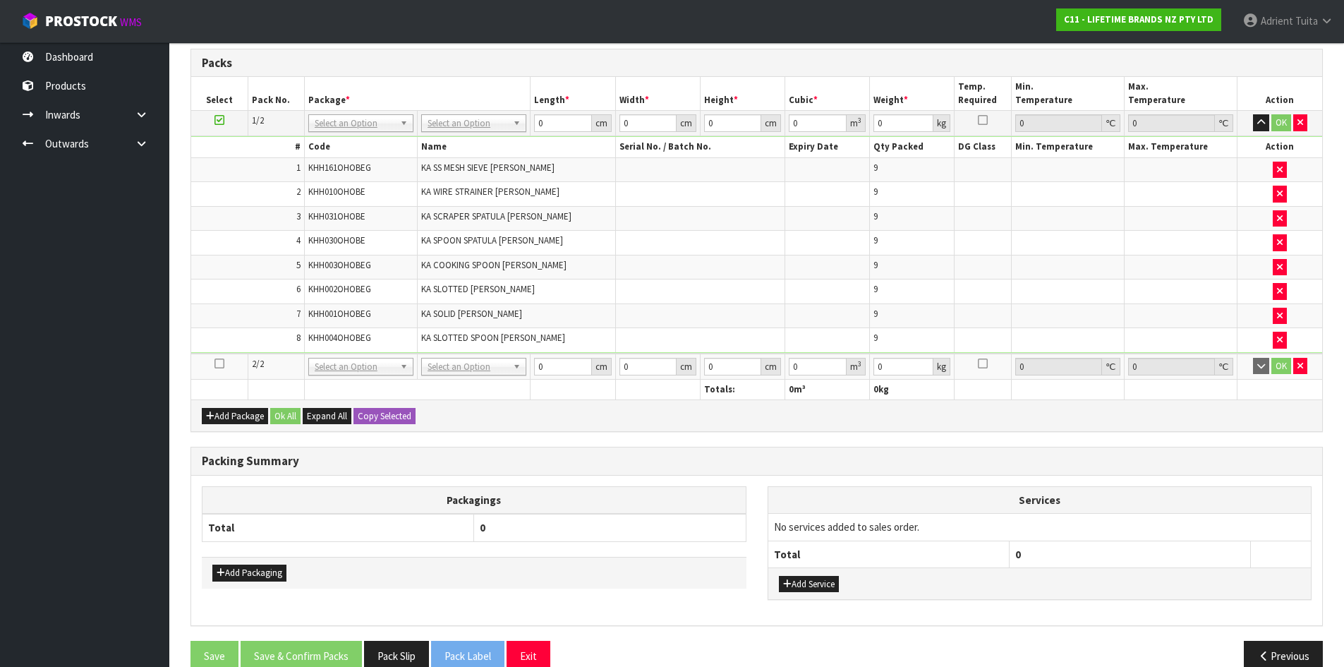
click at [221, 363] on icon at bounding box center [219, 363] width 10 height 1
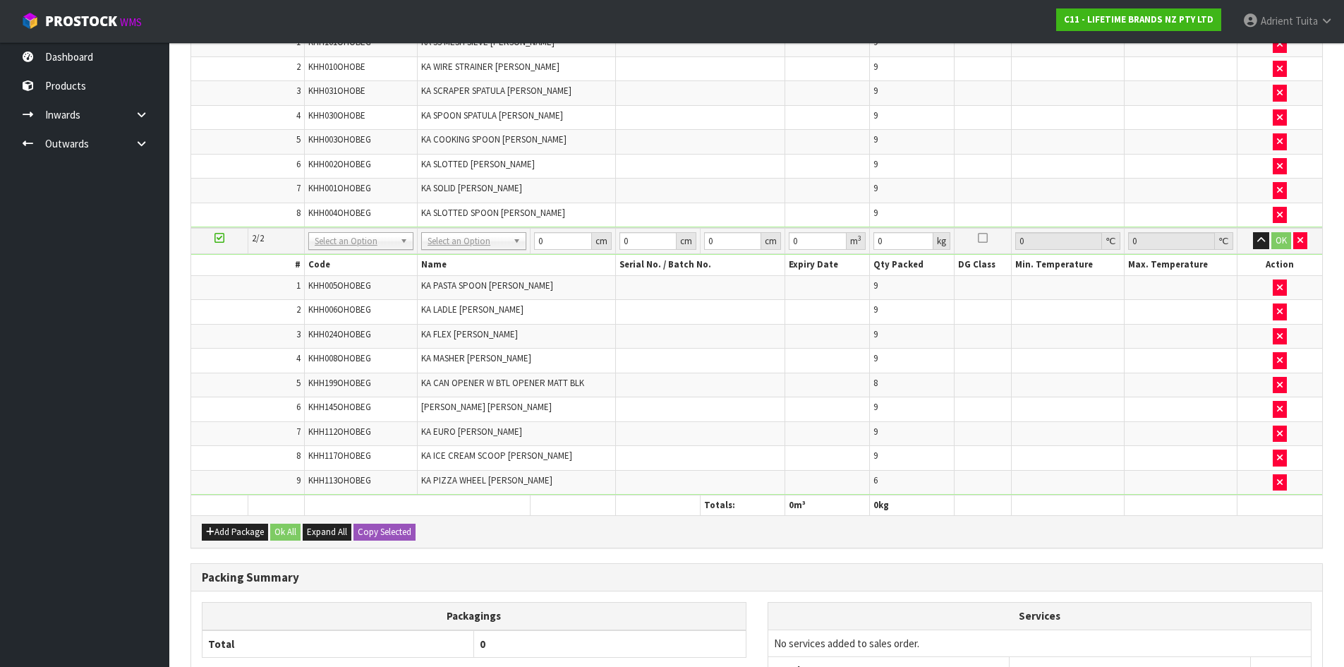
scroll to position [0, 0]
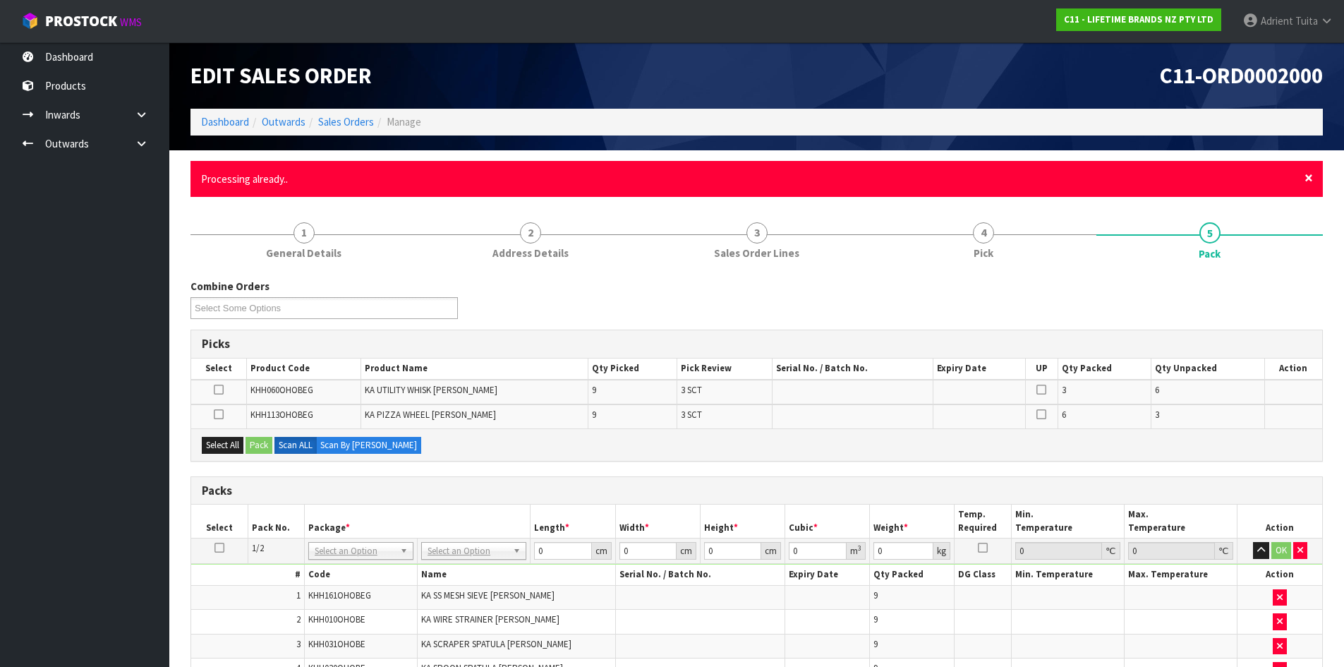
click at [1306, 180] on span "×" at bounding box center [1308, 178] width 8 height 20
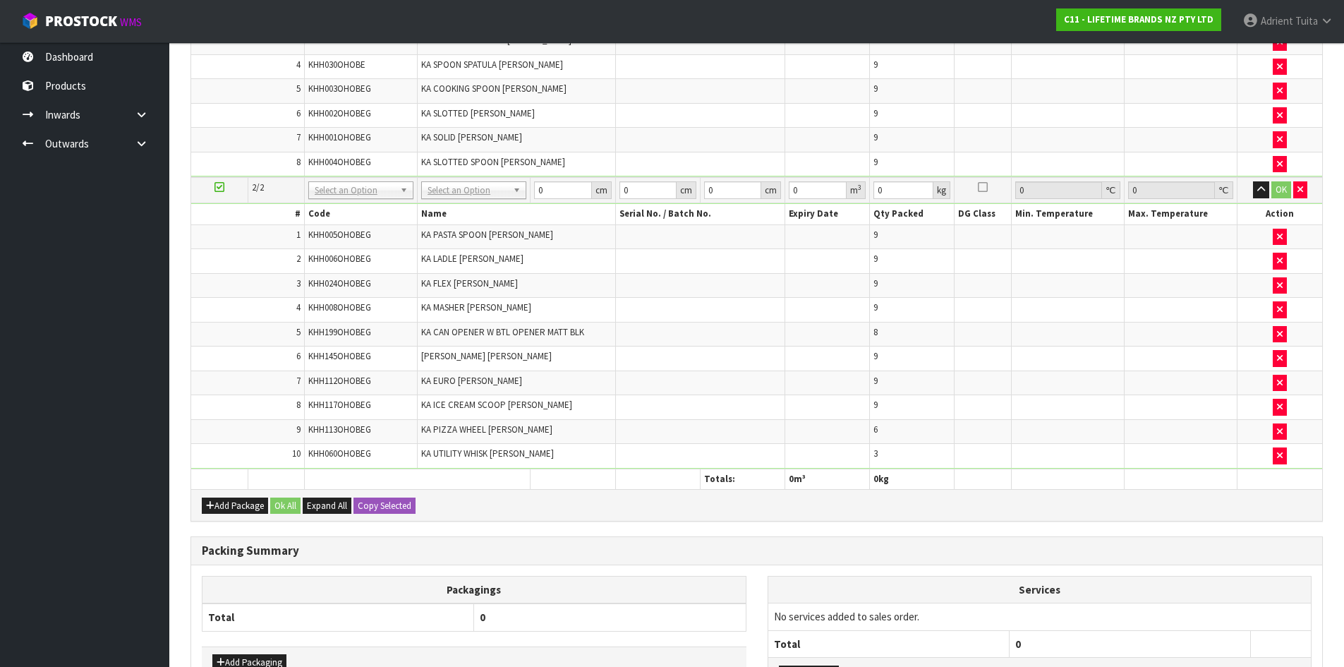
scroll to position [564, 0]
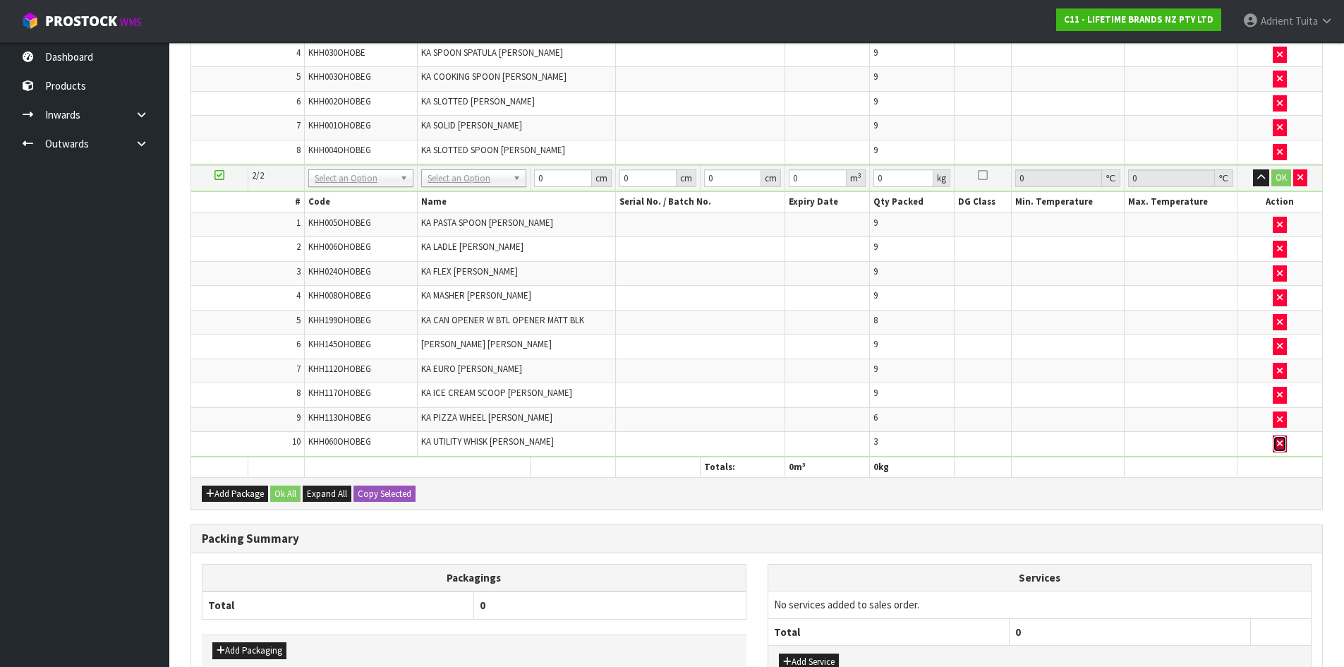
click at [1279, 444] on icon "button" at bounding box center [1280, 443] width 6 height 9
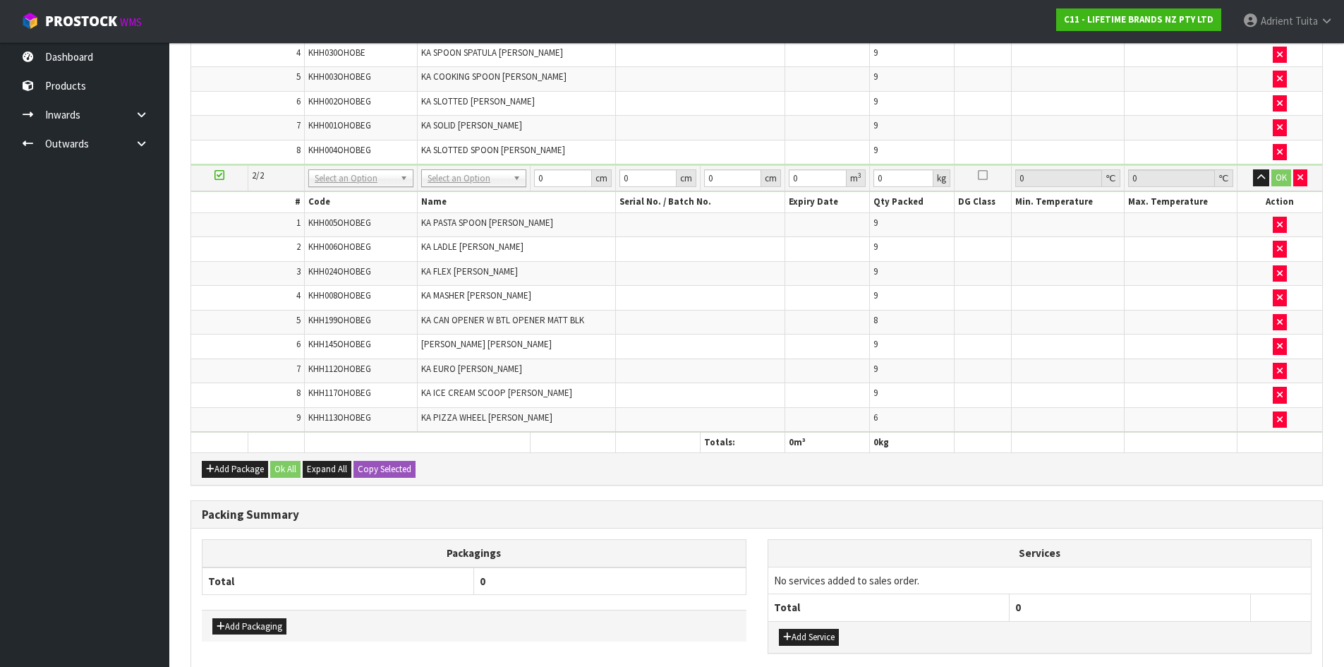
click at [628, 456] on div "Add Package Ok All Expand All Copy Selected" at bounding box center [756, 468] width 1131 height 32
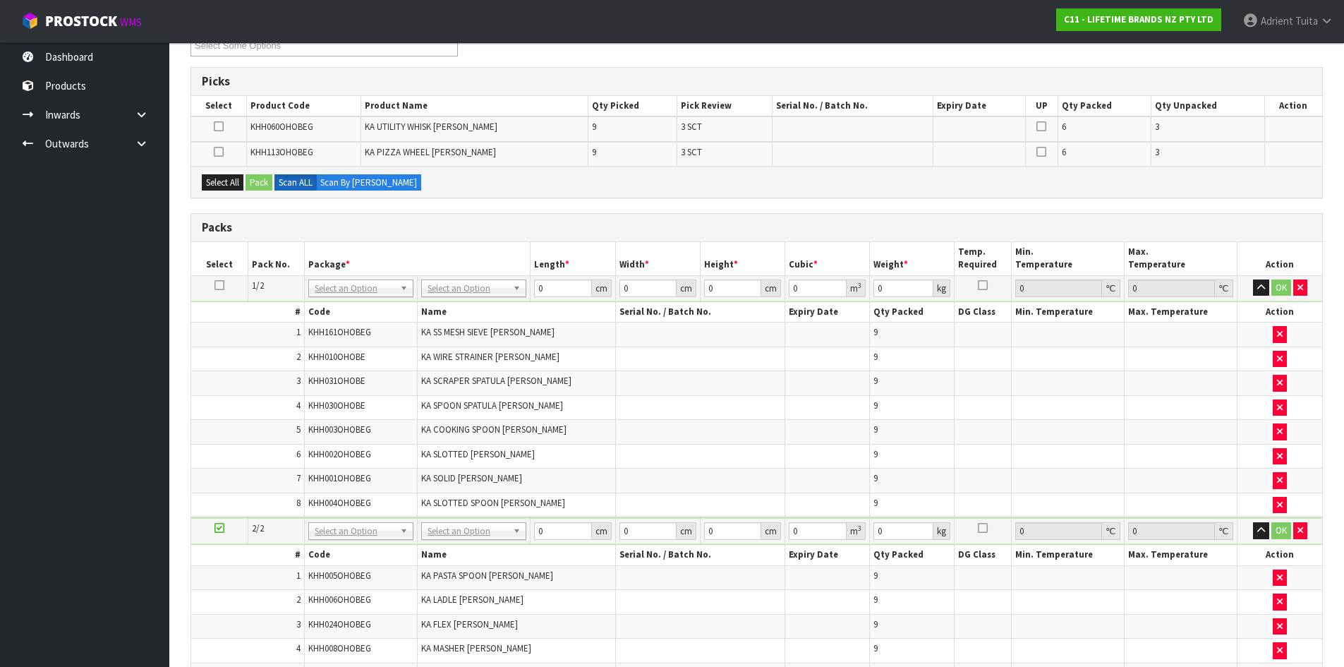
scroll to position [282, 0]
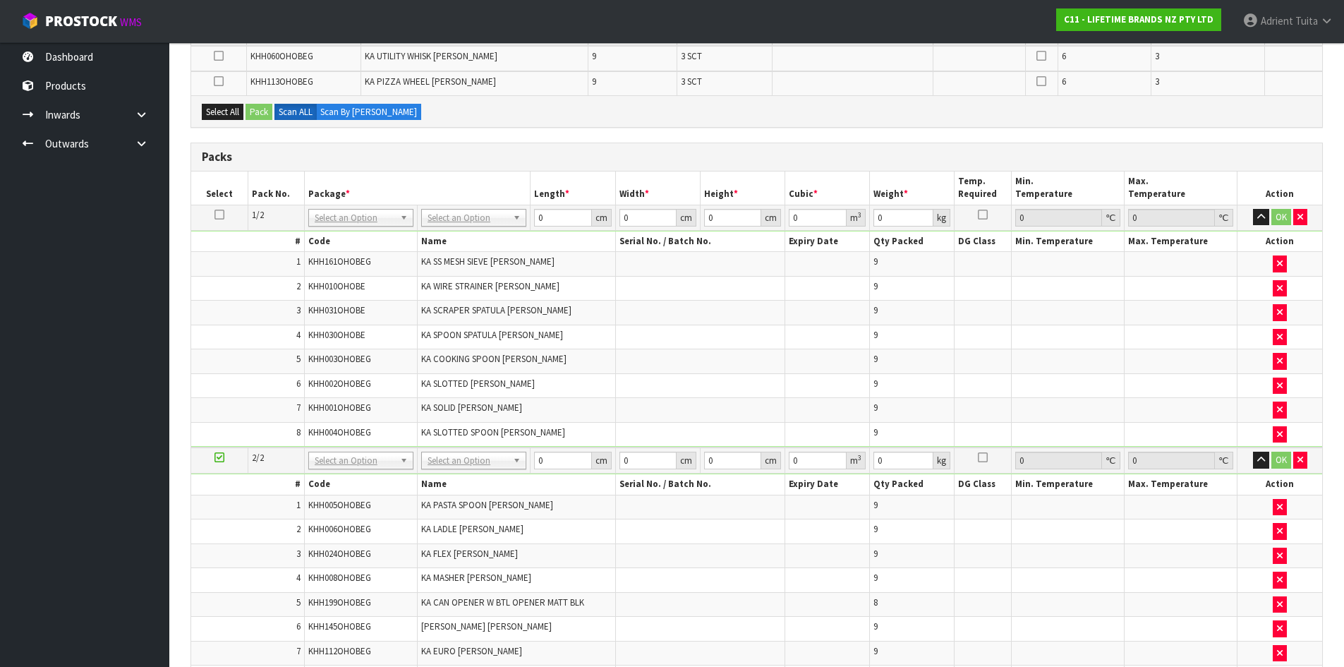
click at [217, 215] on icon at bounding box center [219, 214] width 10 height 1
click at [218, 463] on link at bounding box center [219, 457] width 10 height 12
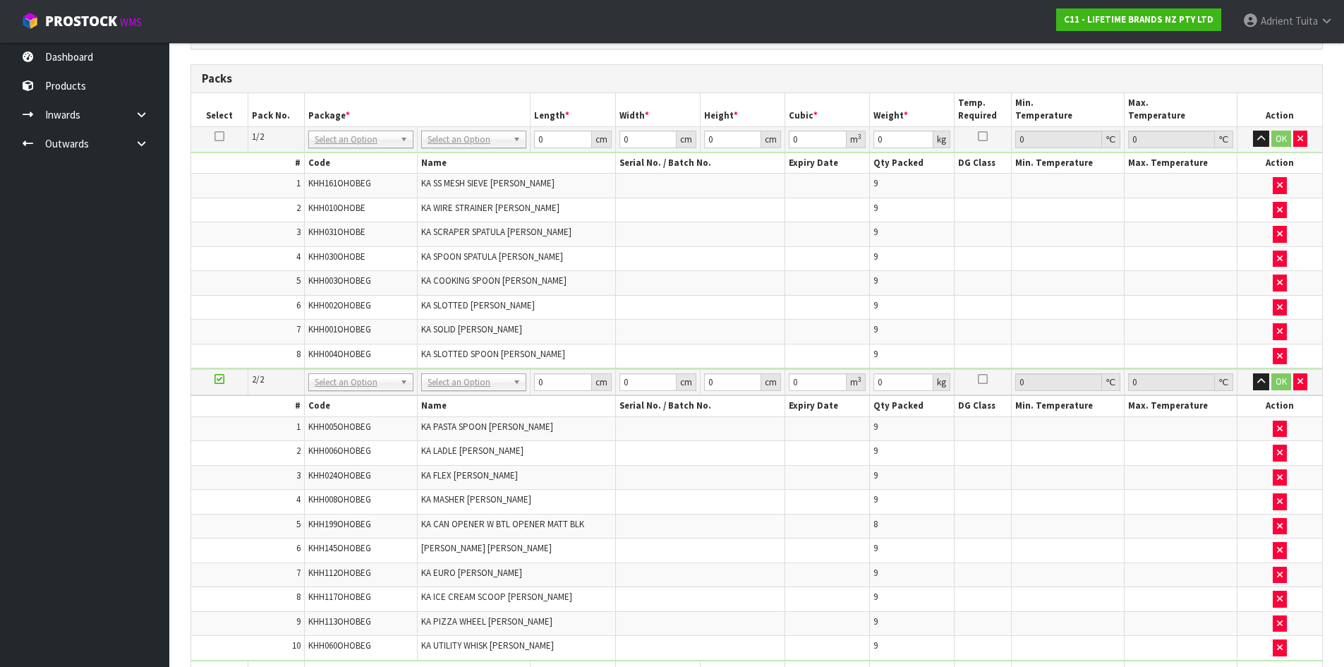
scroll to position [336, 0]
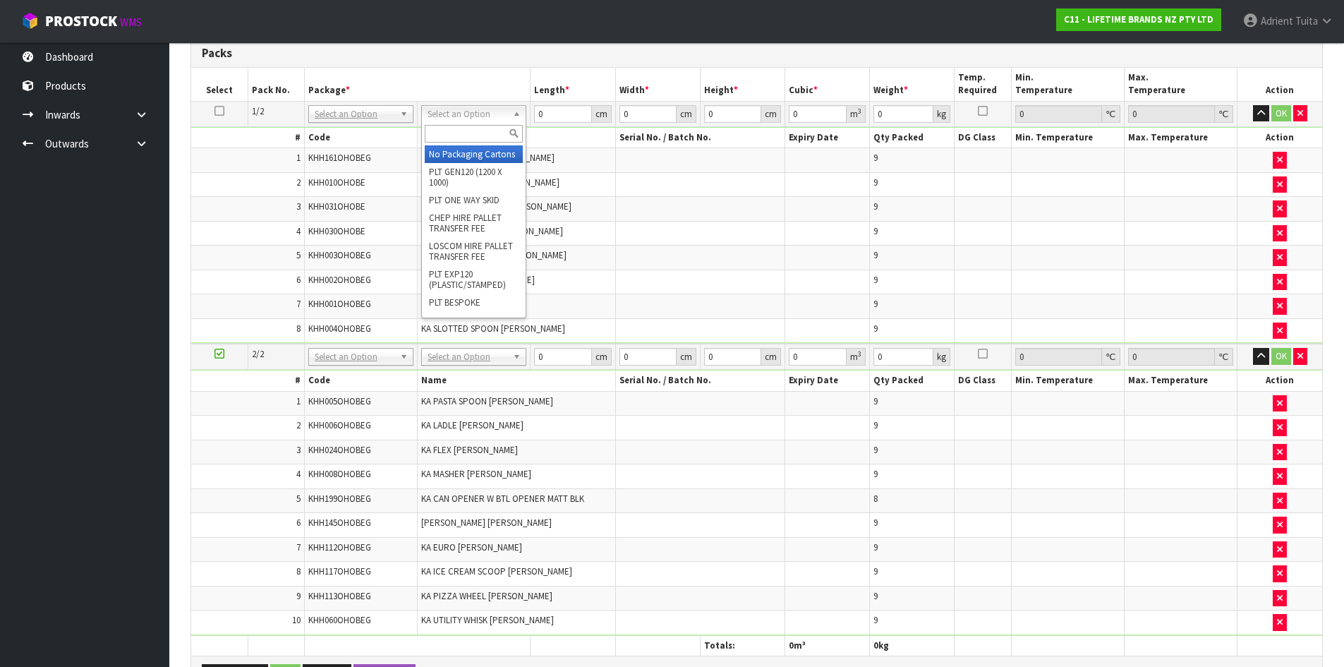
drag, startPoint x: 477, startPoint y: 115, endPoint x: 475, endPoint y: 133, distance: 17.7
click at [475, 133] on input "text" at bounding box center [474, 134] width 98 height 18
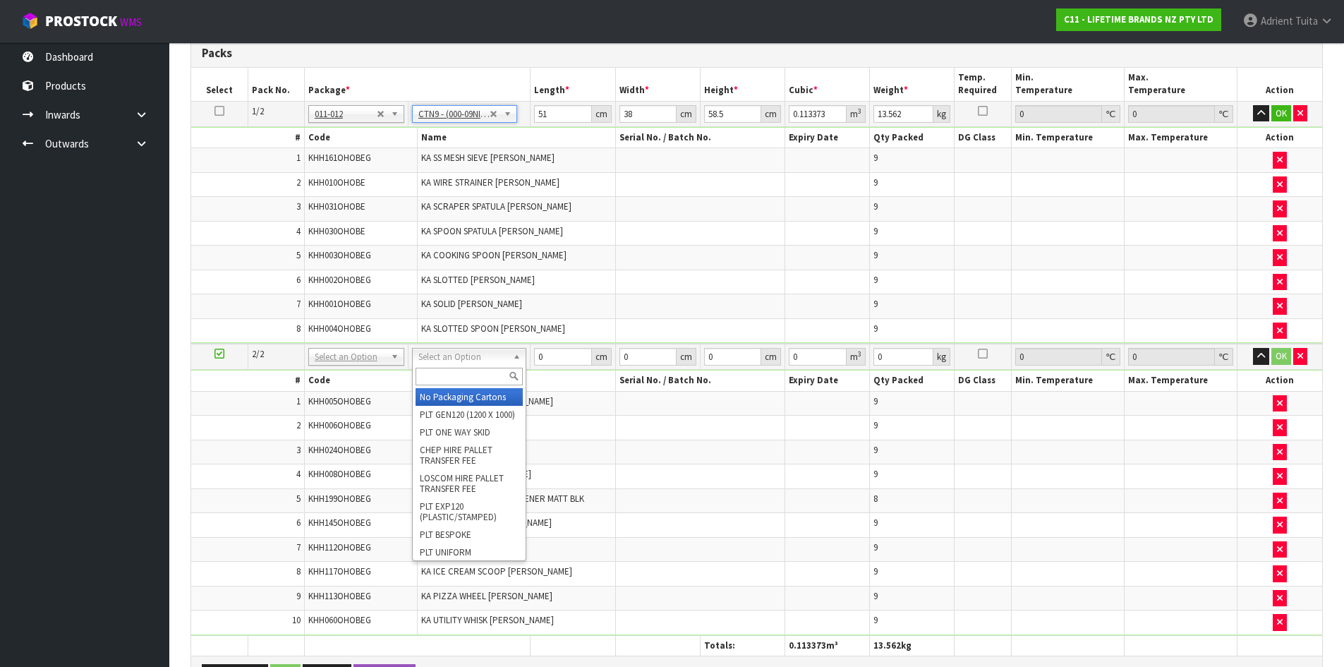
drag, startPoint x: 450, startPoint y: 356, endPoint x: 451, endPoint y: 373, distance: 17.7
click at [451, 373] on input "text" at bounding box center [469, 377] width 107 height 18
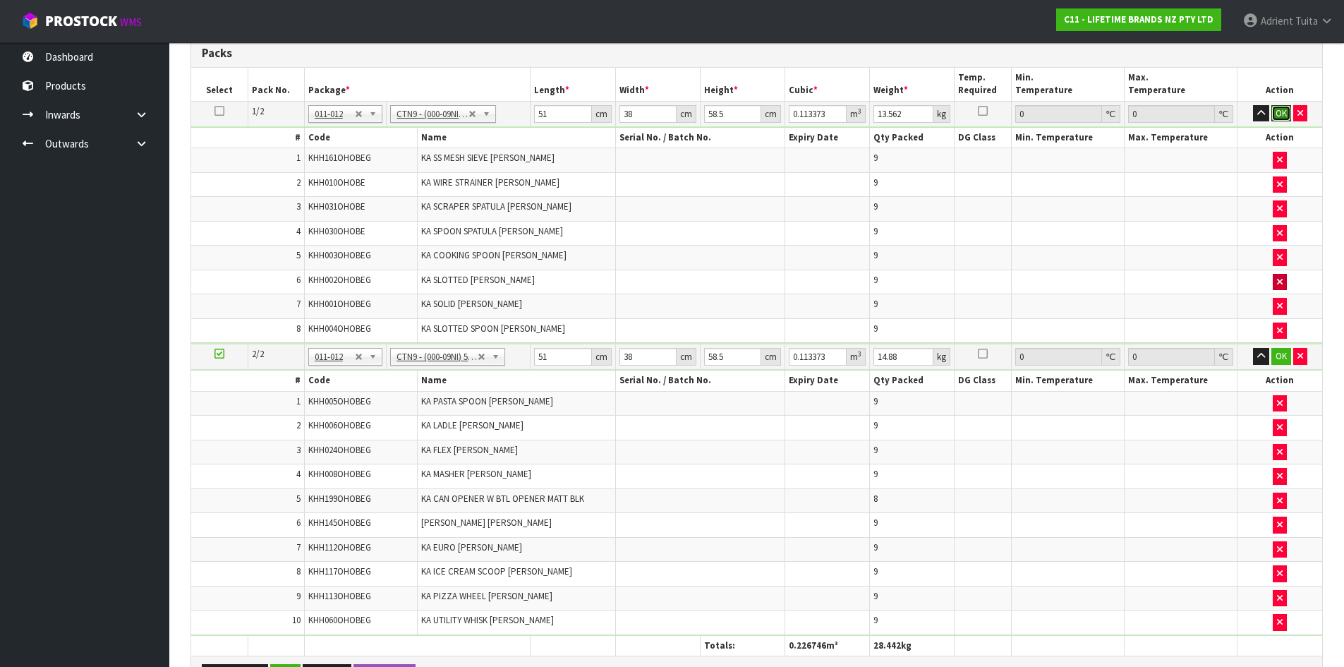
drag, startPoint x: 1283, startPoint y: 114, endPoint x: 1278, endPoint y: 274, distance: 159.5
click at [1283, 116] on button "OK" at bounding box center [1281, 113] width 20 height 17
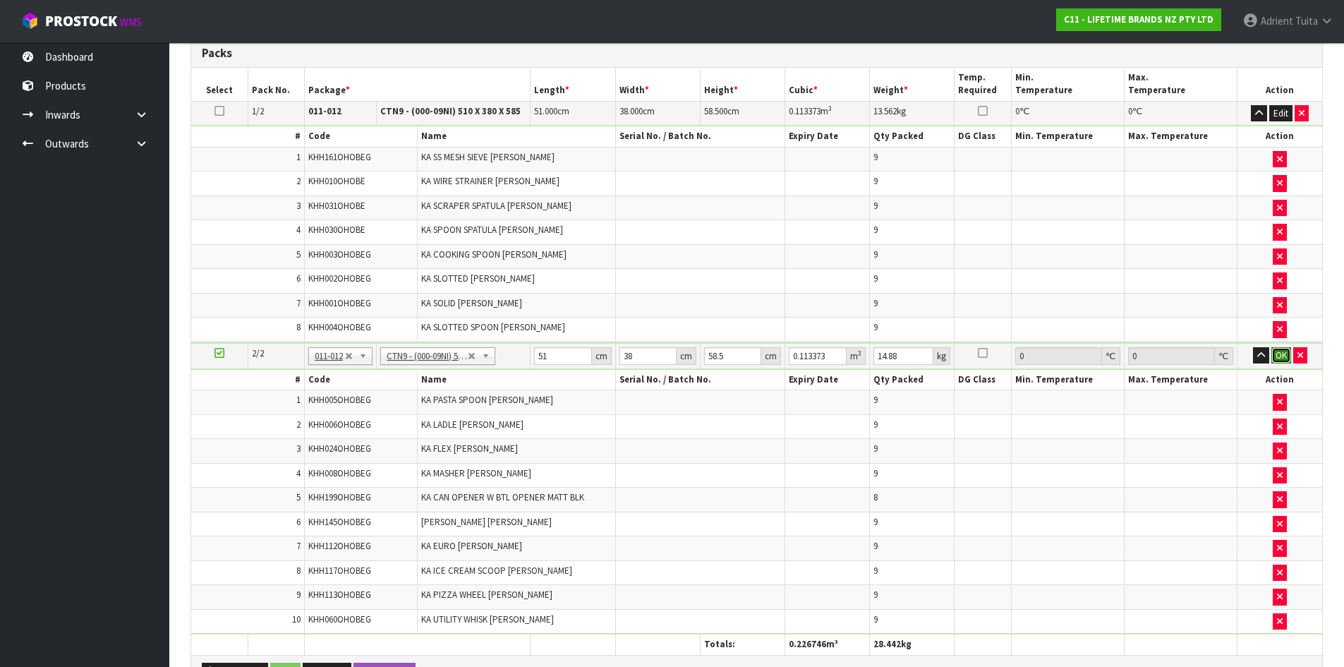
drag, startPoint x: 1281, startPoint y: 352, endPoint x: 708, endPoint y: 377, distance: 573.4
click at [1280, 351] on button "OK" at bounding box center [1281, 355] width 20 height 17
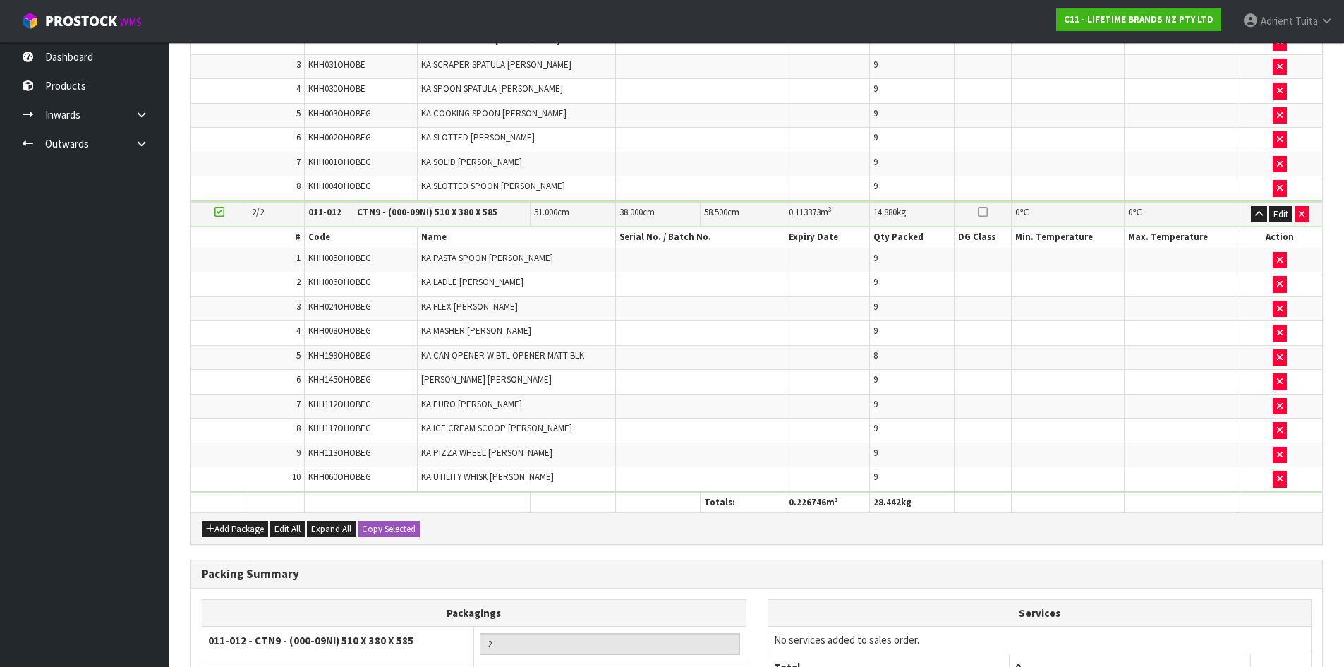
scroll to position [623, 0]
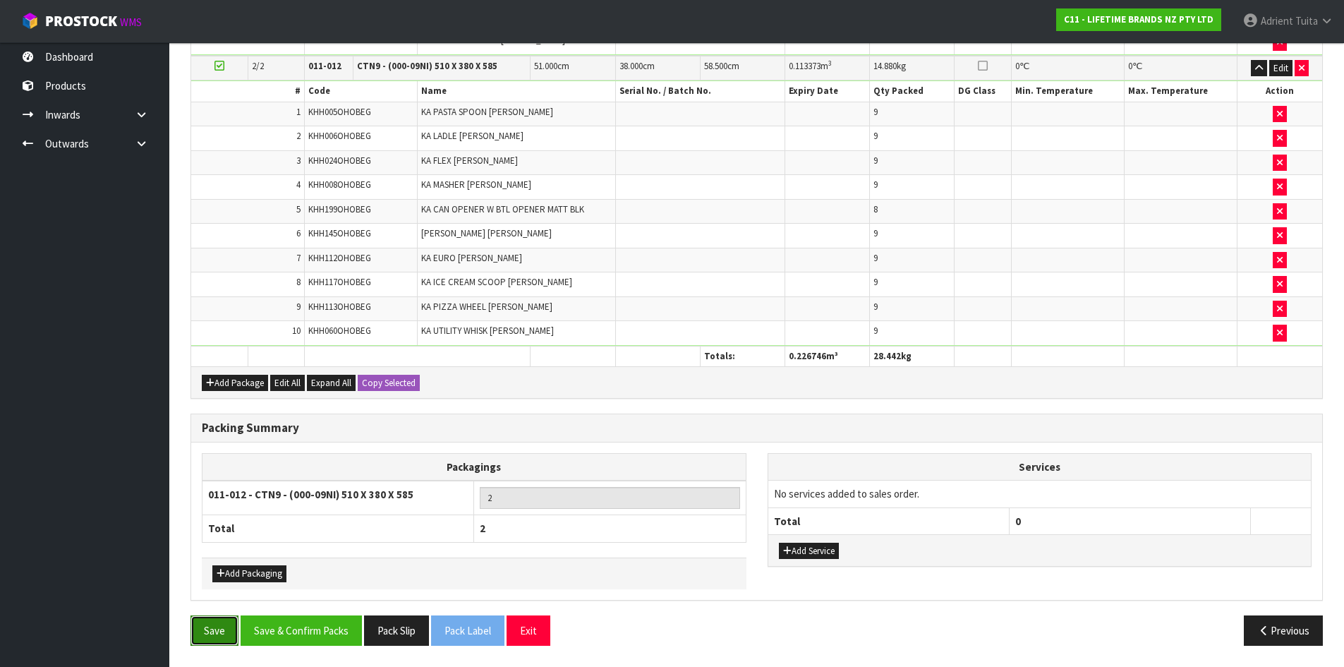
click at [210, 627] on button "Save" at bounding box center [214, 630] width 48 height 30
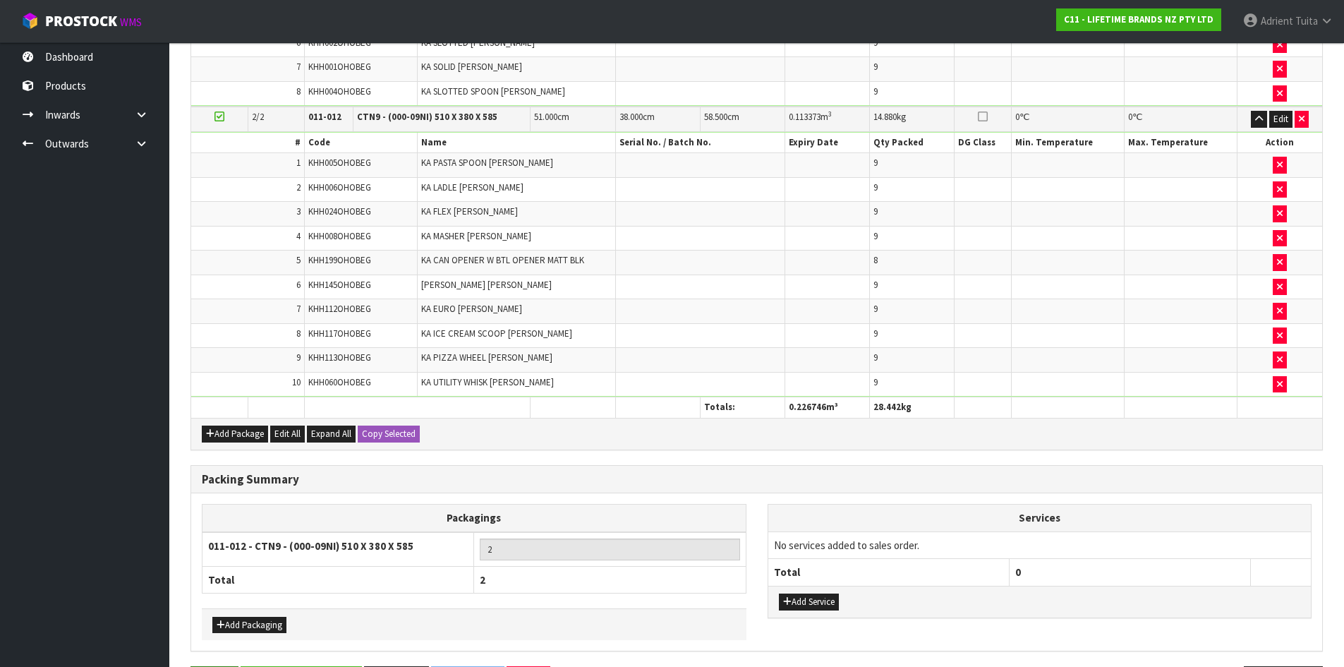
scroll to position [0, 0]
